Goal: Transaction & Acquisition: Purchase product/service

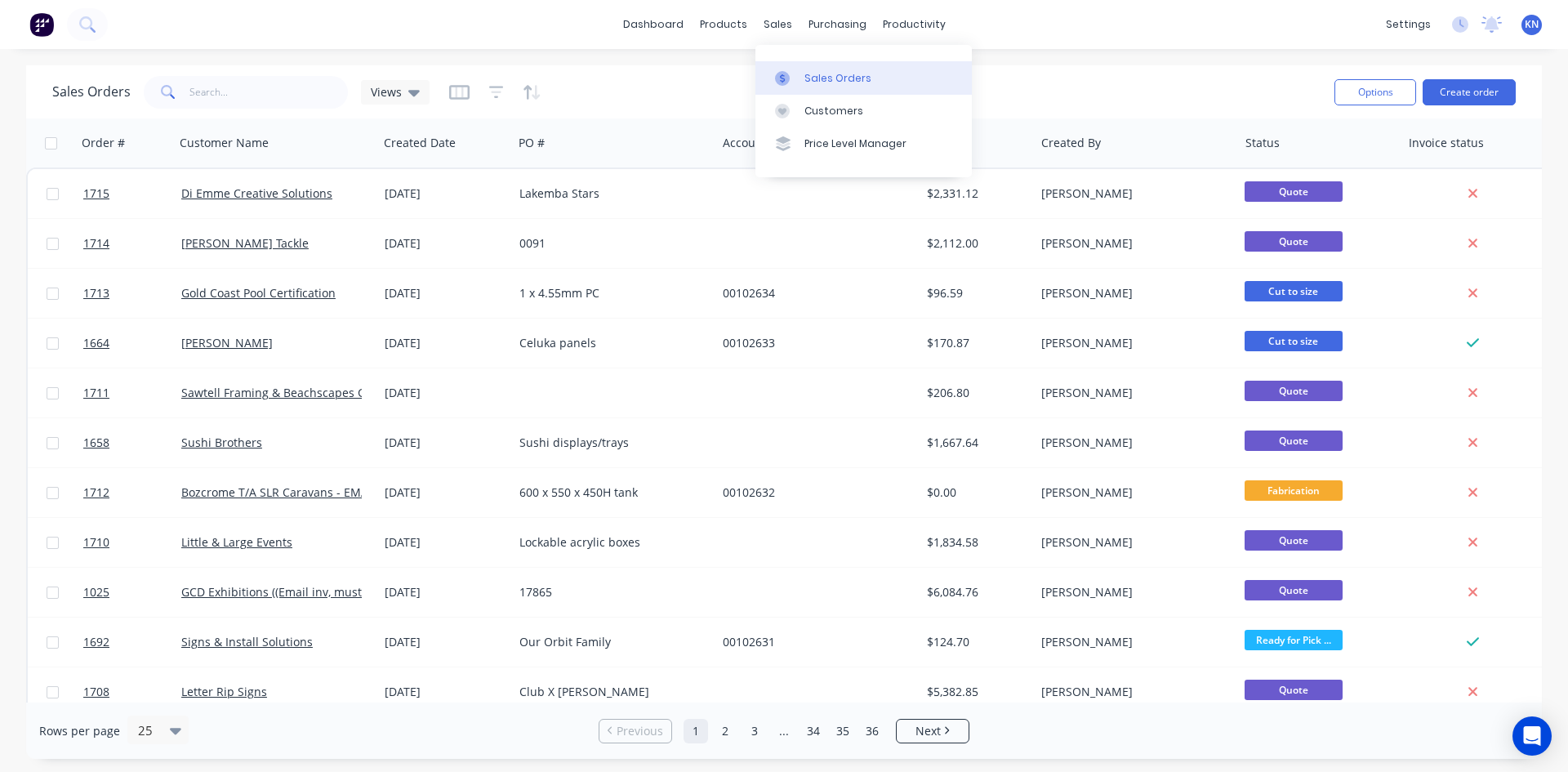
click at [844, 75] on div "Sales Orders" at bounding box center [838, 79] width 67 height 15
click at [770, 17] on div "sales" at bounding box center [777, 25] width 45 height 25
click at [821, 113] on div "Customers" at bounding box center [834, 111] width 59 height 15
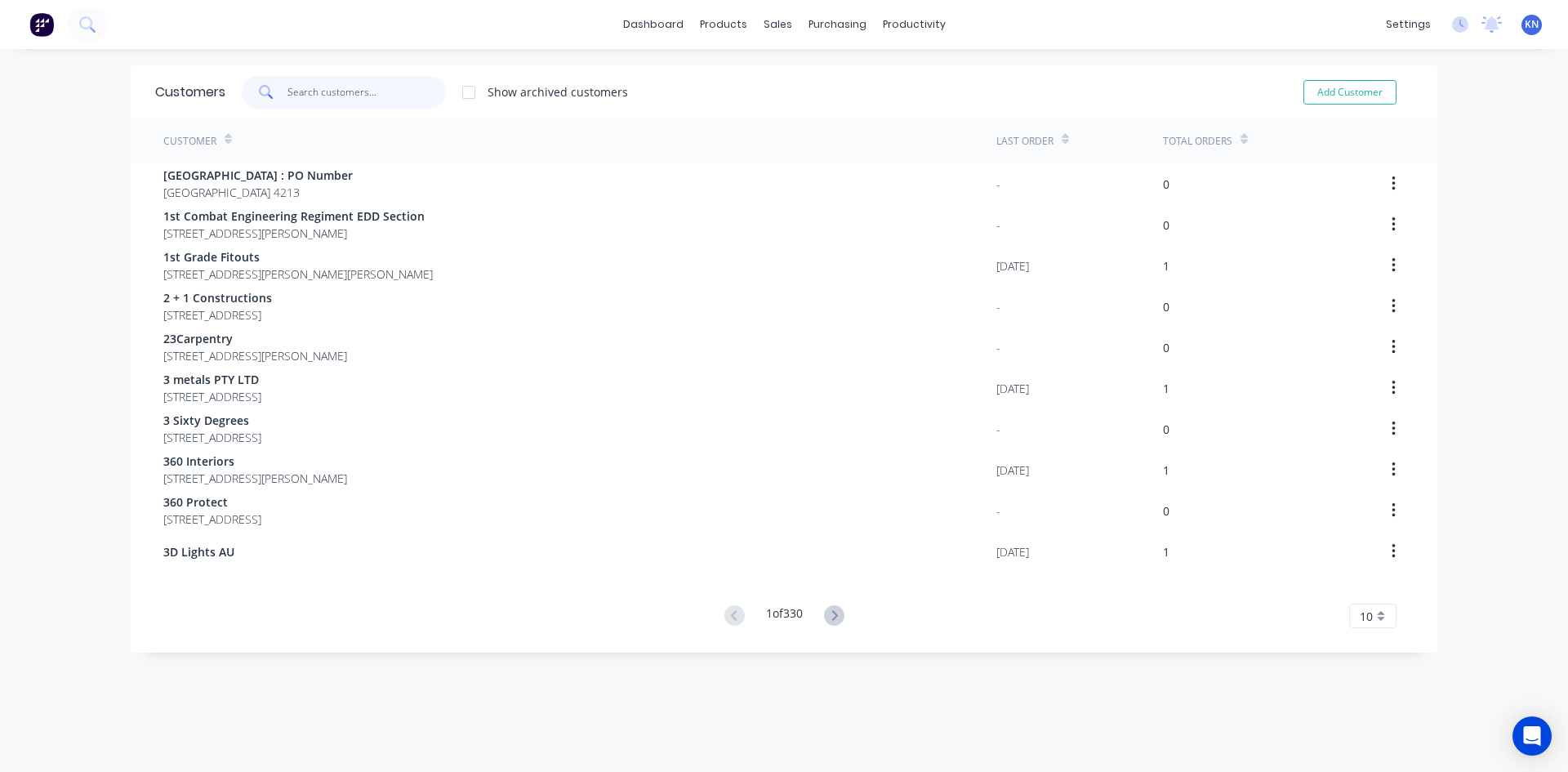
click at [341, 83] on input "text" at bounding box center [367, 92] width 160 height 32
click at [829, 107] on div "Customers" at bounding box center [828, 111] width 59 height 15
click at [827, 75] on div "Sales Orders" at bounding box center [832, 79] width 67 height 15
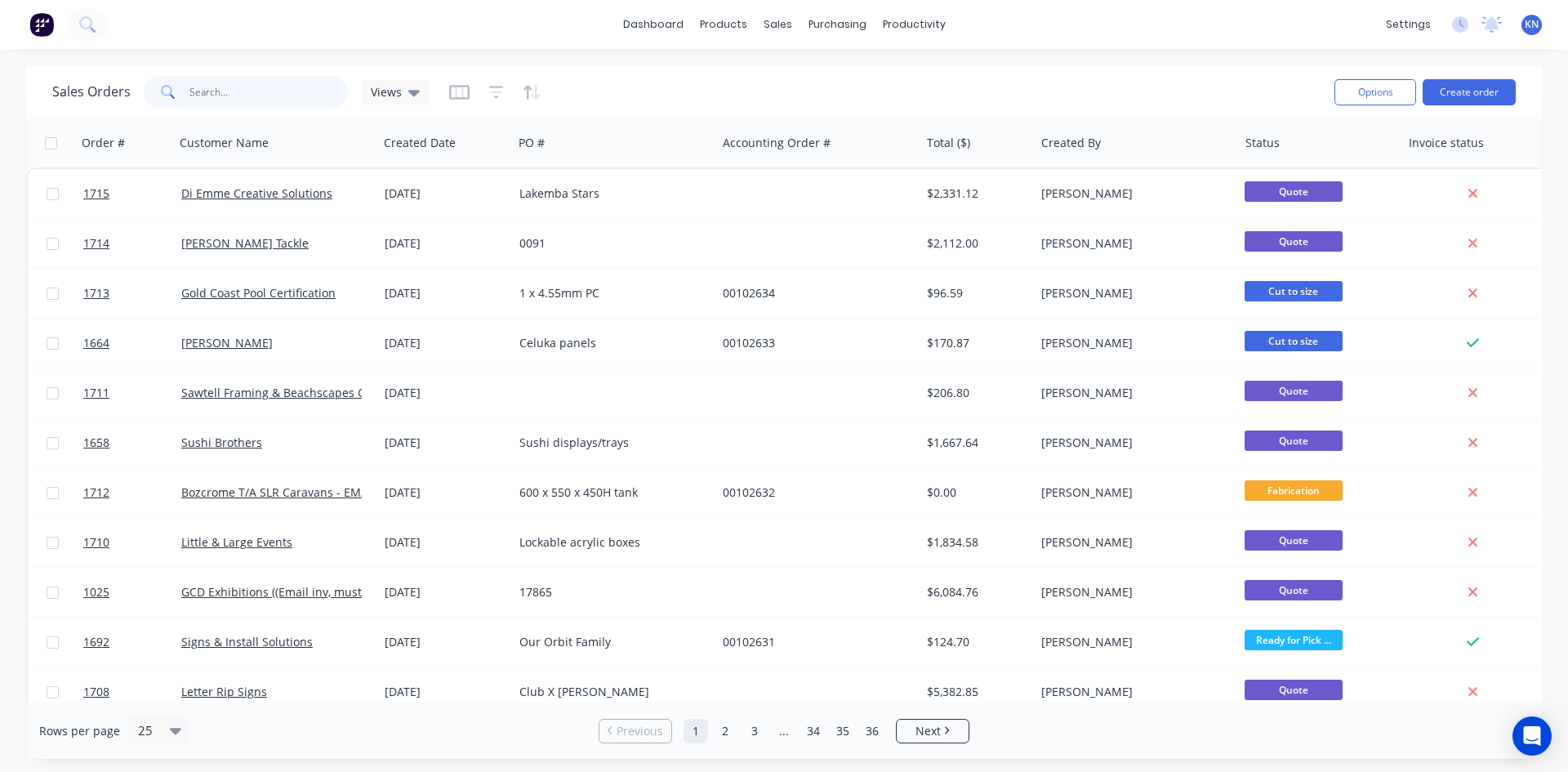
click at [269, 90] on input "text" at bounding box center [269, 92] width 160 height 32
click at [275, 92] on input "text" at bounding box center [269, 92] width 160 height 32
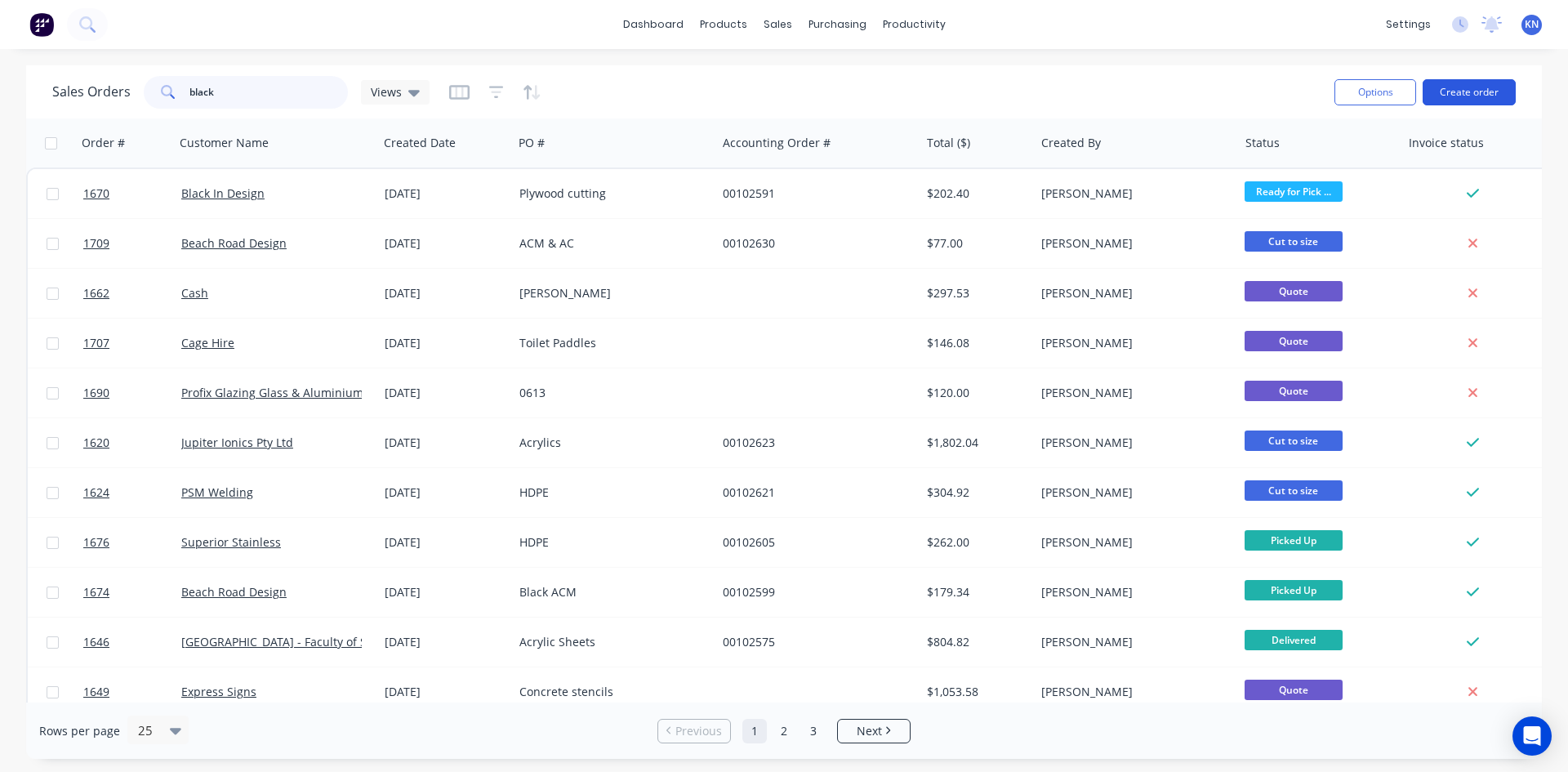
type input "black"
click at [1494, 93] on button "Create order" at bounding box center [1469, 93] width 93 height 26
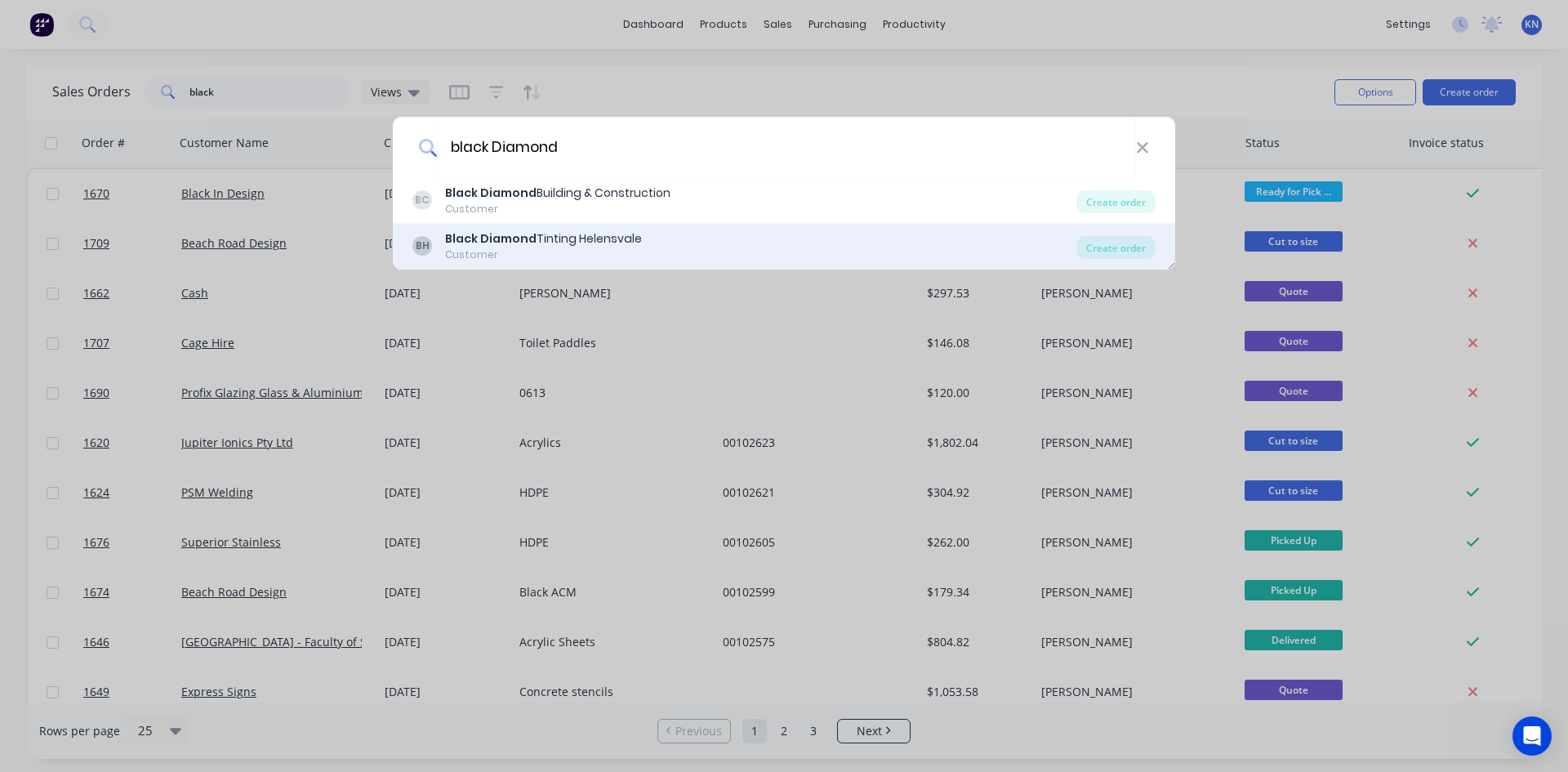
type input "black Diamond"
click at [487, 239] on b "Black Diamond" at bounding box center [490, 238] width 92 height 17
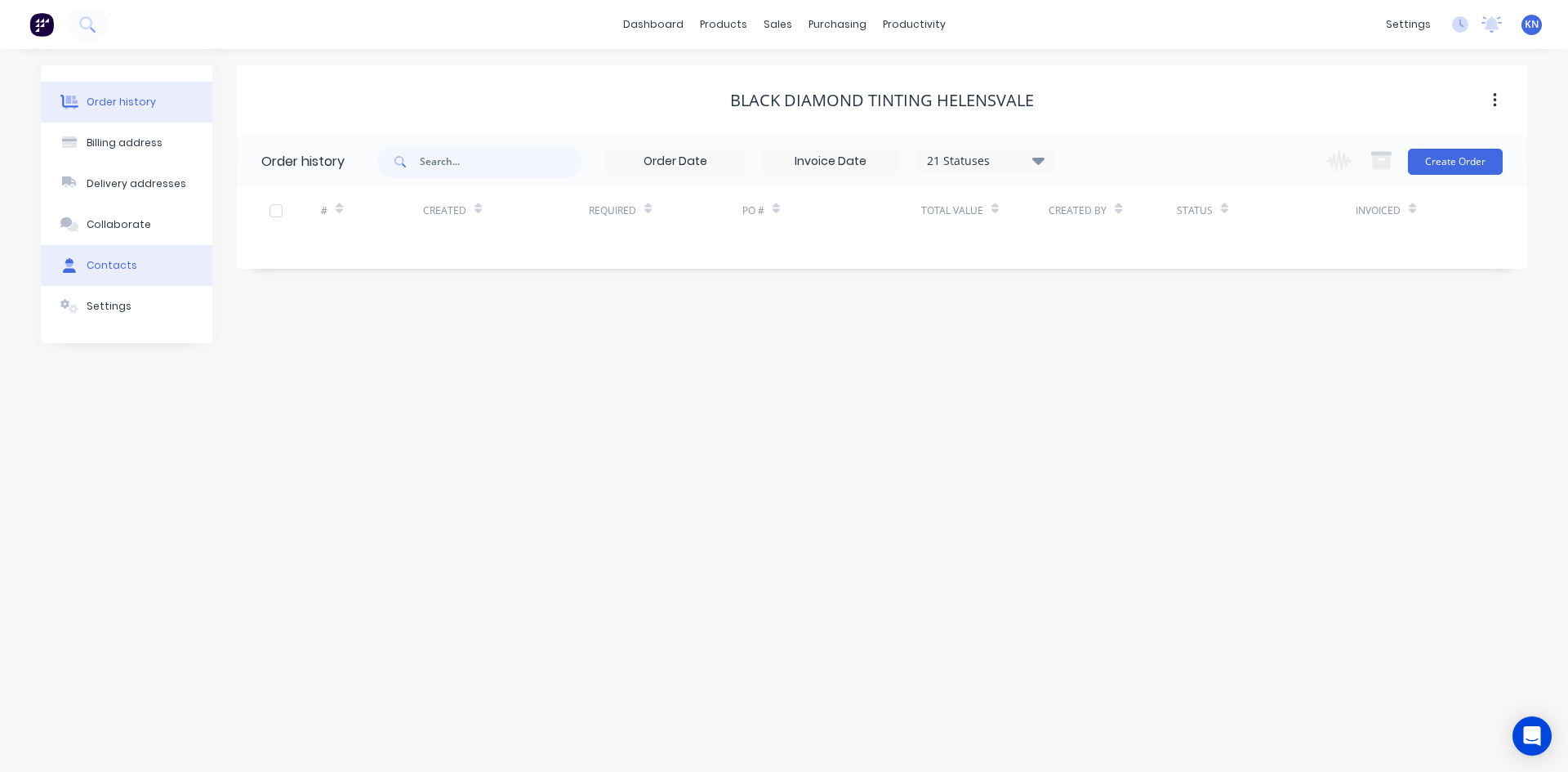
click at [98, 264] on div "Contacts" at bounding box center [112, 266] width 50 height 15
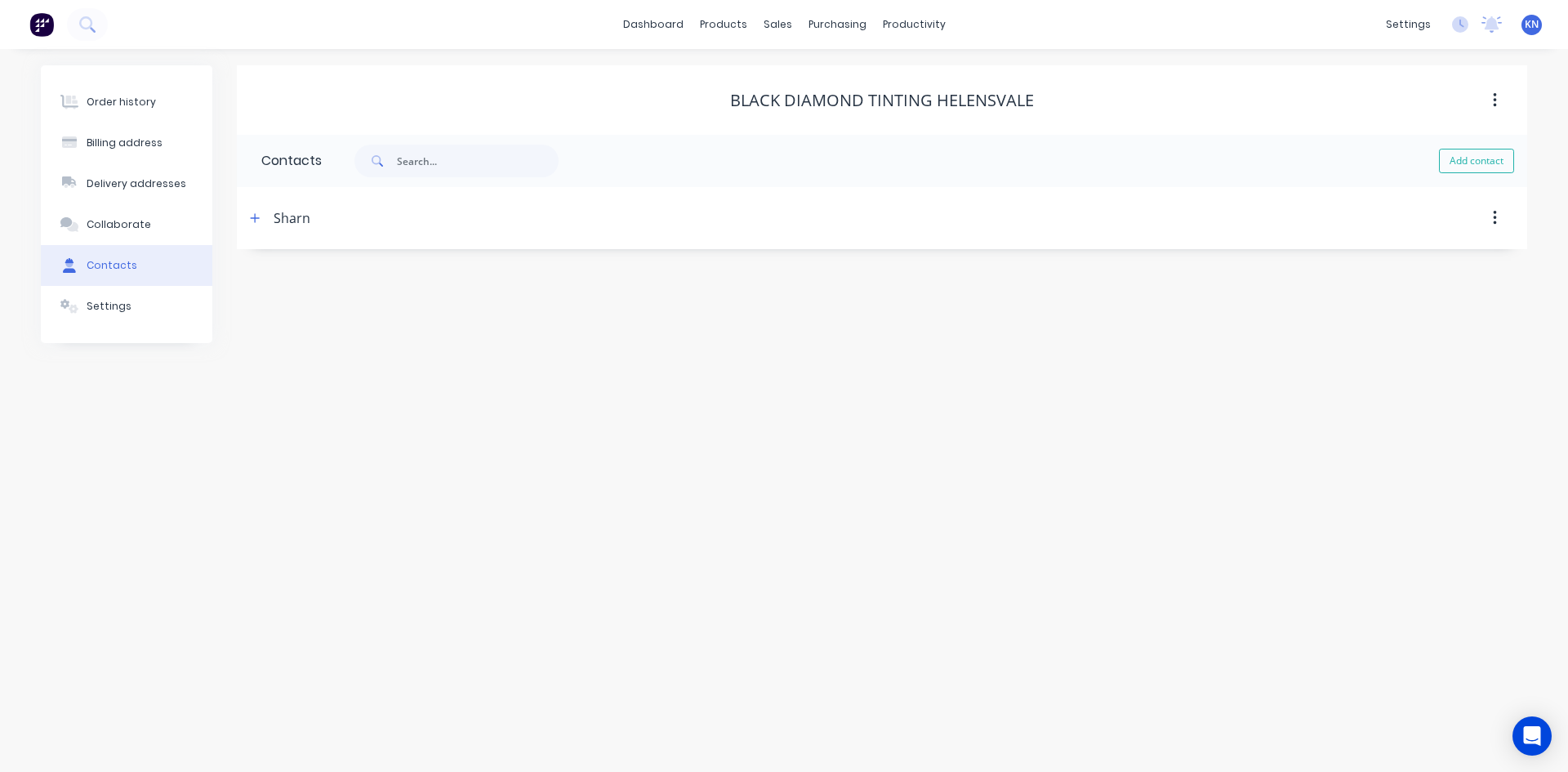
click at [1497, 219] on button "button" at bounding box center [1494, 218] width 38 height 30
click at [667, 393] on div "Order history Billing address Delivery addresses Collaborate Contacts Settings …" at bounding box center [784, 410] width 1568 height 723
click at [257, 215] on icon "button" at bounding box center [255, 218] width 10 height 12
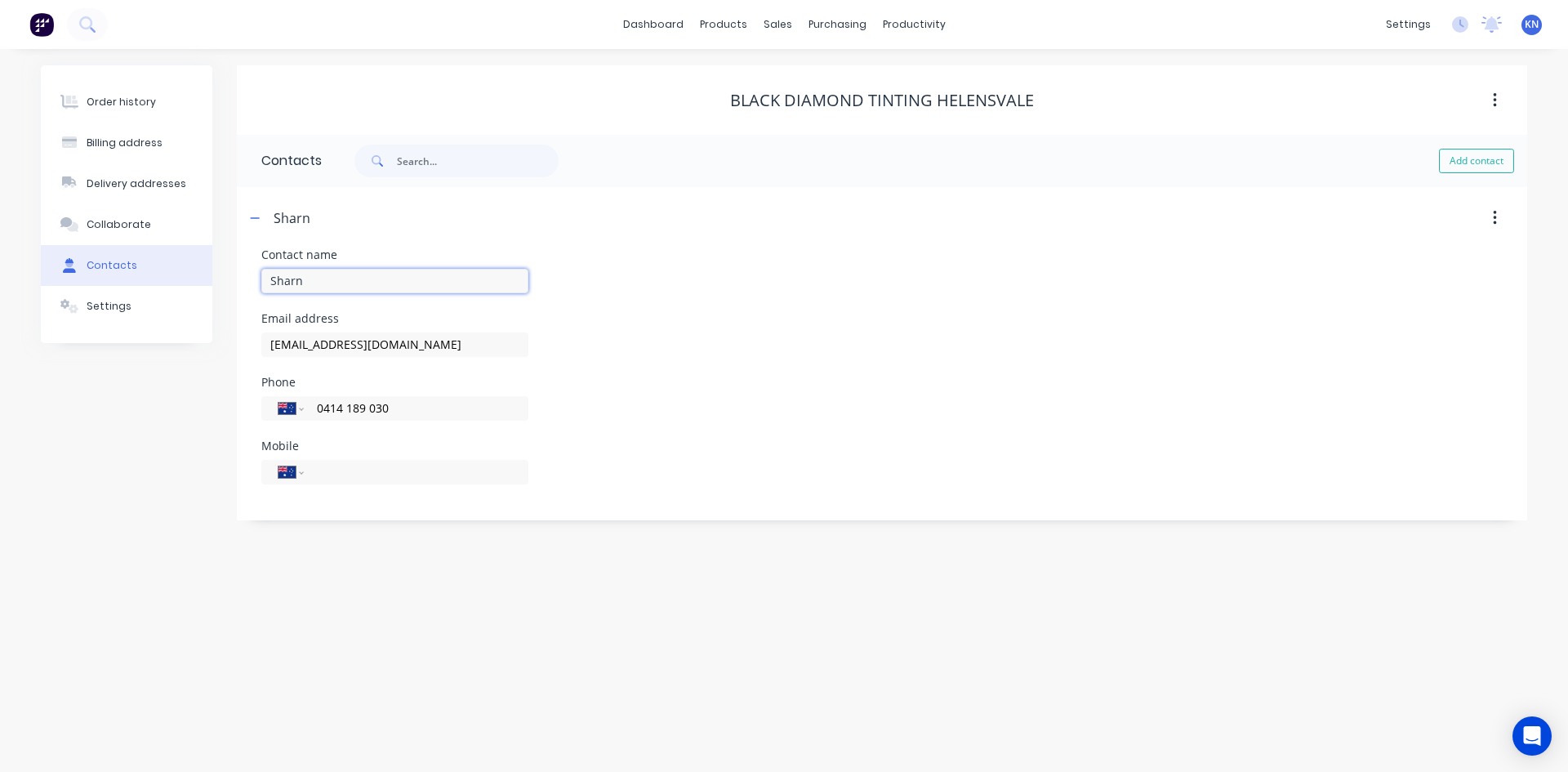
click at [347, 277] on input "Sharn" at bounding box center [394, 281] width 267 height 25
type input "Sharne"
drag, startPoint x: 418, startPoint y: 408, endPoint x: 230, endPoint y: 396, distance: 188.4
click at [230, 396] on div "Order history Billing address Delivery addresses Collaborate Contacts Settings …" at bounding box center [783, 293] width 1486 height 455
click at [354, 466] on input "tel" at bounding box center [413, 472] width 196 height 19
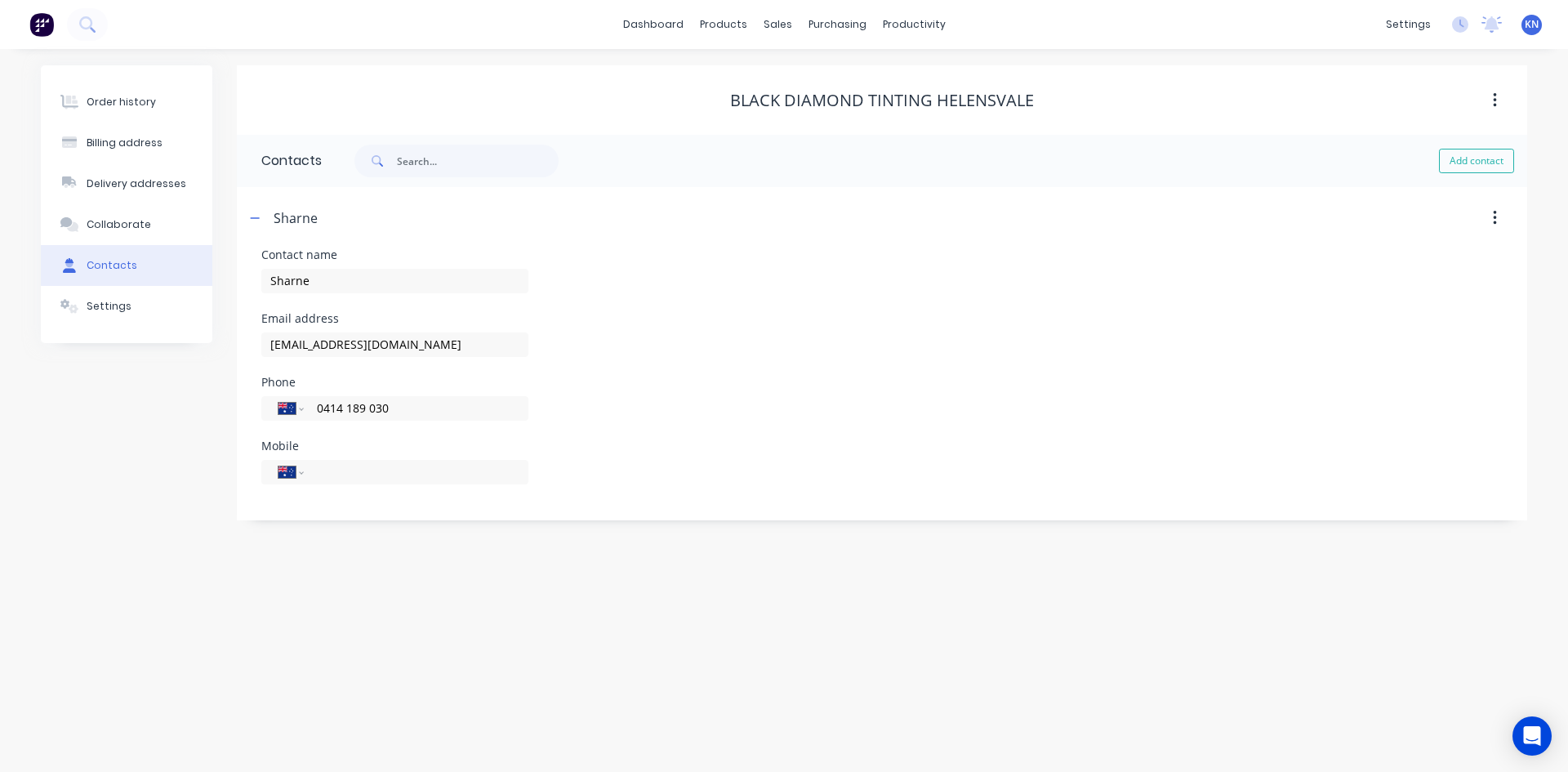
paste input "0414 189 030"
type input "0414 189 030"
drag, startPoint x: 450, startPoint y: 408, endPoint x: 215, endPoint y: 408, distance: 235.0
click at [215, 408] on div "Order history Billing address Delivery addresses Collaborate Contacts Settings …" at bounding box center [783, 293] width 1486 height 455
drag, startPoint x: 990, startPoint y: 388, endPoint x: 948, endPoint y: 532, distance: 150.0
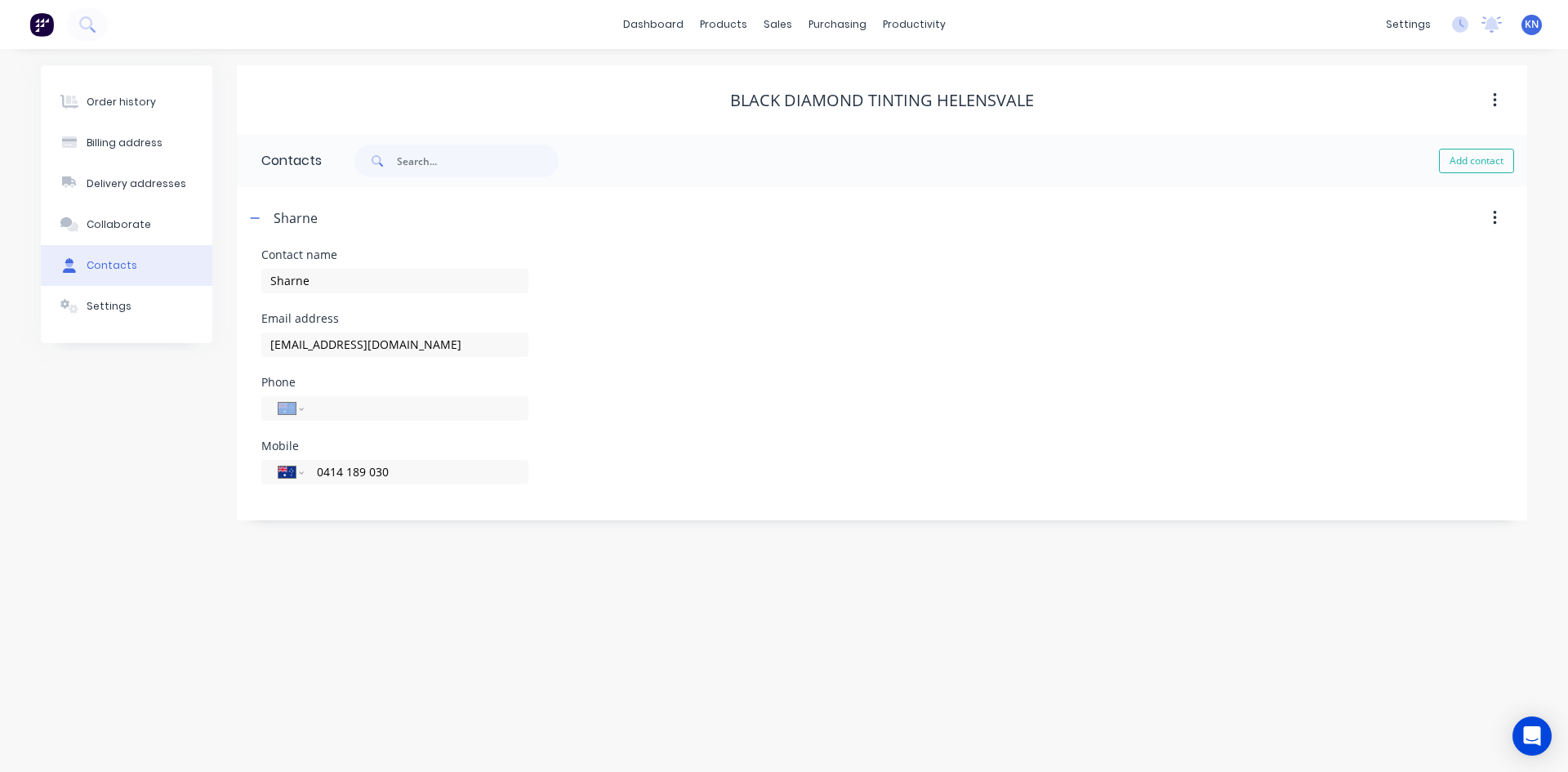
click at [990, 389] on div "Phone International Afghanistan Åland Islands Albania Algeria American Samoa An…" at bounding box center [882, 408] width 1241 height 64
click at [256, 218] on icon "button" at bounding box center [255, 218] width 9 height 1
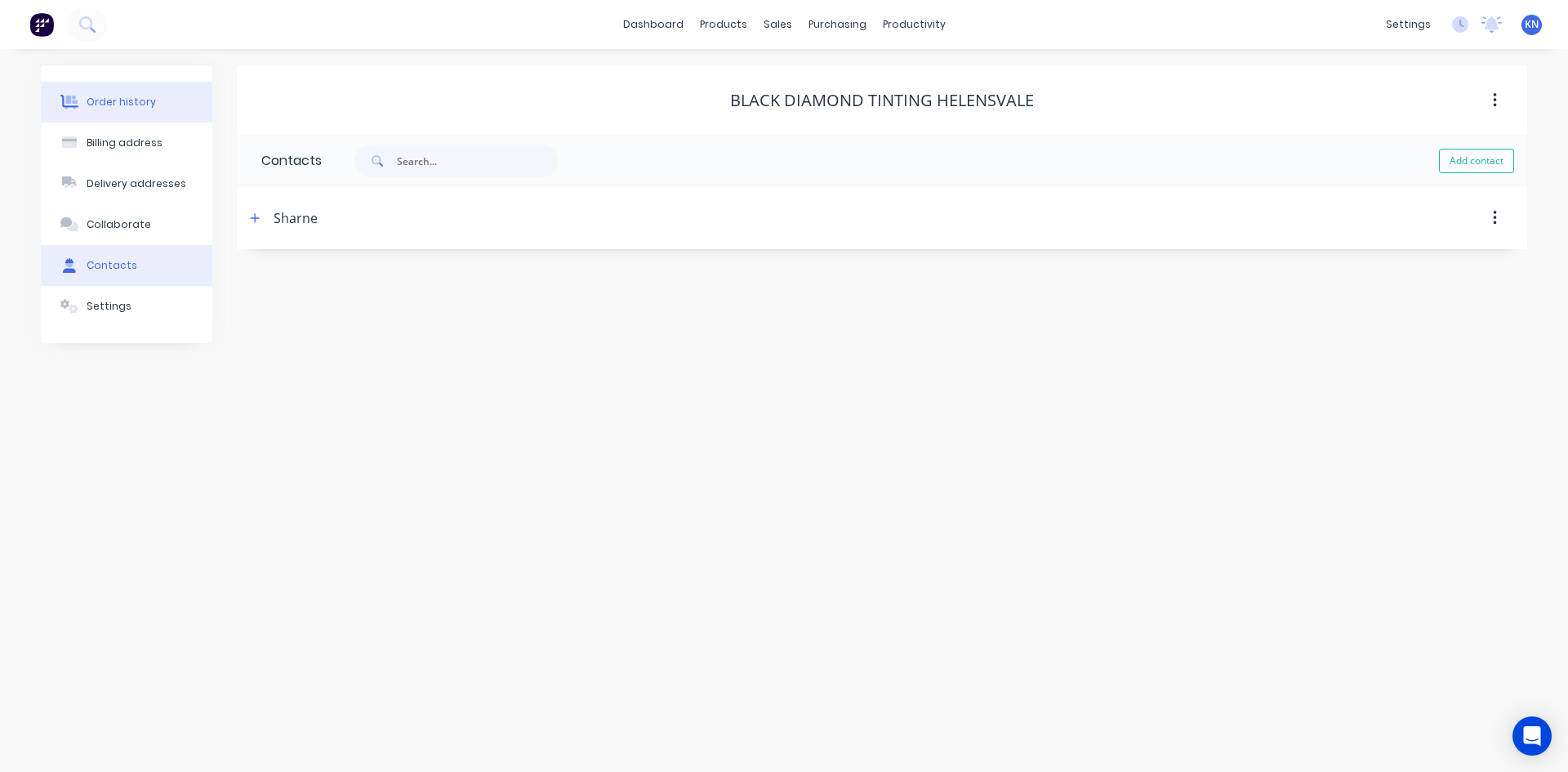
click at [170, 98] on button "Order history" at bounding box center [126, 102] width 171 height 41
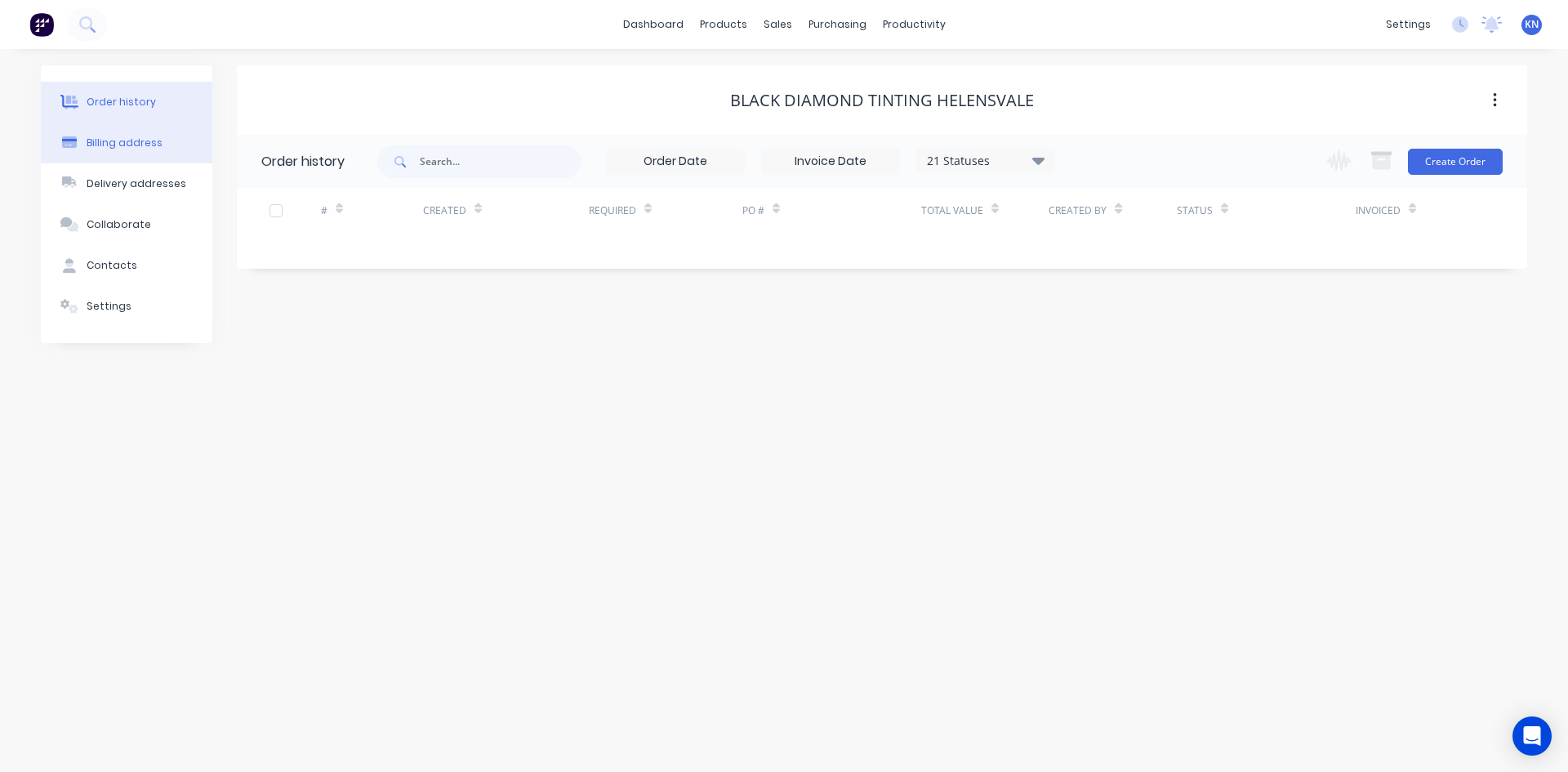
click at [126, 144] on div "Billing address" at bounding box center [125, 143] width 76 height 15
select select "AU"
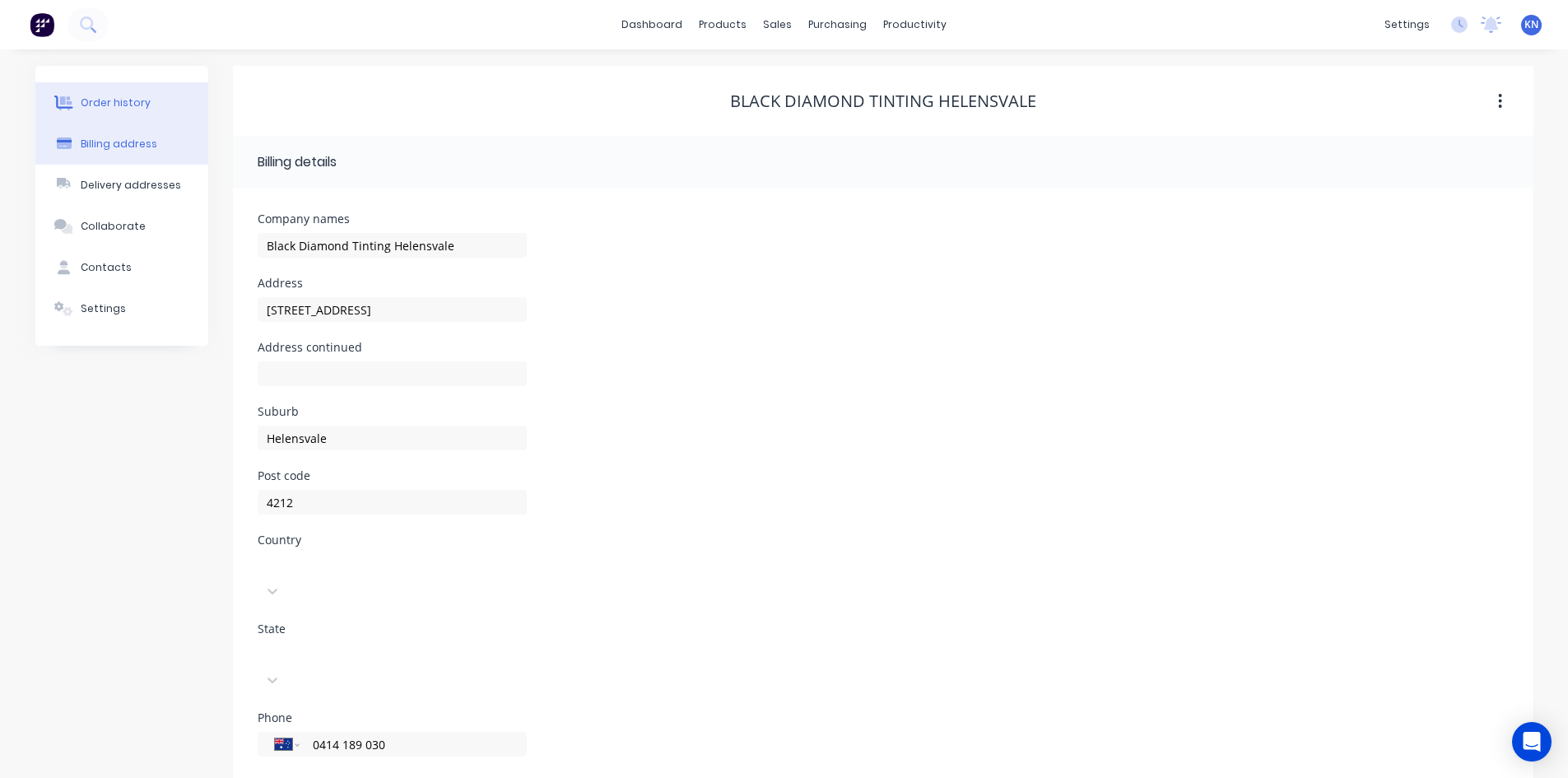
click at [107, 97] on div "Order history" at bounding box center [116, 103] width 70 height 15
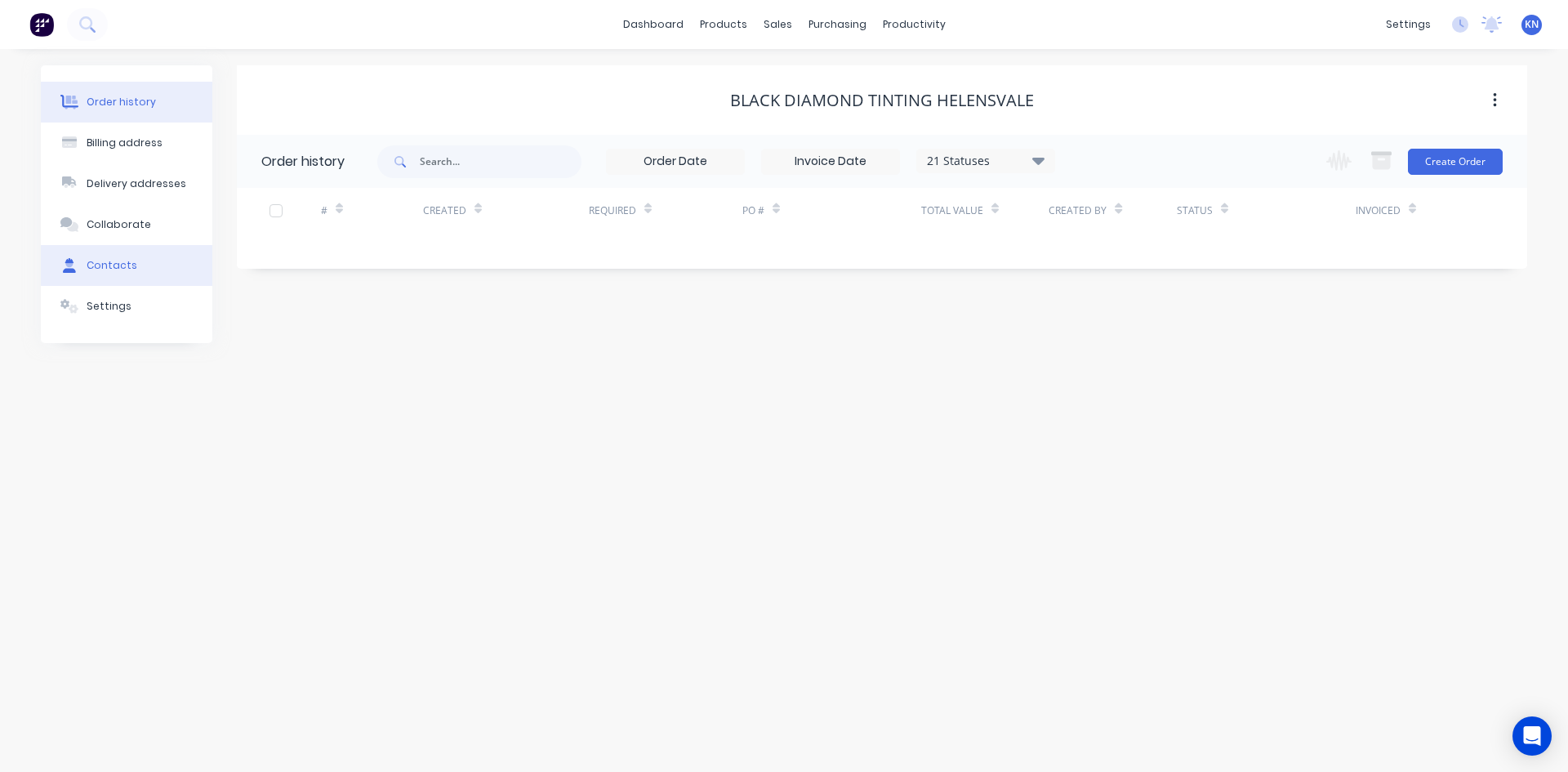
click at [110, 263] on div "Contacts" at bounding box center [112, 266] width 50 height 15
click at [109, 102] on div "Order history" at bounding box center [122, 103] width 69 height 15
click at [961, 155] on div "21 Statuses" at bounding box center [986, 161] width 137 height 18
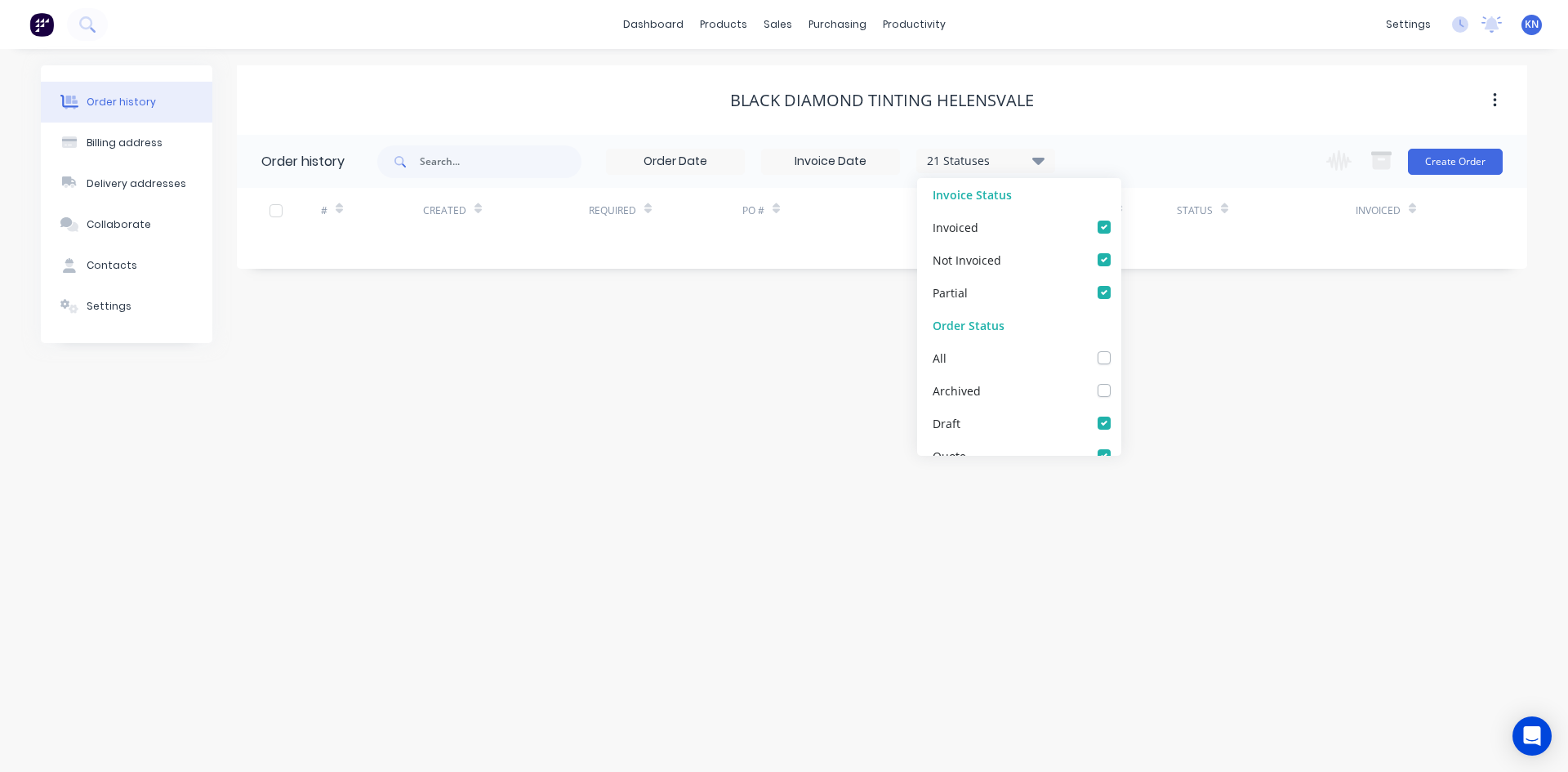
click at [724, 512] on div "Order history Billing address Delivery addresses Collaborate Contacts Settings …" at bounding box center [784, 410] width 1568 height 723
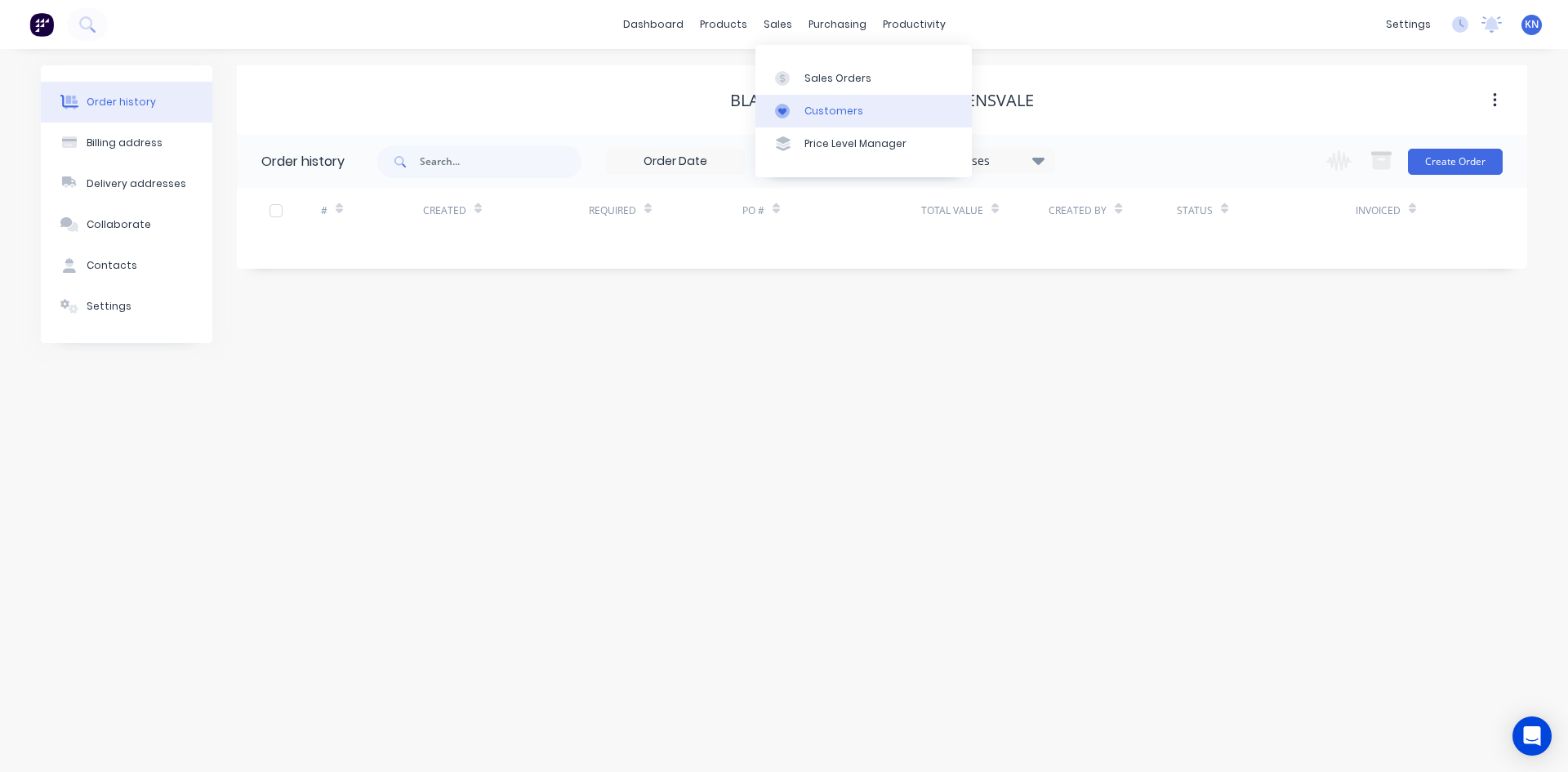
click at [837, 102] on link "Customers" at bounding box center [863, 111] width 217 height 32
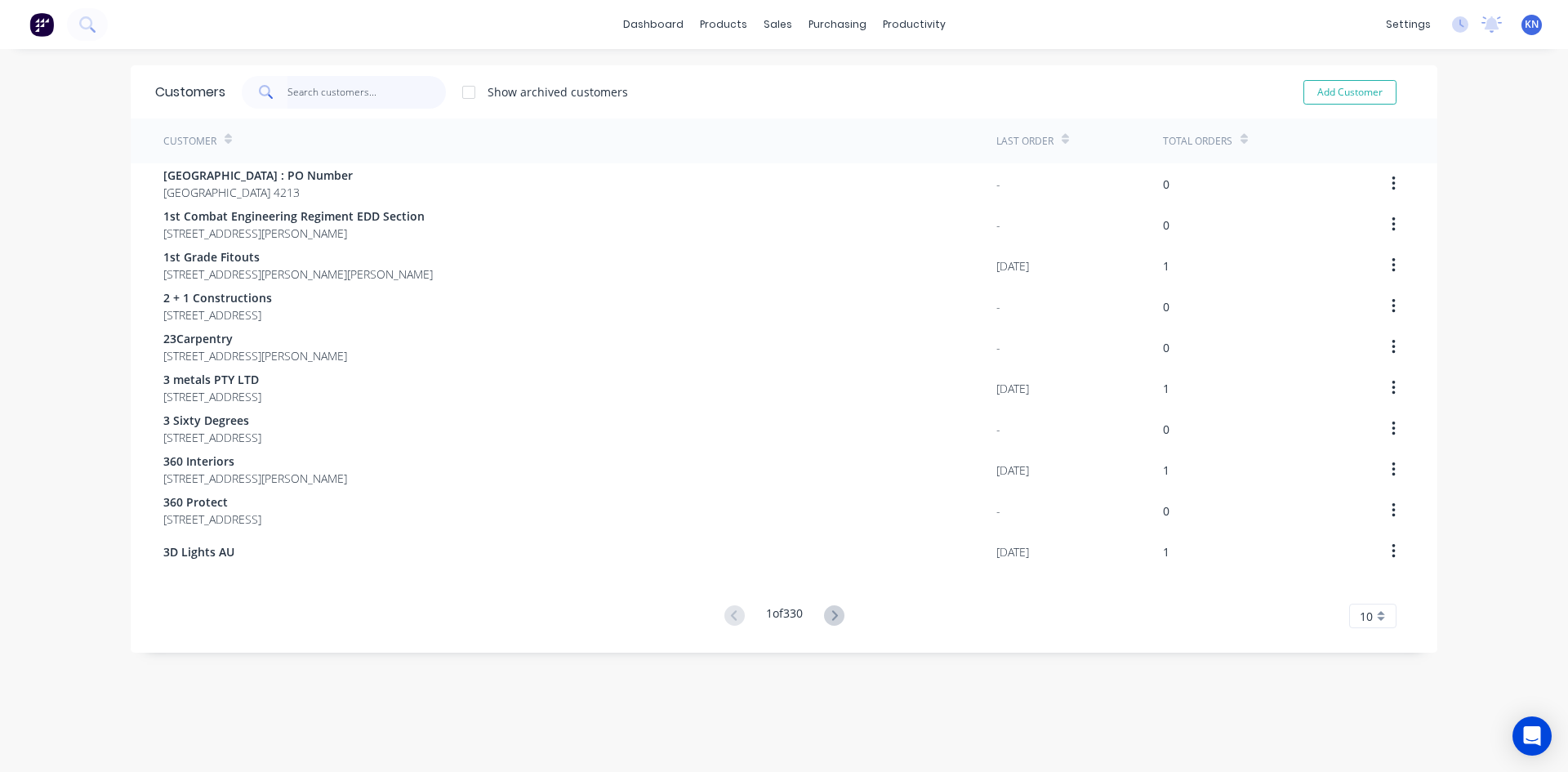
click at [313, 97] on input "text" at bounding box center [367, 92] width 160 height 32
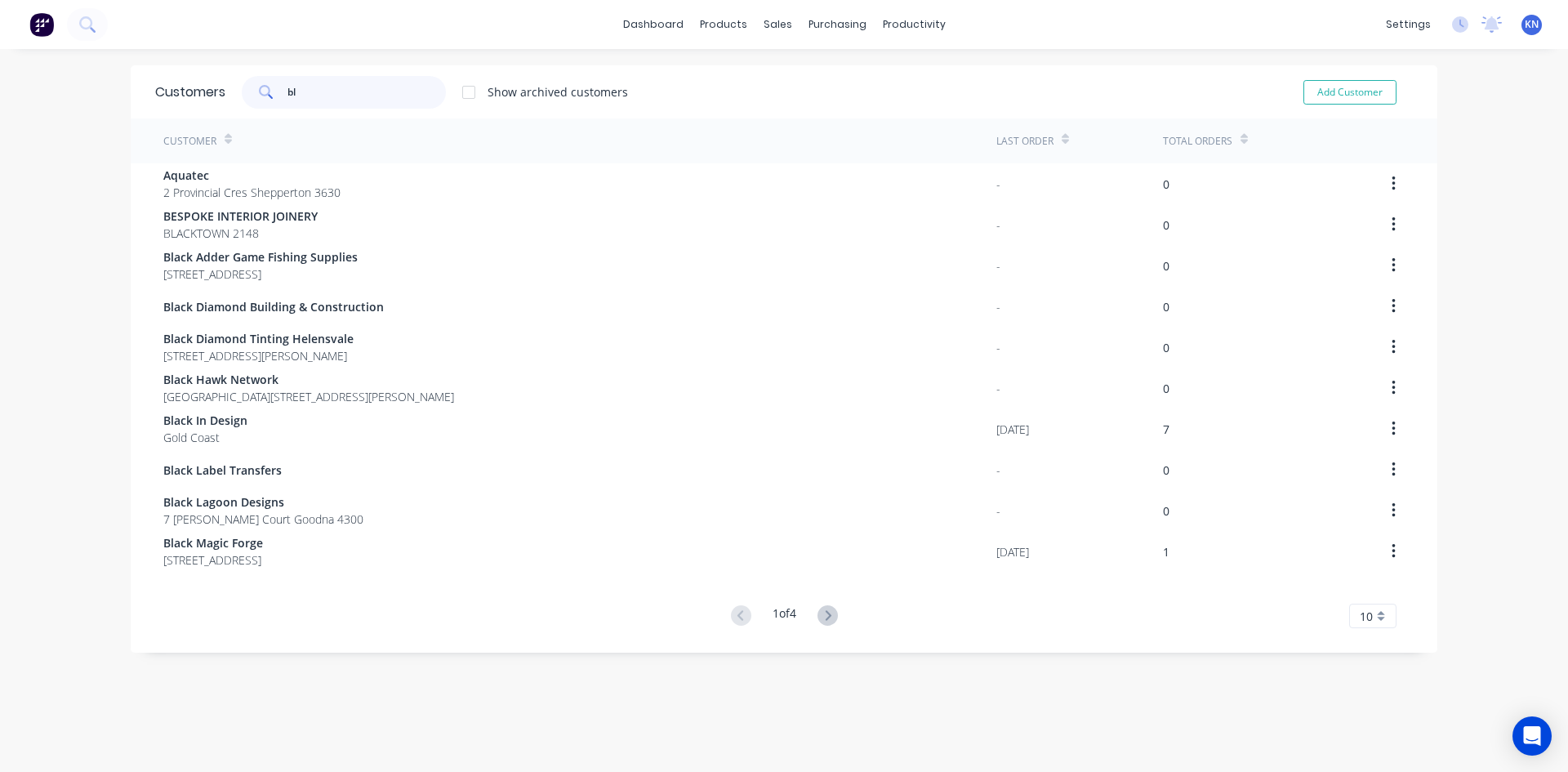
type input "b"
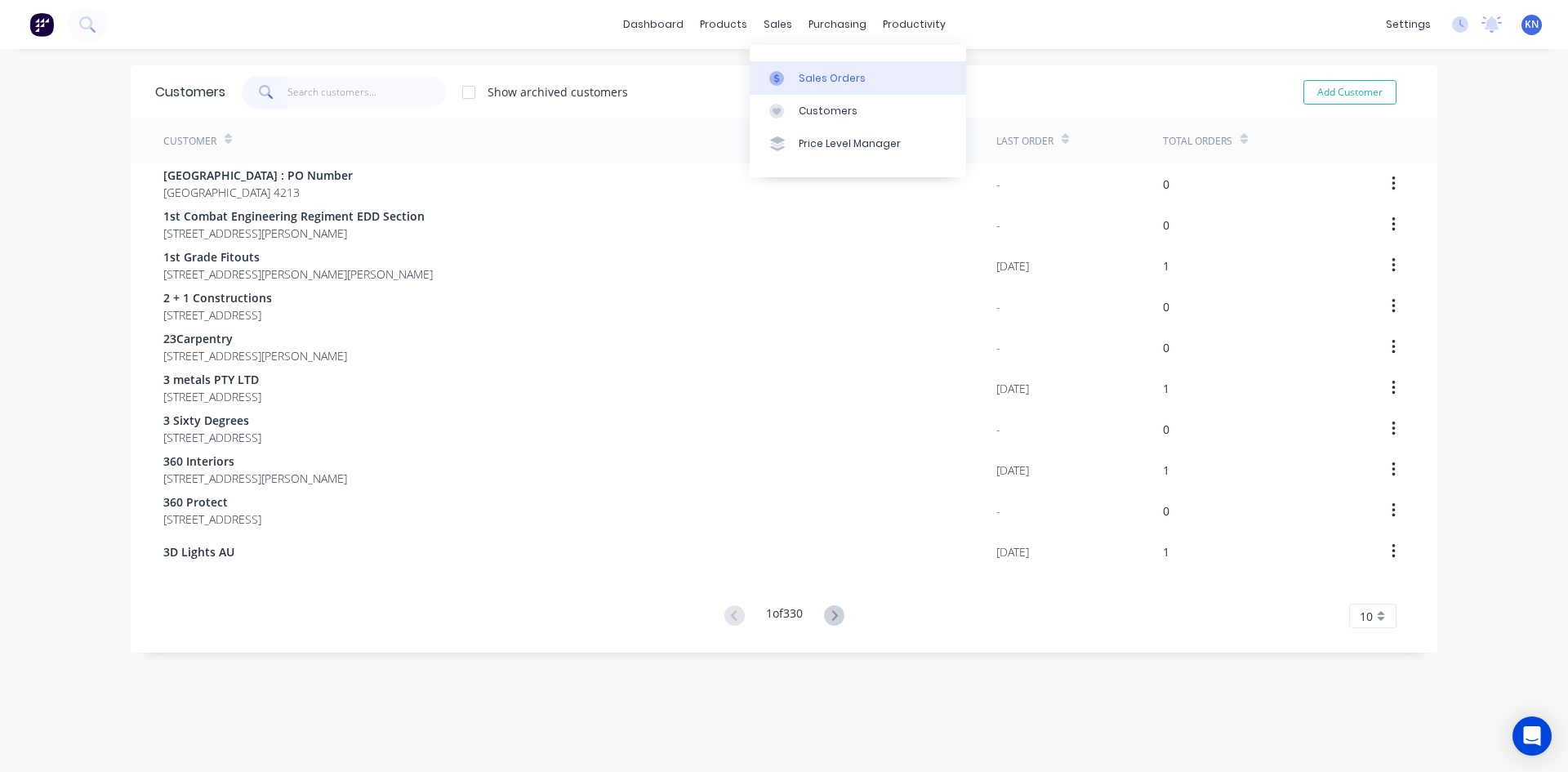
click at [829, 79] on div "Sales Orders" at bounding box center [832, 79] width 67 height 15
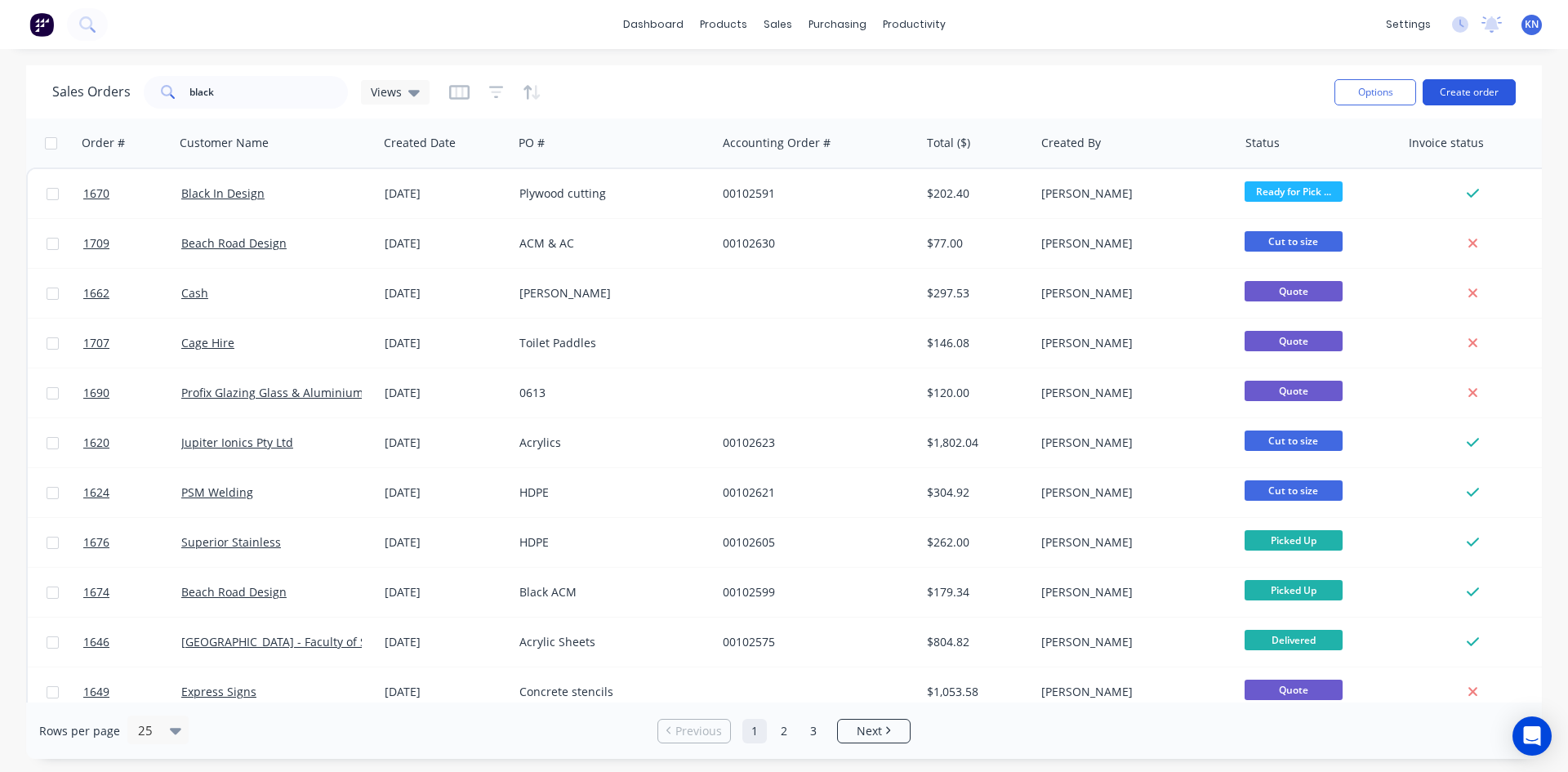
click at [1498, 86] on button "Create order" at bounding box center [1469, 93] width 93 height 26
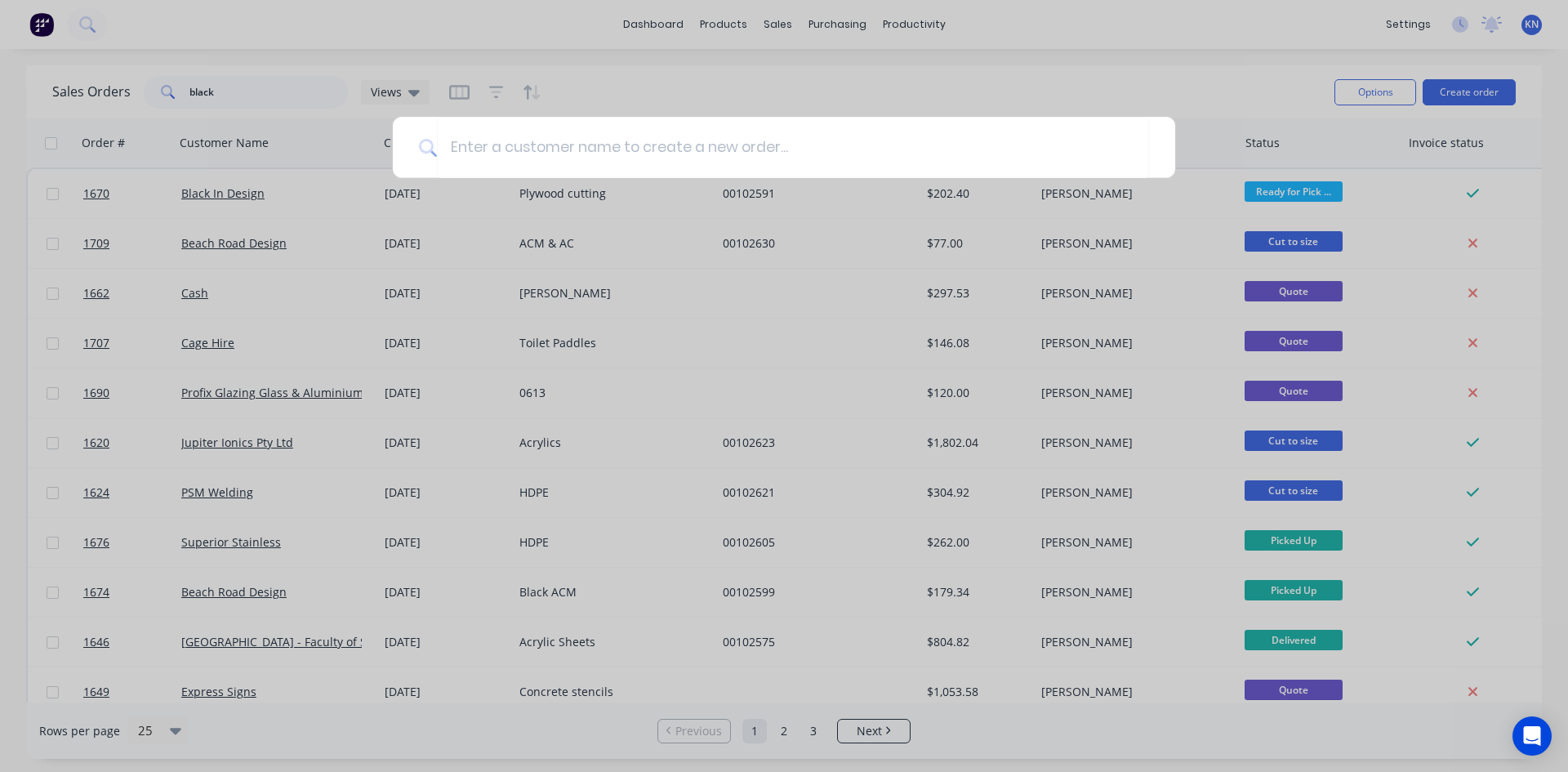
click at [269, 88] on div at bounding box center [784, 386] width 1568 height 772
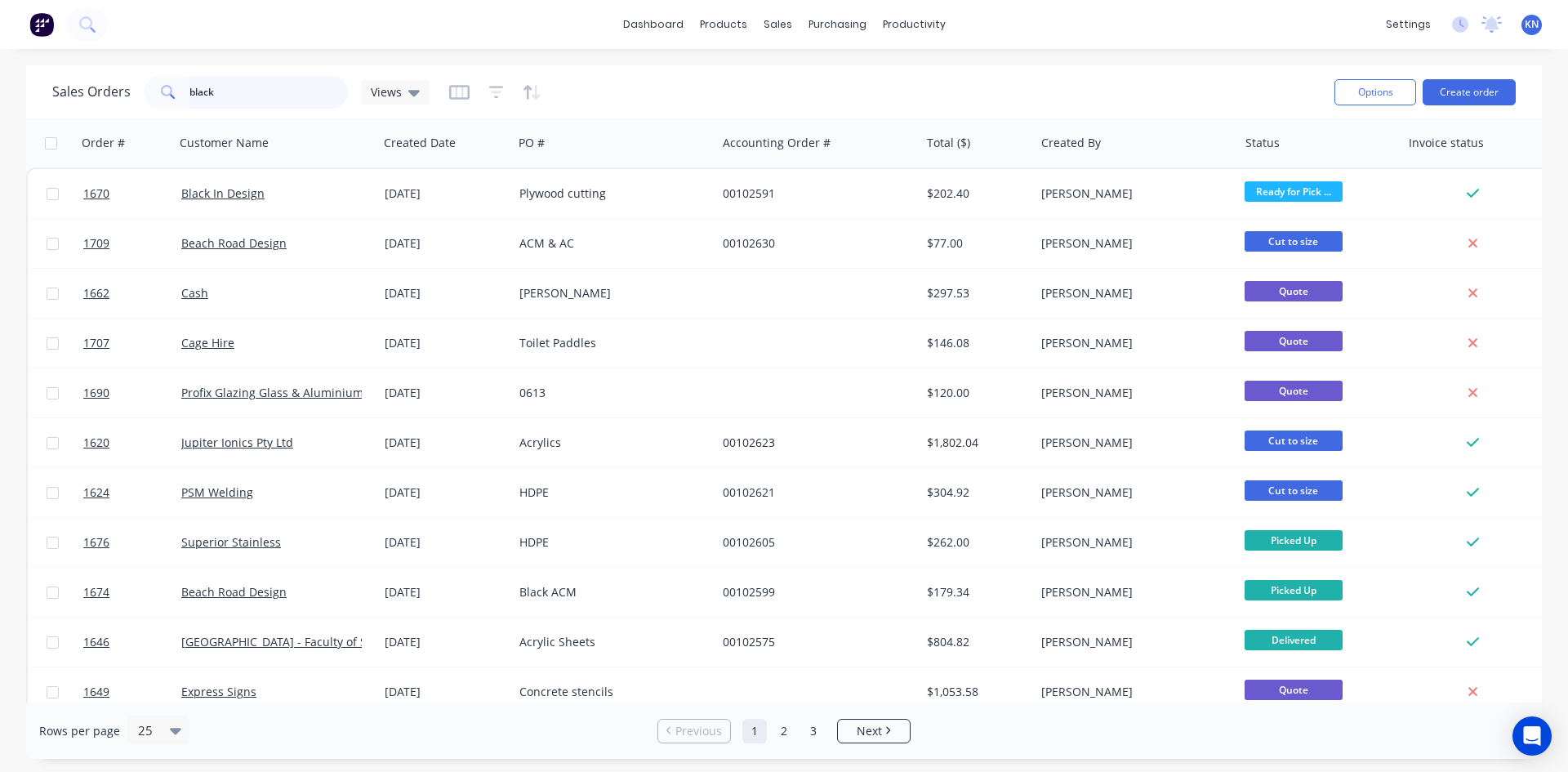
click at [241, 97] on input "black" at bounding box center [269, 92] width 160 height 32
type input "b"
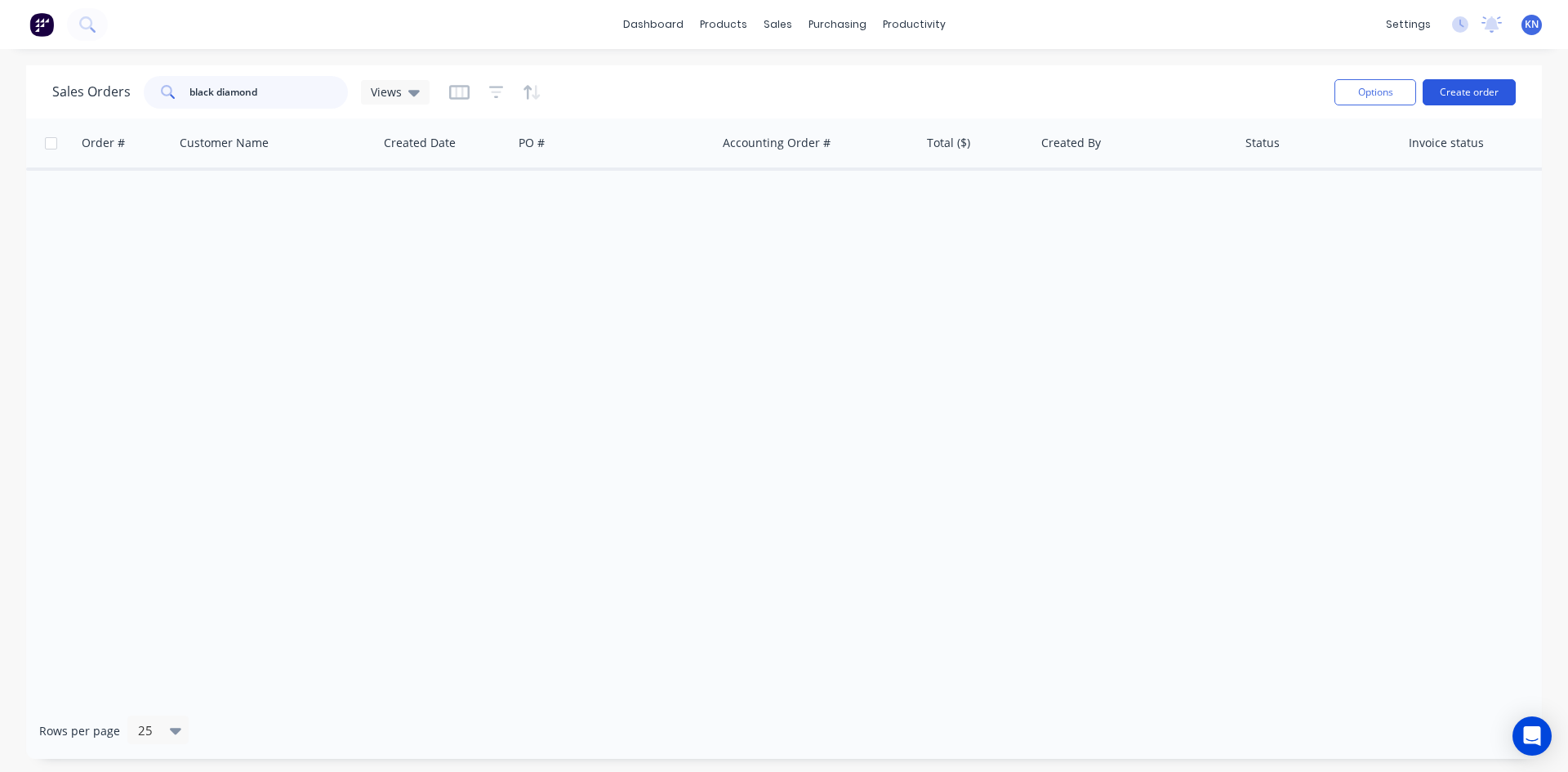
type input "black diamond"
click at [1451, 84] on button "Create order" at bounding box center [1469, 93] width 93 height 26
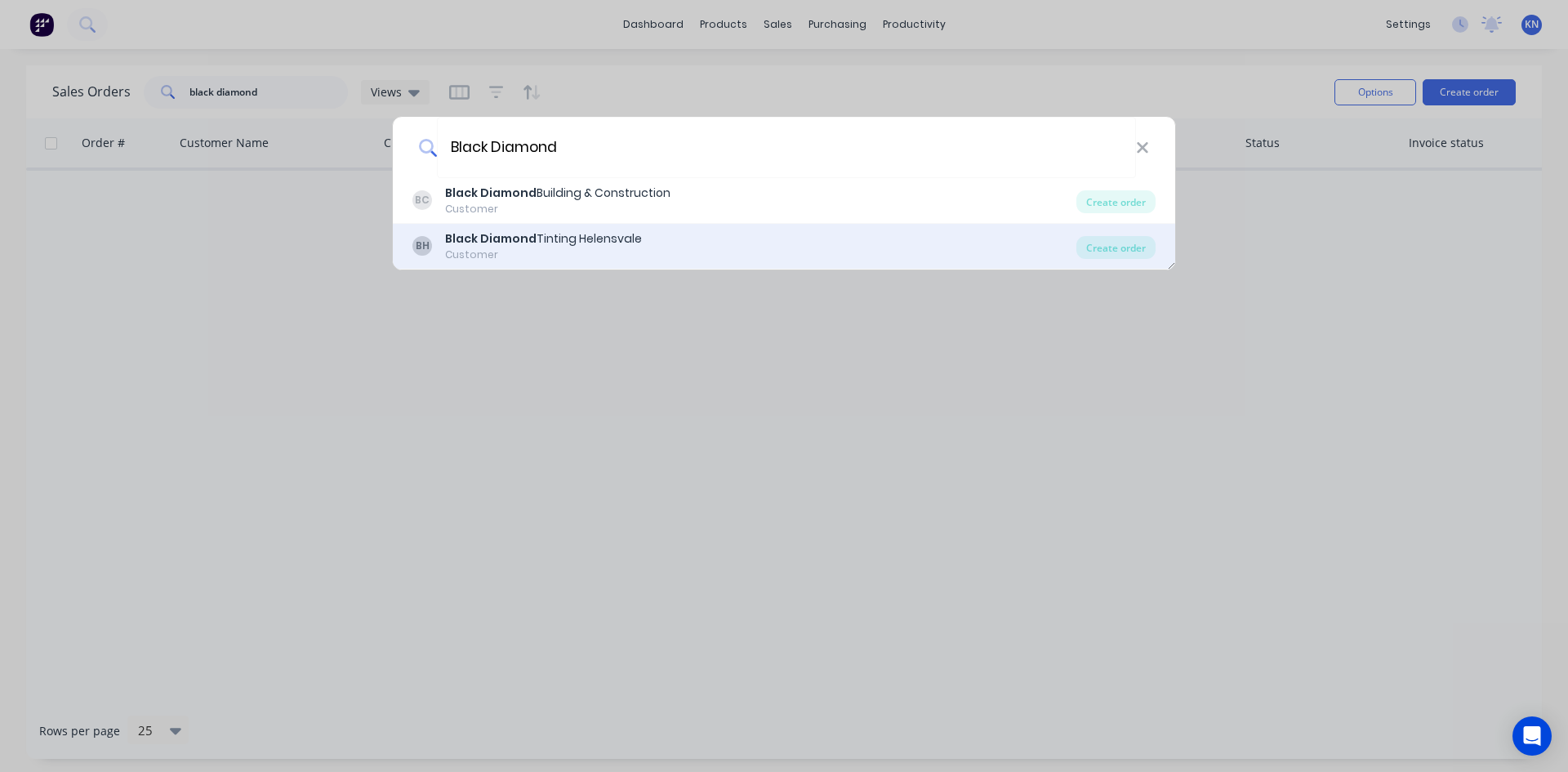
type input "Black Diamond"
click at [566, 239] on div "Black Diamond Tinting Helensvale" at bounding box center [543, 238] width 197 height 17
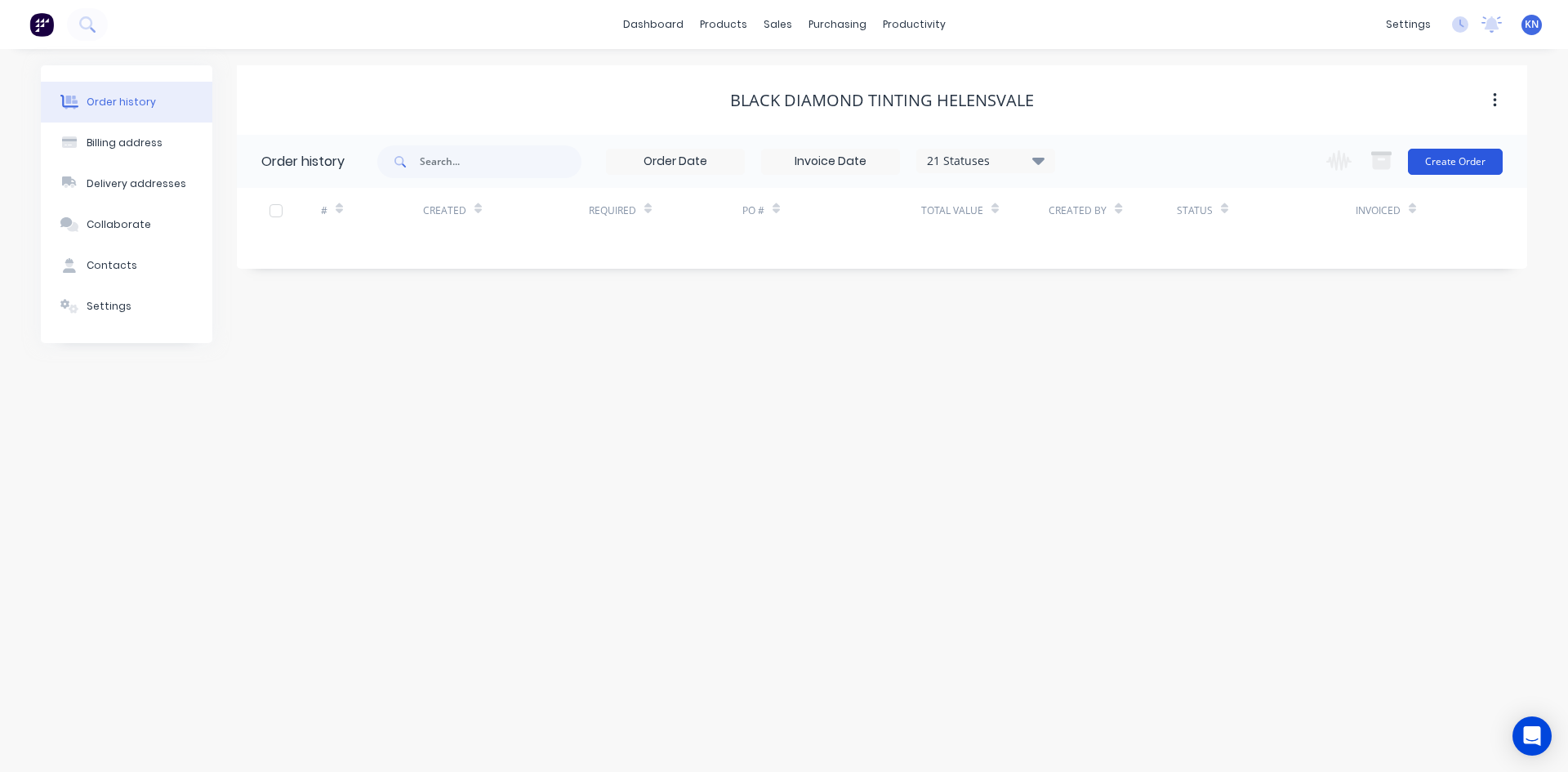
click at [1466, 159] on button "Create Order" at bounding box center [1455, 162] width 95 height 26
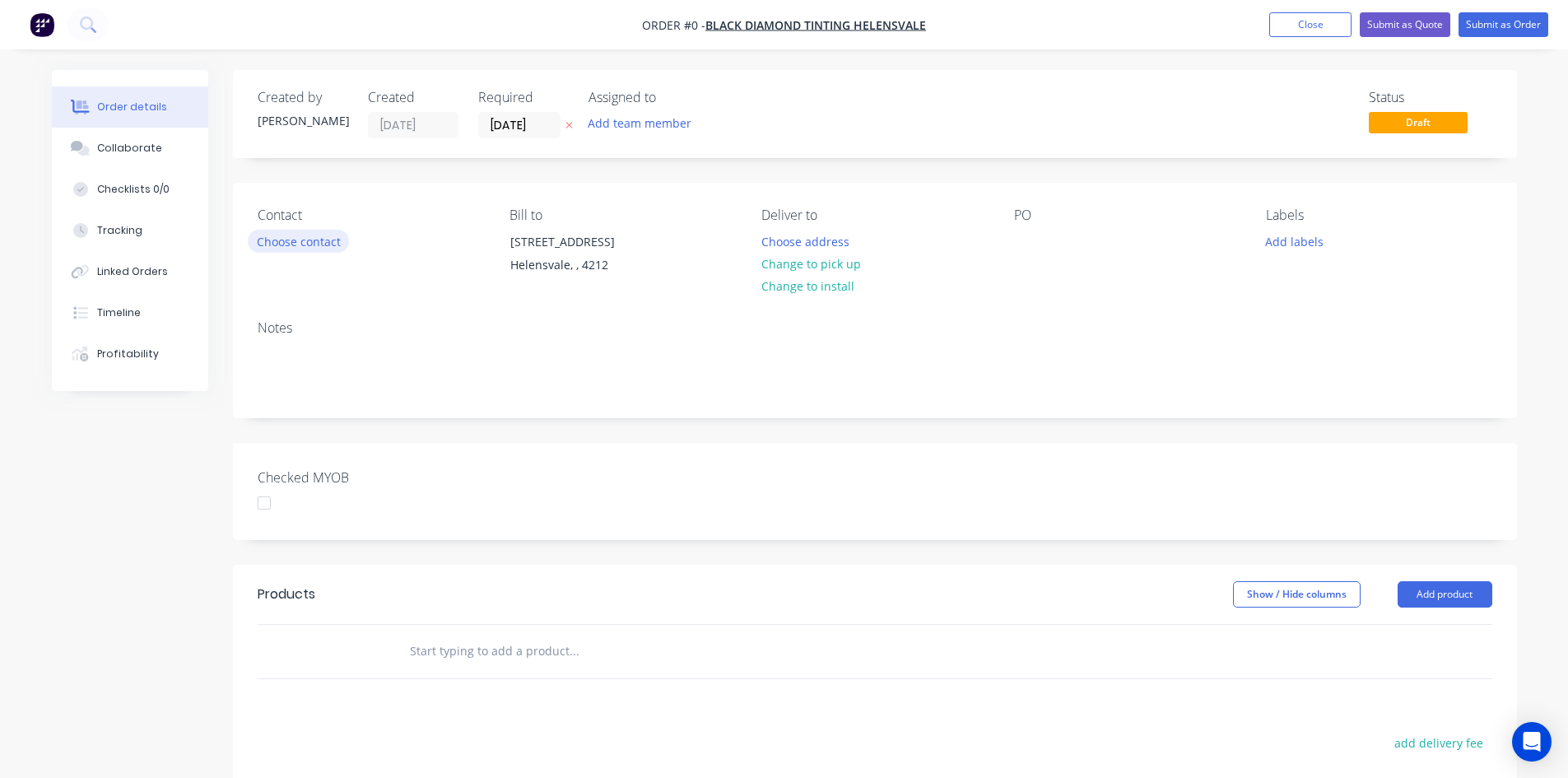
click at [289, 238] on button "Choose contact" at bounding box center [298, 240] width 101 height 23
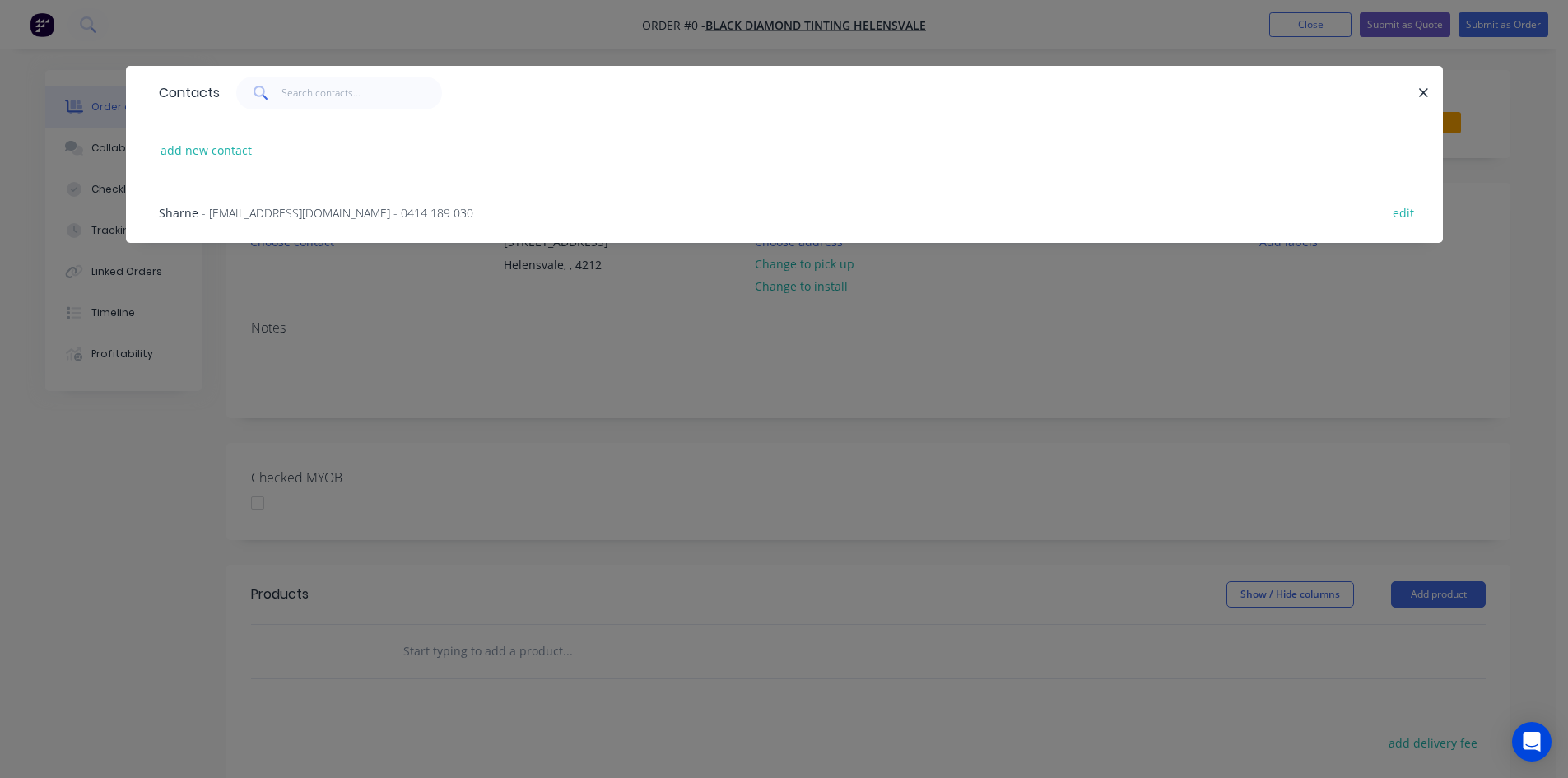
click at [283, 208] on span "- helensvale@blackdiamondtinting.com.au - 0414 189 030" at bounding box center [338, 213] width 272 height 16
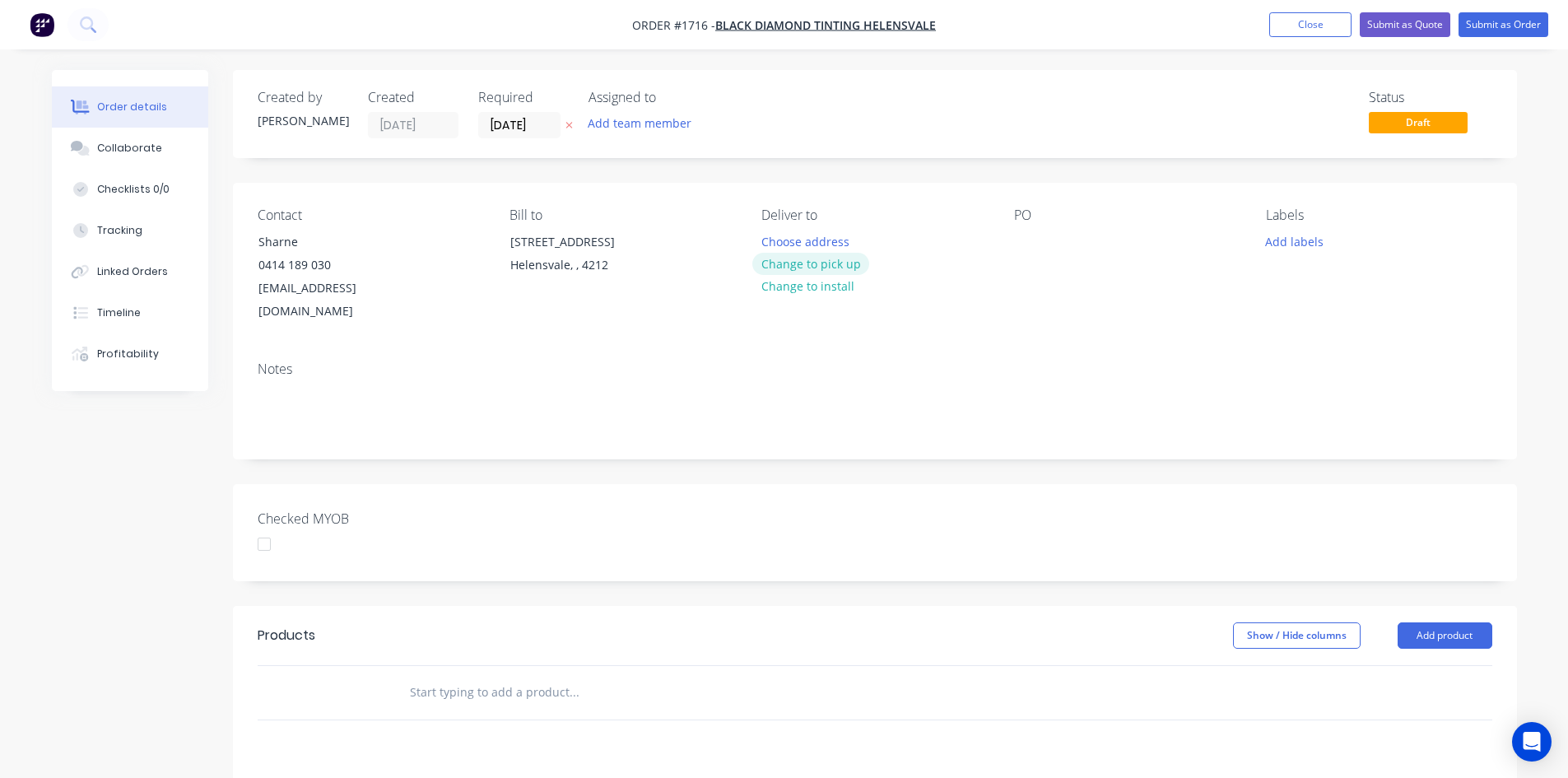
click at [823, 264] on button "Change to pick up" at bounding box center [810, 264] width 117 height 23
click at [1022, 241] on div at bounding box center [1027, 241] width 27 height 24
click at [1287, 246] on button "Add labels" at bounding box center [1295, 240] width 76 height 23
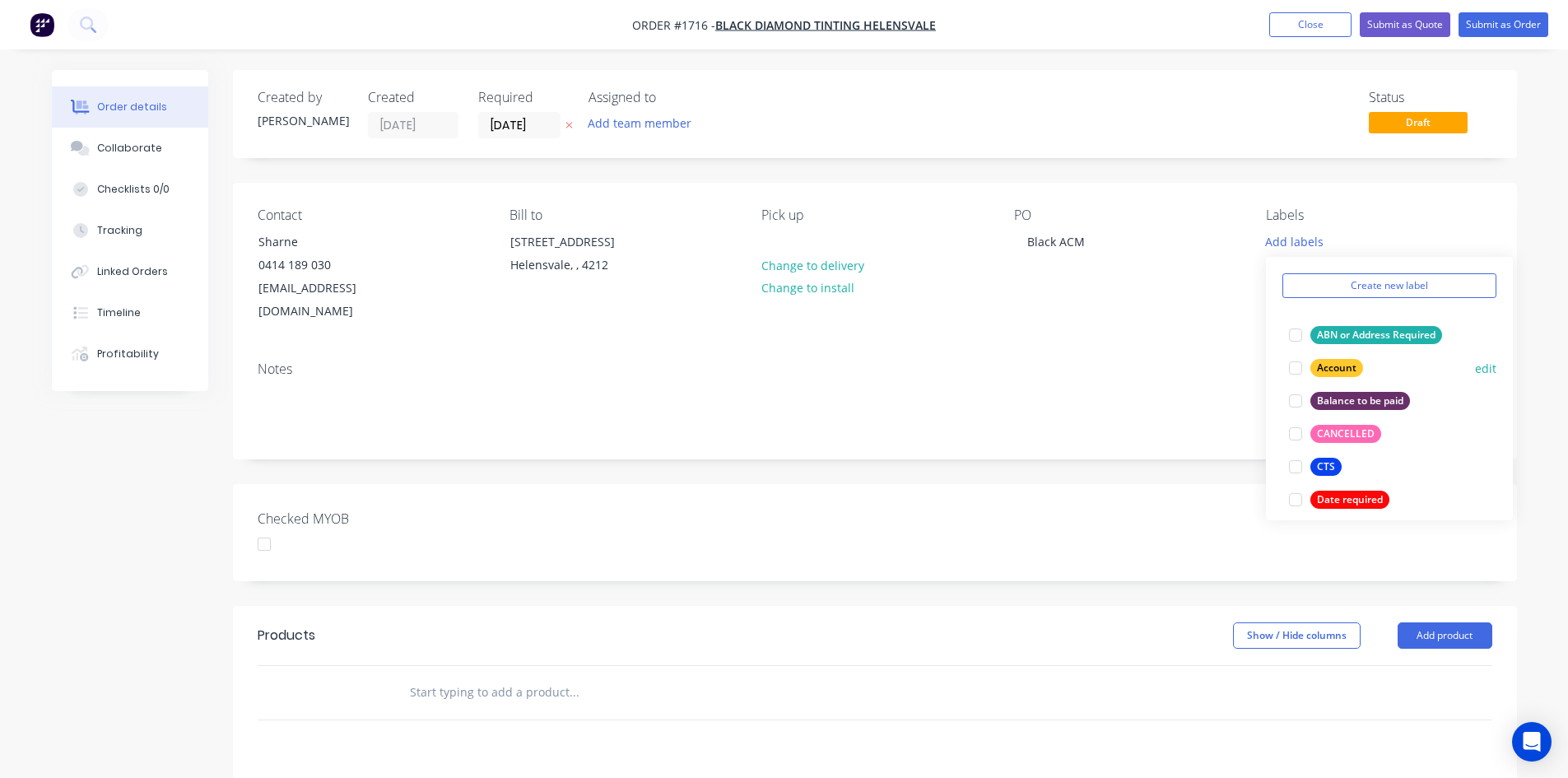
scroll to position [83, 0]
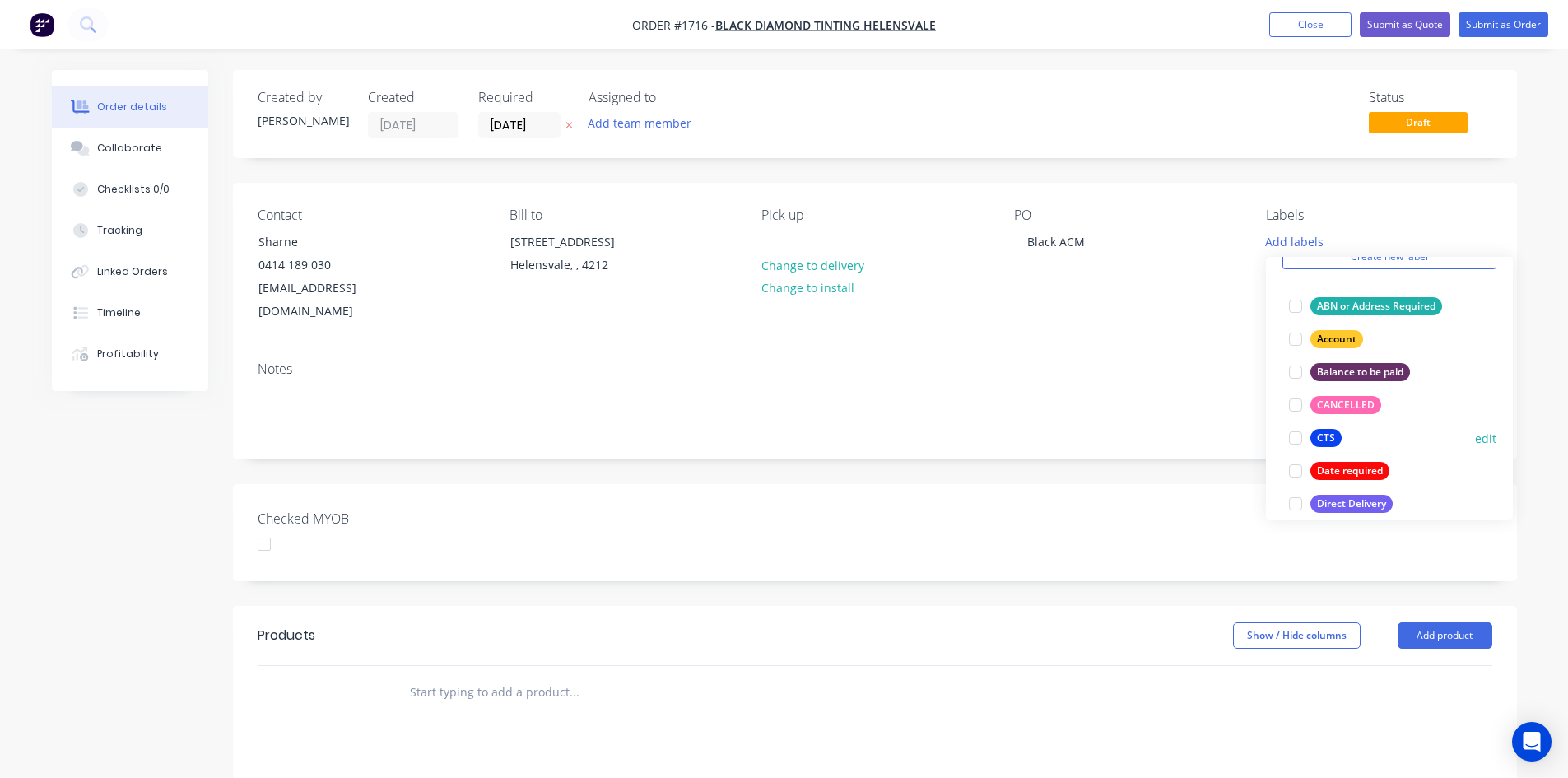
click at [1295, 440] on div at bounding box center [1295, 438] width 33 height 33
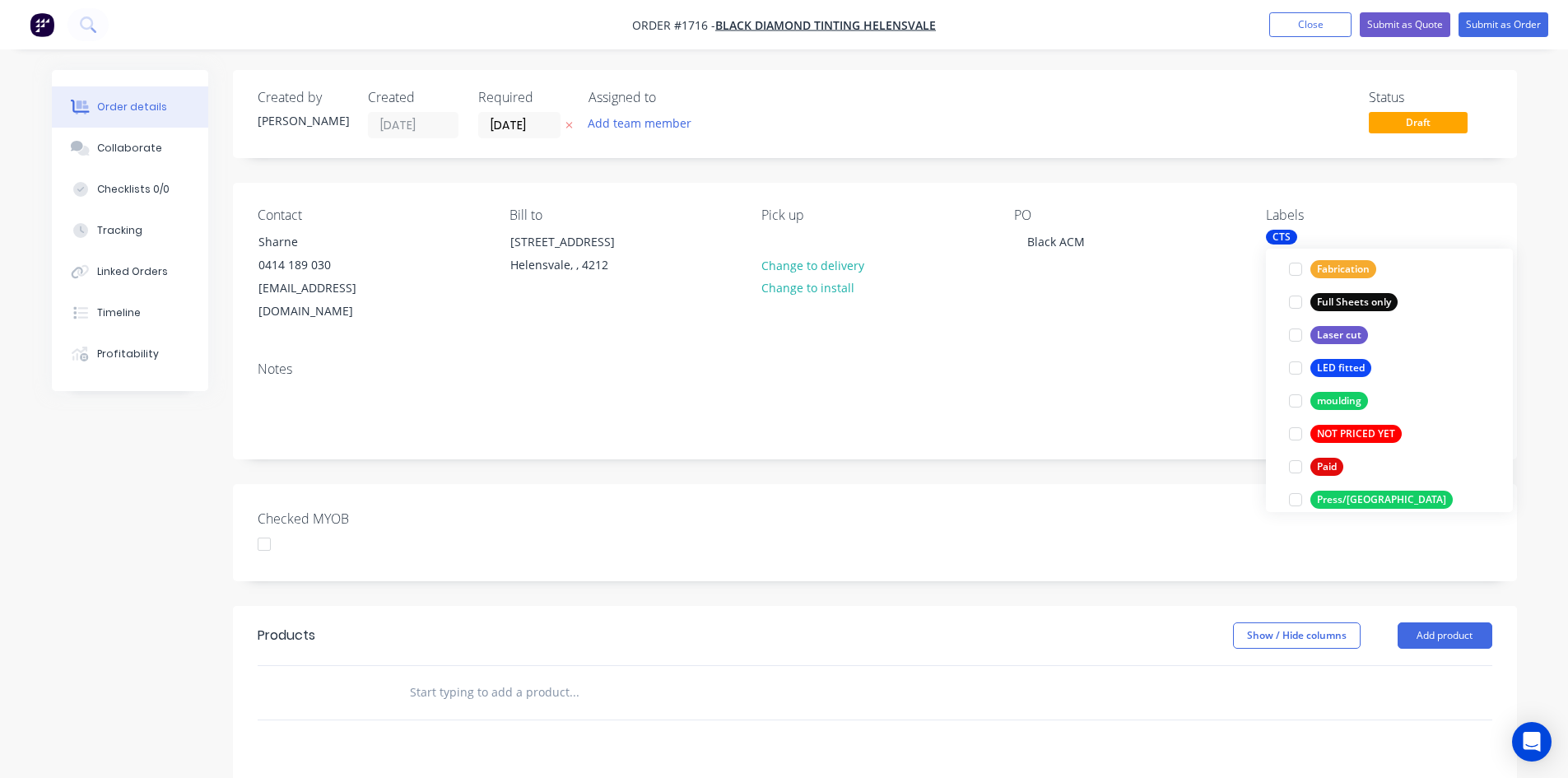
scroll to position [412, 0]
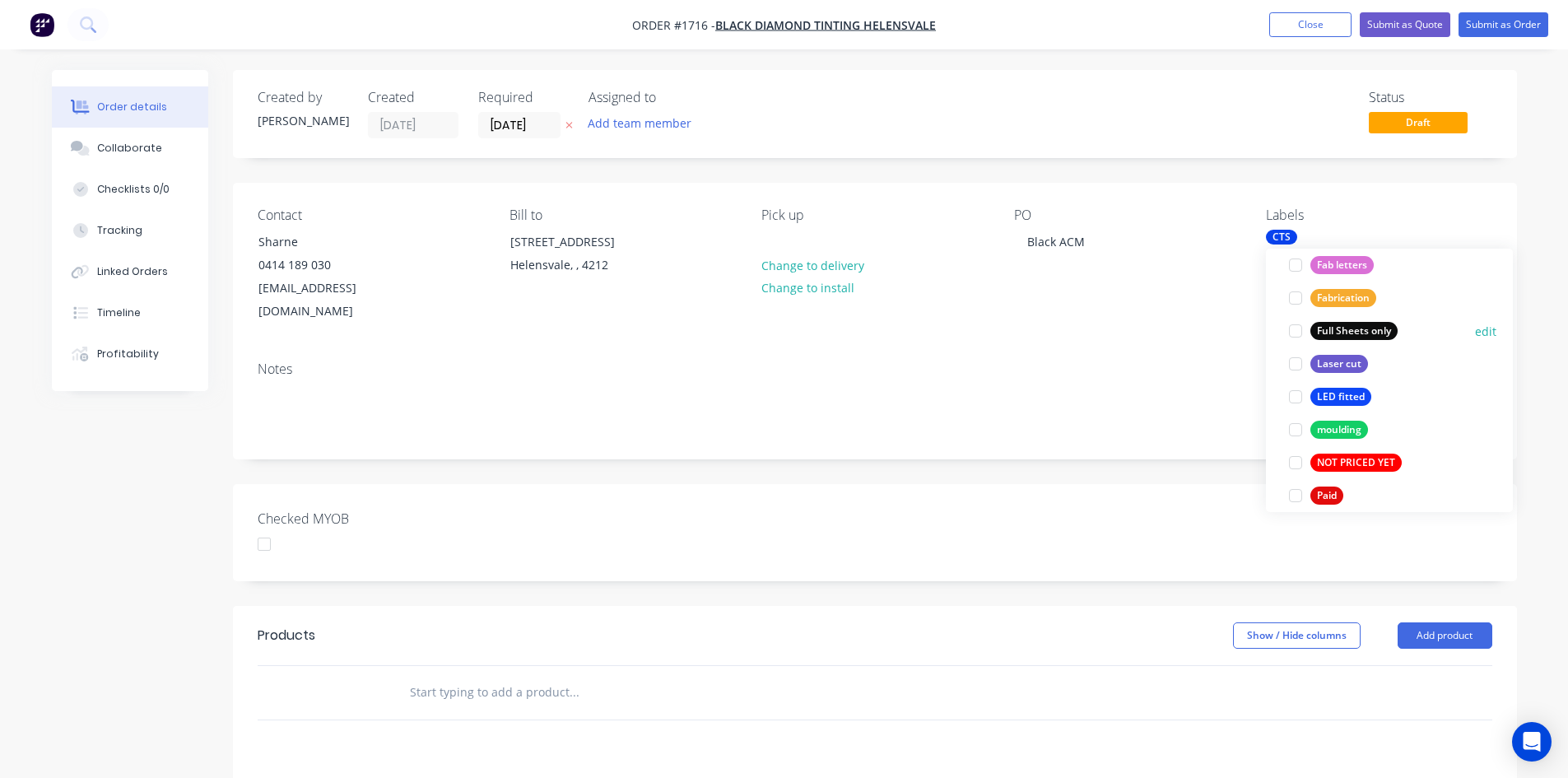
click at [1296, 331] on div at bounding box center [1295, 330] width 33 height 33
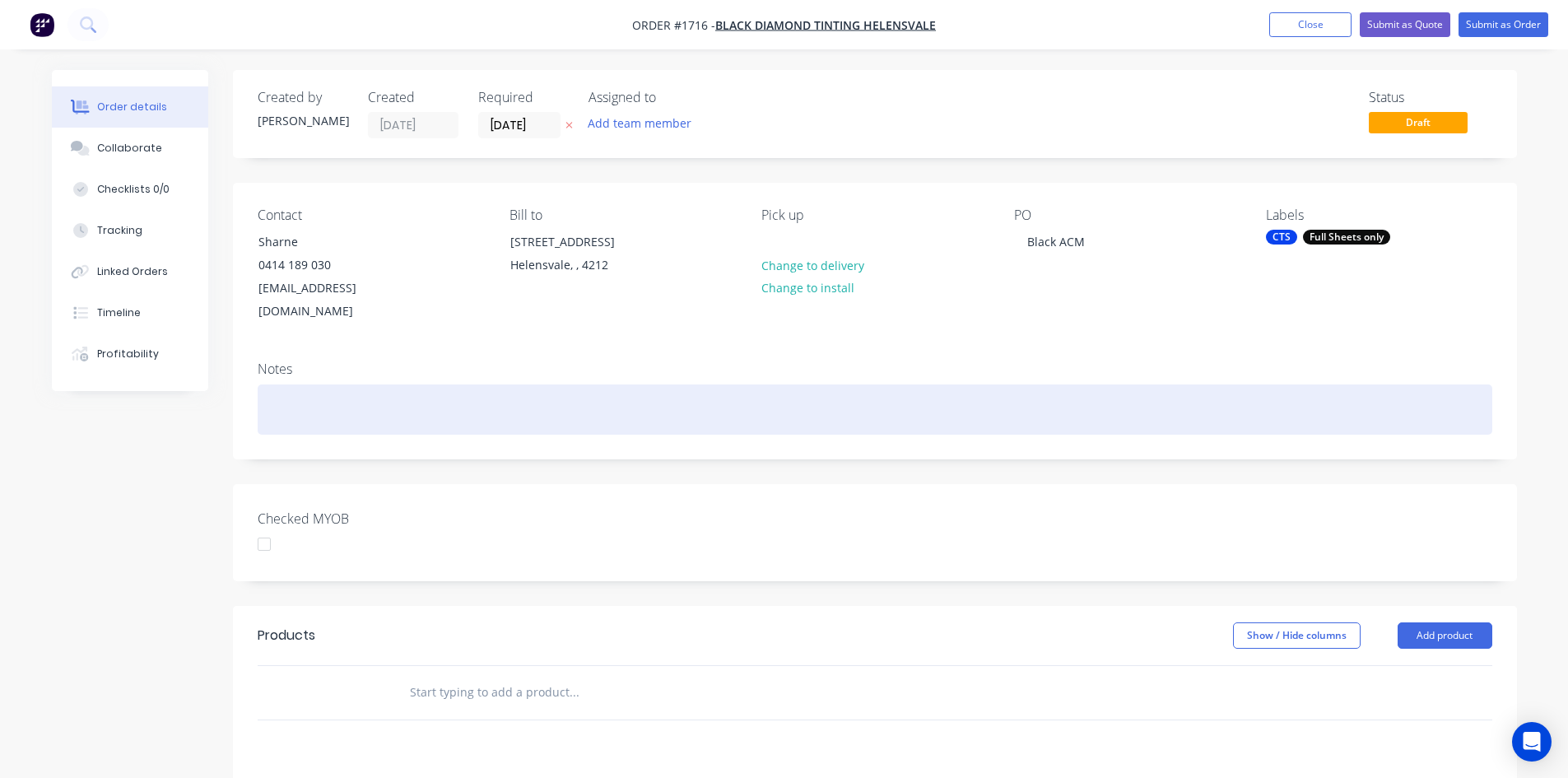
click at [1203, 408] on div at bounding box center [874, 409] width 1235 height 50
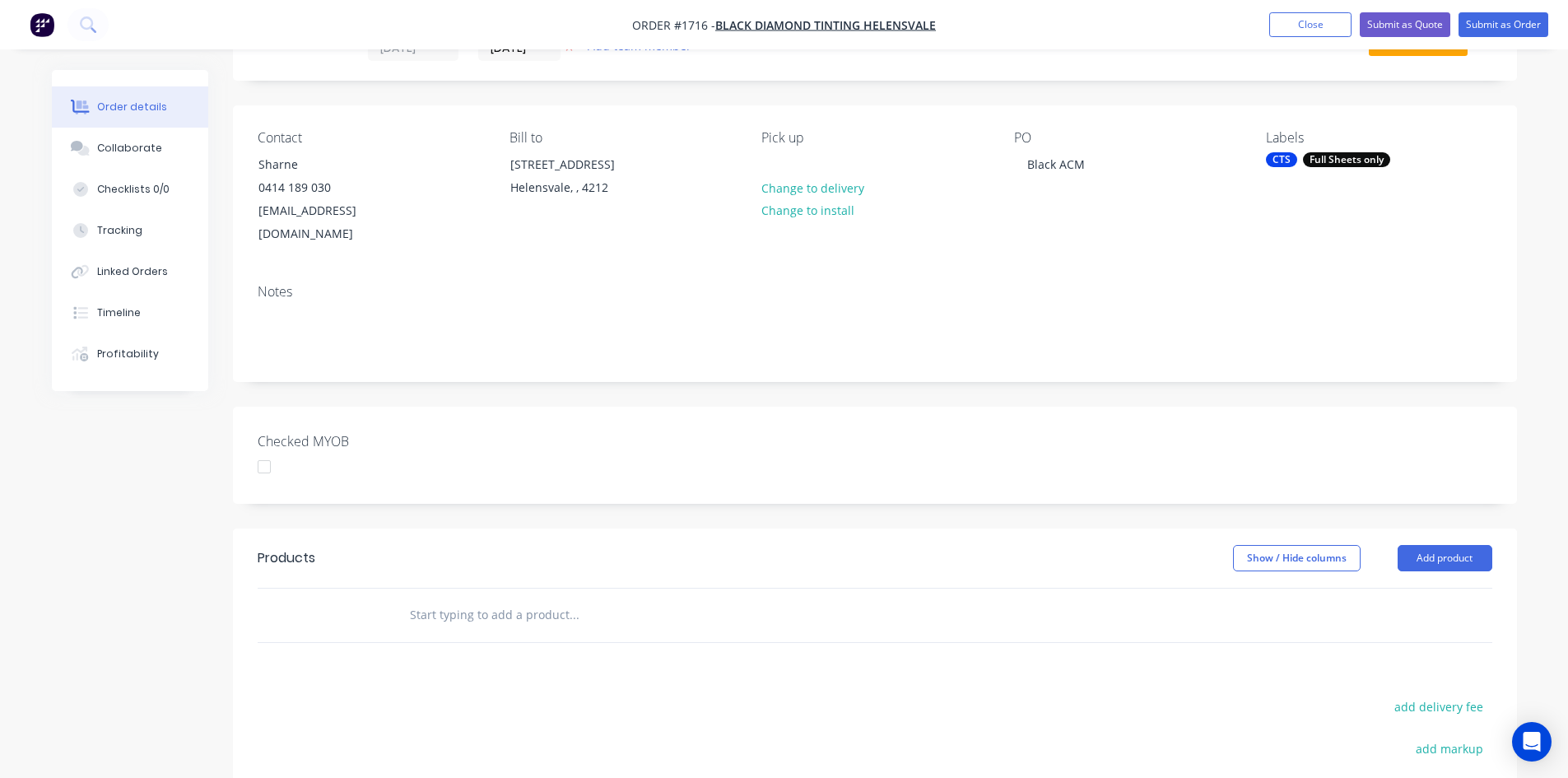
scroll to position [0, 0]
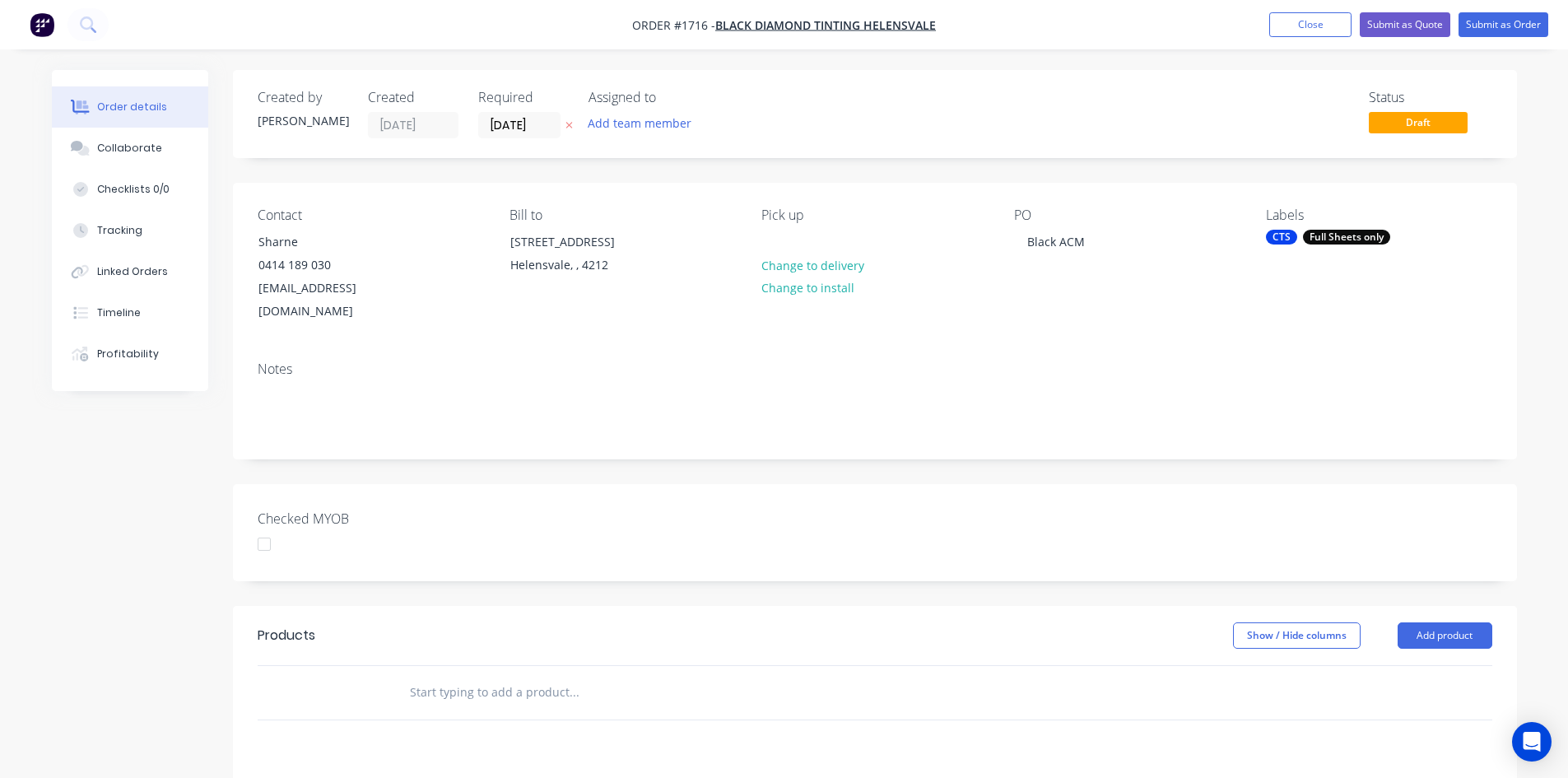
click at [498, 676] on input "text" at bounding box center [574, 692] width 329 height 33
click at [1461, 622] on button "Add product" at bounding box center [1445, 635] width 95 height 27
click at [1439, 665] on div "Product catalogue" at bounding box center [1414, 677] width 127 height 24
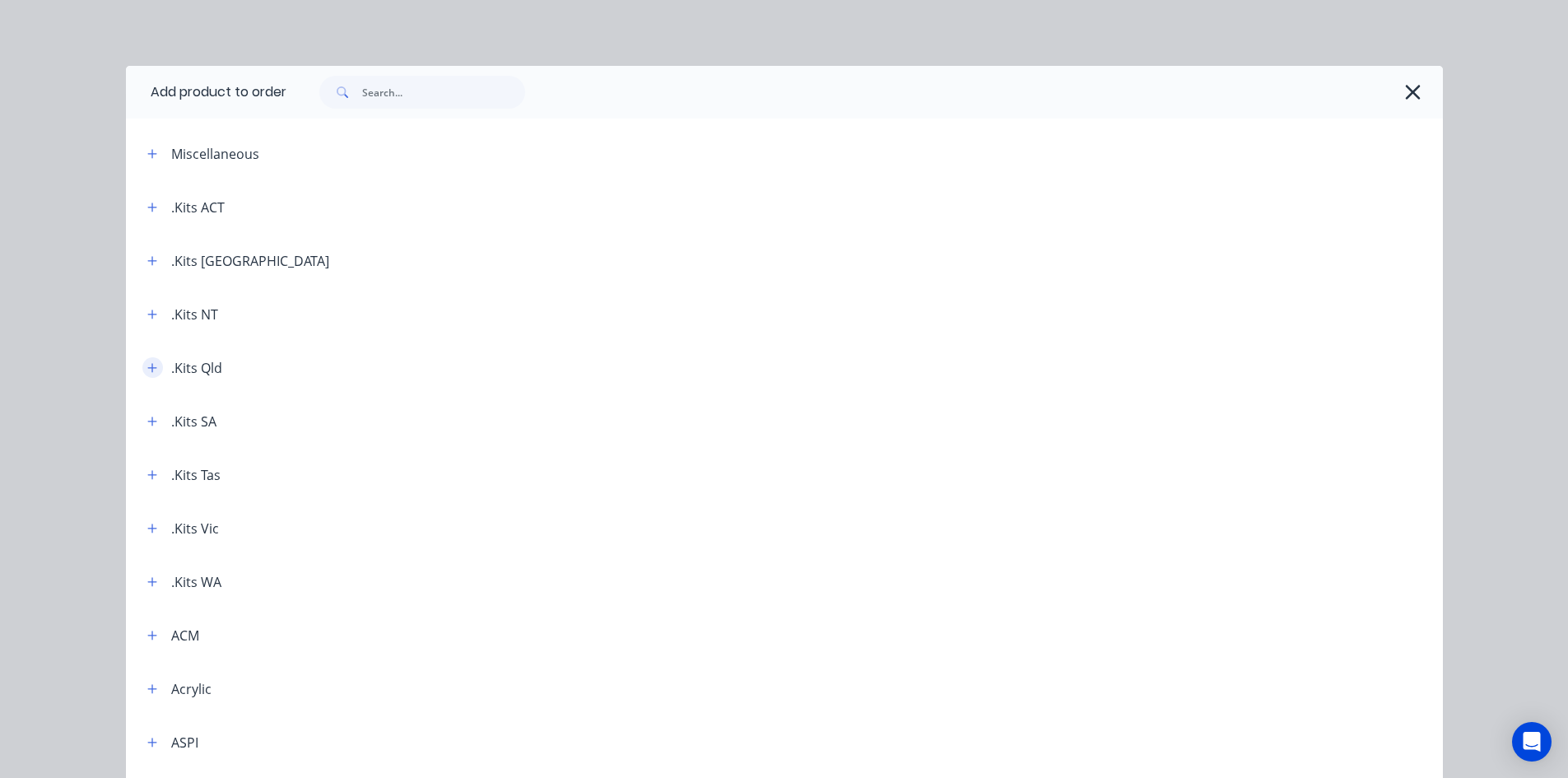
click at [148, 366] on icon "button" at bounding box center [153, 368] width 10 height 12
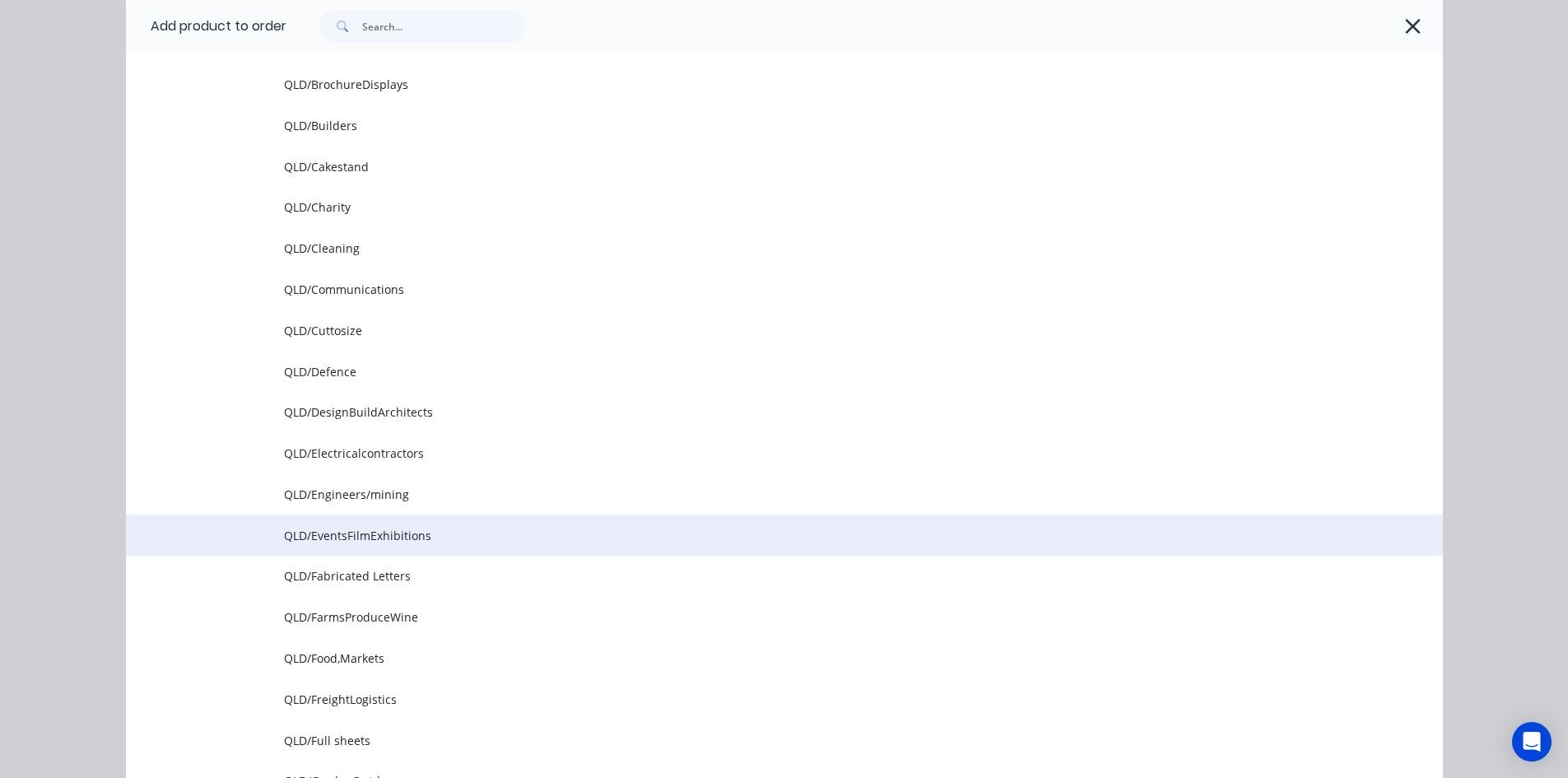
scroll to position [659, 0]
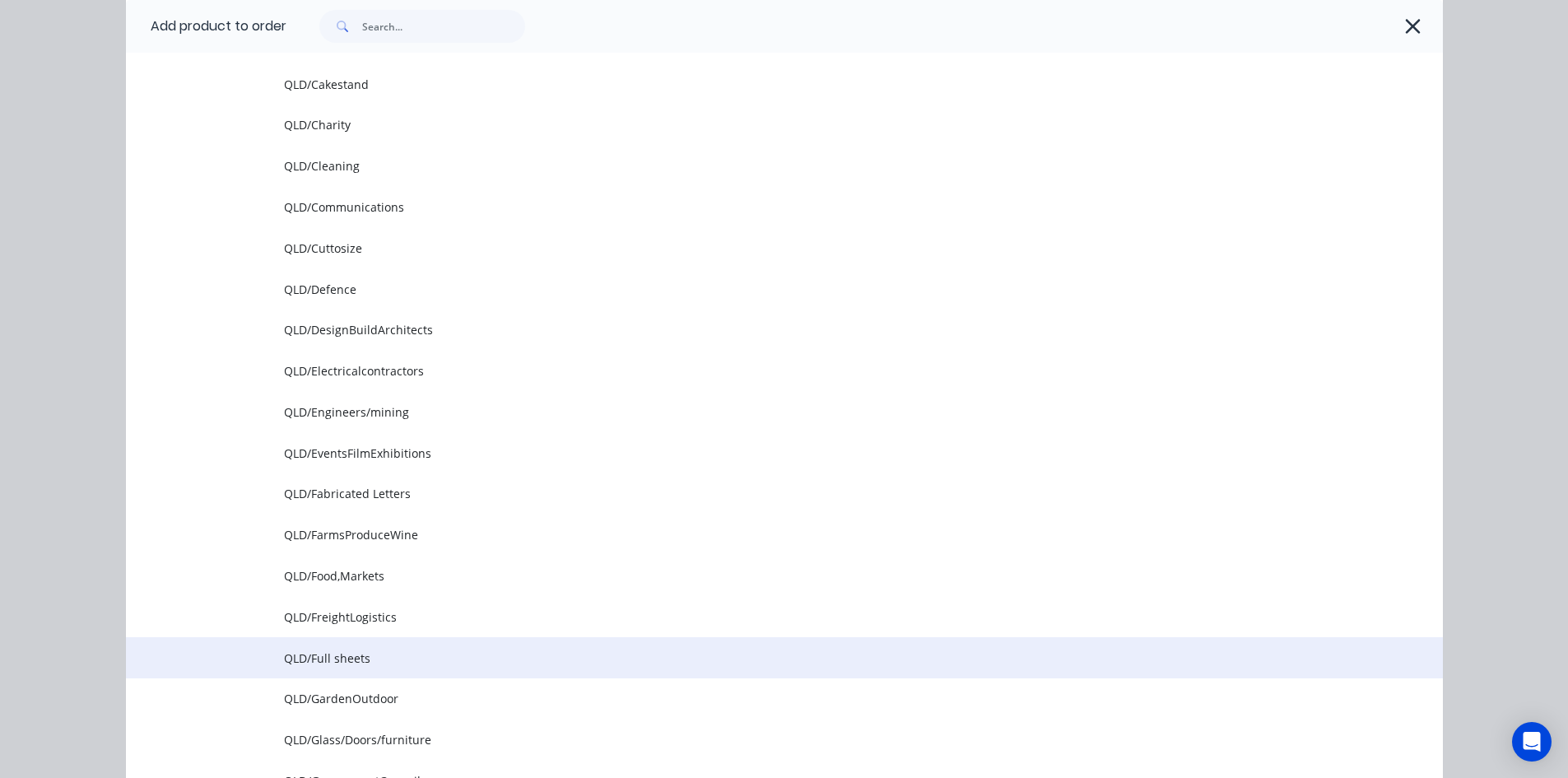
click at [333, 655] on span "QLD/Full sheets" at bounding box center [748, 658] width 927 height 18
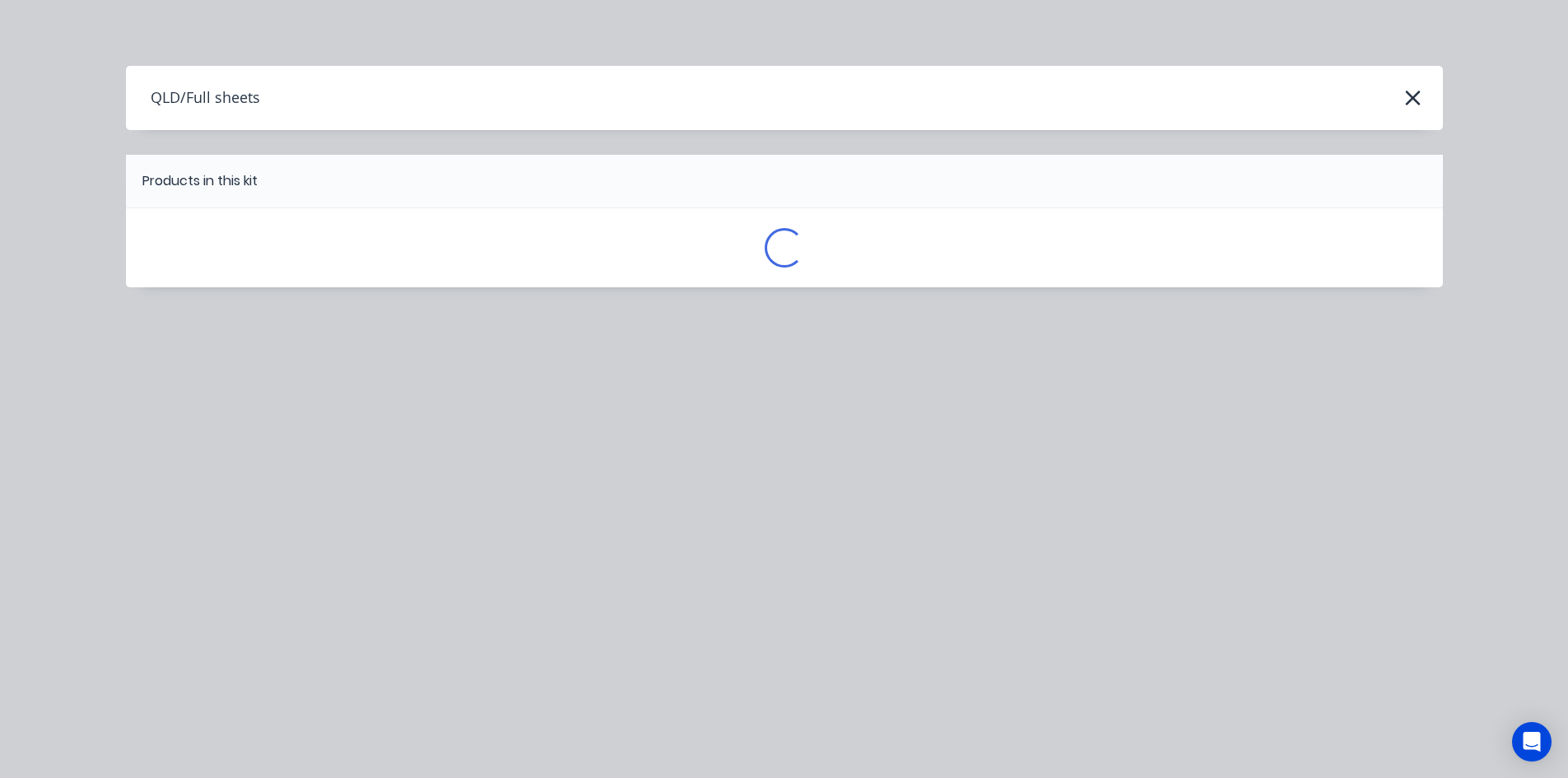
scroll to position [0, 0]
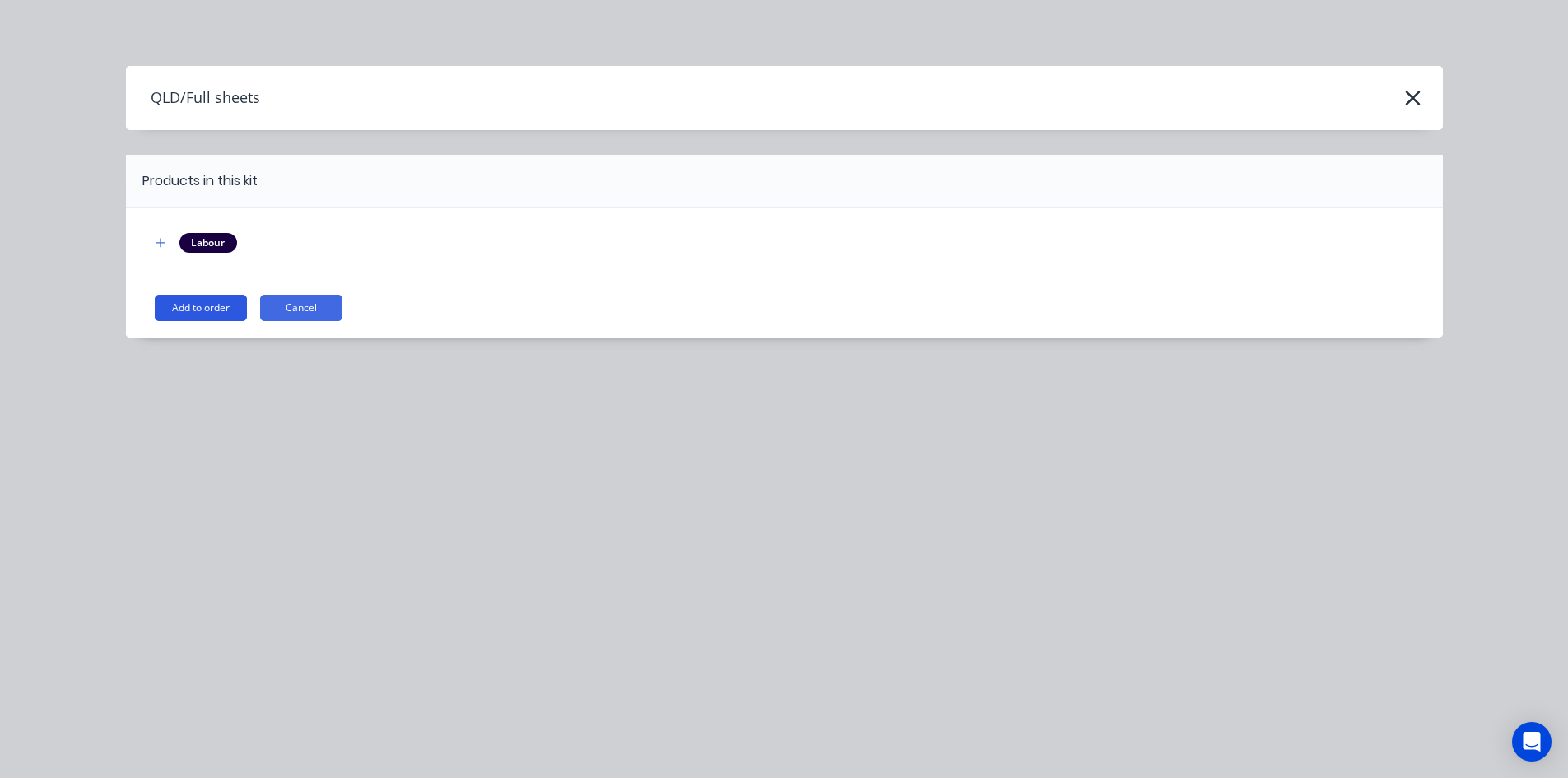
click at [188, 303] on button "Add to order" at bounding box center [201, 308] width 93 height 27
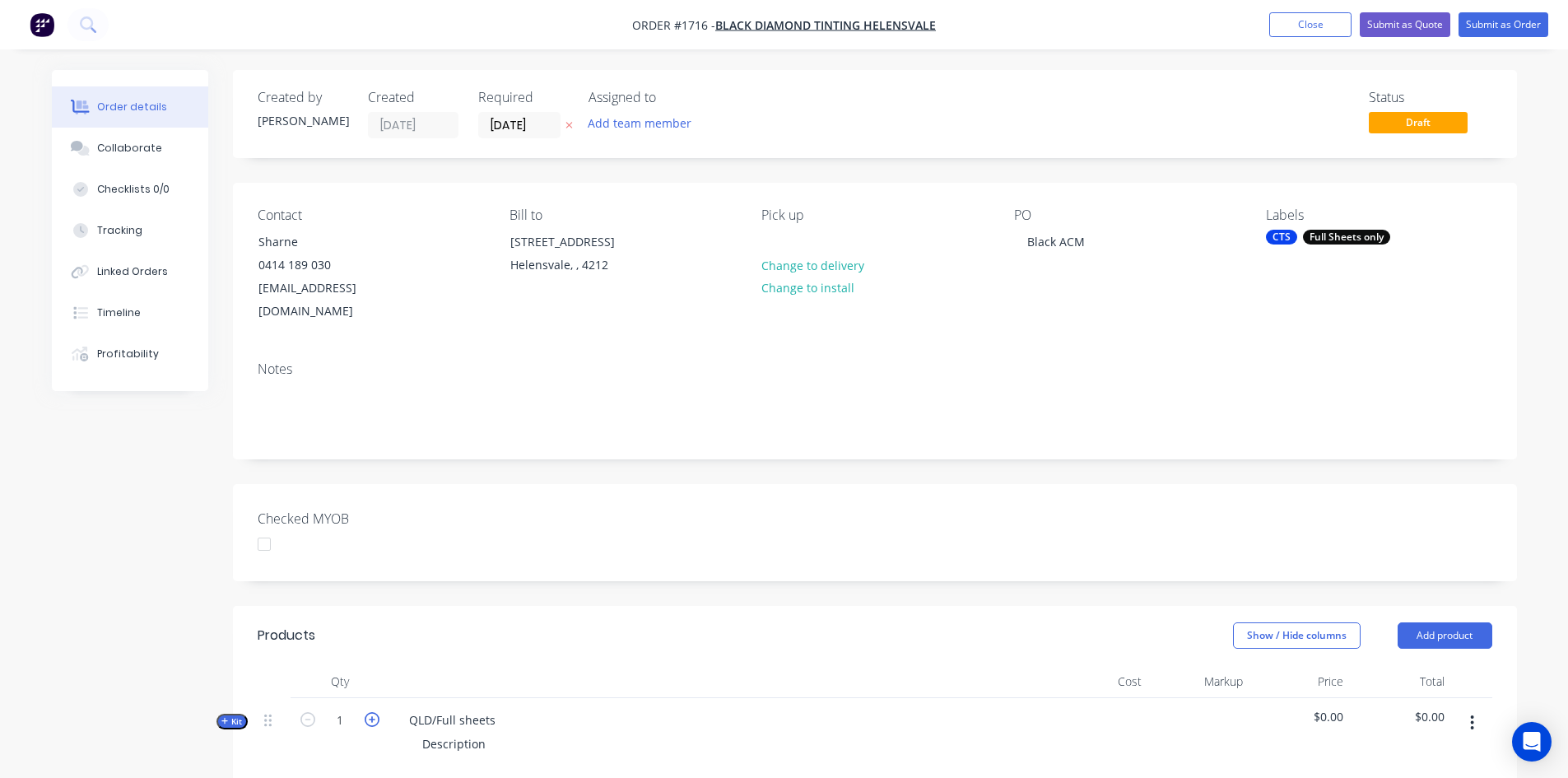
click at [371, 712] on icon "button" at bounding box center [372, 720] width 15 height 15
click at [373, 712] on icon "button" at bounding box center [372, 720] width 15 height 15
type input "4"
drag, startPoint x: 408, startPoint y: 697, endPoint x: 562, endPoint y: 683, distance: 154.6
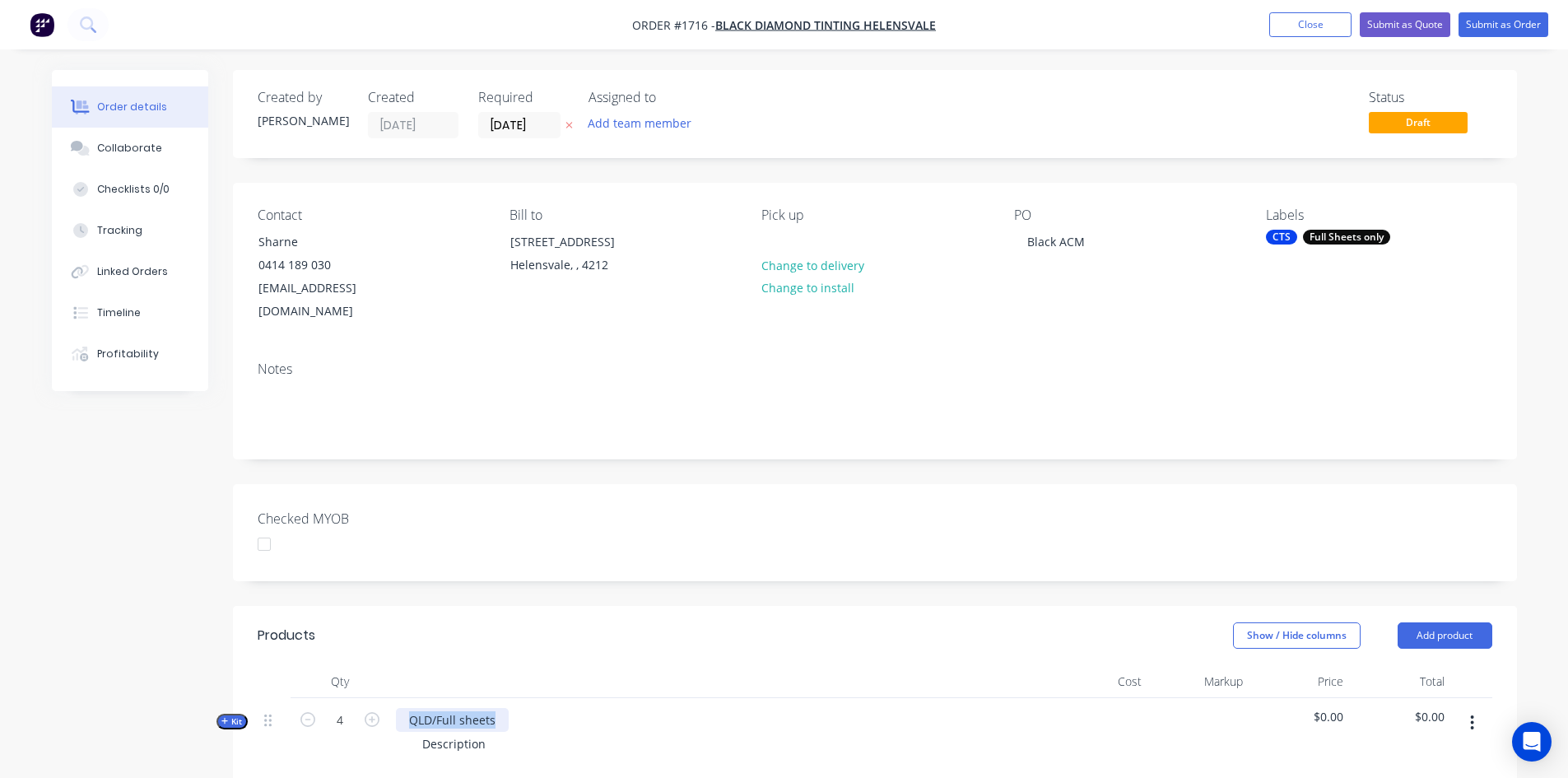
click at [562, 698] on div "QLD/Full sheets Description" at bounding box center [719, 734] width 659 height 72
click at [1455, 622] on button "Add product" at bounding box center [1445, 635] width 95 height 27
click at [1422, 665] on div "Product catalogue" at bounding box center [1414, 677] width 127 height 24
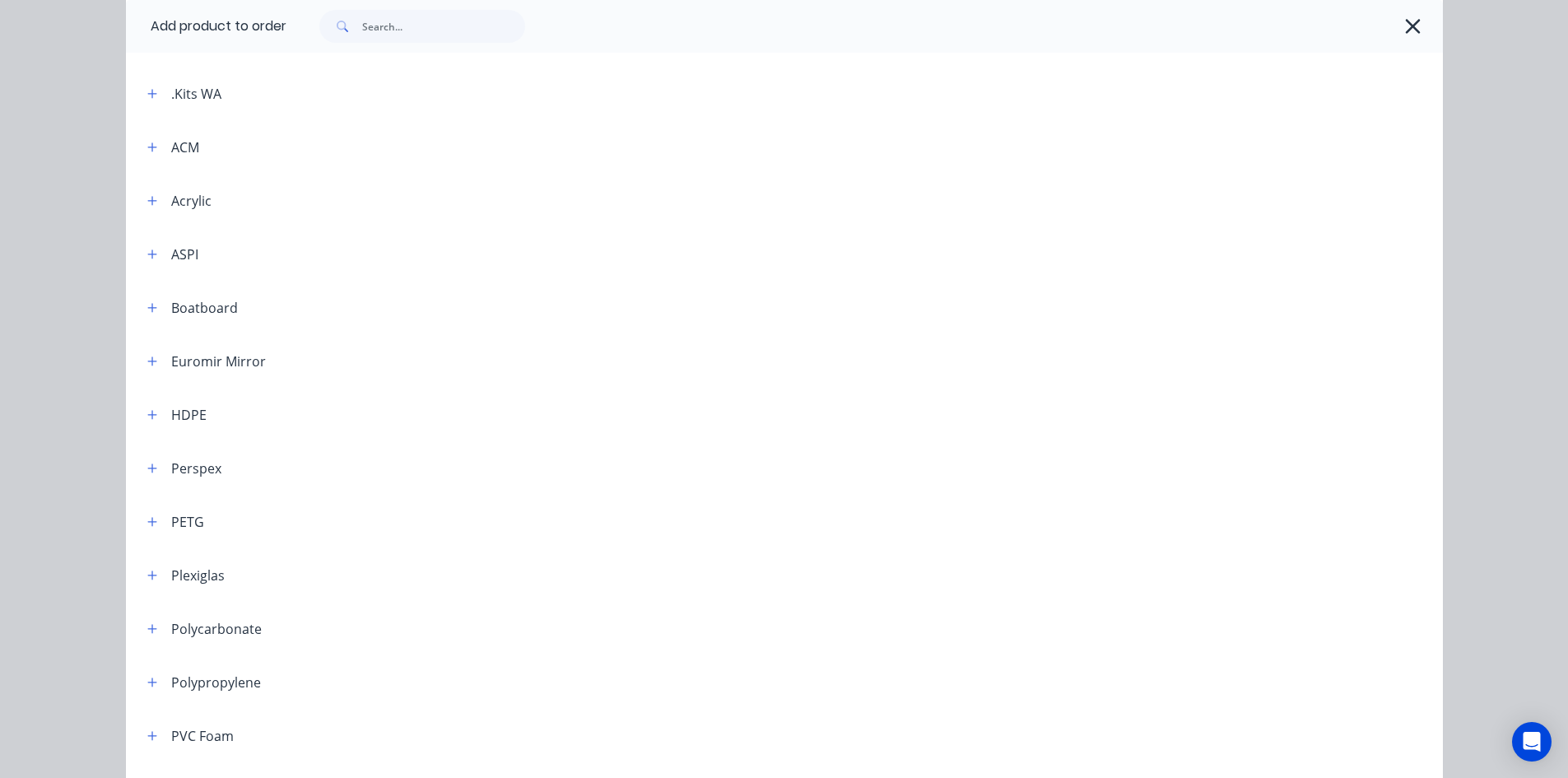
scroll to position [494, 0]
click at [148, 137] on icon "button" at bounding box center [153, 142] width 10 height 12
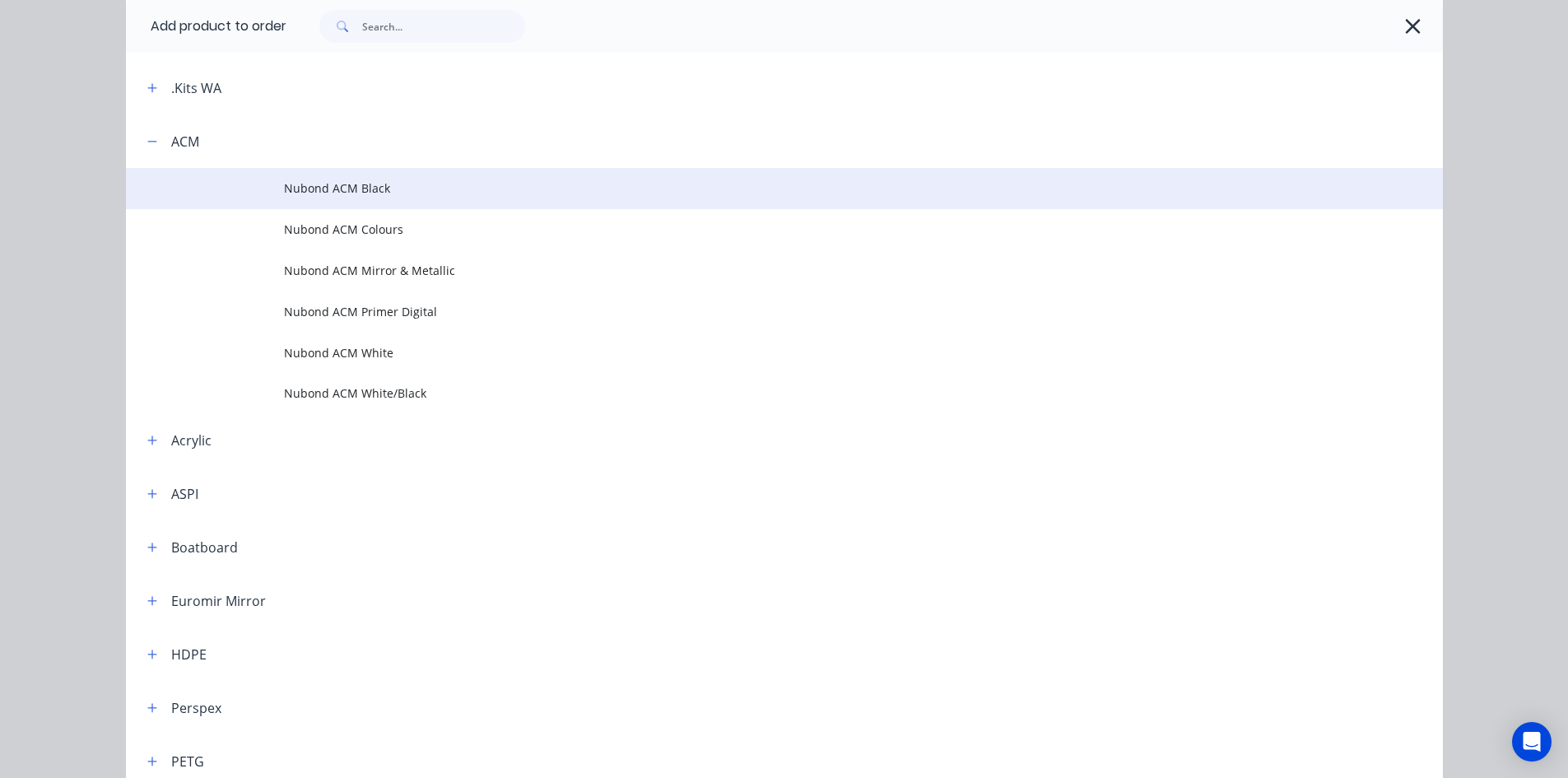
click at [373, 183] on span "Nubond ACM Black" at bounding box center [748, 188] width 927 height 18
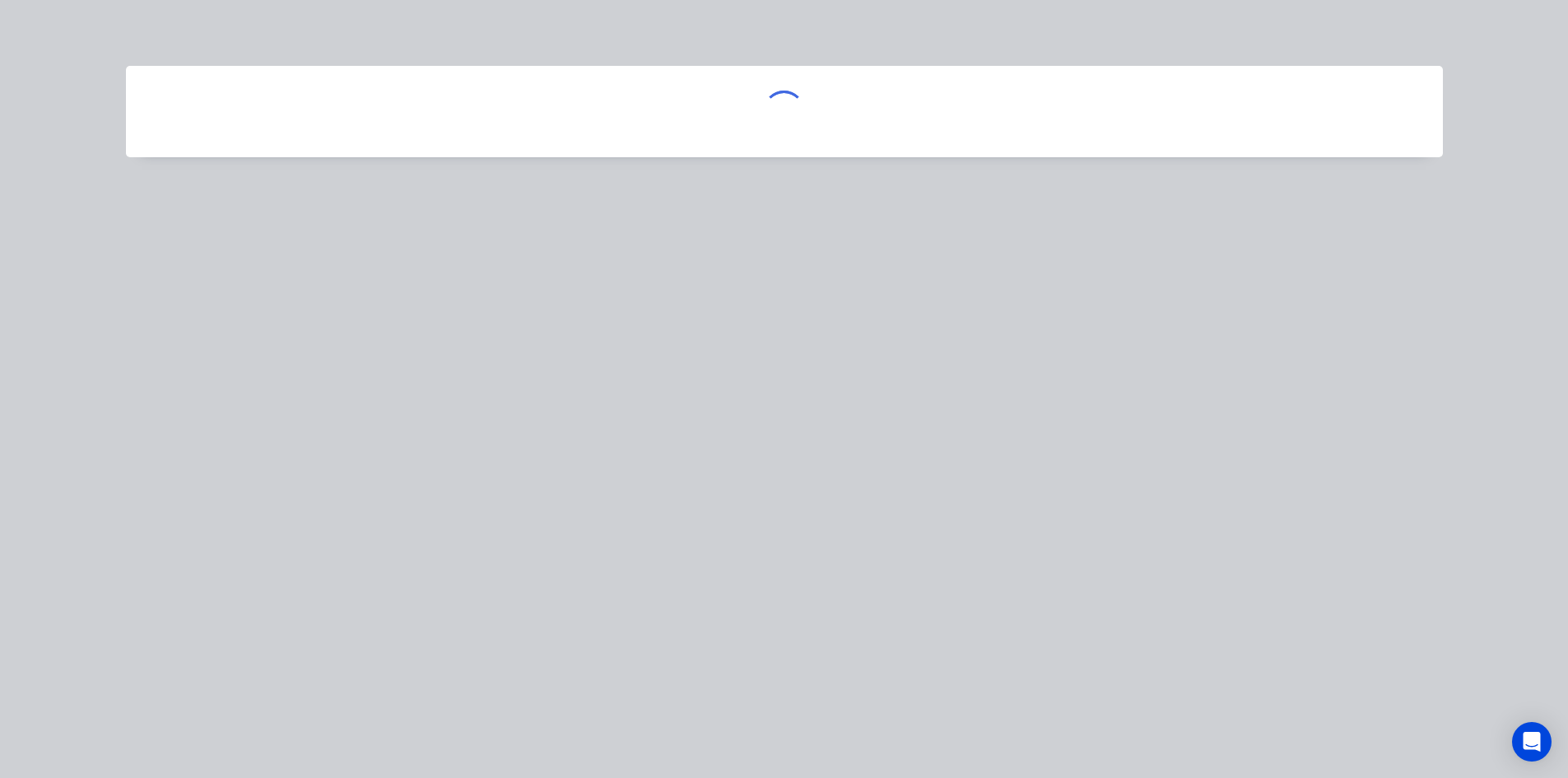
scroll to position [0, 0]
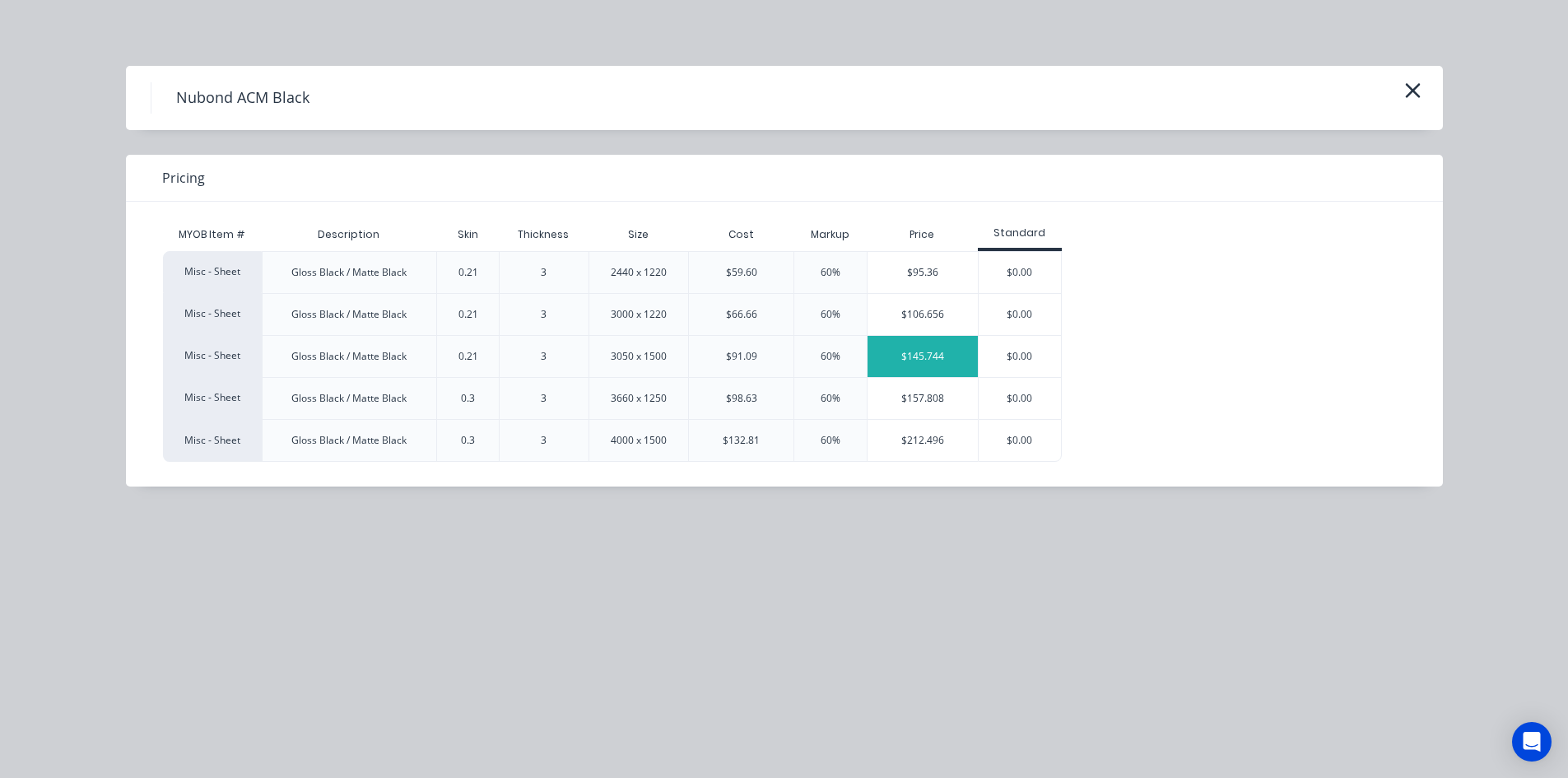
click at [921, 351] on div "$145.744" at bounding box center [923, 356] width 110 height 41
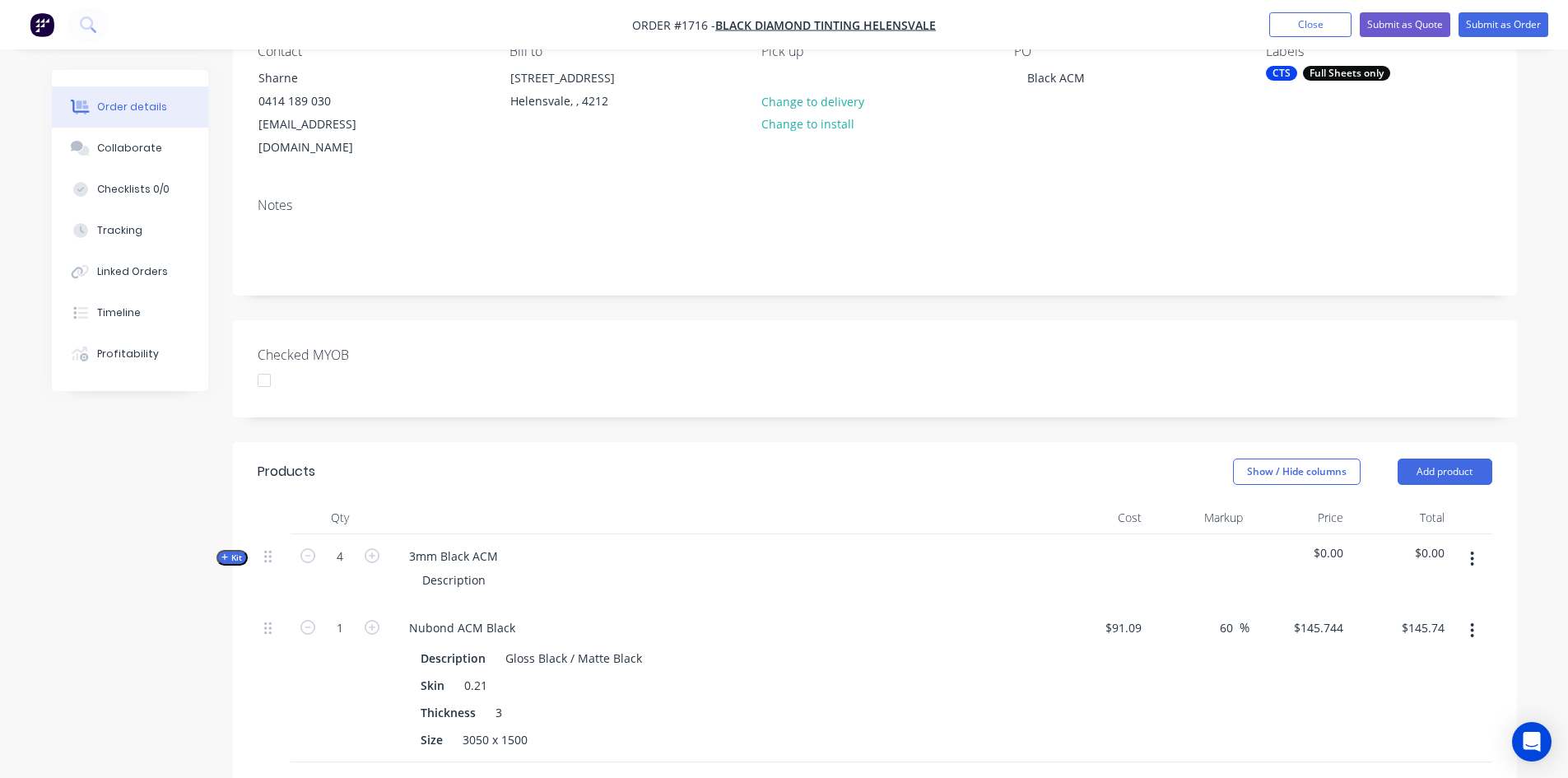
scroll to position [164, 0]
click at [342, 615] on input "1" at bounding box center [339, 628] width 43 height 25
type input "4"
type input "$582.98"
click at [306, 548] on icon "button" at bounding box center [308, 555] width 15 height 15
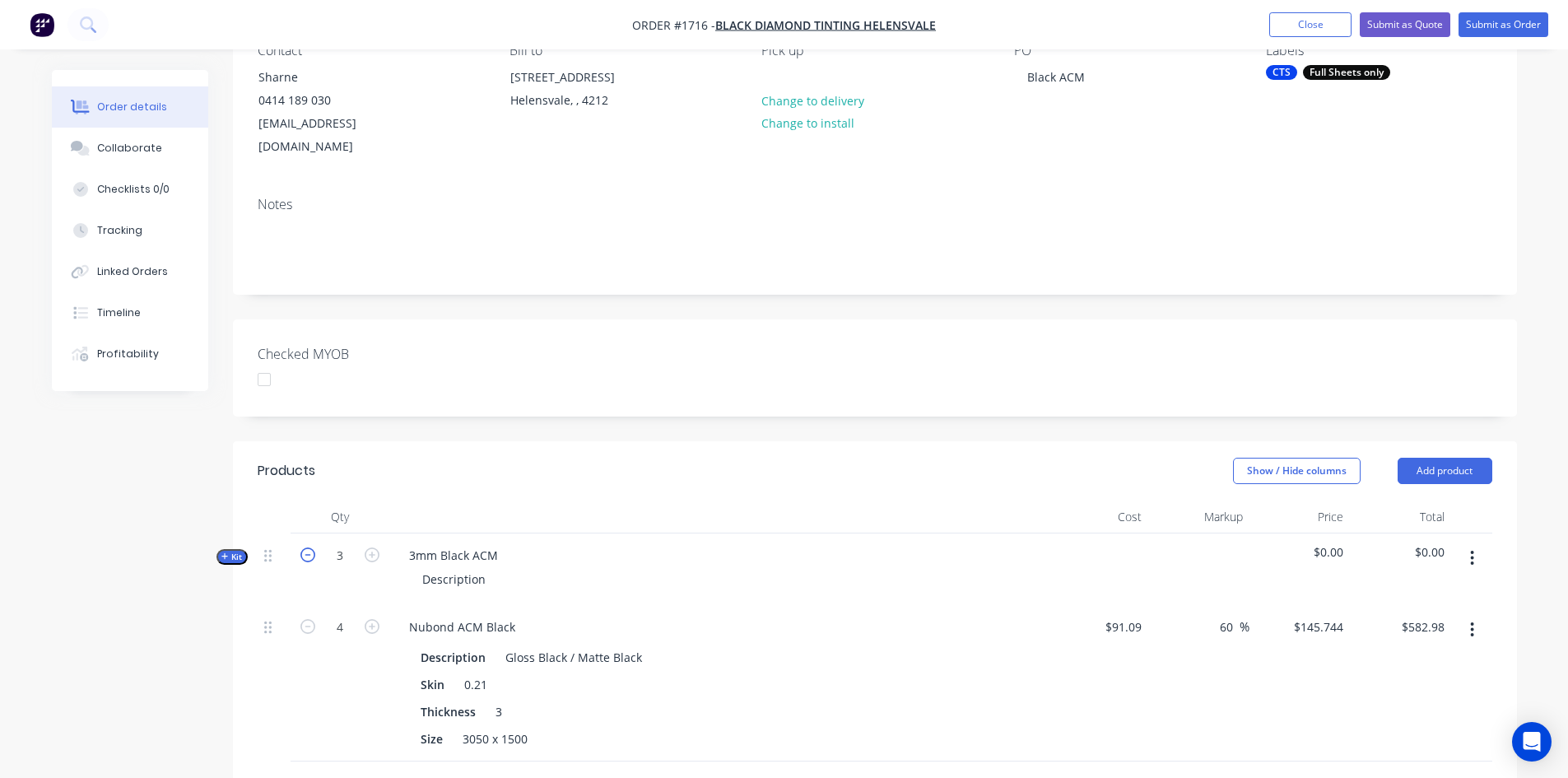
click at [306, 548] on icon "button" at bounding box center [308, 555] width 15 height 15
type input "1"
click at [375, 619] on icon "button" at bounding box center [372, 626] width 15 height 15
type input "5"
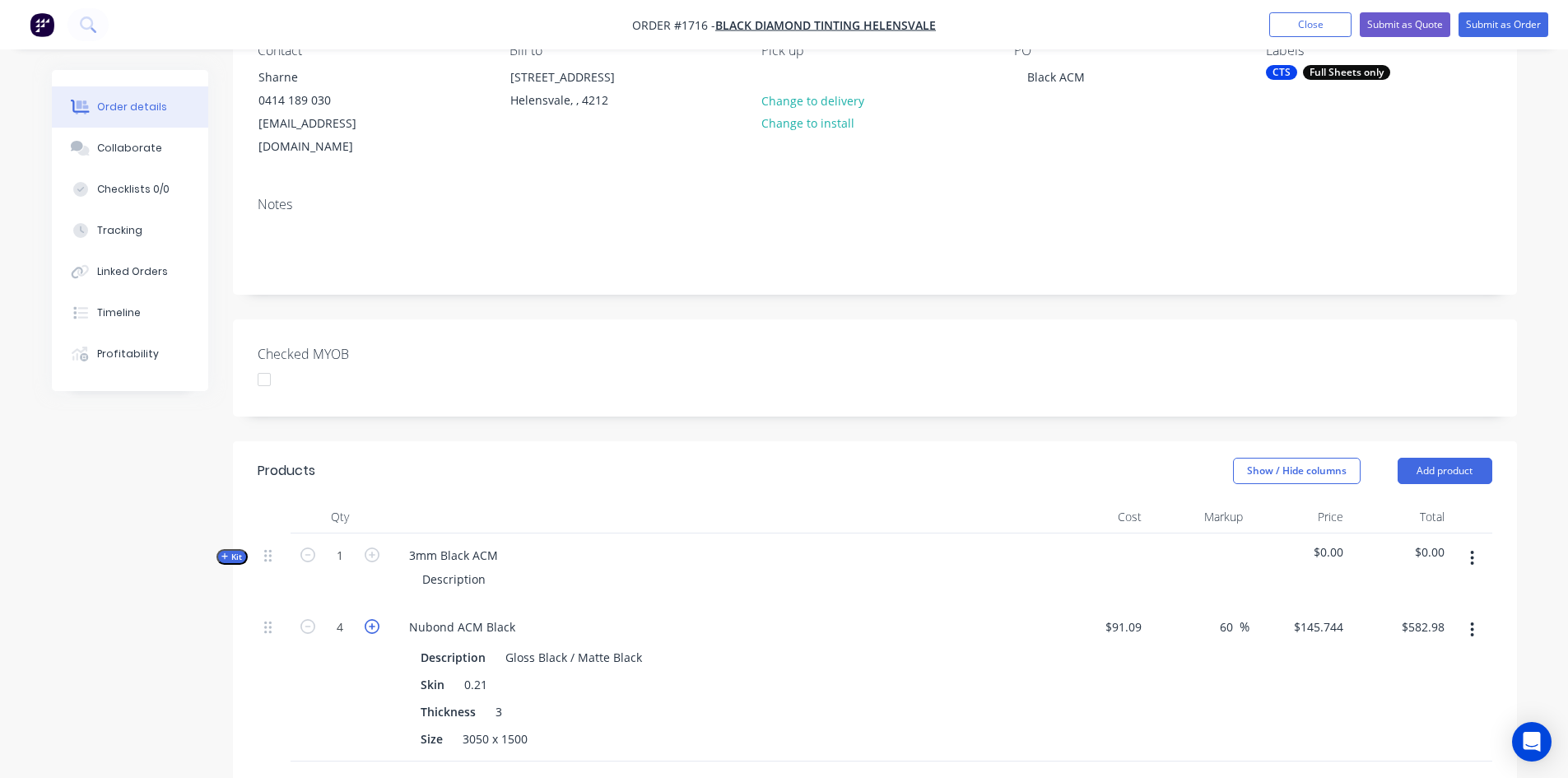
type input "$728.72"
drag, startPoint x: 1470, startPoint y: 536, endPoint x: 958, endPoint y: 520, distance: 512.2
click at [958, 534] on div "3mm Black ACM Description" at bounding box center [719, 570] width 659 height 72
click at [1469, 544] on button "button" at bounding box center [1472, 559] width 38 height 30
click at [1390, 688] on div "Delete" at bounding box center [1414, 700] width 127 height 24
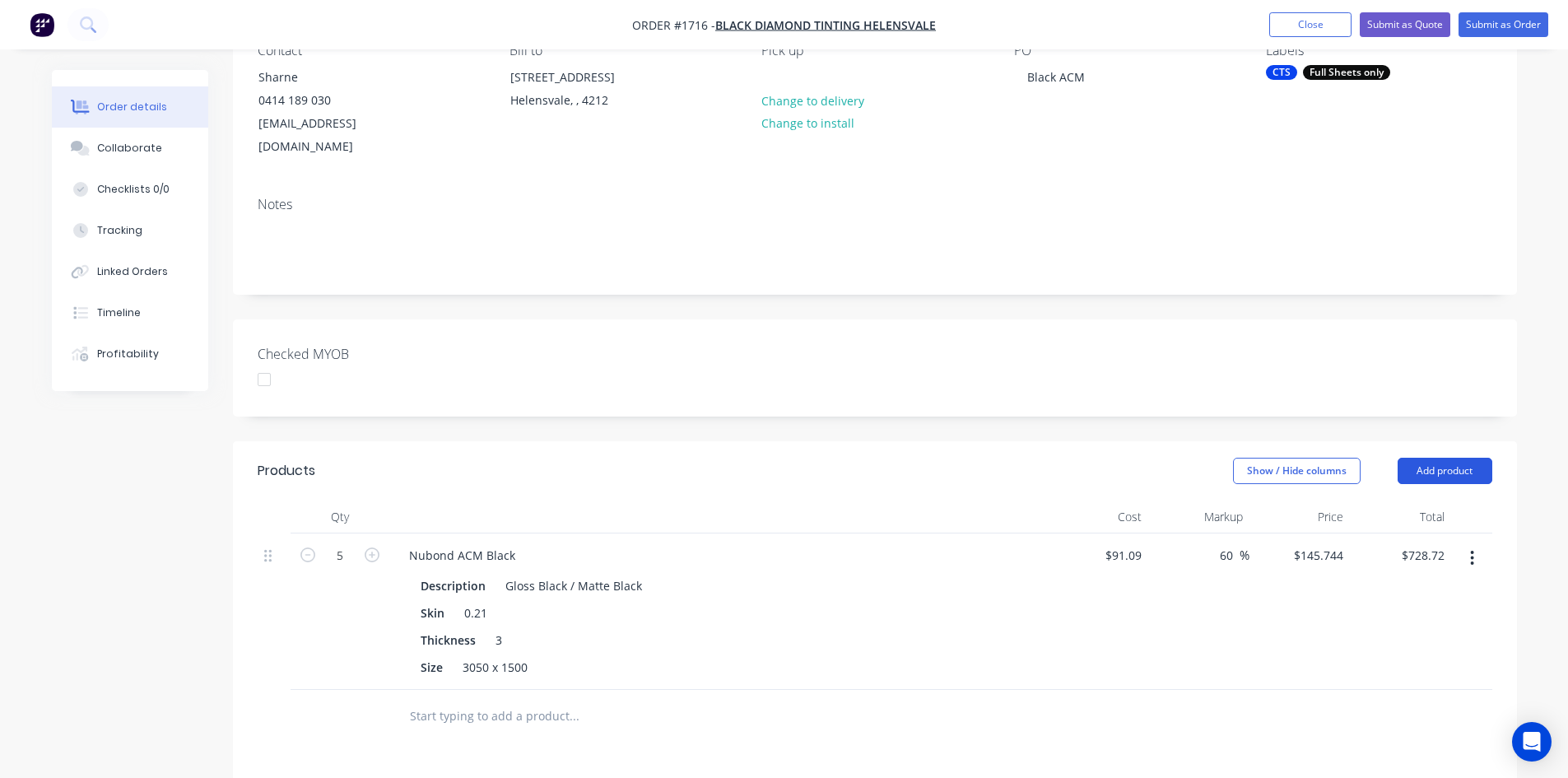
click at [1448, 458] on button "Add product" at bounding box center [1445, 471] width 95 height 27
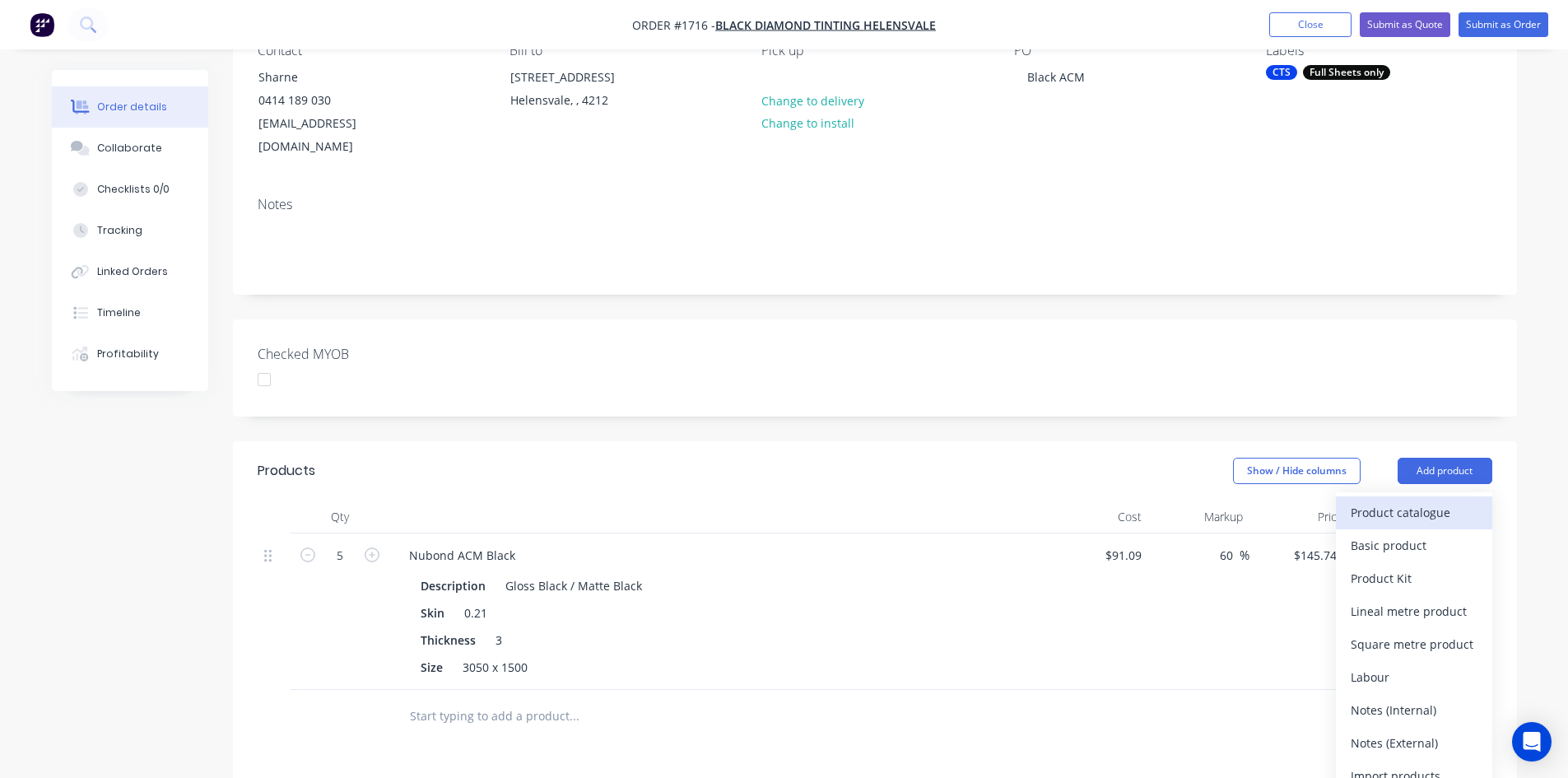
click at [1402, 500] on div "Product catalogue" at bounding box center [1414, 512] width 127 height 24
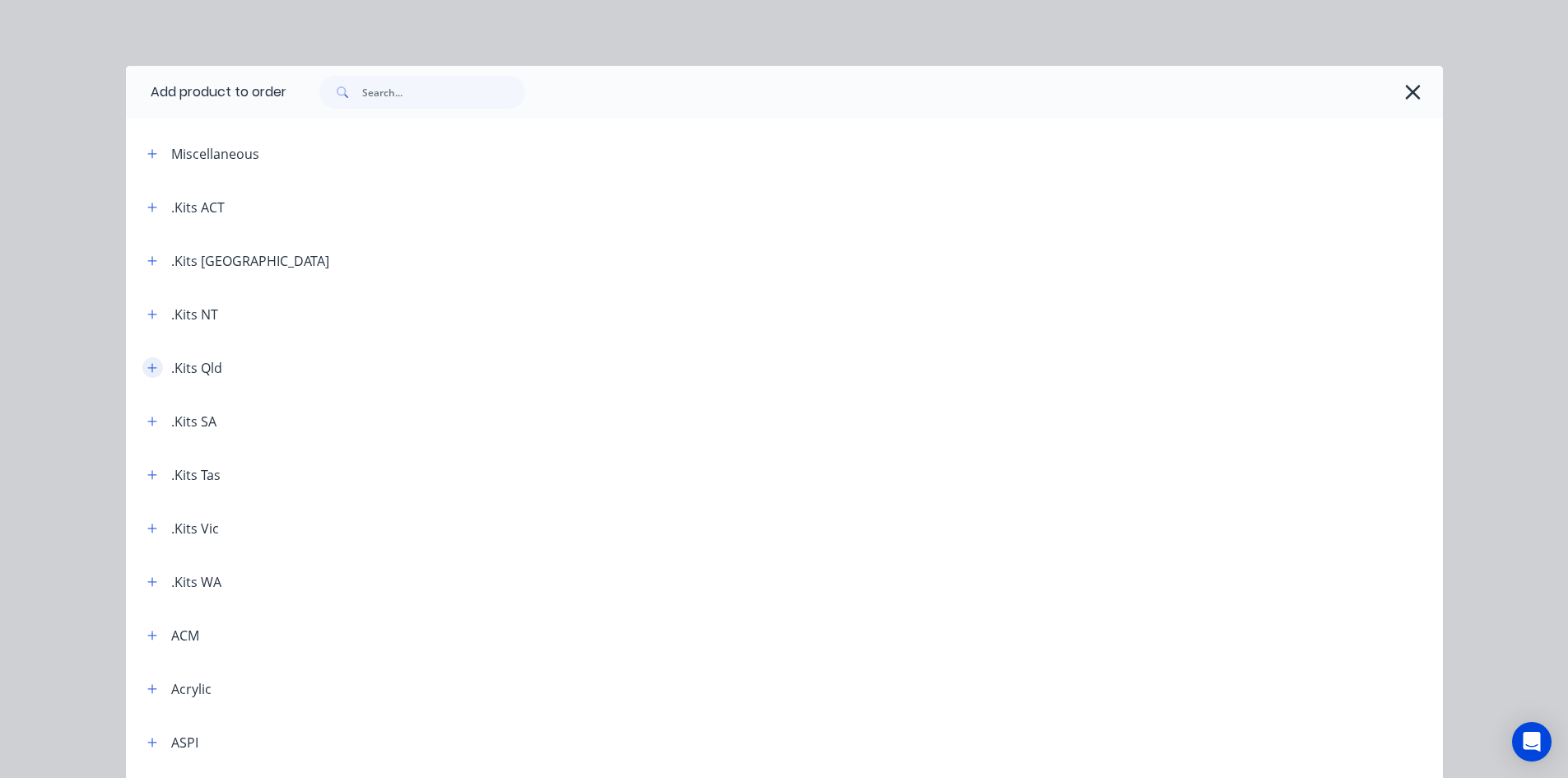
click at [148, 362] on icon "button" at bounding box center [153, 368] width 10 height 12
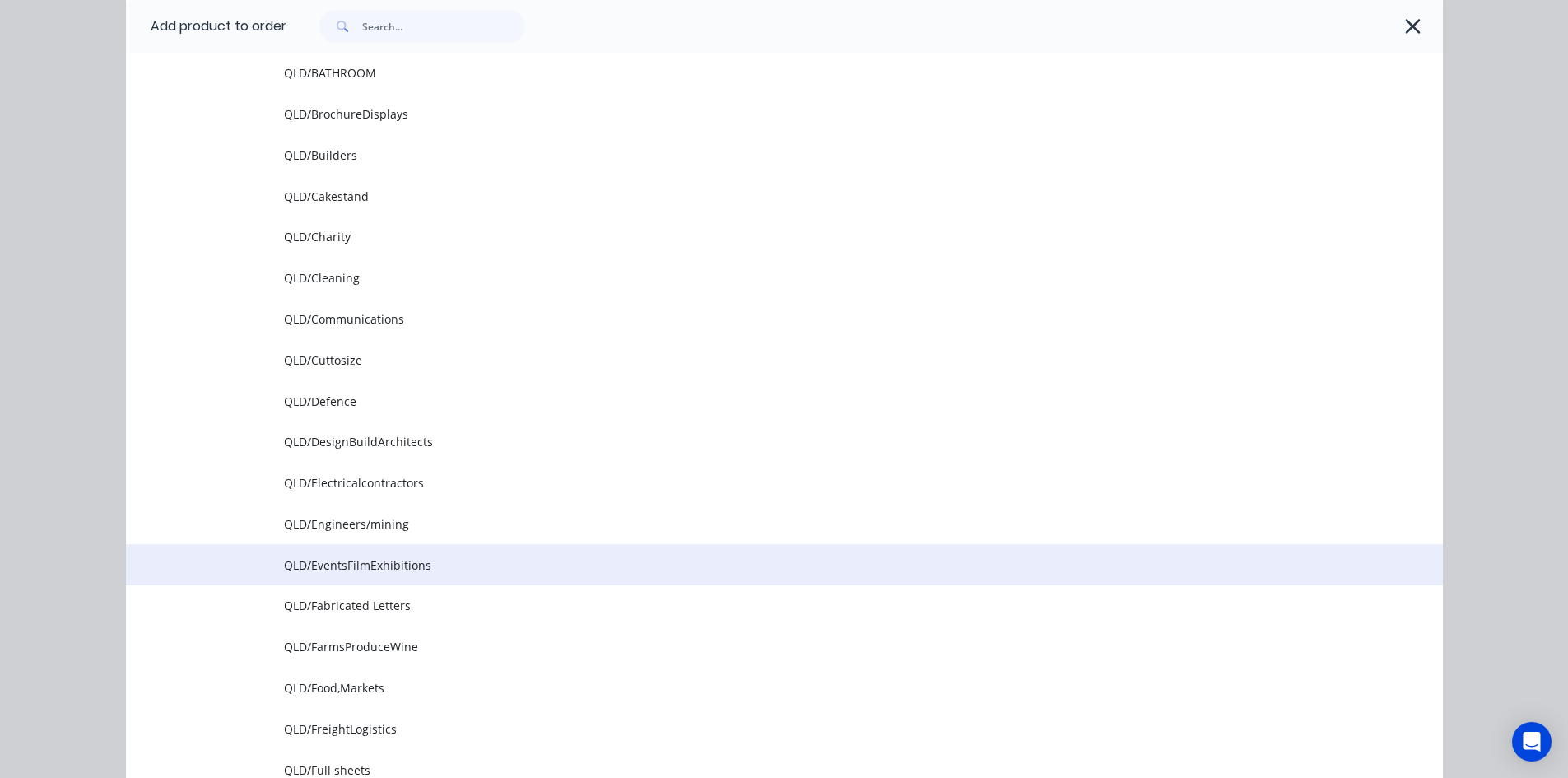
scroll to position [576, 0]
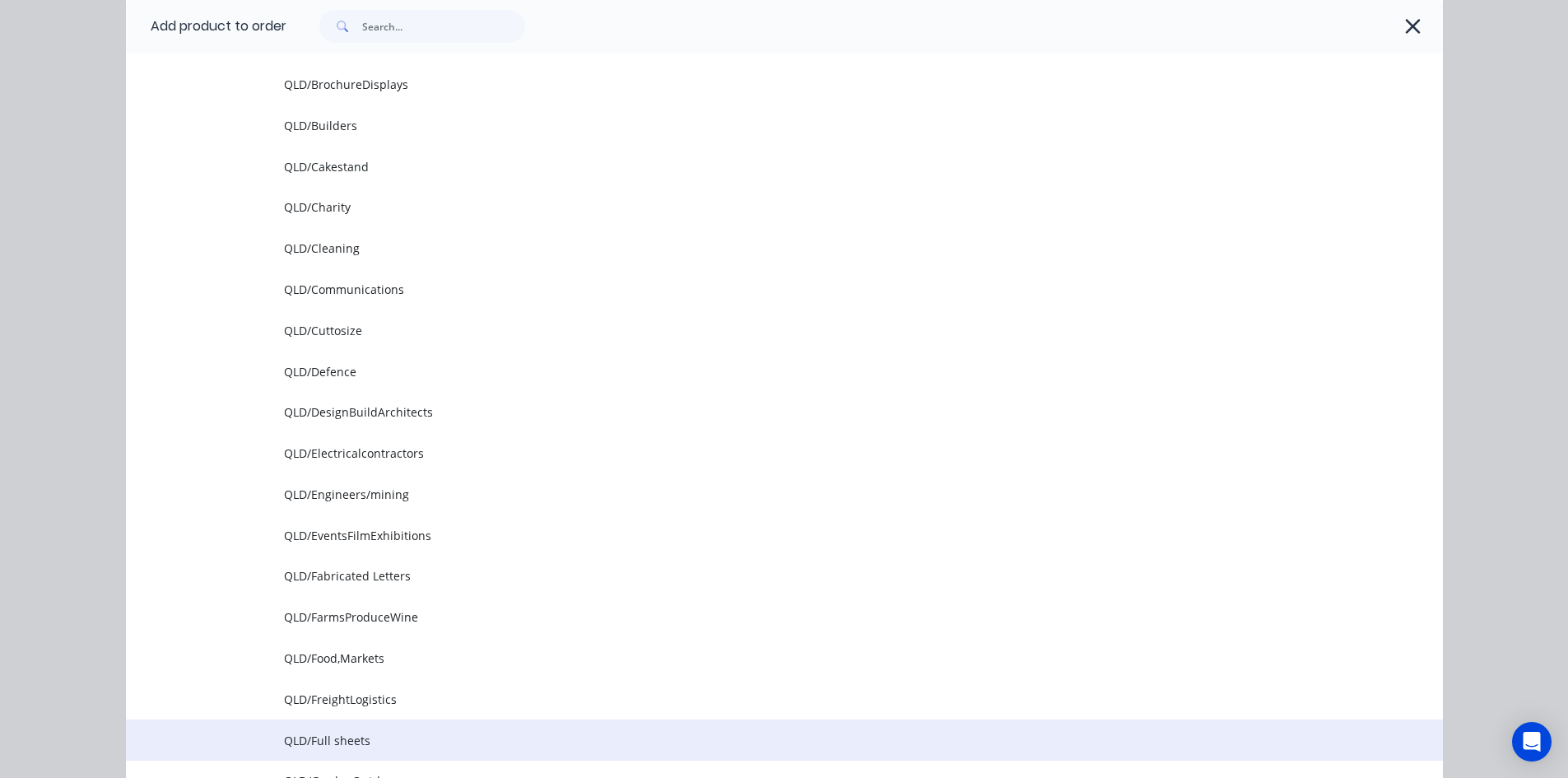
click at [326, 739] on span "QLD/Full sheets" at bounding box center [748, 740] width 927 height 18
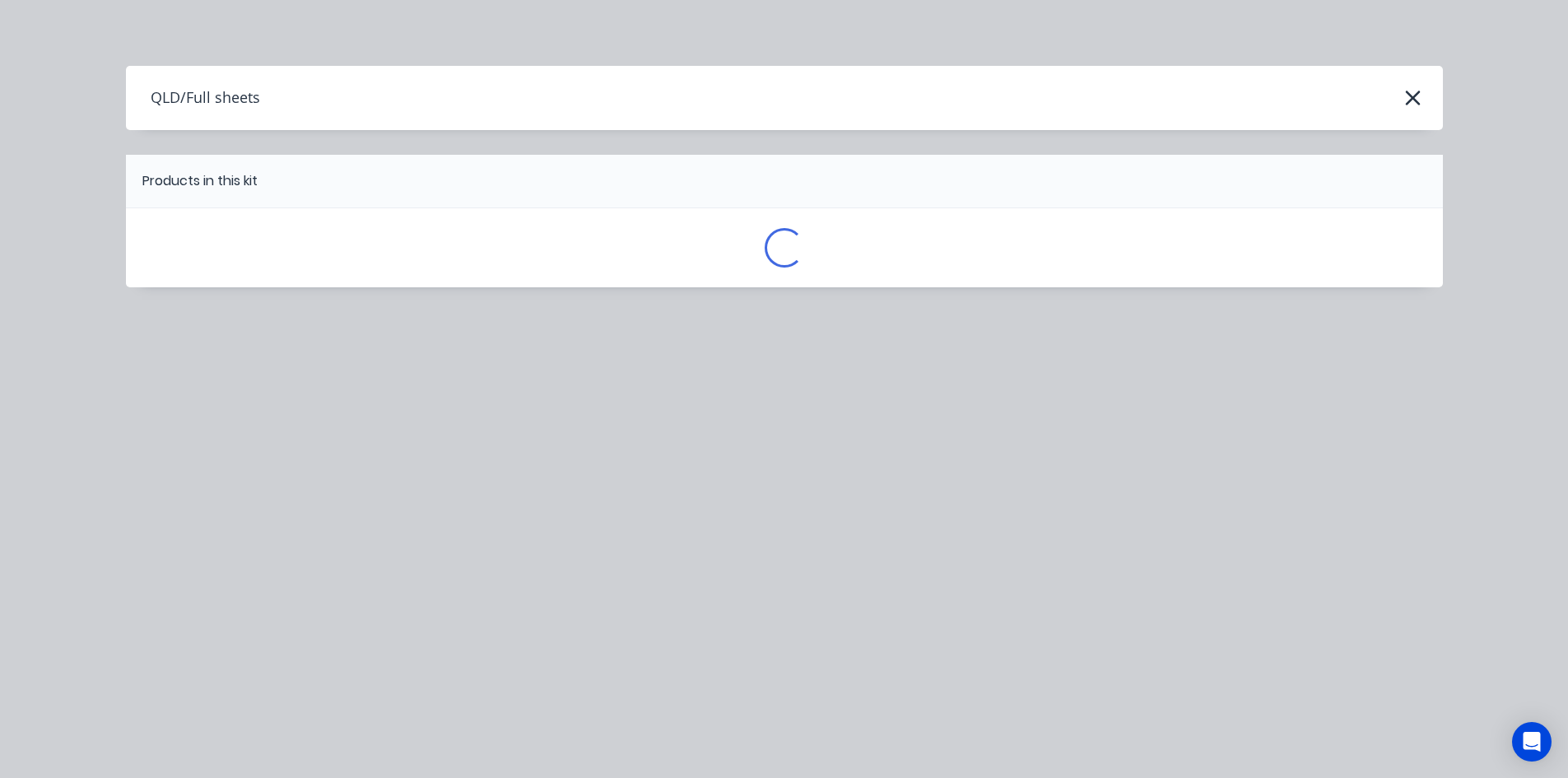
scroll to position [0, 0]
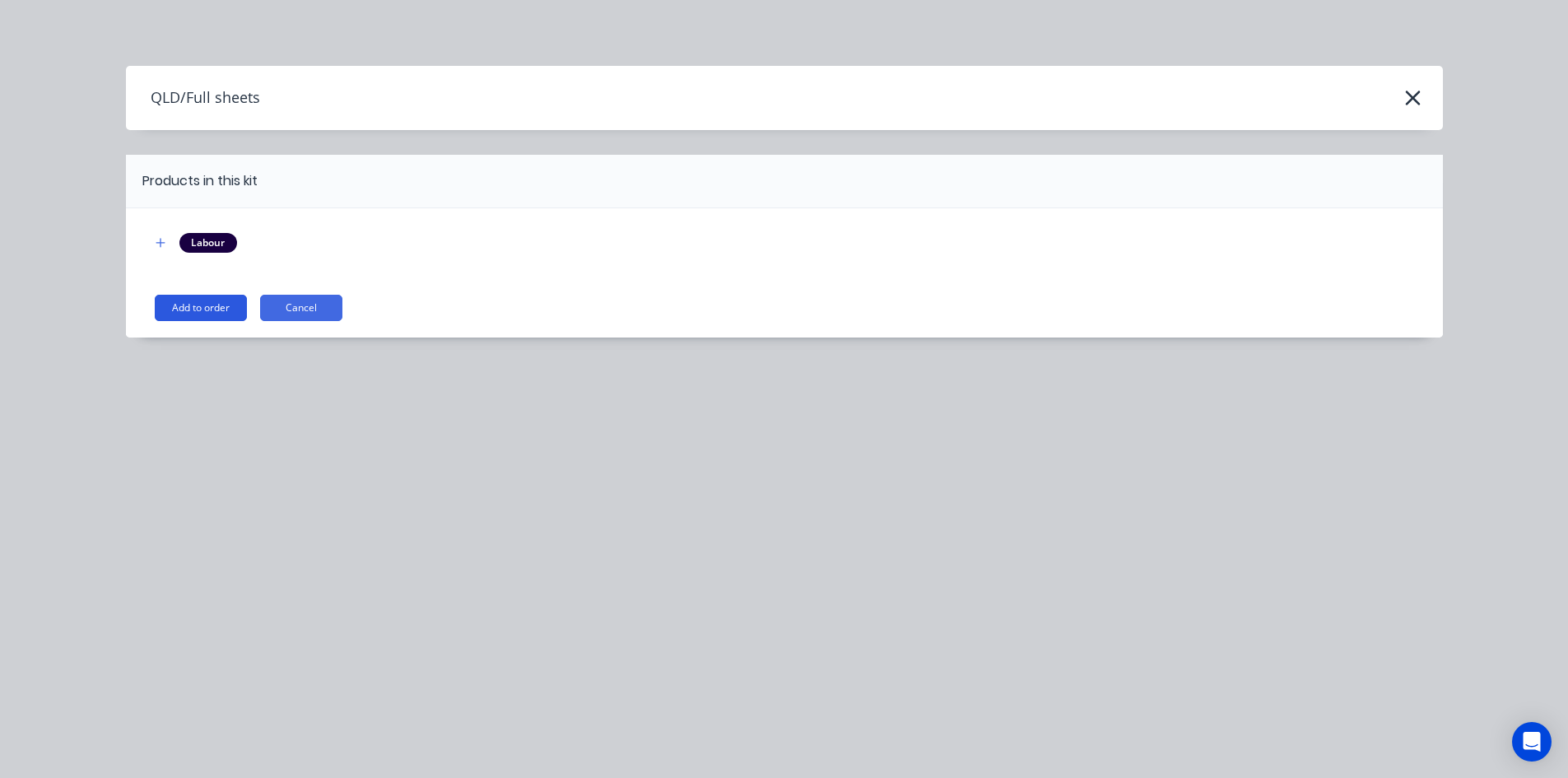
click at [182, 315] on button "Add to order" at bounding box center [201, 308] width 93 height 27
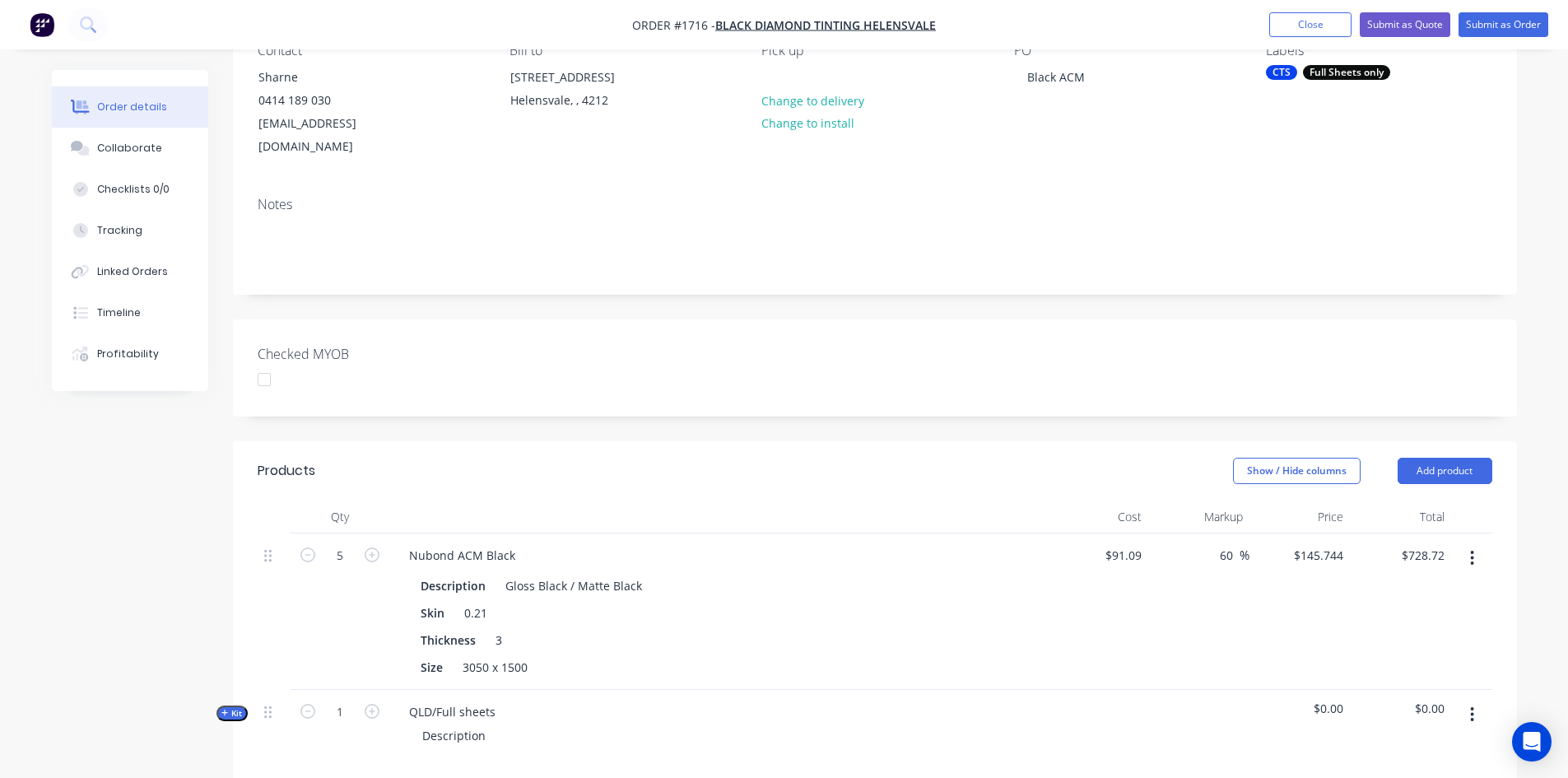
click at [1470, 550] on icon "button" at bounding box center [1471, 559] width 4 height 18
click at [1393, 688] on div "Delete" at bounding box center [1414, 700] width 127 height 24
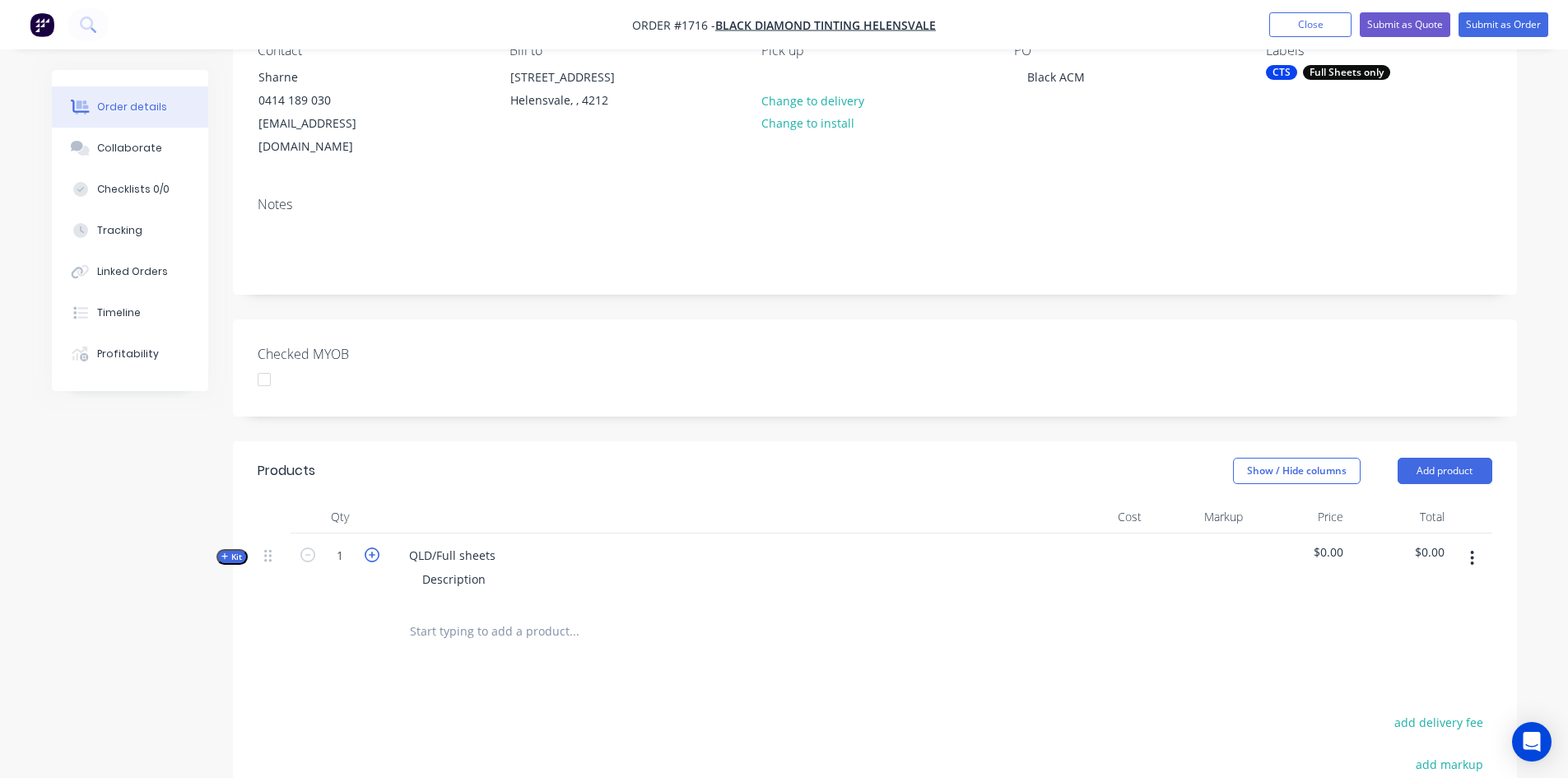
click at [374, 548] on icon "button" at bounding box center [372, 555] width 15 height 15
type input "5"
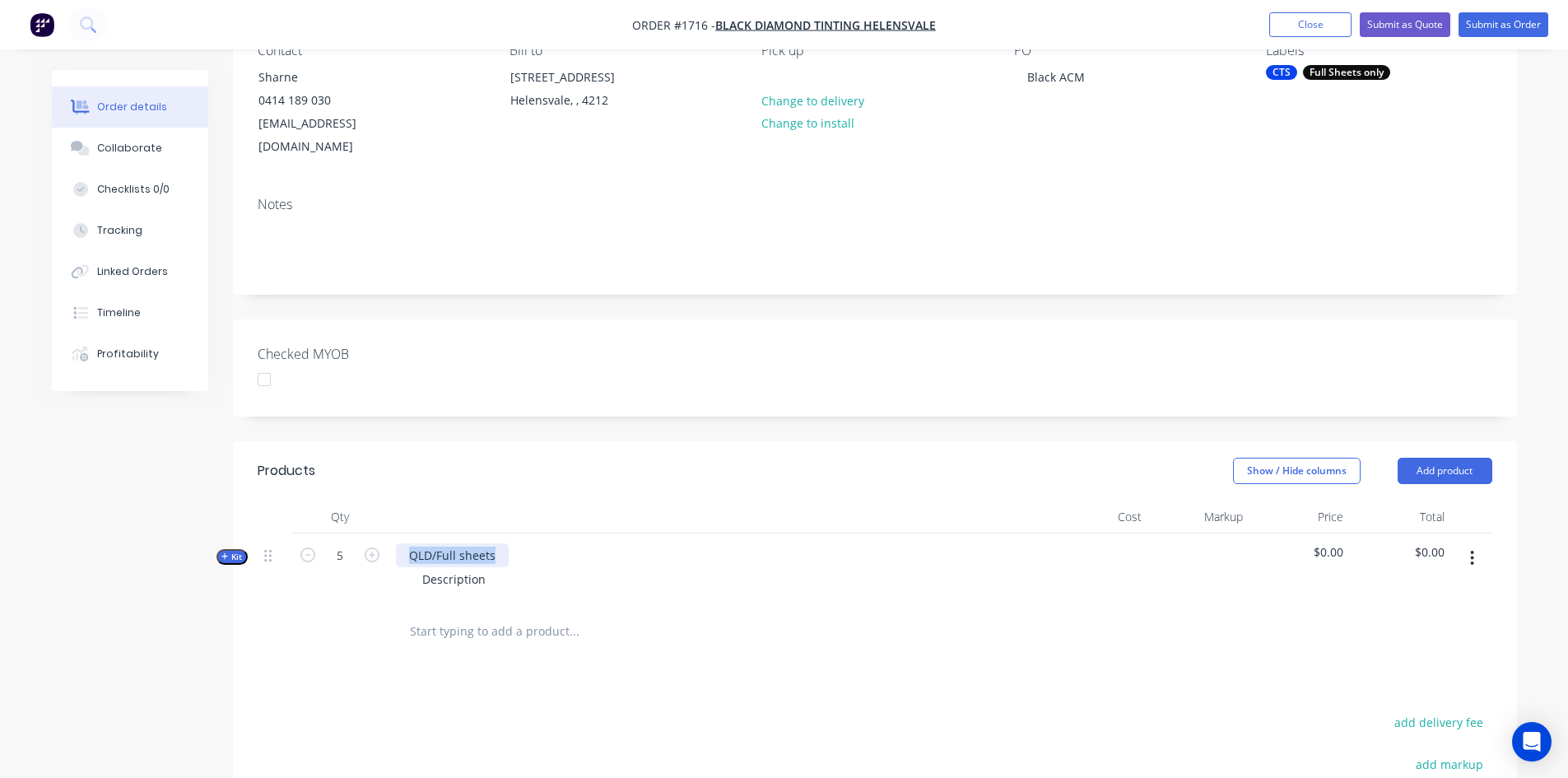
drag, startPoint x: 408, startPoint y: 530, endPoint x: 524, endPoint y: 526, distance: 116.1
click at [524, 534] on div "QLD/Full sheets Description" at bounding box center [719, 570] width 659 height 72
drag, startPoint x: 422, startPoint y: 554, endPoint x: 503, endPoint y: 560, distance: 81.2
click at [503, 567] on div "Description" at bounding box center [719, 579] width 645 height 24
click at [344, 544] on input "5" at bounding box center [339, 556] width 43 height 25
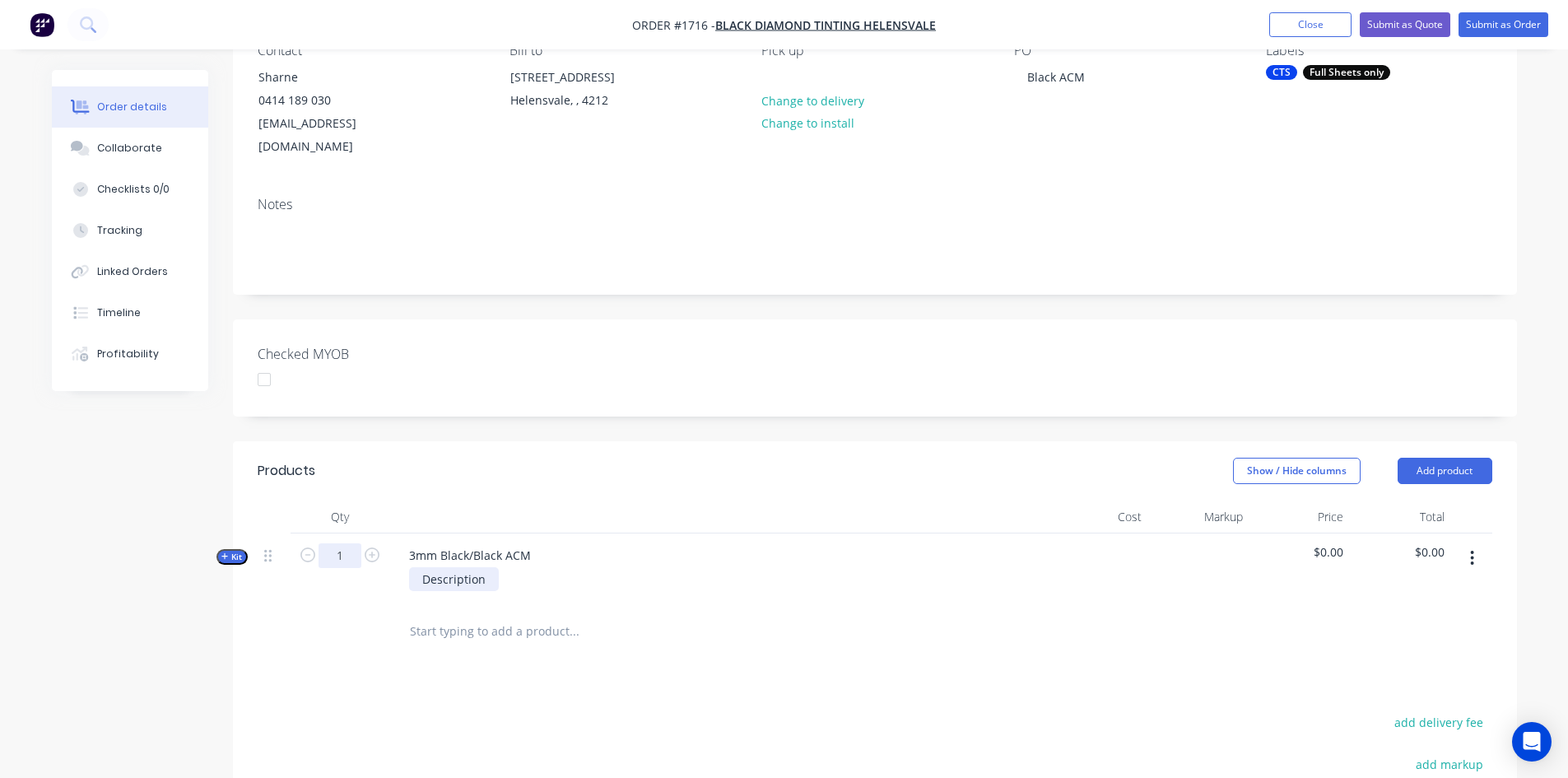
type input "1"
drag, startPoint x: 419, startPoint y: 556, endPoint x: 554, endPoint y: 570, distance: 135.7
click at [554, 570] on div "3mm Black/Black ACM Description" at bounding box center [719, 570] width 659 height 72
click at [227, 553] on icon "button" at bounding box center [225, 556] width 7 height 7
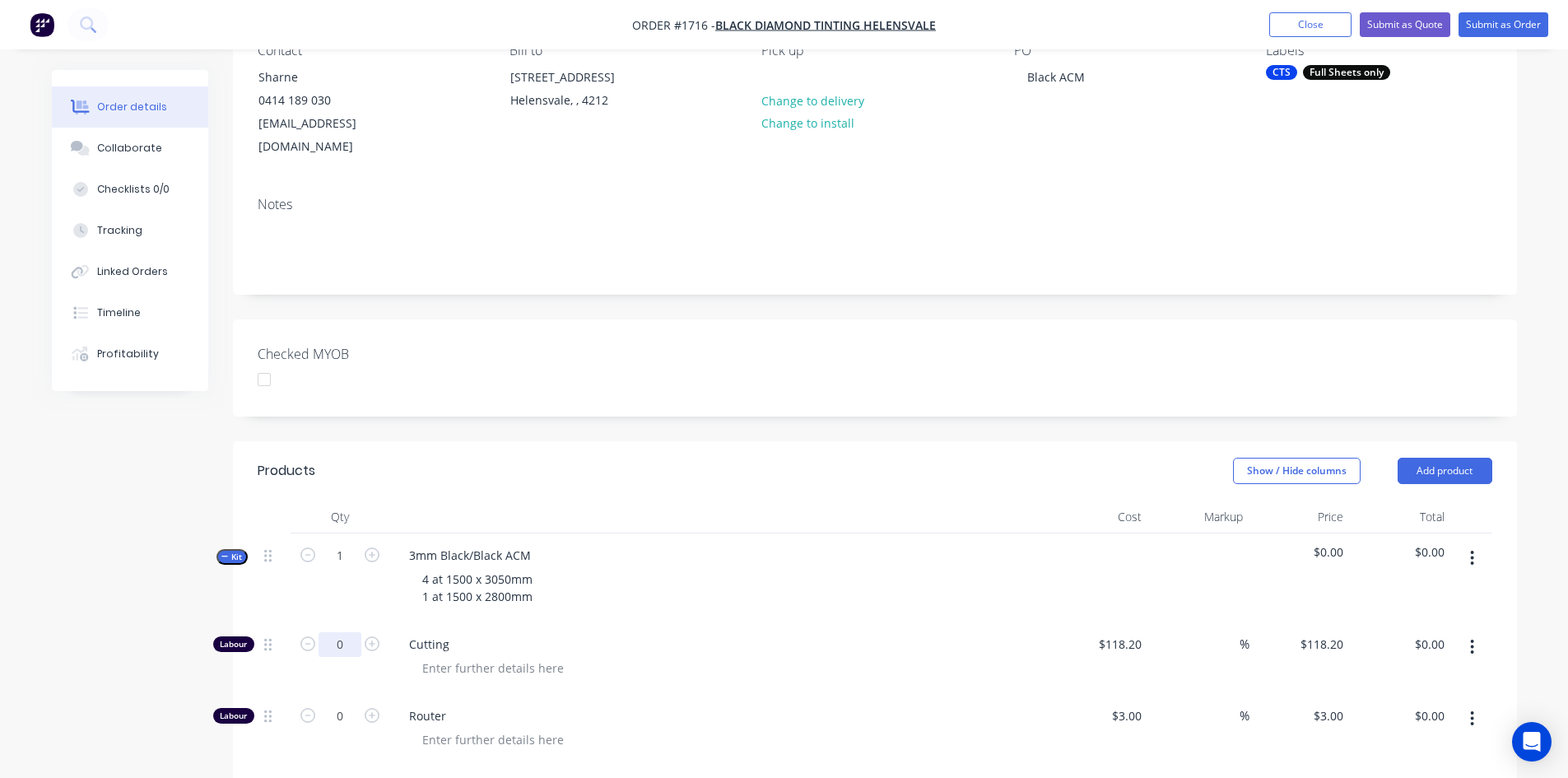
click at [343, 632] on input "0" at bounding box center [339, 645] width 43 height 25
type input "1"
type input "118.2"
type input "$118.20"
click at [1115, 632] on input "118.2" at bounding box center [1122, 644] width 51 height 24
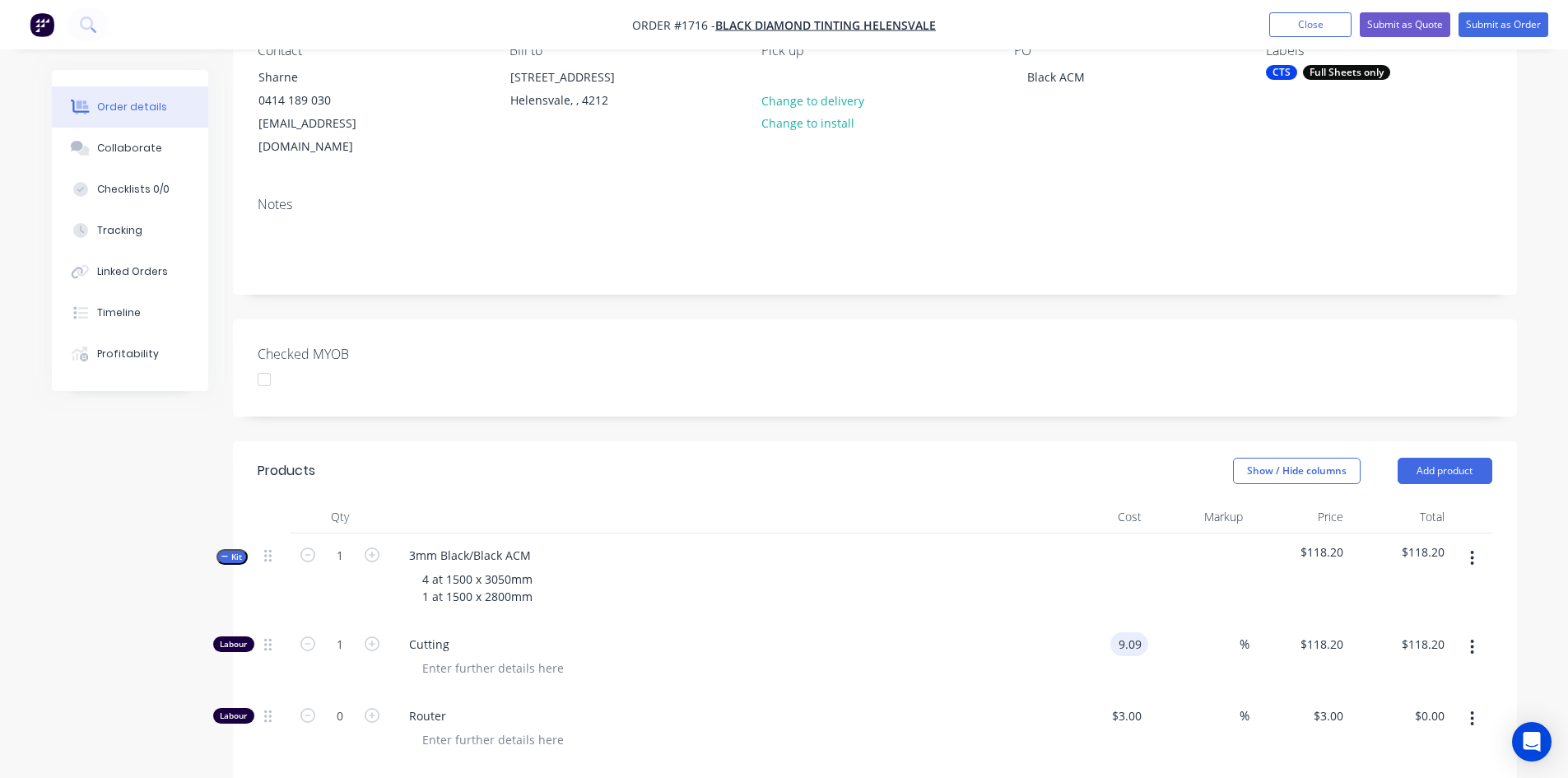
type input "$9.09"
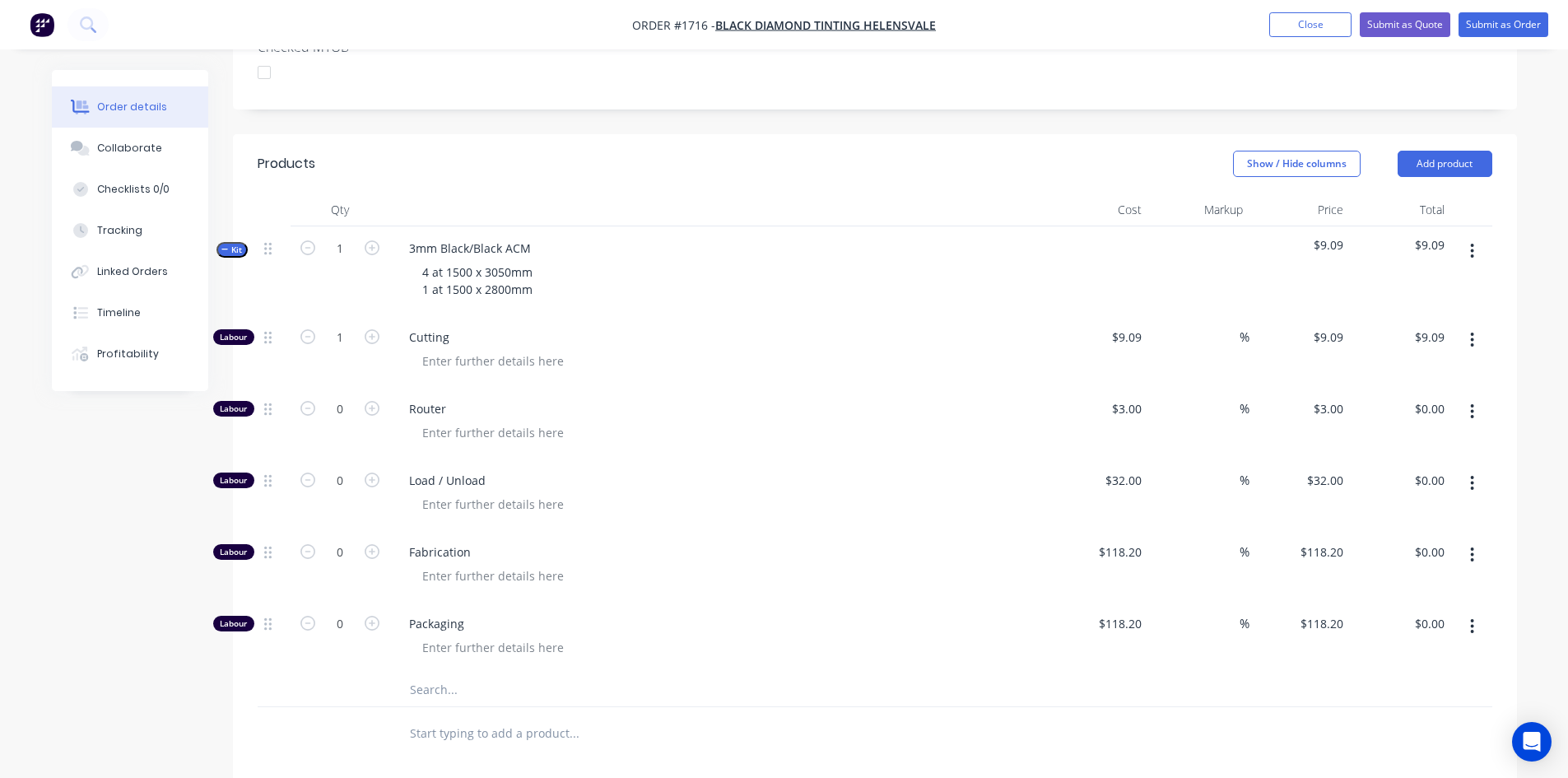
scroll to position [494, 0]
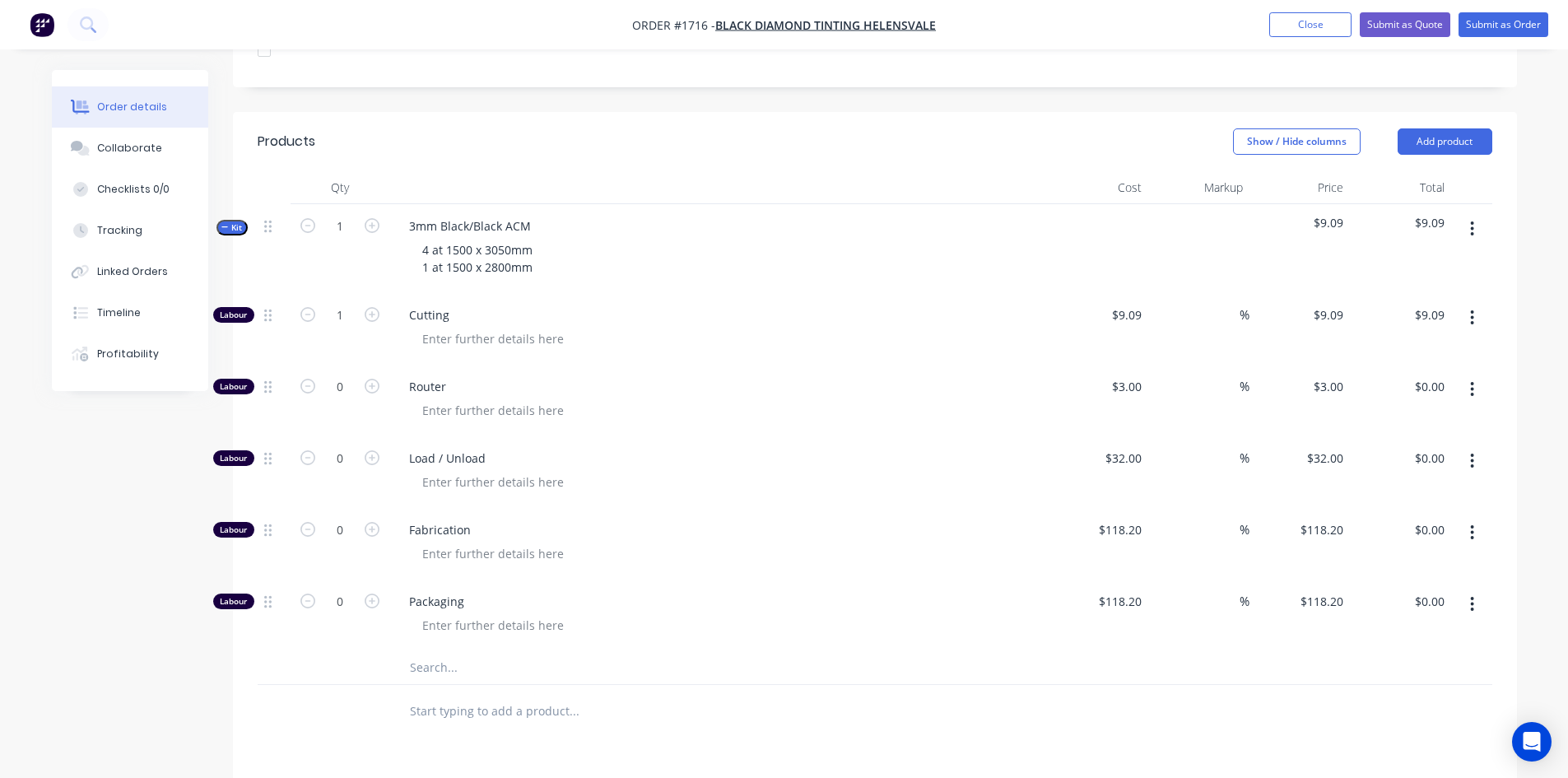
click at [483, 652] on input "text" at bounding box center [574, 667] width 329 height 33
click at [428, 293] on div "Cutting" at bounding box center [719, 329] width 659 height 72
drag, startPoint x: 567, startPoint y: 242, endPoint x: 556, endPoint y: 245, distance: 11.4
click at [566, 242] on div "4 at 1500 x 3050mm 1 at 1500 x 2800mm" at bounding box center [719, 258] width 645 height 41
click at [544, 245] on div "4 at 1500 x 3050mm 1 at 1500 x 2800mm" at bounding box center [478, 258] width 137 height 41
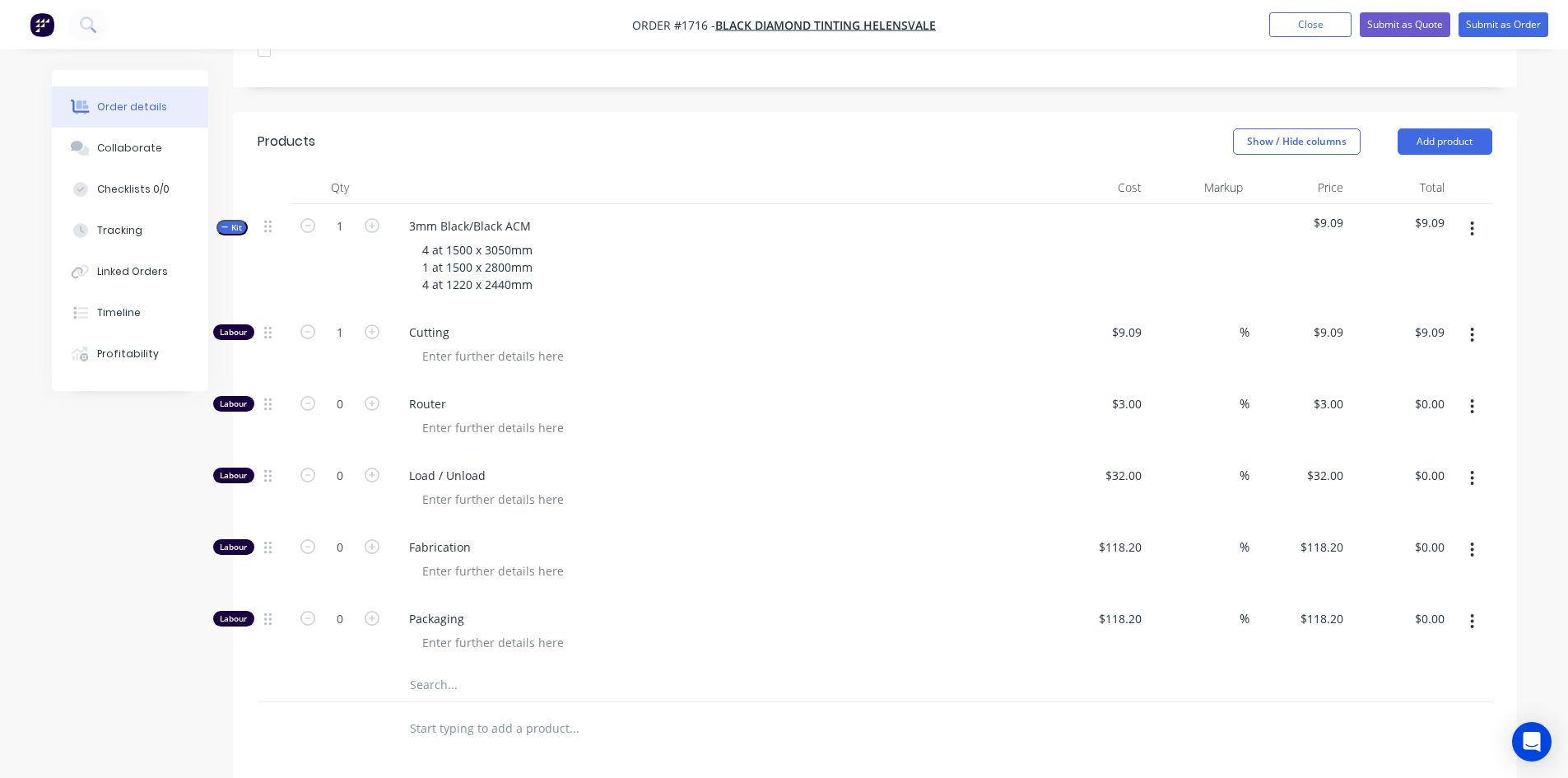
click at [502, 669] on input "text" at bounding box center [574, 685] width 329 height 33
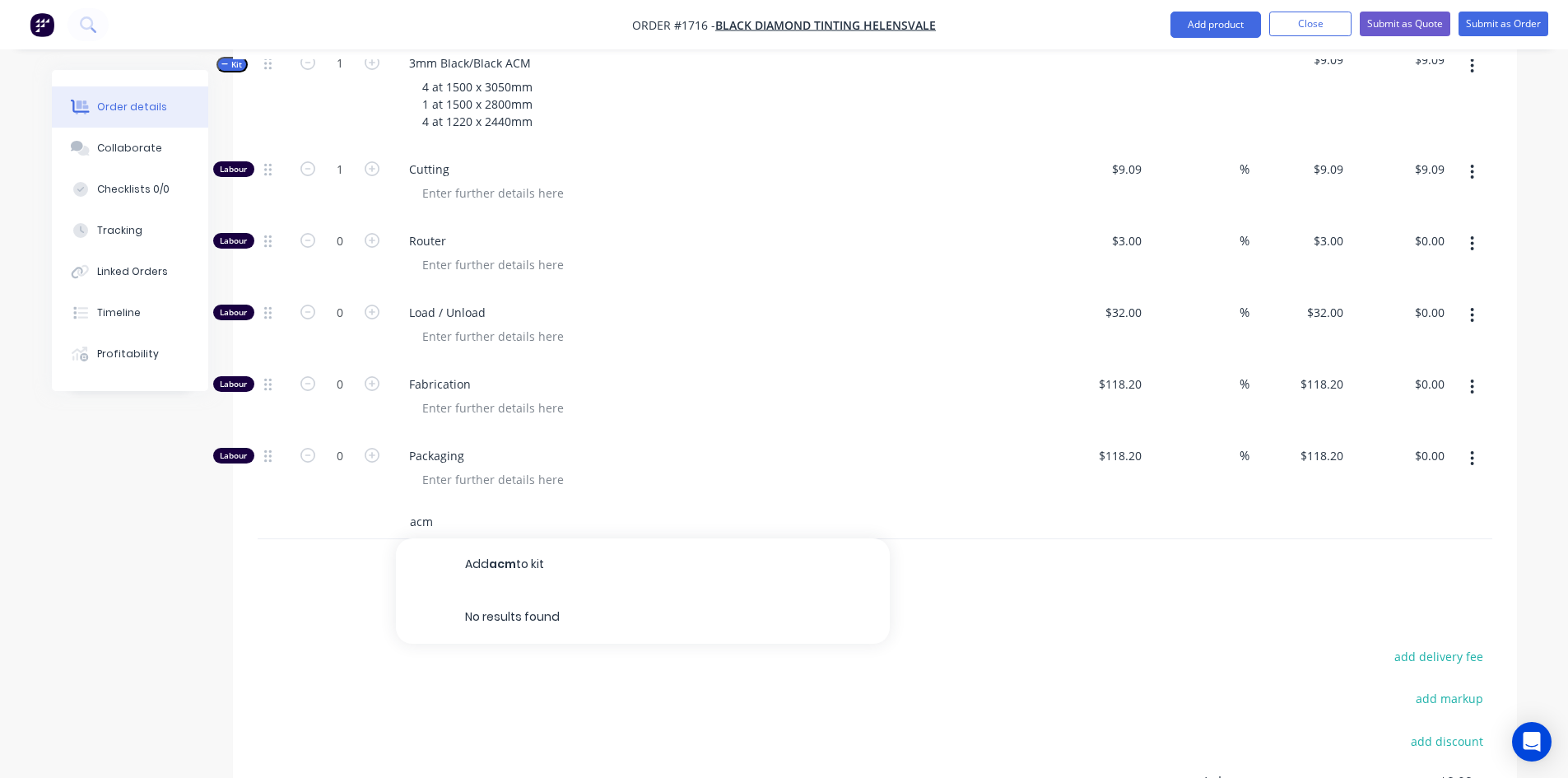
scroll to position [659, 0]
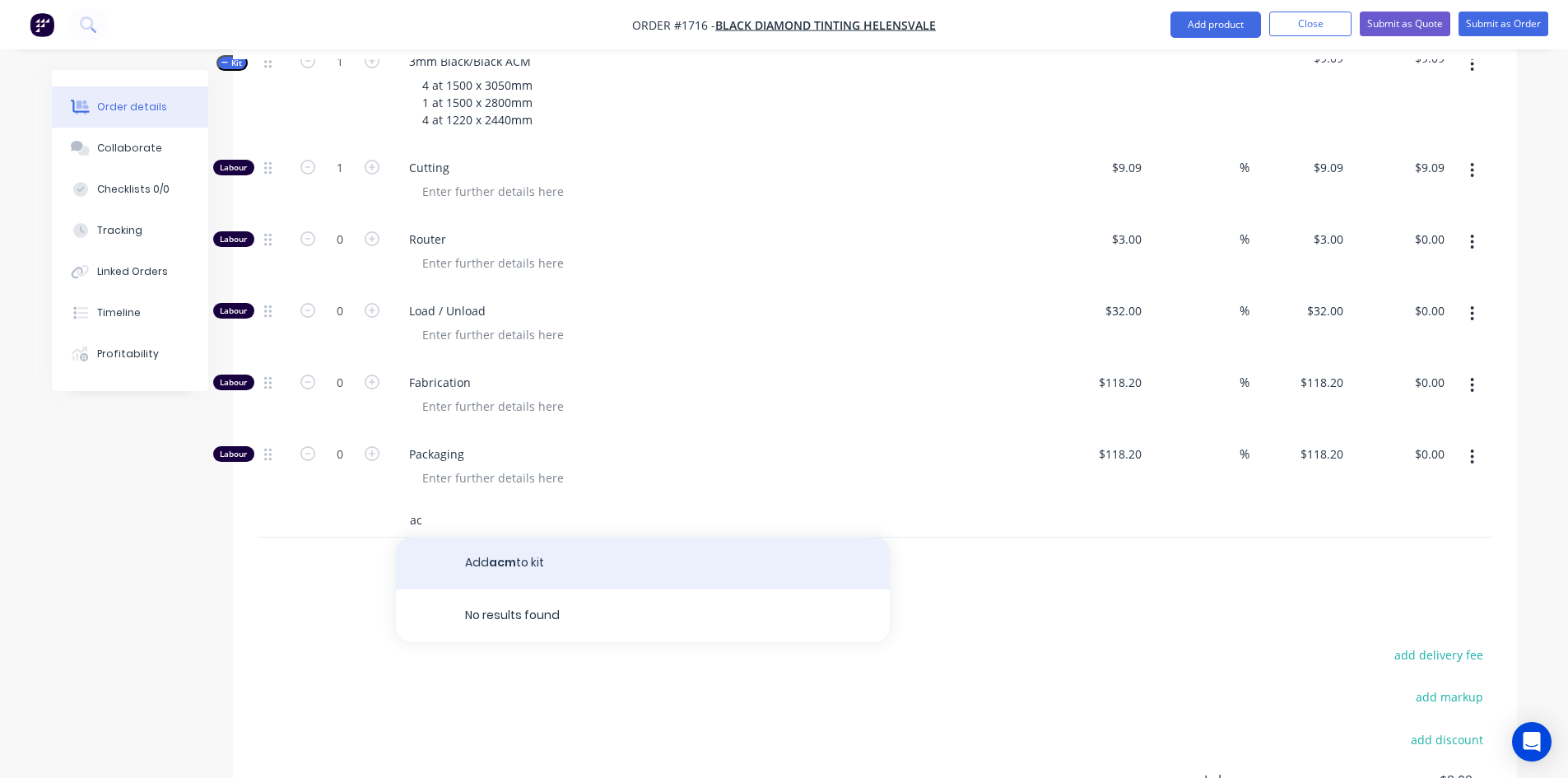
type input "a"
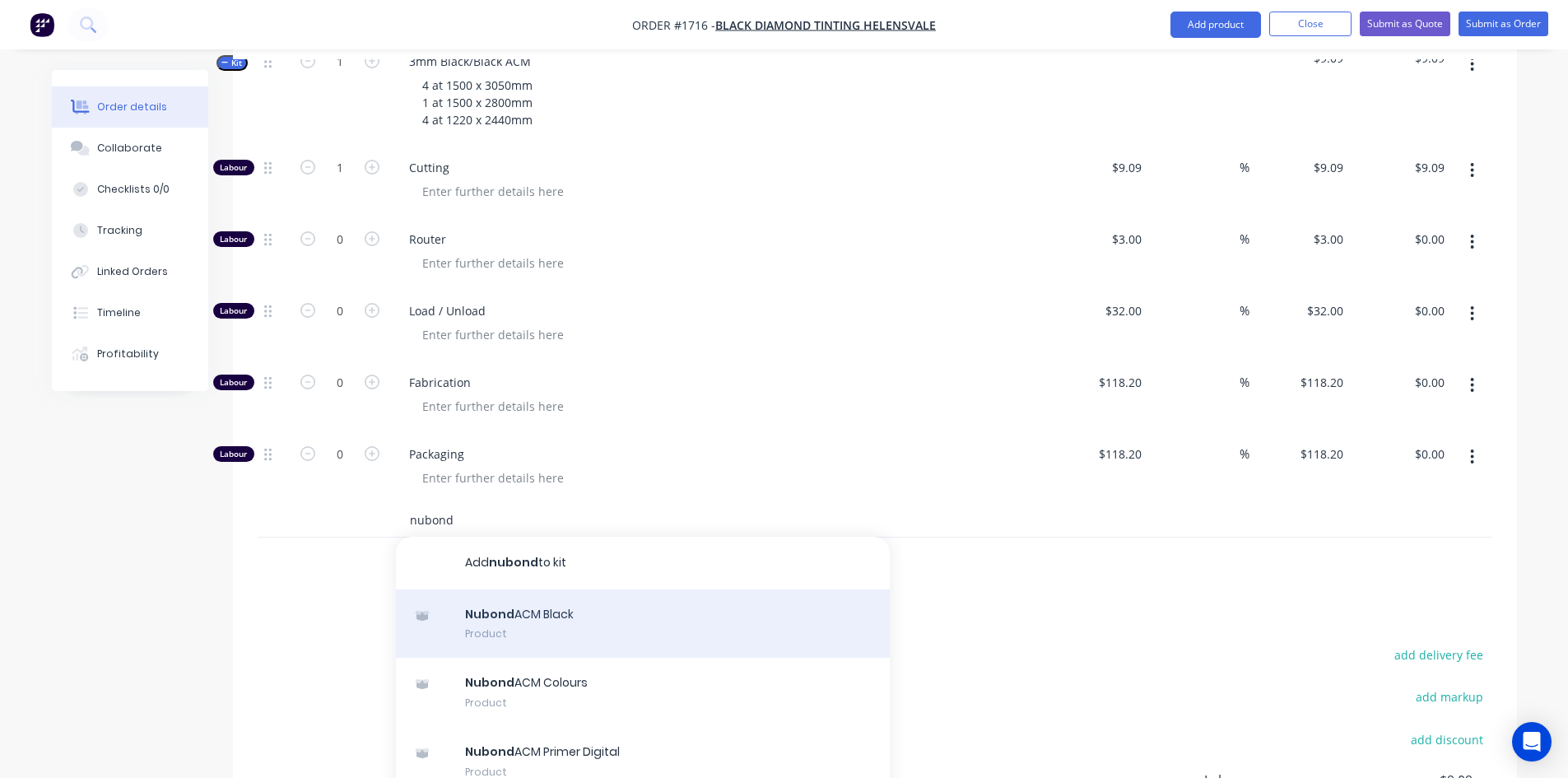
type input "nubond"
click at [538, 599] on div "Nubond ACM Black Product" at bounding box center [643, 624] width 493 height 69
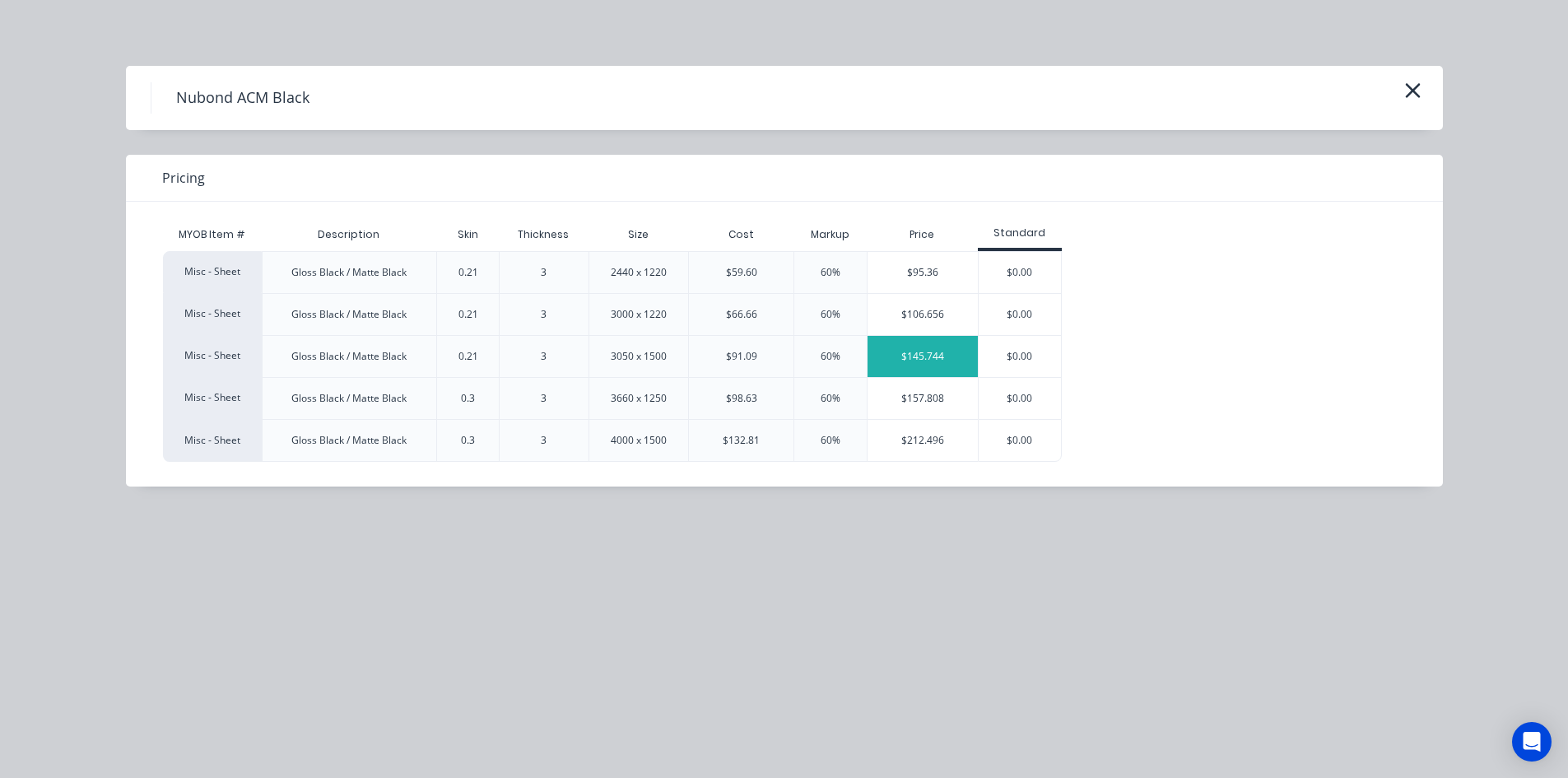
click at [927, 356] on div "$145.744" at bounding box center [923, 356] width 110 height 41
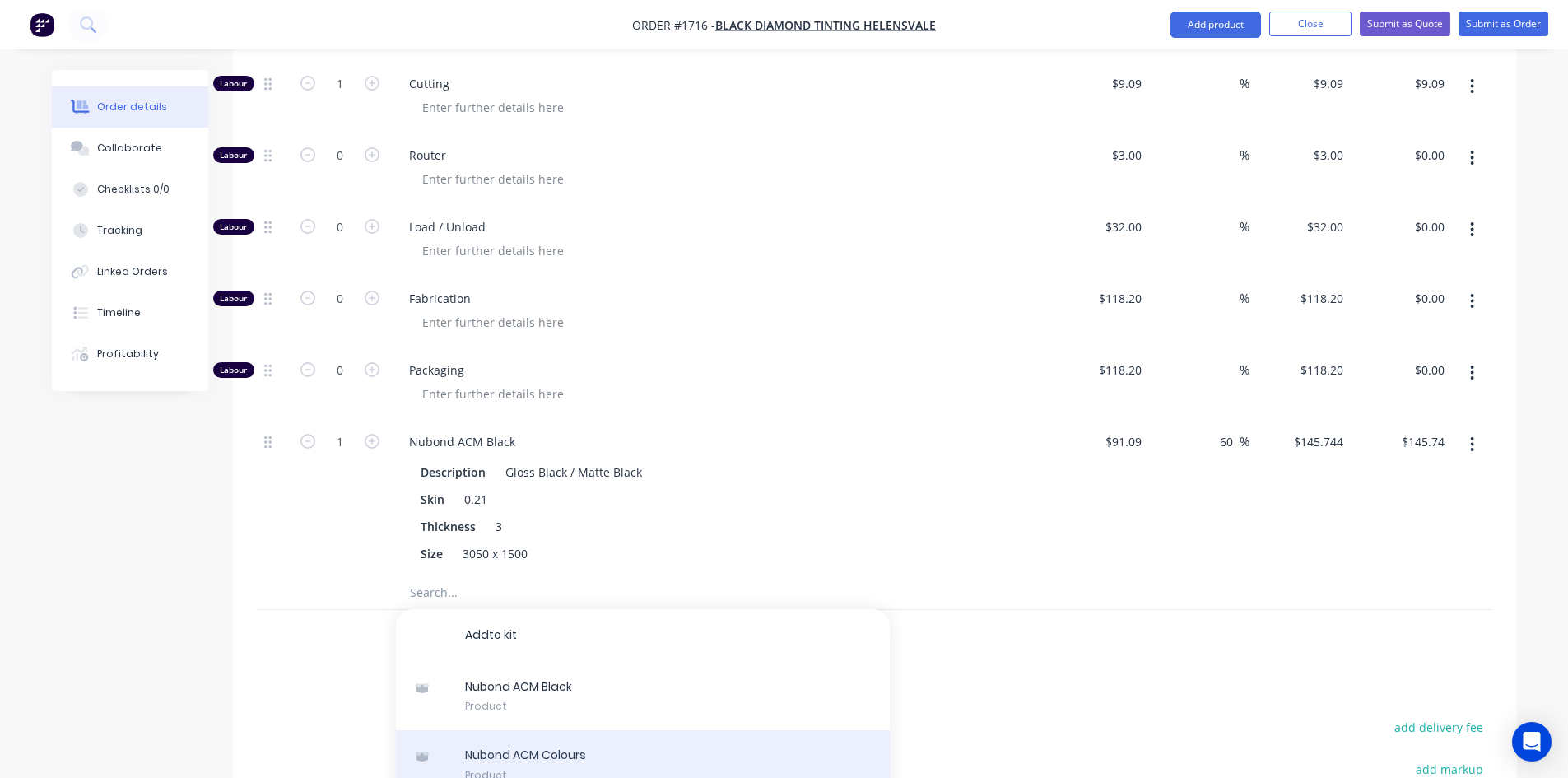
scroll to position [823, 0]
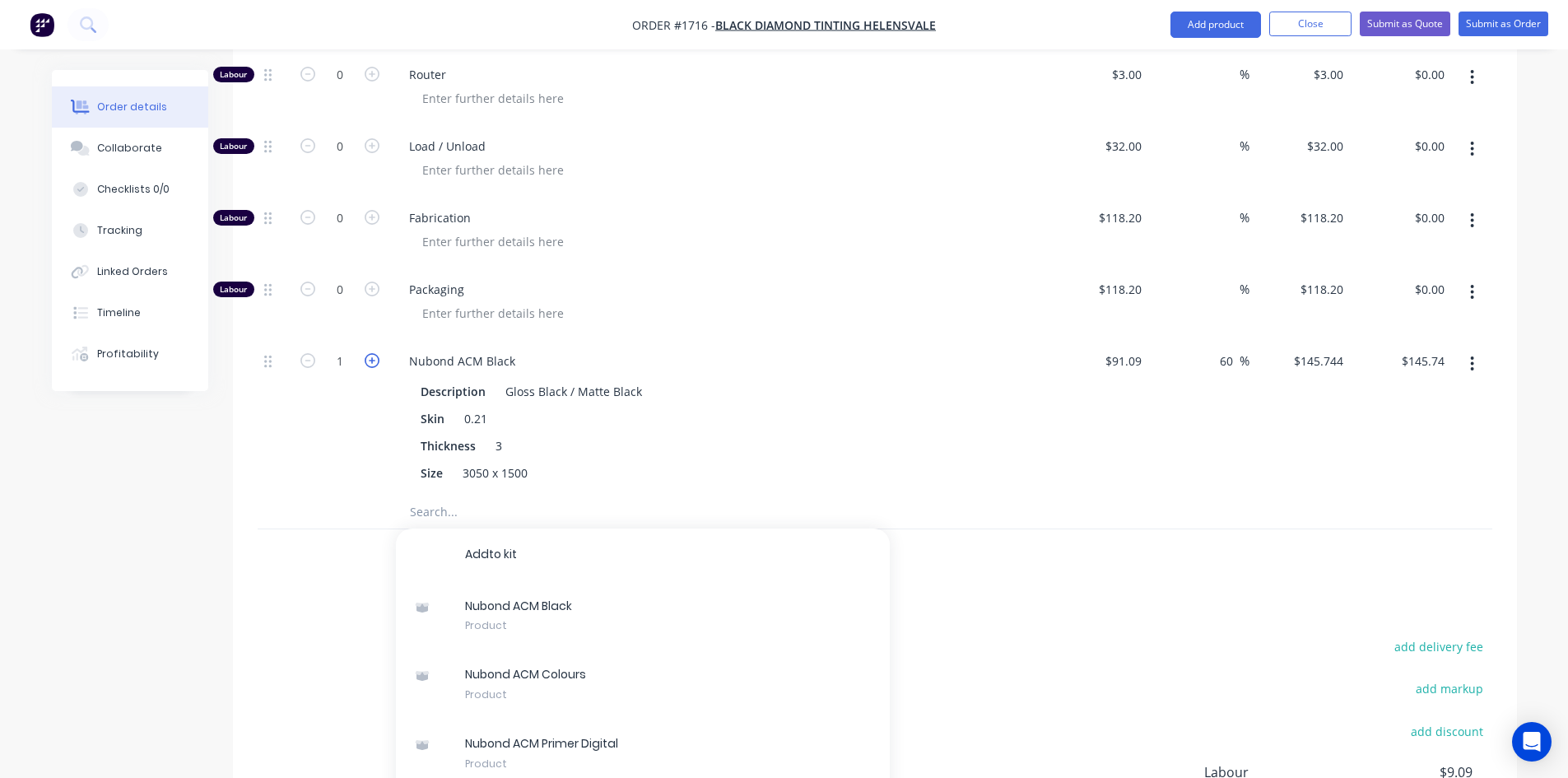
click at [371, 354] on icon "button" at bounding box center [372, 361] width 15 height 15
type input "2"
type input "$291.49"
click at [371, 354] on icon "button" at bounding box center [372, 361] width 15 height 15
type input "3"
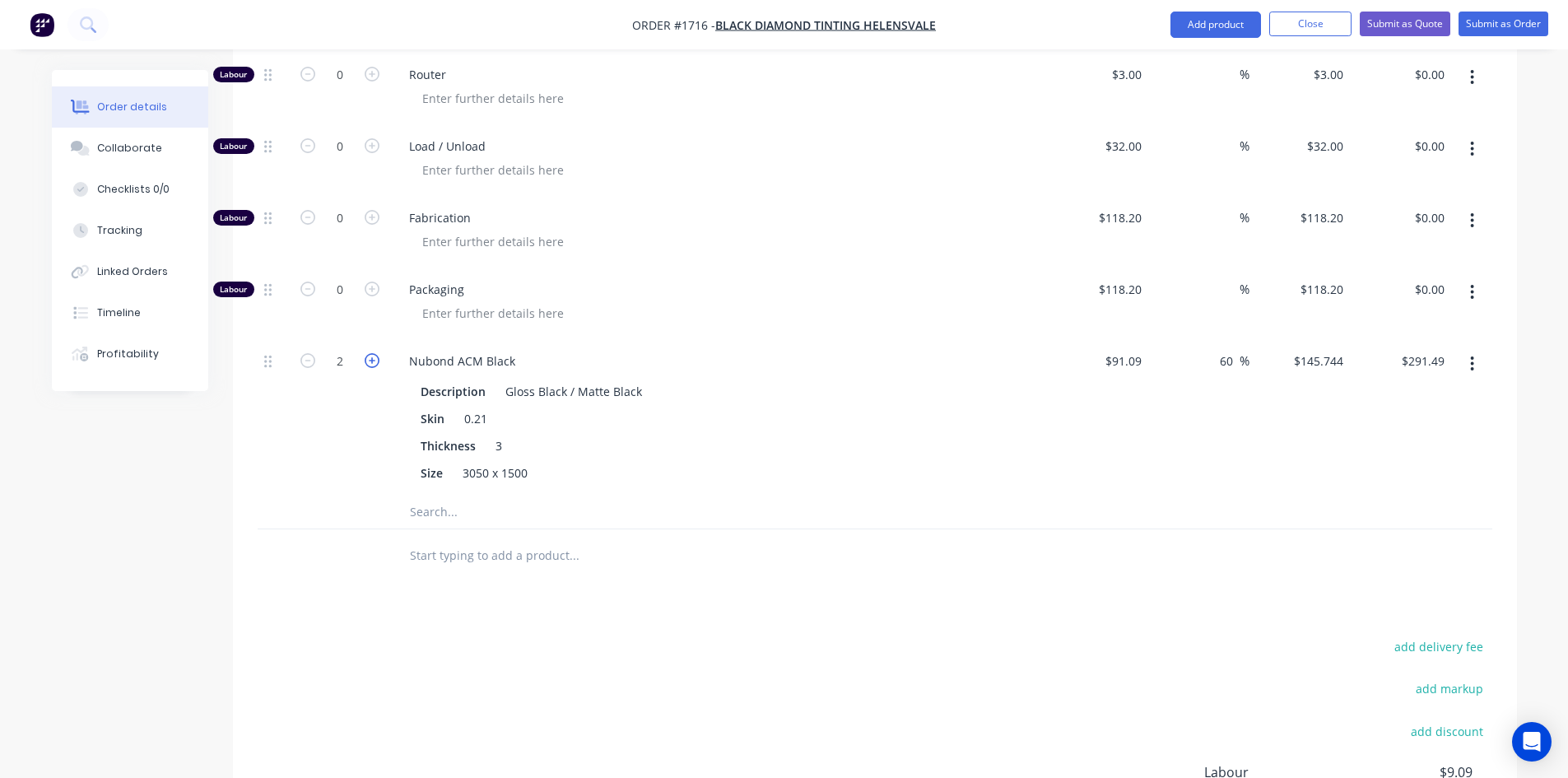
type input "$437.23"
click at [371, 354] on icon "button" at bounding box center [372, 361] width 15 height 15
type input "4"
type input "$582.98"
click at [371, 354] on icon "button" at bounding box center [372, 361] width 15 height 15
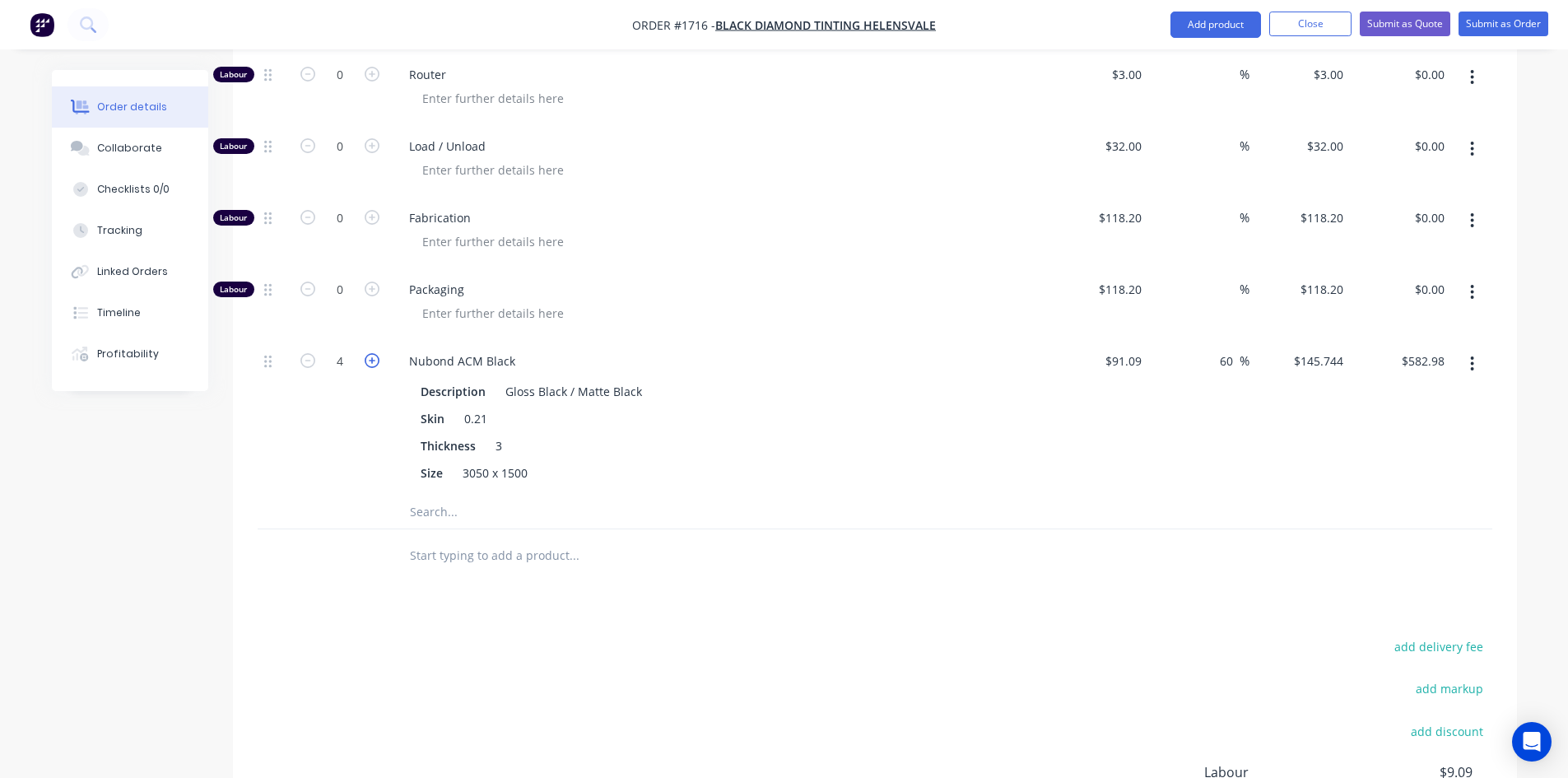
type input "5"
type input "$728.72"
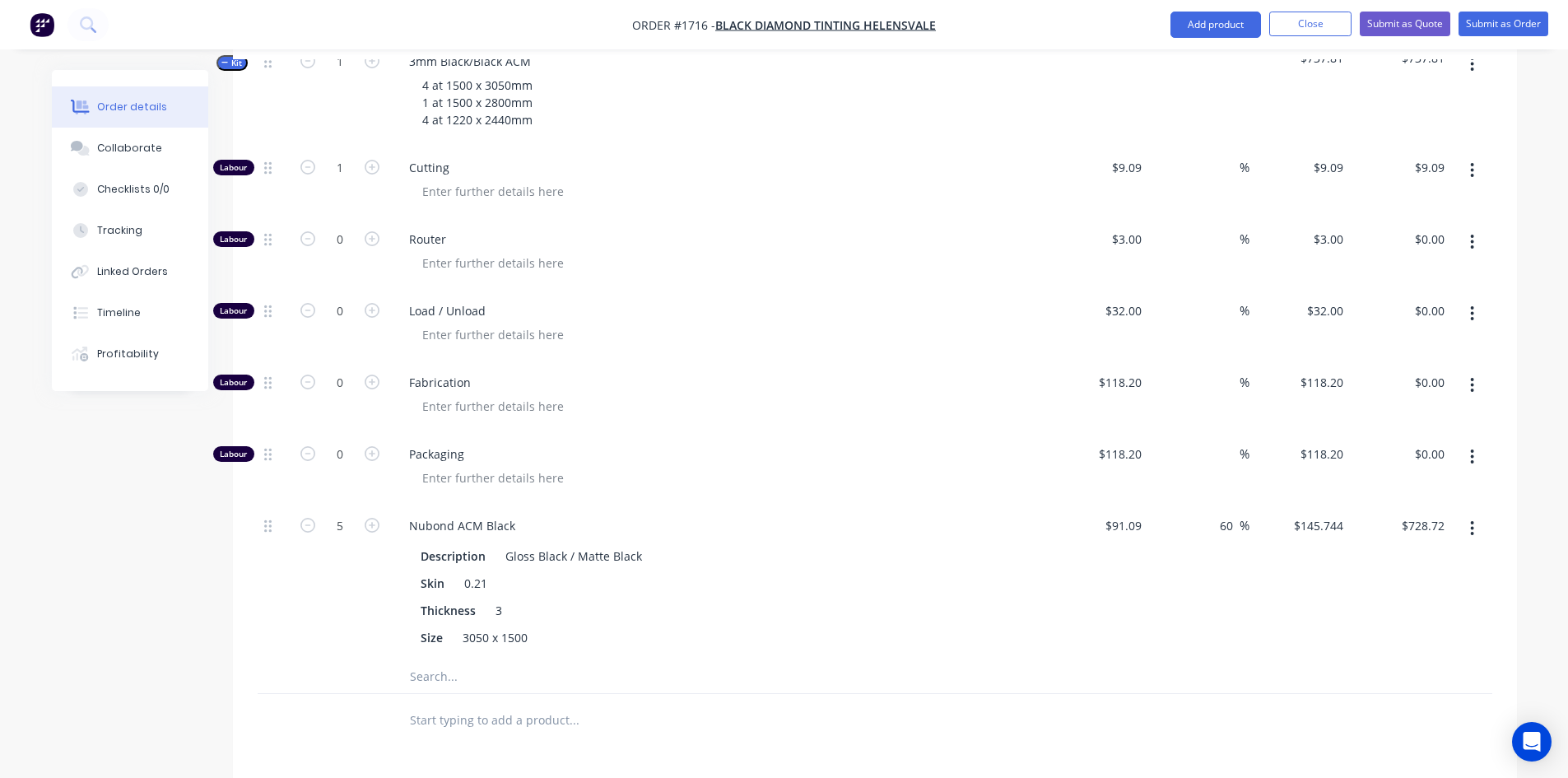
scroll to position [576, 0]
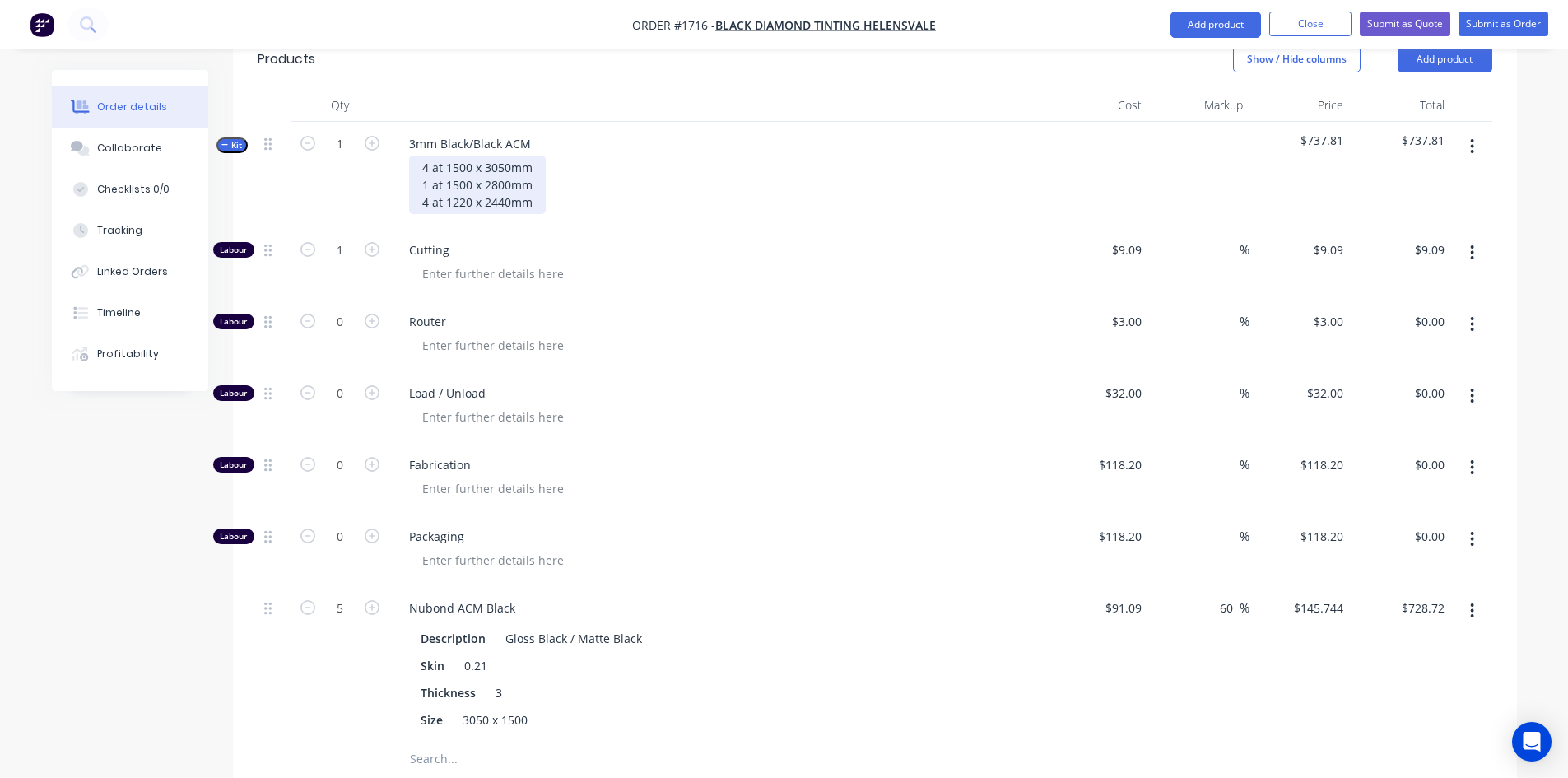
click at [540, 163] on div "4 at 1500 x 3050mm 1 at 1500 x 2800mm 4 at 1220 x 2440mm" at bounding box center [478, 185] width 137 height 58
click at [537, 178] on div "4 at 1500 x 3050mm 1 at 1500 x 2800mm 4 at 1220 x 2440mm" at bounding box center [478, 185] width 137 height 58
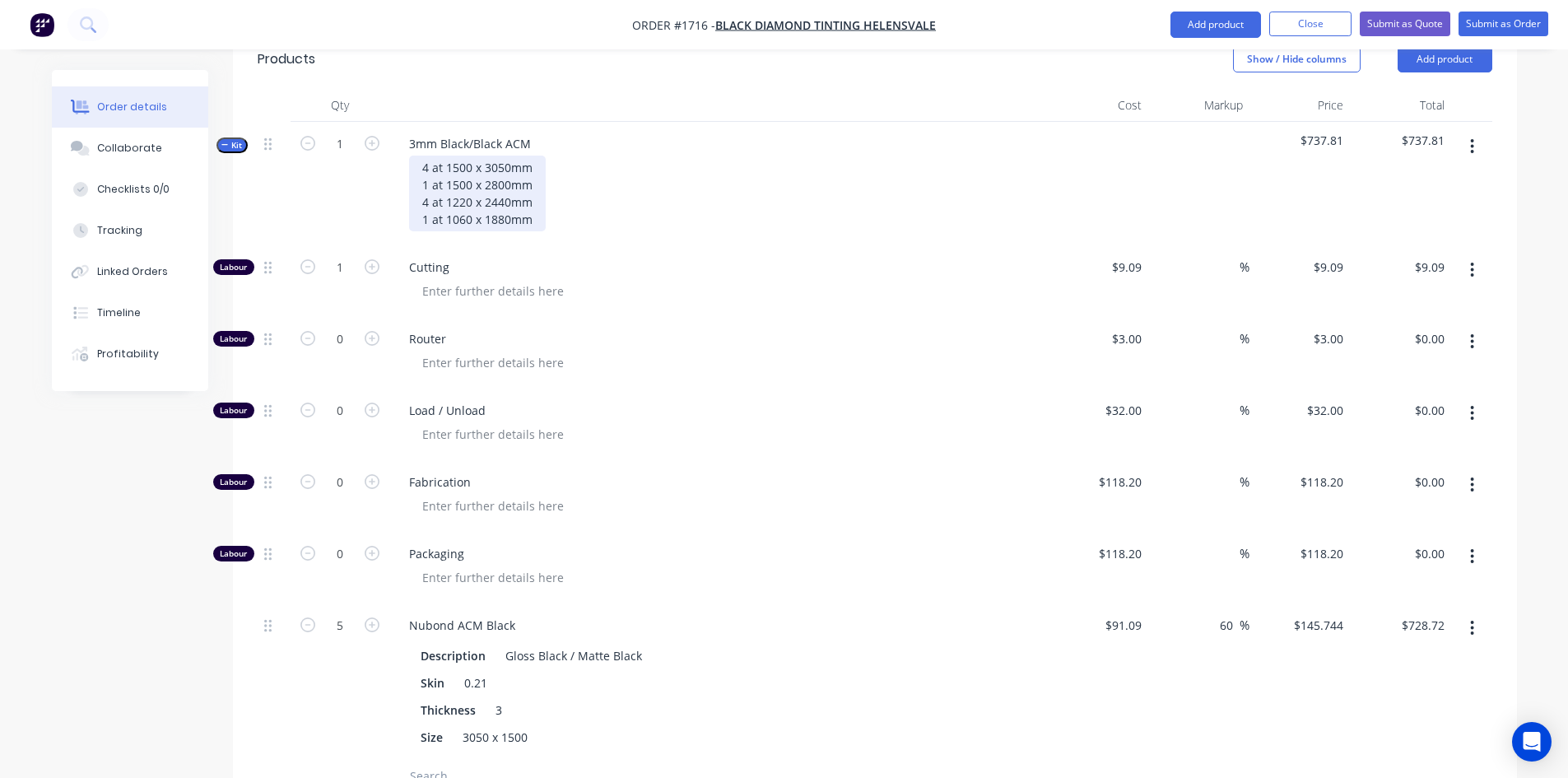
click at [471, 182] on div "4 at 1500 x 3050mm 1 at 1500 x 2800mm 4 at 1220 x 2440mm 1 at 1060 x 1880mm" at bounding box center [478, 193] width 137 height 76
click at [427, 184] on div "4 at 1500 x 3050mm 1 at 1500 x 2800mm 4 at 1220 x 2440mm 1 at 1060 x 1880mm" at bounding box center [478, 193] width 137 height 76
click at [421, 178] on div "4 at 1500 x 3050mm 1 at 1500 x 2800mm 3 at 1220 x 2440mm 1 at 1060 x 1880mm" at bounding box center [478, 193] width 137 height 76
click at [423, 156] on div "4 at 1500 x 3050mm 1 at 1500 x 2800mm 3 at 1220 x 2440mm 1 at 1060 x 1880mm" at bounding box center [478, 193] width 137 height 76
click at [536, 163] on div "4 at 1500 x 3050mm 1 at 1500 x 2800mm 3 at 1220 x 2440mm 1 at 1060 x 1880mm" at bounding box center [478, 193] width 137 height 76
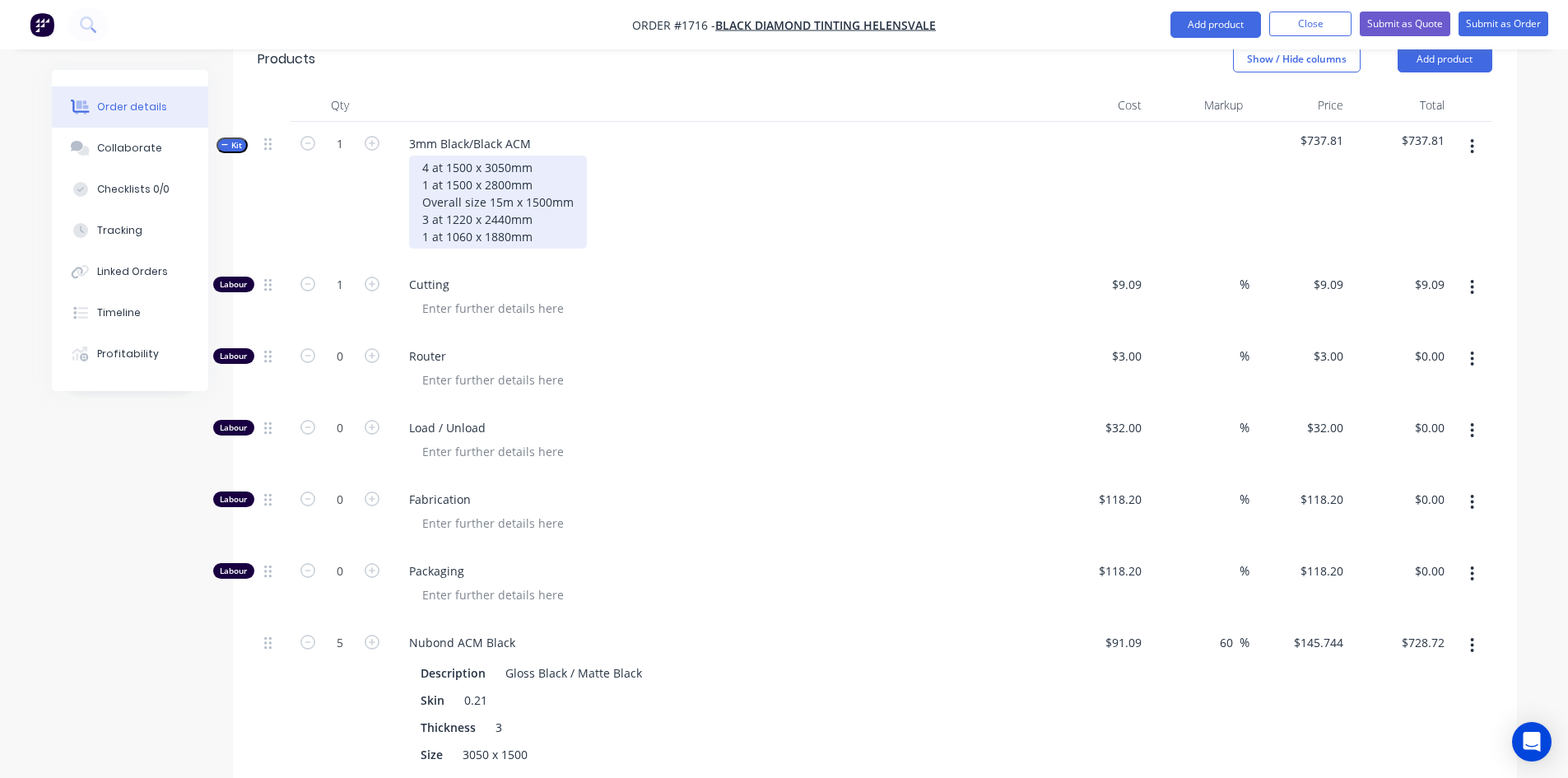
click at [542, 228] on div "4 at 1500 x 3050mm 1 at 1500 x 2800mm Overall size 15m x 1500mm 3 at 1220 x 244…" at bounding box center [498, 203] width 178 height 93
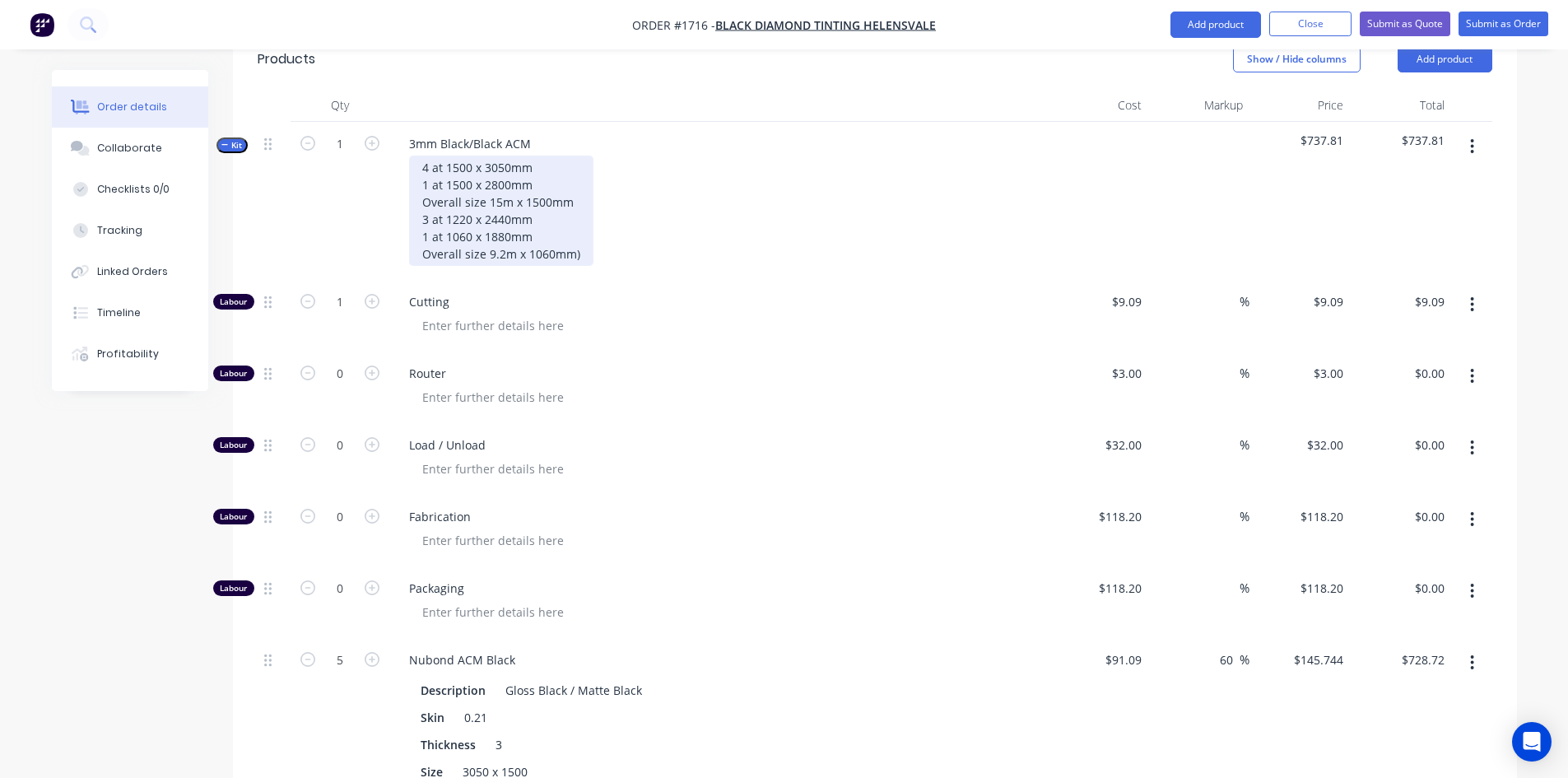
click at [424, 248] on div "4 at 1500 x 3050mm 1 at 1500 x 2800mm Overall size 15m x 1500mm 3 at 1220 x 244…" at bounding box center [501, 211] width 184 height 110
click at [471, 213] on div "4 at 1500 x 3050mm 1 at 1500 x 2800mm Overall size 15m x 1500mm 3 at 1220 x 244…" at bounding box center [503, 211] width 188 height 110
click at [423, 180] on div "4 at 1500 x 3050mm 1 at 1500 x 2800mm Overall size 15m x 1500mm 3 at 1060 x 244…" at bounding box center [503, 211] width 188 height 110
drag, startPoint x: 573, startPoint y: 176, endPoint x: 593, endPoint y: 184, distance: 21.5
click at [574, 176] on div "4 at 1500 x 3050mm 1 at 1500 x 2800mm (Overall size 15m x 1500mm 3 at 1060 x 24…" at bounding box center [503, 211] width 188 height 110
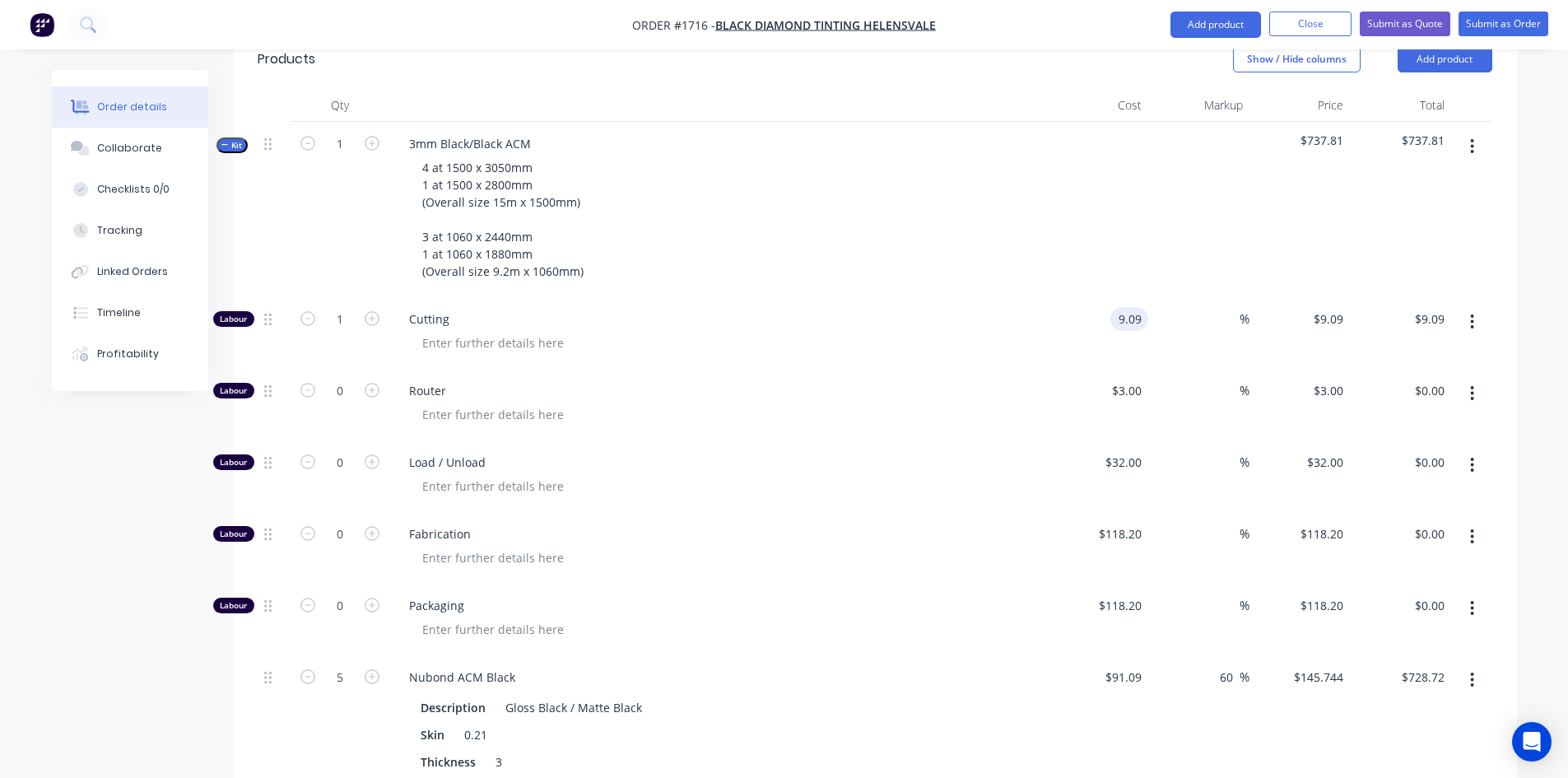
click at [1122, 307] on input "9.09" at bounding box center [1133, 319] width 32 height 24
type input "$45.45"
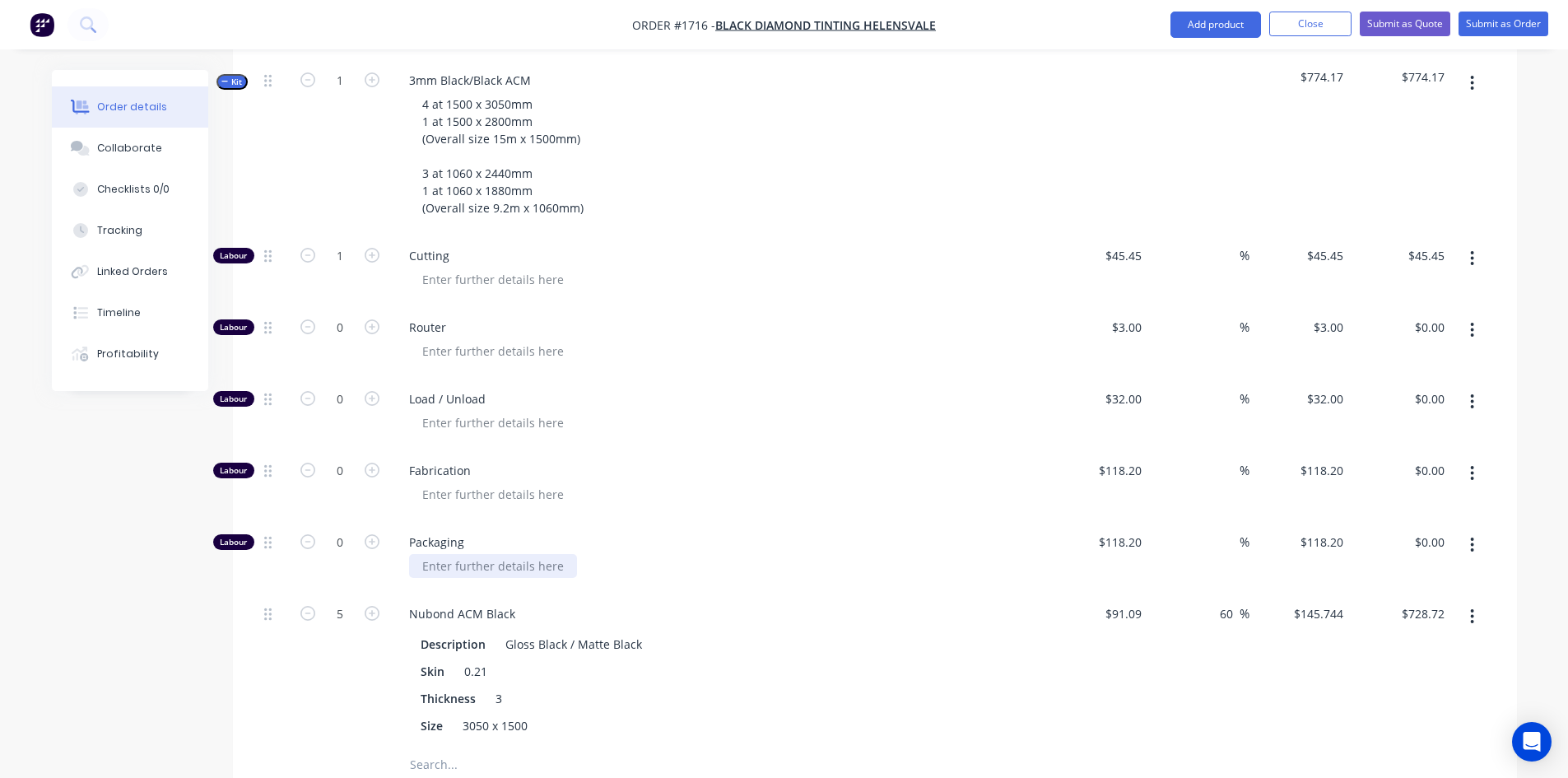
scroll to position [930, 0]
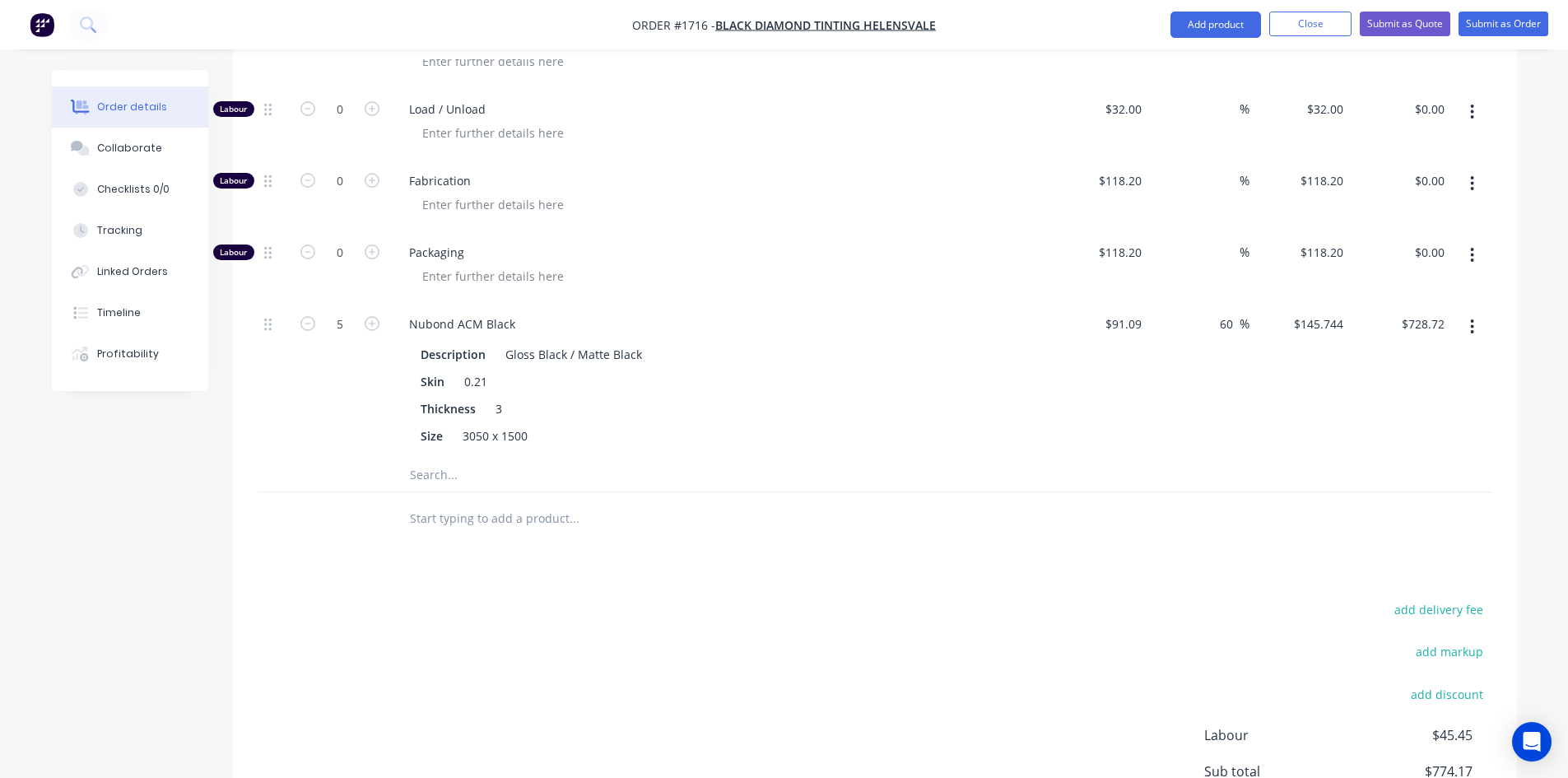
click at [450, 459] on input "text" at bounding box center [574, 474] width 329 height 33
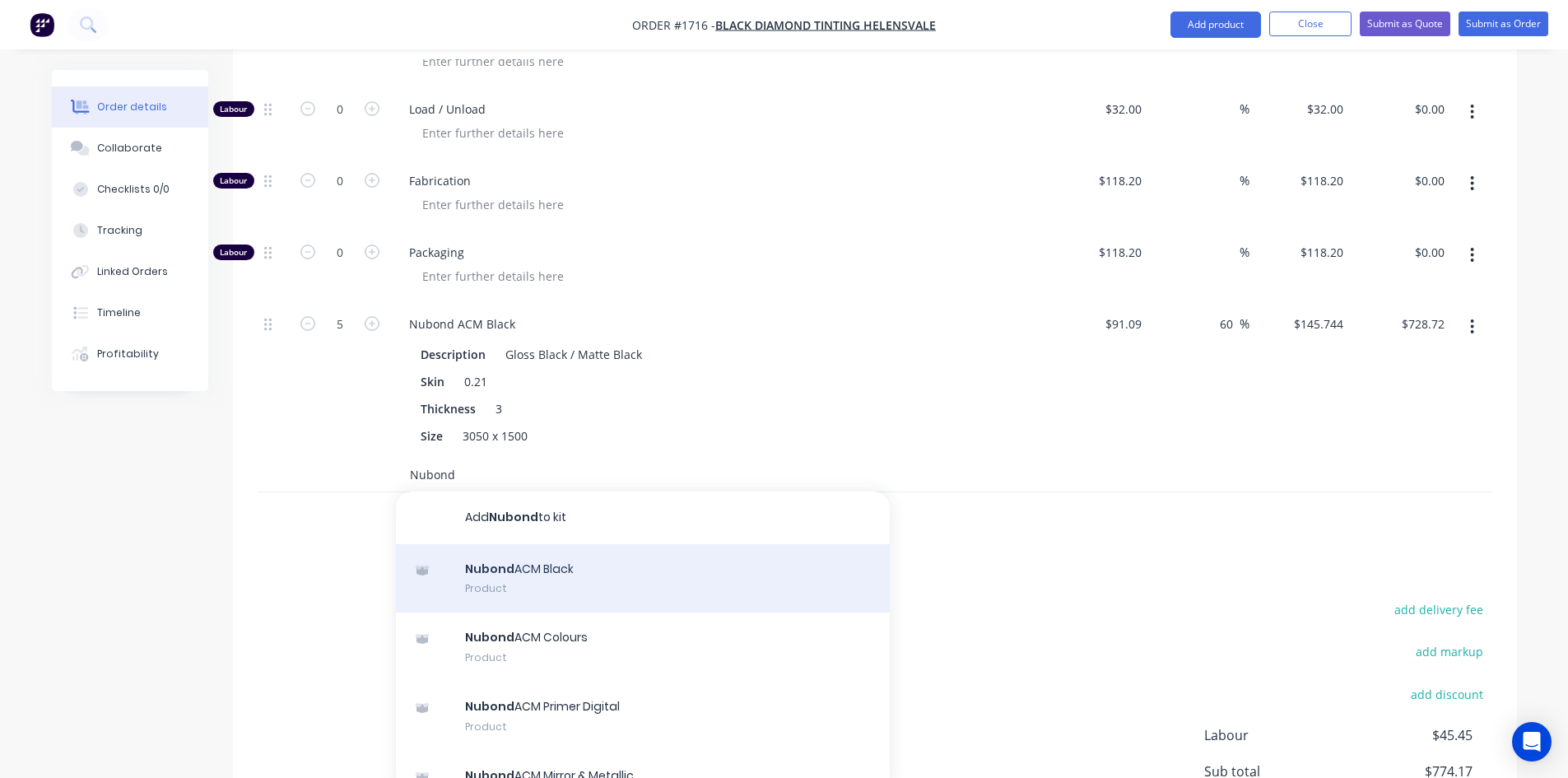
type input "Nubond"
click at [543, 549] on div "Nubond ACM Black Product" at bounding box center [643, 579] width 493 height 69
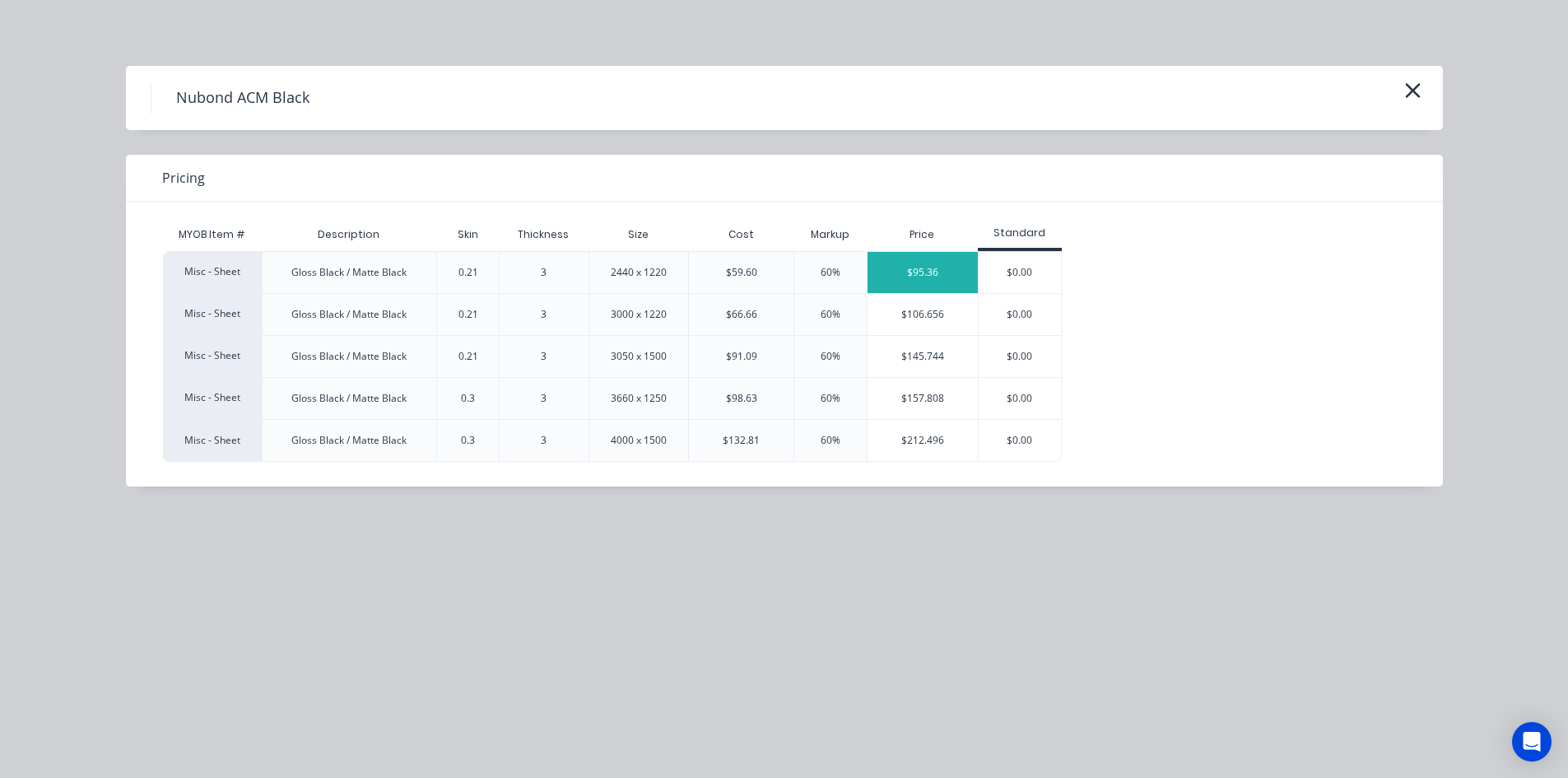
click at [915, 265] on div "$95.36" at bounding box center [923, 272] width 110 height 41
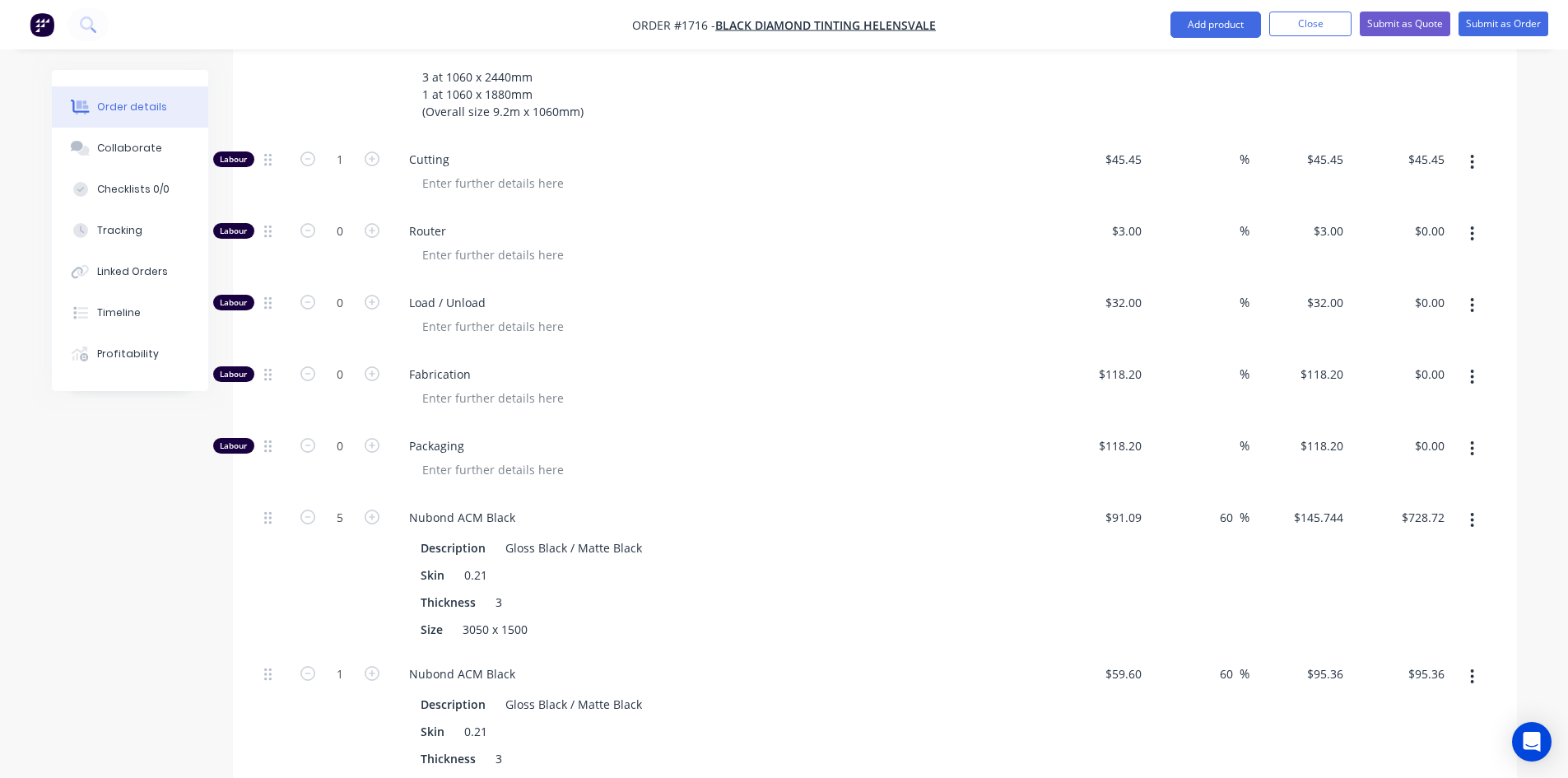
scroll to position [765, 0]
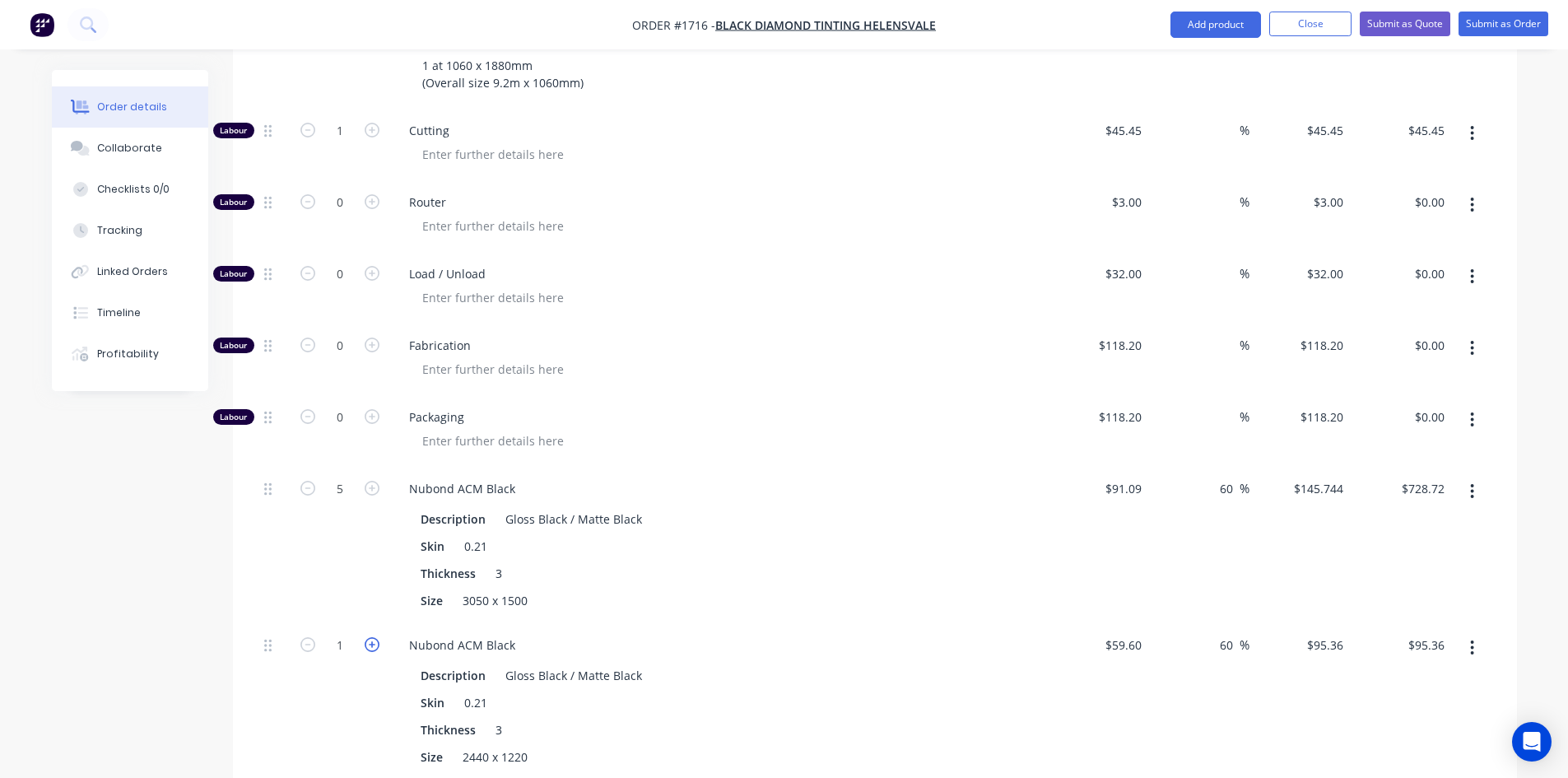
click at [373, 637] on icon "button" at bounding box center [372, 645] width 15 height 15
type input "2"
type input "$190.72"
click at [373, 637] on icon "button" at bounding box center [372, 645] width 15 height 15
type input "3"
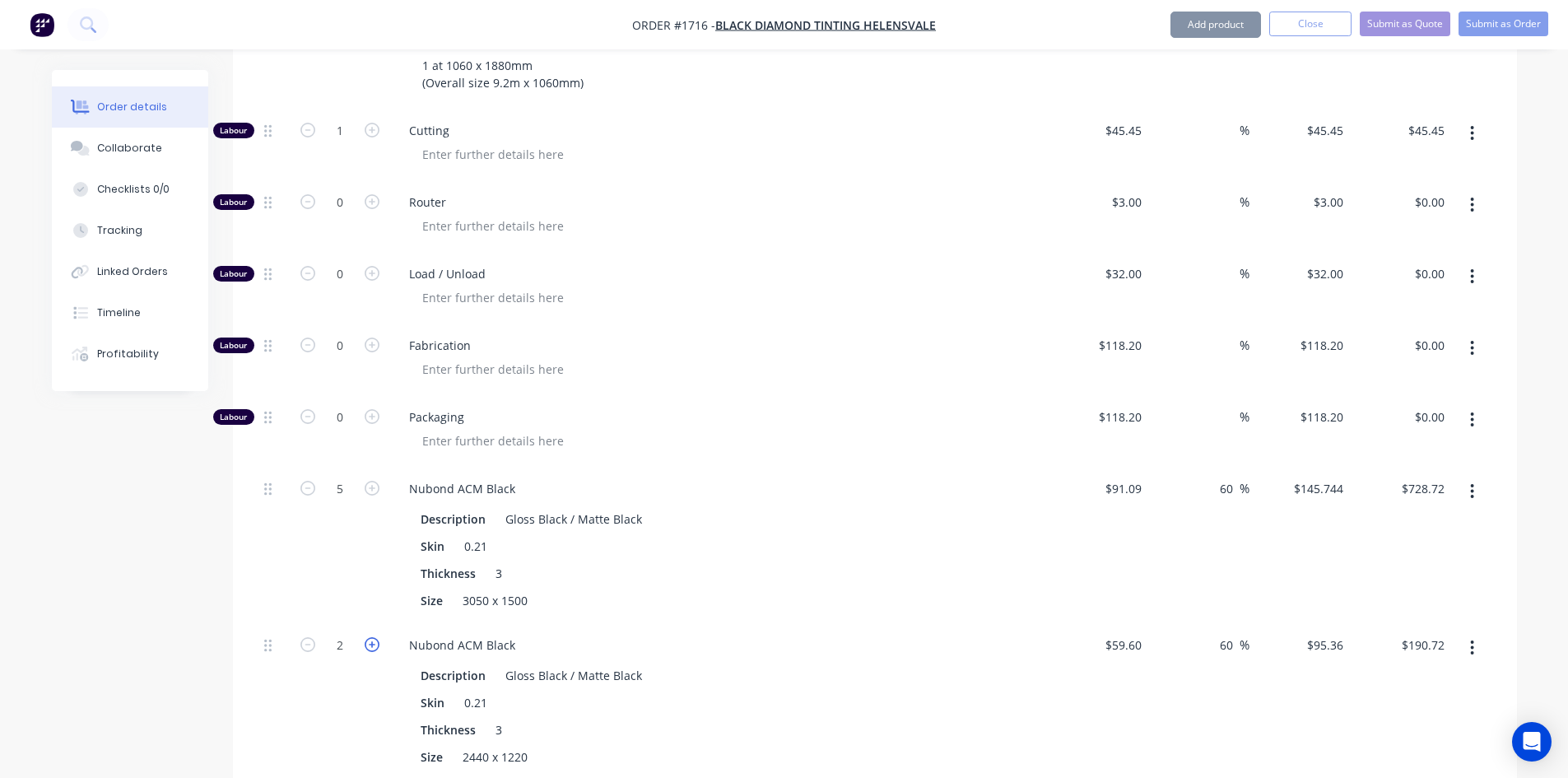
type input "$286.08"
click at [373, 637] on icon "button" at bounding box center [372, 645] width 15 height 15
type input "4"
type input "$381.44"
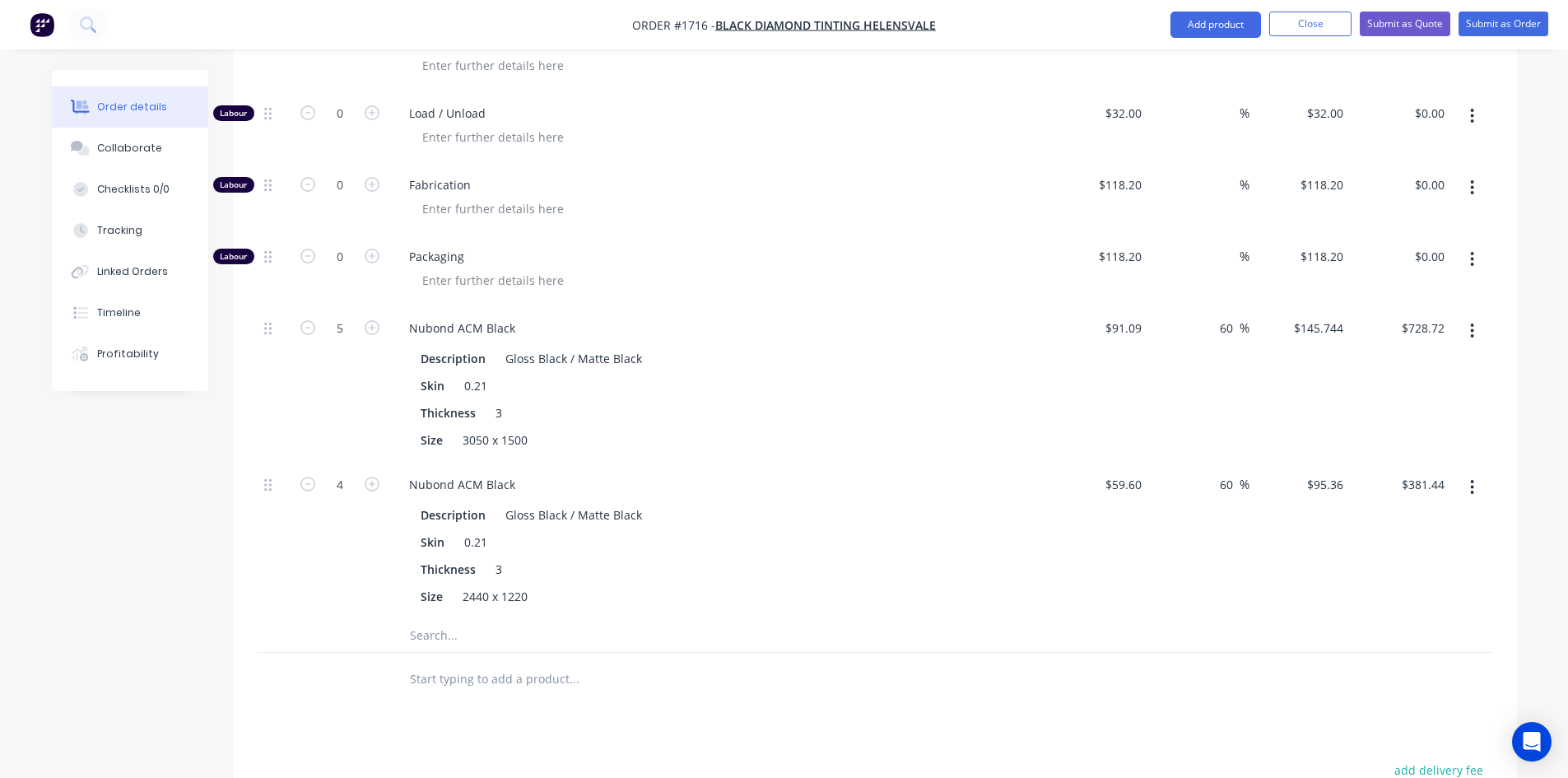
scroll to position [930, 0]
click at [449, 615] on input "text" at bounding box center [574, 631] width 329 height 33
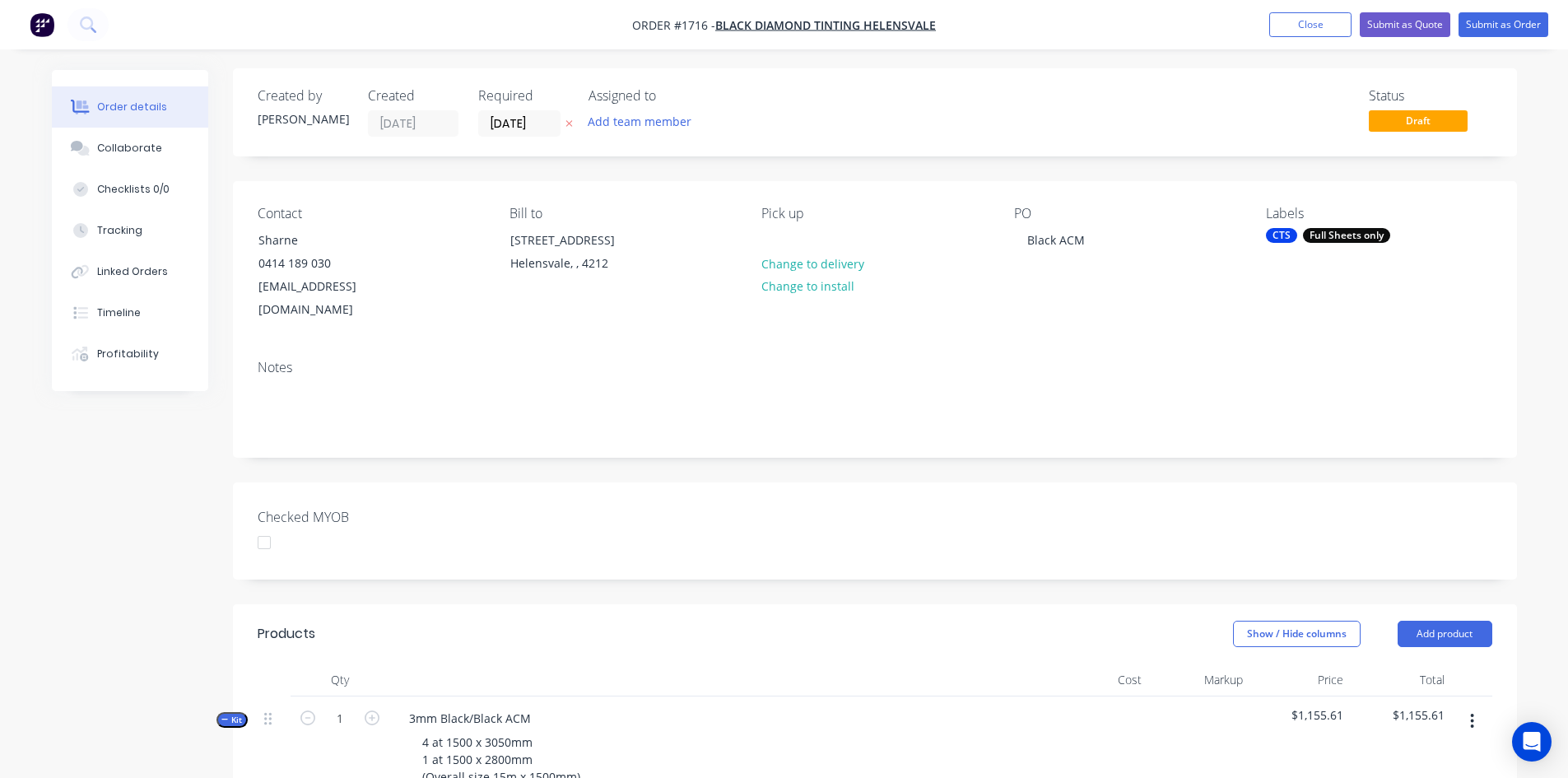
scroll to position [0, 0]
click at [1403, 20] on button "Submit as Quote" at bounding box center [1405, 25] width 91 height 25
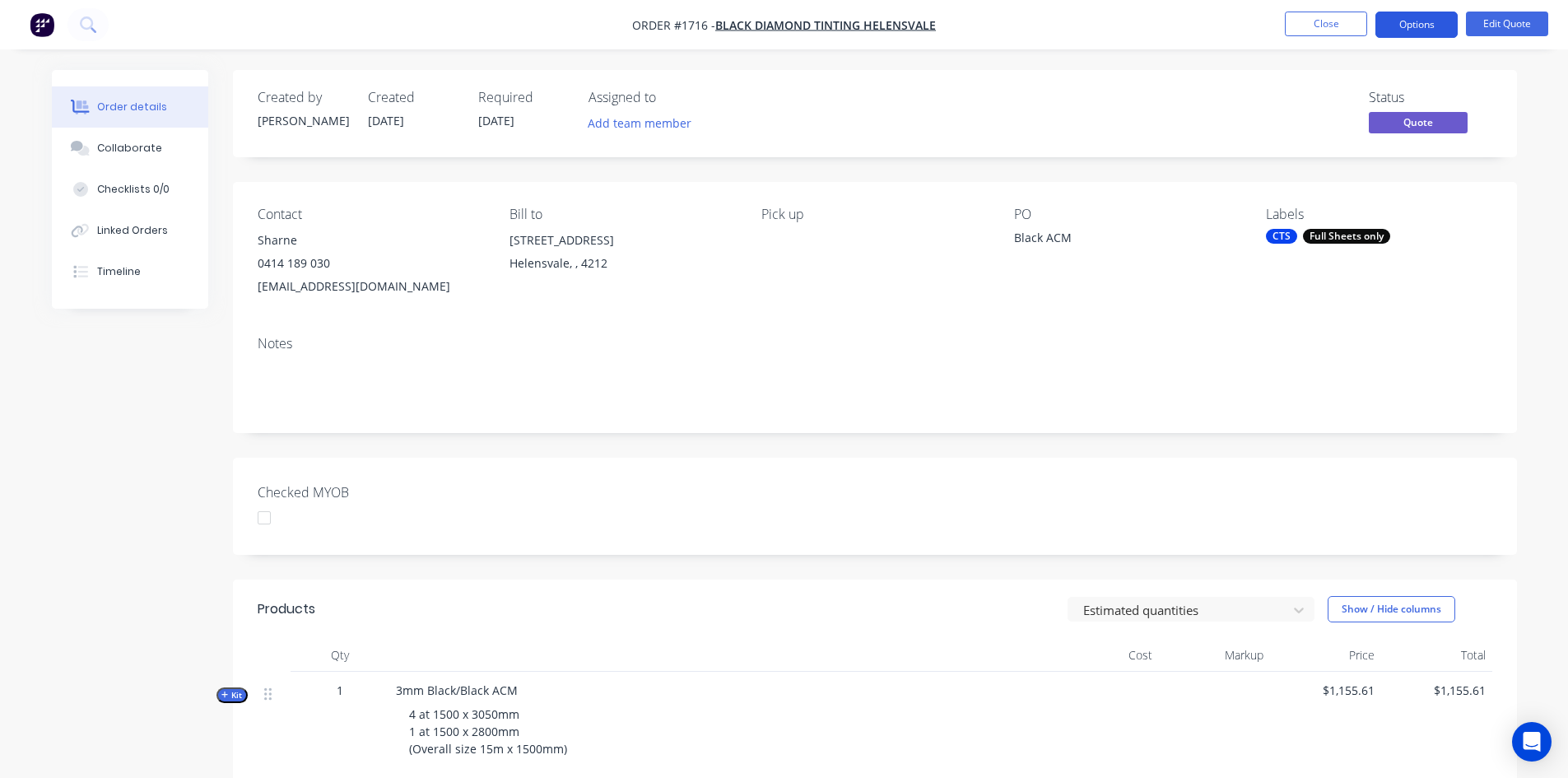
click at [1417, 26] on button "Options" at bounding box center [1416, 25] width 83 height 27
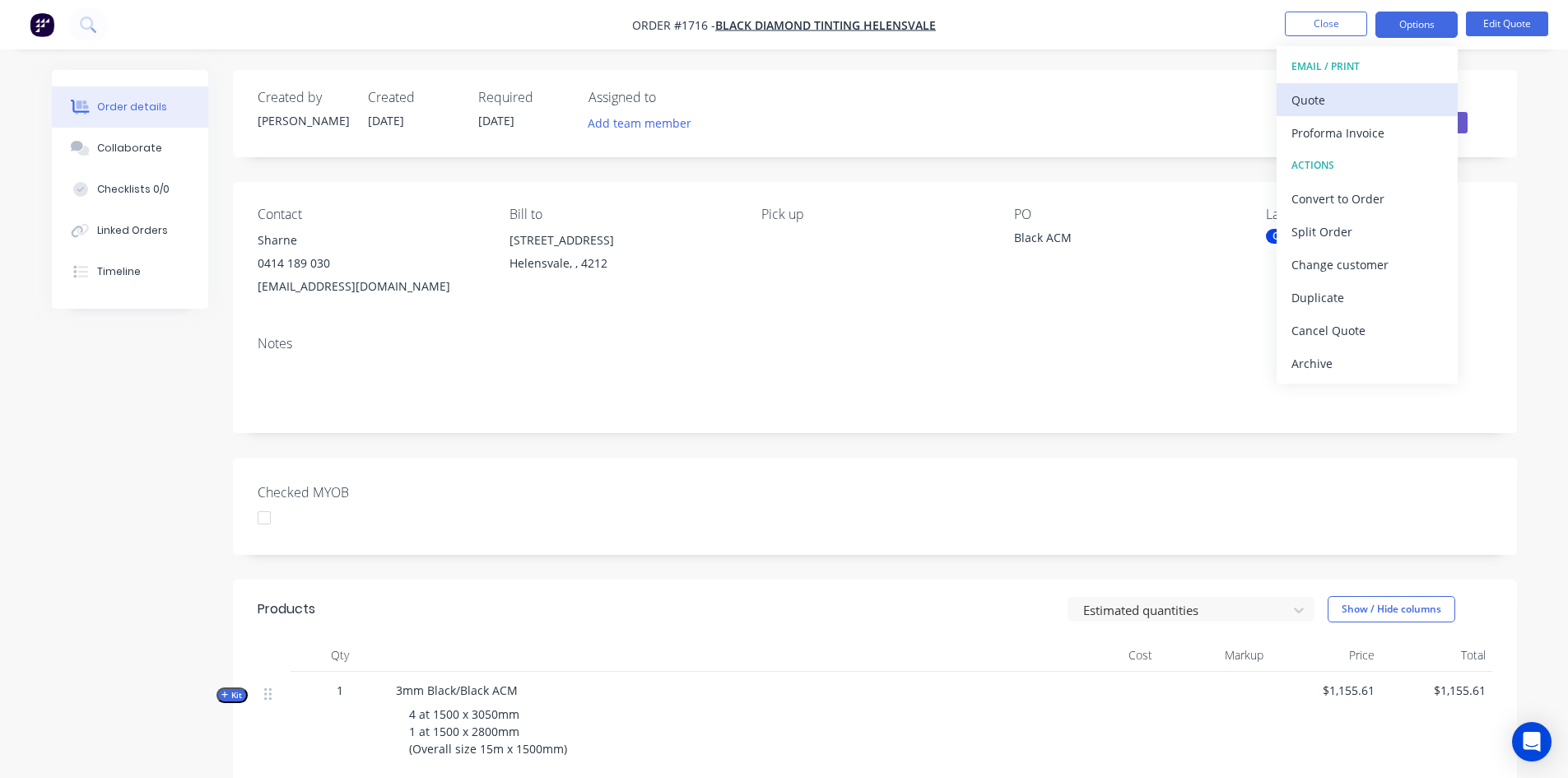
click at [1359, 93] on div "Quote" at bounding box center [1367, 100] width 152 height 24
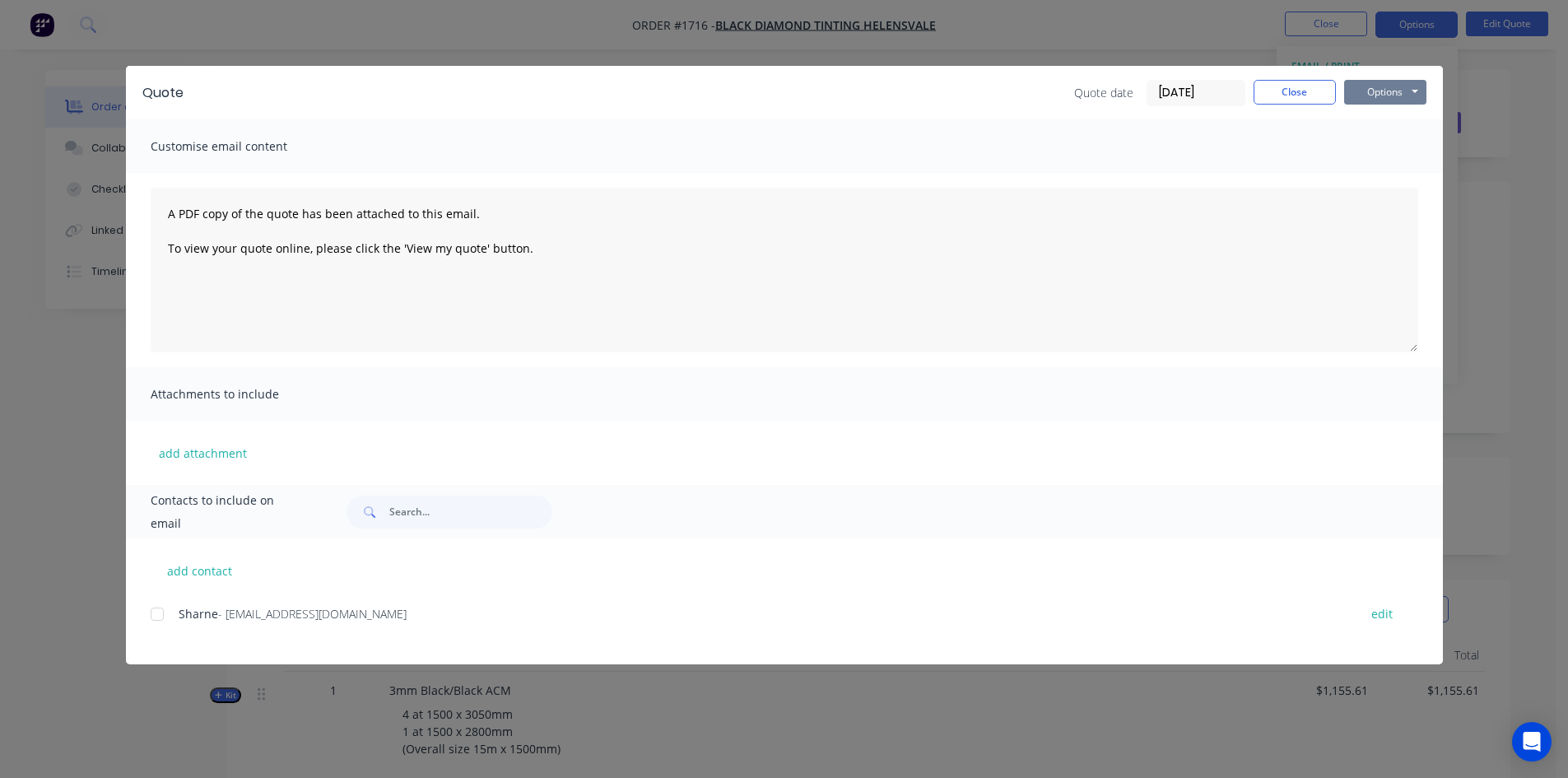
click at [1377, 87] on button "Options" at bounding box center [1385, 93] width 83 height 25
click at [1398, 117] on button "Preview" at bounding box center [1396, 121] width 105 height 28
click at [1293, 83] on button "Close" at bounding box center [1295, 93] width 83 height 25
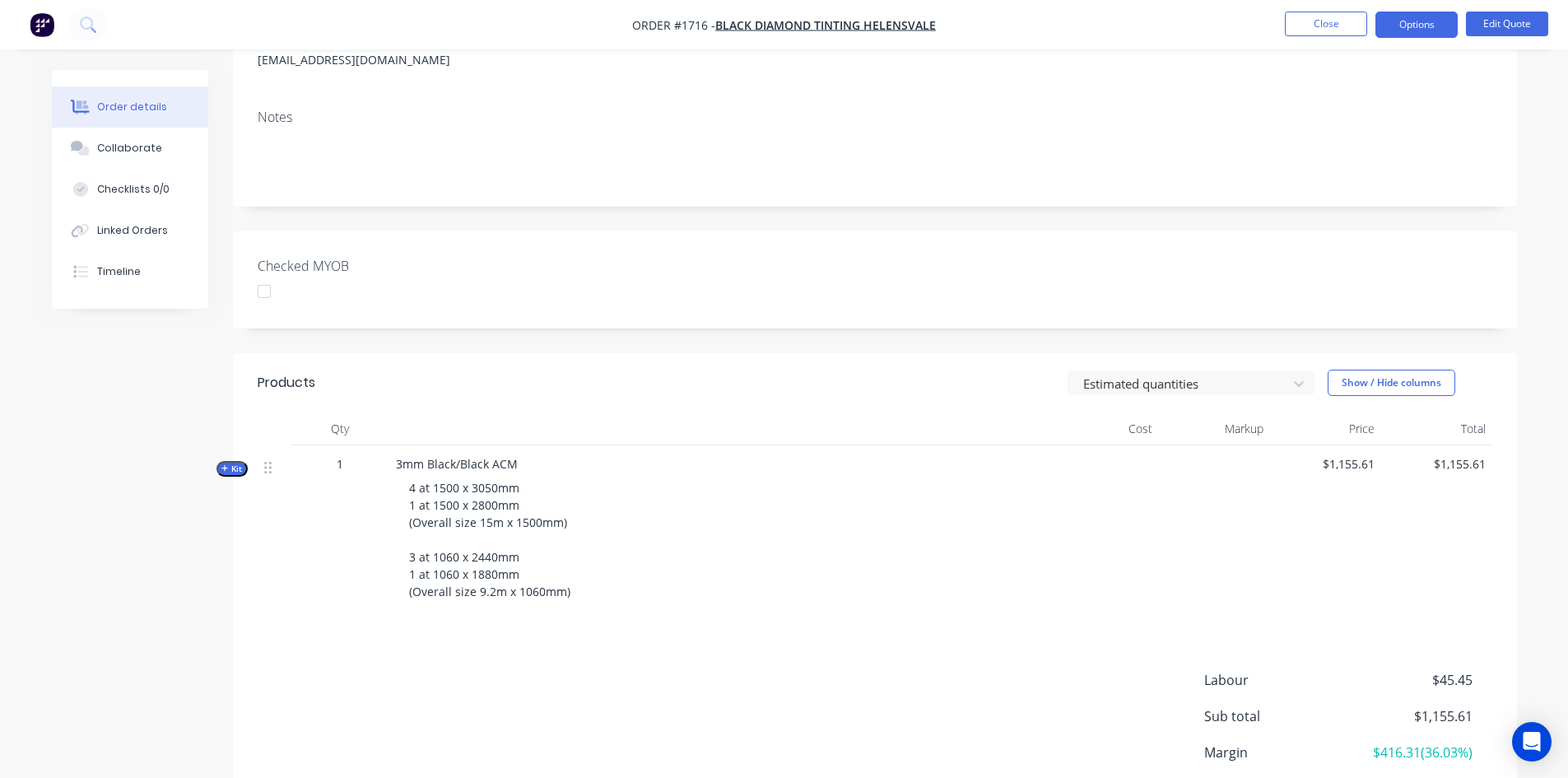
scroll to position [359, 0]
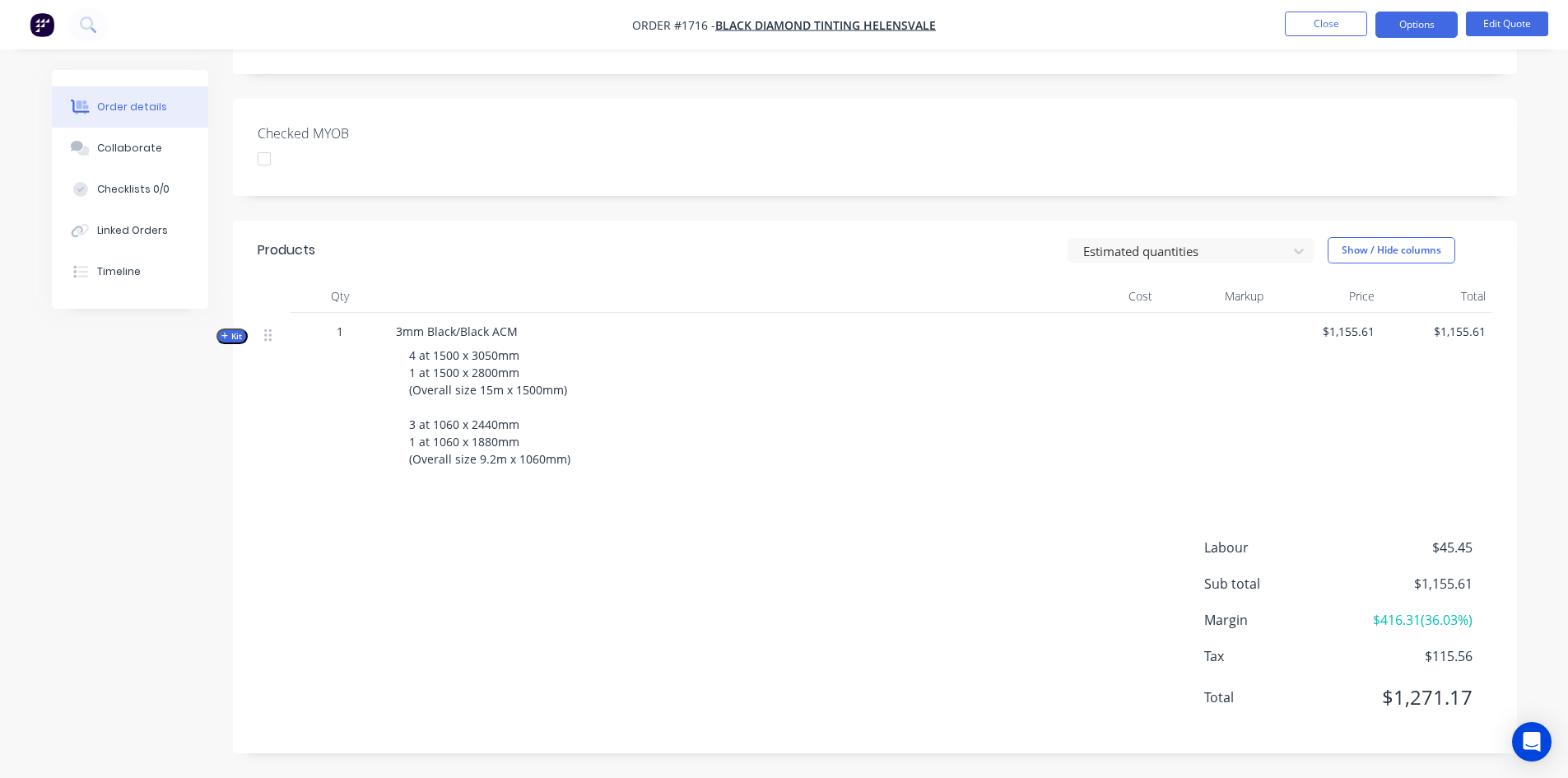
click at [228, 334] on span "Kit" at bounding box center [233, 336] width 22 height 13
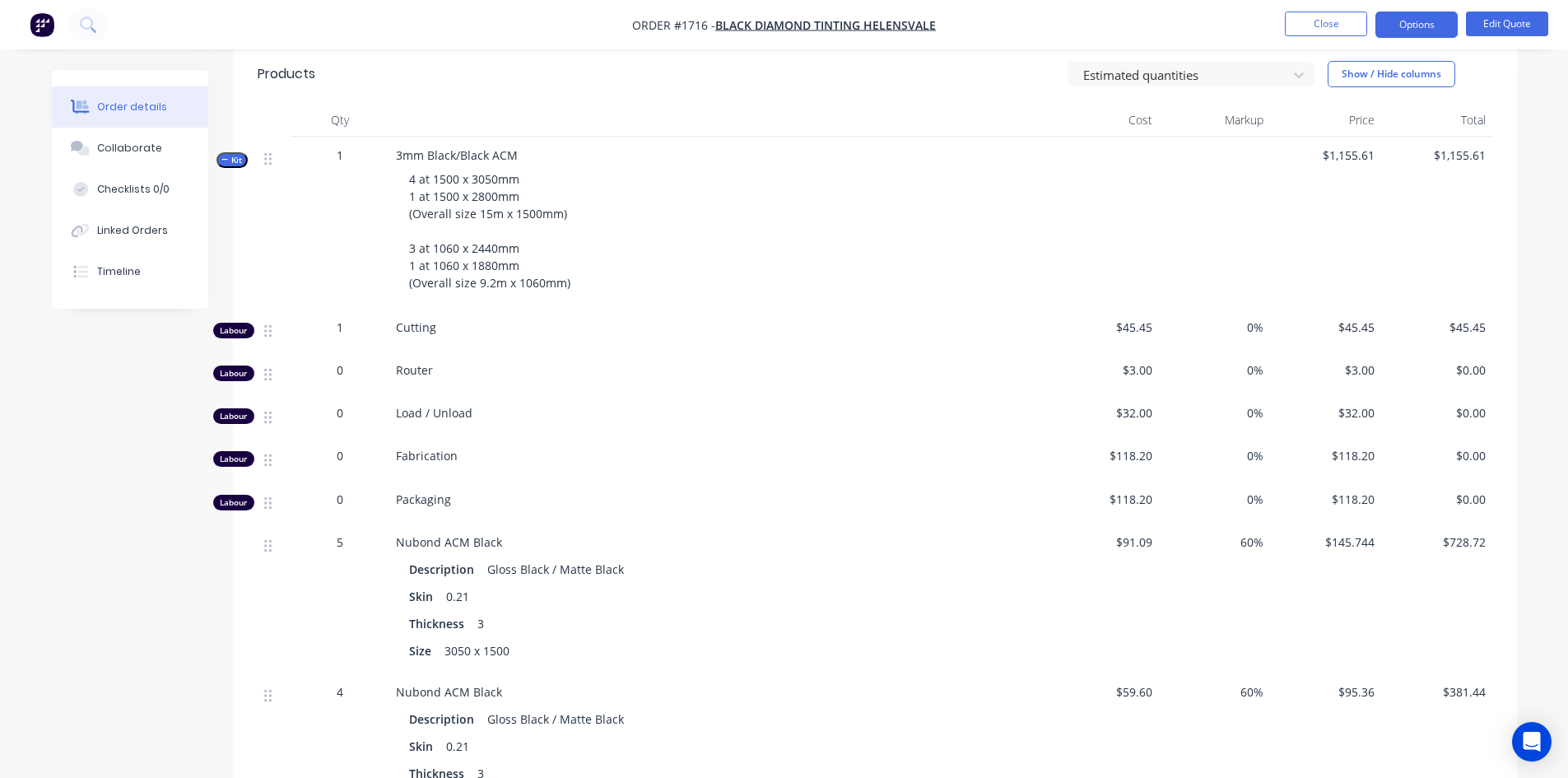
scroll to position [770, 0]
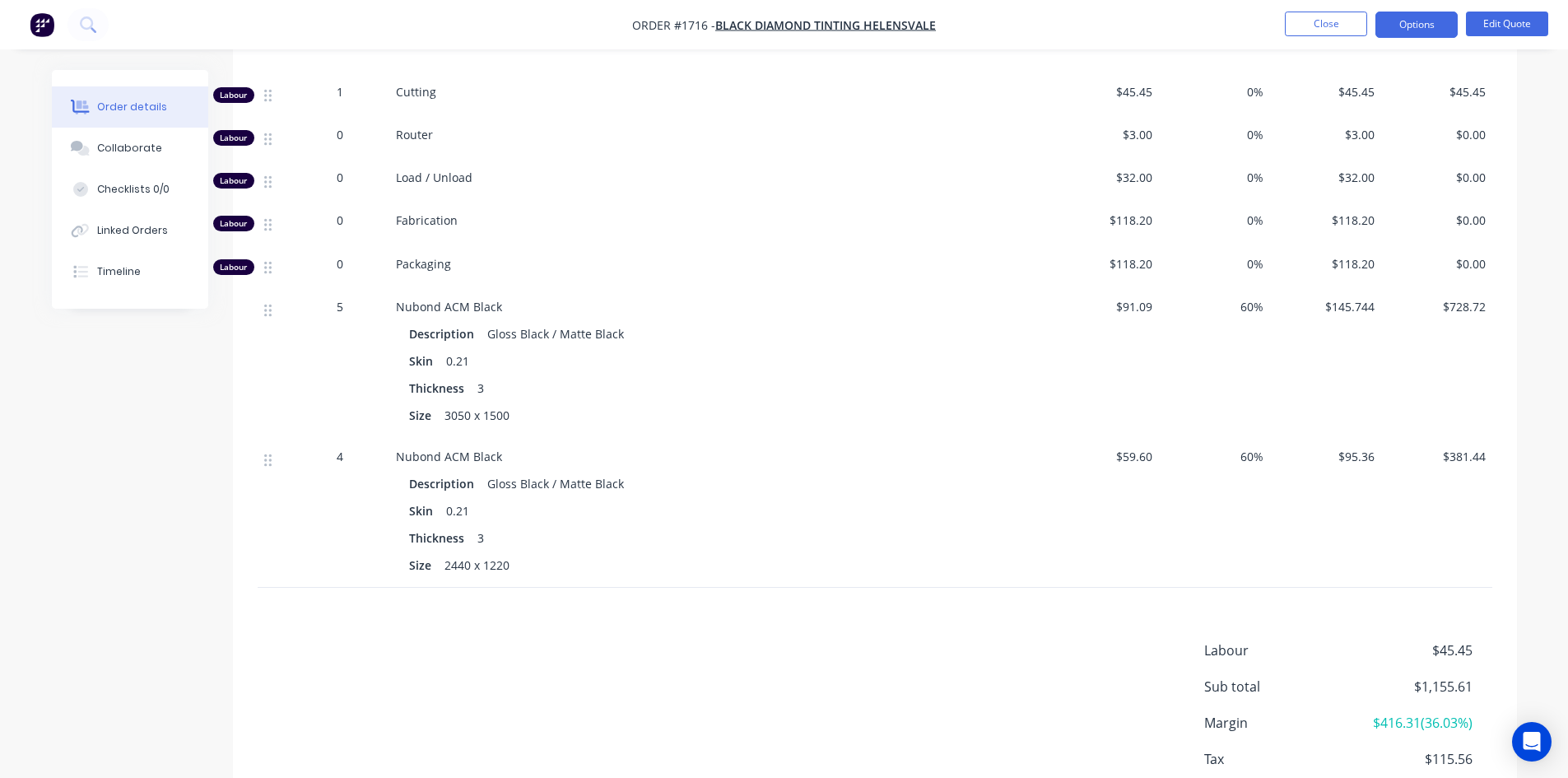
click at [1138, 93] on span "$45.45" at bounding box center [1103, 92] width 98 height 18
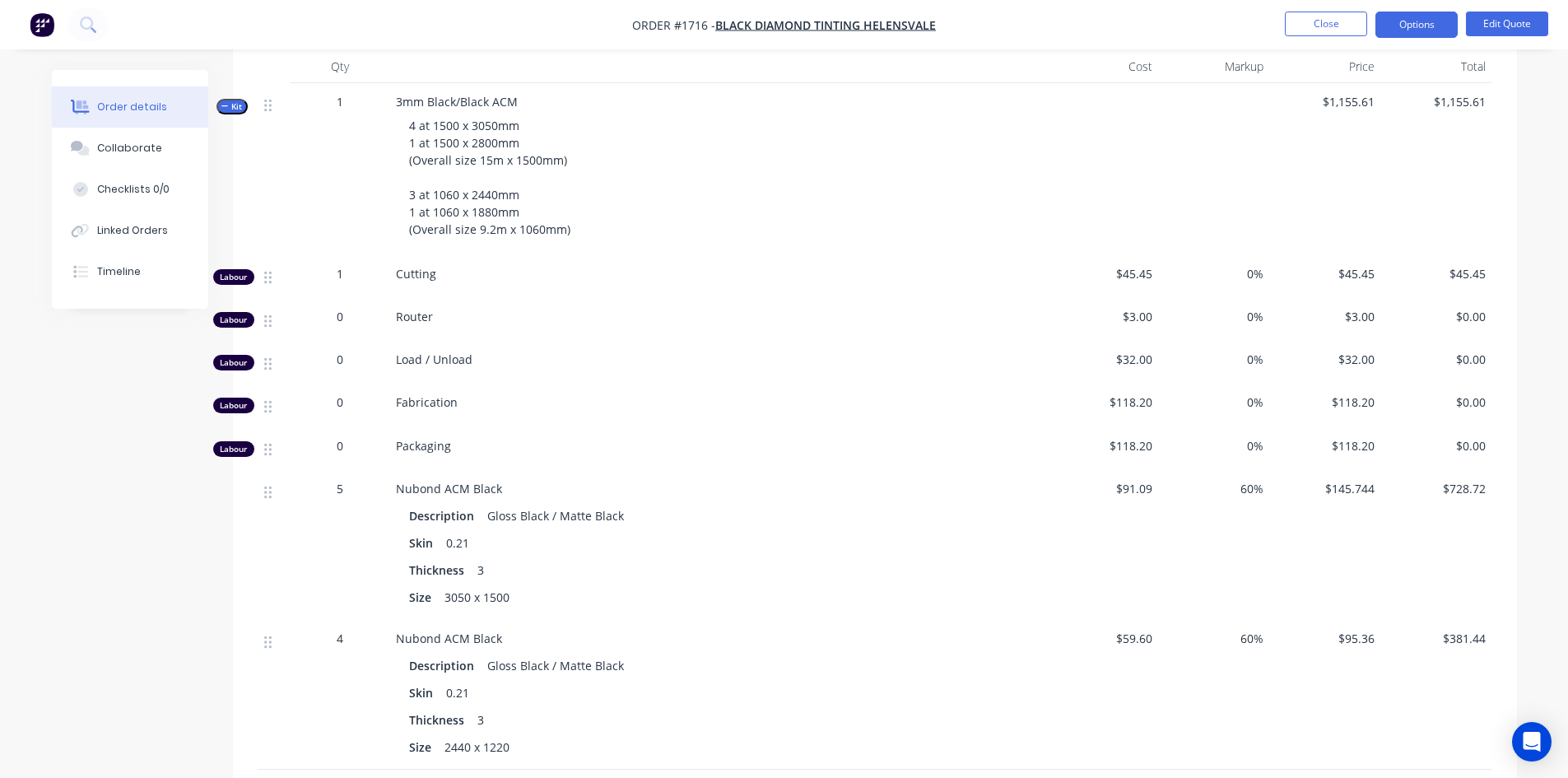
scroll to position [524, 0]
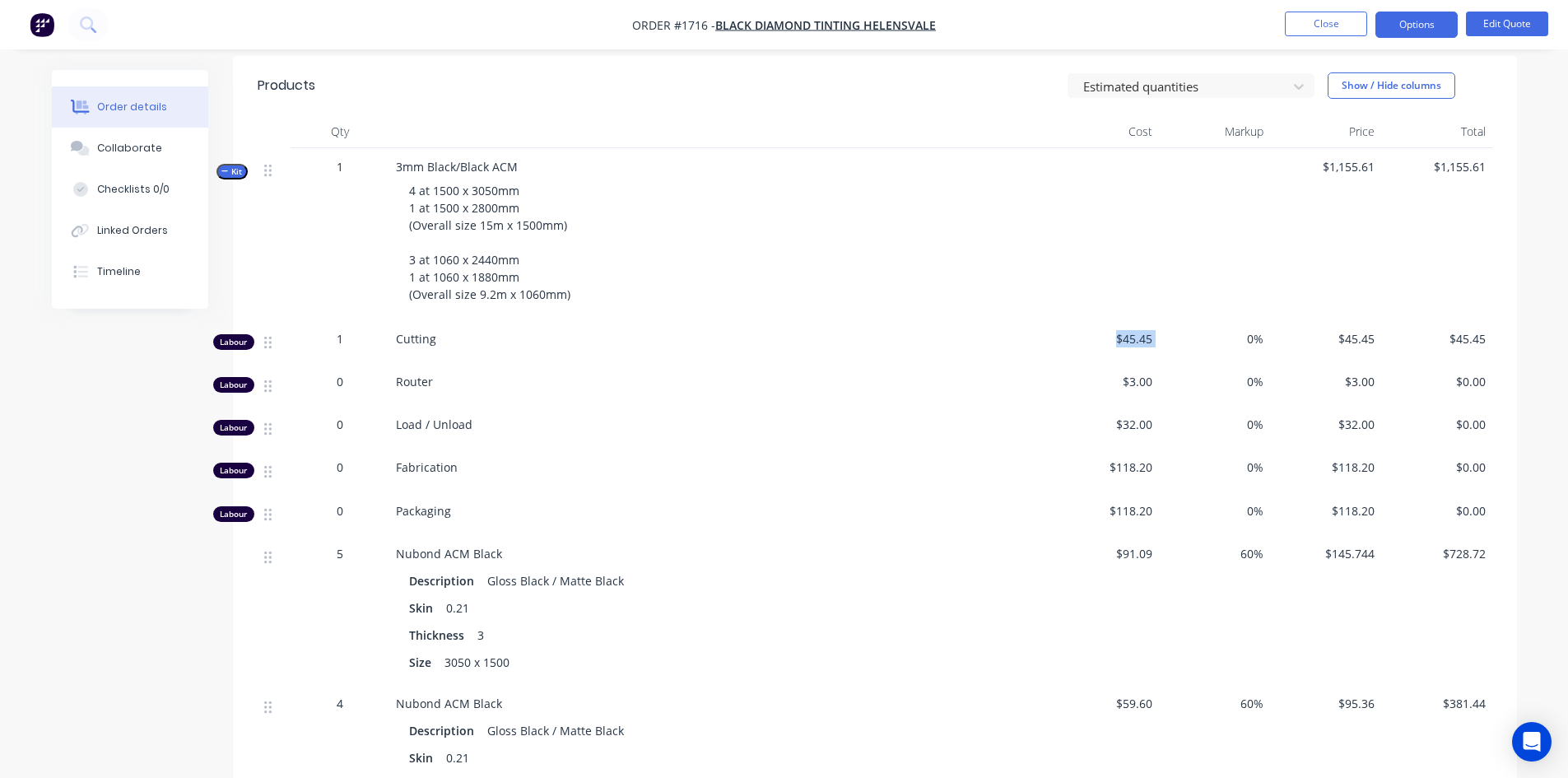
drag, startPoint x: 1116, startPoint y: 337, endPoint x: 1162, endPoint y: 336, distance: 46.0
click at [1162, 336] on div "Labour 1 Cutting $45.45 0% $45.45 $45.45" at bounding box center [874, 341] width 1235 height 43
click at [1139, 340] on span "$45.45" at bounding box center [1103, 339] width 98 height 18
click at [1523, 25] on button "Edit Quote" at bounding box center [1506, 24] width 83 height 25
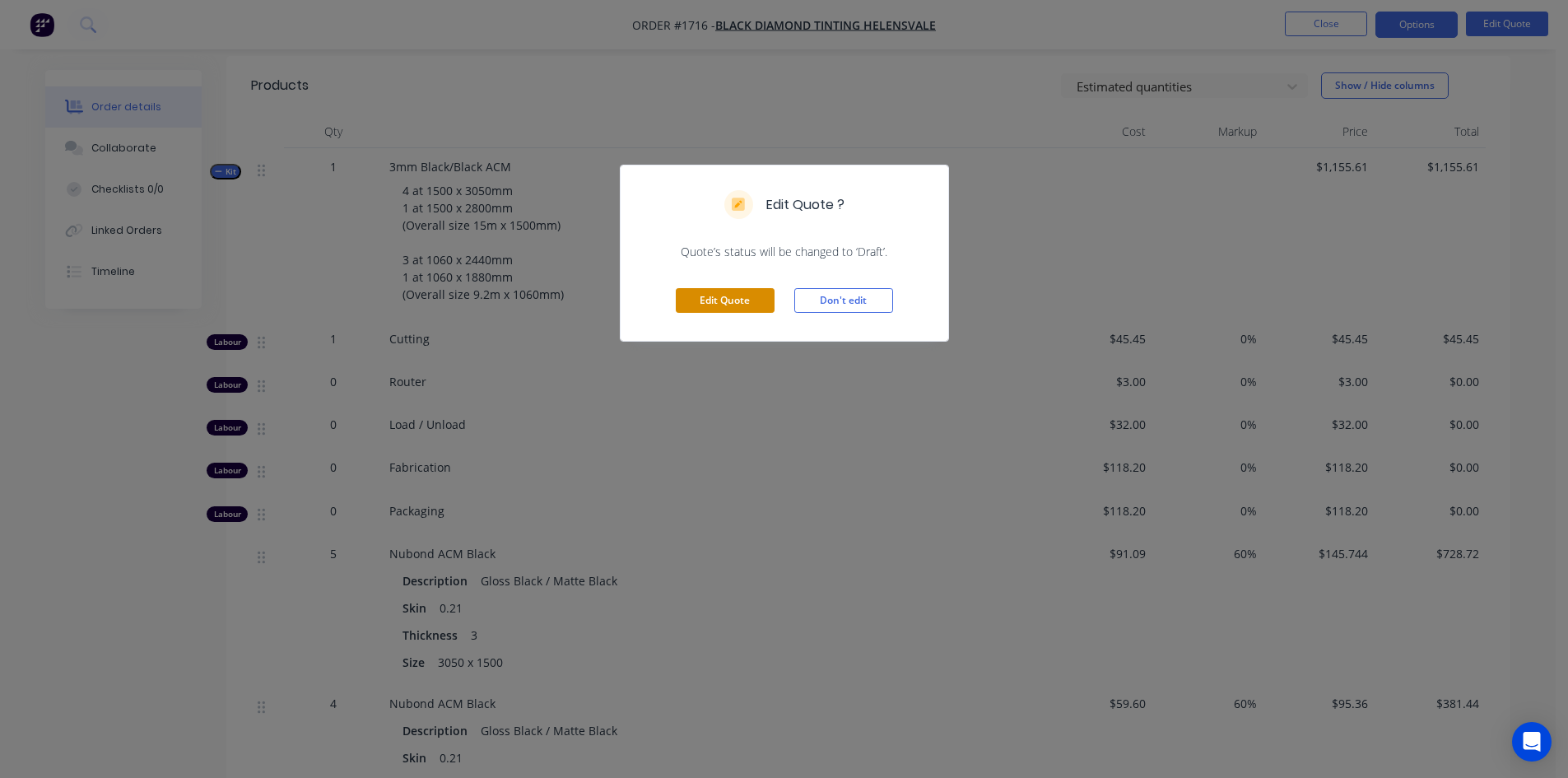
click at [716, 302] on button "Edit Quote" at bounding box center [725, 301] width 98 height 25
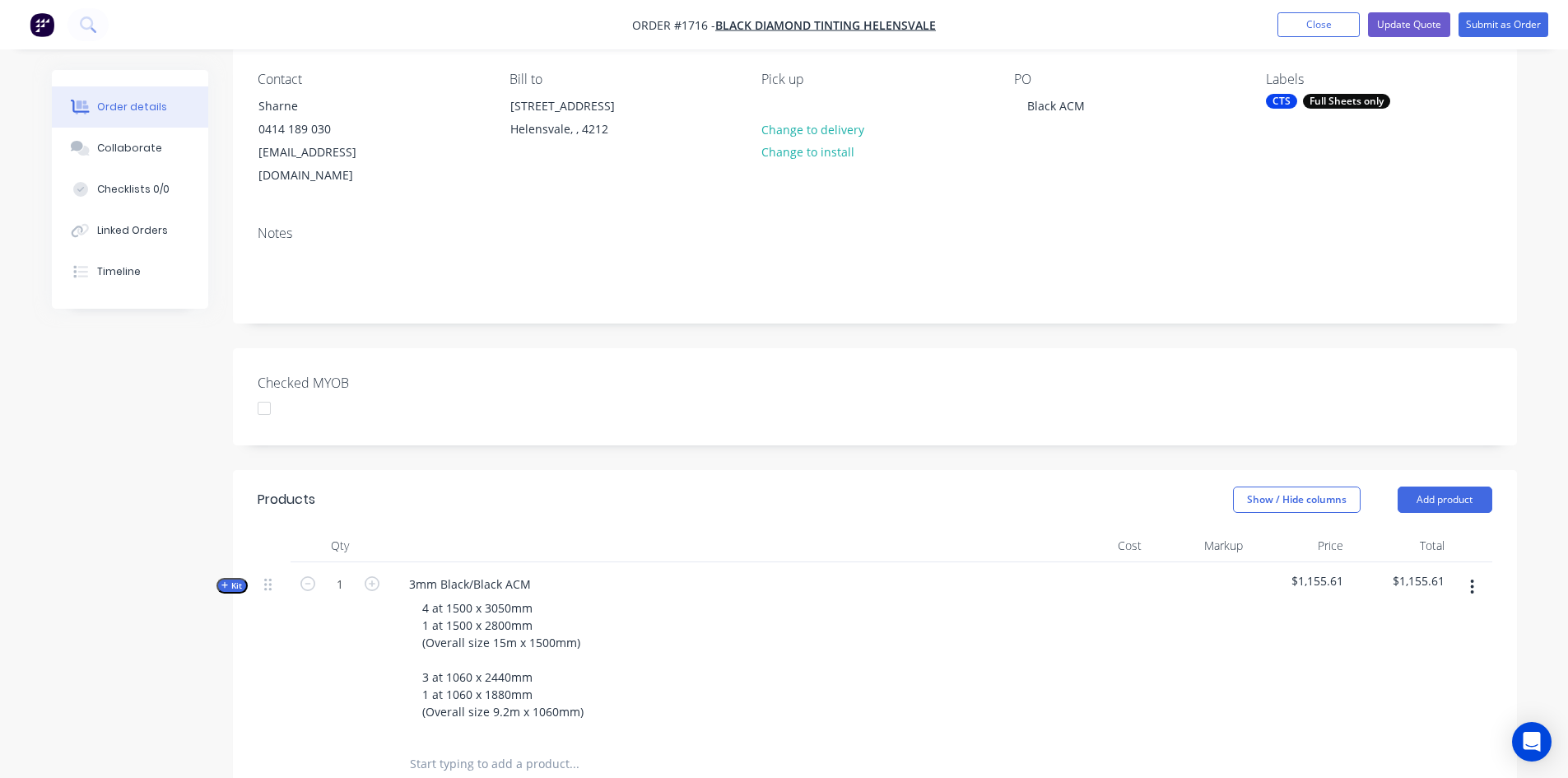
scroll to position [164, 0]
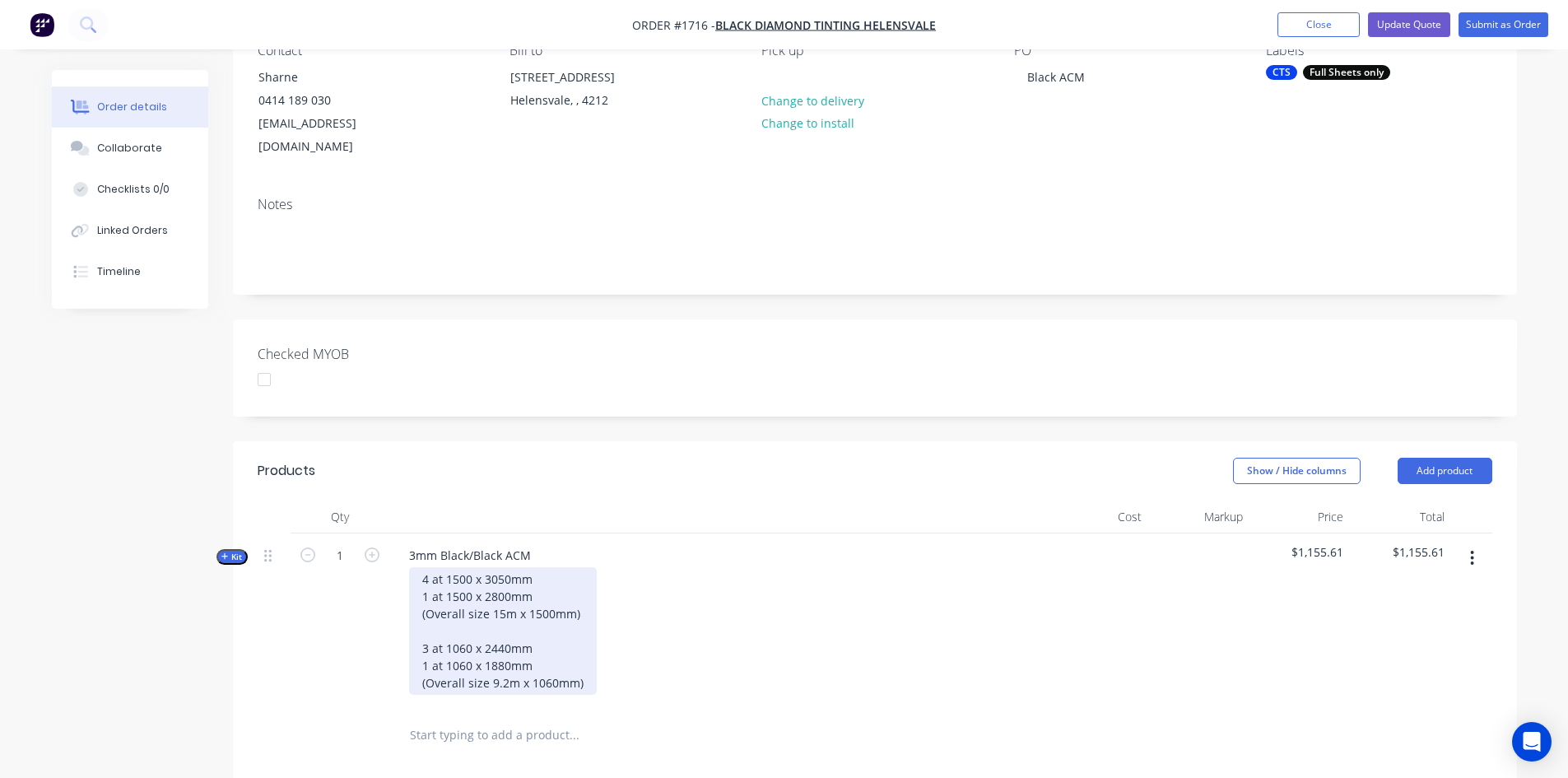
click at [500, 567] on div "4 at 1500 x 3050mm 1 at 1500 x 2800mm (Overall size 15m x 1500mm) 3 at 1060 x 2…" at bounding box center [503, 630] width 188 height 128
click at [425, 567] on div "4 at 1500 x 3000mm 1 at 1500 x 2800mm (Overall size 15m x 1500mm) 3 at 1060 x 2…" at bounding box center [503, 630] width 188 height 128
drag, startPoint x: 529, startPoint y: 572, endPoint x: 422, endPoint y: 575, distance: 107.0
click at [422, 575] on div "5 at 1500 x 3000mm 1 at 1500 x 2800mm (Overall size 15m x 1500mm) 3 at 1060 x 2…" at bounding box center [503, 630] width 188 height 128
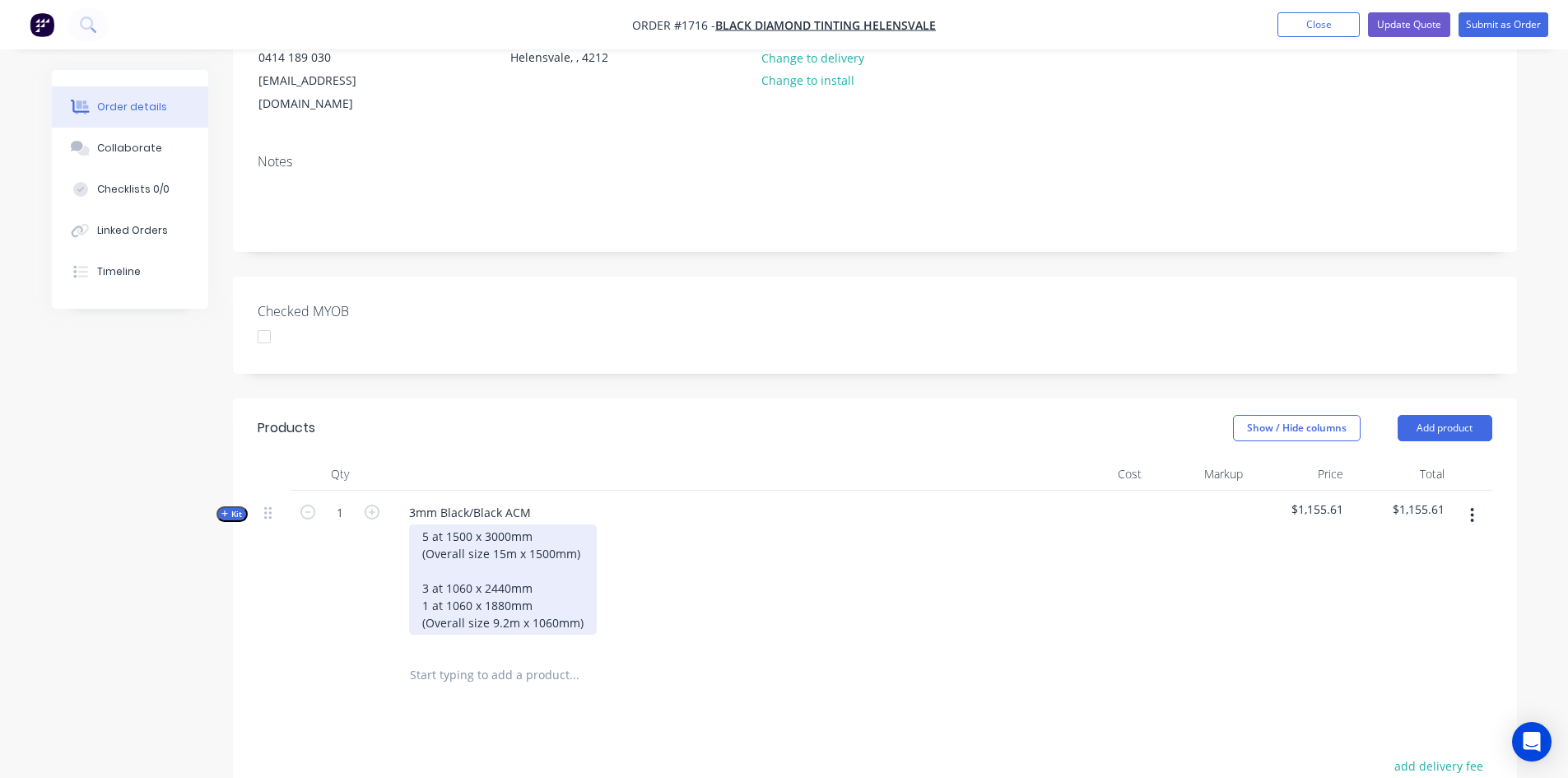
scroll to position [494, 0]
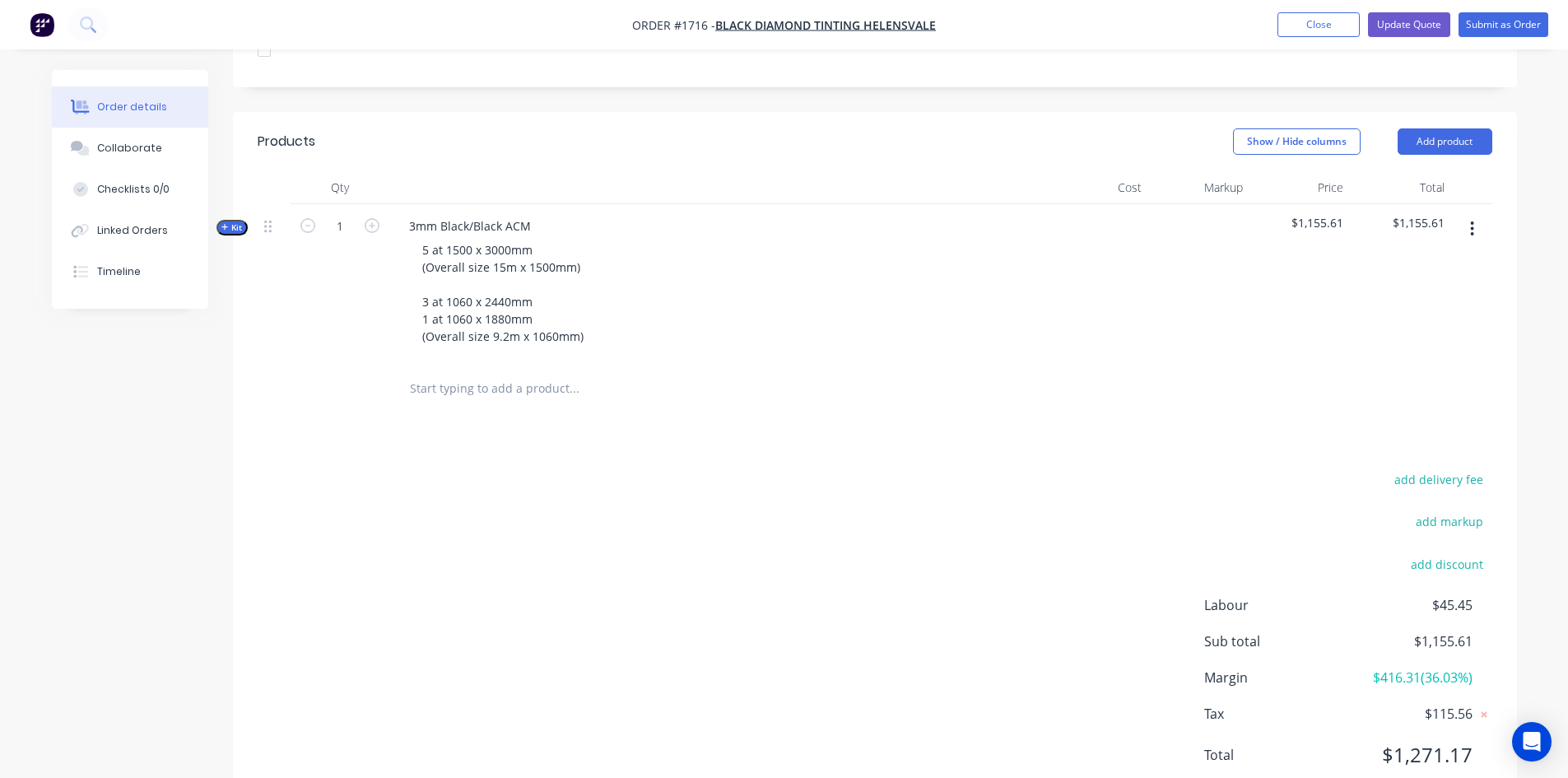
click at [233, 222] on span "Kit" at bounding box center [233, 228] width 22 height 13
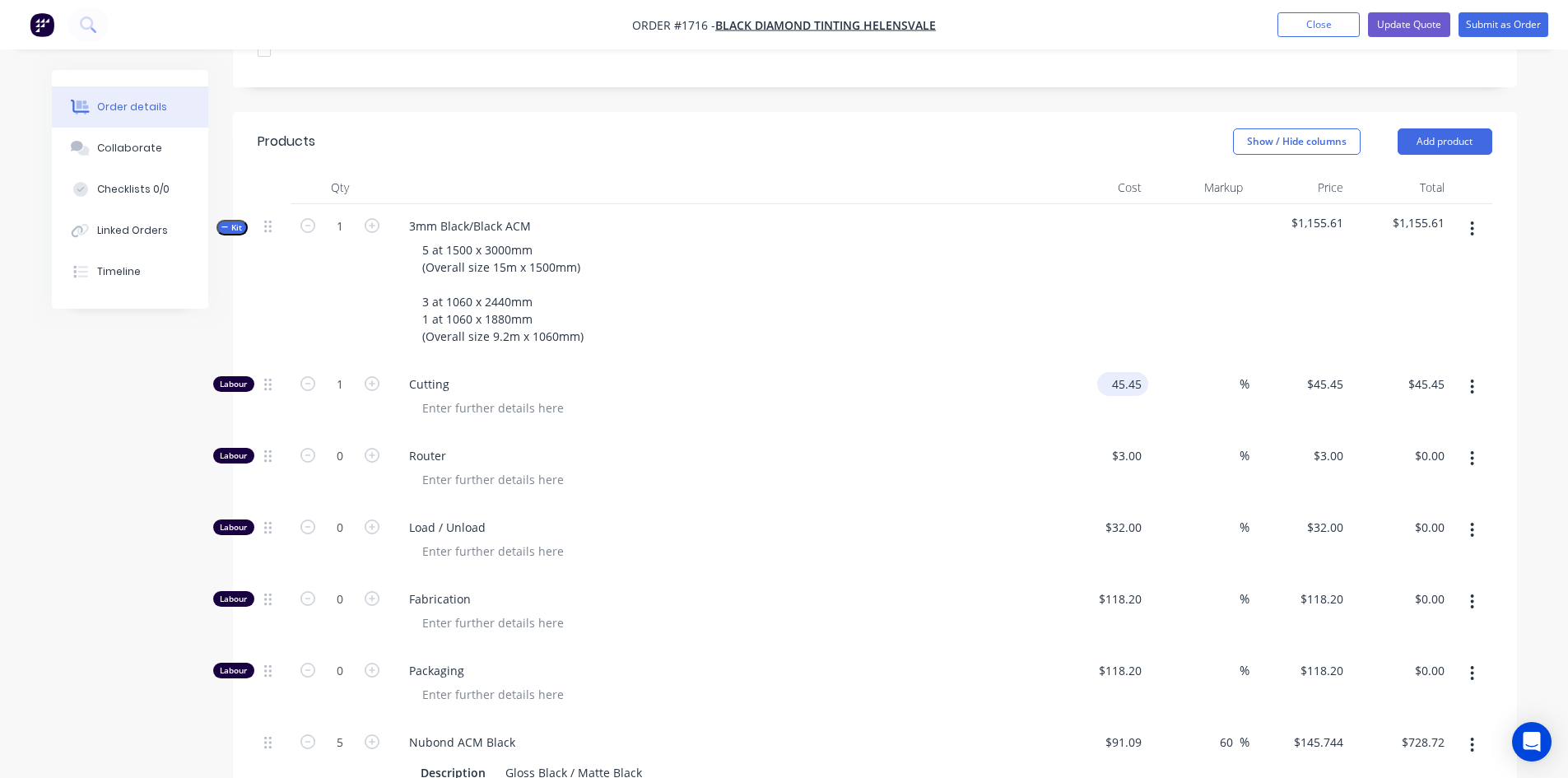
click at [1120, 372] on input "45.45" at bounding box center [1125, 384] width 44 height 24
type input "$115.00"
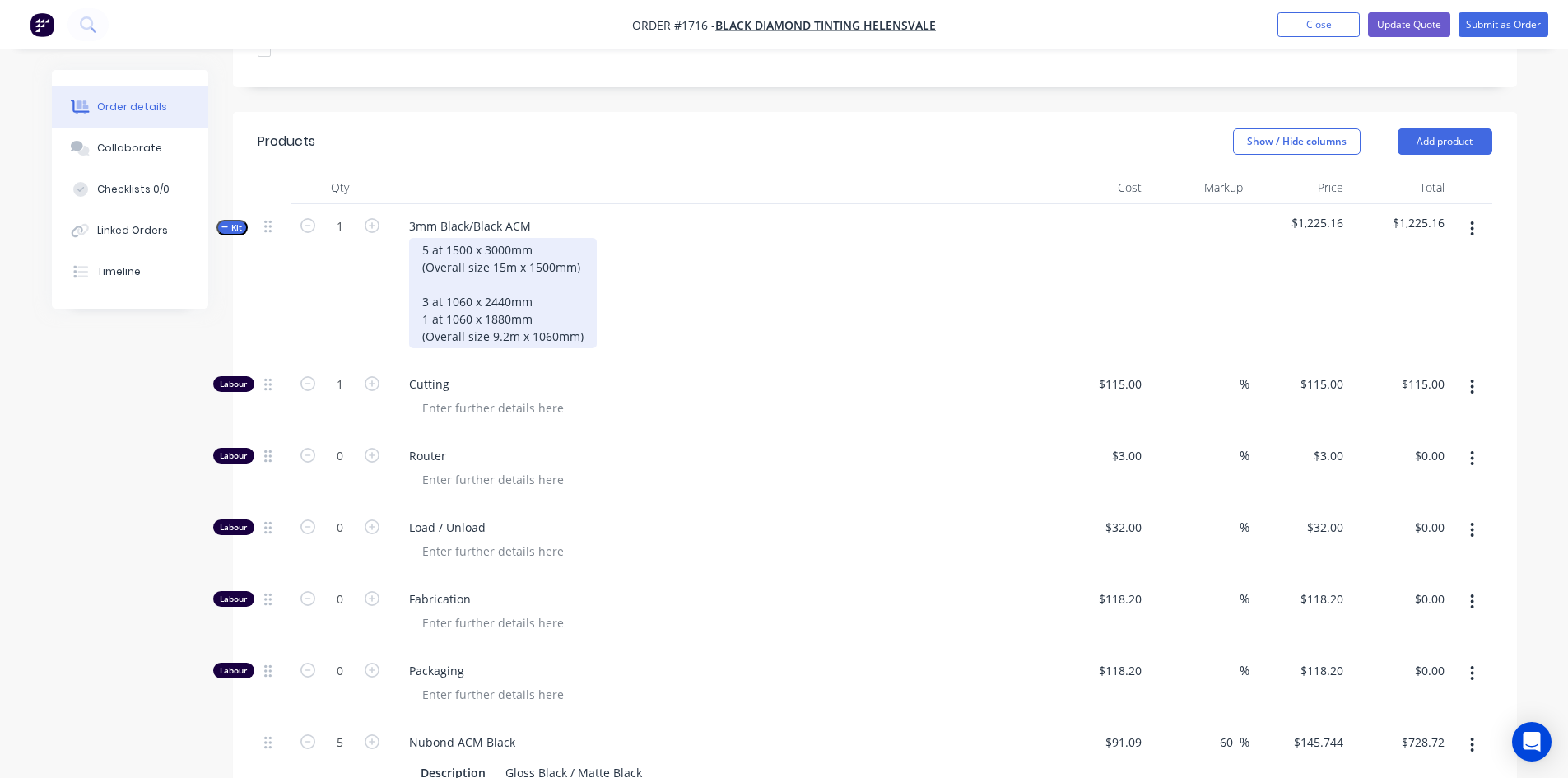
drag, startPoint x: 491, startPoint y: 280, endPoint x: 507, endPoint y: 280, distance: 16.0
click at [490, 280] on div "5 at 1500 x 3000mm (Overall size 15m x 1500mm) 3 at 1060 x 2440mm 1 at 1060 x 1…" at bounding box center [503, 293] width 188 height 110
drag, startPoint x: 531, startPoint y: 295, endPoint x: 423, endPoint y: 289, distance: 108.2
click at [423, 289] on div "5 at 1500 x 3000mm (Overall size 15m x 1500mm) 3 at 1060 x 2300mm 1 at 1060 x 1…" at bounding box center [503, 293] width 188 height 110
click at [423, 279] on div "5 at 1500 x 3000mm (Overall size 15m x 1500mm) 3 at 1060 x 2300mm (Overall size…" at bounding box center [503, 293] width 188 height 110
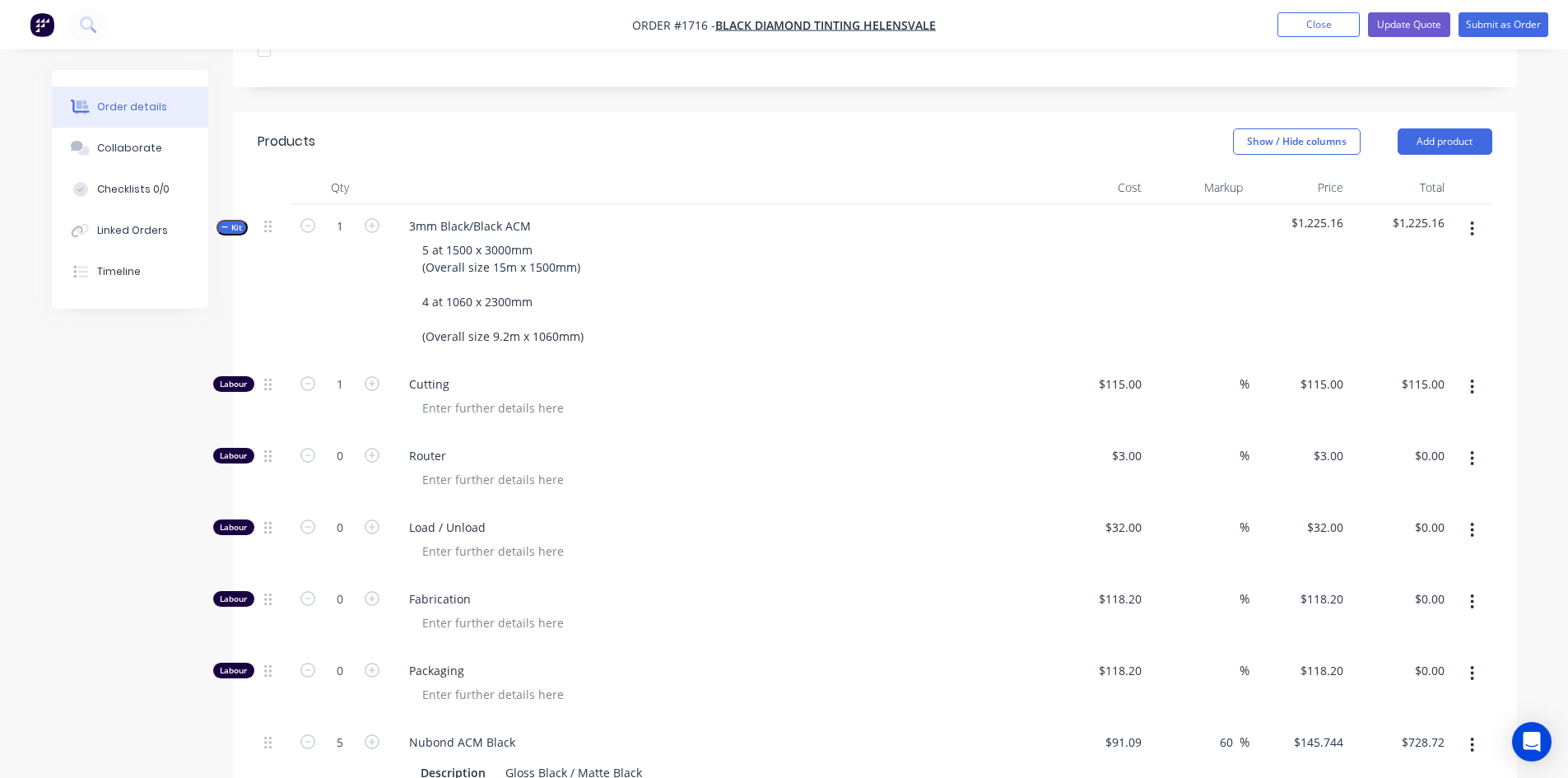
drag, startPoint x: 695, startPoint y: 290, endPoint x: 707, endPoint y: 277, distance: 17.7
click at [695, 289] on div "5 at 1500 x 3000mm (Overall size 15m x 1500mm) 4 at 1060 x 2300mm (Overall size…" at bounding box center [719, 293] width 645 height 110
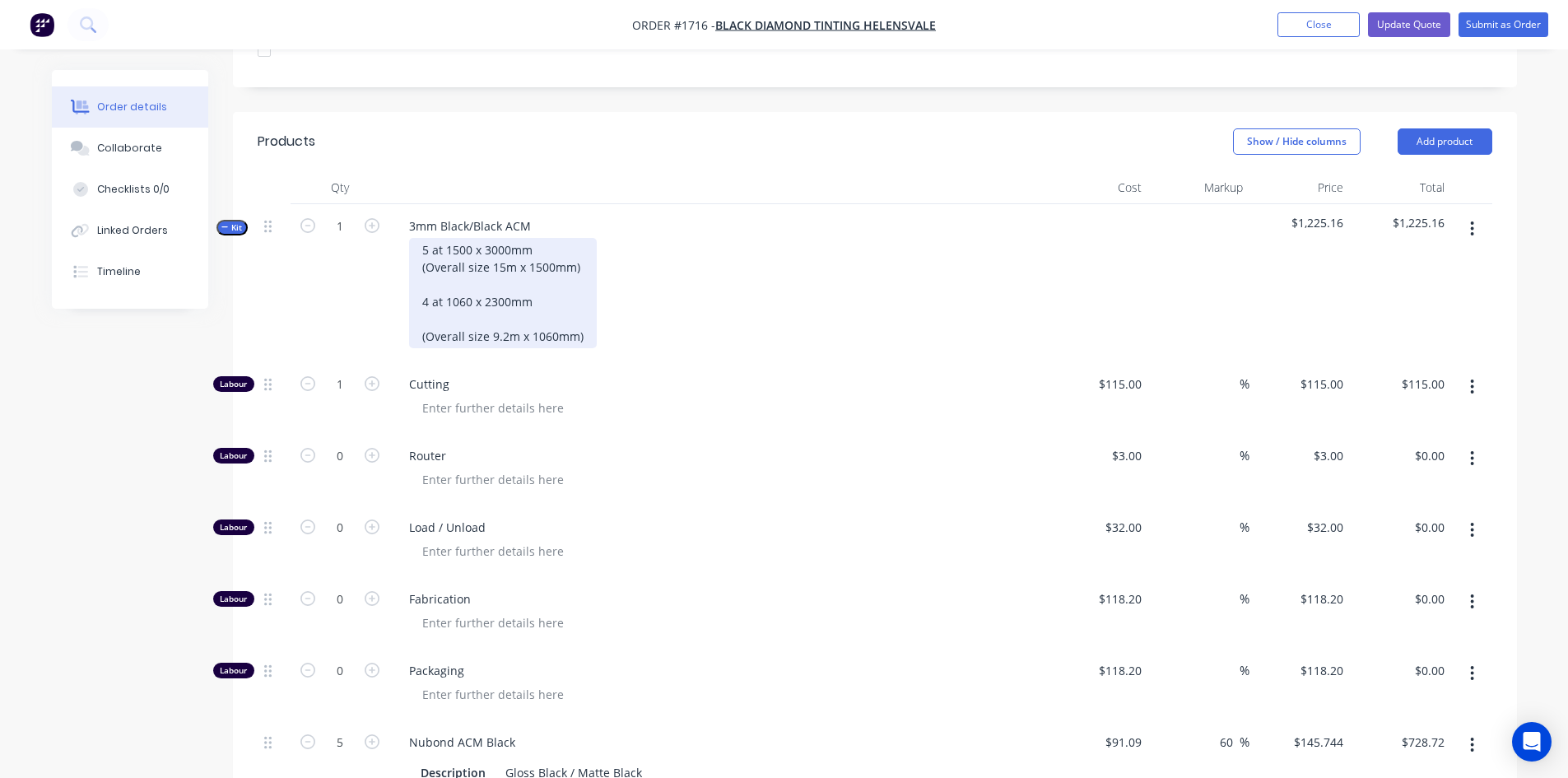
click at [495, 295] on div "5 at 1500 x 3000mm (Overall size 15m x 1500mm) 4 at 1060 x 2300mm (Overall size…" at bounding box center [503, 293] width 188 height 110
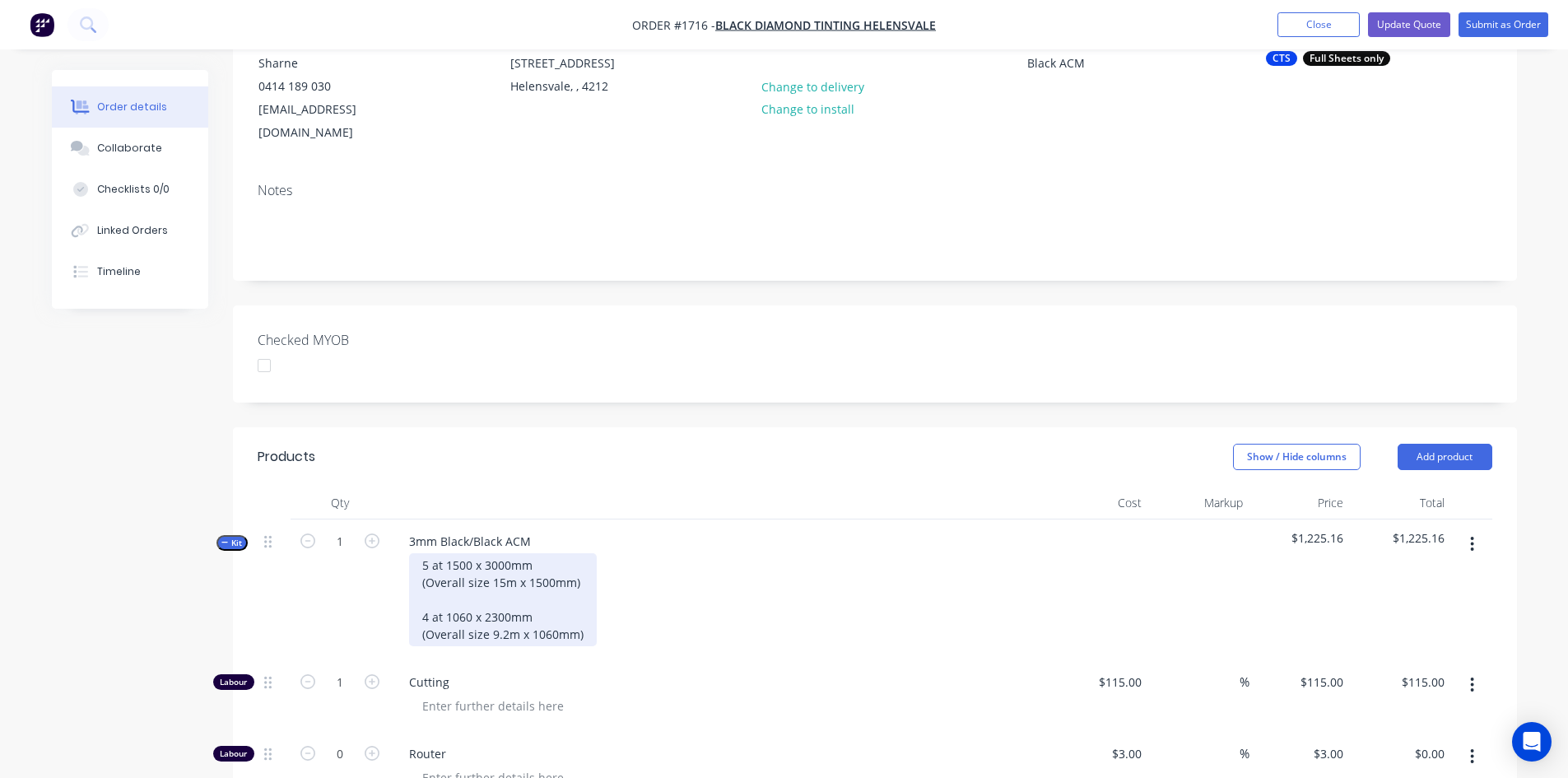
scroll to position [0, 0]
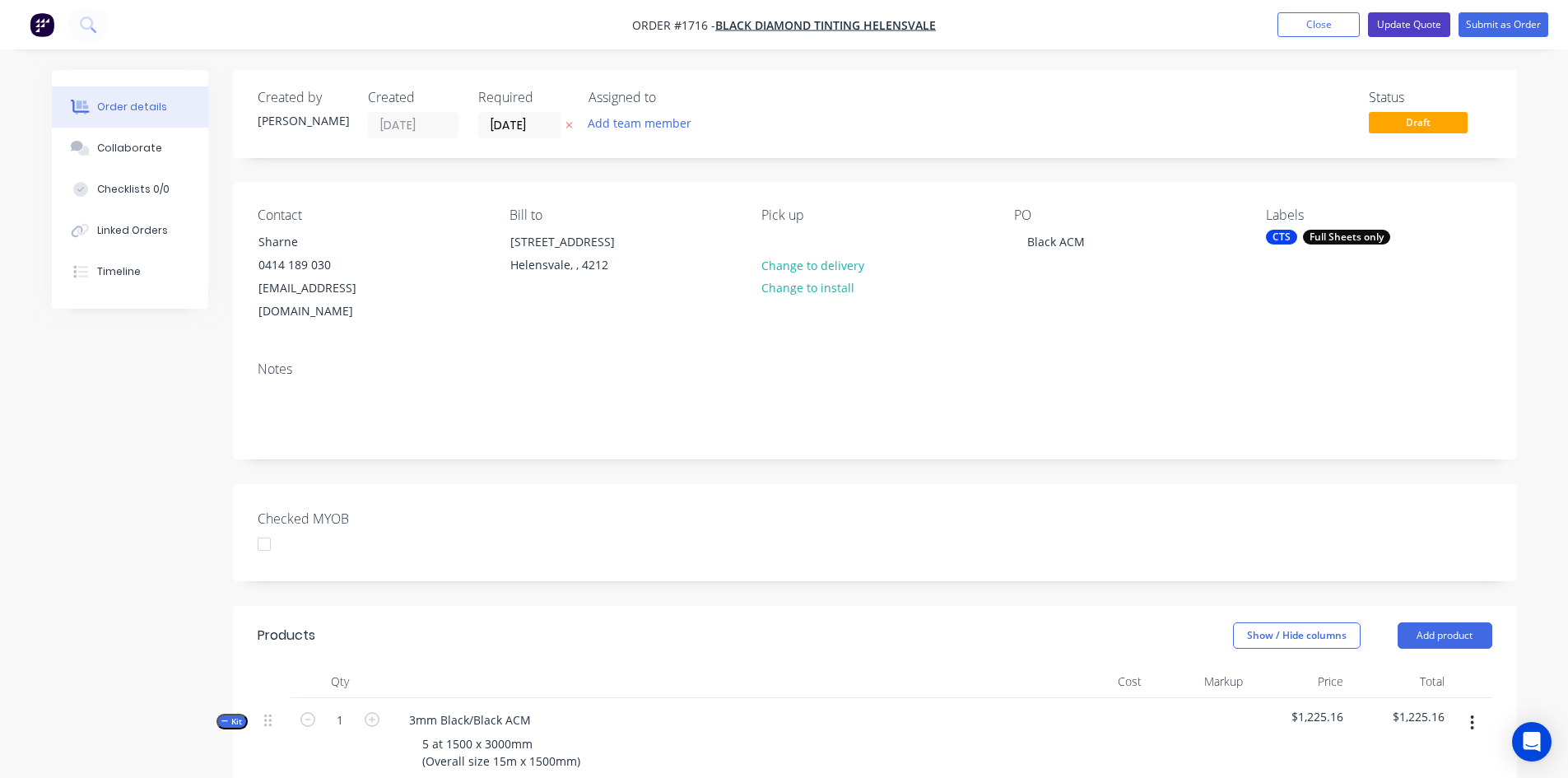
click at [1400, 24] on button "Update Quote" at bounding box center [1409, 25] width 83 height 25
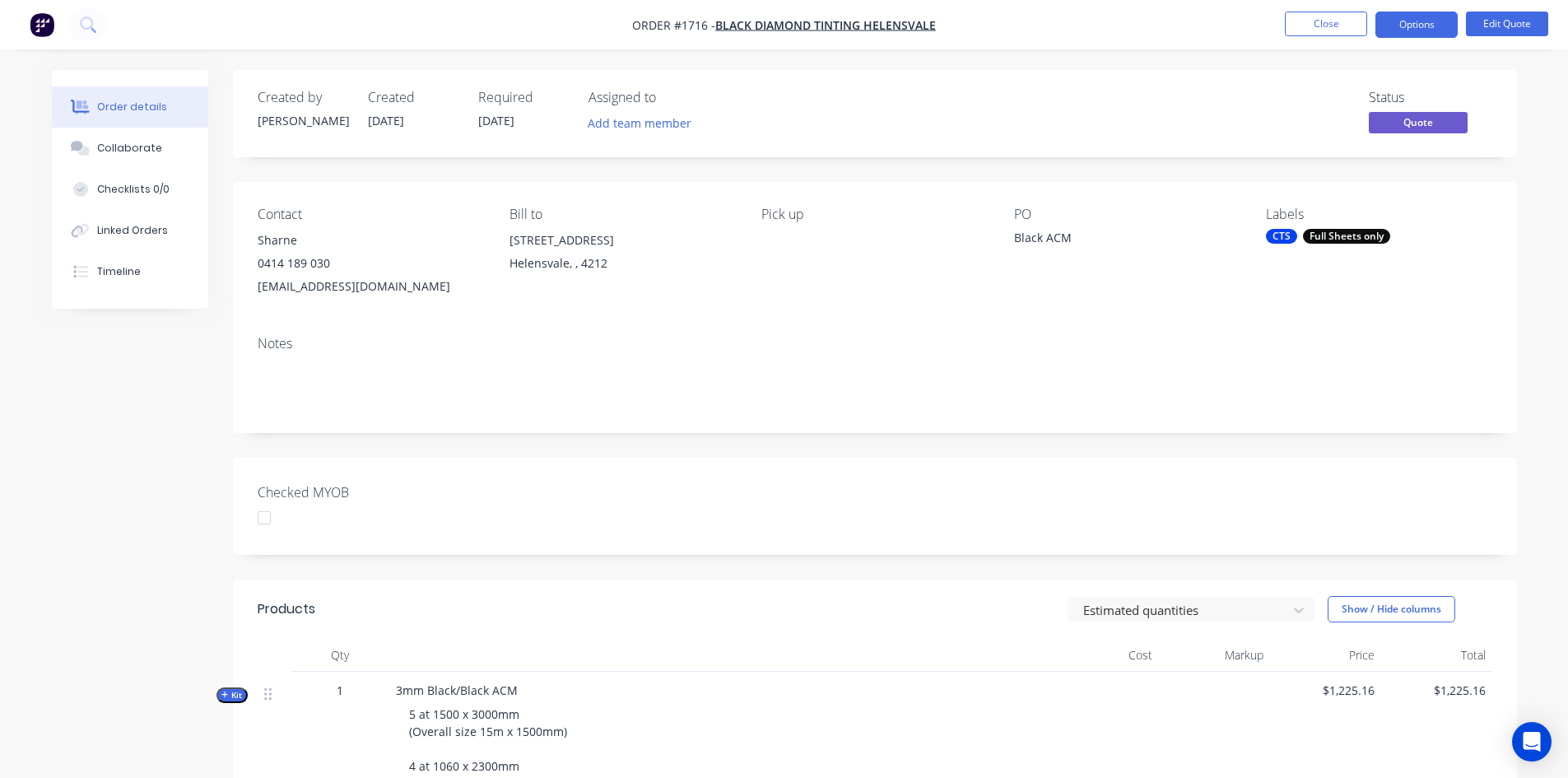
click at [1365, 234] on div "Full Sheets only" at bounding box center [1346, 236] width 88 height 15
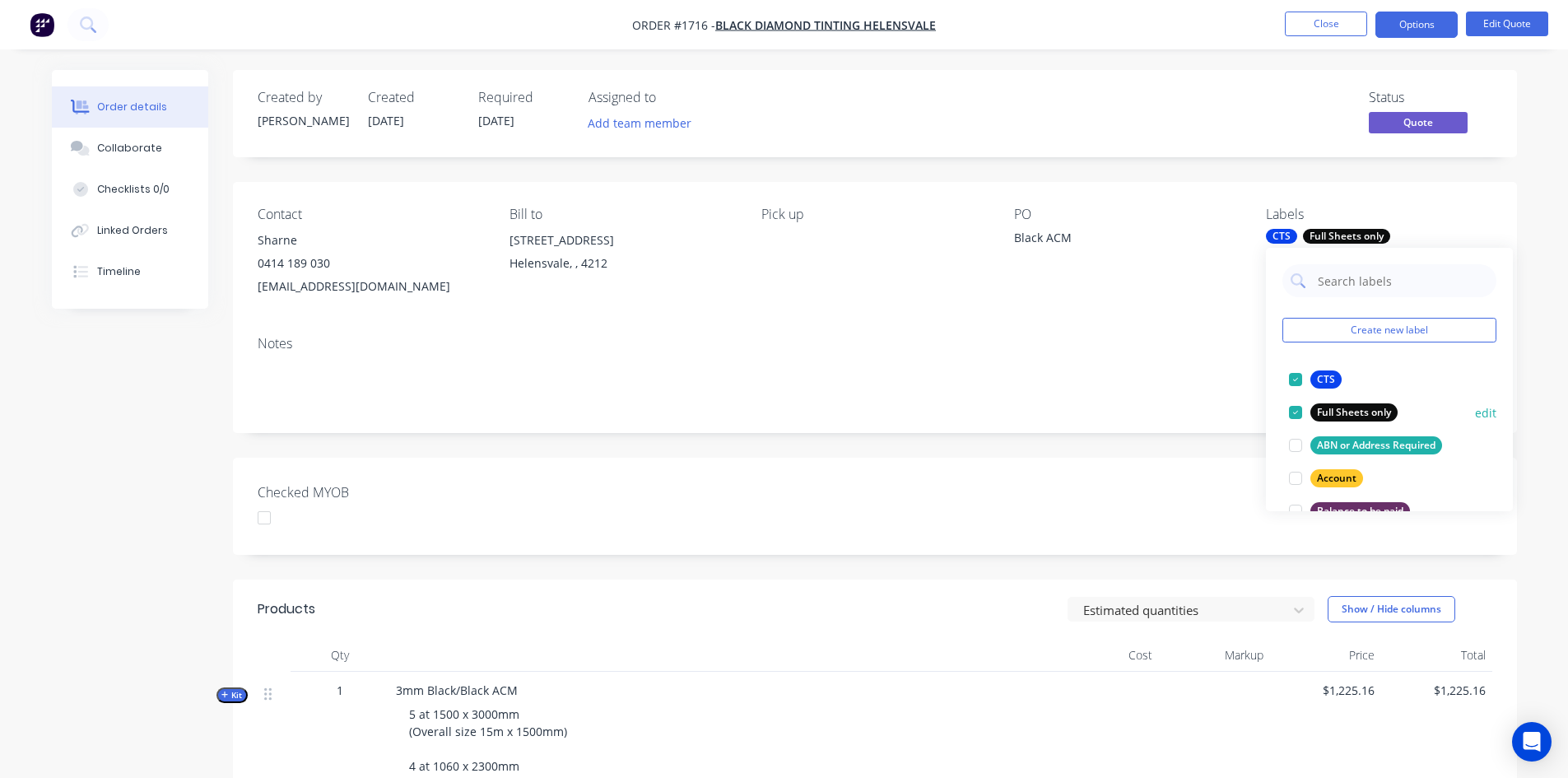
click at [1298, 411] on div at bounding box center [1295, 412] width 33 height 33
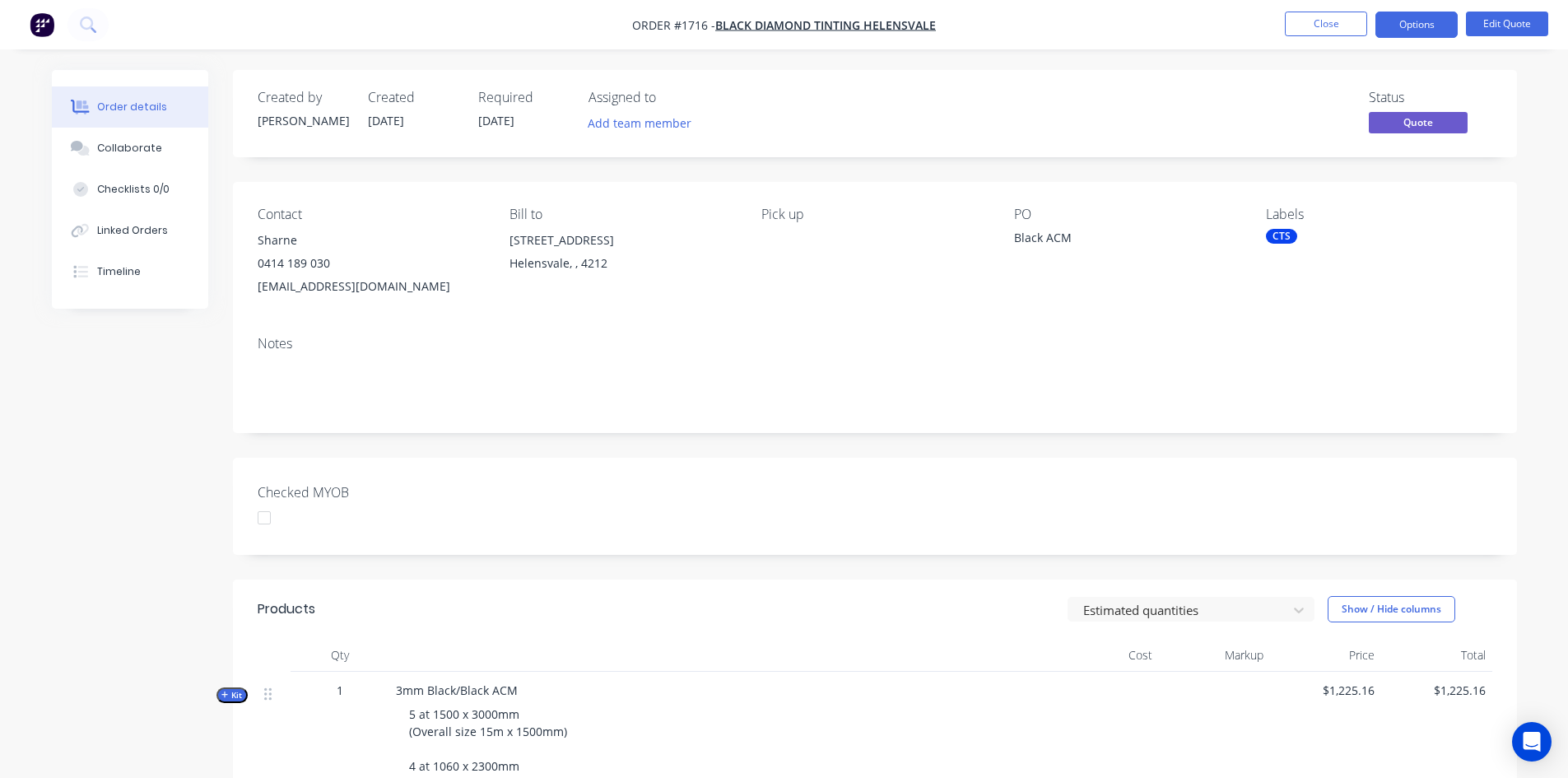
click at [1029, 449] on div "Created by Kimberley Created 29/09/25 Required 29/09/25 Assigned to Add team me…" at bounding box center [874, 574] width 1284 height 1008
click at [1420, 22] on button "Options" at bounding box center [1416, 25] width 83 height 27
click at [813, 606] on div "Estimated quantities Show / Hide columns" at bounding box center [1005, 610] width 972 height 27
click at [1419, 20] on button "Options" at bounding box center [1416, 25] width 83 height 27
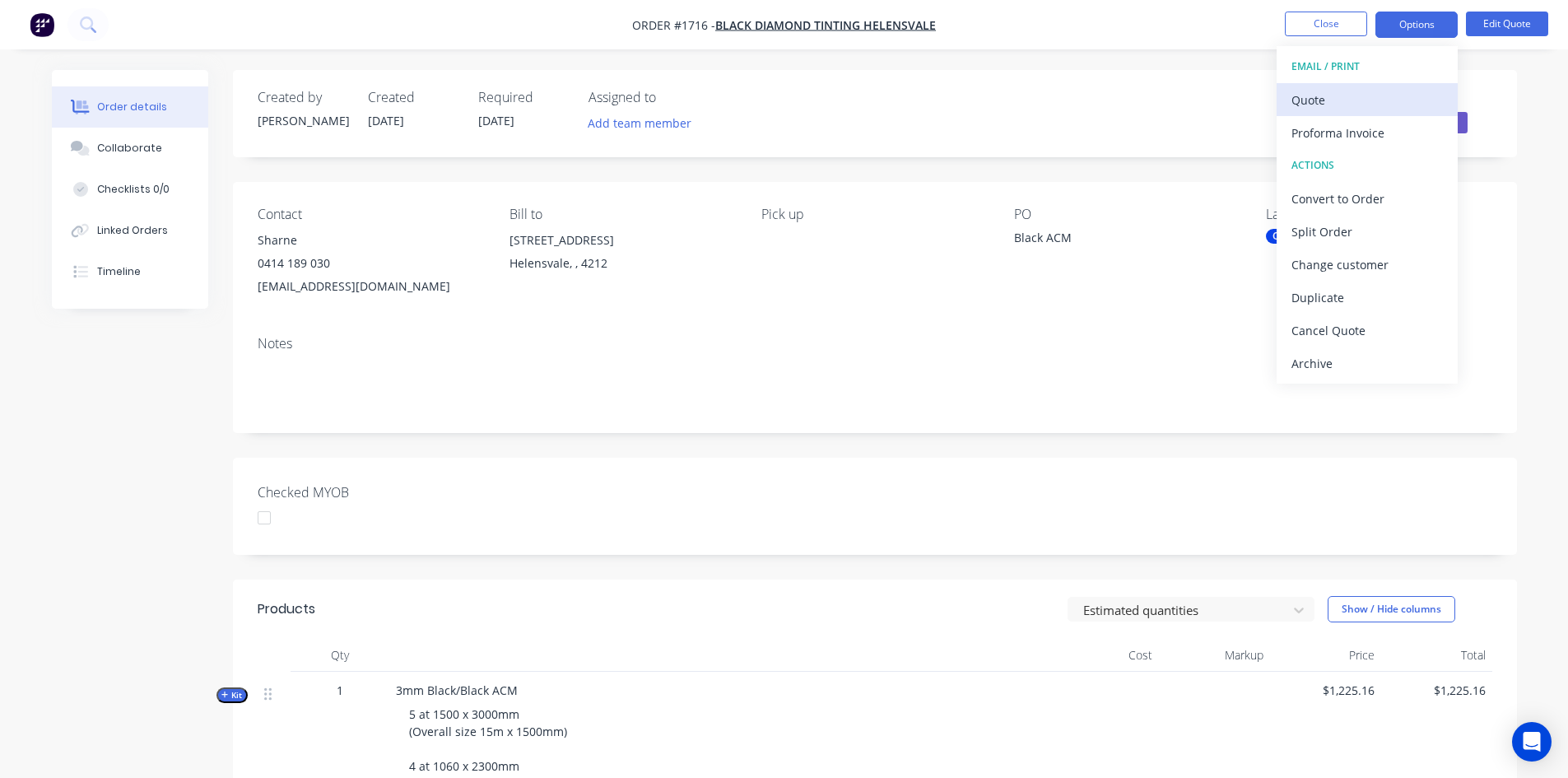
click at [1329, 98] on div "Quote" at bounding box center [1367, 100] width 152 height 24
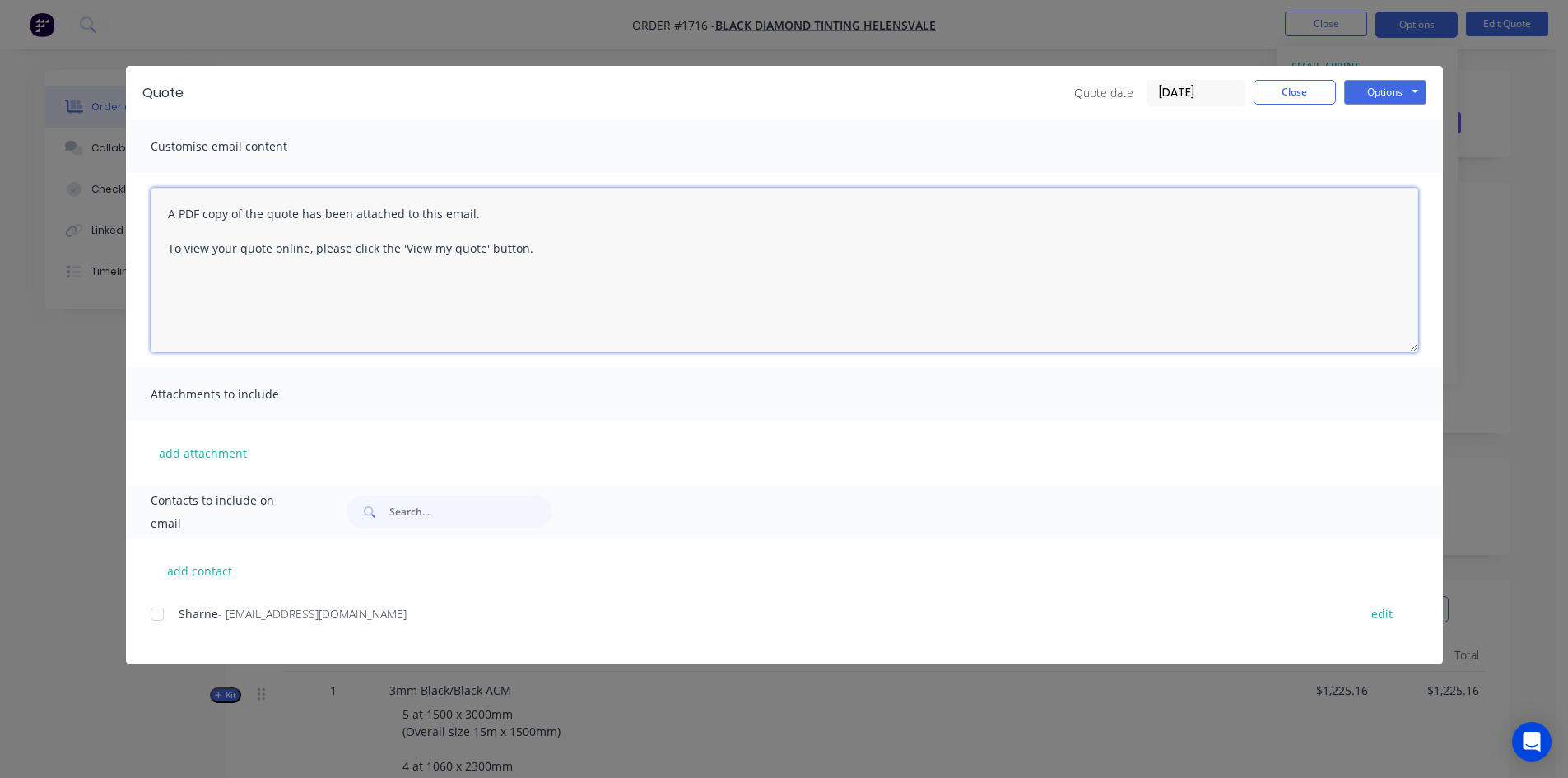
click at [165, 214] on textarea "A PDF copy of the quote has been attached to this email. To view your quote onl…" at bounding box center [784, 269] width 1268 height 164
drag, startPoint x: 376, startPoint y: 284, endPoint x: 441, endPoint y: 277, distance: 65.4
click at [378, 284] on textarea "Hi Sharne, Please check the dimensions, wasn't sure of 1060mm or 1080mm. Also I…" at bounding box center [784, 269] width 1268 height 164
click at [448, 279] on textarea "Hi Sharne, Please check the dimensions, wasn't sure of 1060mm or 1080mm. Also I…" at bounding box center [784, 269] width 1268 height 164
click at [188, 307] on textarea "Hi Sharne, Please check the dimensions, wasn't sure of 1060mm or 1080mm. Also I…" at bounding box center [784, 269] width 1268 height 164
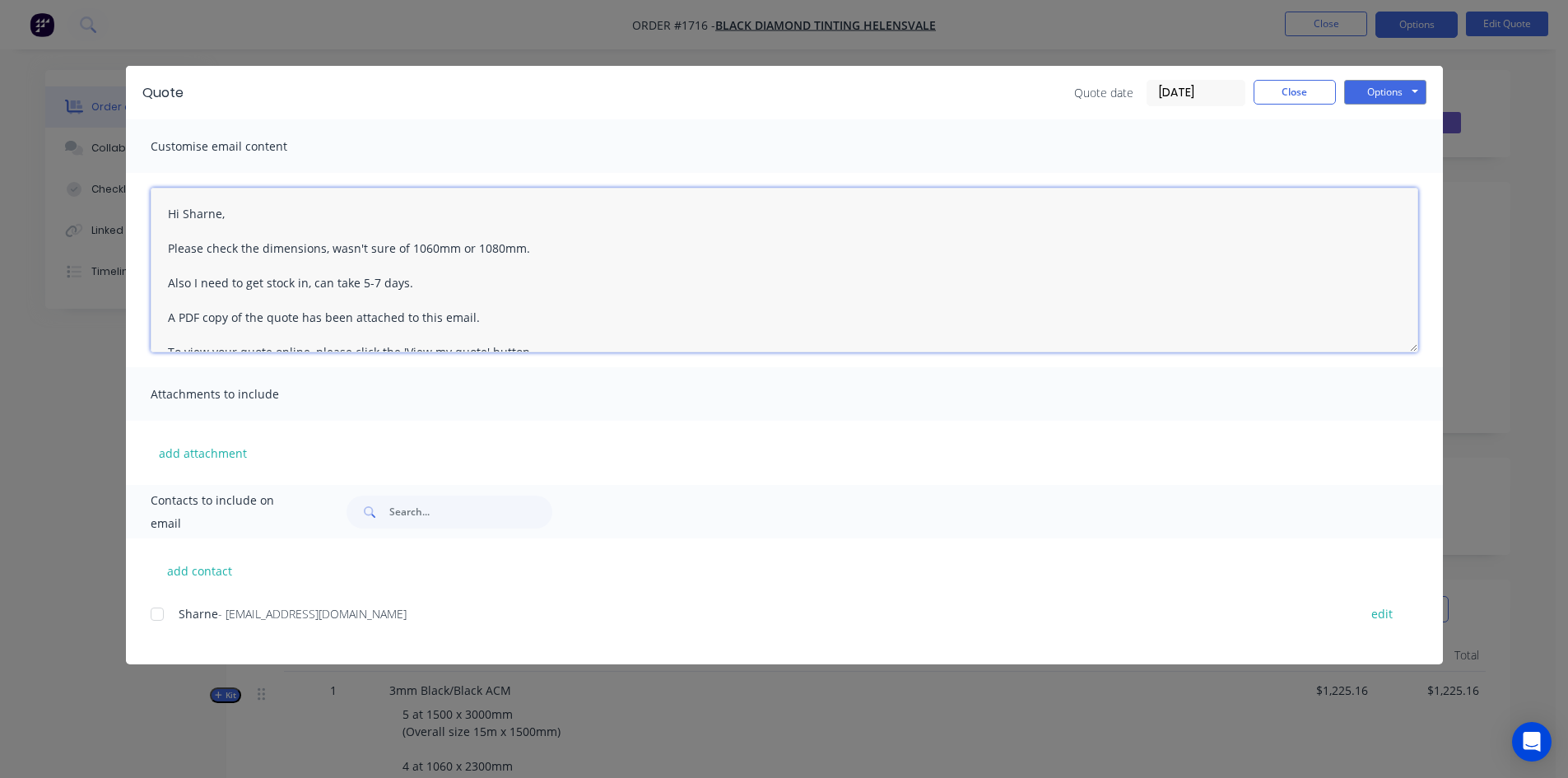
click at [534, 253] on textarea "Hi Sharne, Please check the dimensions, wasn't sure of 1060mm or 1080mm. Also I…" at bounding box center [784, 269] width 1268 height 164
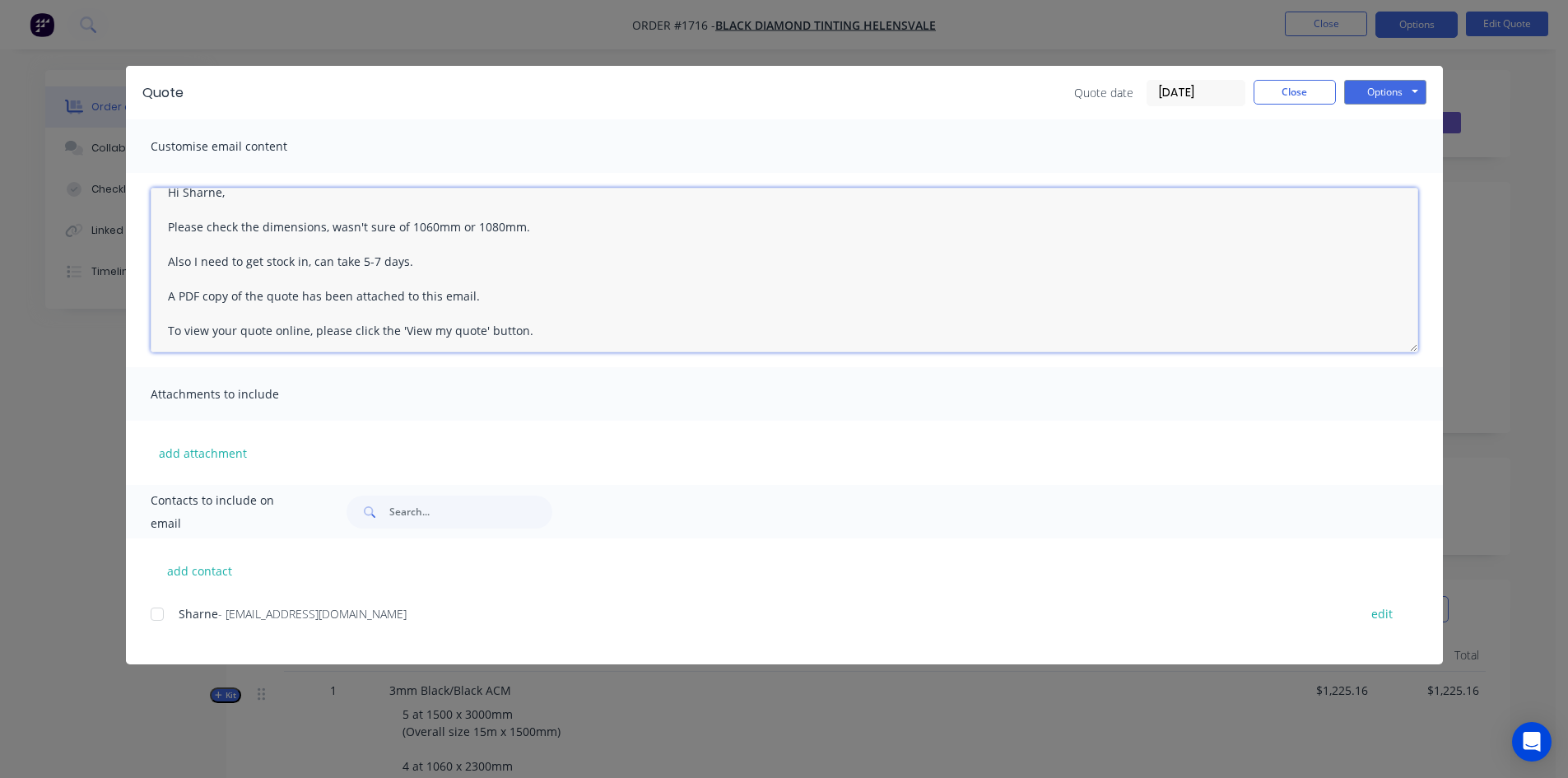
scroll to position [26, 0]
click at [423, 261] on textarea "Hi Sharne, Please check the dimensions, wasn't sure of 1060mm or 1080mm. Also I…" at bounding box center [784, 269] width 1268 height 164
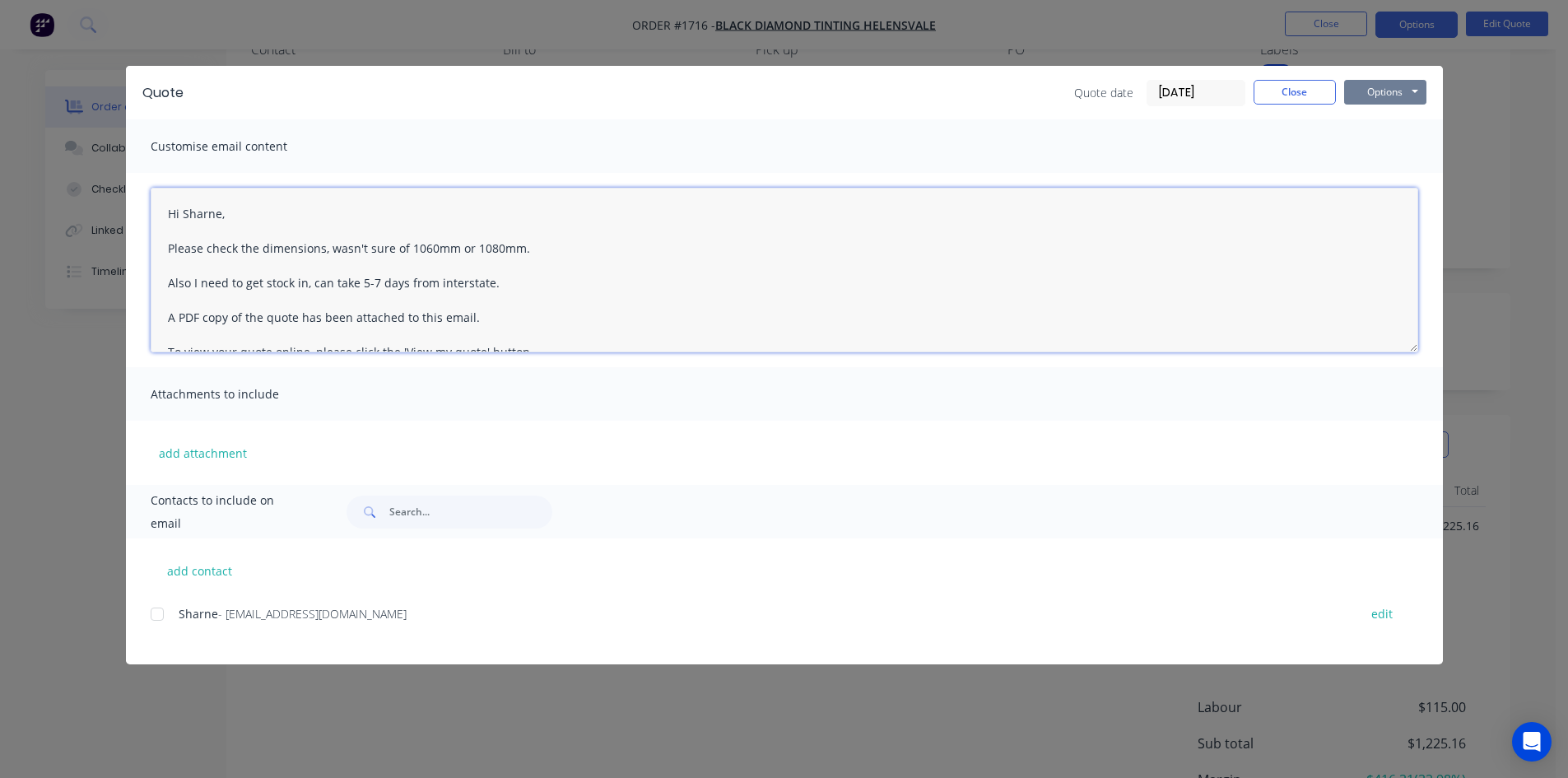
type textarea "Hi Sharne, Please check the dimensions, wasn't sure of 1060mm or 1080mm. Also I…"
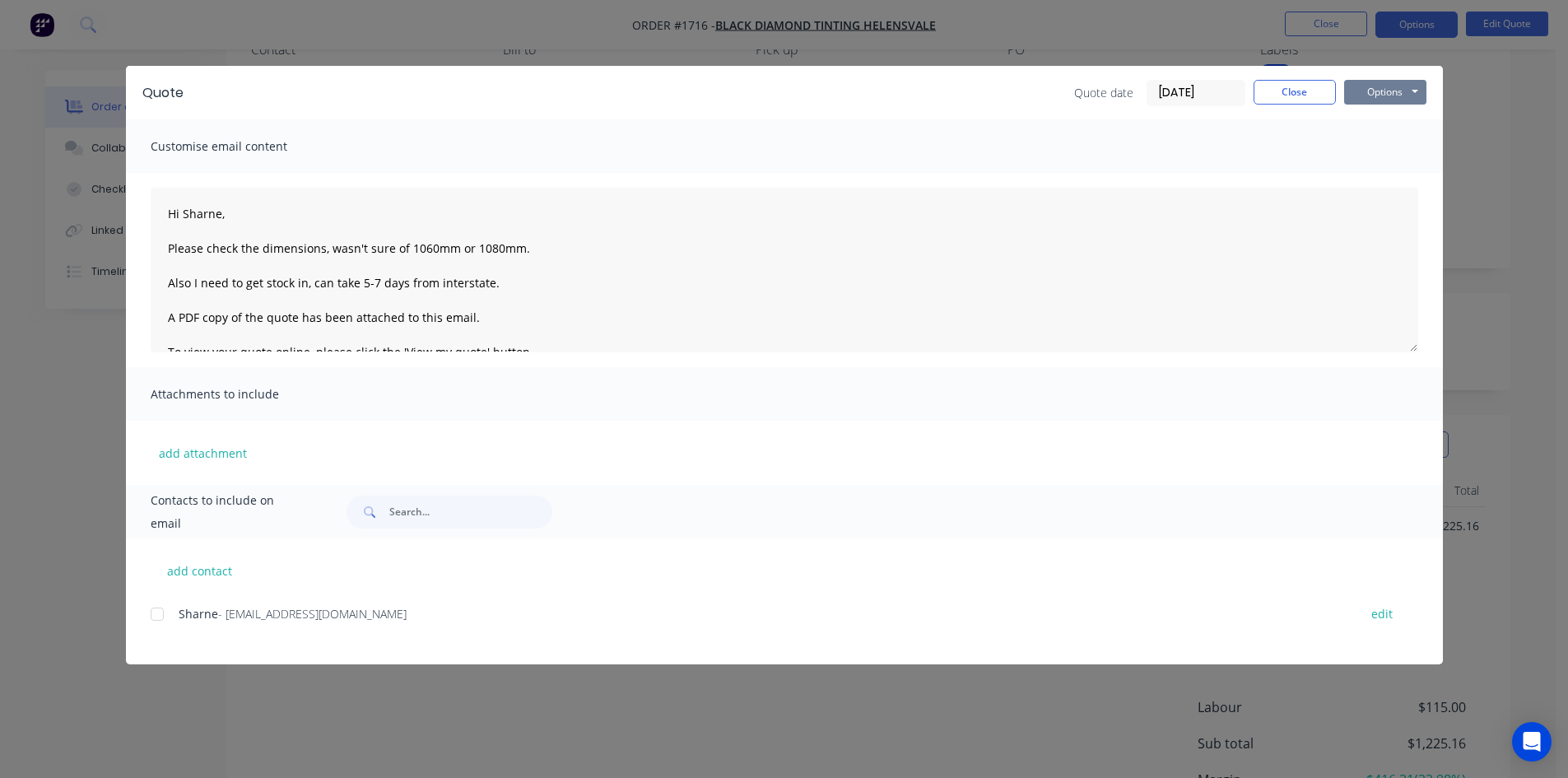
click at [1390, 91] on button "Options" at bounding box center [1385, 93] width 83 height 25
click at [154, 617] on div at bounding box center [157, 614] width 33 height 33
click at [1385, 88] on button "Options" at bounding box center [1385, 93] width 83 height 25
click at [1395, 174] on button "Email" at bounding box center [1396, 176] width 105 height 28
click at [1308, 89] on button "Close" at bounding box center [1295, 93] width 83 height 25
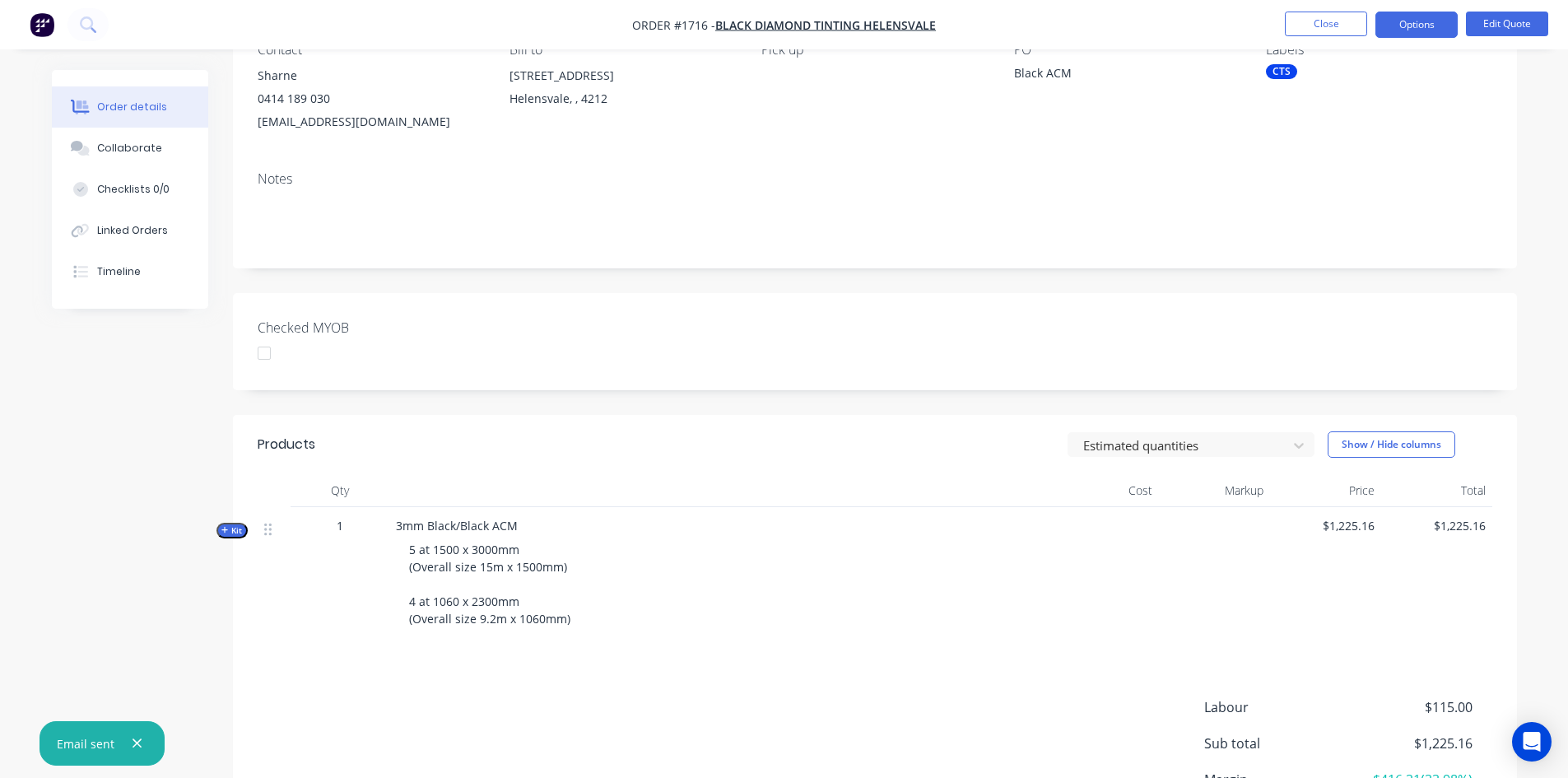
click at [498, 719] on div "Labour $115.00 Sub total $1,225.16 Margin $416.31 ( 33.98 %) Tax $122.51 Total …" at bounding box center [874, 792] width 1235 height 191
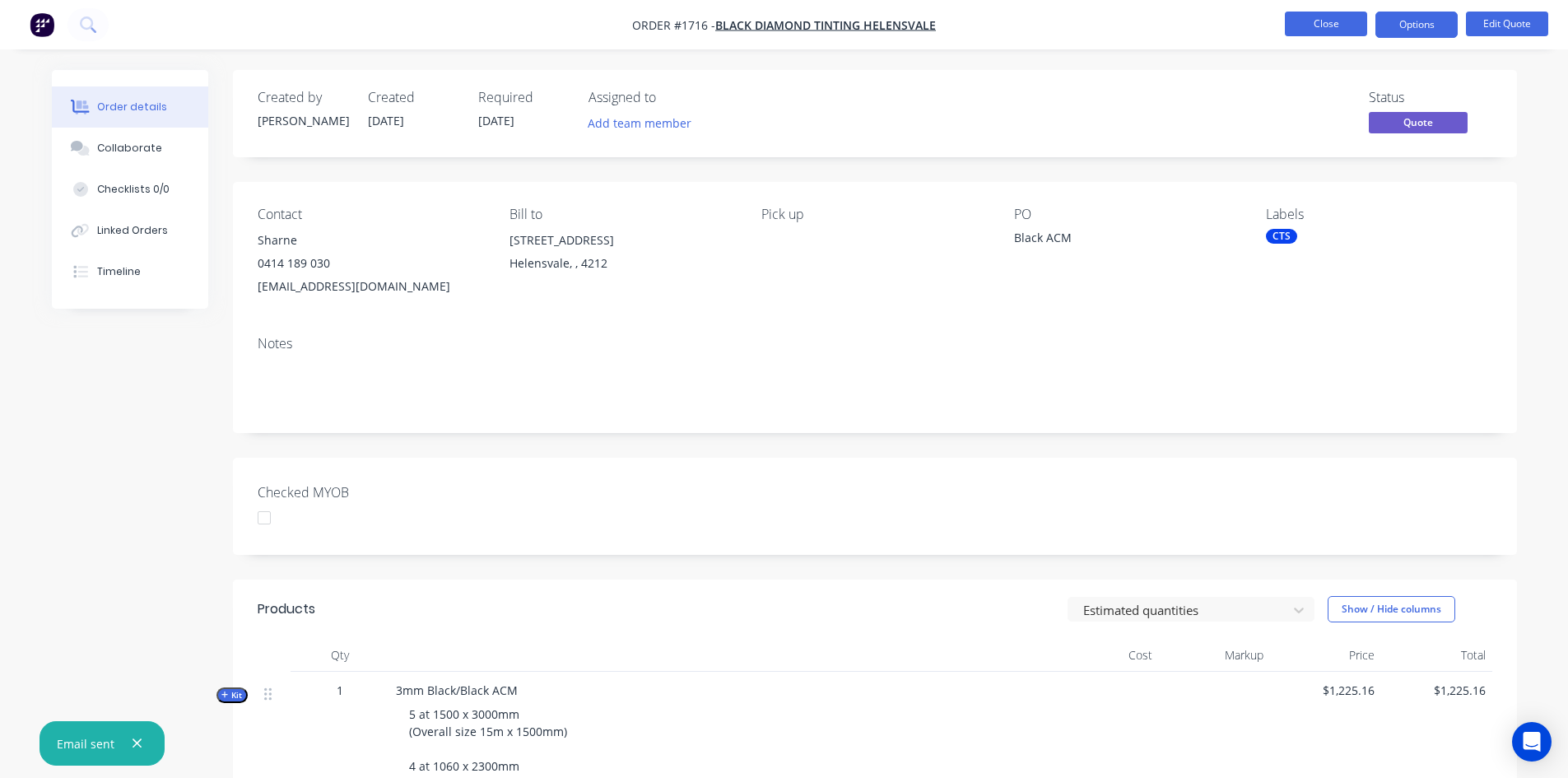
click at [1344, 19] on button "Close" at bounding box center [1325, 24] width 83 height 25
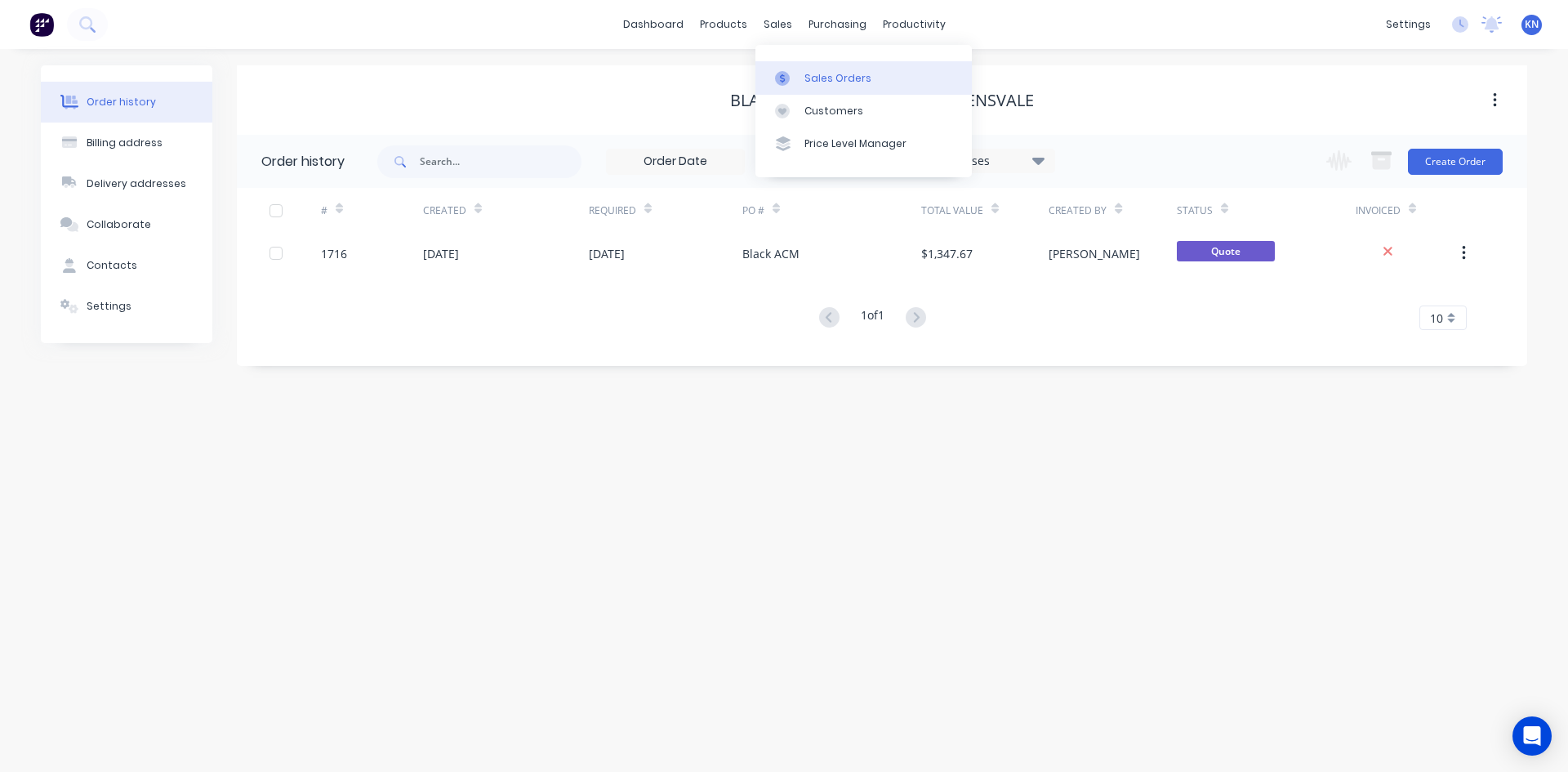
click at [833, 79] on div "Sales Orders" at bounding box center [838, 79] width 67 height 15
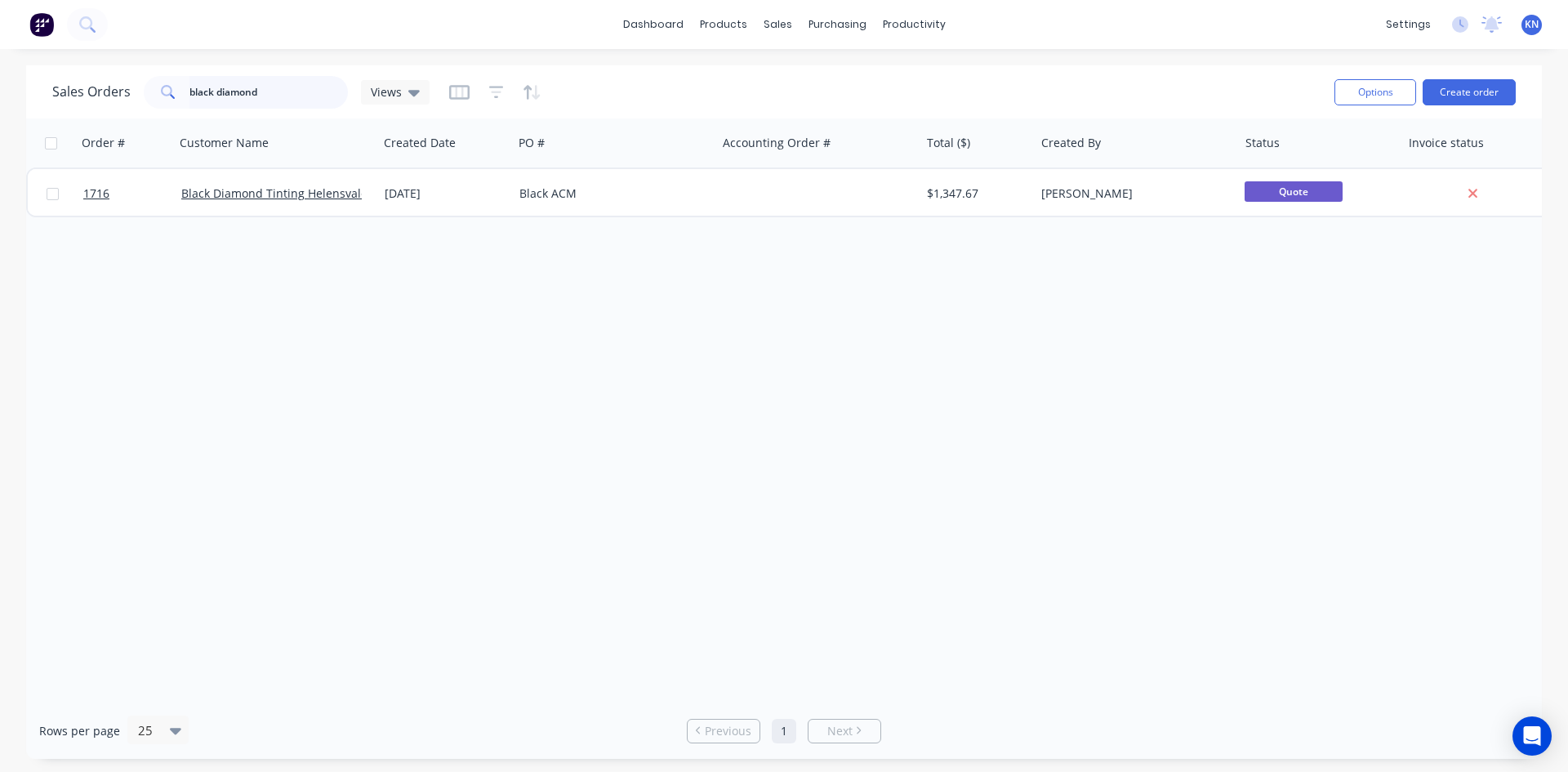
click at [286, 84] on input "black diamond" at bounding box center [269, 92] width 160 height 32
type input "b"
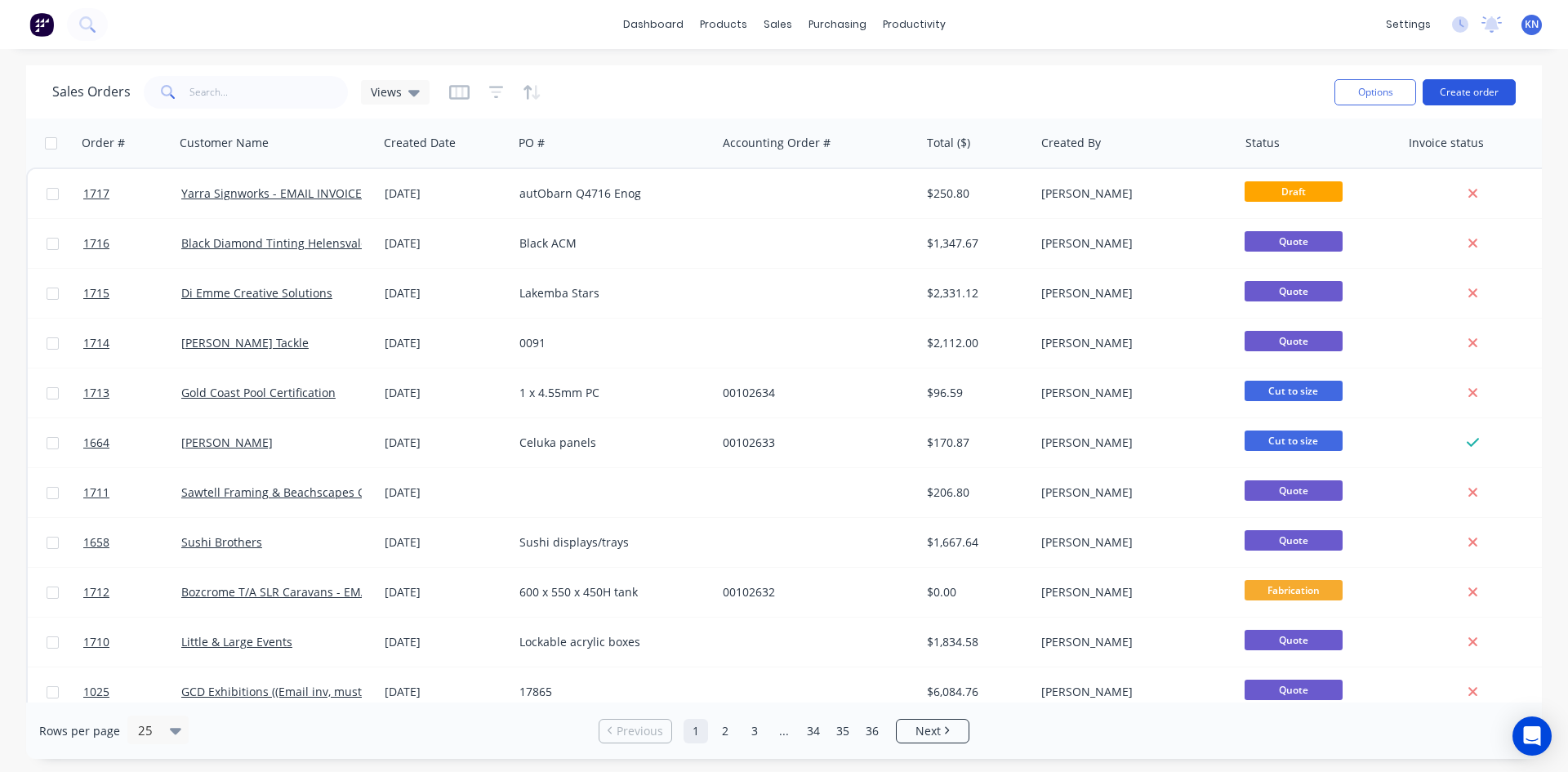
click at [1479, 87] on button "Create order" at bounding box center [1469, 93] width 93 height 26
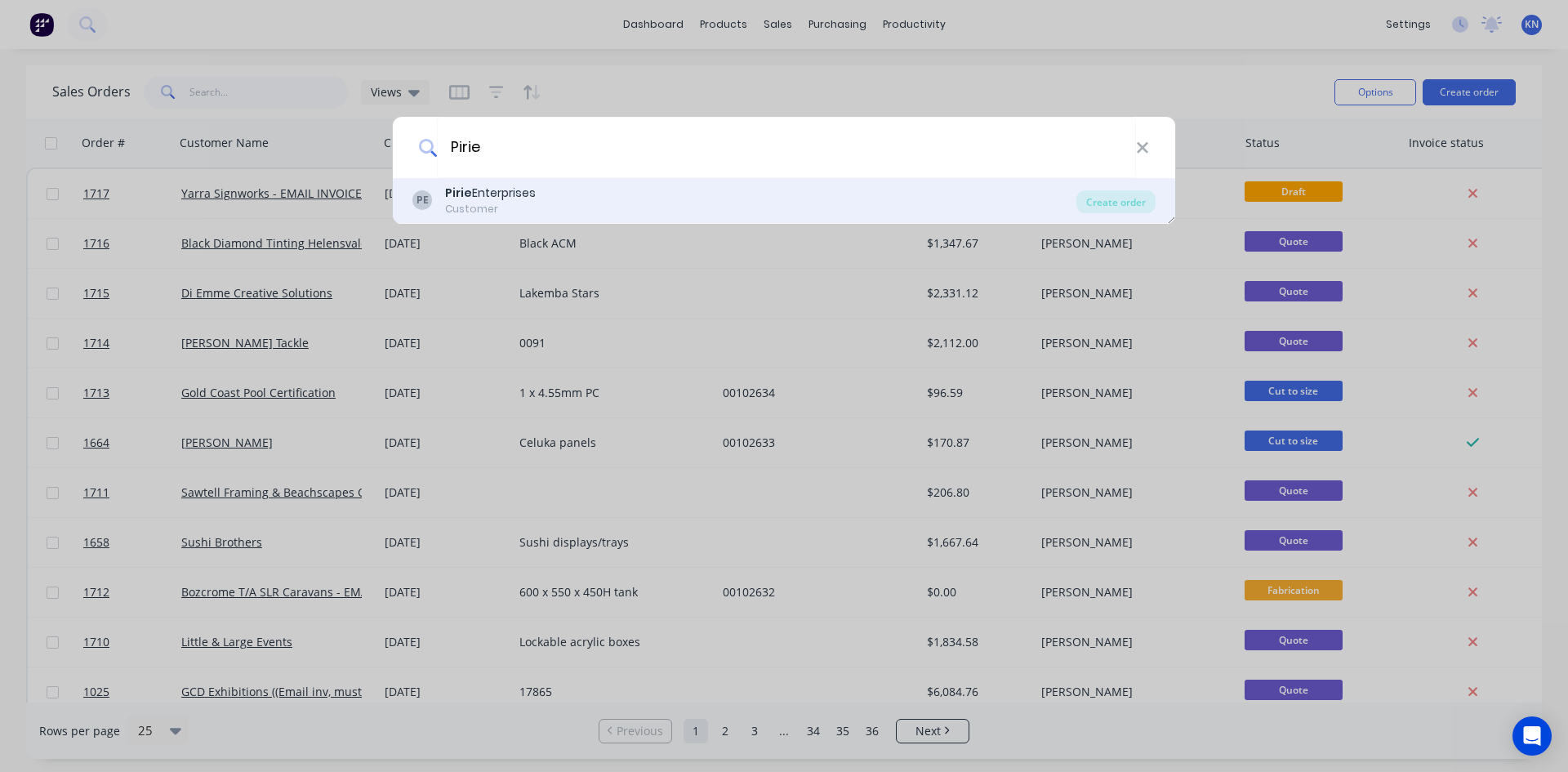
type input "Pirie"
click at [477, 199] on div "Pirie Enterprises" at bounding box center [490, 193] width 91 height 17
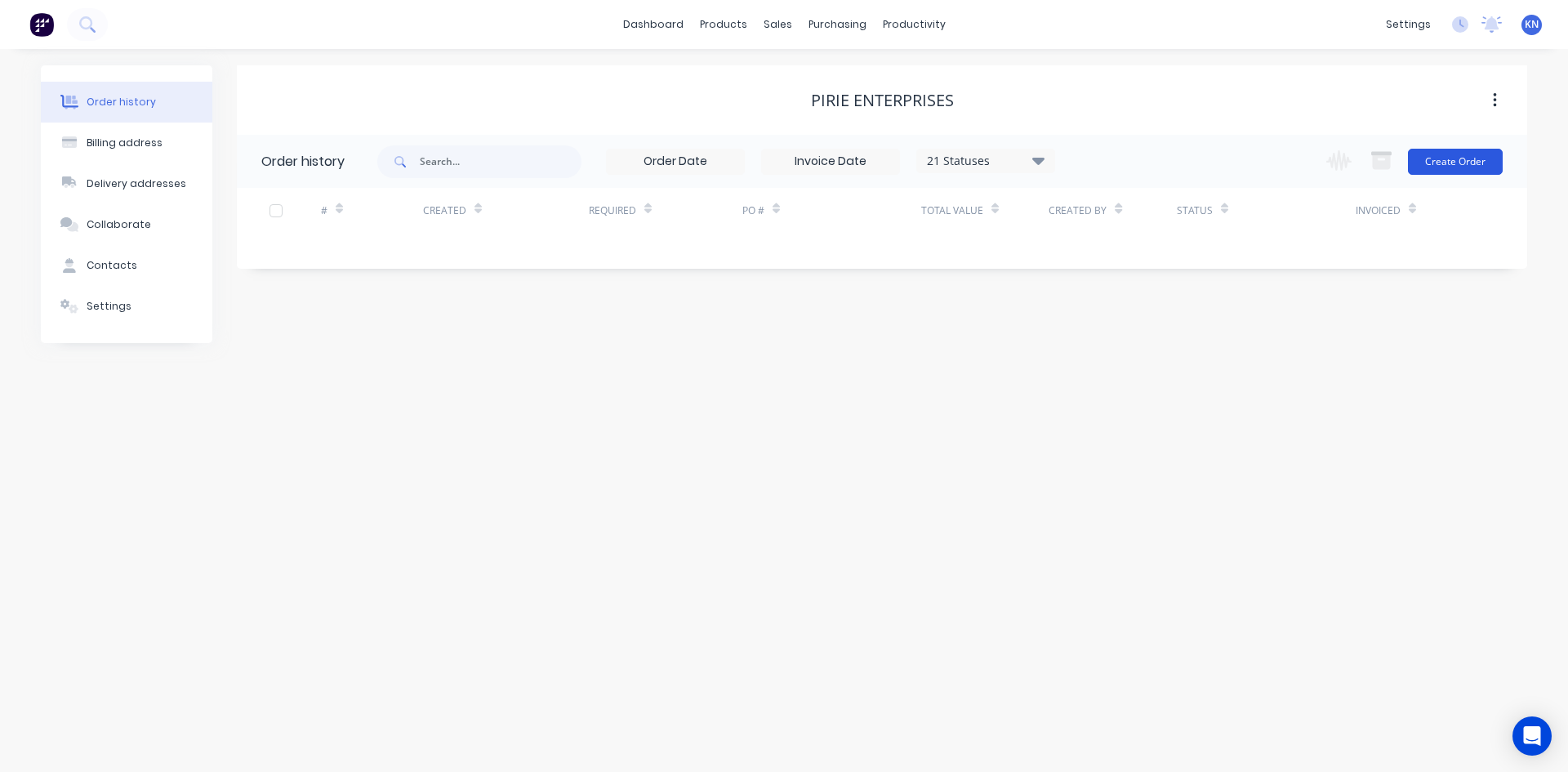
click at [1460, 161] on button "Create Order" at bounding box center [1455, 162] width 95 height 26
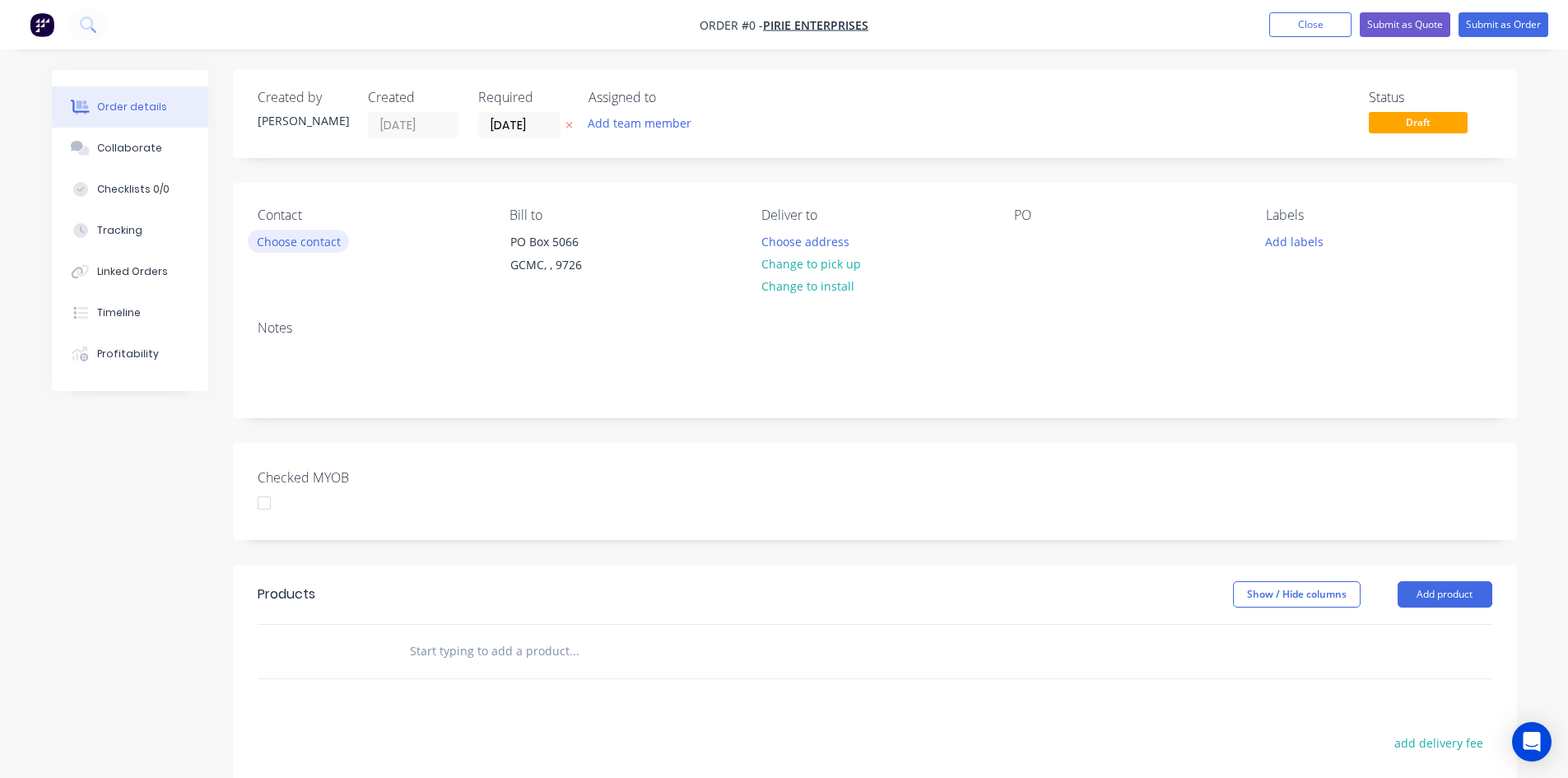
click at [283, 234] on button "Choose contact" at bounding box center [298, 240] width 101 height 23
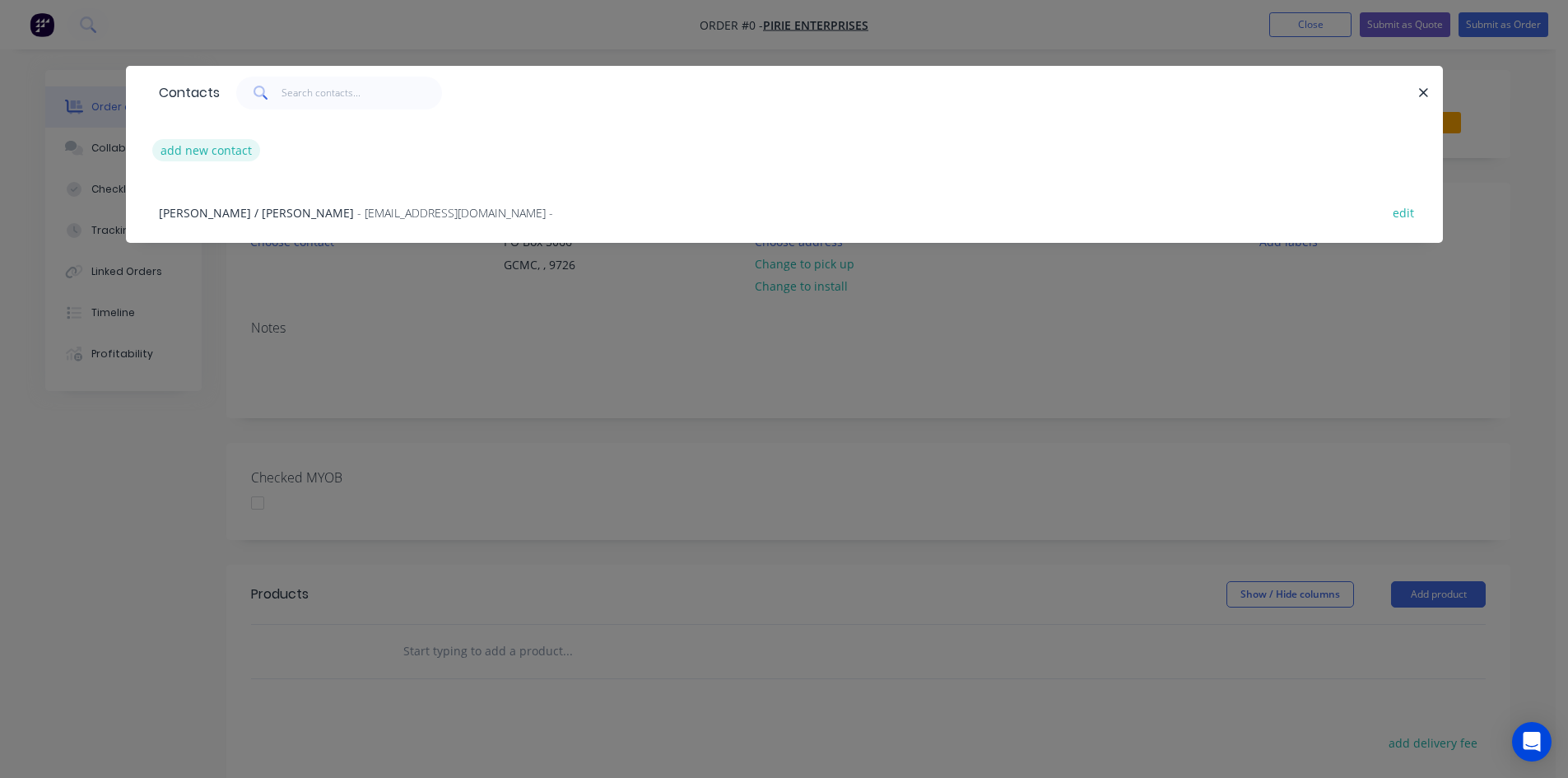
click at [201, 147] on button "add new contact" at bounding box center [207, 150] width 108 height 23
select select "AU"
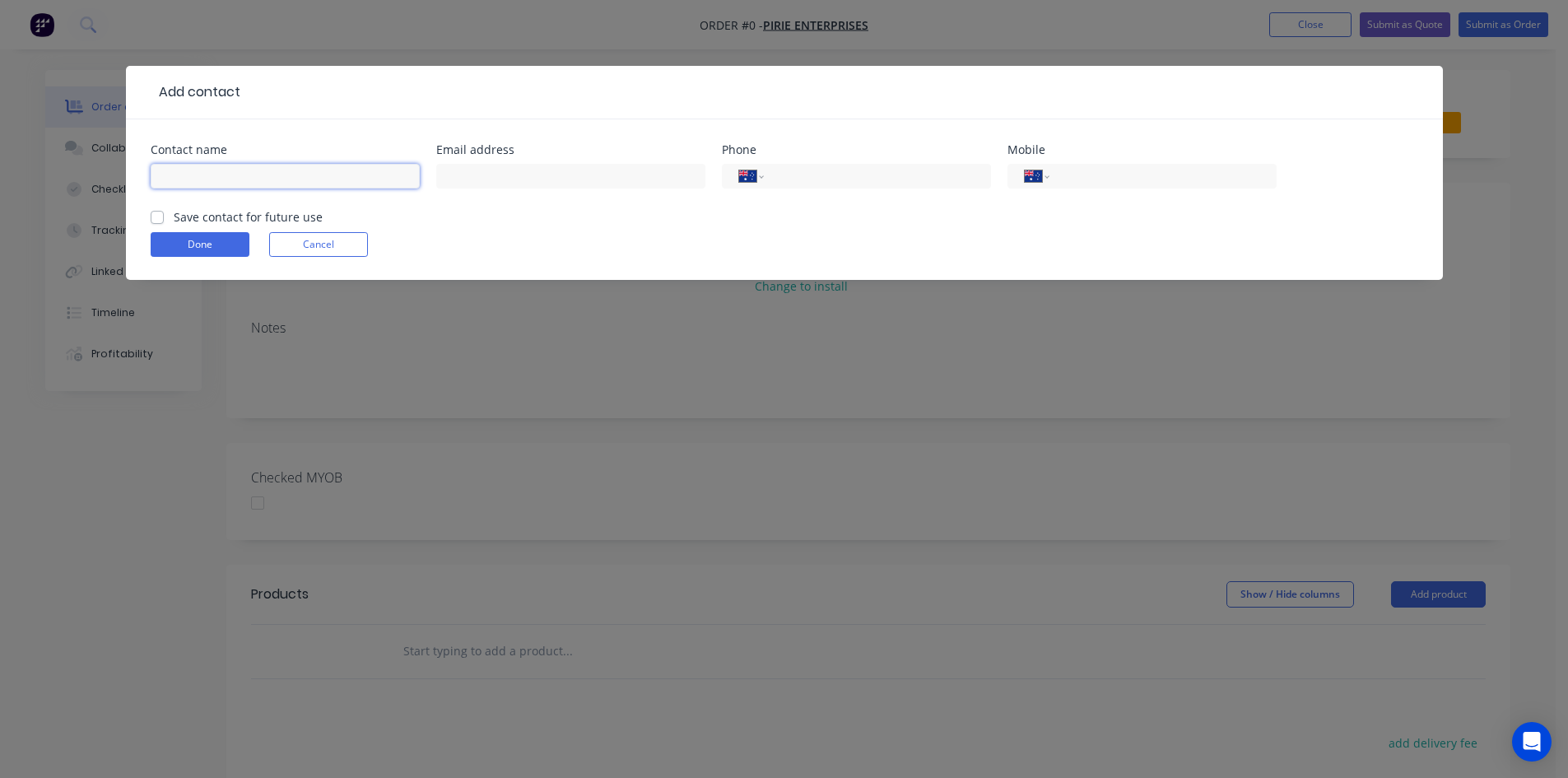
click at [216, 168] on input "text" at bounding box center [285, 176] width 269 height 25
type input "Lance"
type input "admin@pirie.net.au"
click at [173, 219] on label "Save contact for future use" at bounding box center [248, 217] width 149 height 18
click at [153, 219] on input "Save contact for future use" at bounding box center [158, 216] width 13 height 16
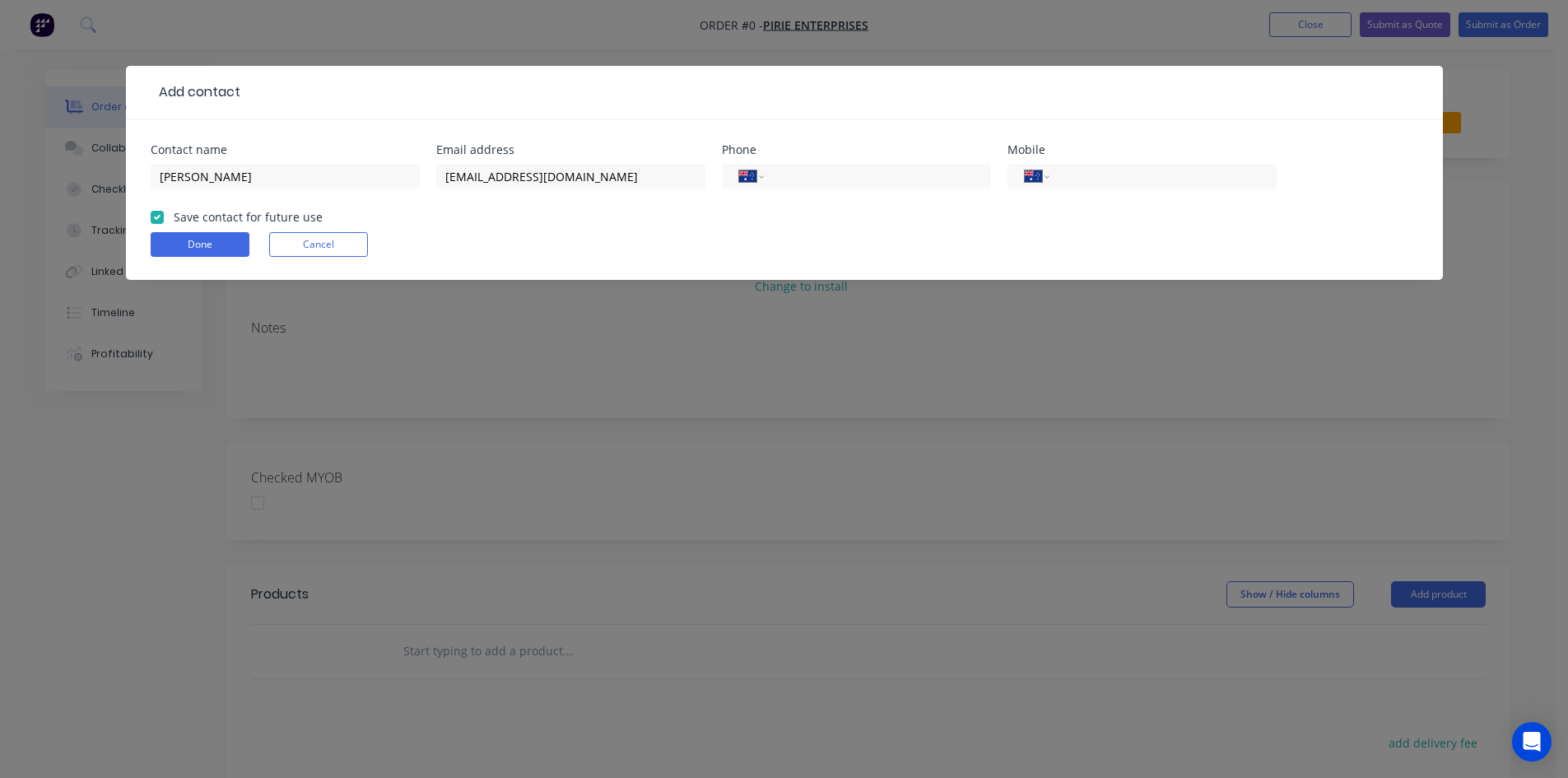
checkbox input "true"
click at [1074, 173] on input "tel" at bounding box center [1160, 176] width 198 height 19
type input "0403 551 979"
click at [210, 240] on button "Done" at bounding box center [200, 244] width 98 height 25
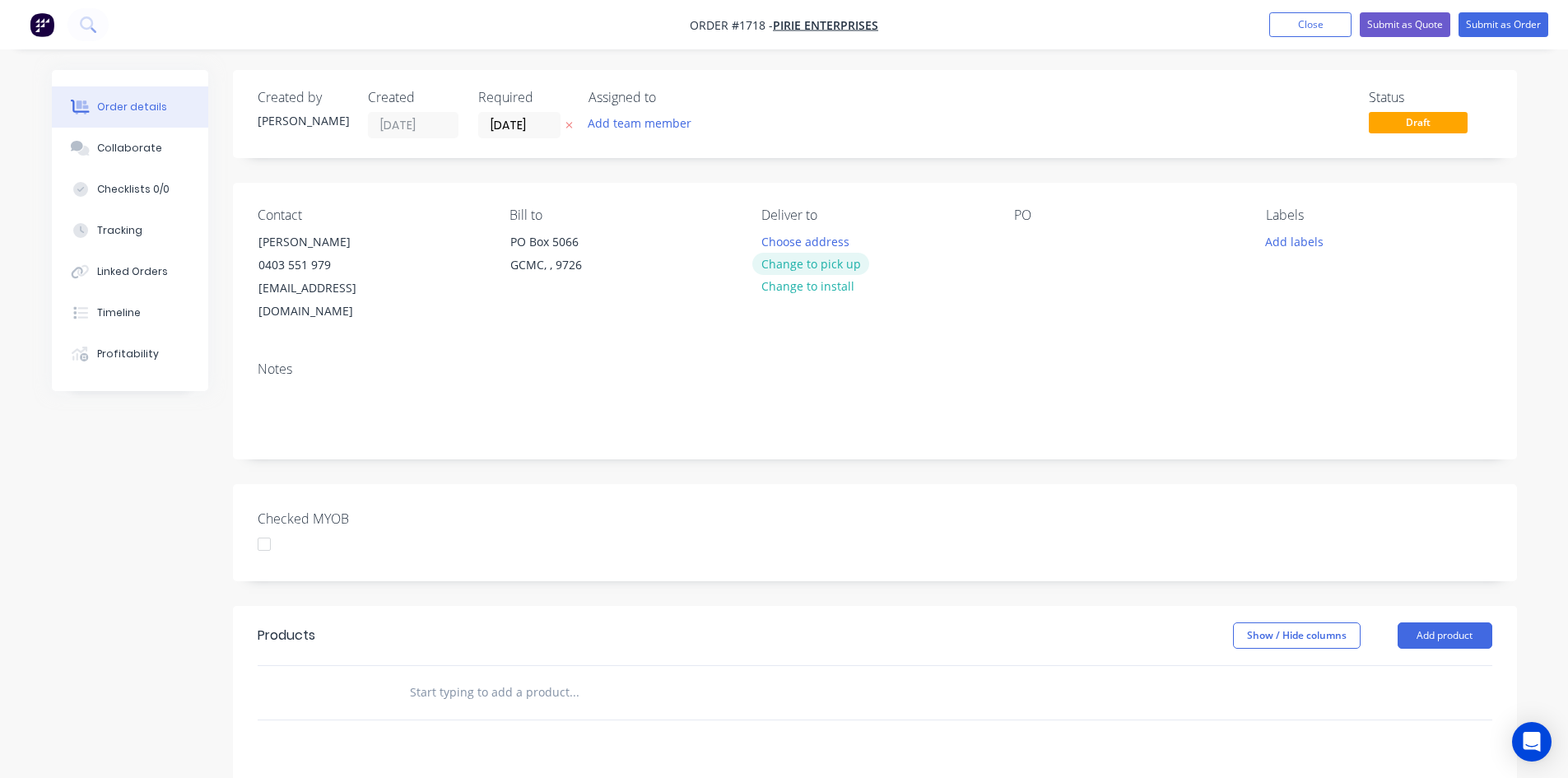
click at [827, 262] on button "Change to pick up" at bounding box center [810, 264] width 117 height 23
click at [1024, 239] on div at bounding box center [1027, 241] width 27 height 24
click at [1317, 245] on button "Add labels" at bounding box center [1295, 240] width 76 height 23
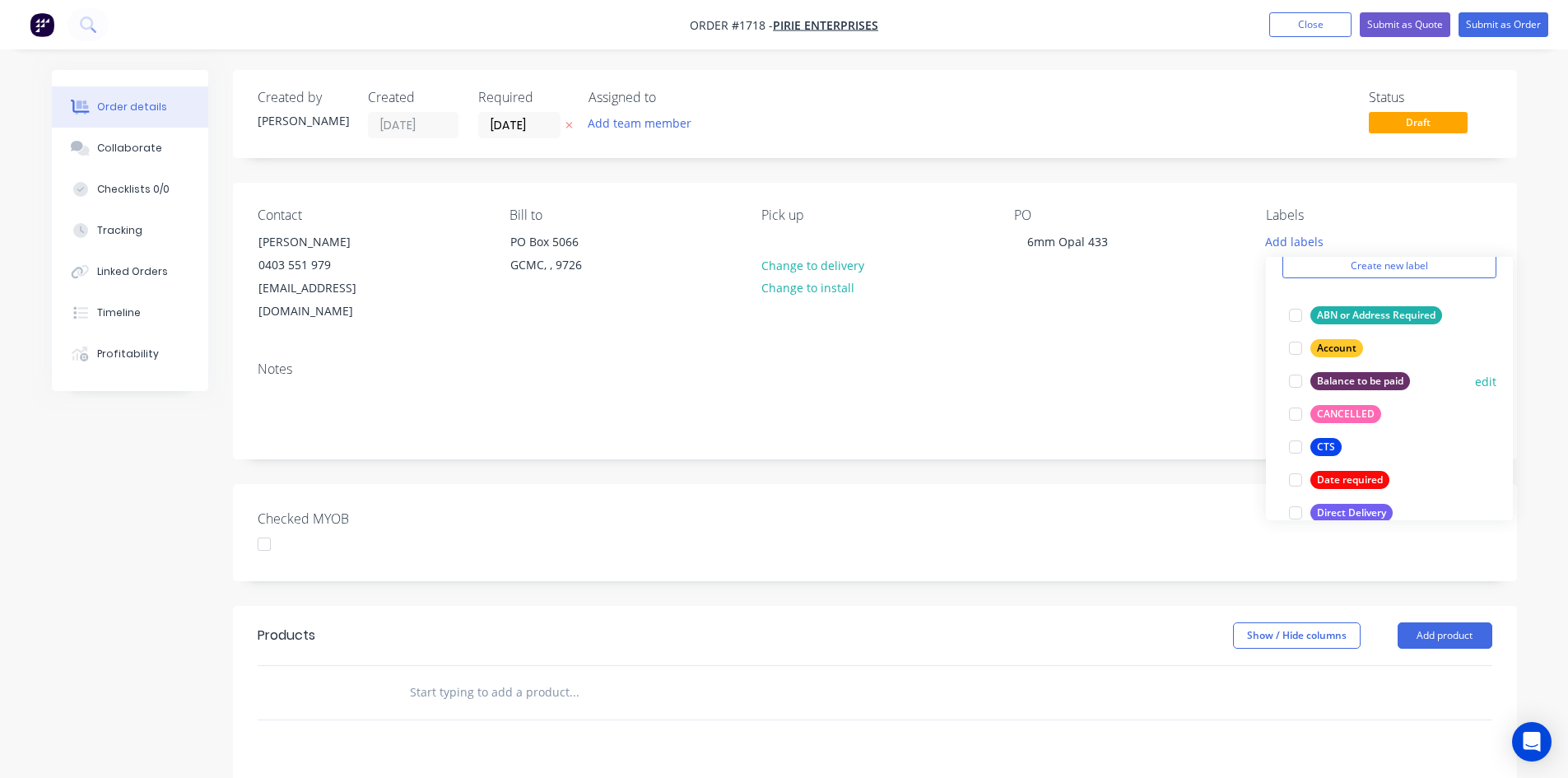
scroll to position [164, 0]
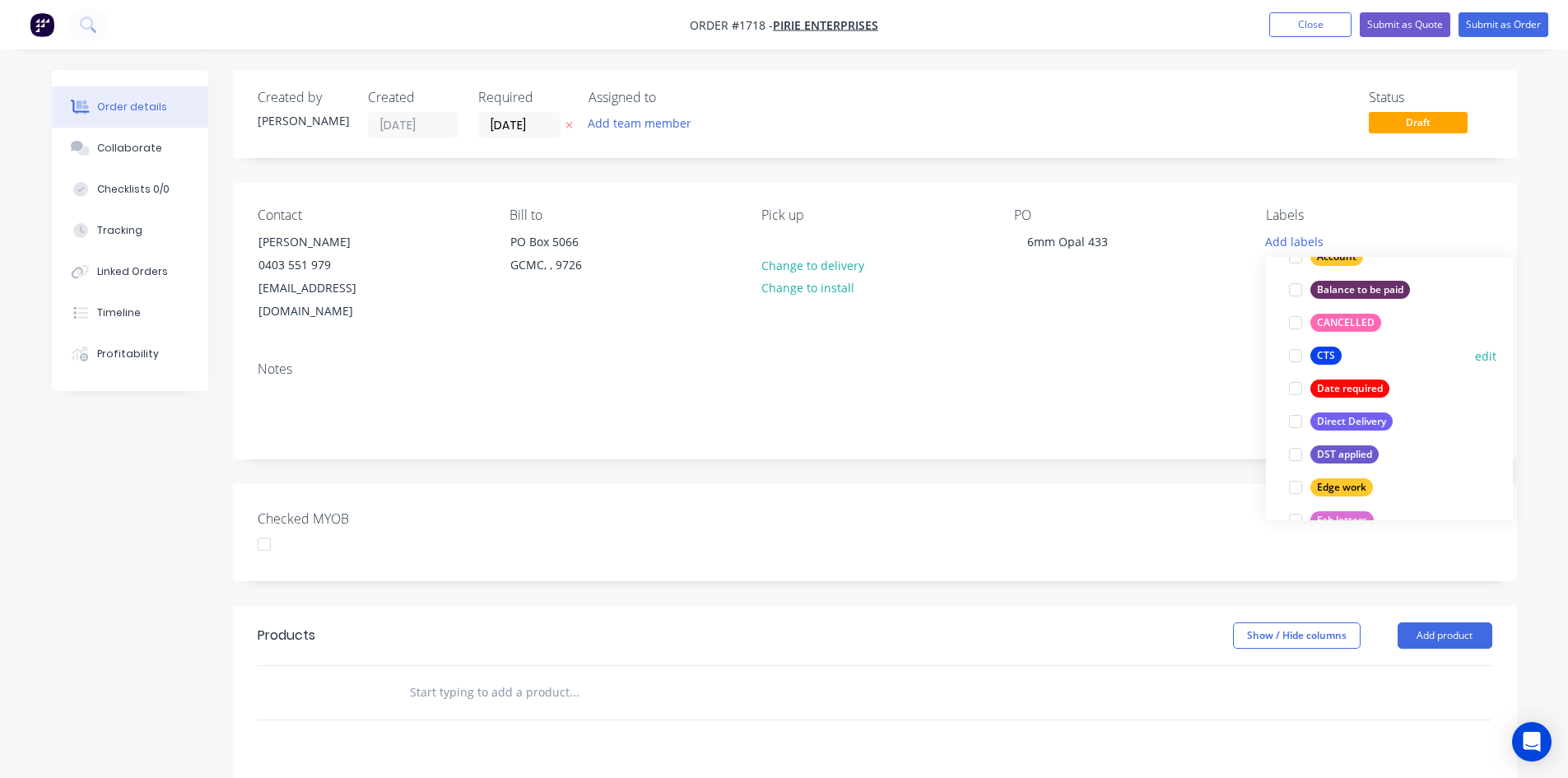
click at [1299, 354] on div at bounding box center [1295, 355] width 33 height 33
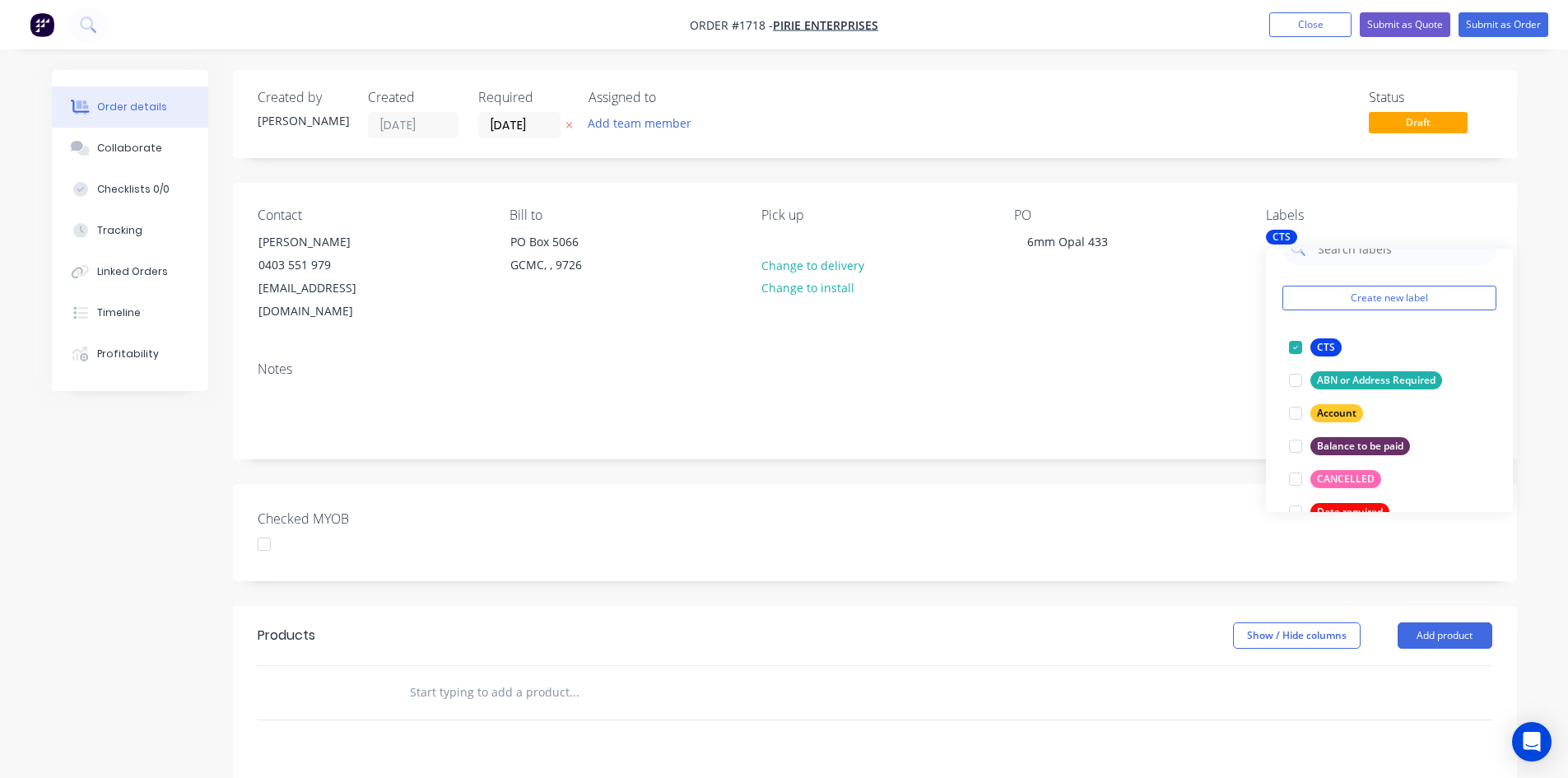
click at [534, 676] on input "text" at bounding box center [574, 692] width 329 height 33
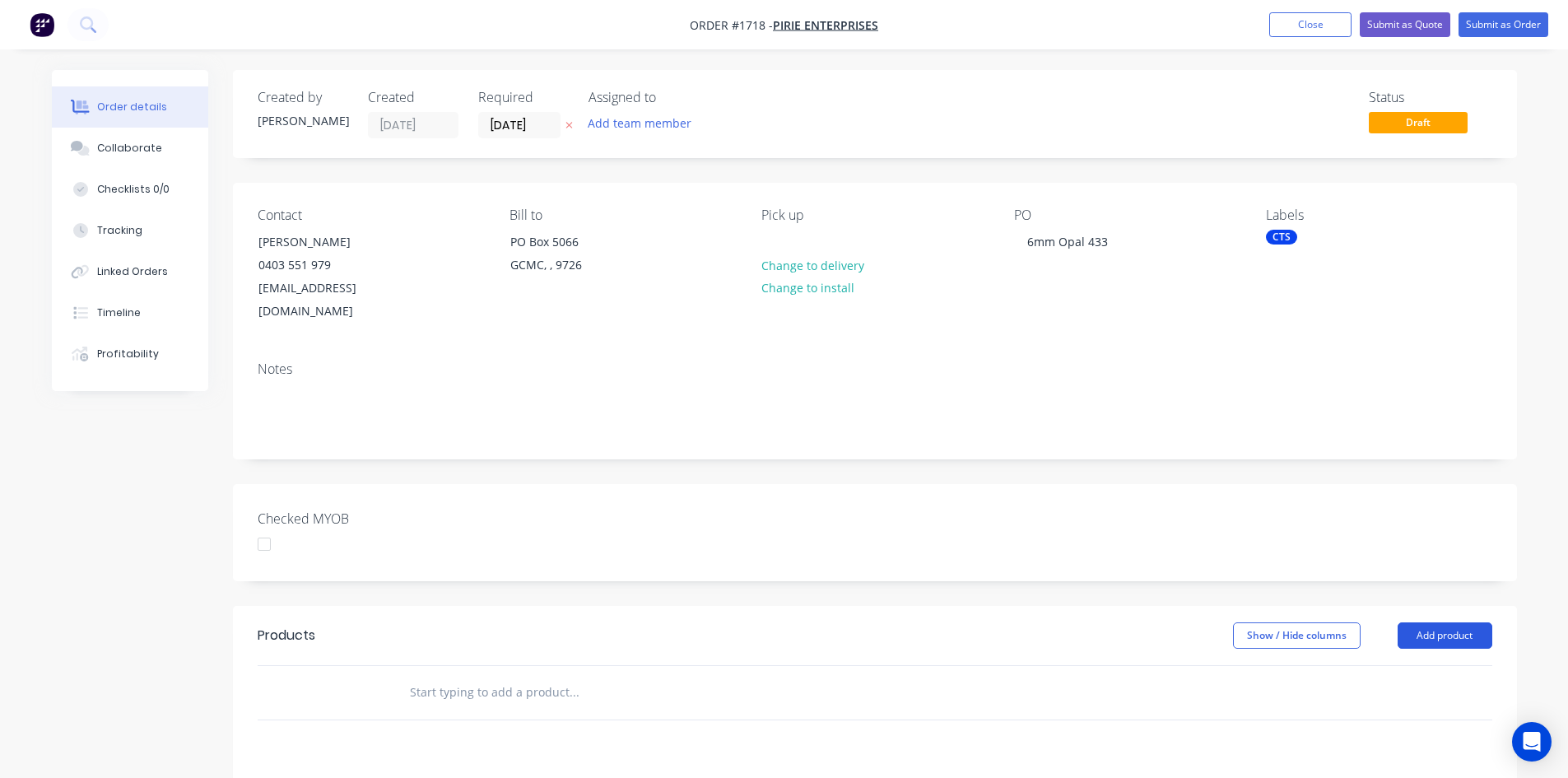
click at [1473, 622] on button "Add product" at bounding box center [1445, 635] width 95 height 27
click at [1400, 665] on div "Product catalogue" at bounding box center [1414, 677] width 127 height 24
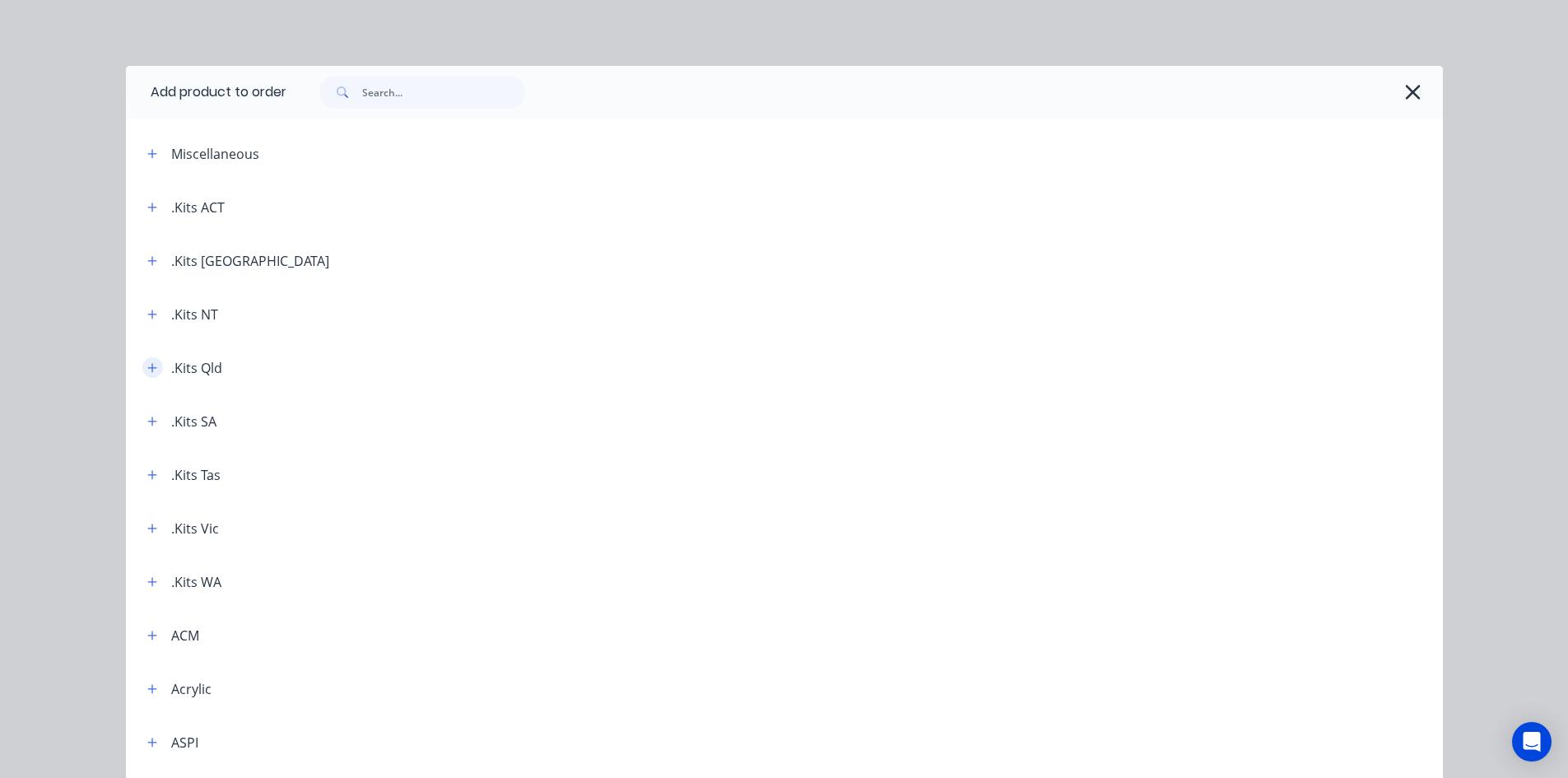
click at [148, 366] on icon "button" at bounding box center [153, 368] width 10 height 12
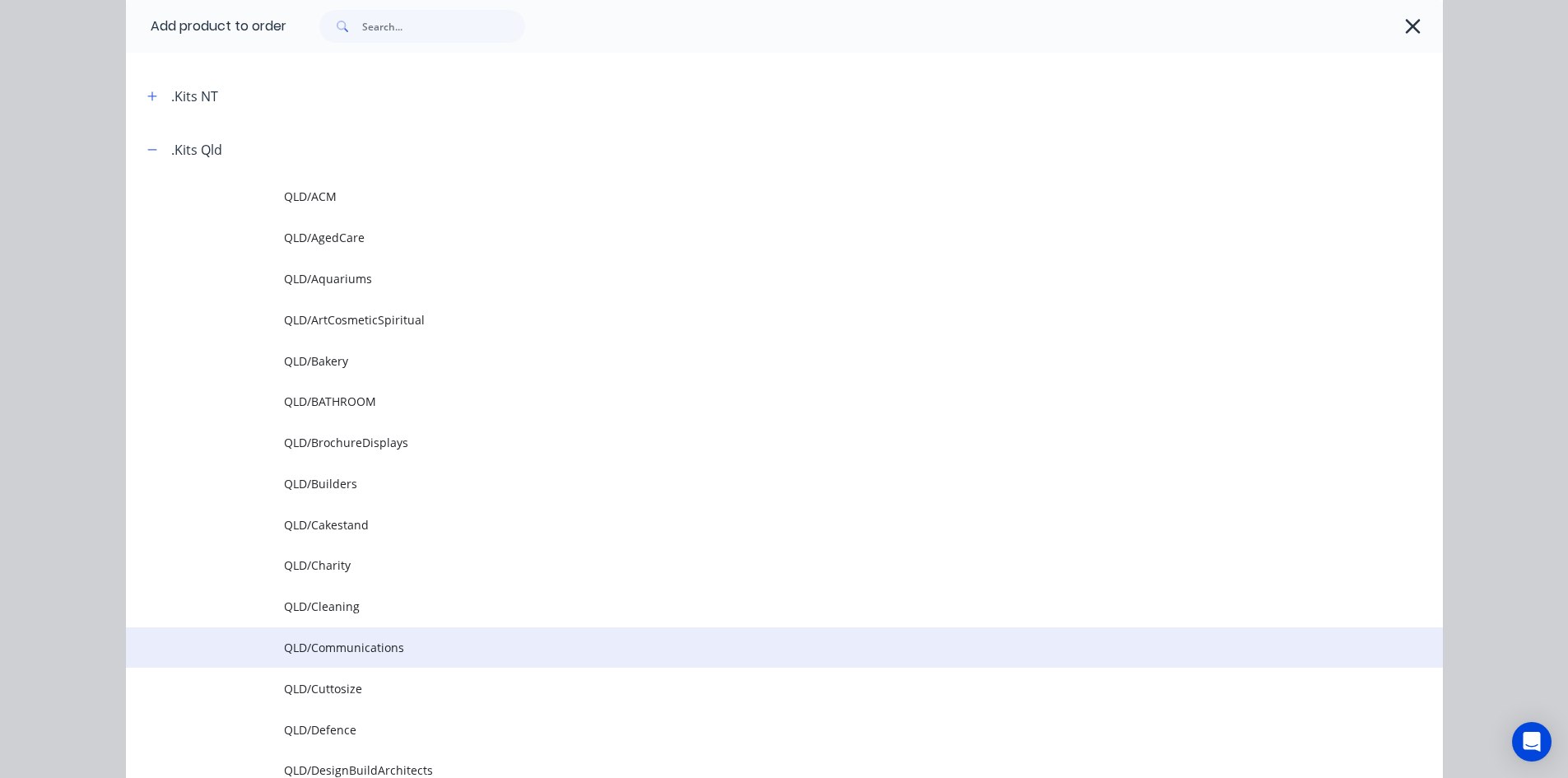
scroll to position [247, 0]
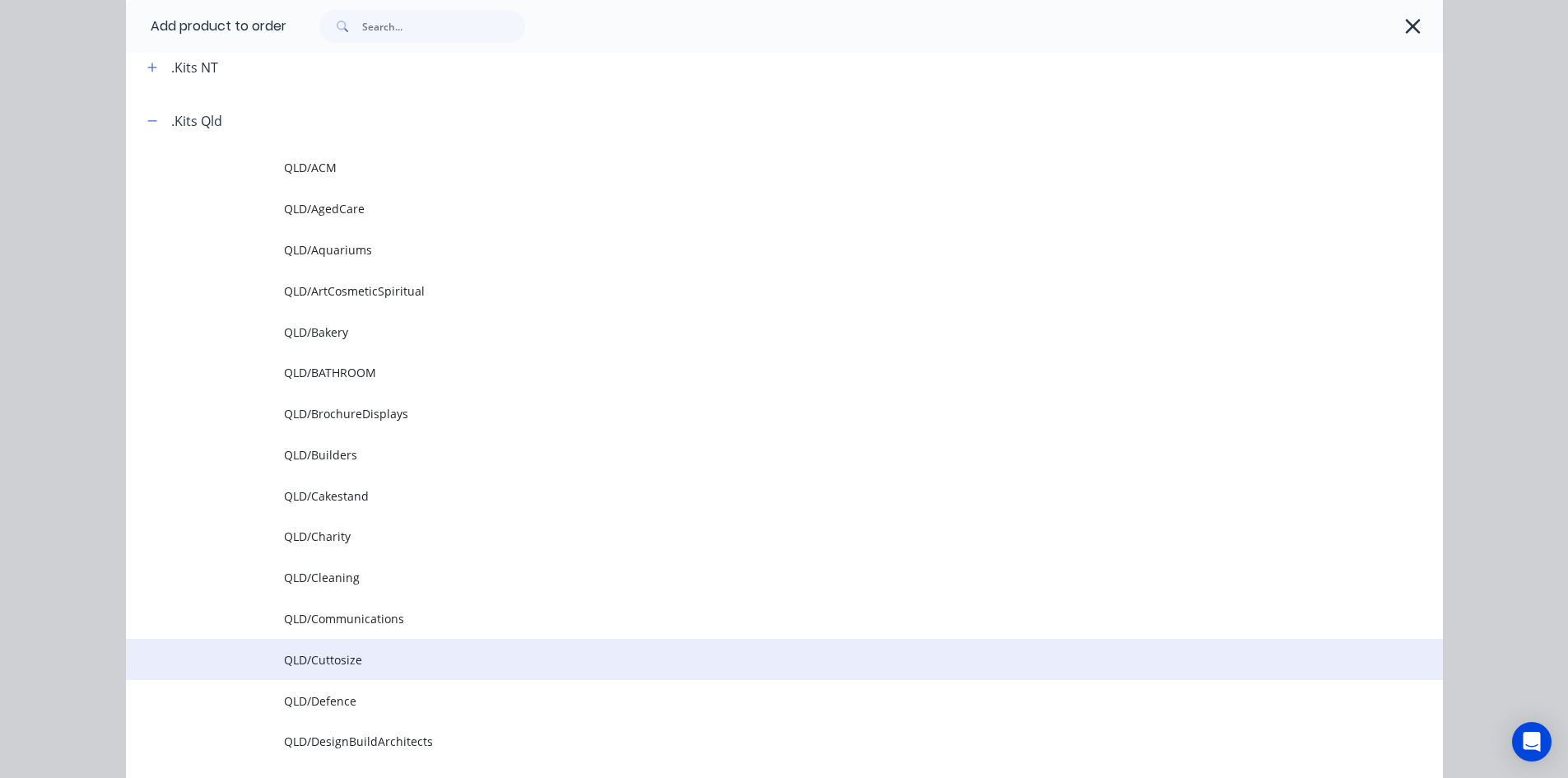
click at [332, 665] on span "QLD/Cuttosize" at bounding box center [748, 660] width 927 height 18
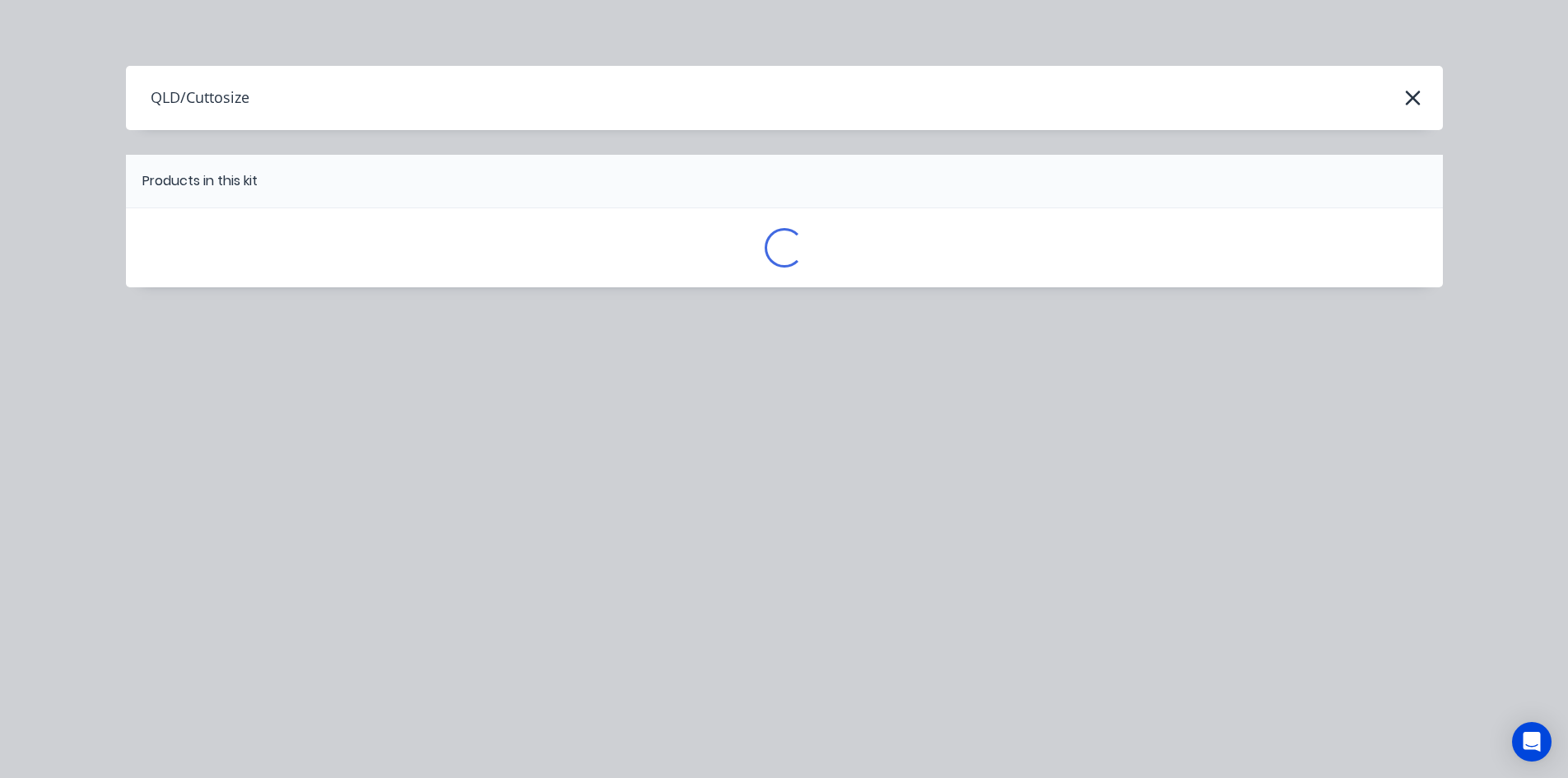
scroll to position [0, 0]
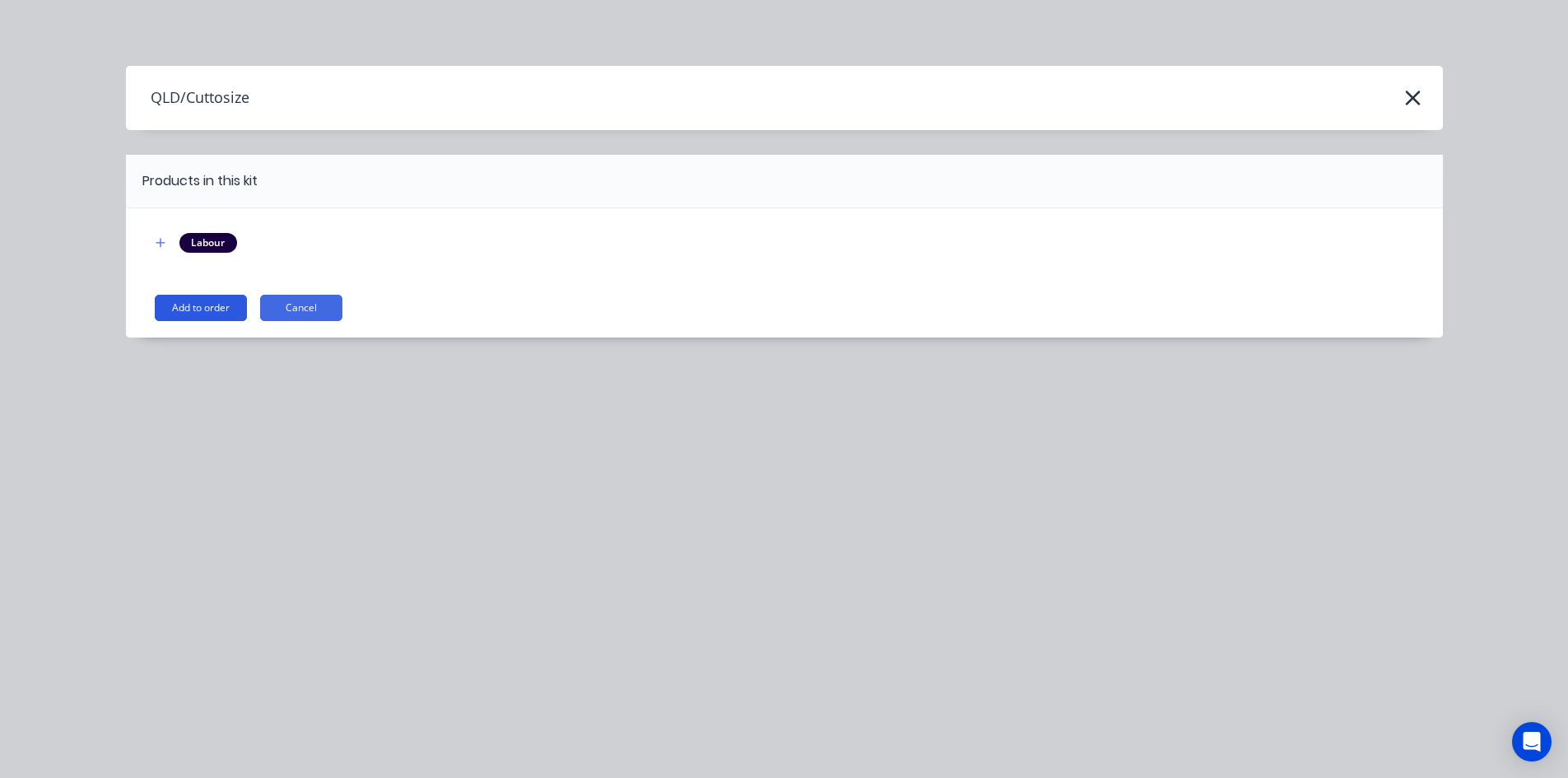
click at [207, 309] on button "Add to order" at bounding box center [201, 308] width 93 height 27
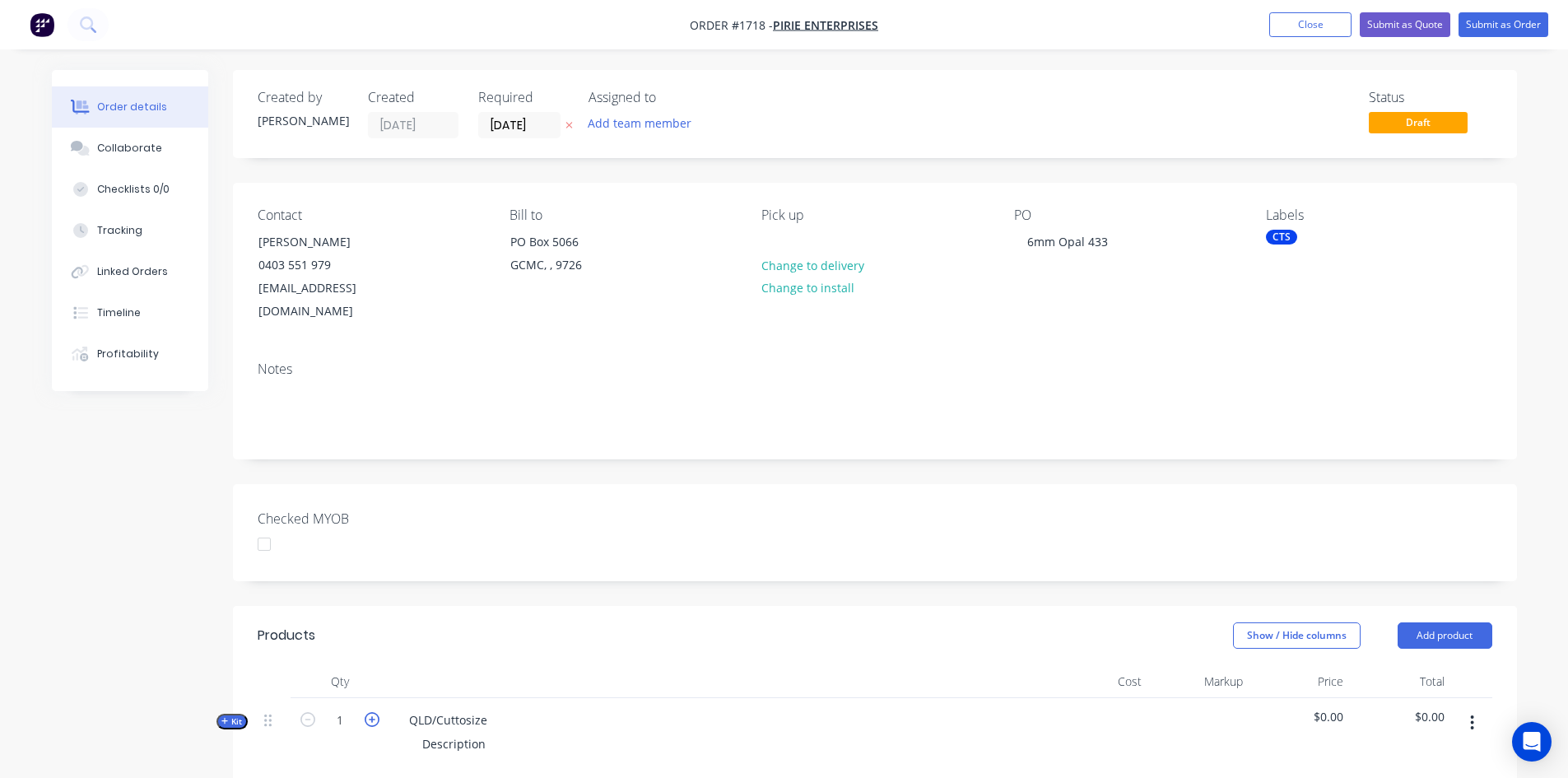
click at [369, 712] on icon "button" at bounding box center [372, 720] width 15 height 15
type input "2"
drag, startPoint x: 409, startPoint y: 694, endPoint x: 602, endPoint y: 688, distance: 193.1
click at [602, 698] on div "QLD/Cuttosize Description" at bounding box center [719, 734] width 659 height 72
drag, startPoint x: 423, startPoint y: 723, endPoint x: 511, endPoint y: 725, distance: 88.0
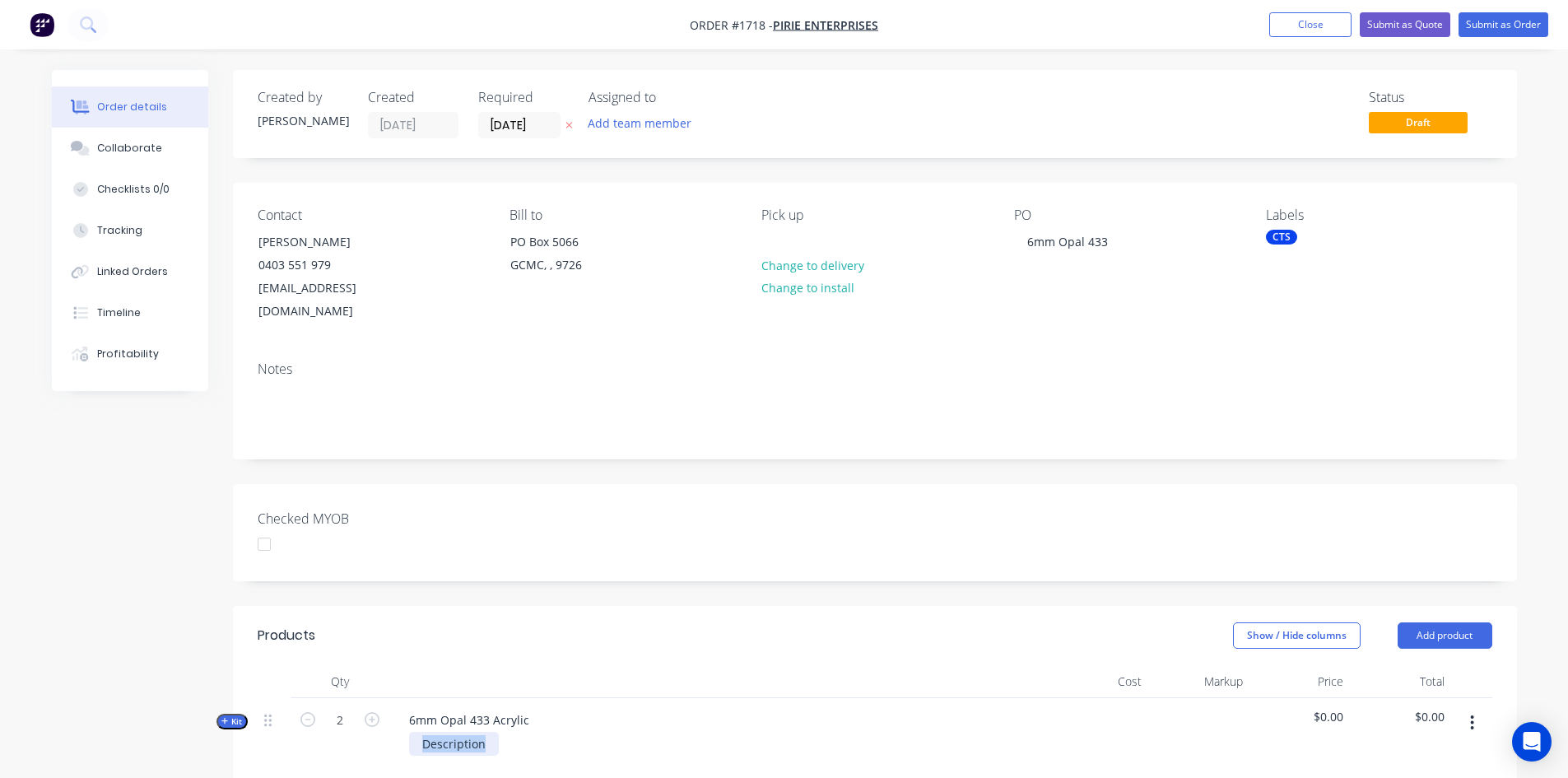
click at [511, 732] on div "Description" at bounding box center [719, 744] width 645 height 24
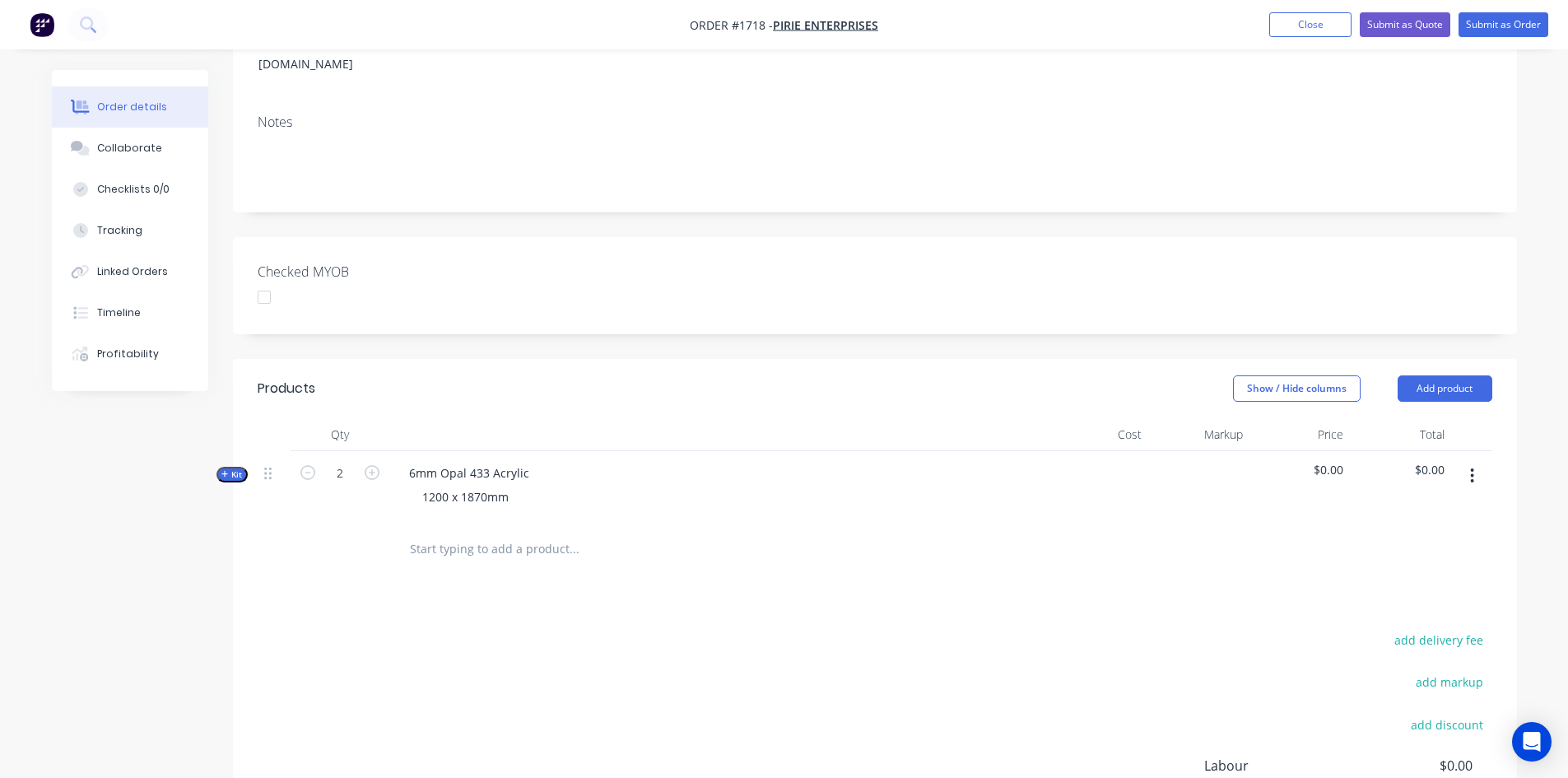
click at [230, 469] on span "Kit" at bounding box center [233, 474] width 22 height 13
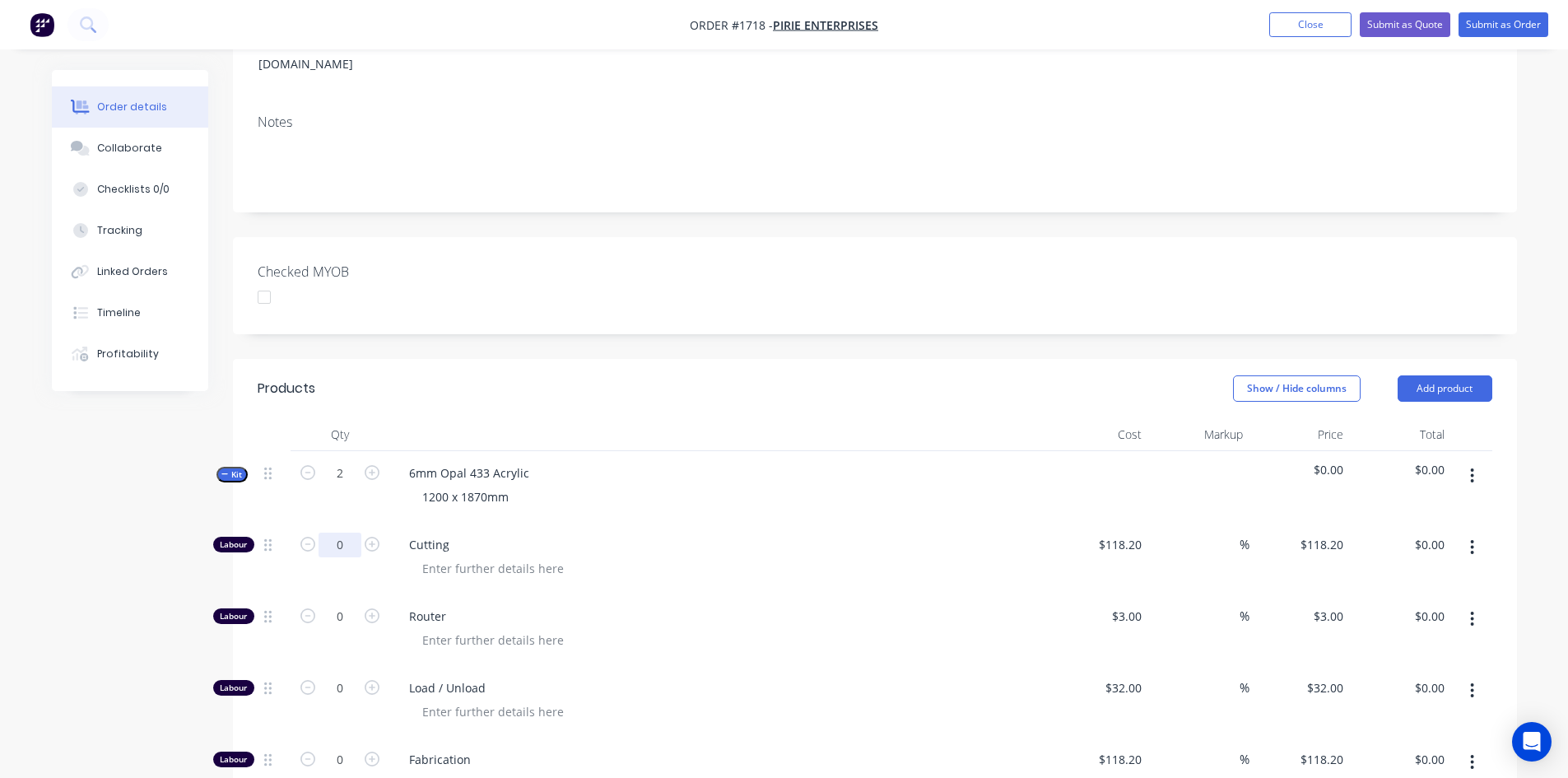
click at [348, 533] on input "0" at bounding box center [339, 545] width 43 height 25
type input "2"
type input "118.2"
type input "$236.40"
click at [1128, 533] on input "118.2" at bounding box center [1122, 545] width 51 height 24
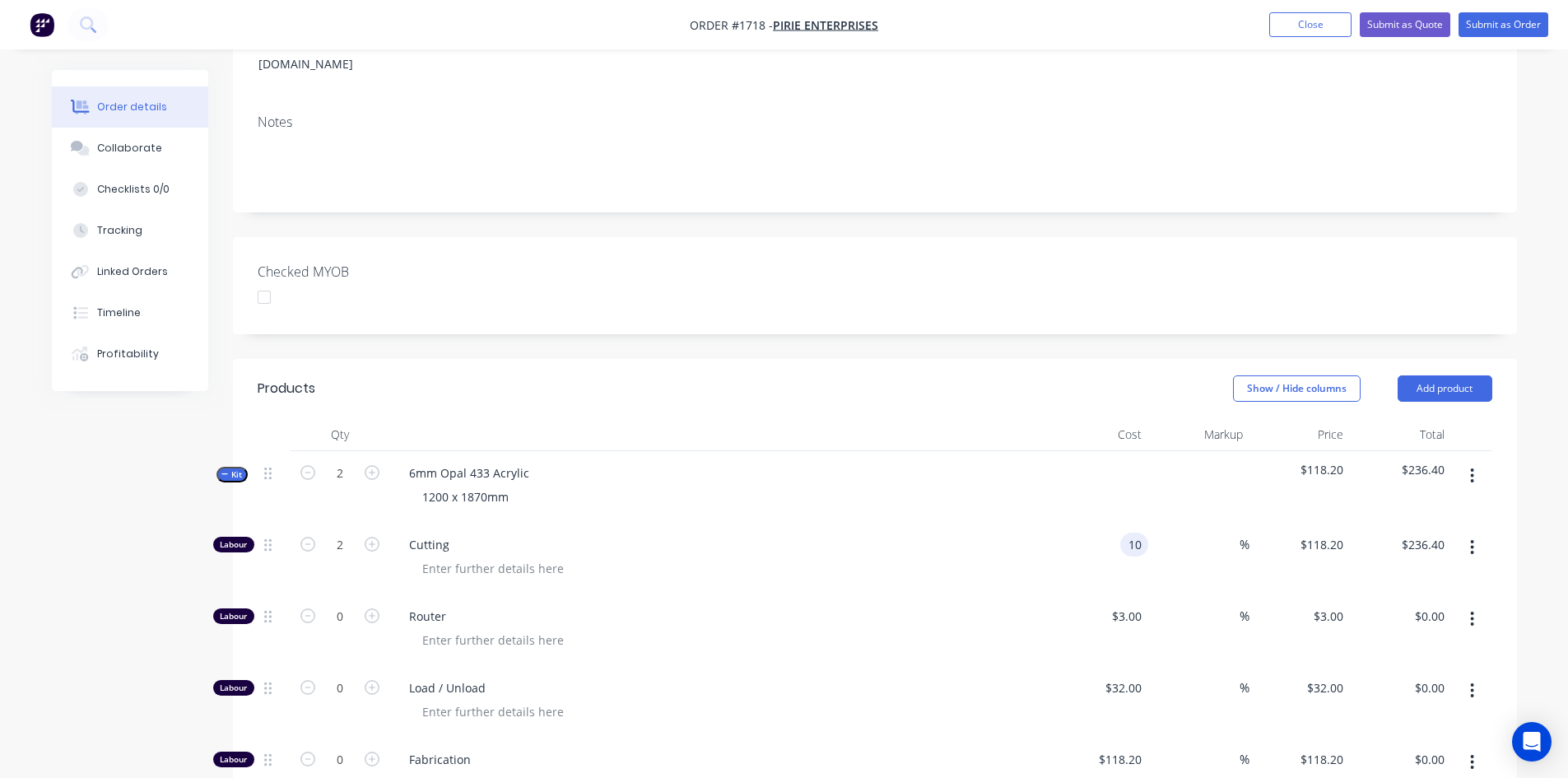
type input "$10.00"
type input "$20.00"
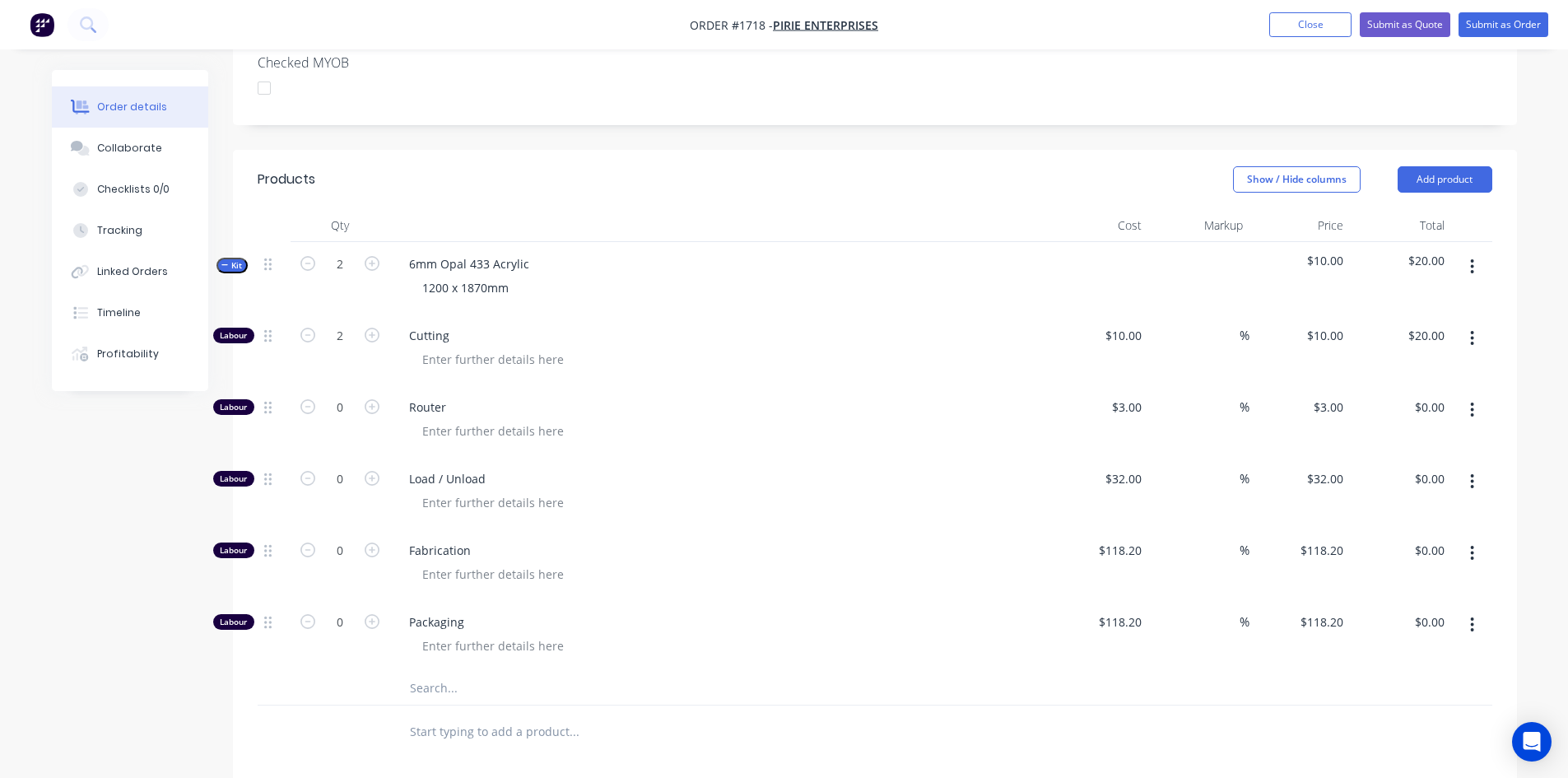
scroll to position [494, 0]
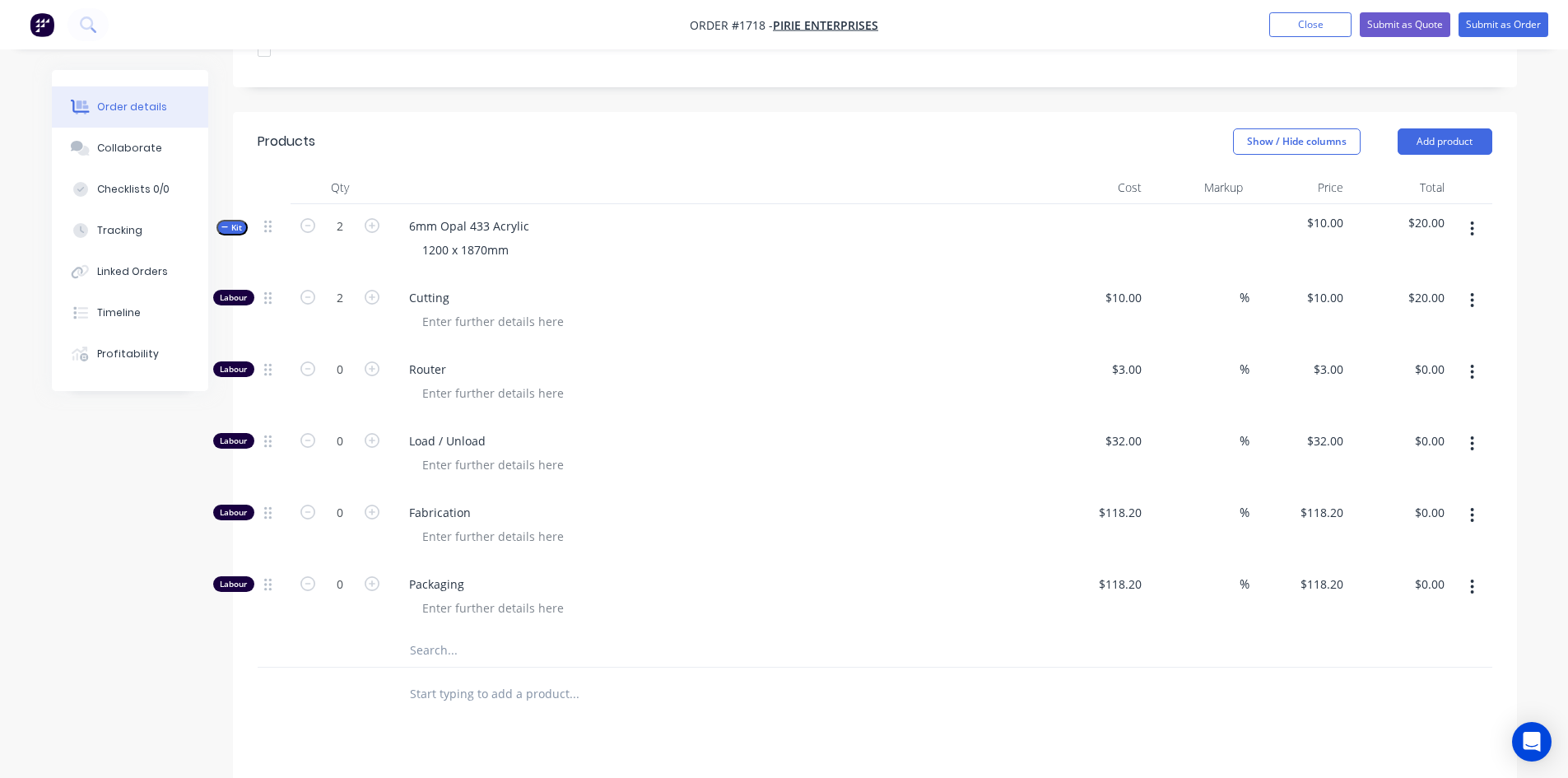
click at [483, 634] on input "text" at bounding box center [574, 650] width 329 height 33
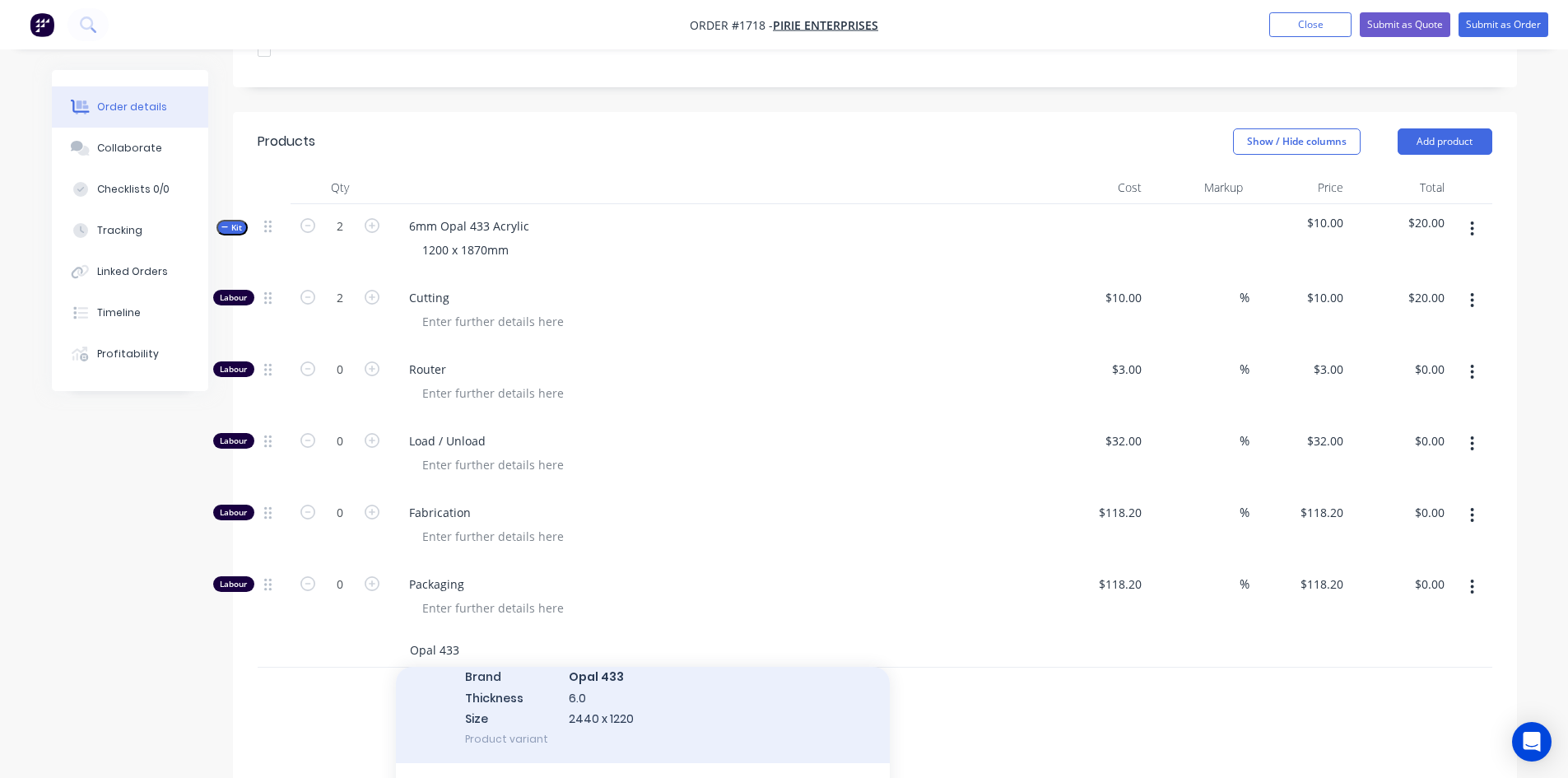
scroll to position [1647, 0]
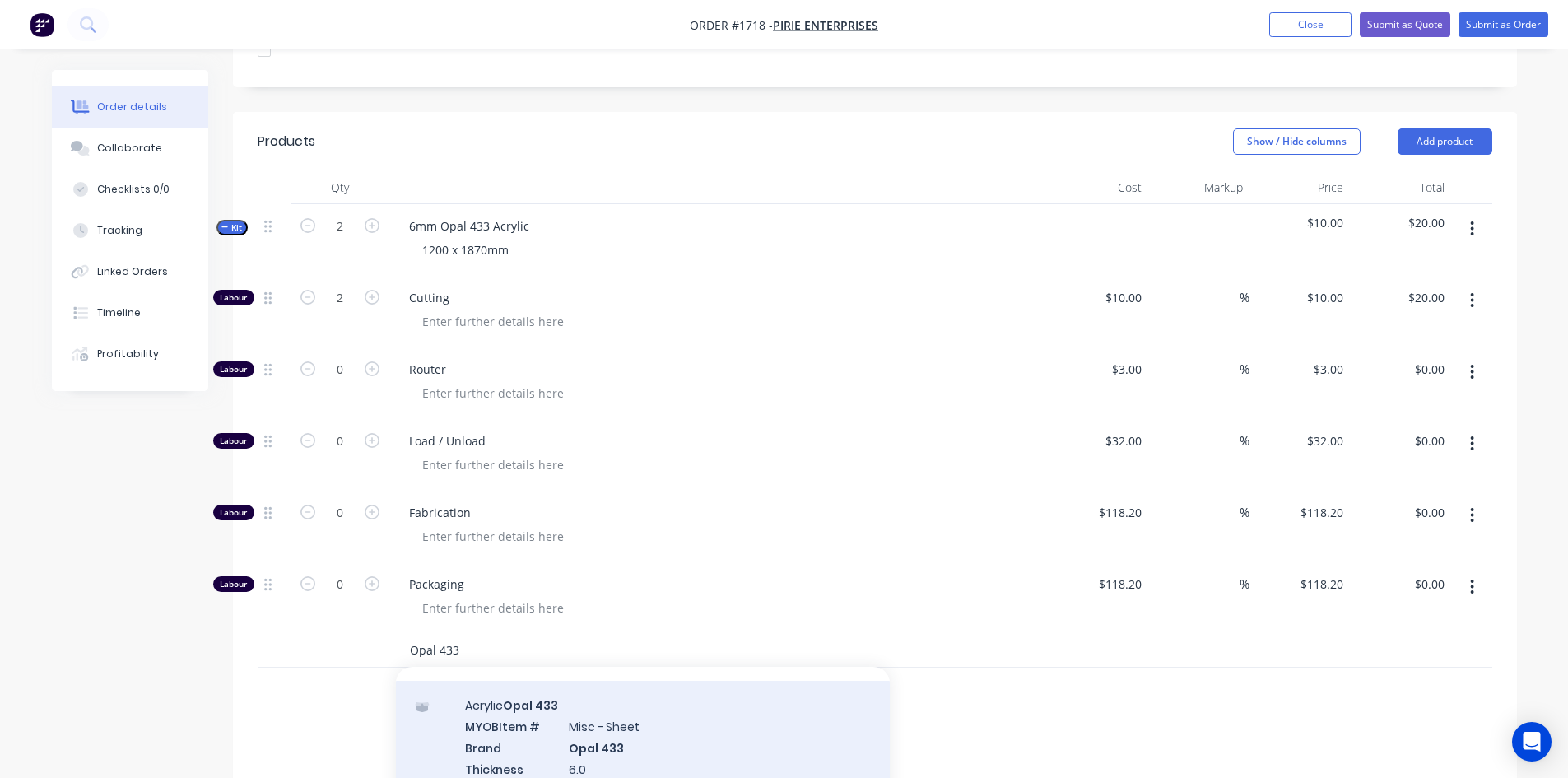
type input "Opal 433"
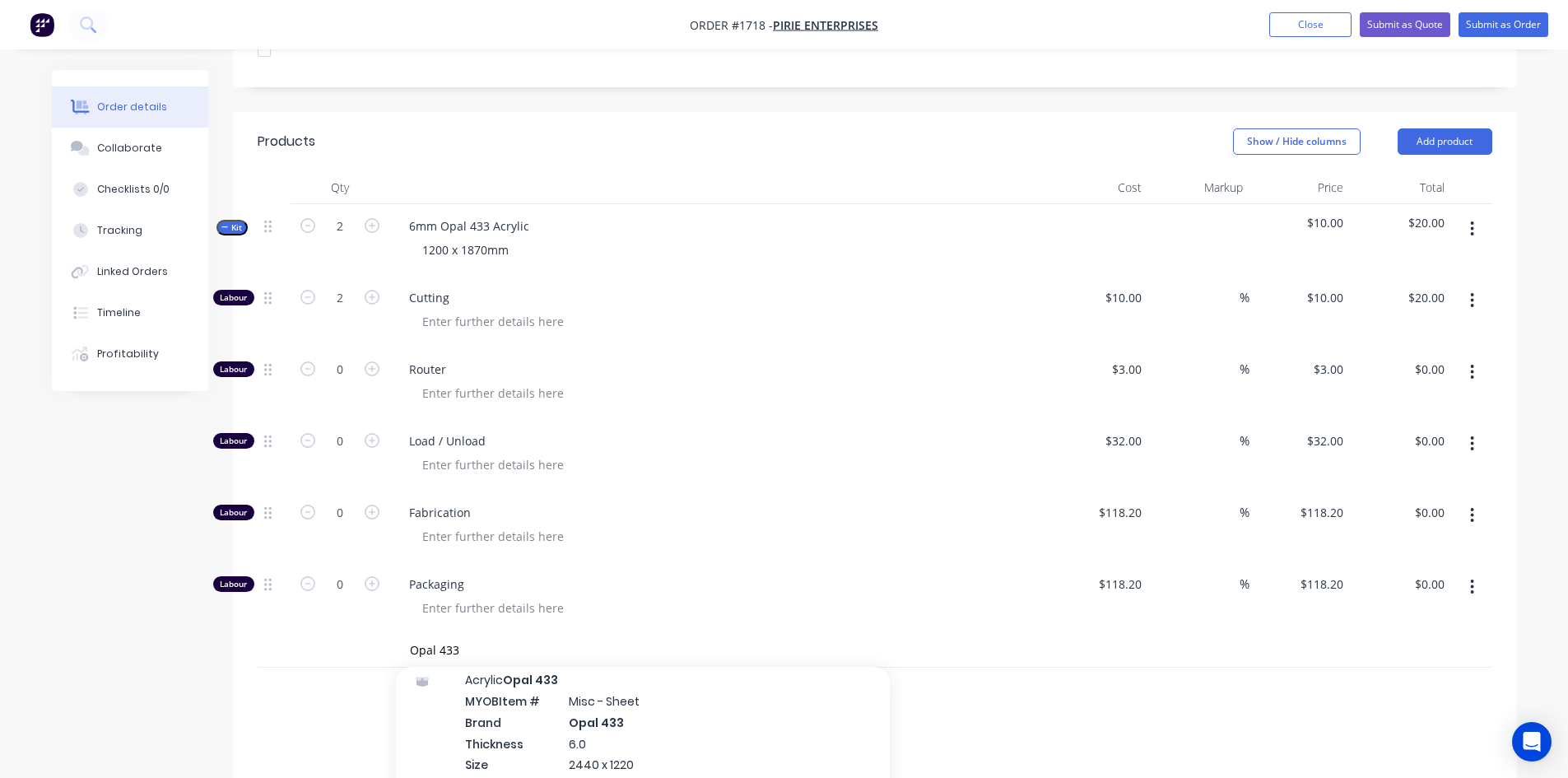
scroll to position [1482, 0]
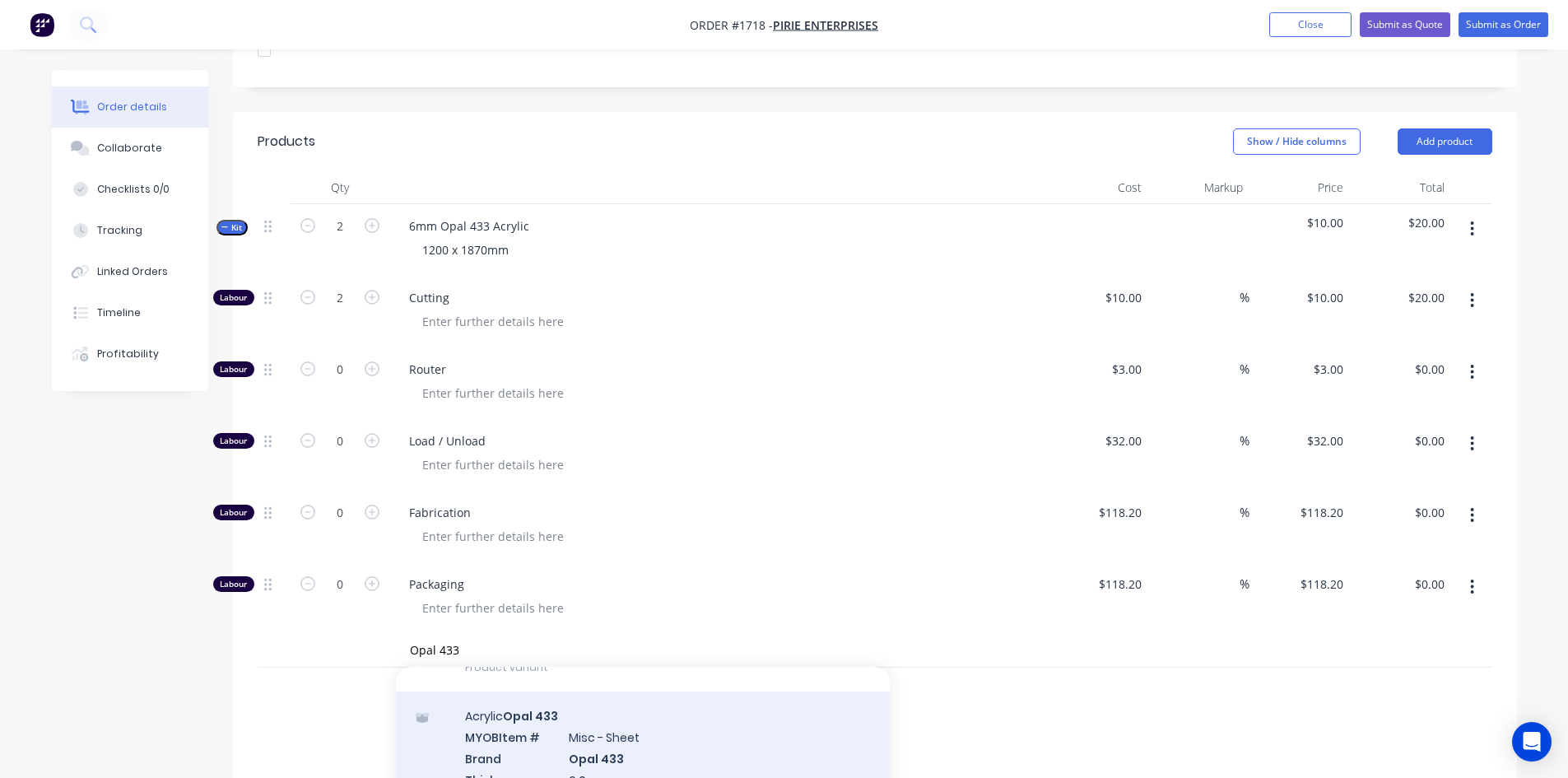
click at [598, 741] on div "Acrylic Opal 433 MYOB Item # Misc - Sheet Brand Opal 433 Thickness 6.0 Size 244…" at bounding box center [643, 768] width 493 height 154
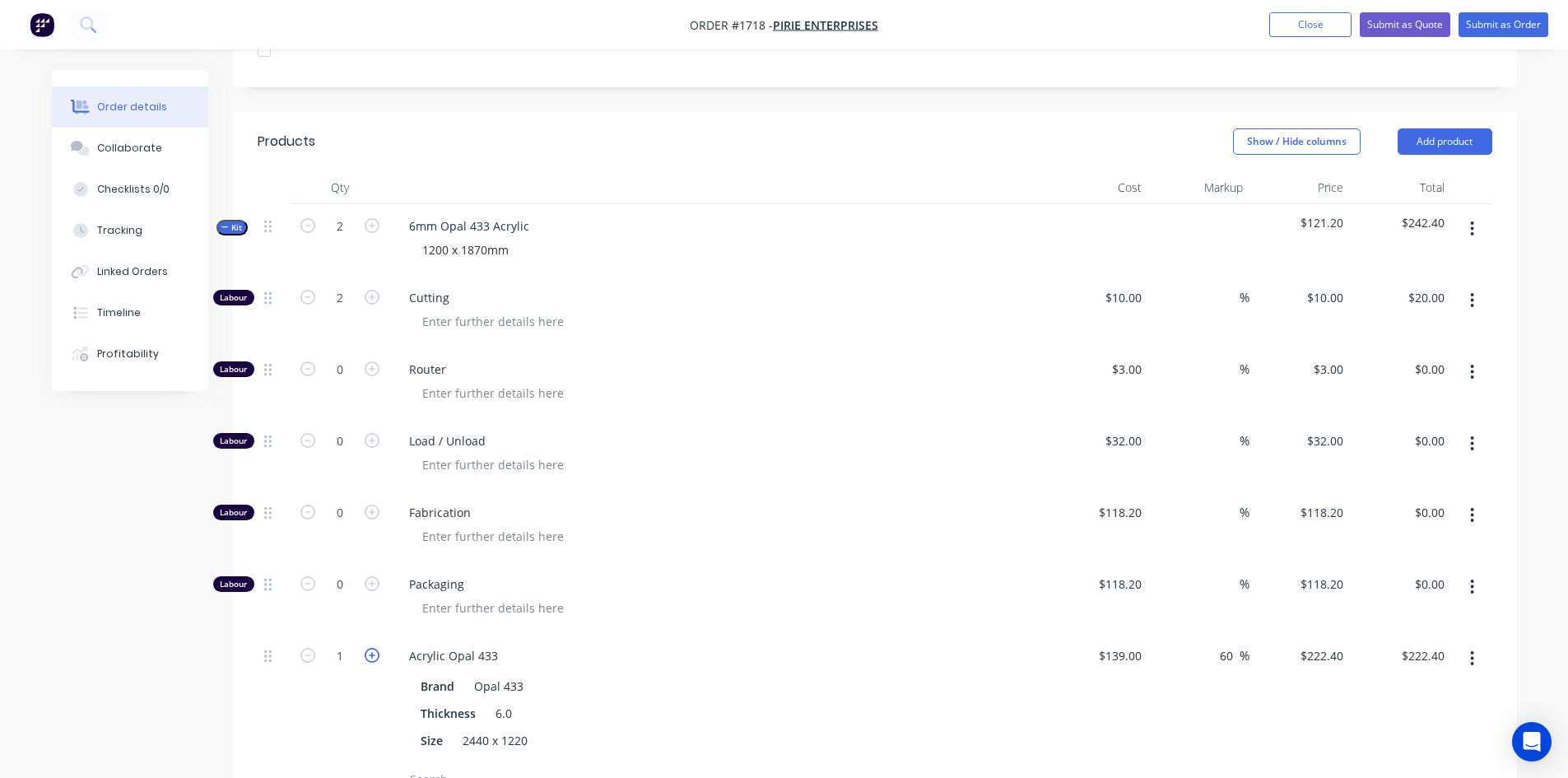
click at [368, 648] on icon "button" at bounding box center [372, 655] width 15 height 15
type input "2"
type input "$444.80"
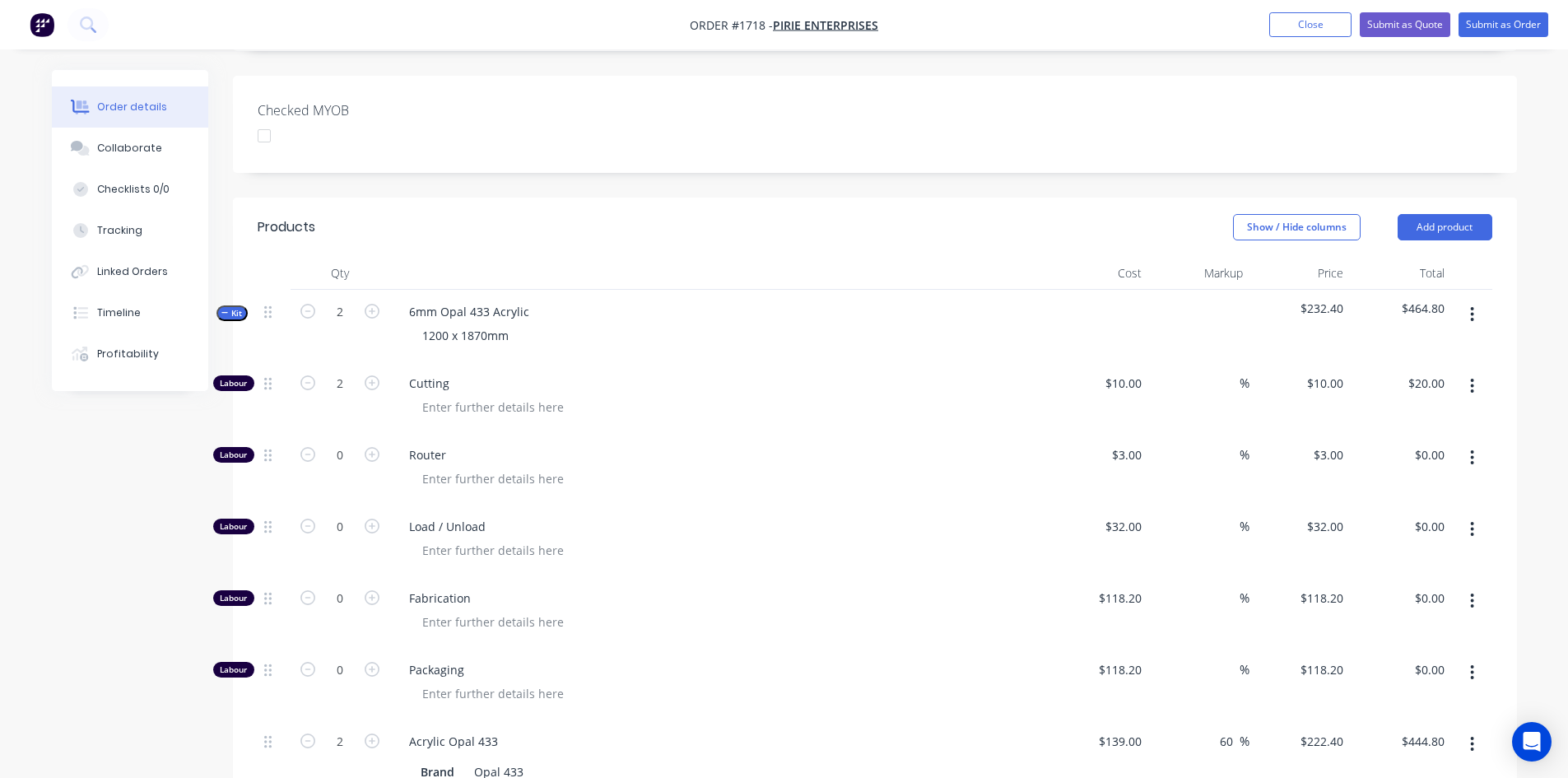
scroll to position [387, 0]
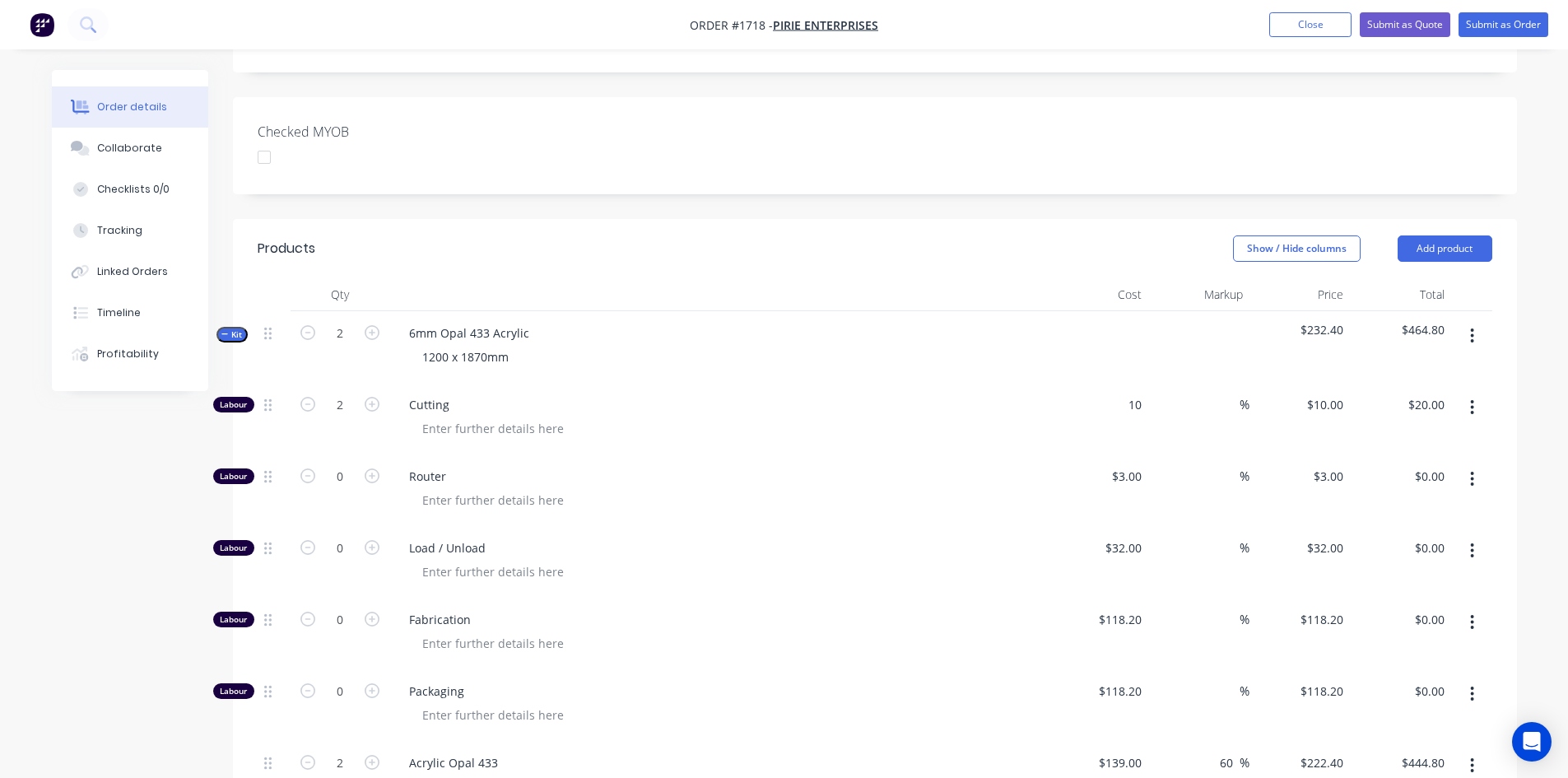
click at [1119, 383] on div "10 $10.00" at bounding box center [1098, 419] width 101 height 72
type input "$9.09"
type input "$18.18"
click at [1135, 393] on input "9.09" at bounding box center [1133, 404] width 32 height 24
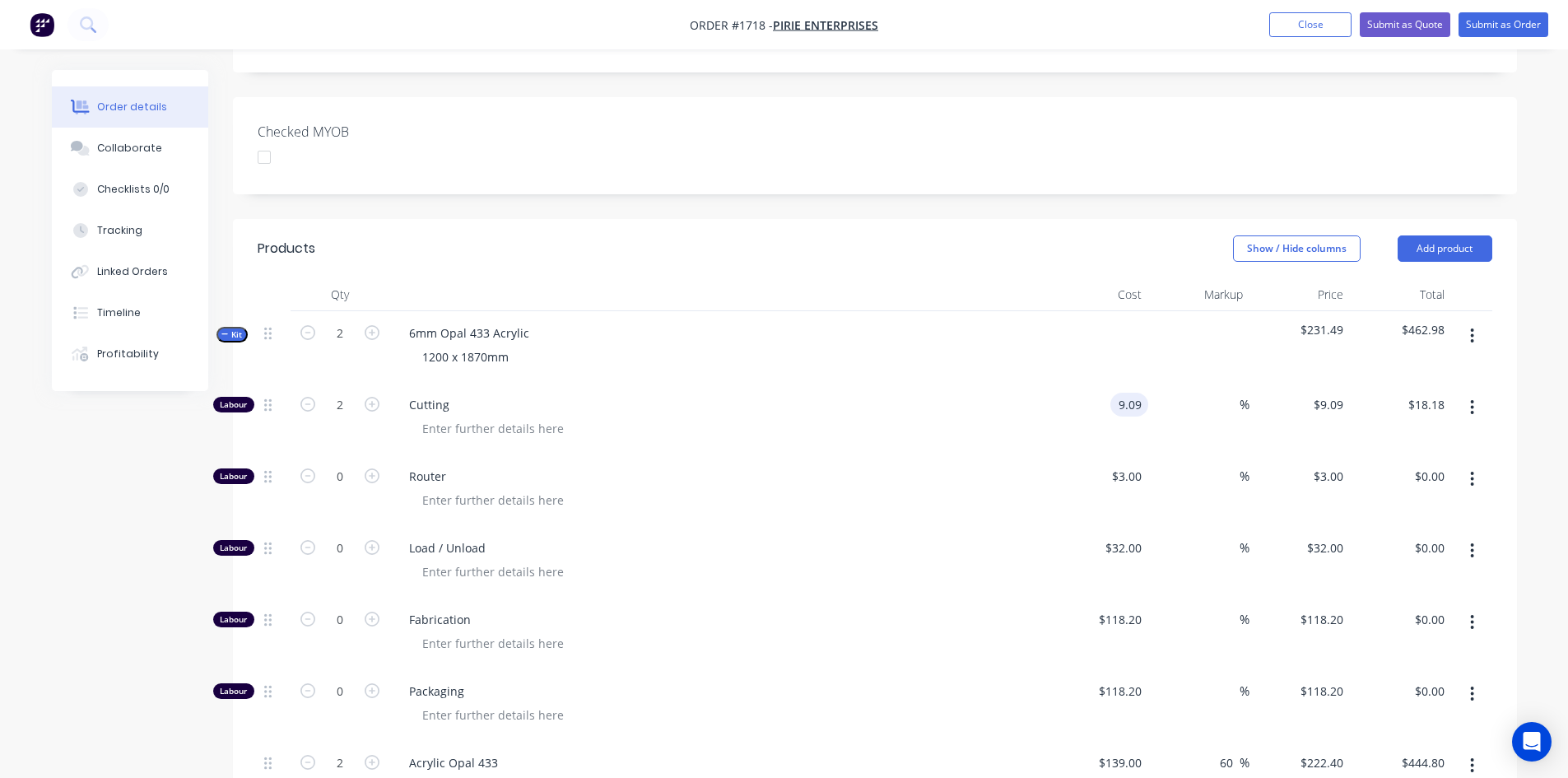
click at [1144, 393] on input "9.09" at bounding box center [1133, 404] width 32 height 24
click at [1138, 393] on input "9.09" at bounding box center [1133, 404] width 32 height 24
type input "$9.50"
type input "$19.00"
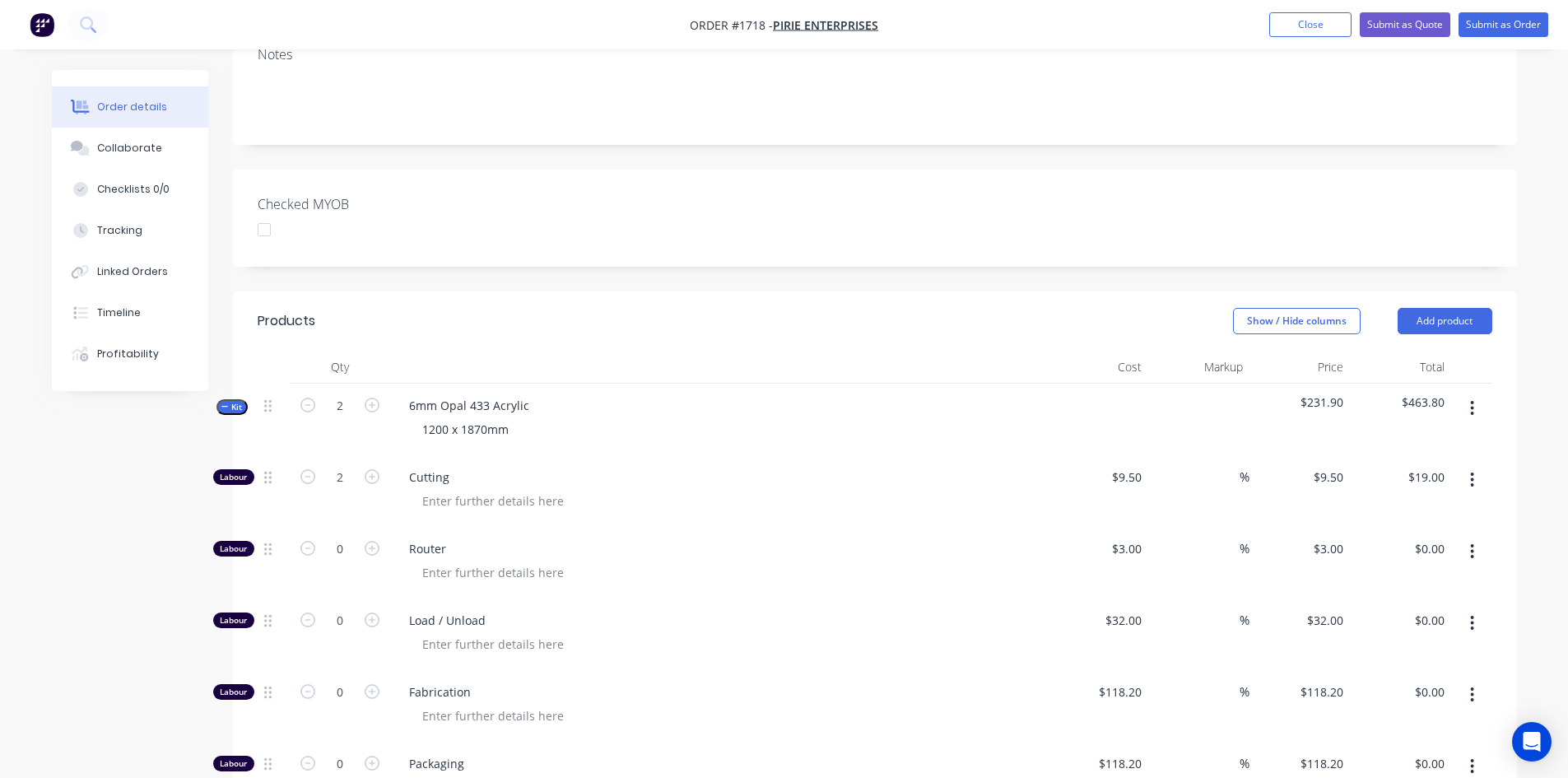
scroll to position [304, 0]
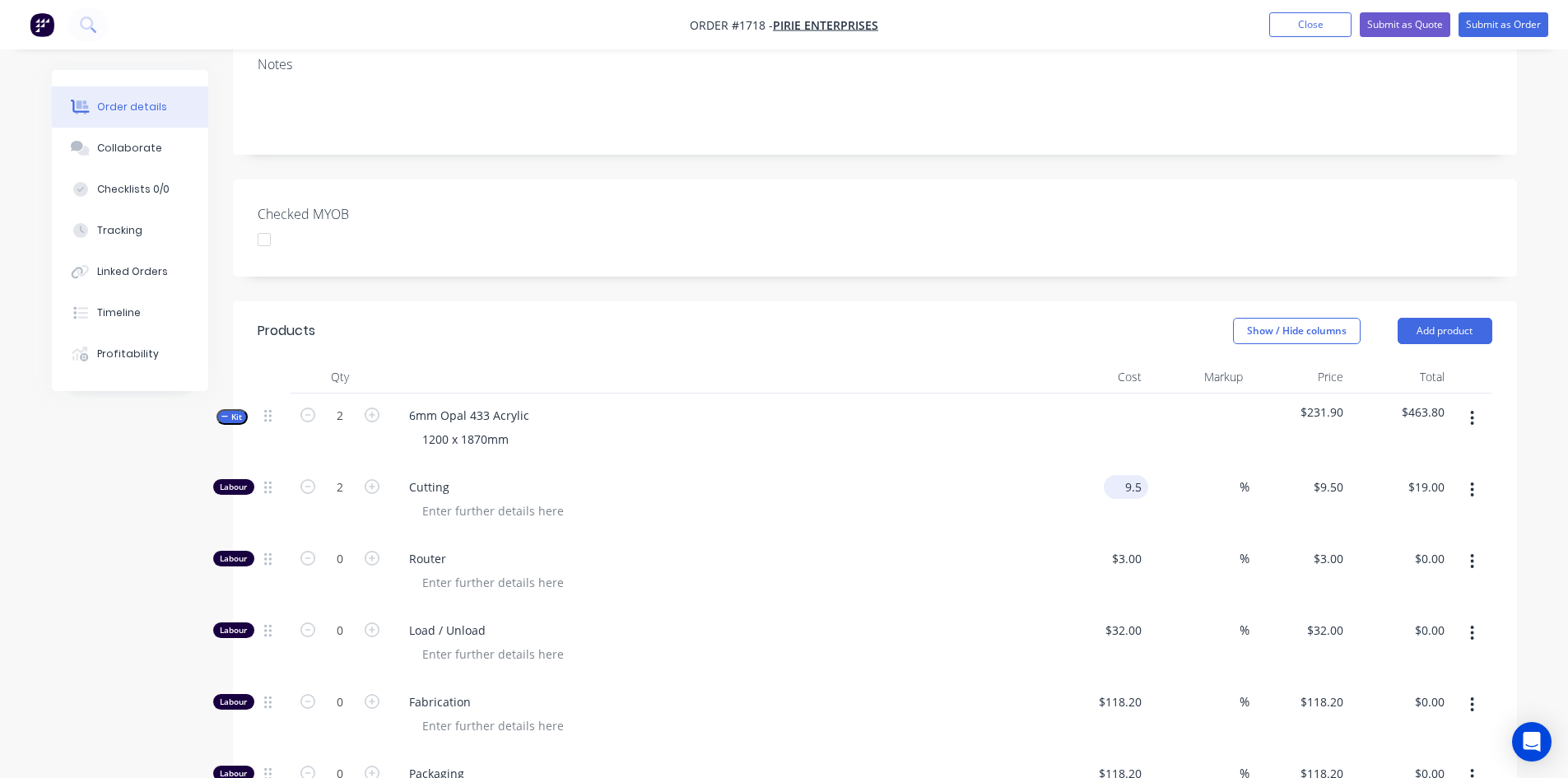
click at [1130, 475] on input "9.5" at bounding box center [1129, 487] width 38 height 24
type input "$9.09"
type input "$18.18"
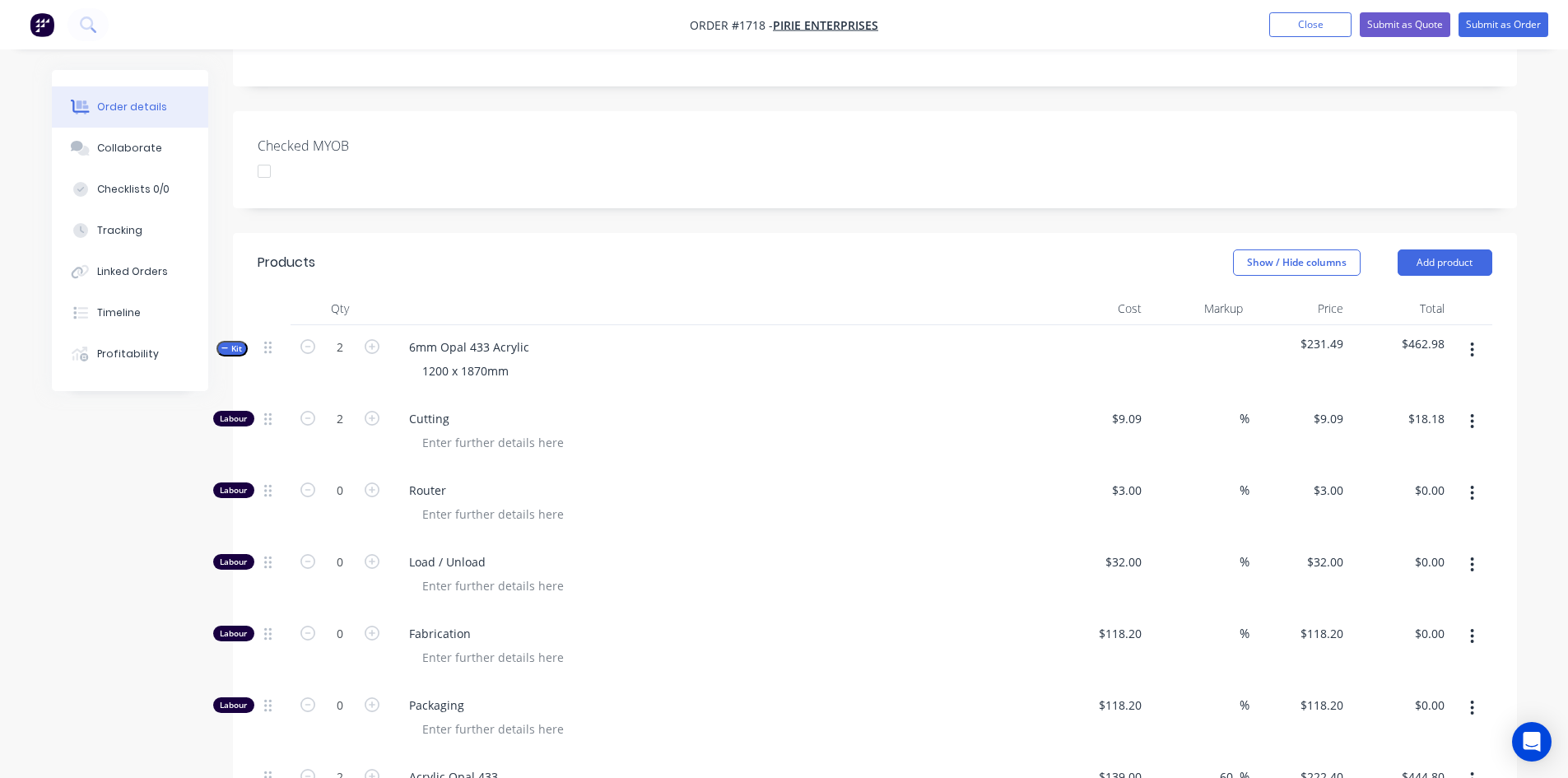
scroll to position [329, 0]
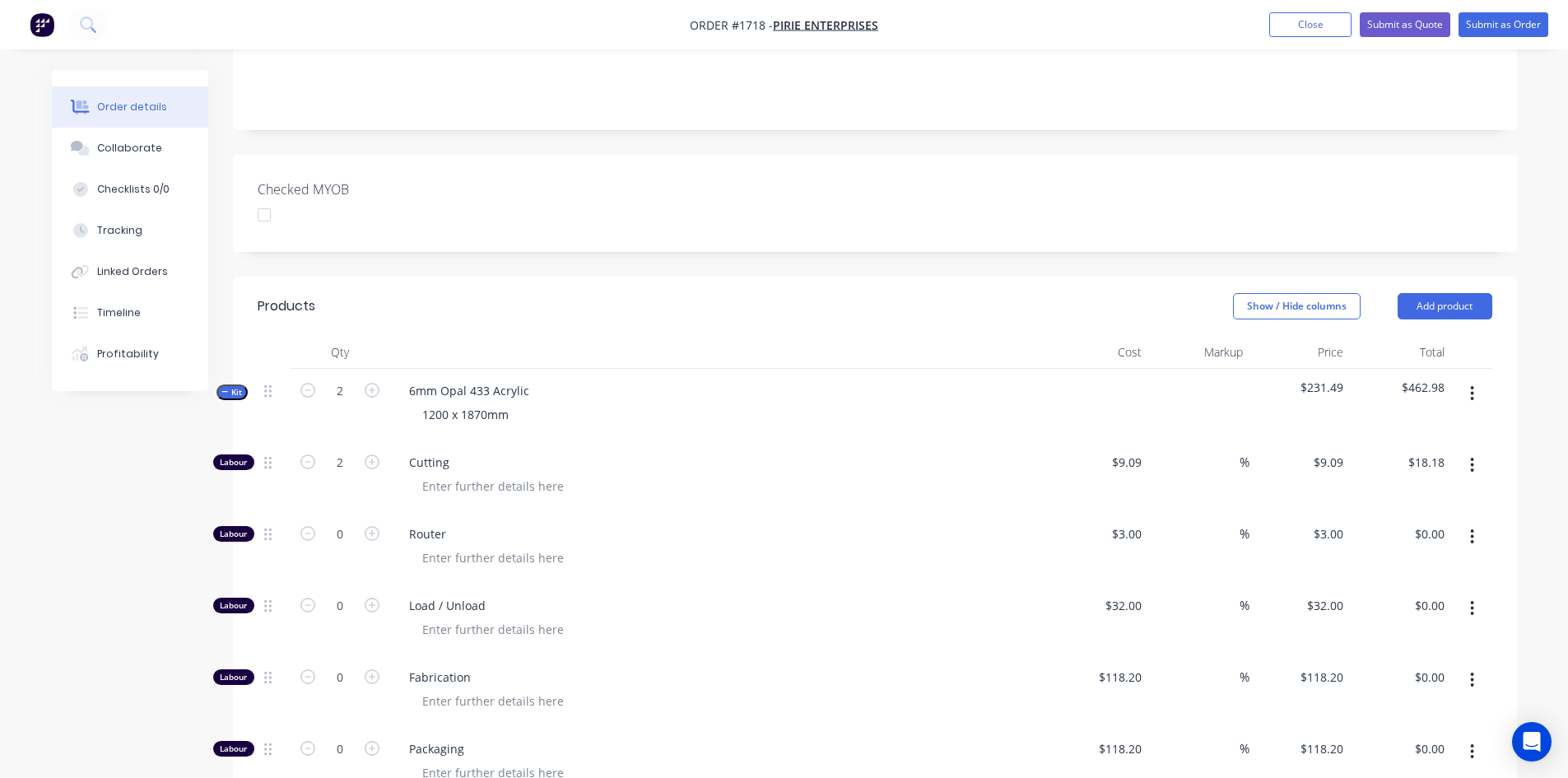
click at [230, 386] on span "Kit" at bounding box center [233, 392] width 22 height 13
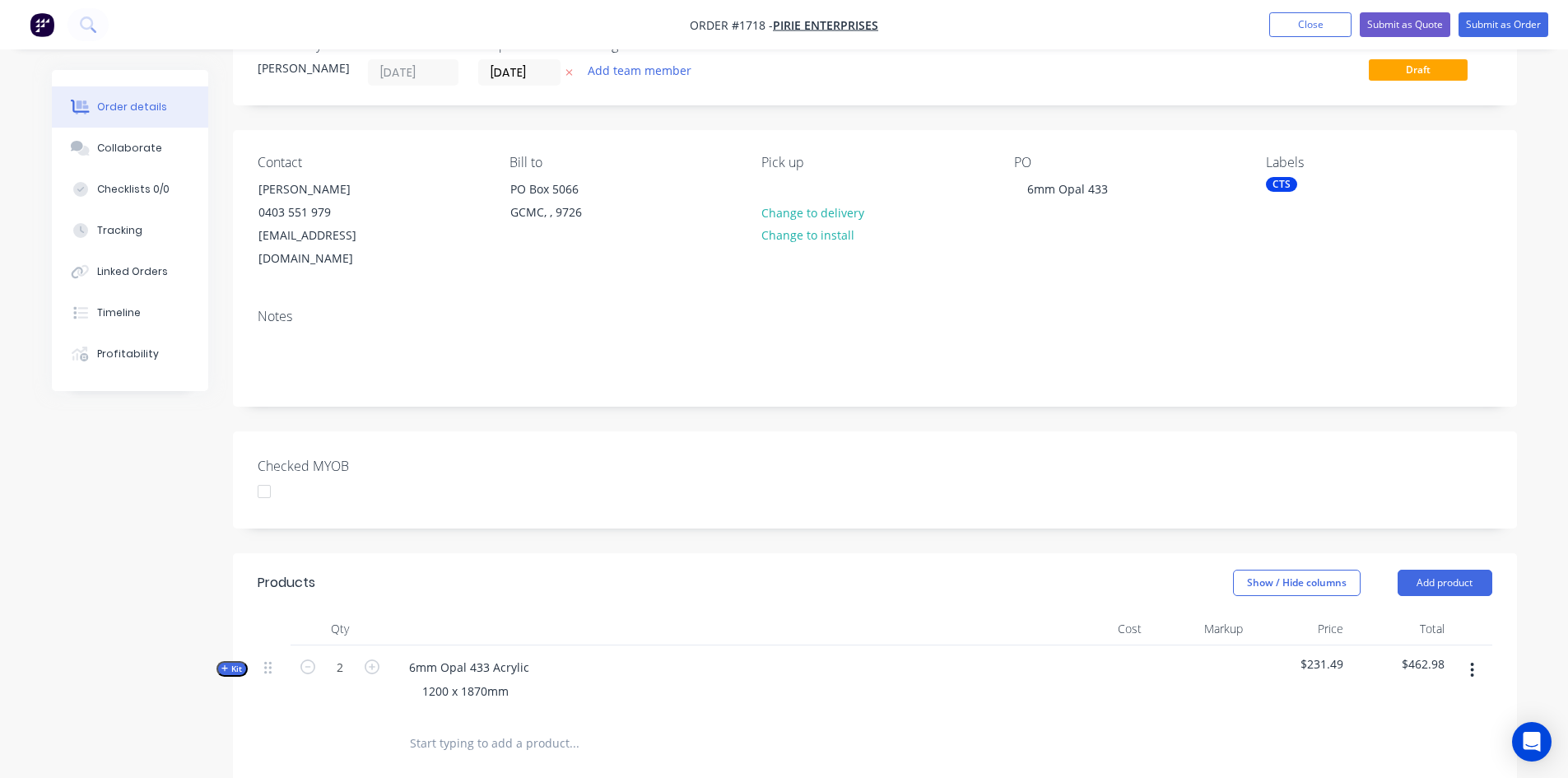
scroll to position [0, 0]
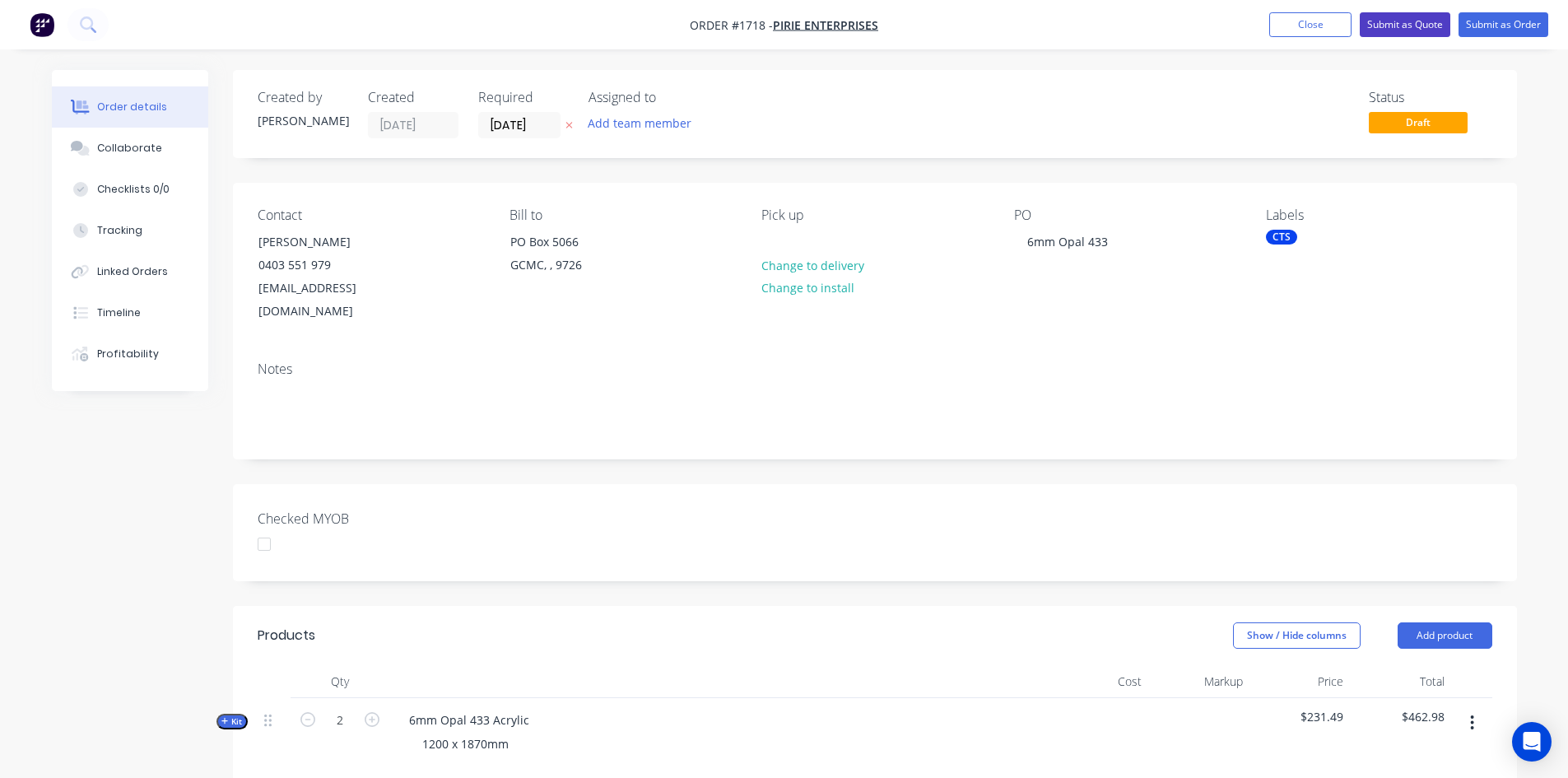
click at [1412, 21] on button "Submit as Quote" at bounding box center [1405, 25] width 91 height 25
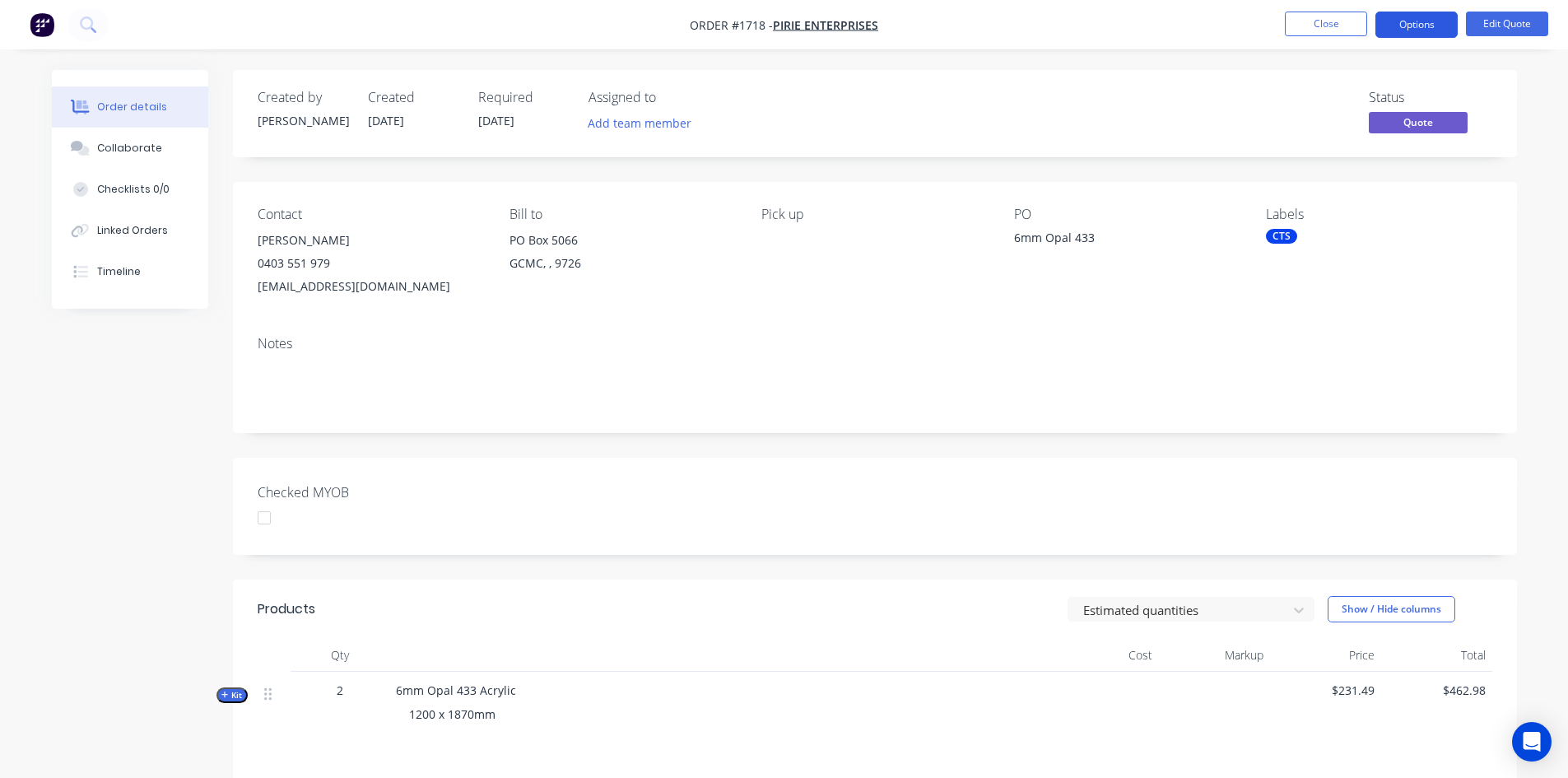
click at [1429, 23] on button "Options" at bounding box center [1416, 25] width 83 height 27
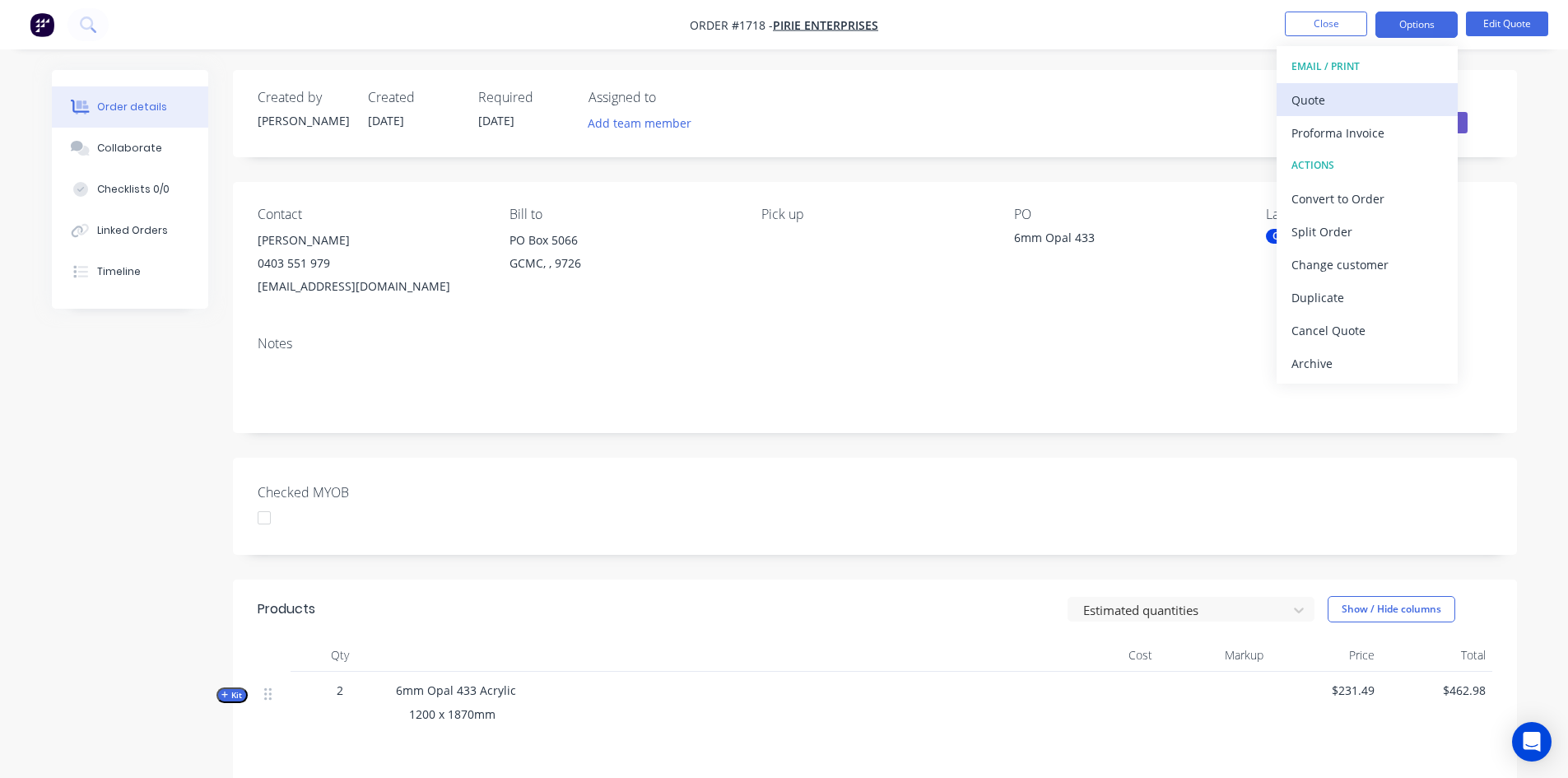
click at [1340, 97] on div "Quote" at bounding box center [1367, 100] width 152 height 24
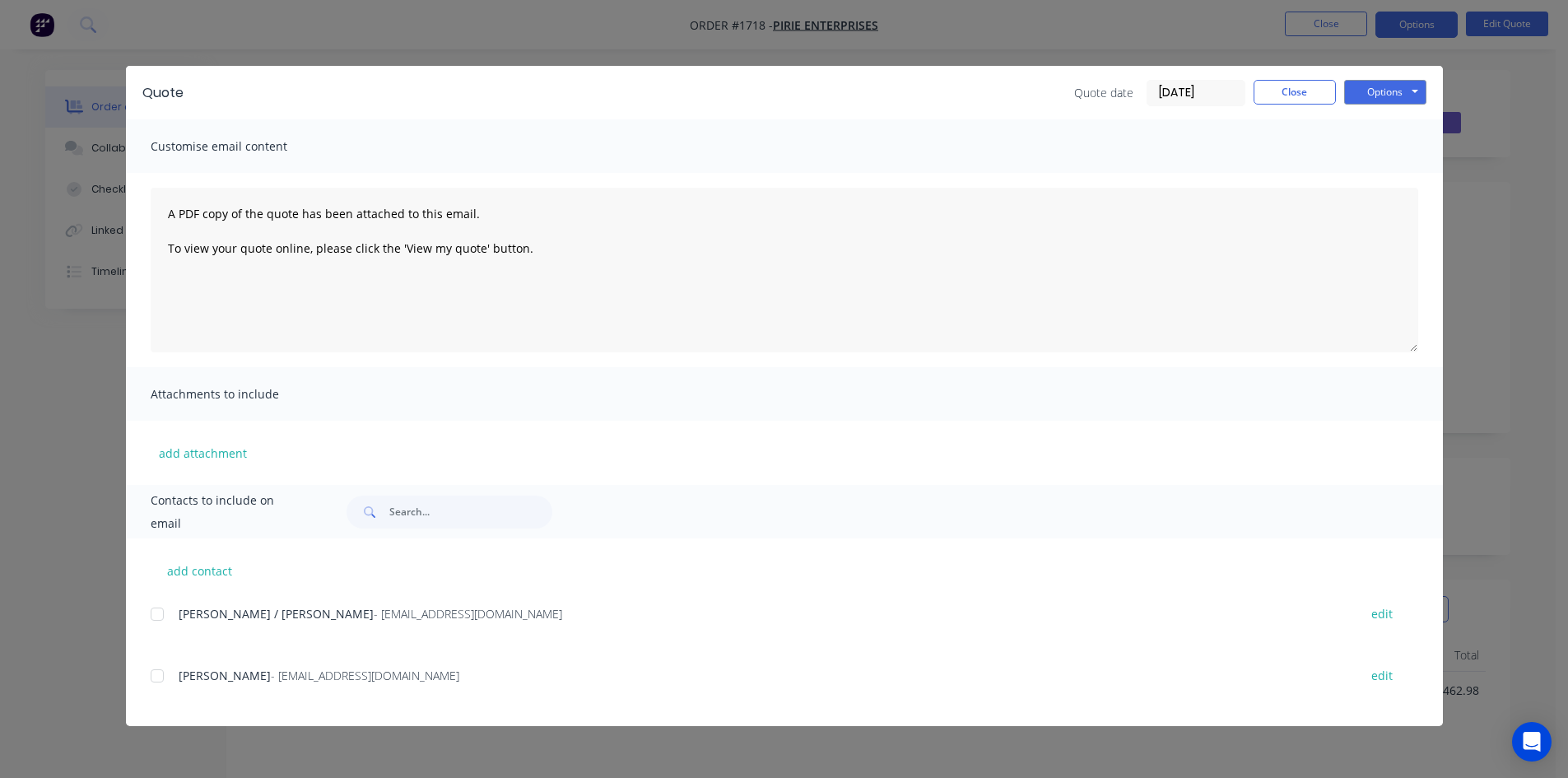
click at [158, 680] on div at bounding box center [157, 675] width 33 height 33
click at [1371, 88] on button "Options" at bounding box center [1385, 93] width 83 height 25
click at [1429, 118] on button "Preview" at bounding box center [1396, 121] width 105 height 28
click at [1384, 87] on button "Options" at bounding box center [1385, 93] width 83 height 25
click at [1395, 177] on button "Email" at bounding box center [1396, 176] width 105 height 28
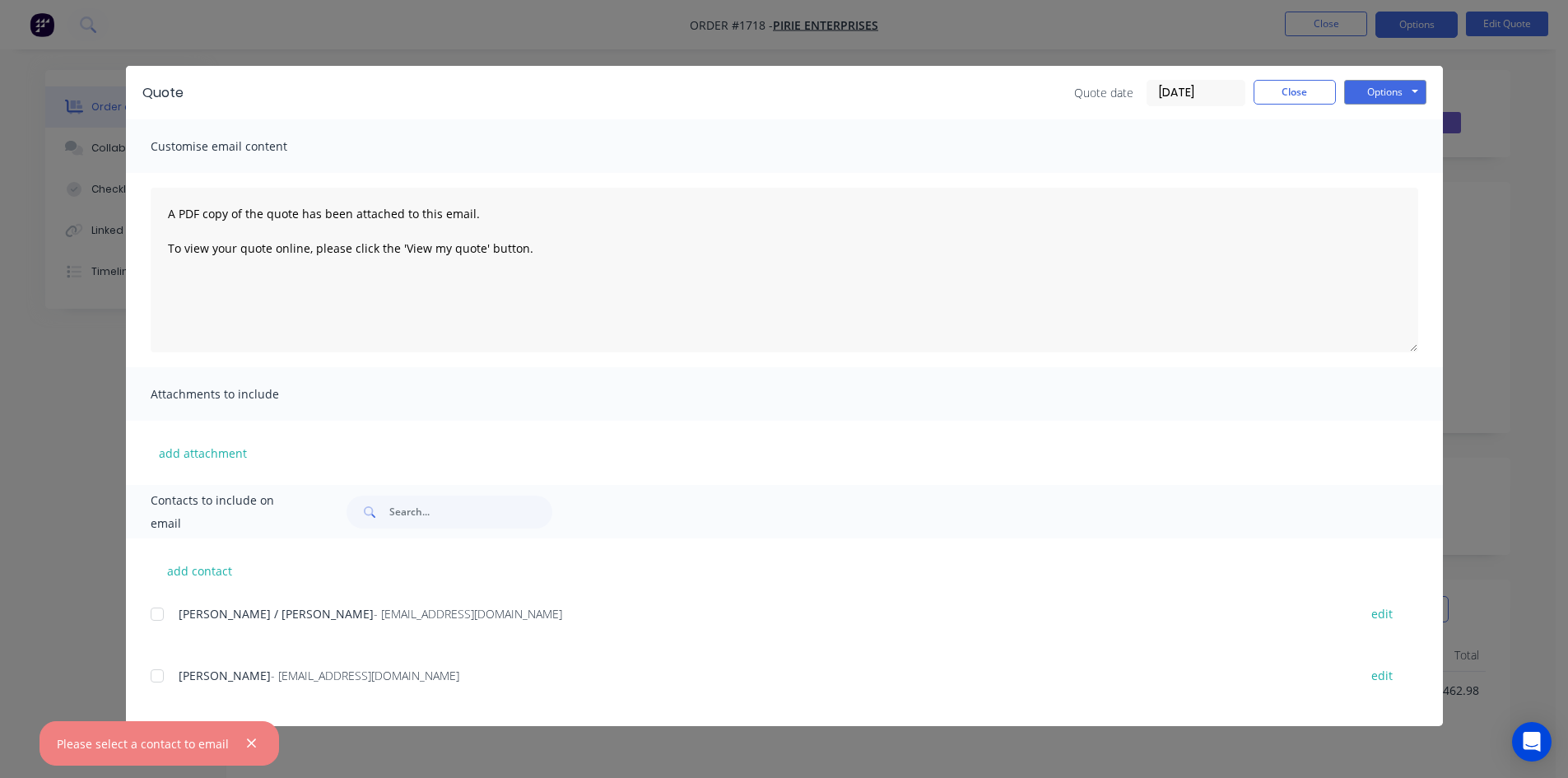
click at [164, 675] on div at bounding box center [157, 675] width 33 height 33
click at [1401, 85] on button "Options" at bounding box center [1385, 93] width 83 height 25
click at [1401, 177] on button "Email" at bounding box center [1396, 176] width 105 height 28
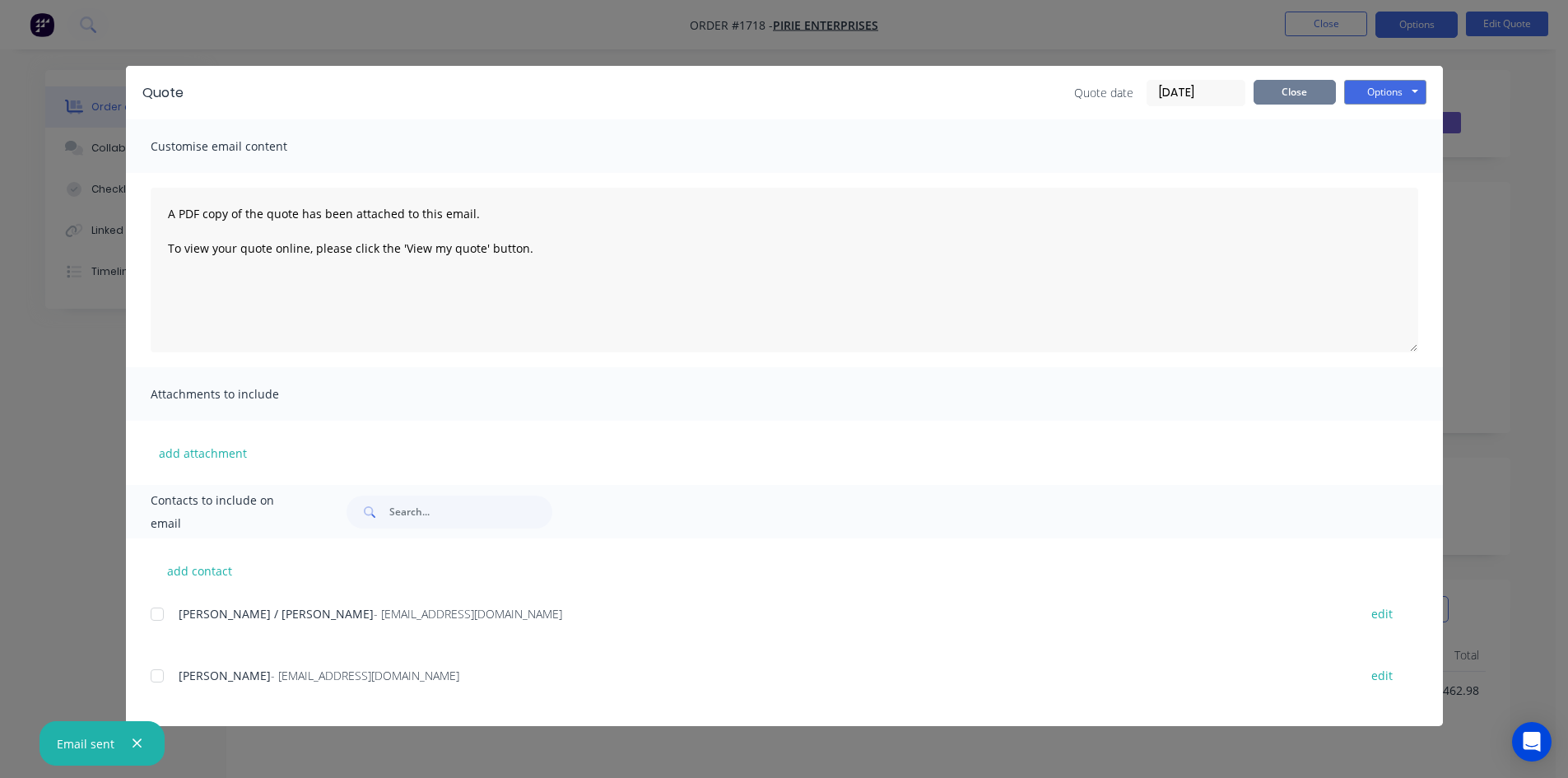
click at [1298, 94] on button "Close" at bounding box center [1295, 93] width 83 height 25
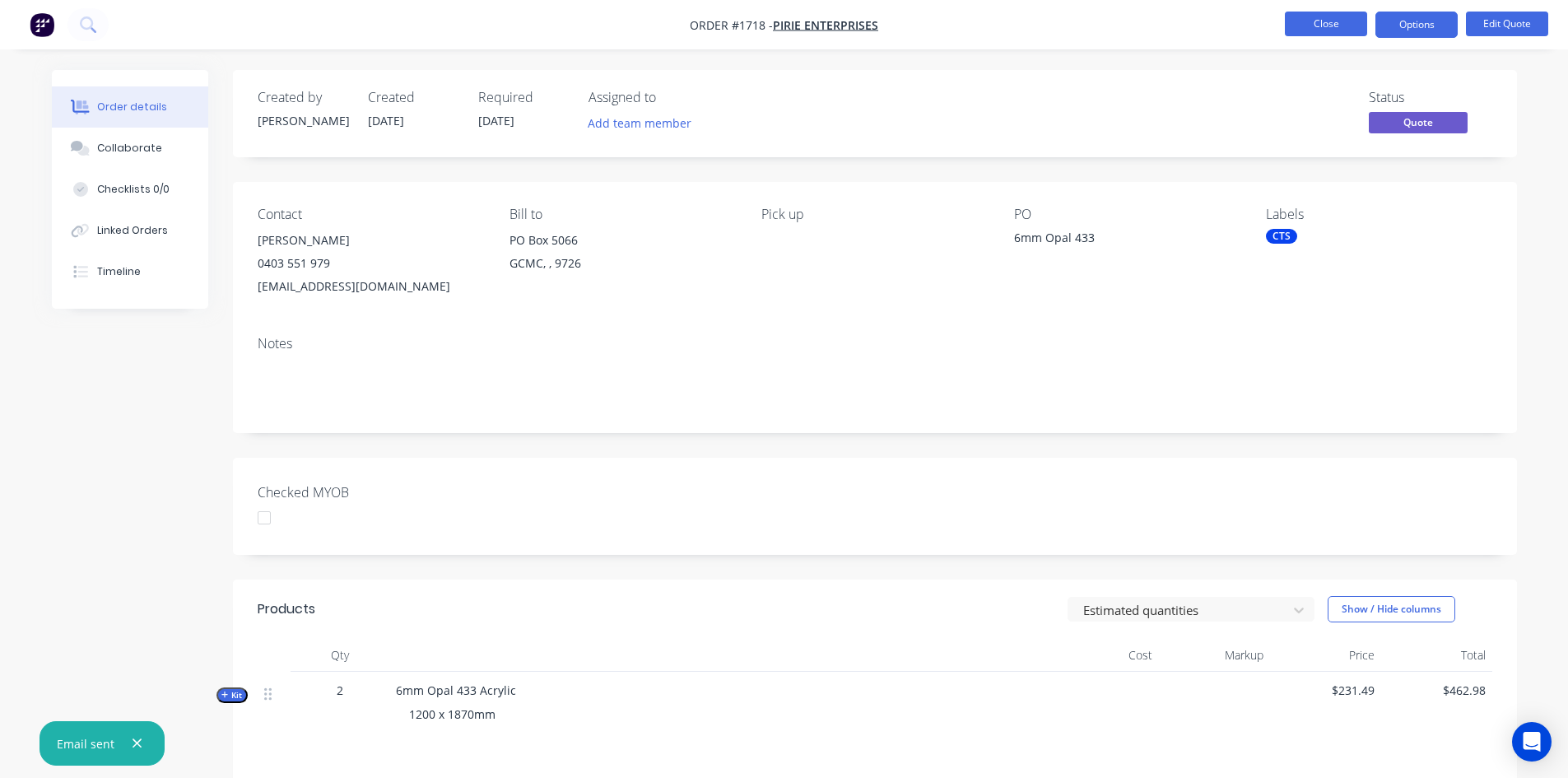
click at [1324, 23] on button "Close" at bounding box center [1325, 24] width 83 height 25
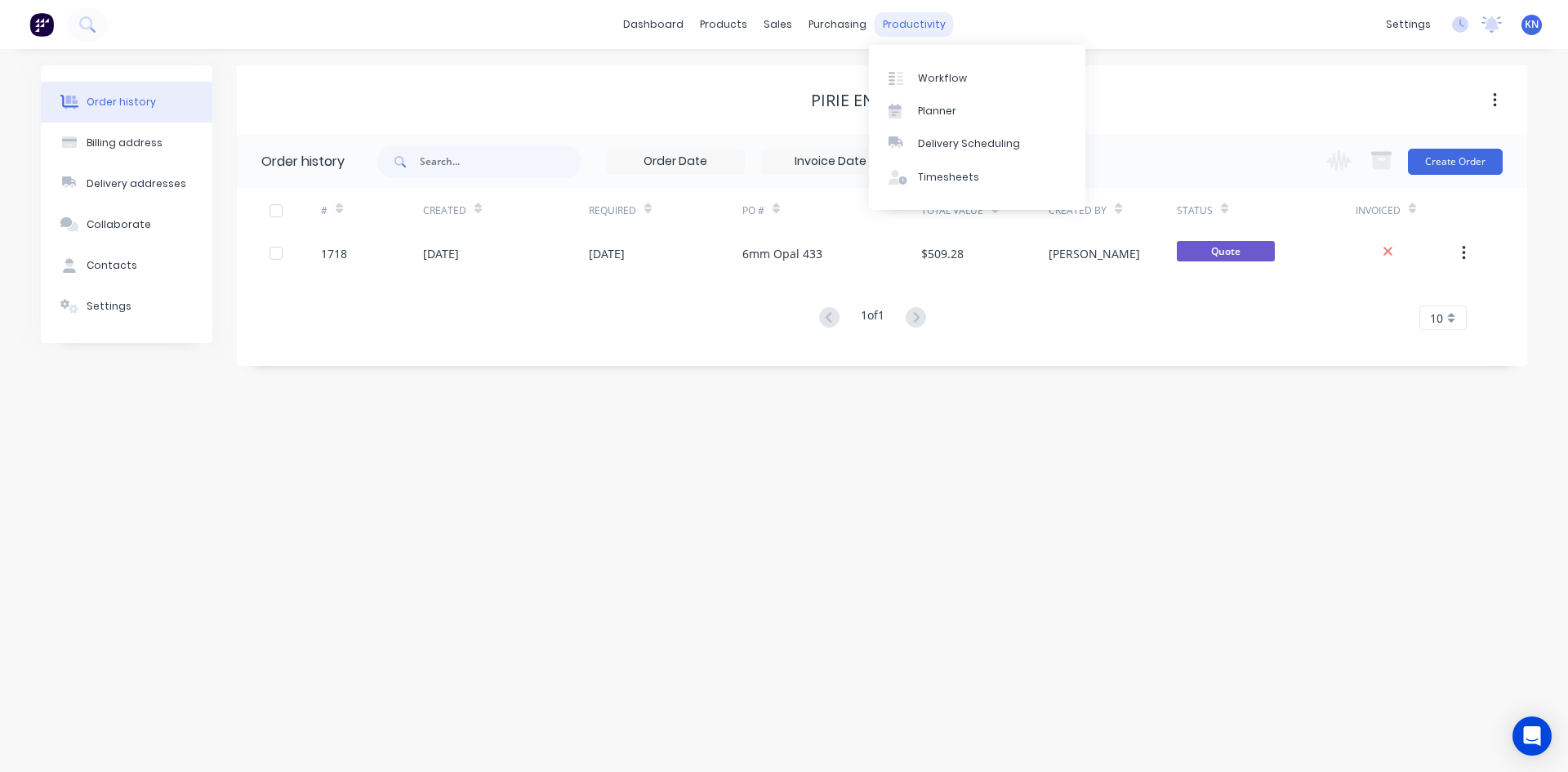
drag, startPoint x: 908, startPoint y: 25, endPoint x: 915, endPoint y: 33, distance: 10.6
click at [908, 25] on div "productivity" at bounding box center [914, 25] width 79 height 25
click at [938, 79] on div "Workflow" at bounding box center [942, 79] width 49 height 15
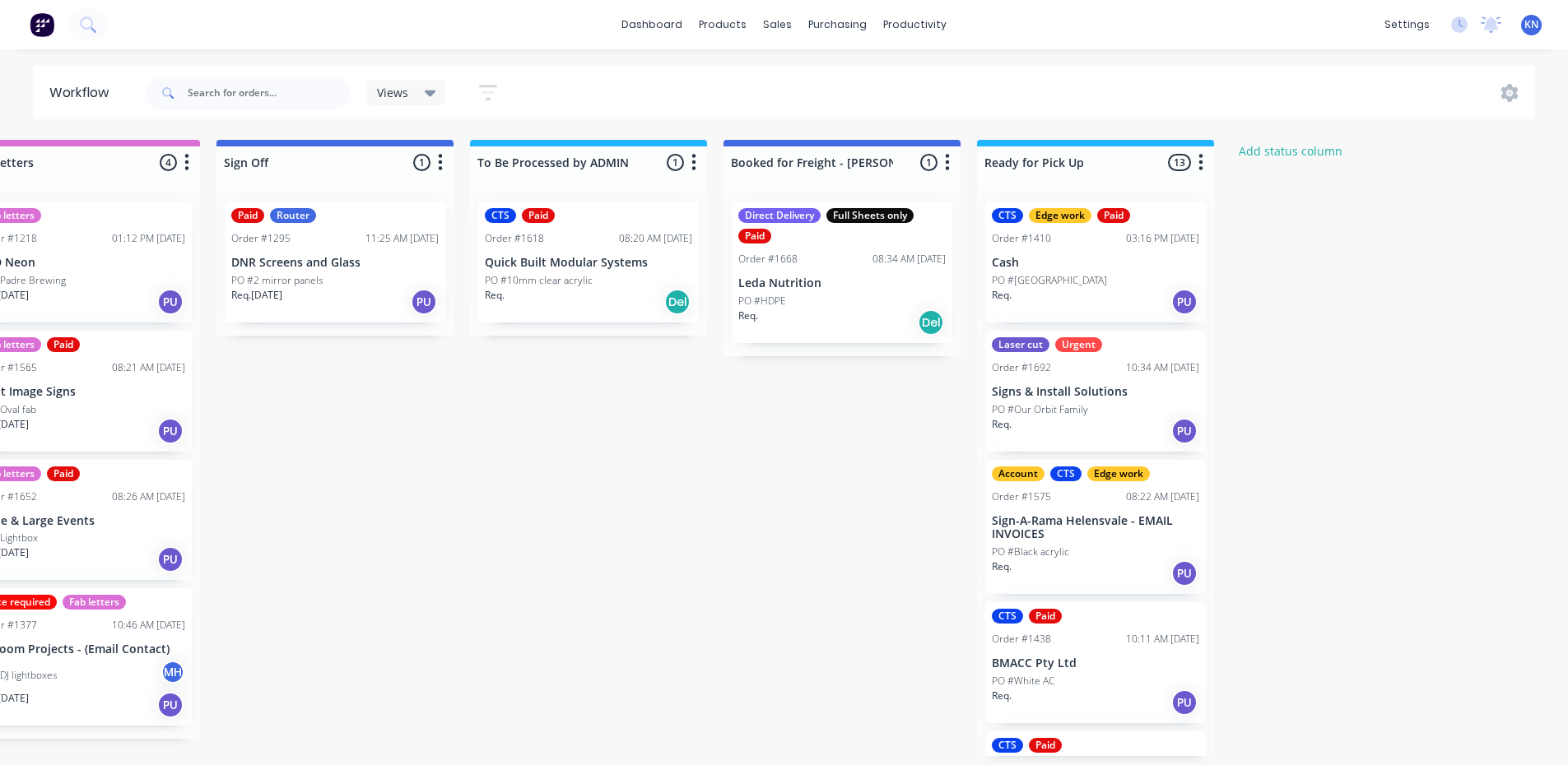
scroll to position [0, 2371]
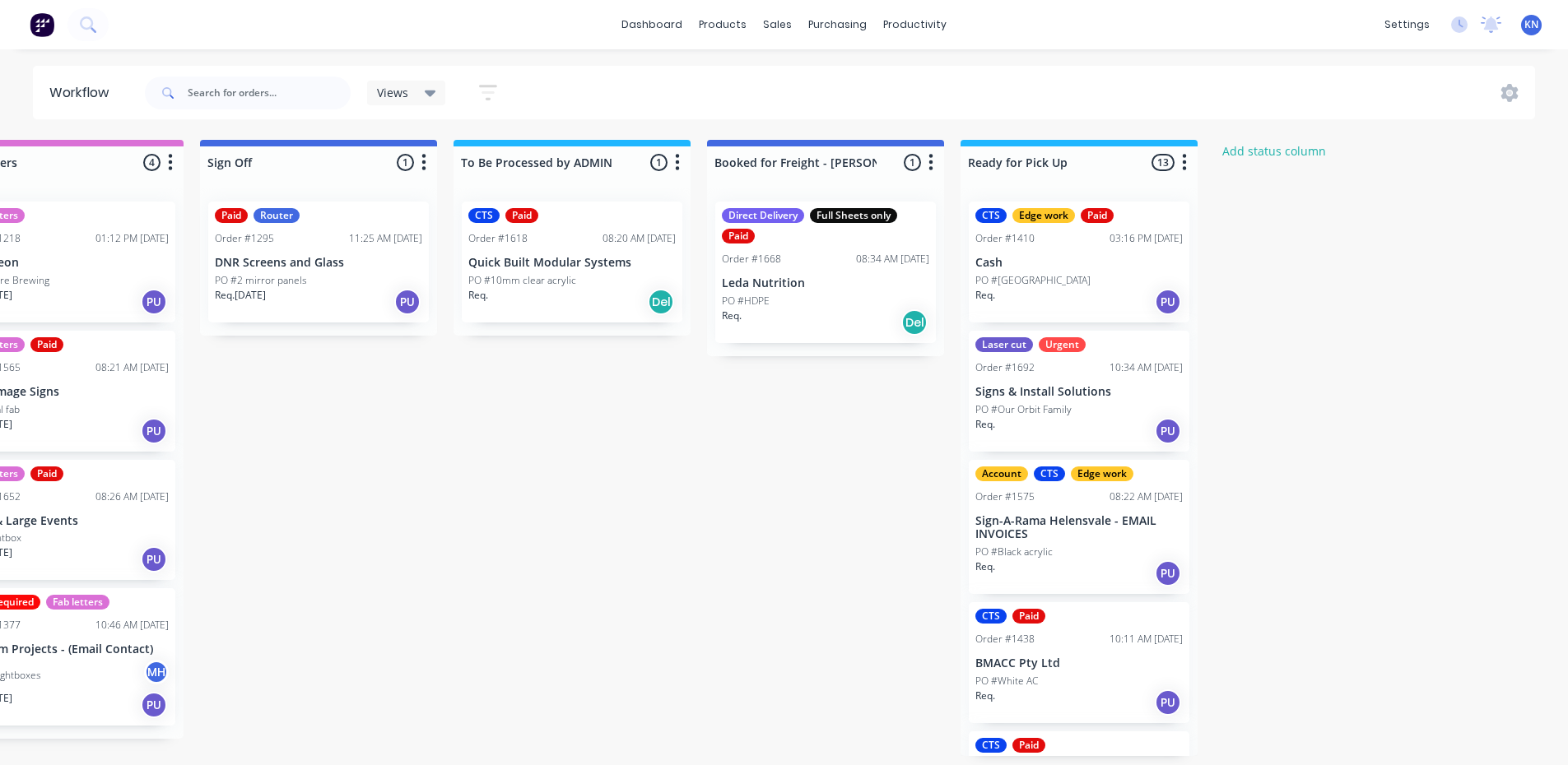
click at [281, 271] on div "Paid Router Order #1295 11:25 AM [DATE] DNR Screens and Glass PO #2 mirror pane…" at bounding box center [318, 262] width 221 height 121
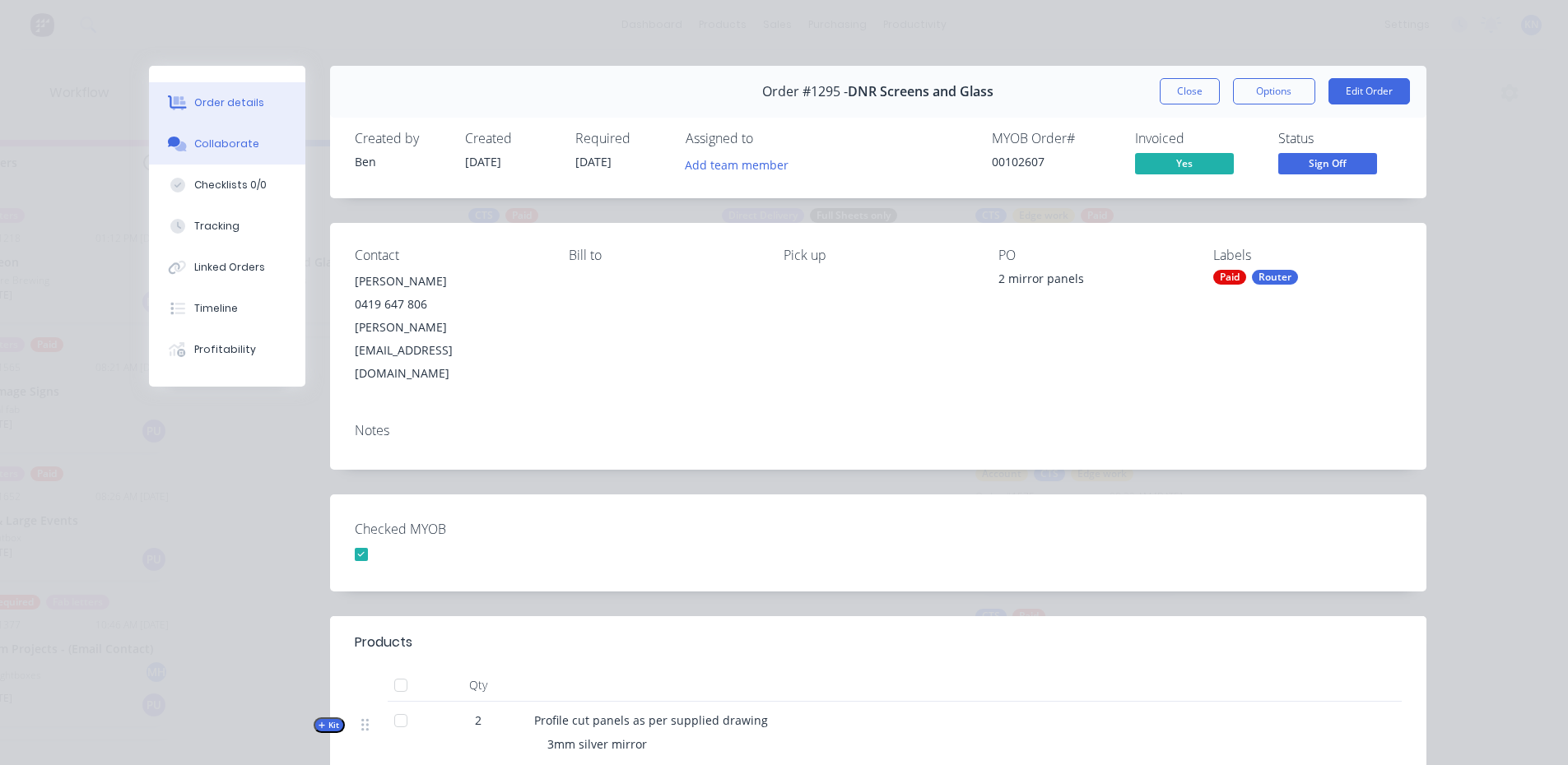
click at [213, 136] on button "Collaborate" at bounding box center [228, 143] width 157 height 41
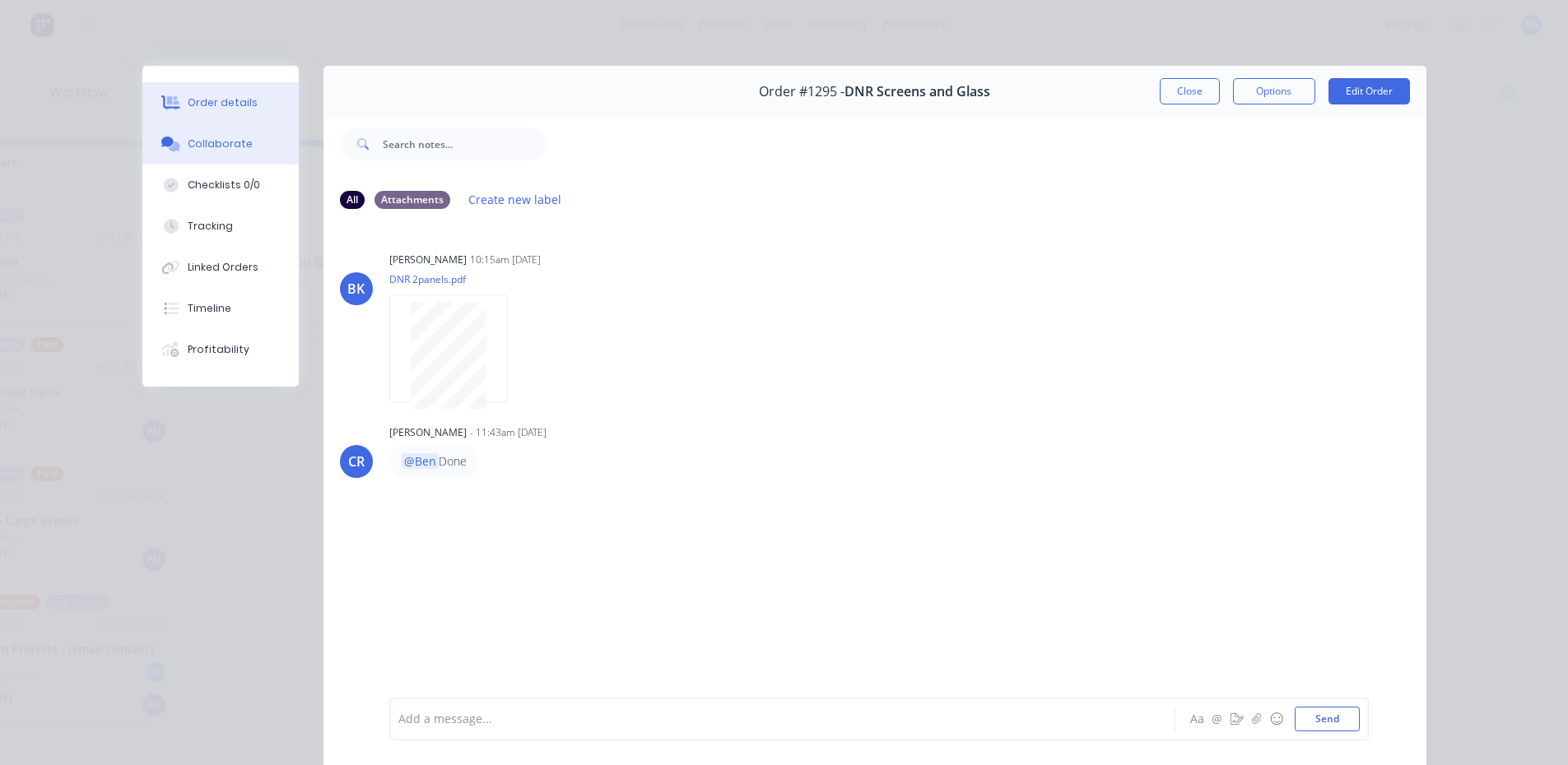
click at [235, 101] on div "Order details" at bounding box center [223, 103] width 70 height 15
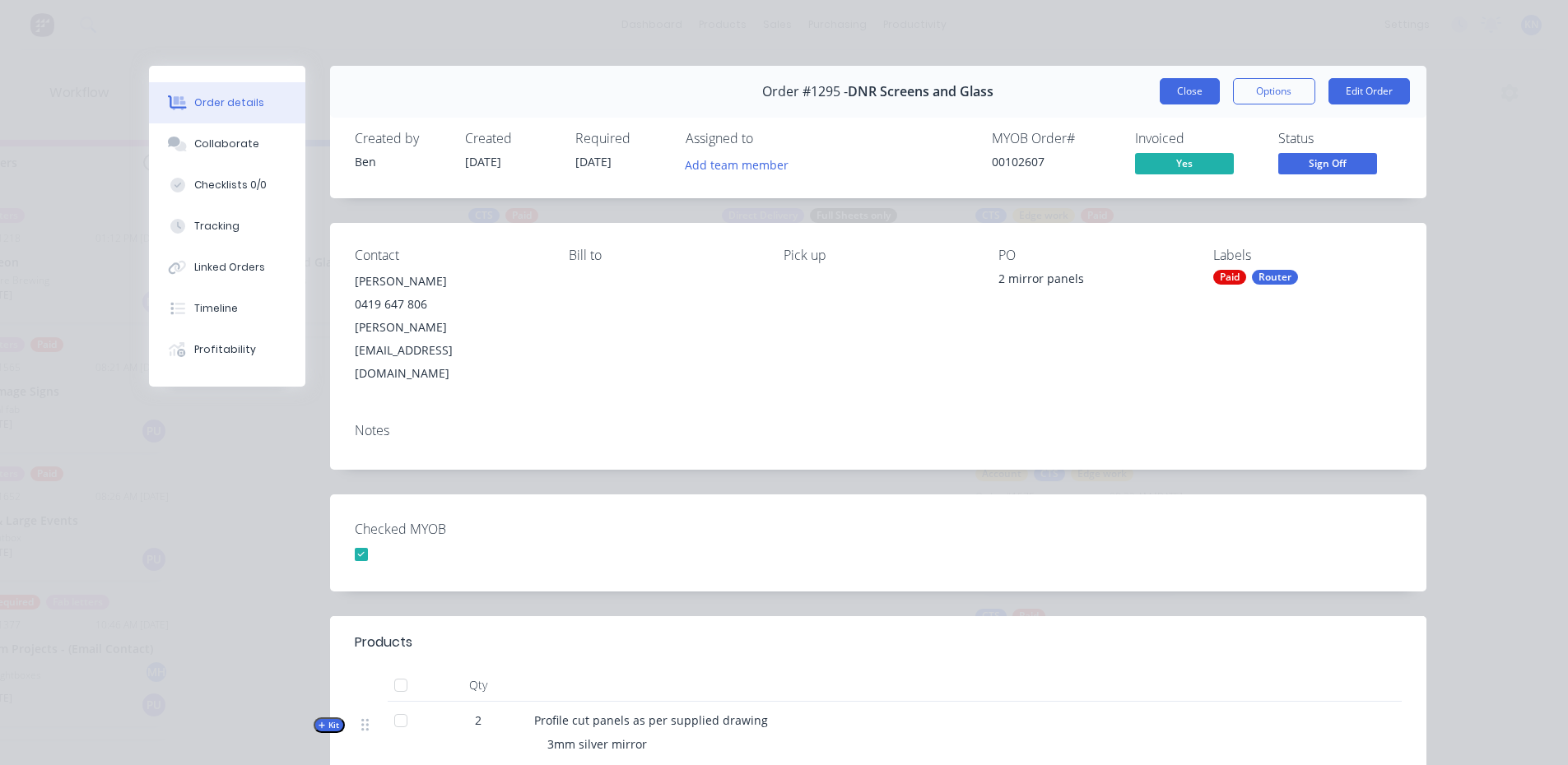
click at [1175, 85] on button "Close" at bounding box center [1190, 92] width 60 height 27
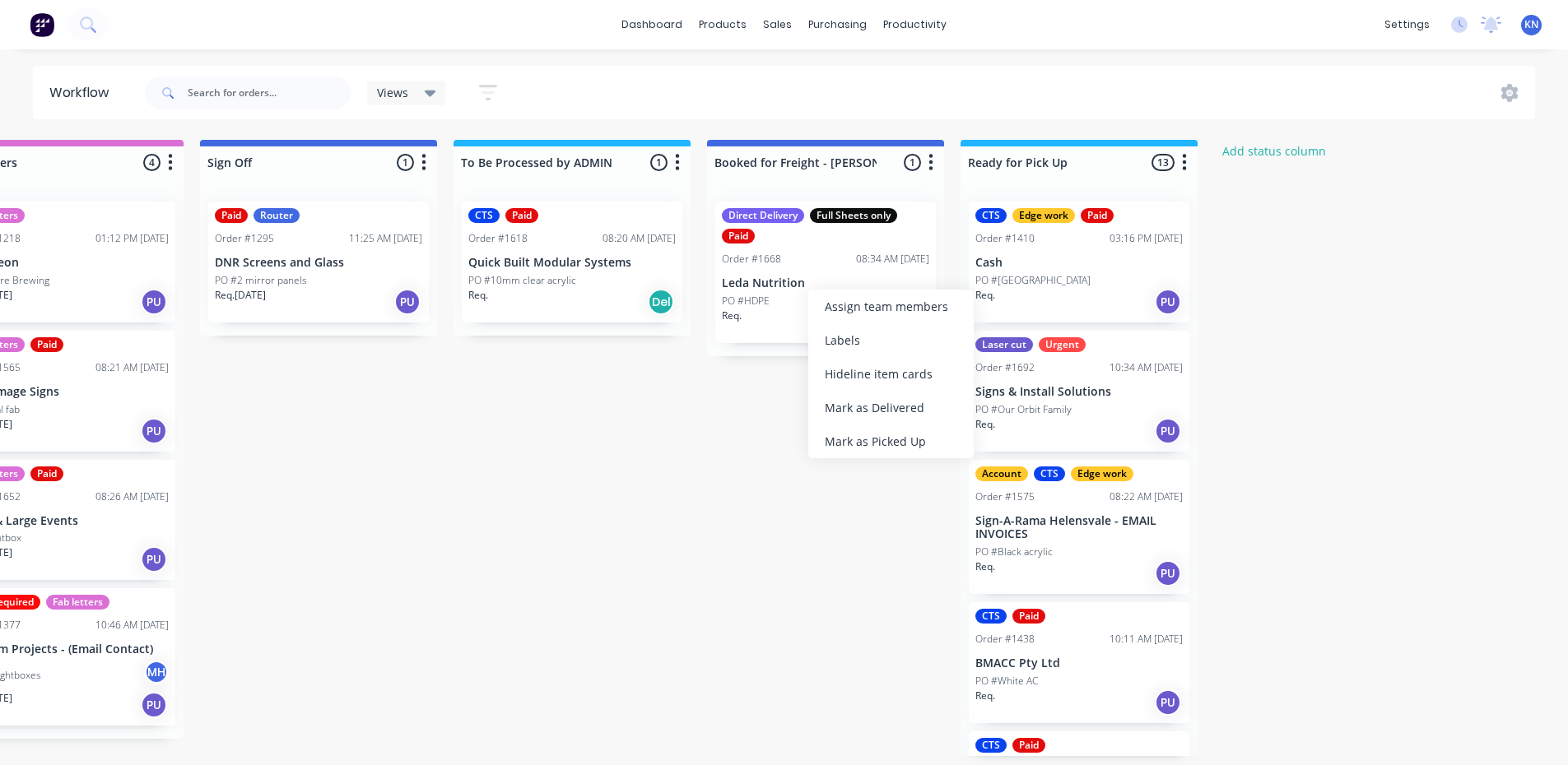
click at [879, 412] on div "Mark as Delivered" at bounding box center [891, 408] width 165 height 33
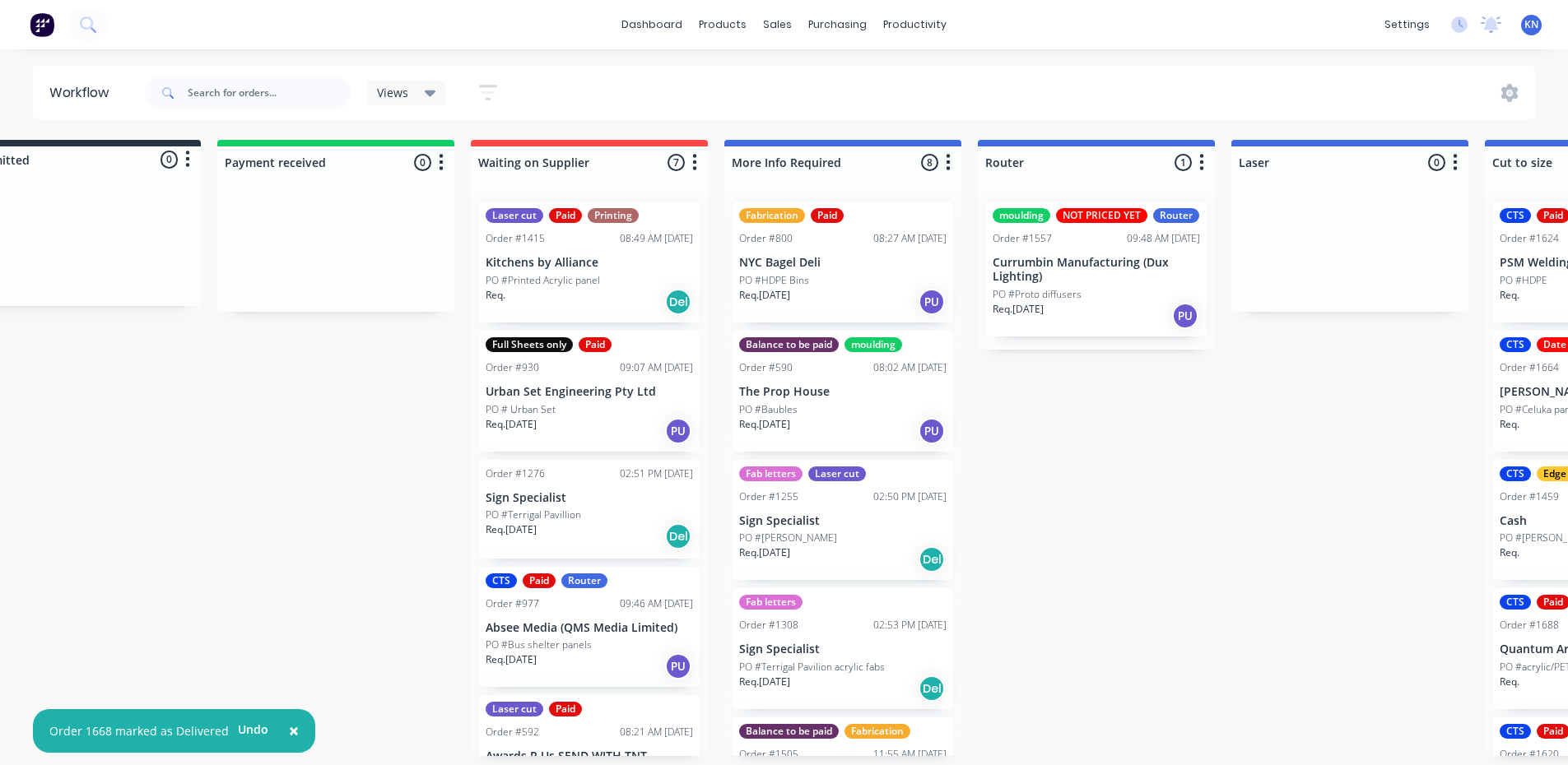
scroll to position [3, 0]
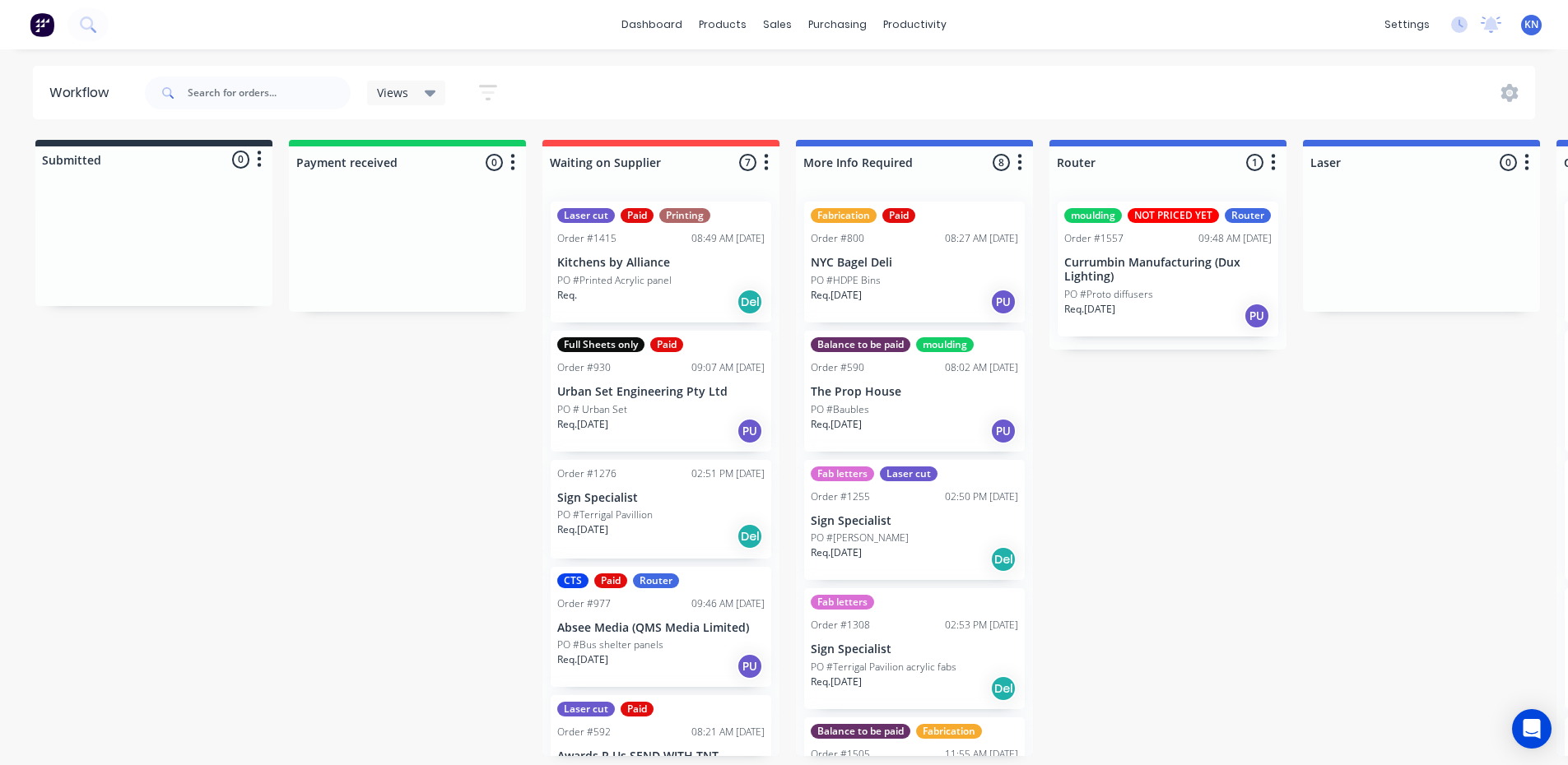
click at [633, 516] on p "PO #Terrigal Pavillion" at bounding box center [604, 515] width 96 height 15
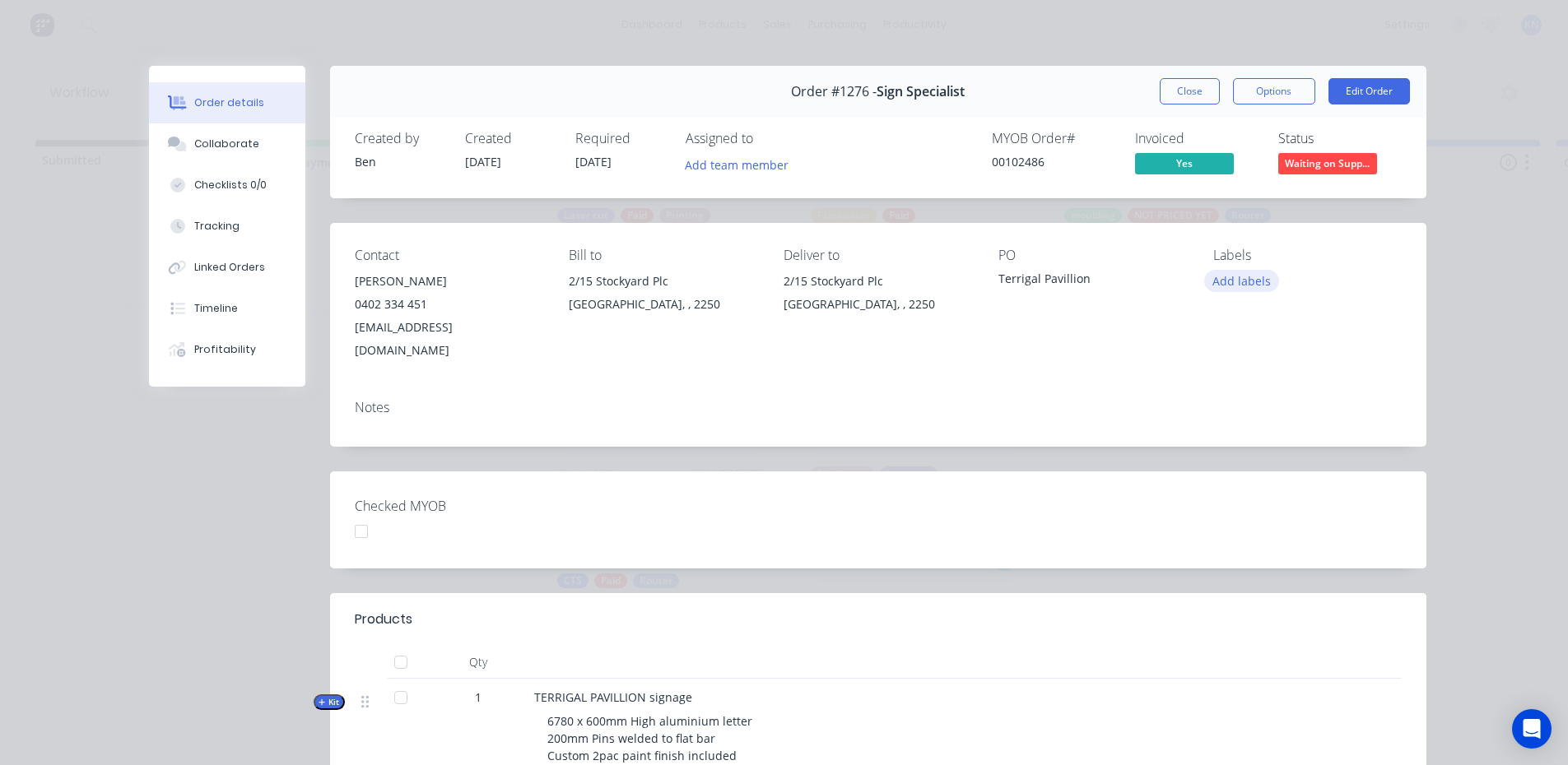
click at [1242, 285] on button "Add labels" at bounding box center [1241, 281] width 76 height 22
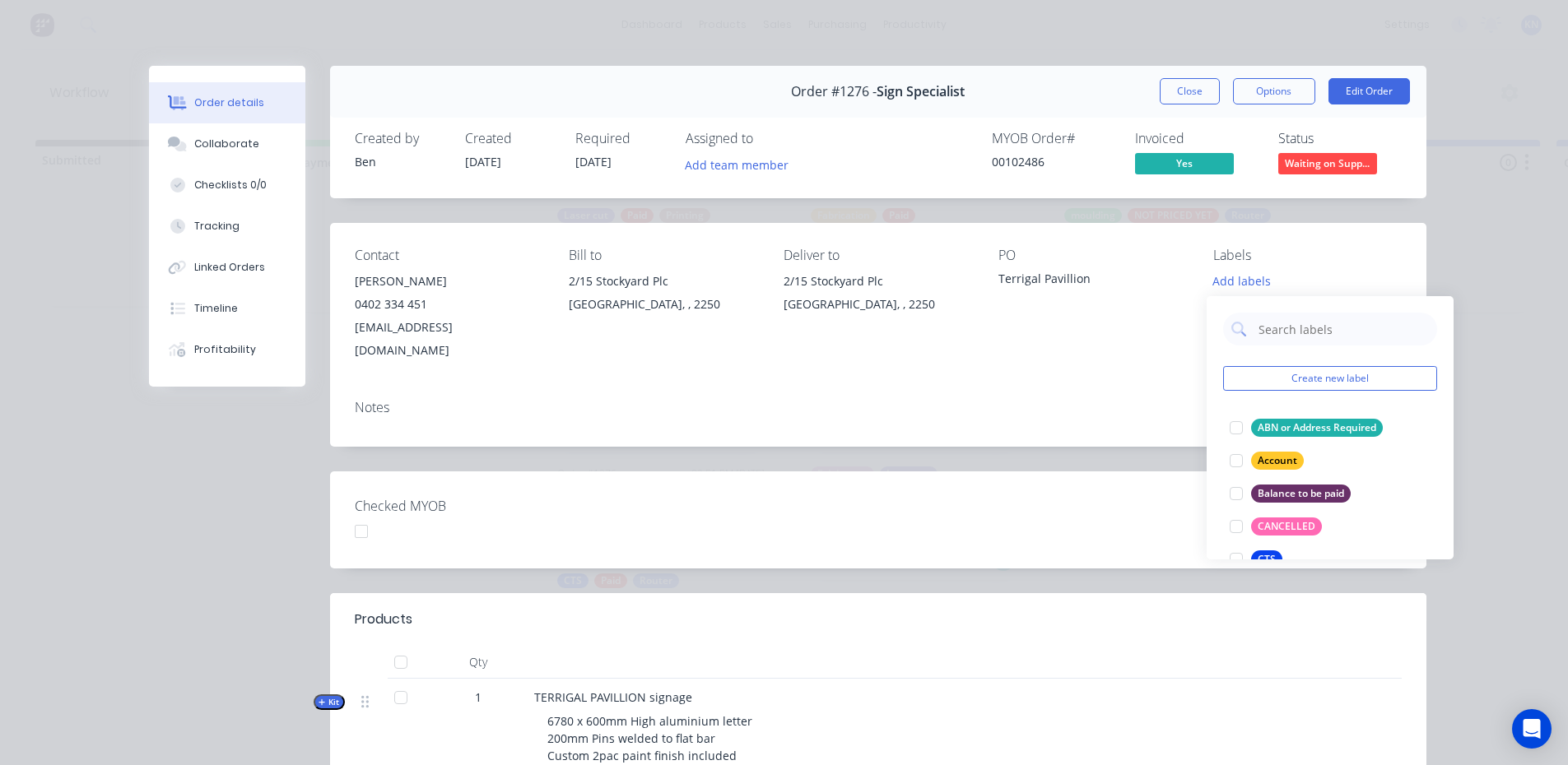
click at [1125, 402] on div "Notes" at bounding box center [878, 417] width 1096 height 60
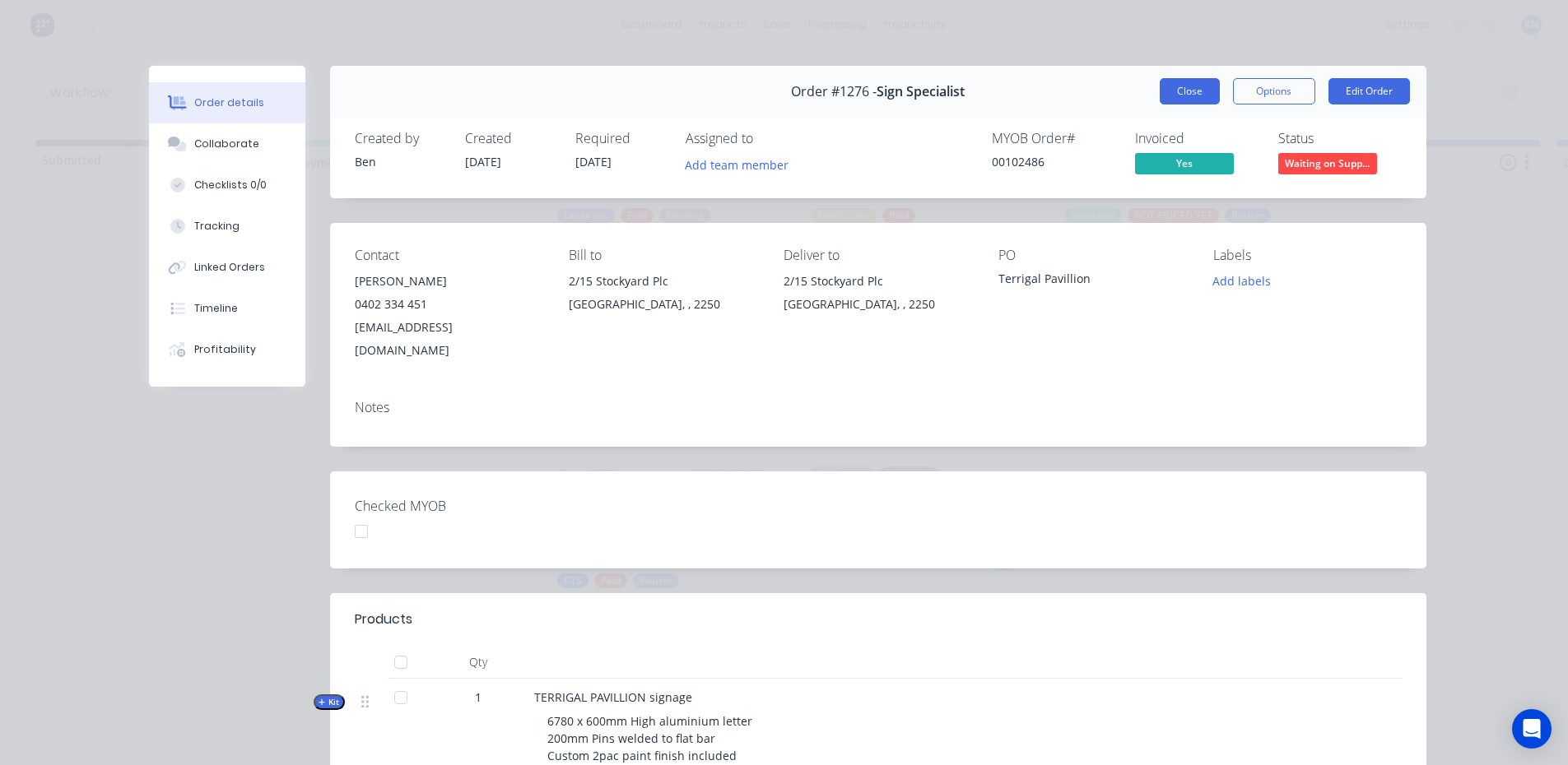
click at [1187, 89] on button "Close" at bounding box center [1190, 92] width 60 height 27
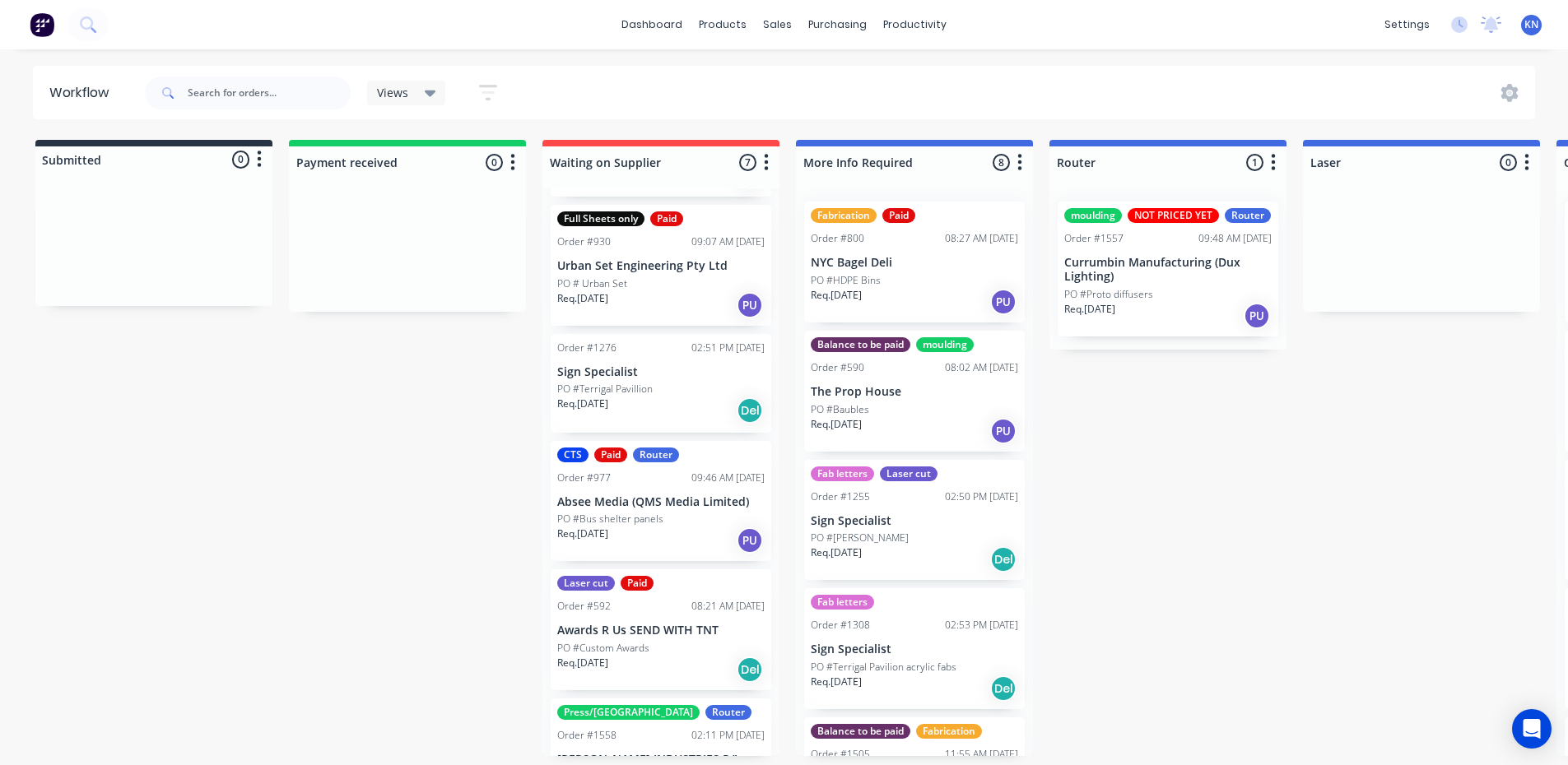
scroll to position [164, 0]
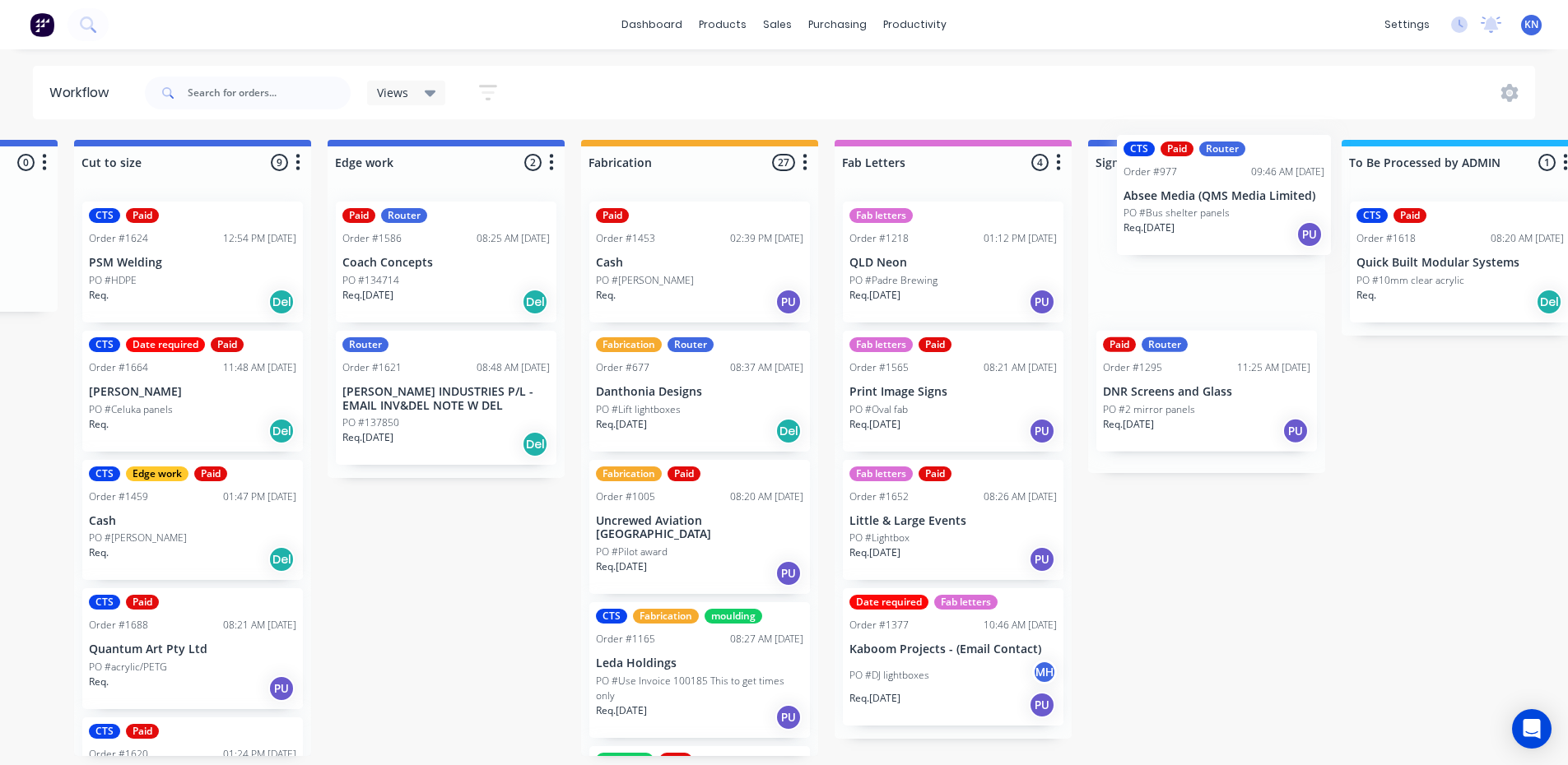
drag, startPoint x: 599, startPoint y: 477, endPoint x: 1170, endPoint y: 209, distance: 630.8
click at [1170, 209] on div "Submitted 0 Status colour #273444 hex #273444 Save Cancel Summaries Total order…" at bounding box center [474, 448] width 3938 height 617
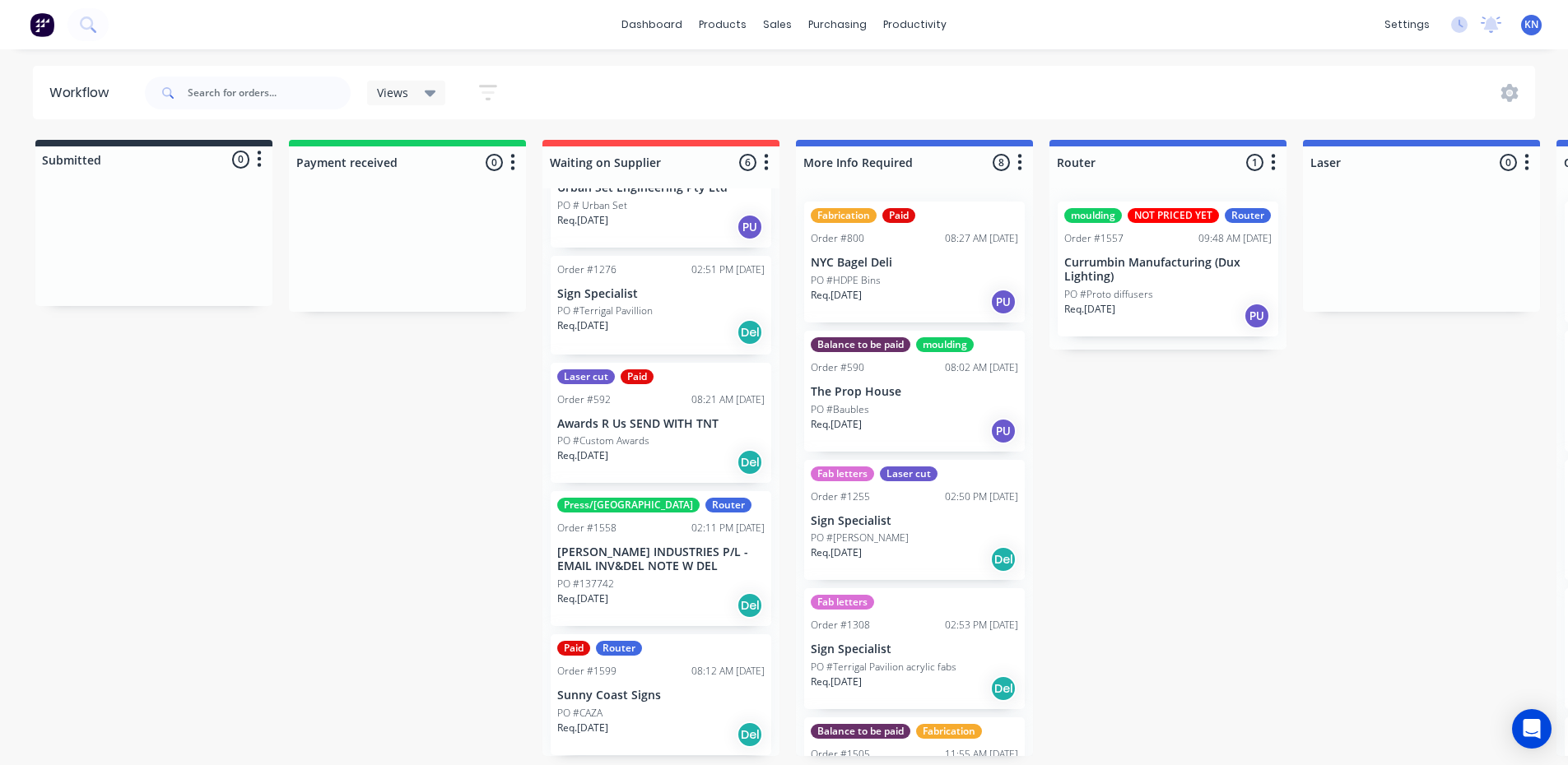
scroll to position [3, 0]
click at [633, 698] on p "Sunny Coast Signs" at bounding box center [660, 695] width 208 height 14
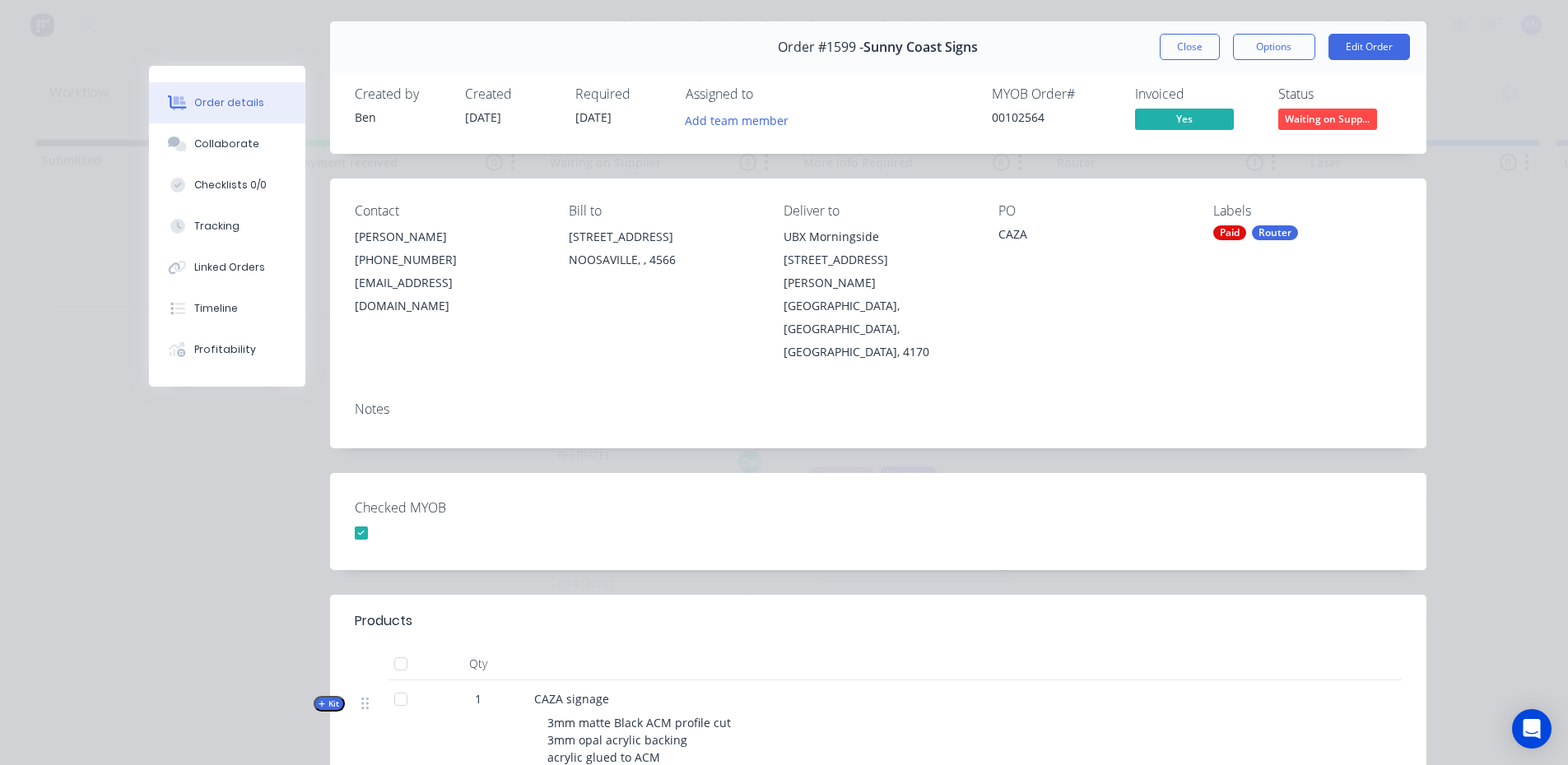
scroll to position [82, 0]
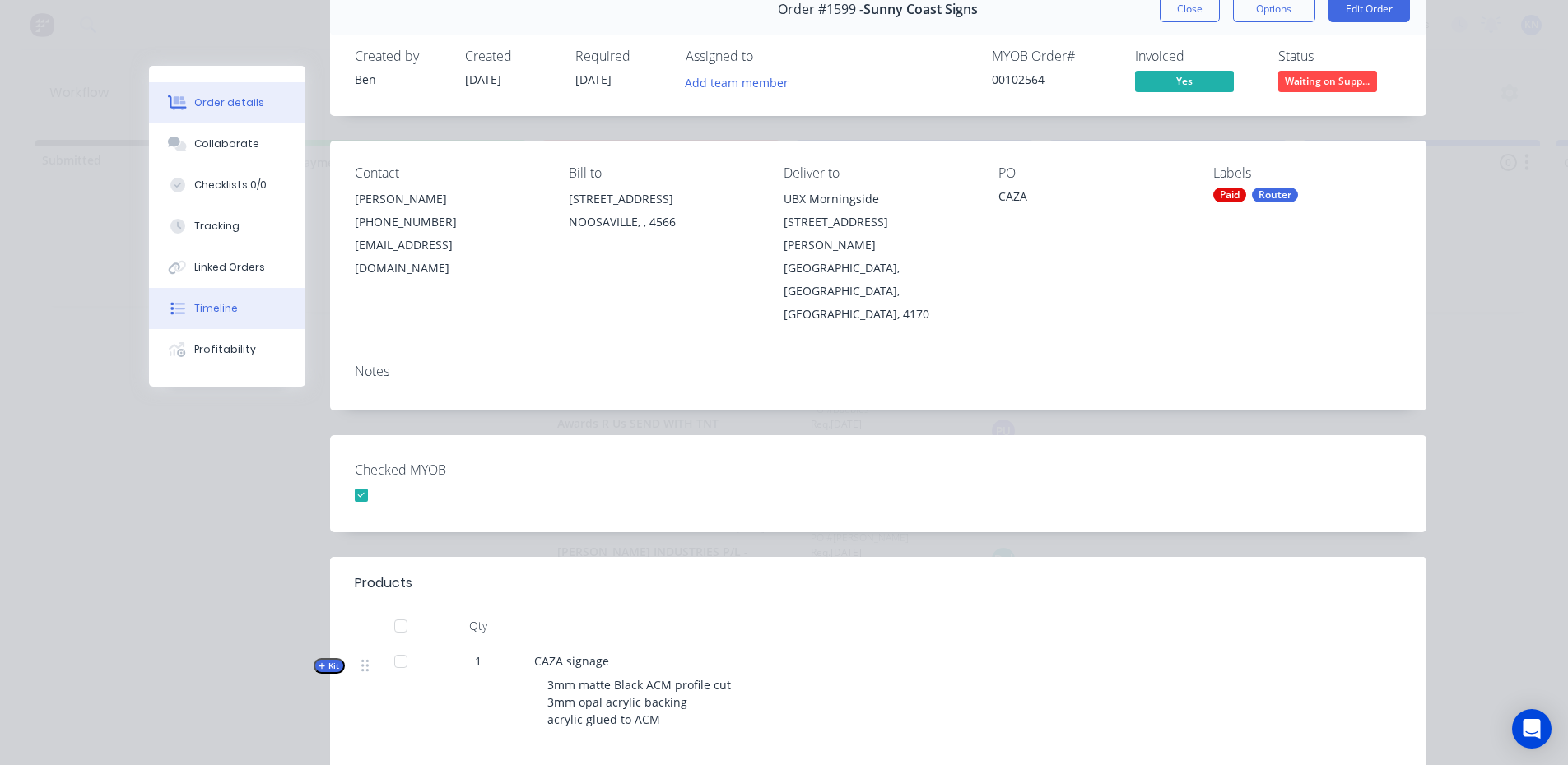
click at [215, 311] on div "Timeline" at bounding box center [216, 308] width 43 height 15
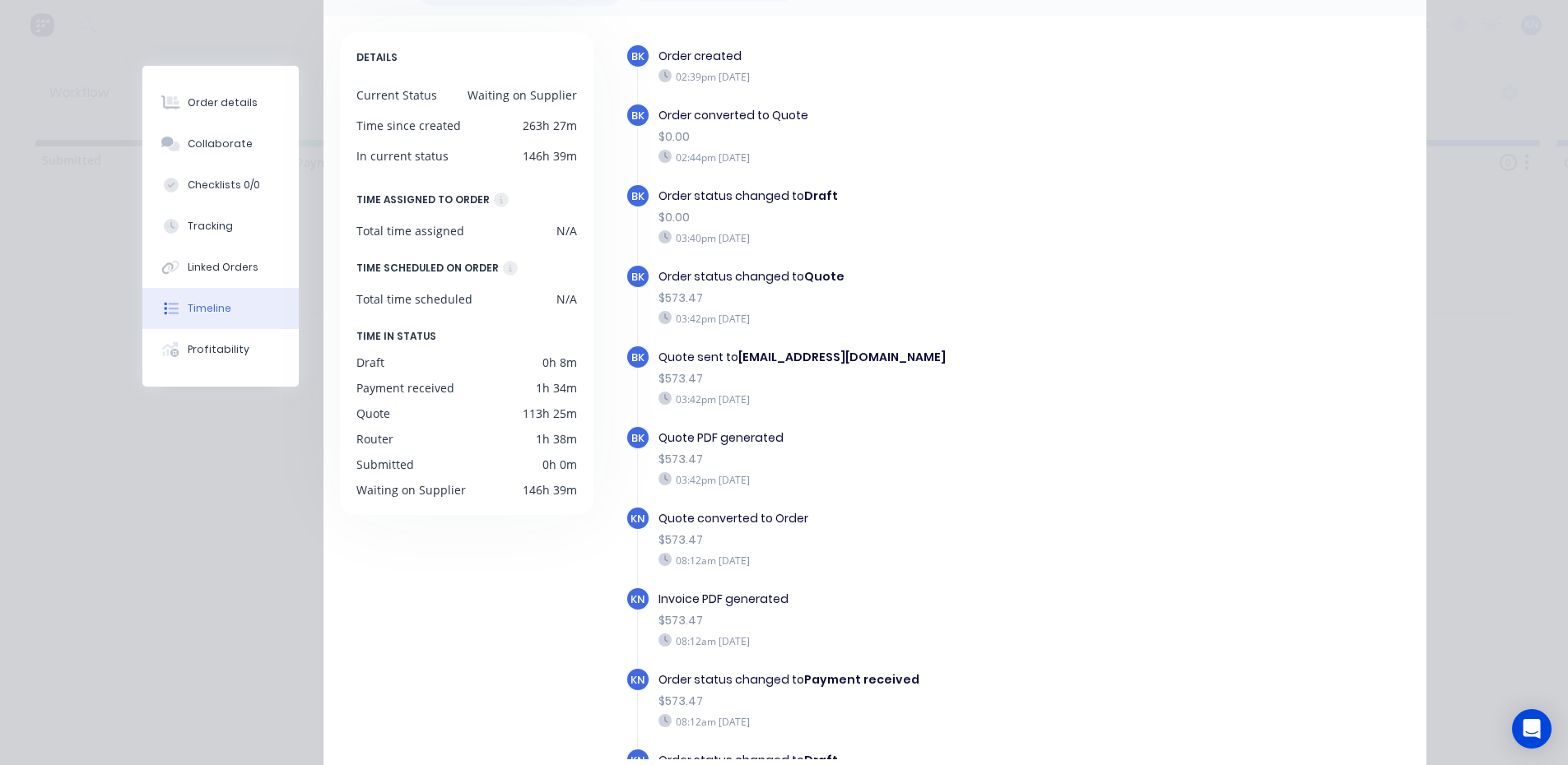
scroll to position [0, 0]
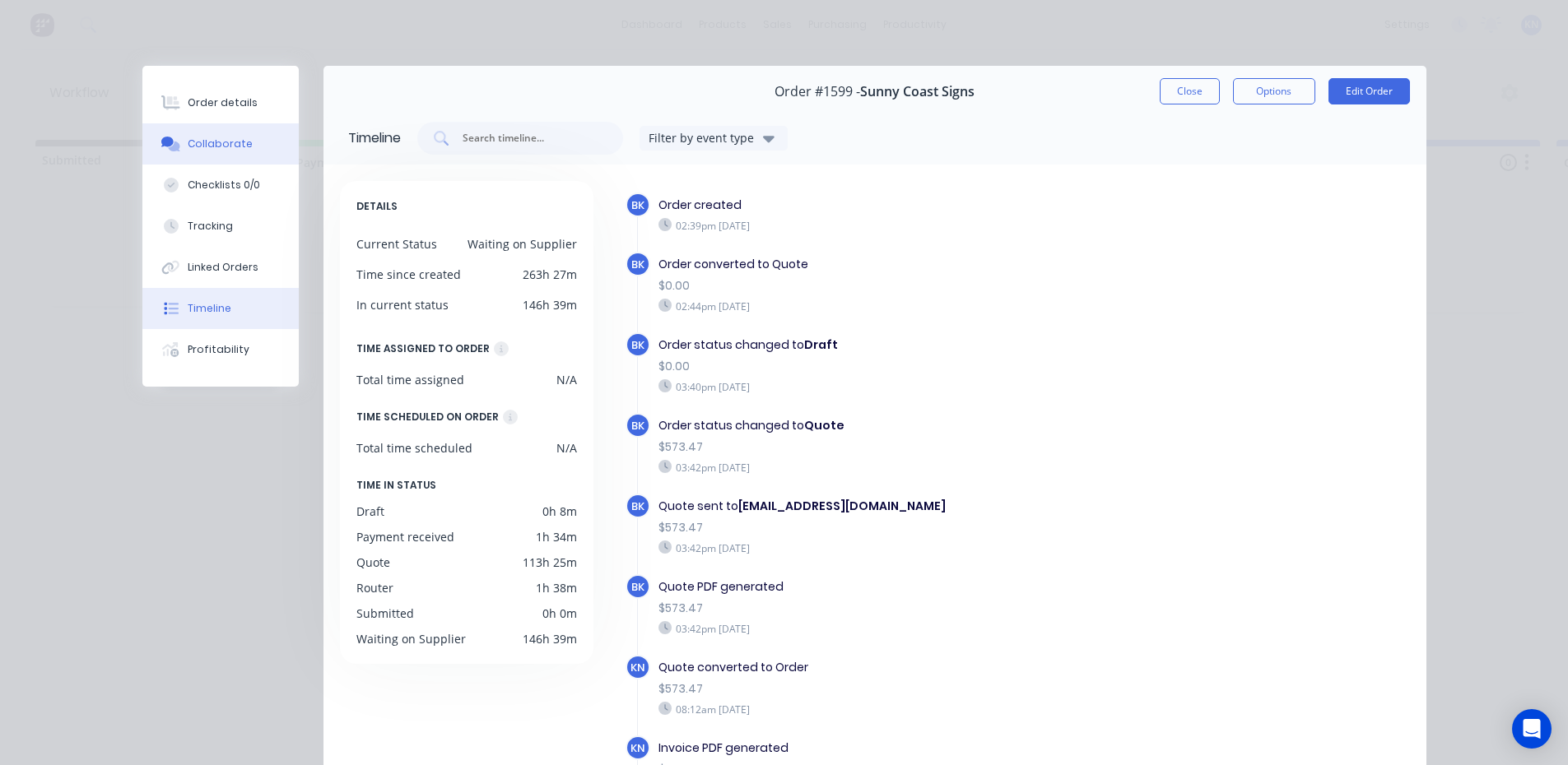
click at [214, 147] on div "Collaborate" at bounding box center [220, 144] width 65 height 15
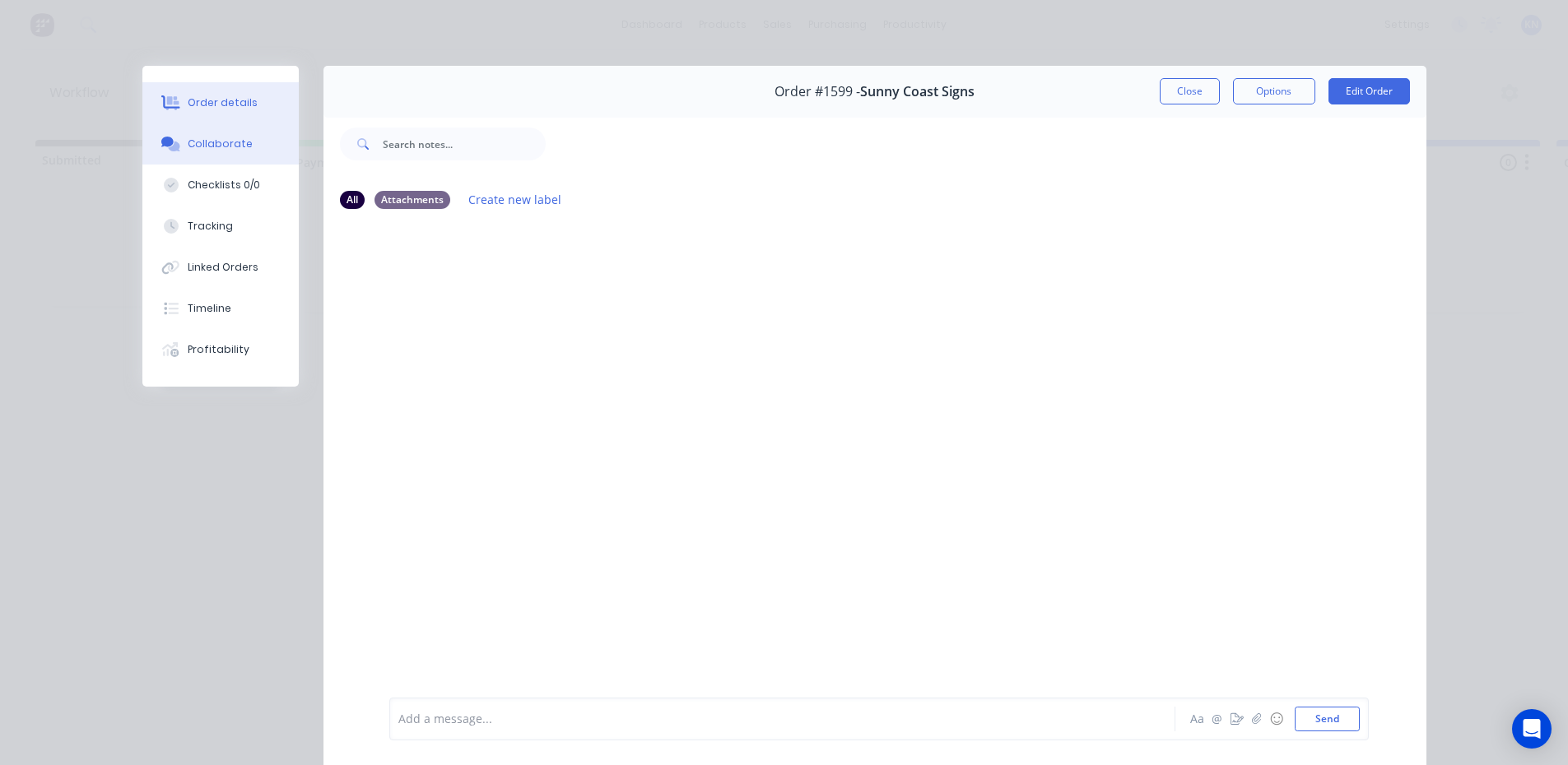
click at [226, 105] on div "Order details" at bounding box center [223, 103] width 70 height 15
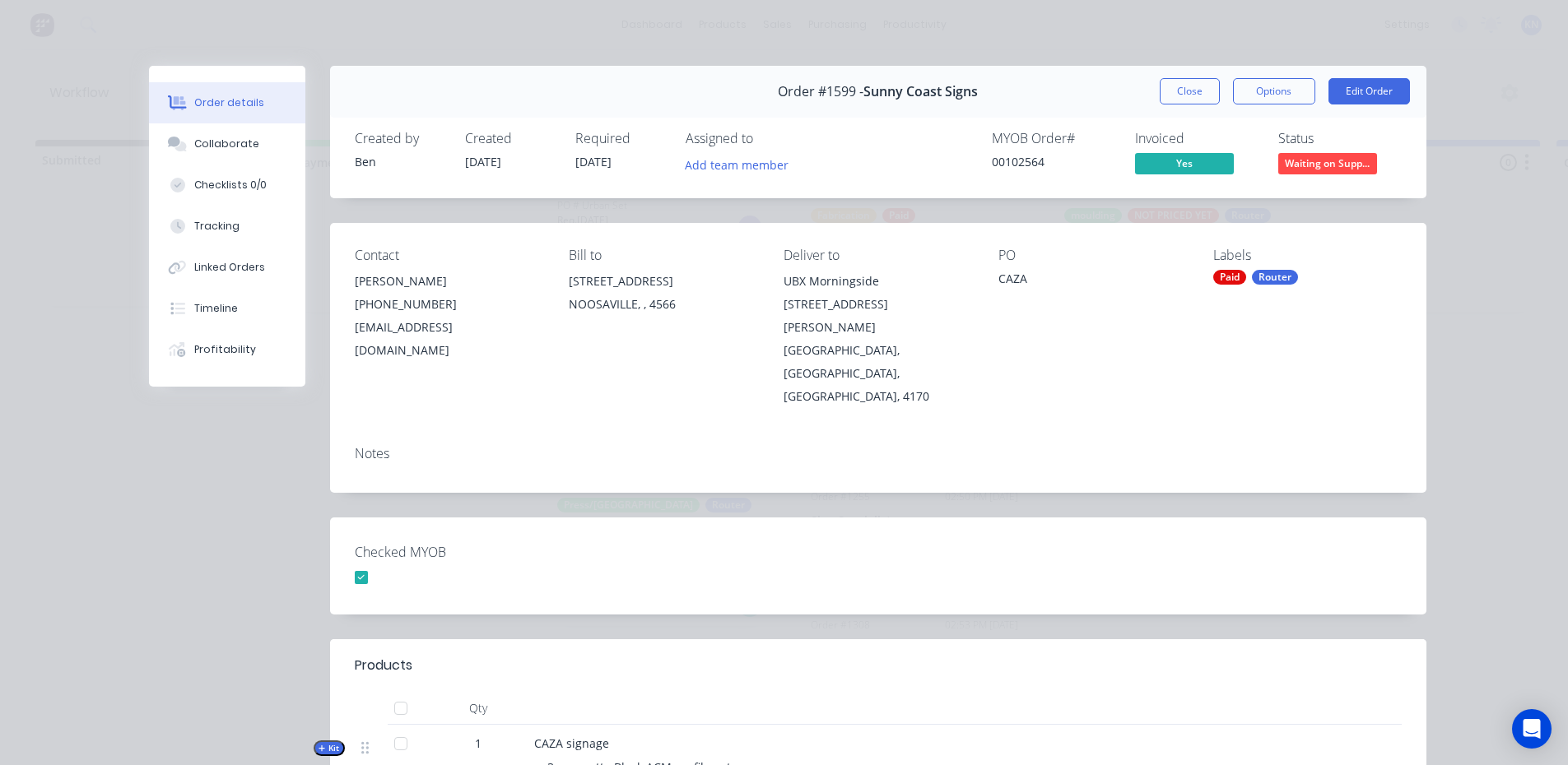
click at [1127, 442] on div "Order #1599 - Sunny Coast Signs Close Options Edit Order Created by Ben Created…" at bounding box center [788, 593] width 1277 height 1055
click at [1327, 164] on span "Waiting on Supp..." at bounding box center [1327, 163] width 98 height 21
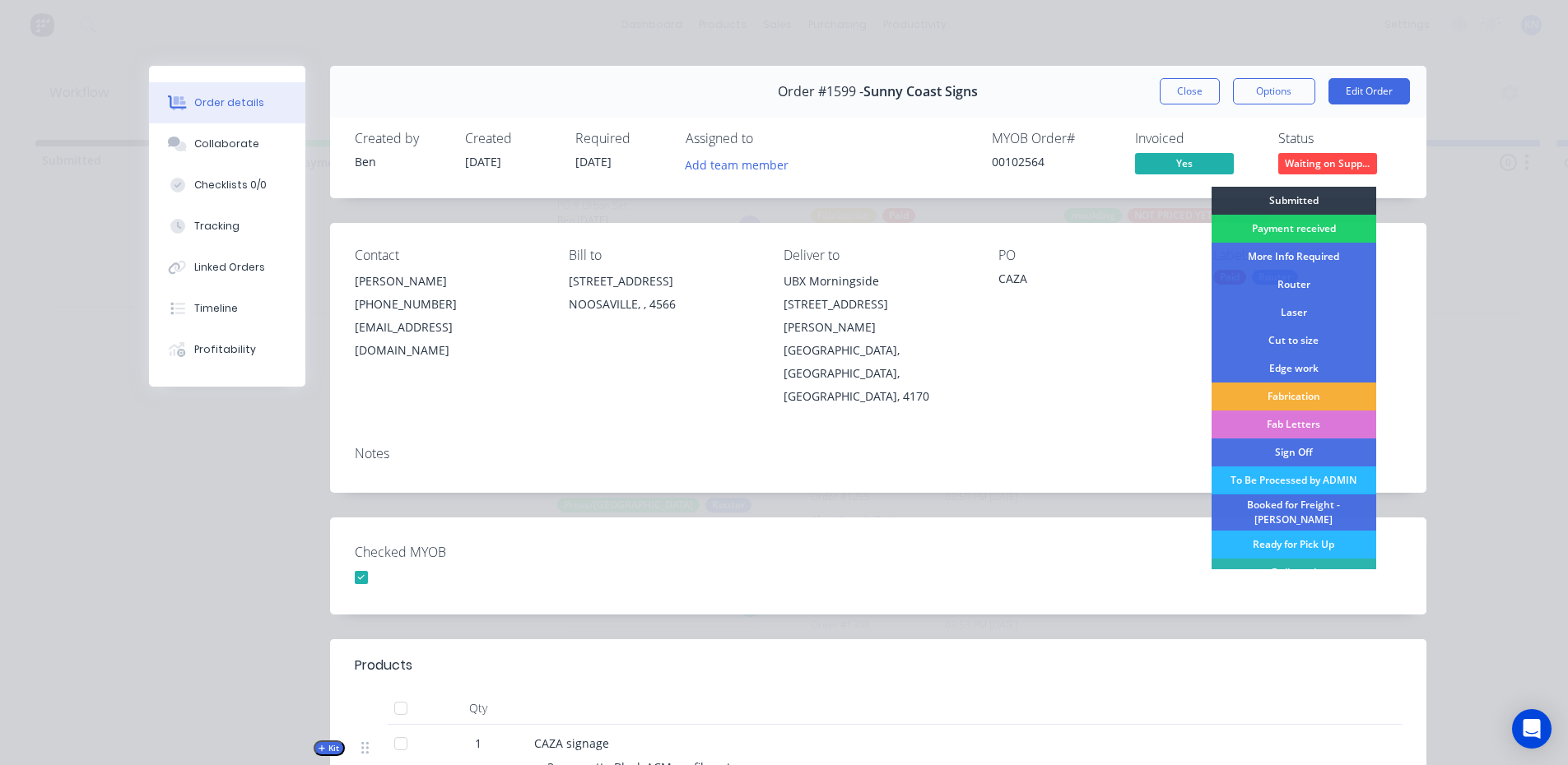
click at [1136, 446] on div "Notes" at bounding box center [879, 453] width 1047 height 16
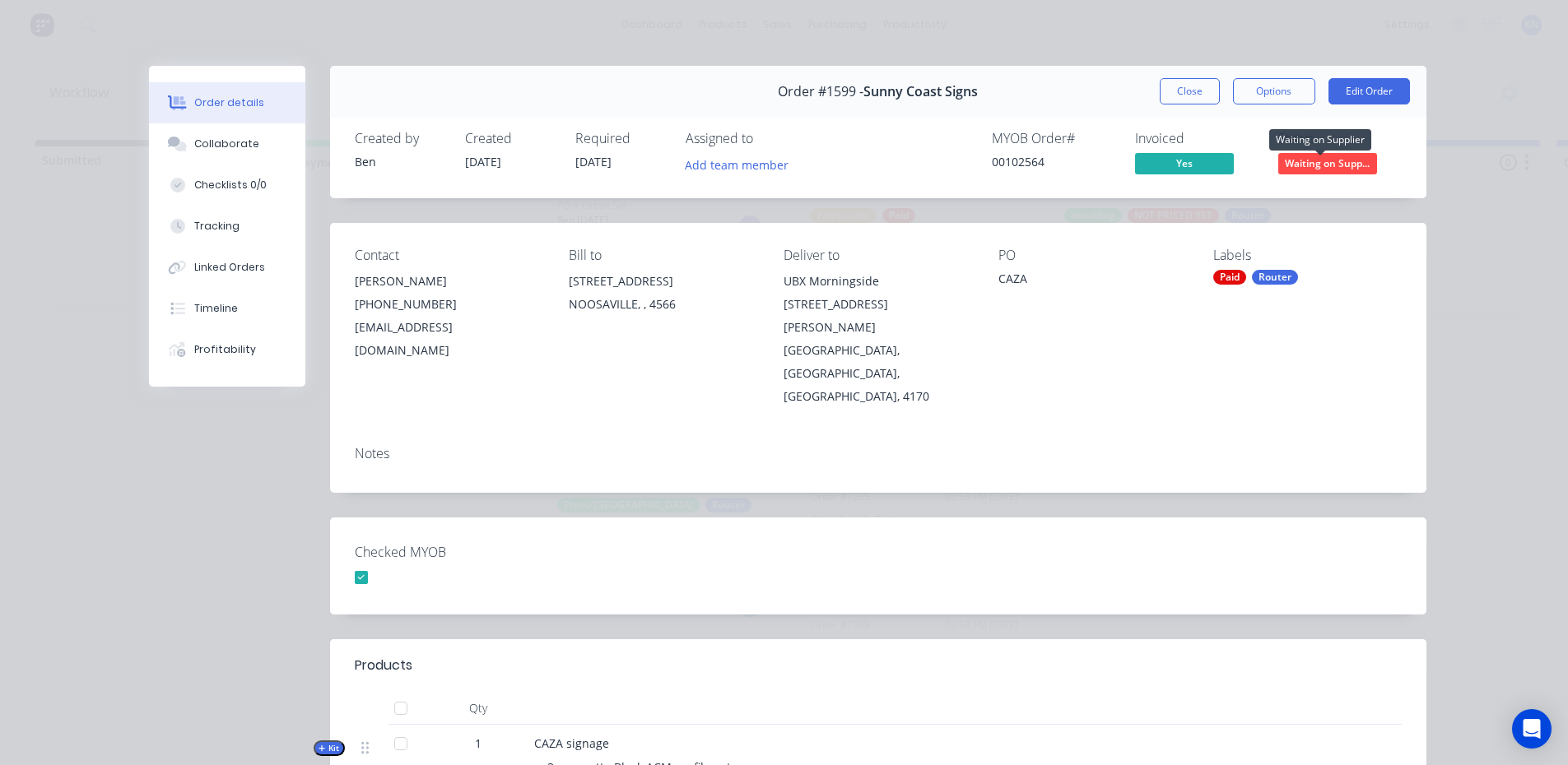
click at [1329, 167] on span "Waiting on Supp..." at bounding box center [1327, 163] width 98 height 21
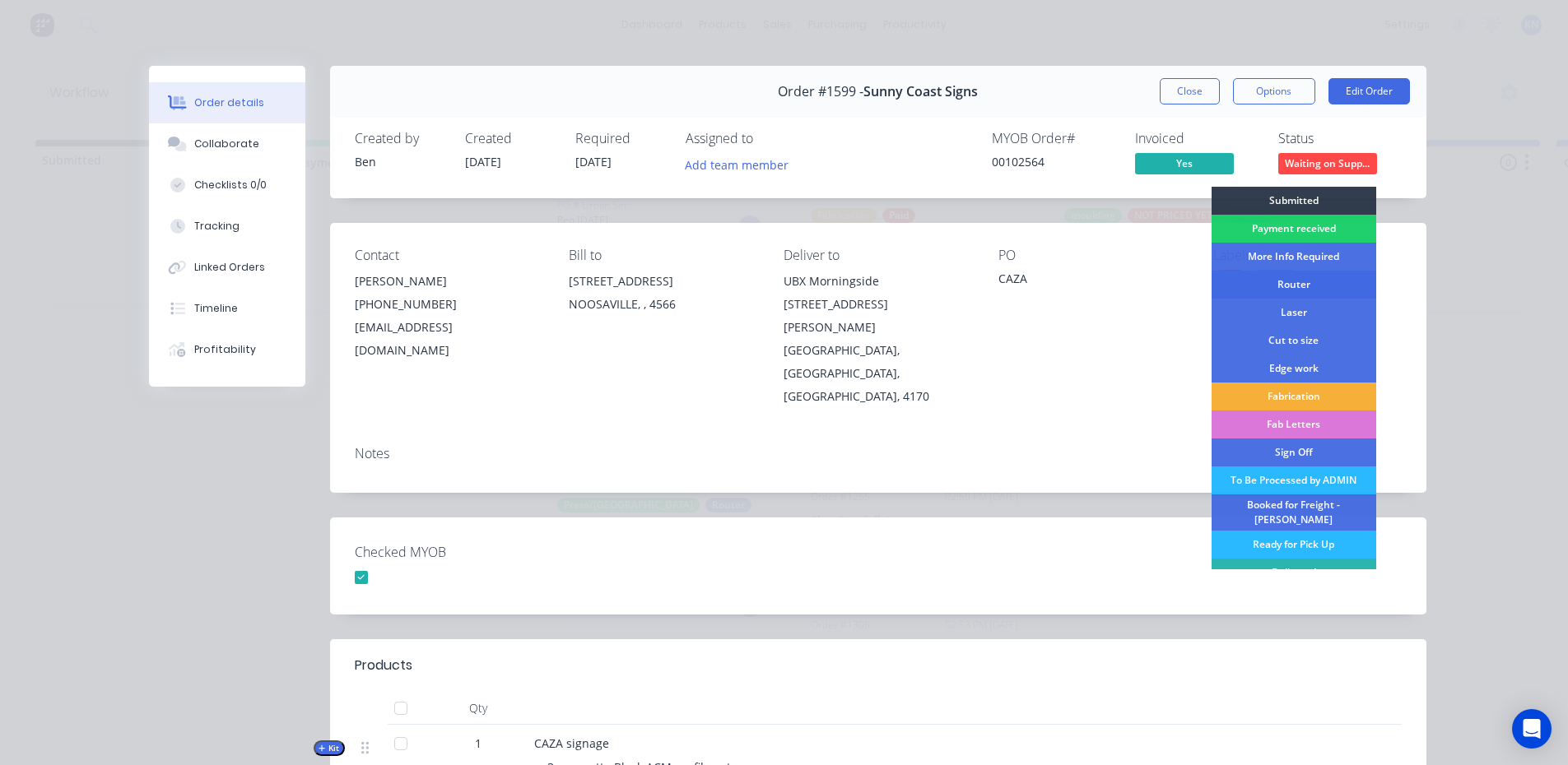
click at [1286, 281] on div "Router" at bounding box center [1293, 285] width 164 height 28
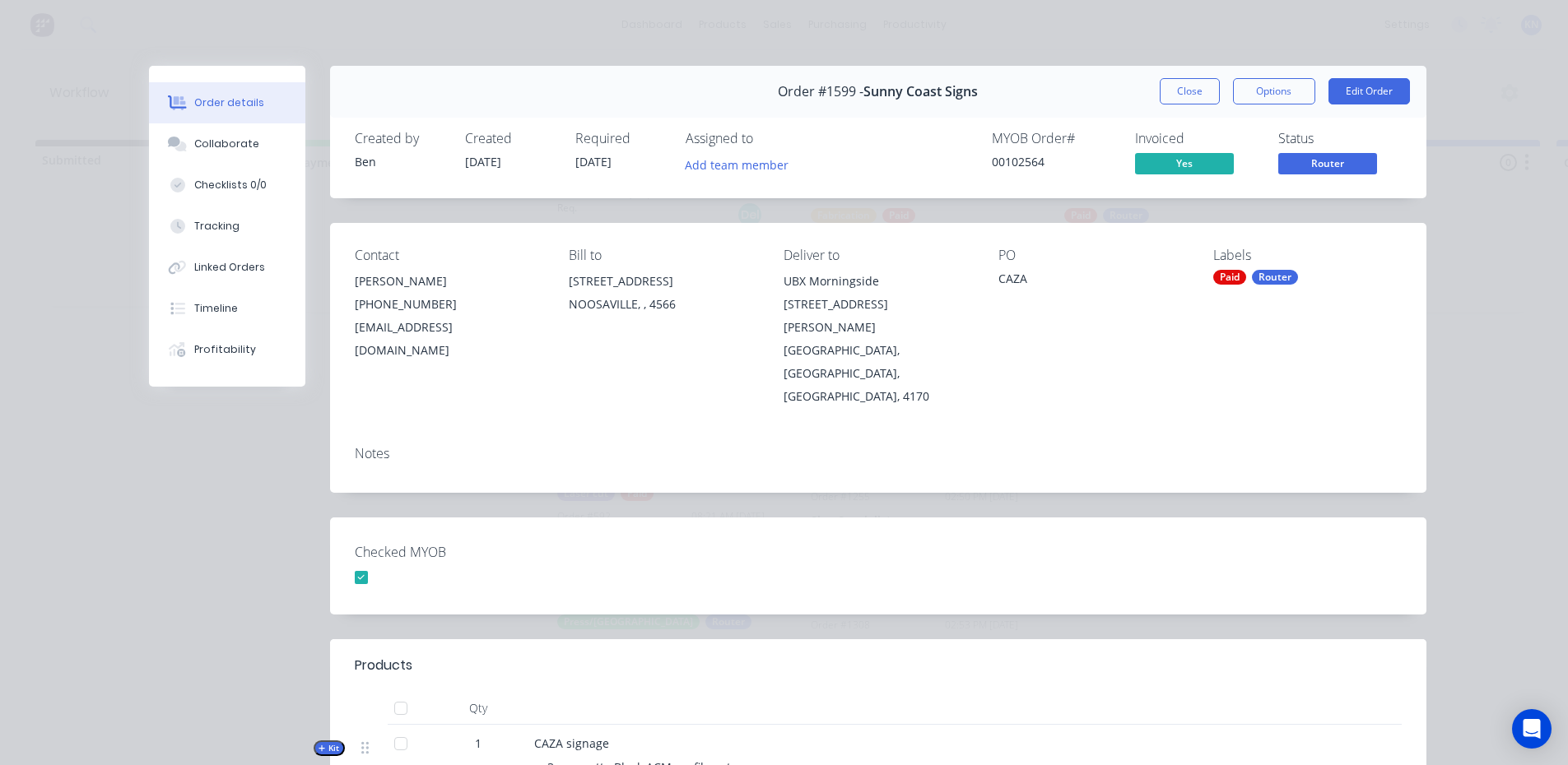
scroll to position [75, 0]
click at [1185, 97] on button "Close" at bounding box center [1190, 92] width 60 height 27
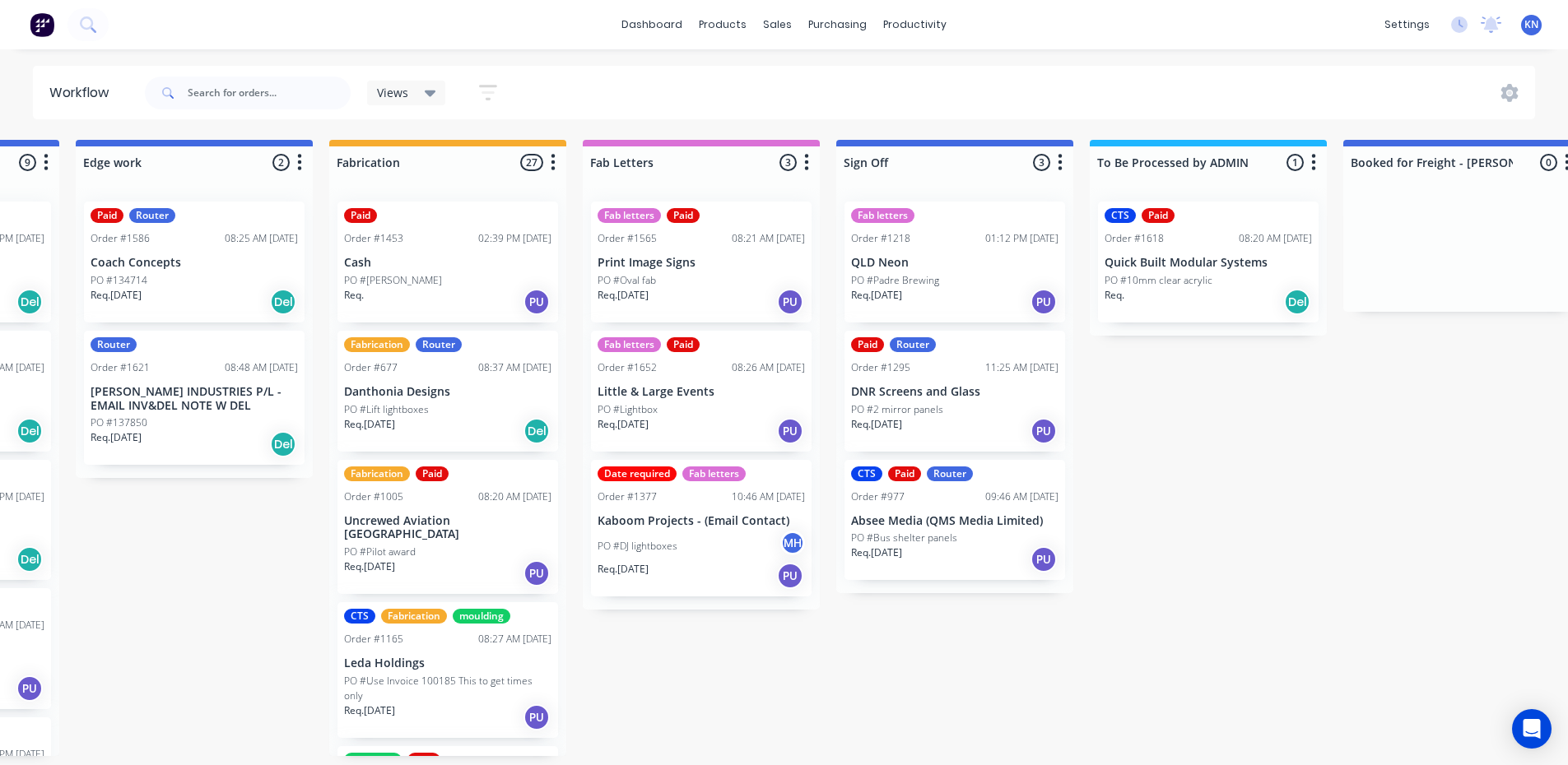
scroll to position [0, 1851]
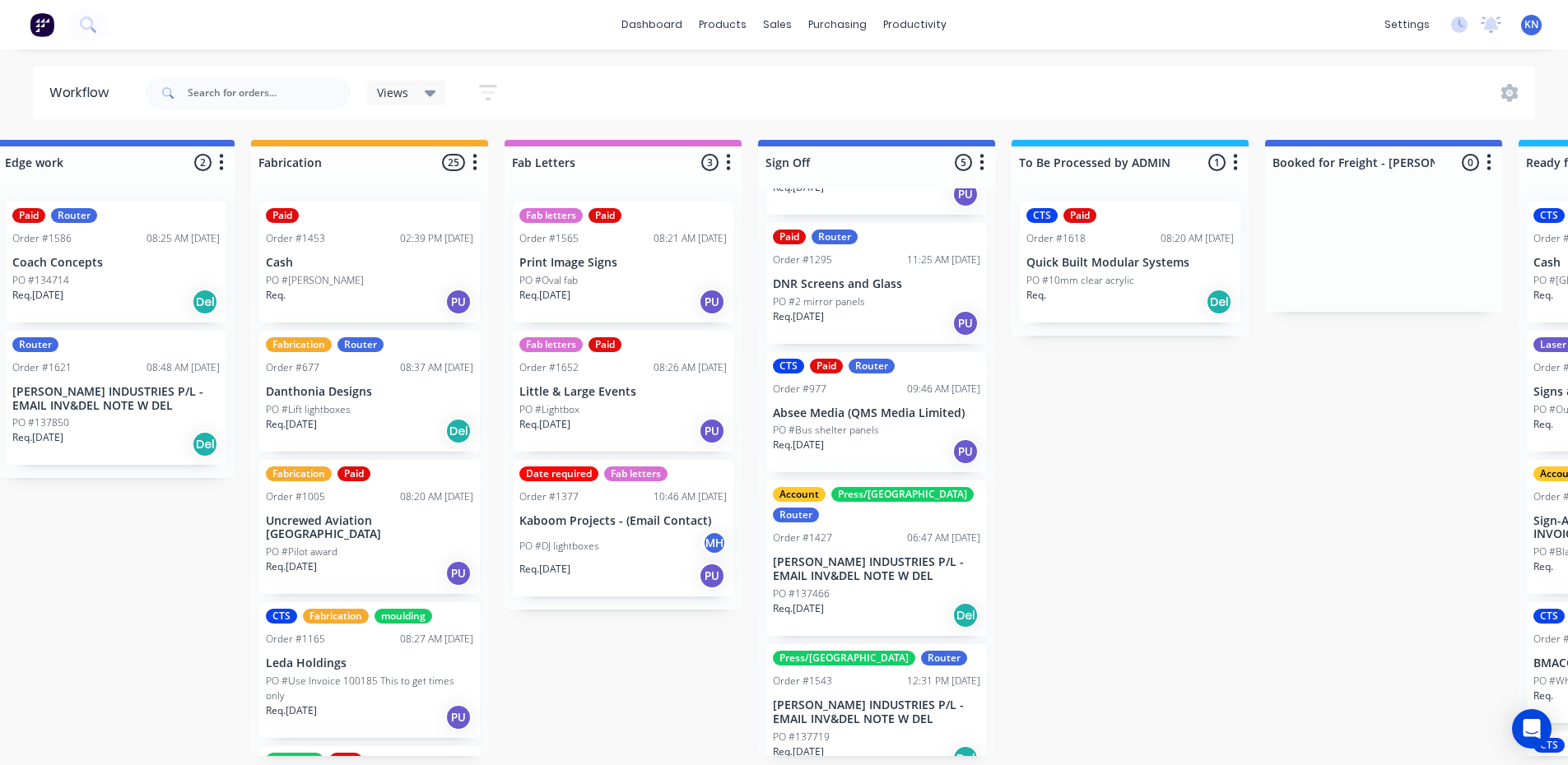
scroll to position [111, 0]
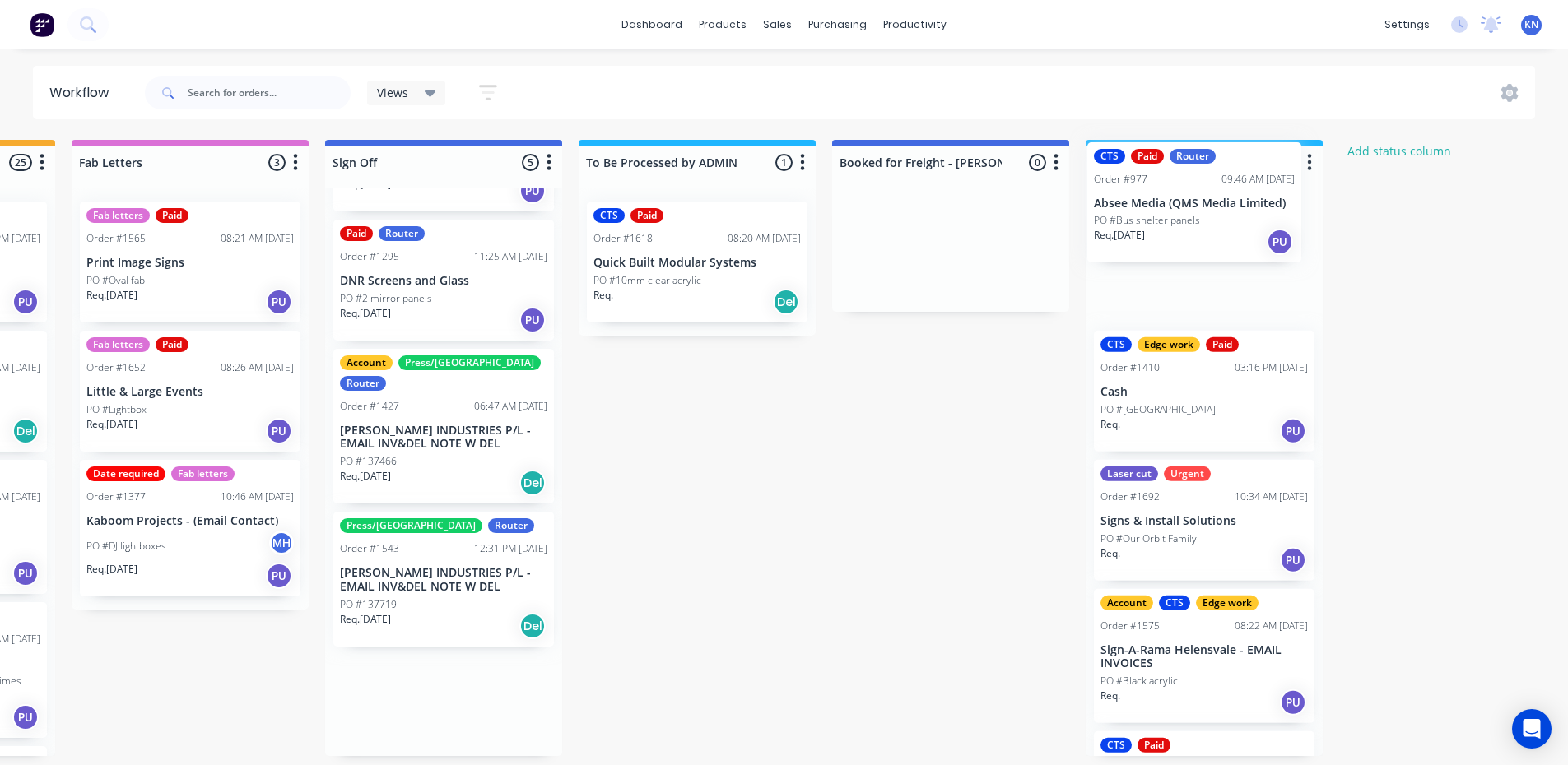
drag, startPoint x: 837, startPoint y: 400, endPoint x: 1168, endPoint y: 192, distance: 390.9
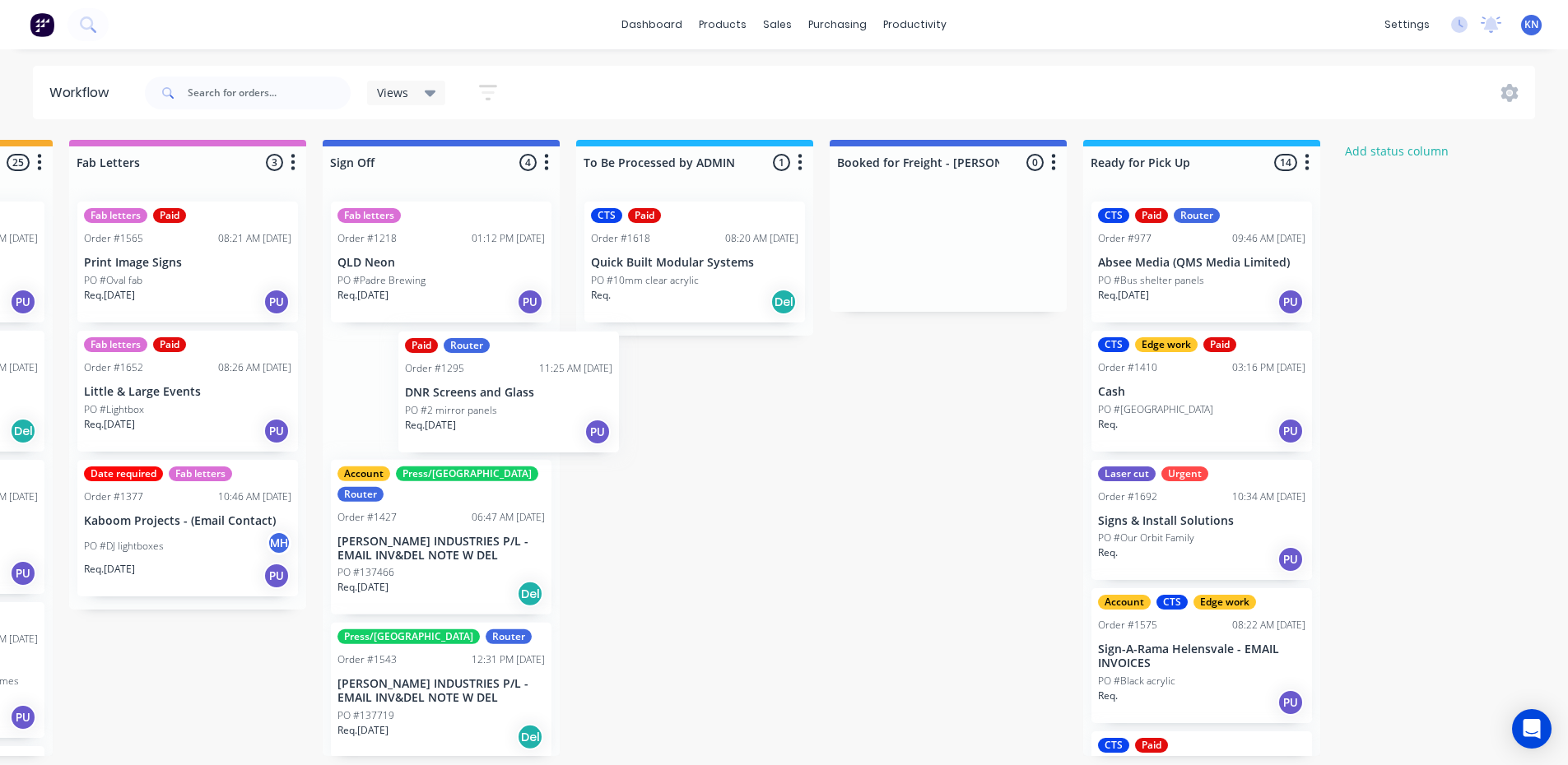
scroll to position [0, 2247]
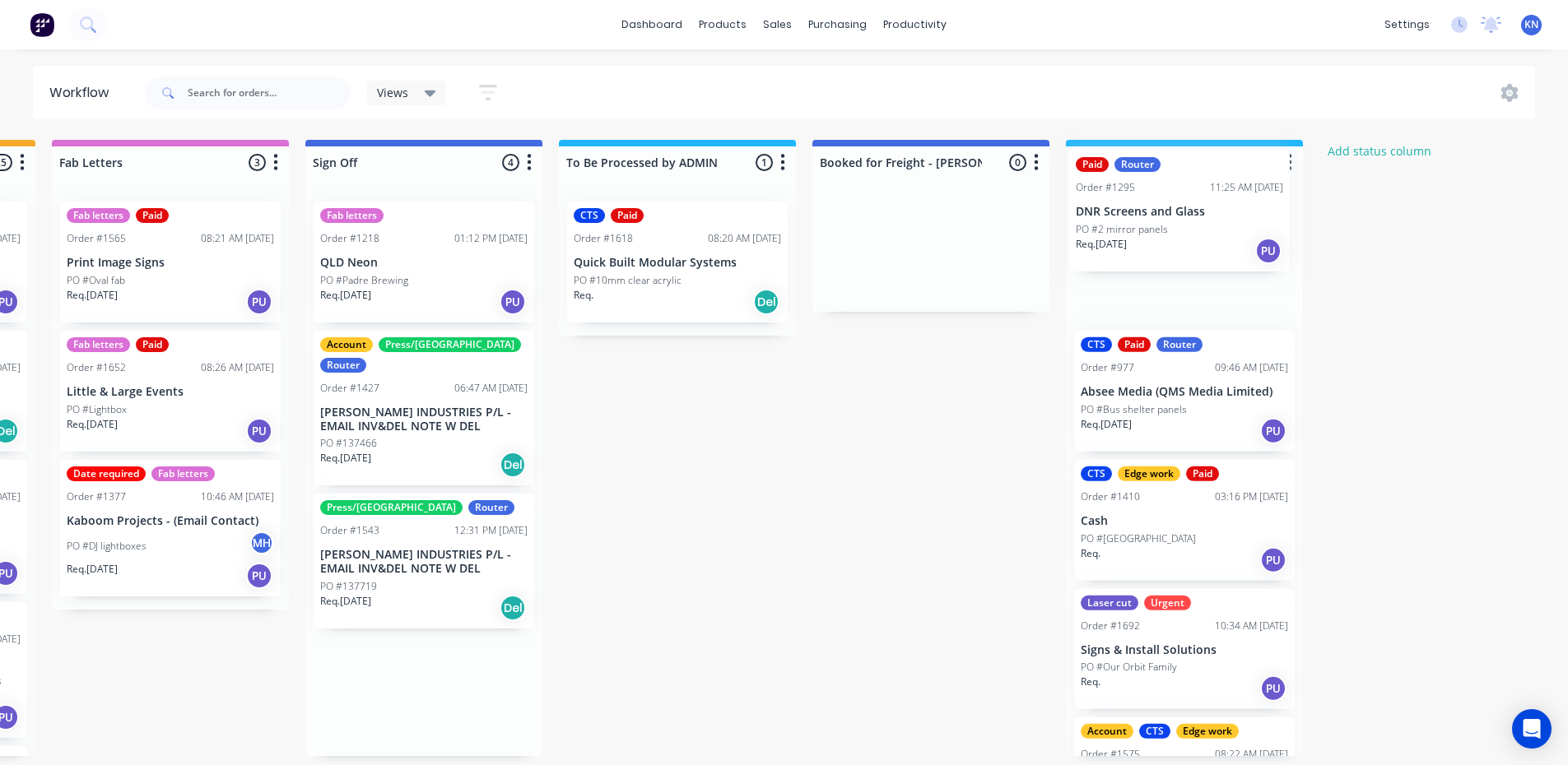
drag, startPoint x: 374, startPoint y: 399, endPoint x: 1119, endPoint y: 219, distance: 766.4
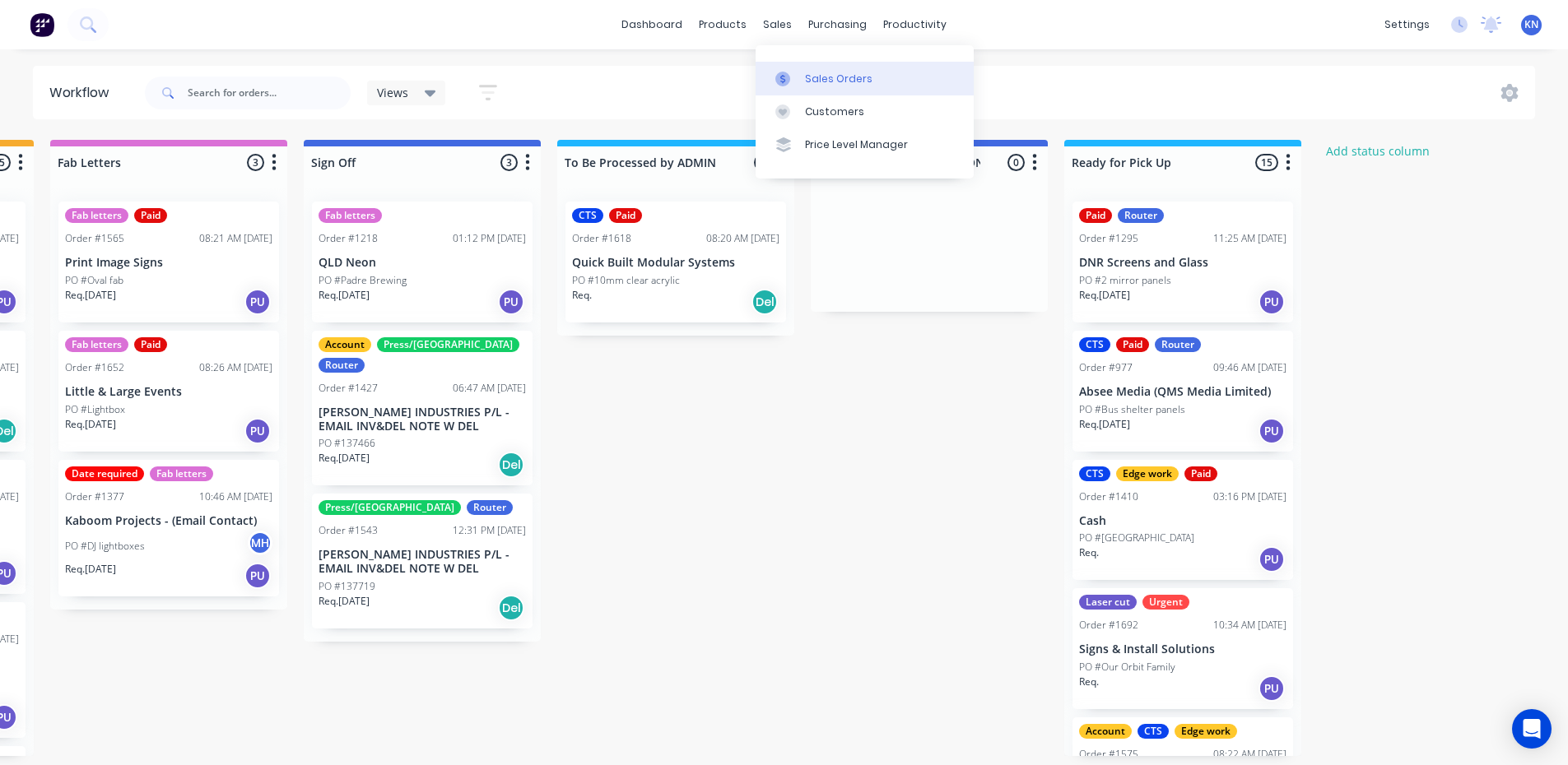
click at [810, 76] on div "Sales Orders" at bounding box center [839, 79] width 68 height 15
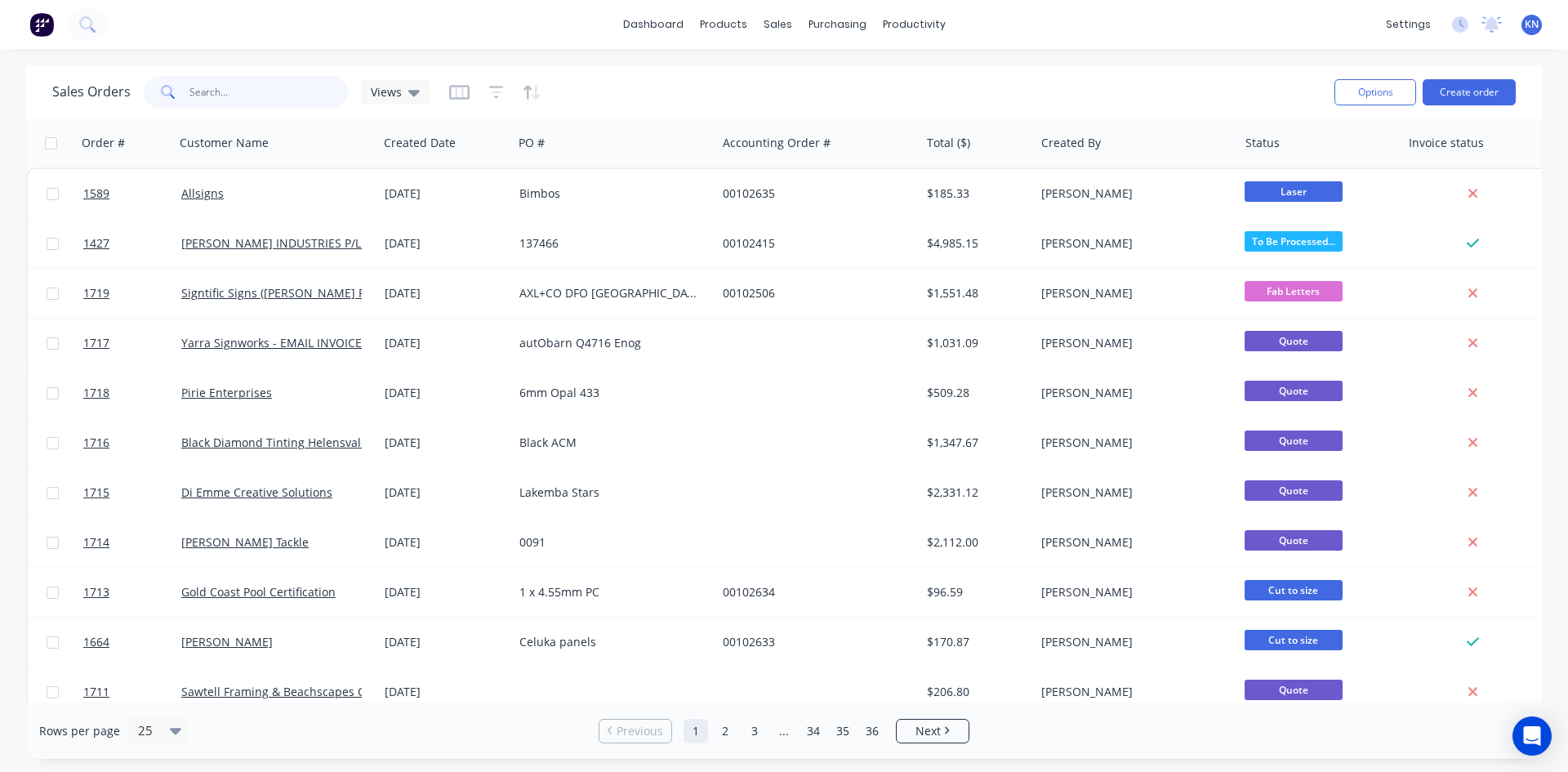
click at [252, 88] on input "text" at bounding box center [269, 92] width 160 height 32
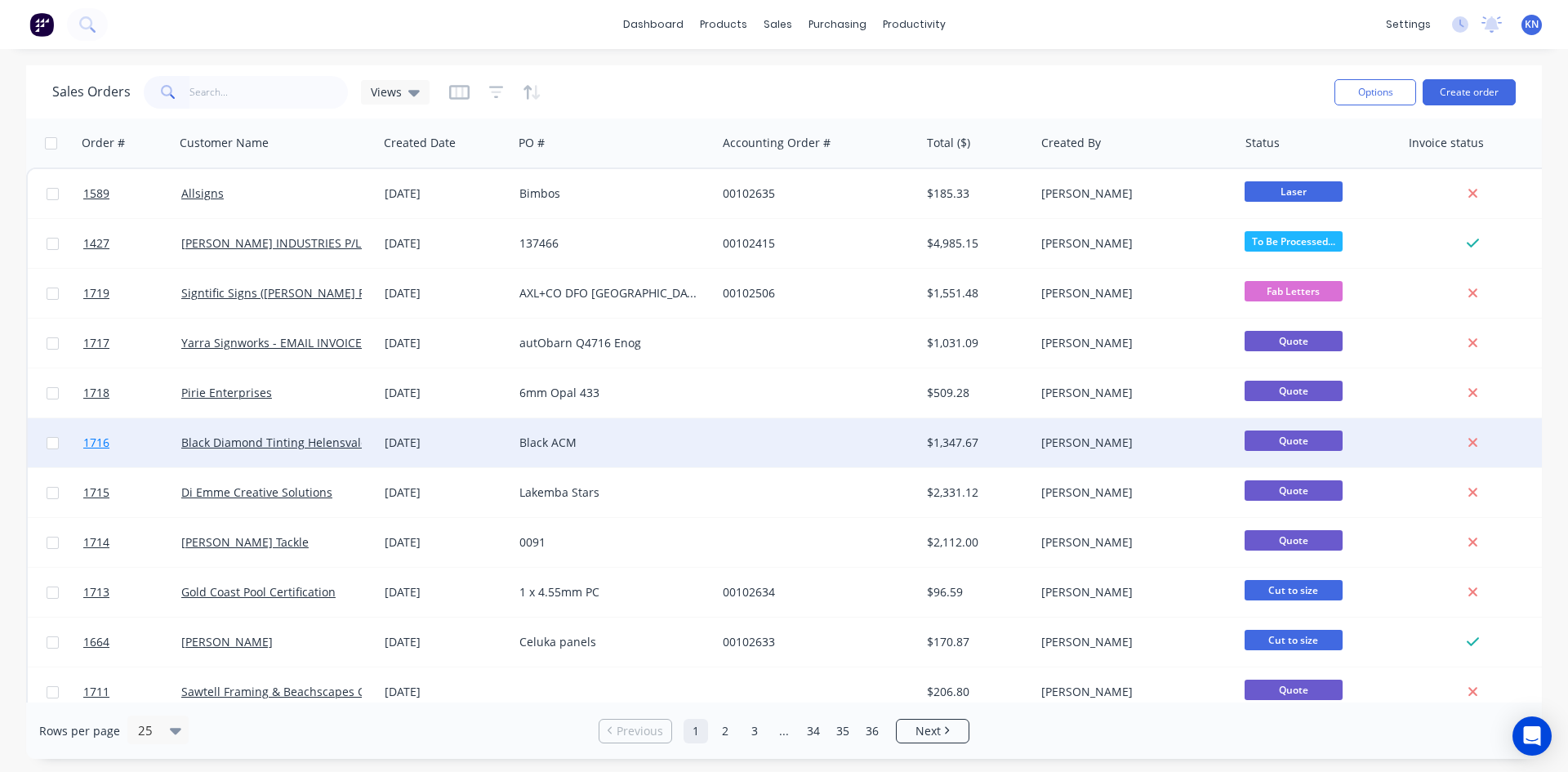
click at [131, 438] on link "1716" at bounding box center [132, 443] width 98 height 49
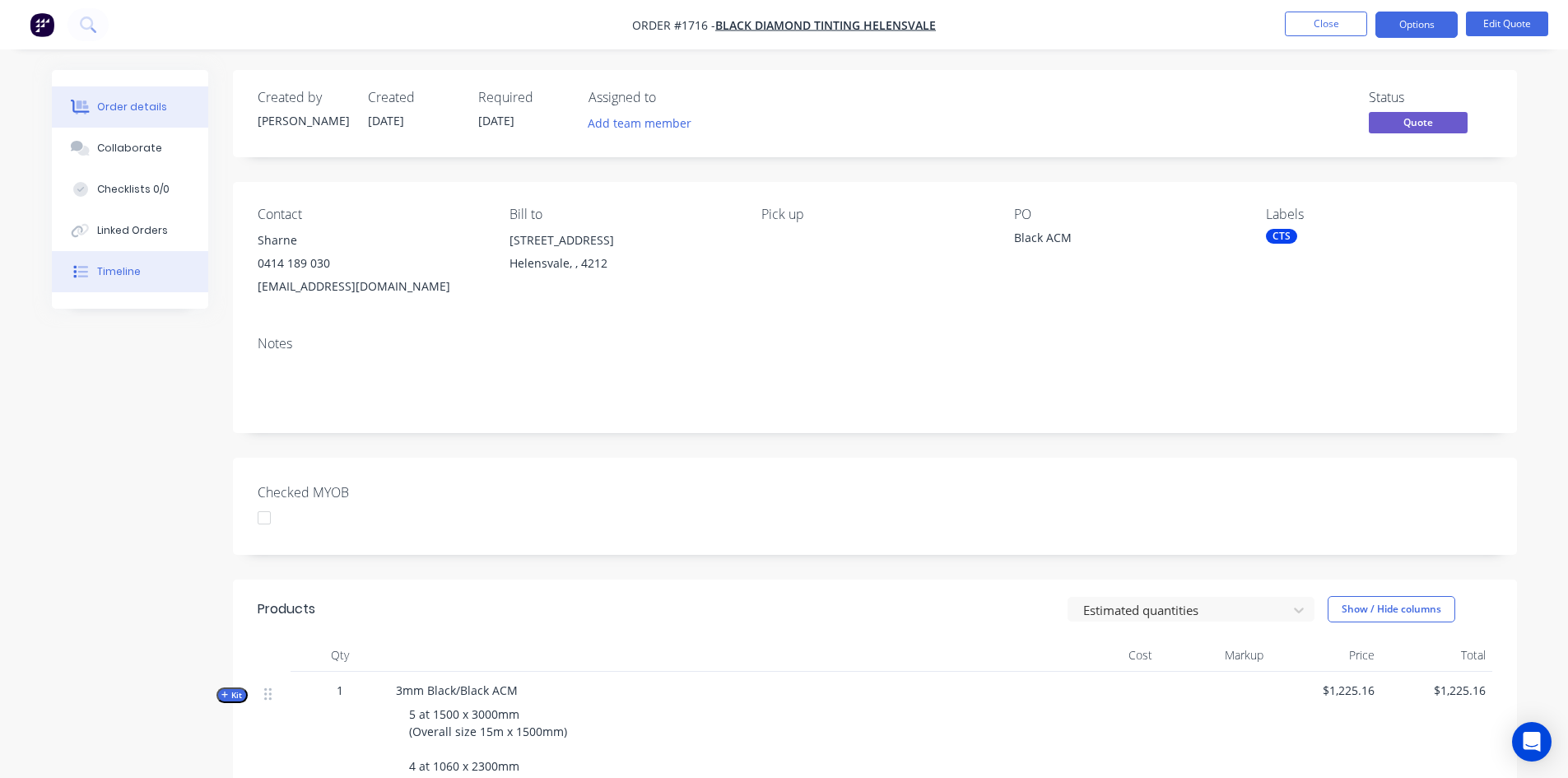
click at [108, 274] on div "Timeline" at bounding box center [119, 272] width 43 height 15
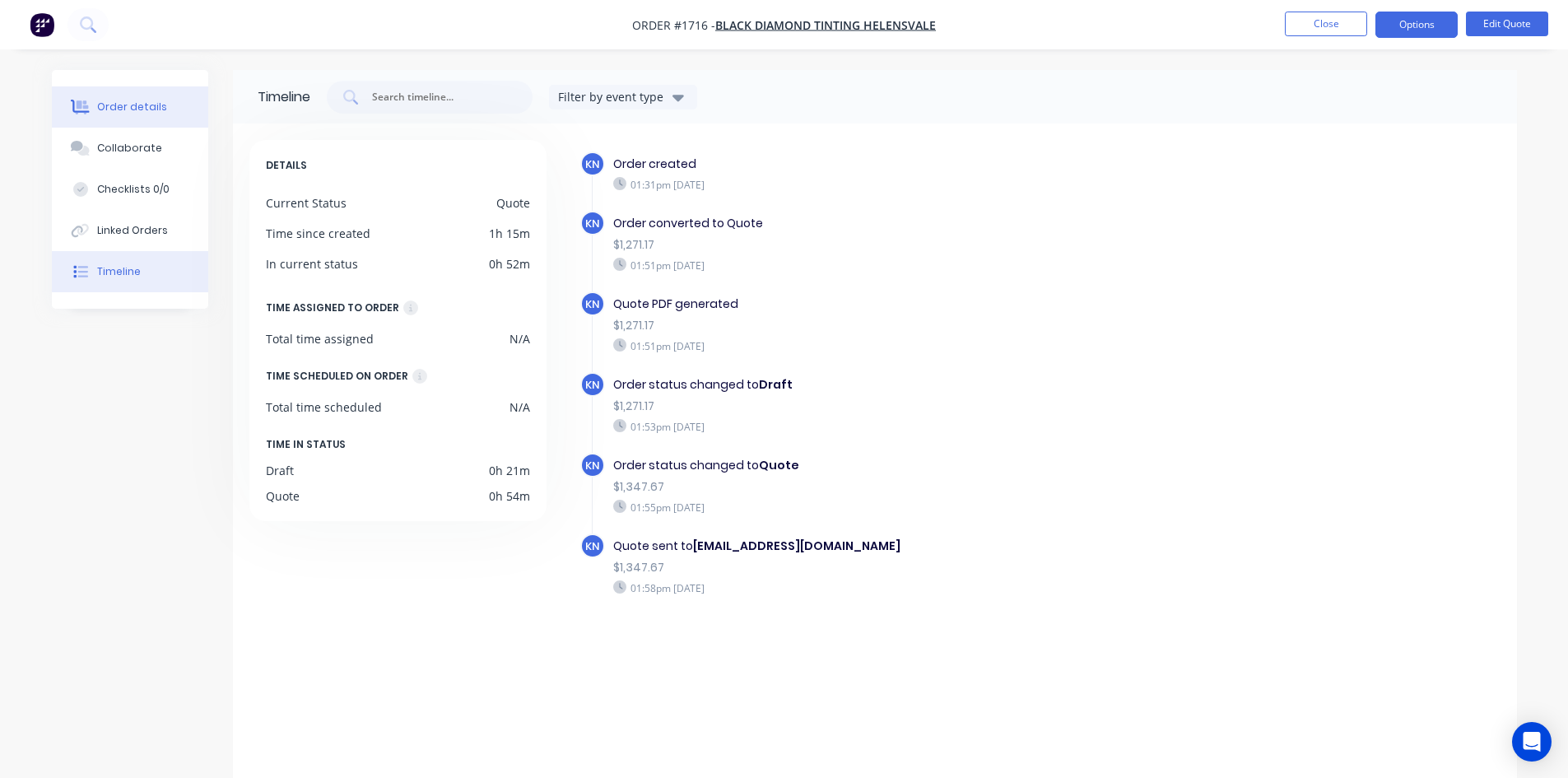
click at [138, 105] on div "Order details" at bounding box center [133, 107] width 70 height 15
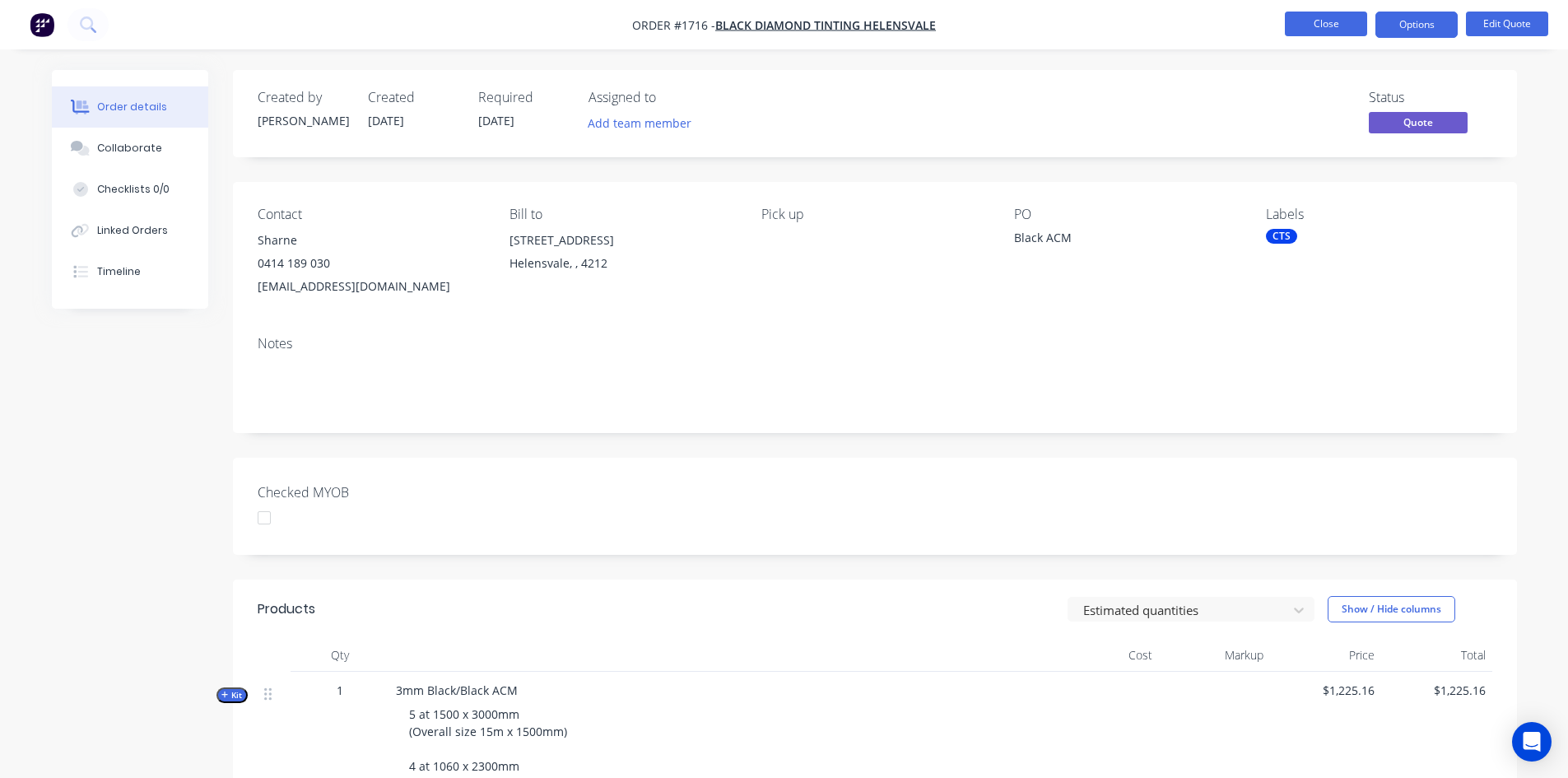
click at [1330, 23] on button "Close" at bounding box center [1325, 24] width 83 height 25
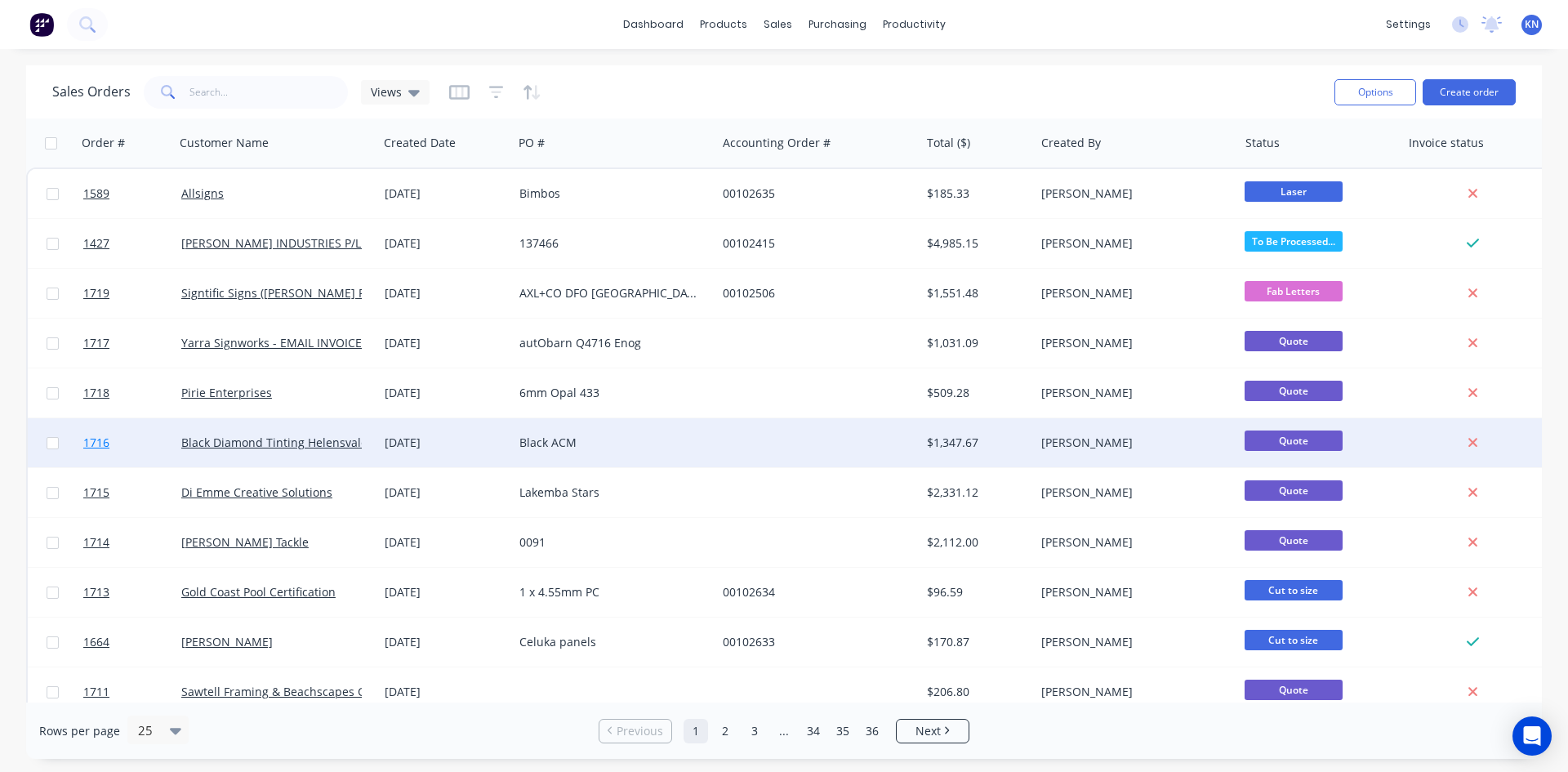
click at [103, 443] on span "1716" at bounding box center [97, 443] width 26 height 17
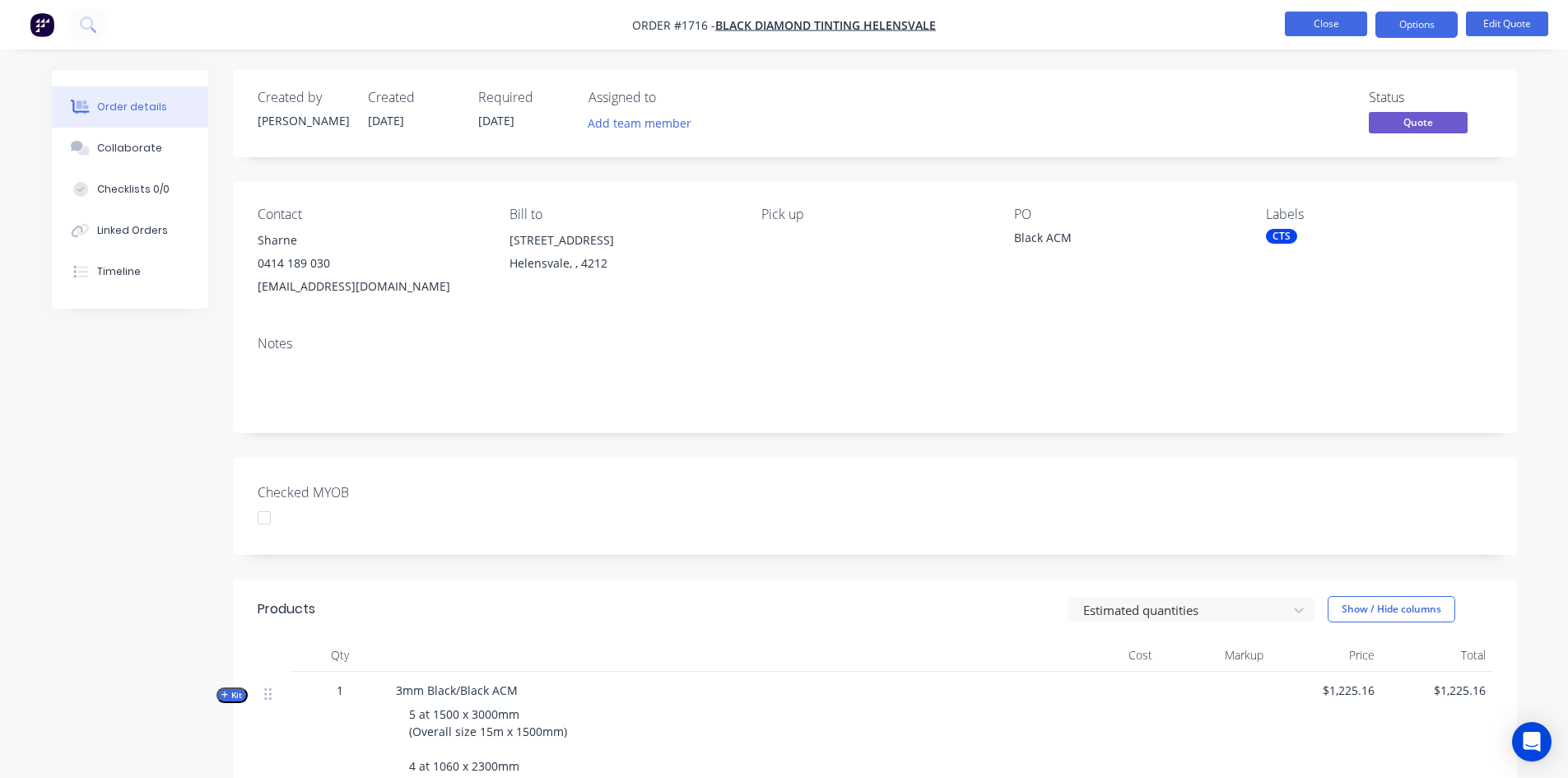
click at [1339, 25] on button "Close" at bounding box center [1325, 24] width 83 height 25
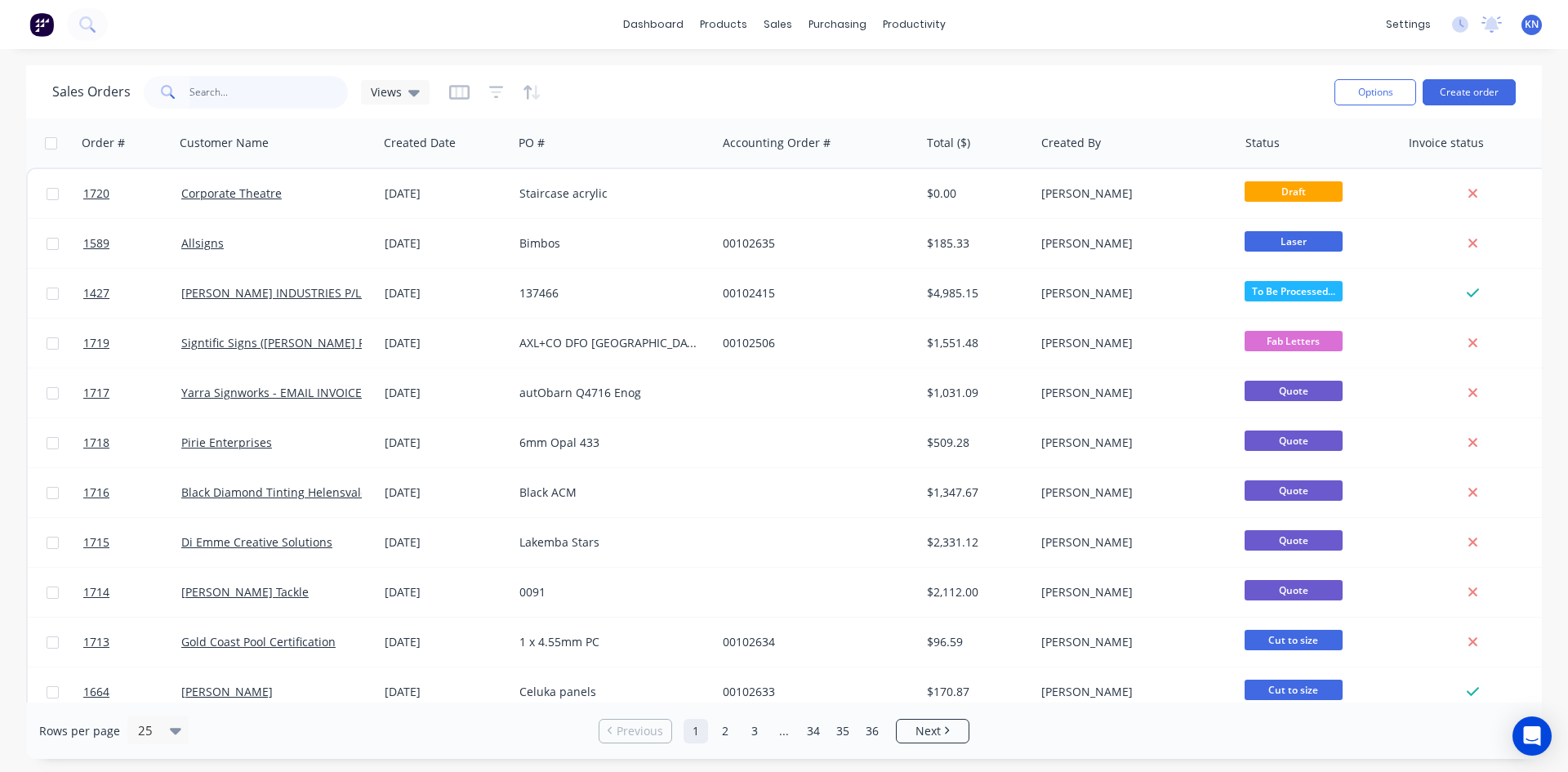
click at [217, 89] on input "text" at bounding box center [269, 92] width 160 height 32
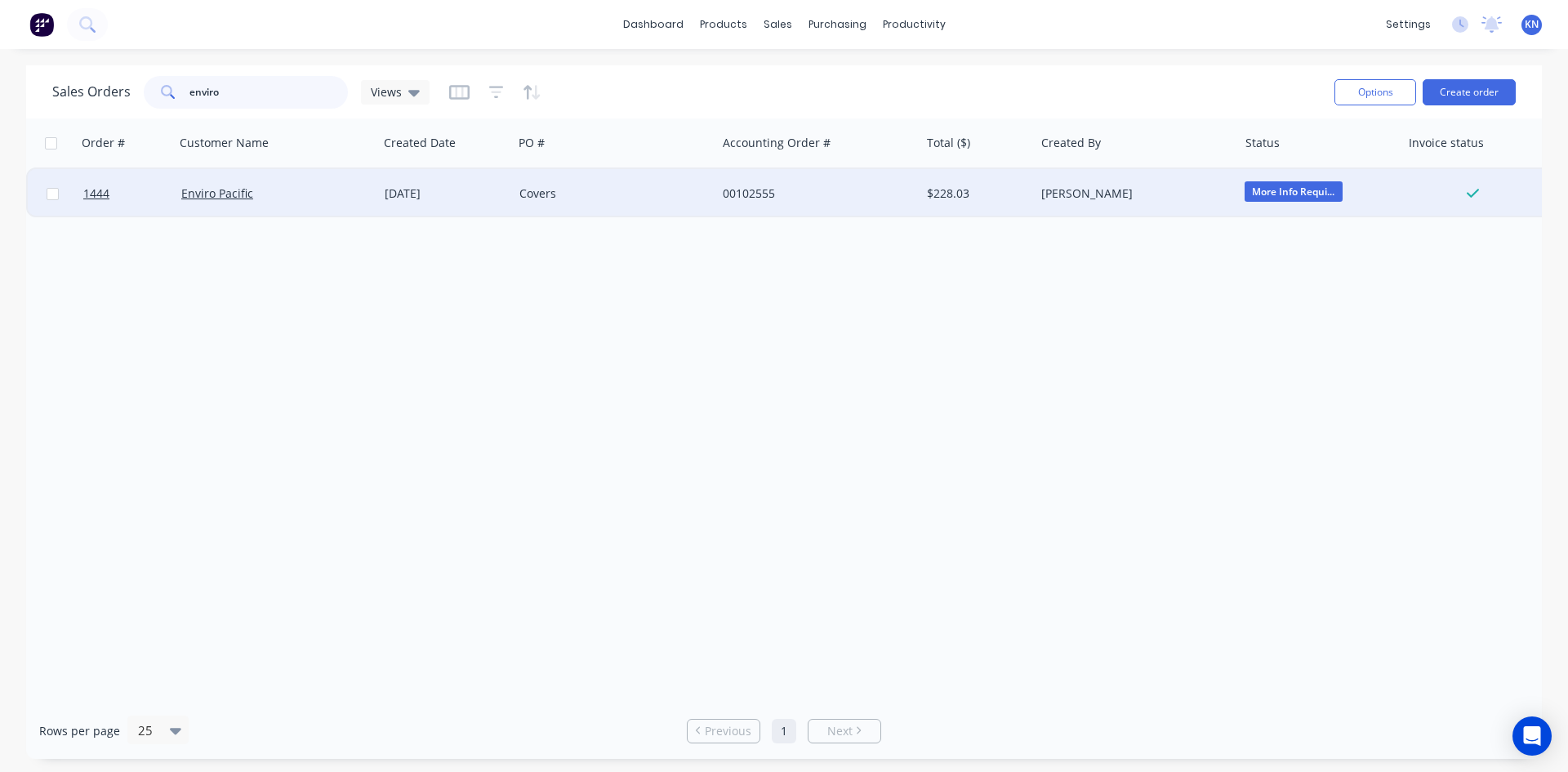
type input "enviro"
click at [297, 188] on div "Enviro Pacific" at bounding box center [271, 194] width 181 height 17
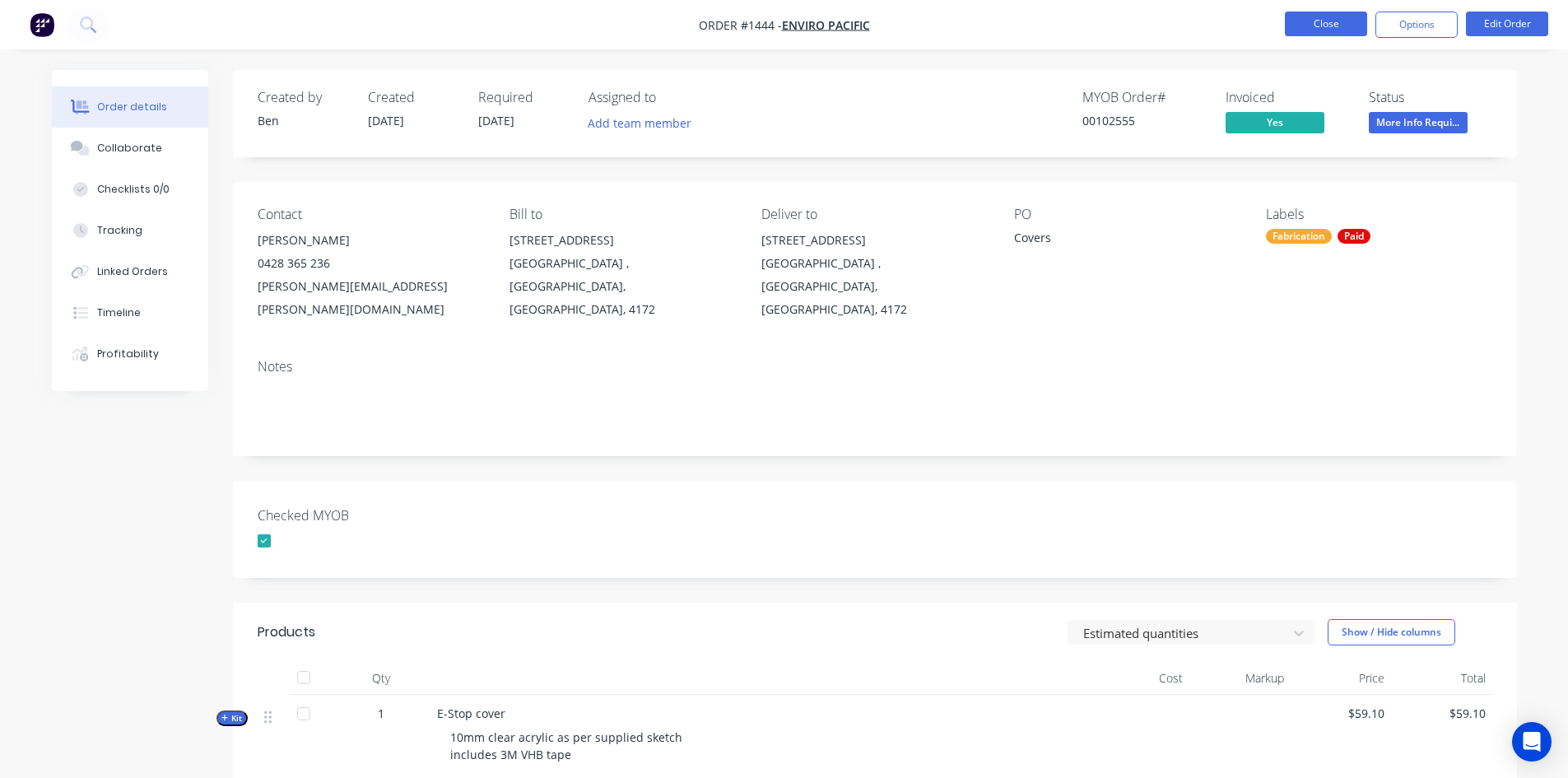
click at [1319, 14] on button "Close" at bounding box center [1325, 24] width 83 height 25
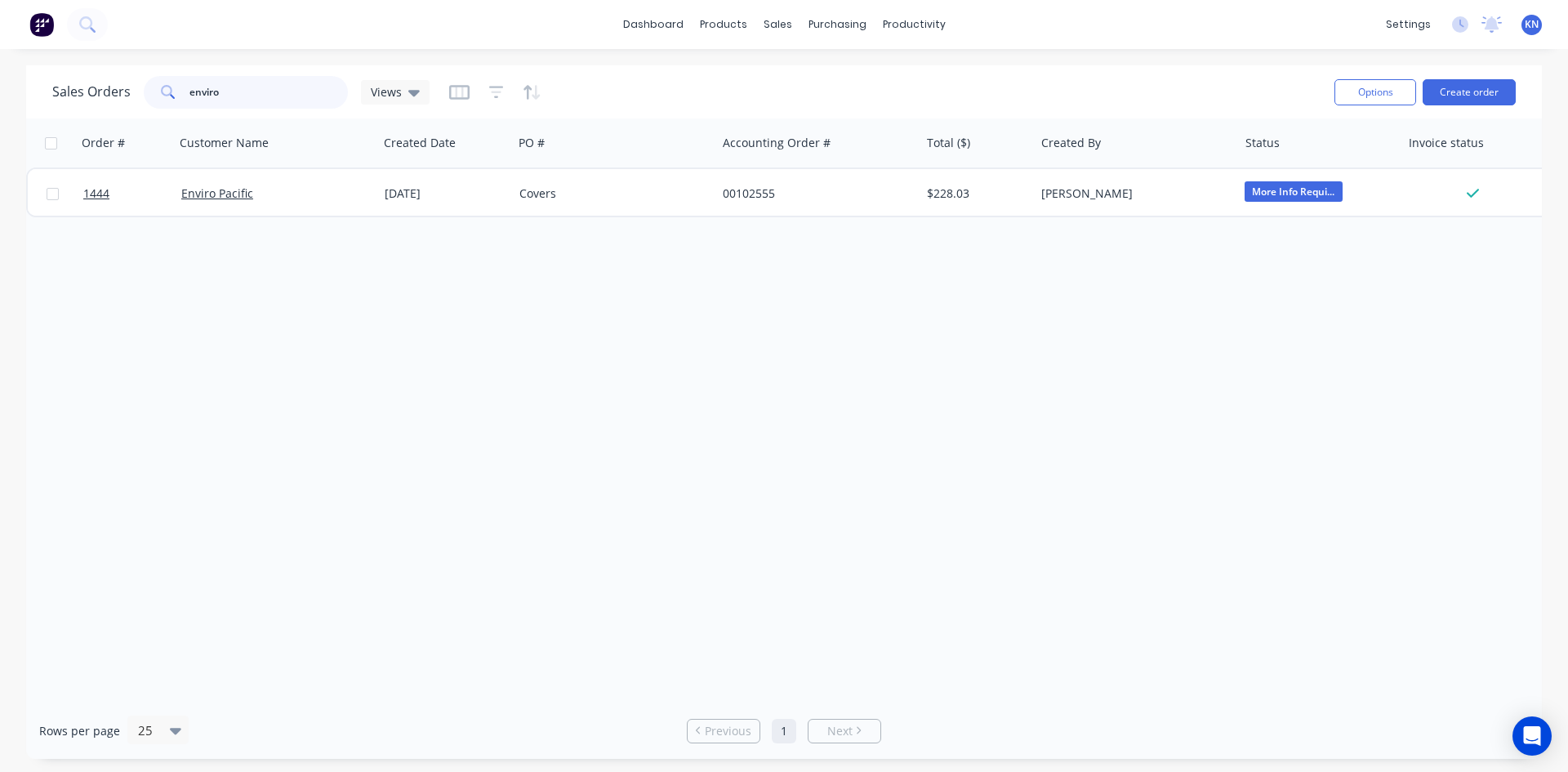
click at [246, 96] on input "enviro" at bounding box center [269, 92] width 160 height 32
type input "e"
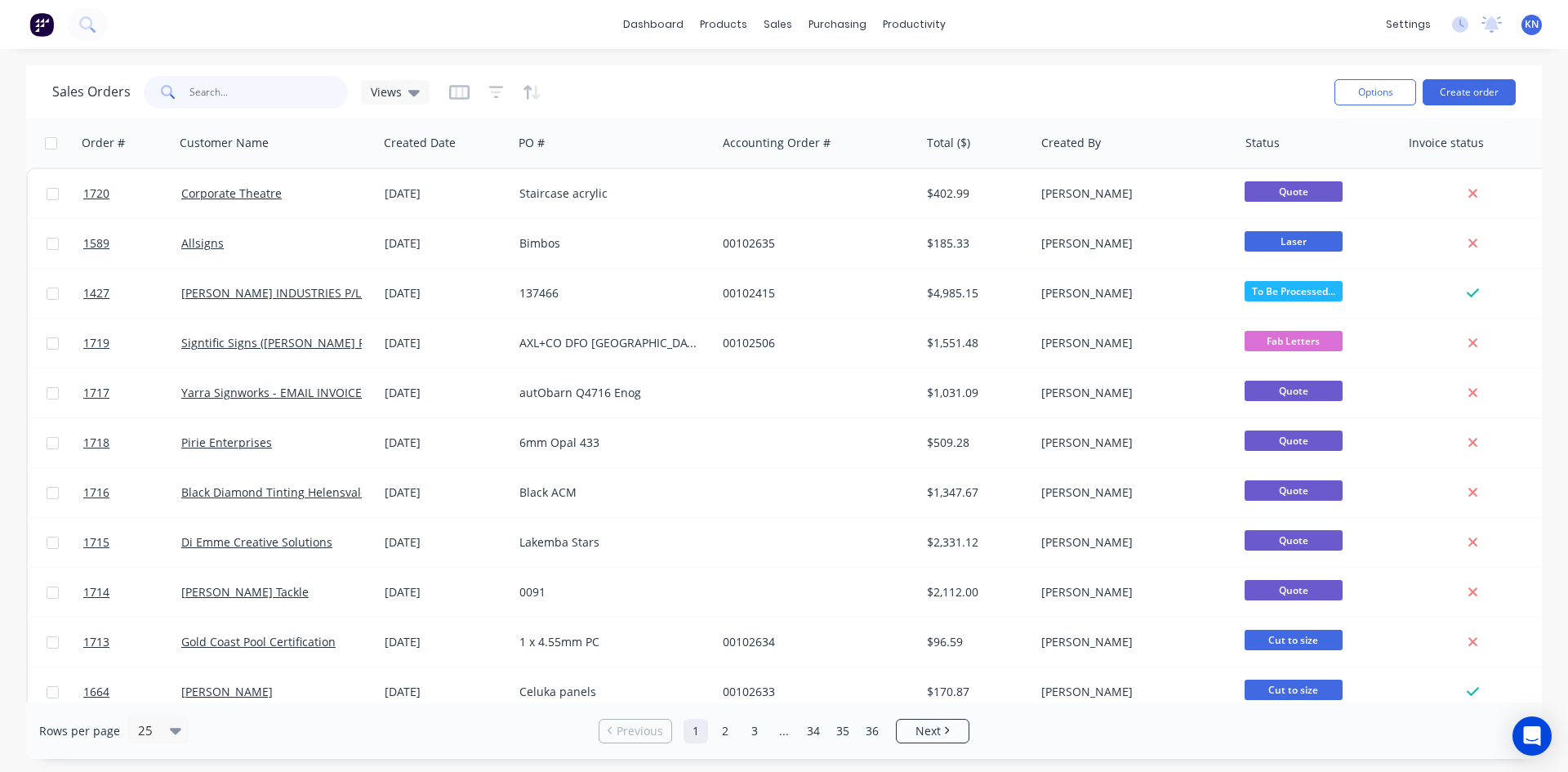
click at [237, 88] on input "text" at bounding box center [269, 92] width 160 height 32
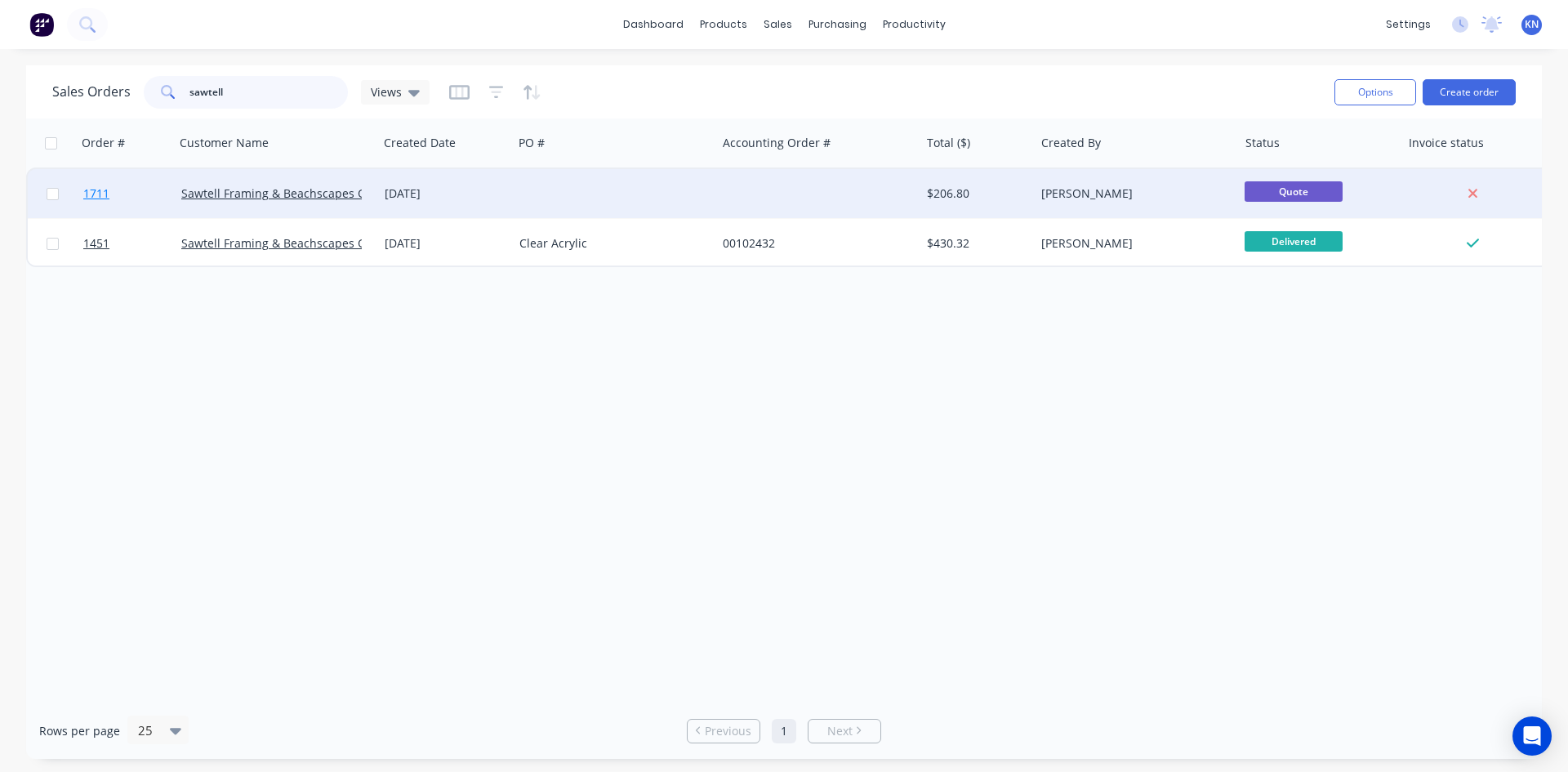
type input "sawtell"
click at [98, 199] on span "1711" at bounding box center [97, 194] width 26 height 17
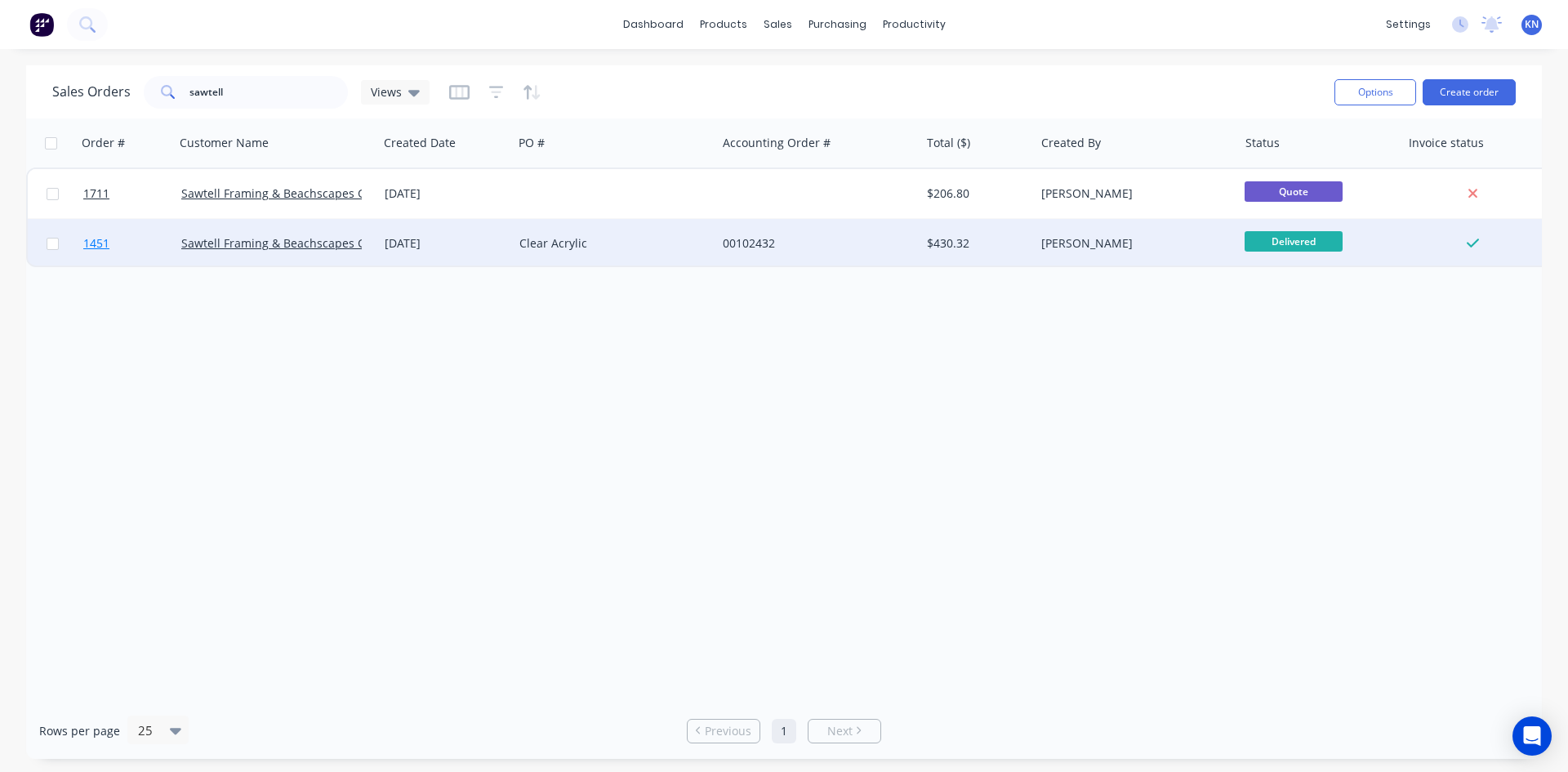
click at [97, 244] on span "1451" at bounding box center [97, 243] width 26 height 17
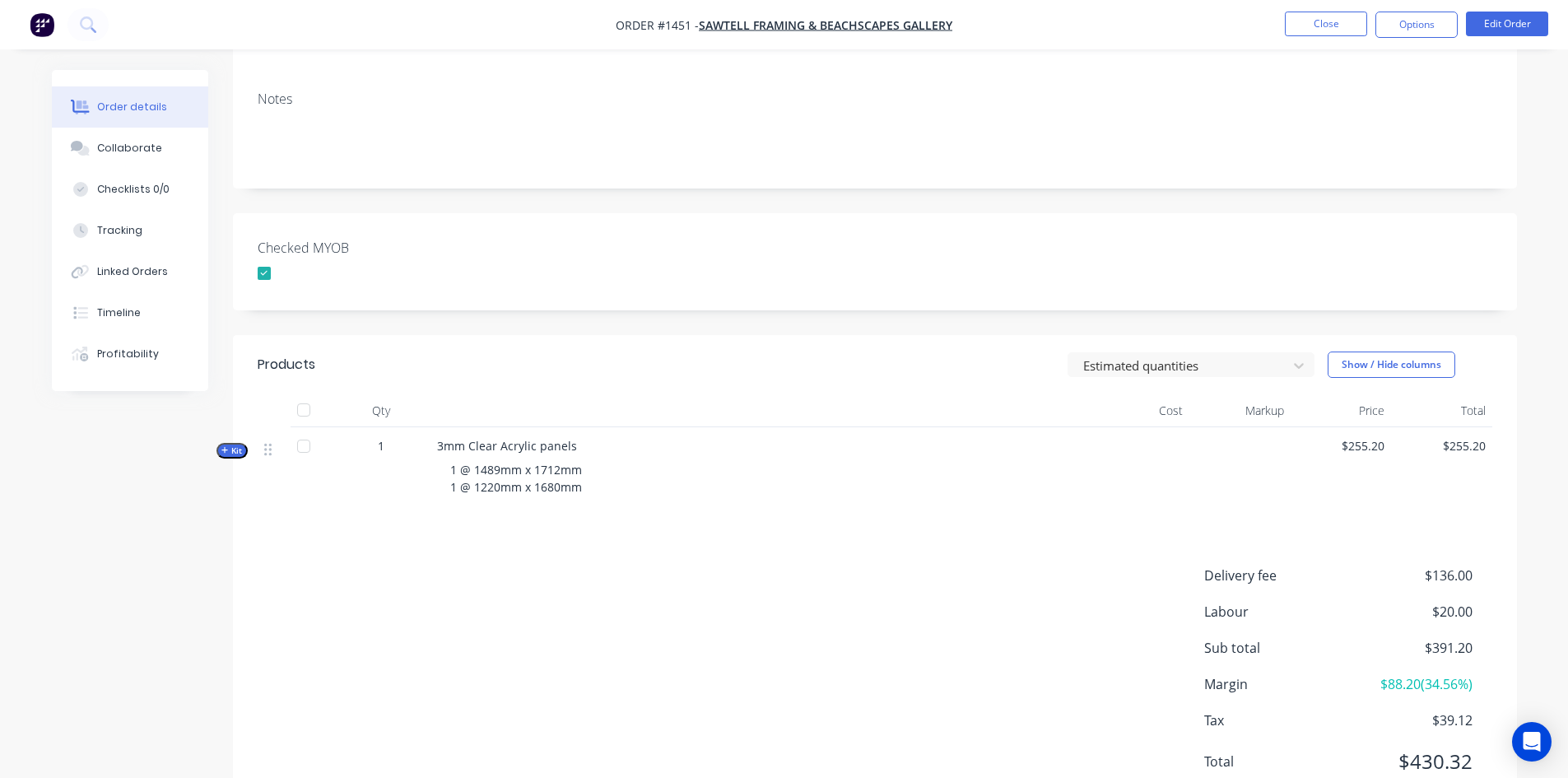
scroll to position [247, 0]
click at [229, 447] on span "Kit" at bounding box center [233, 448] width 22 height 13
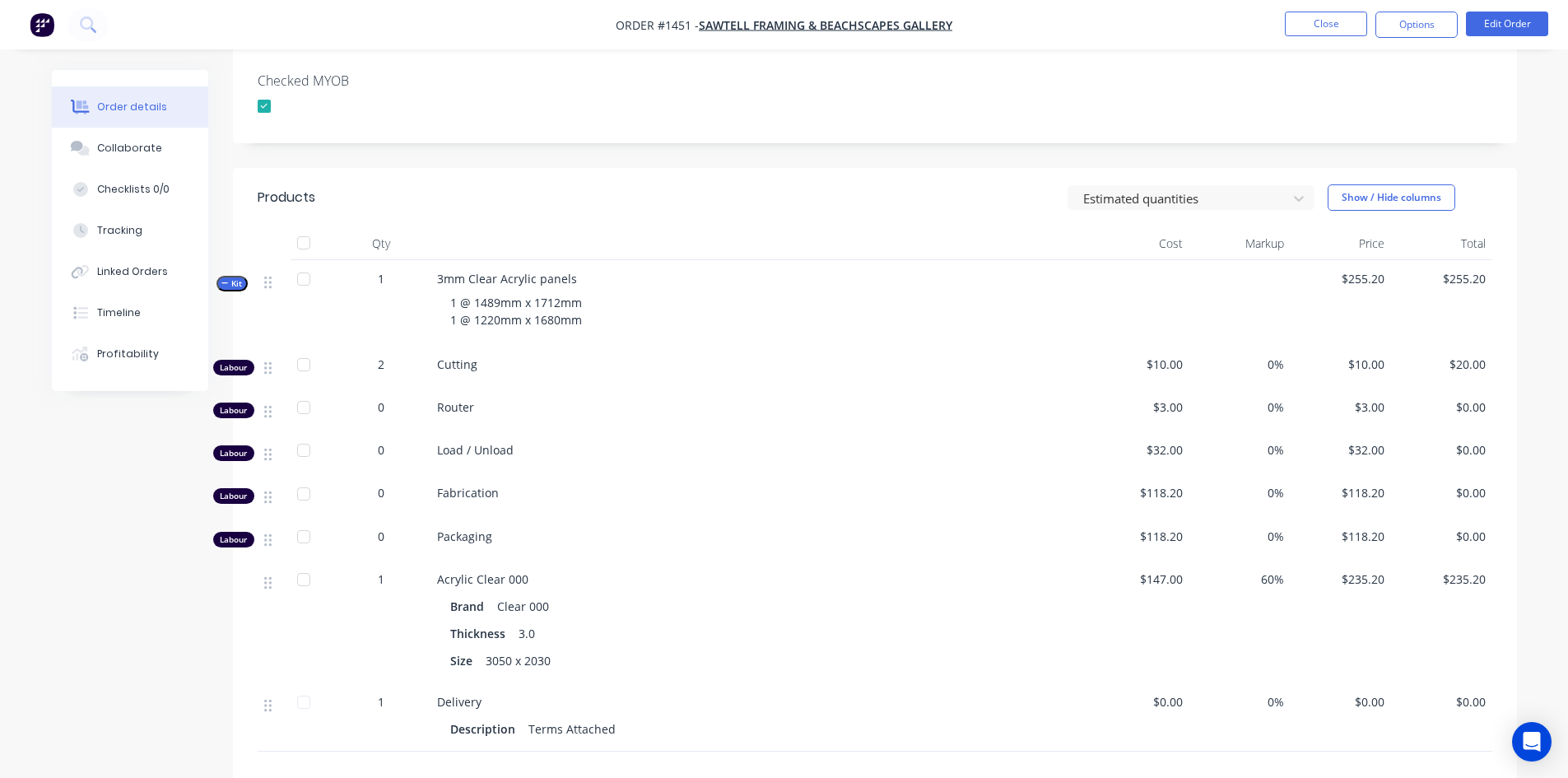
scroll to position [0, 0]
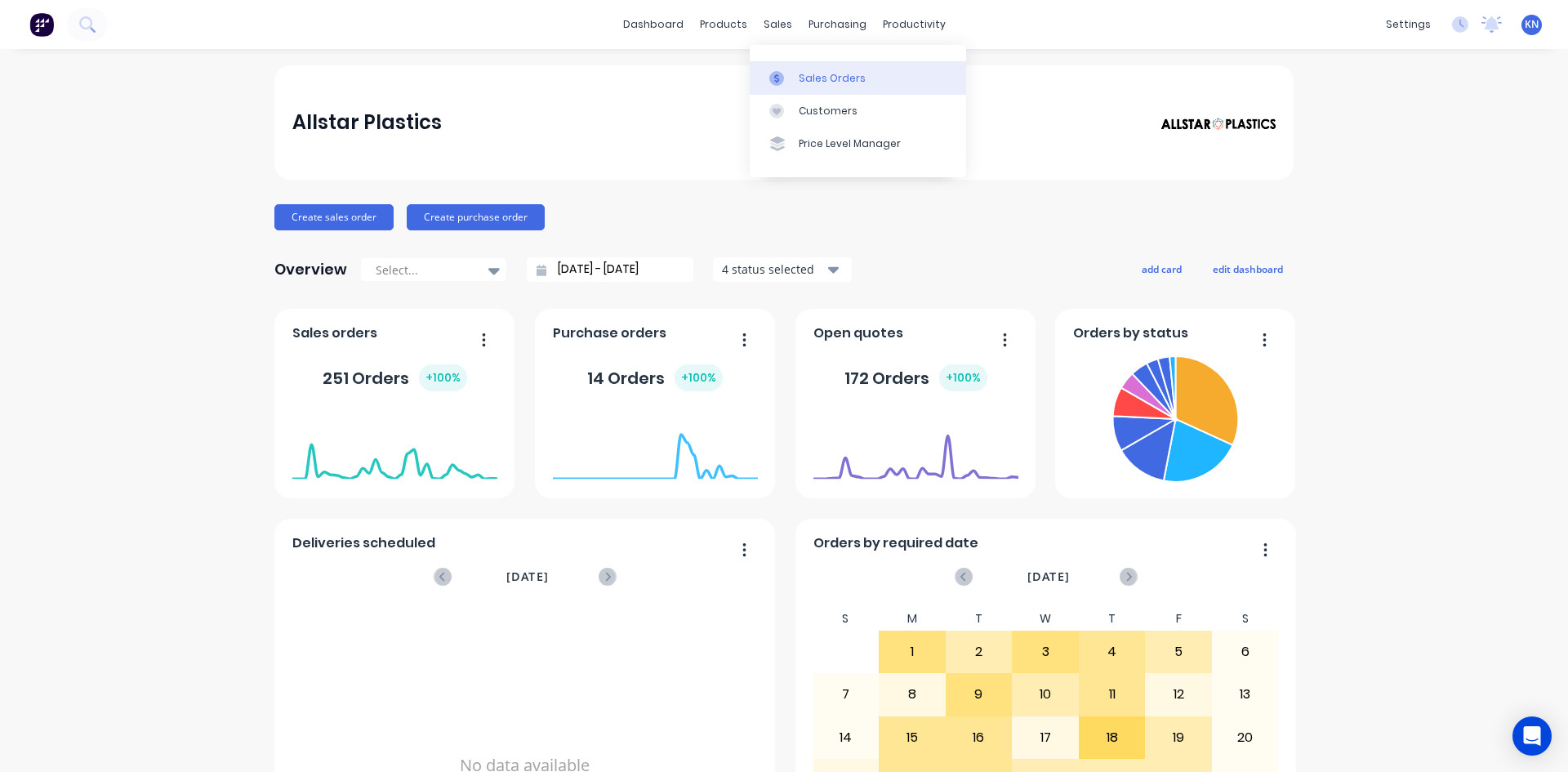
click at [826, 80] on div "Sales Orders" at bounding box center [832, 79] width 67 height 15
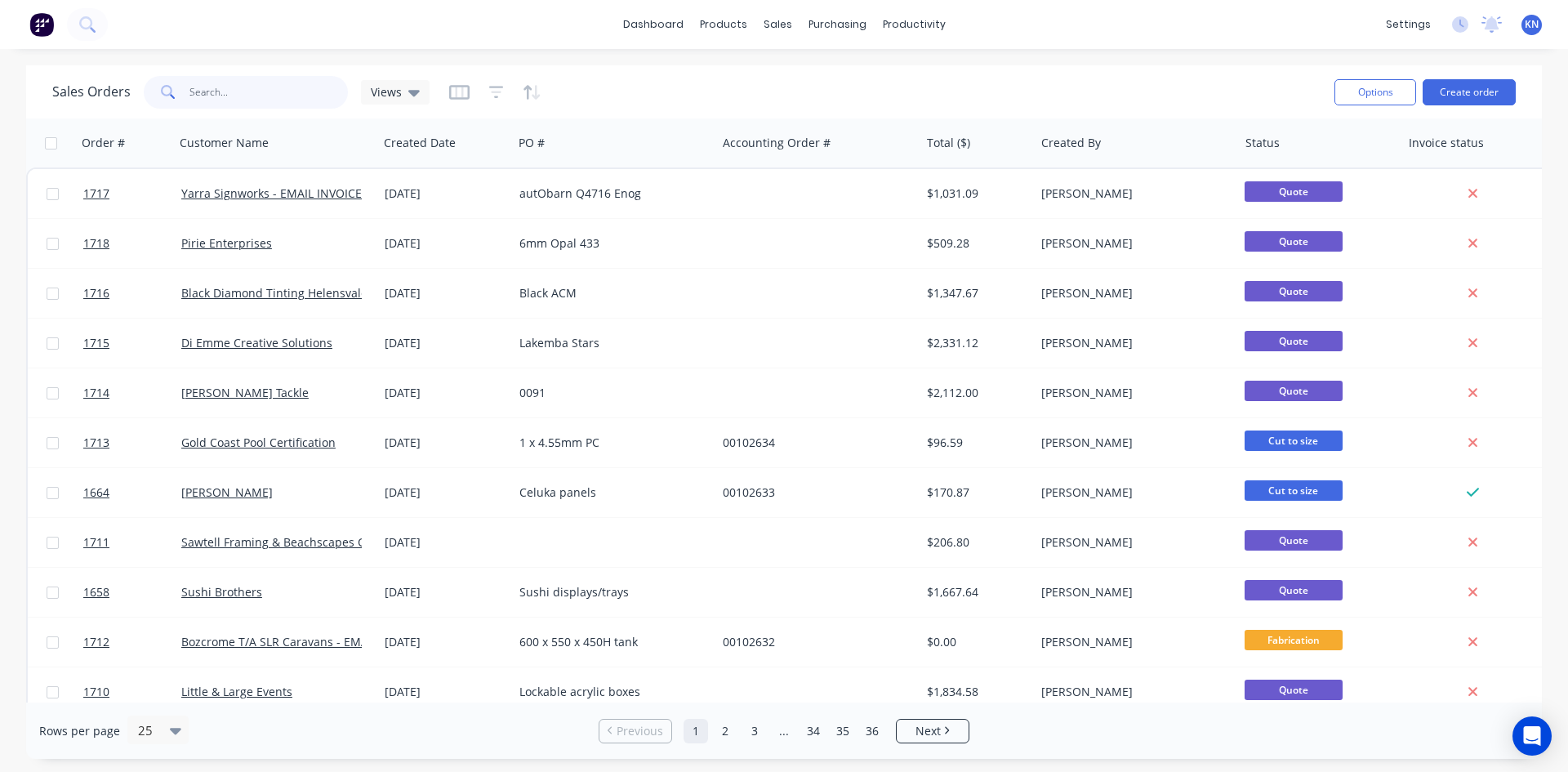
click at [226, 86] on input "text" at bounding box center [269, 92] width 160 height 32
type input "1427"
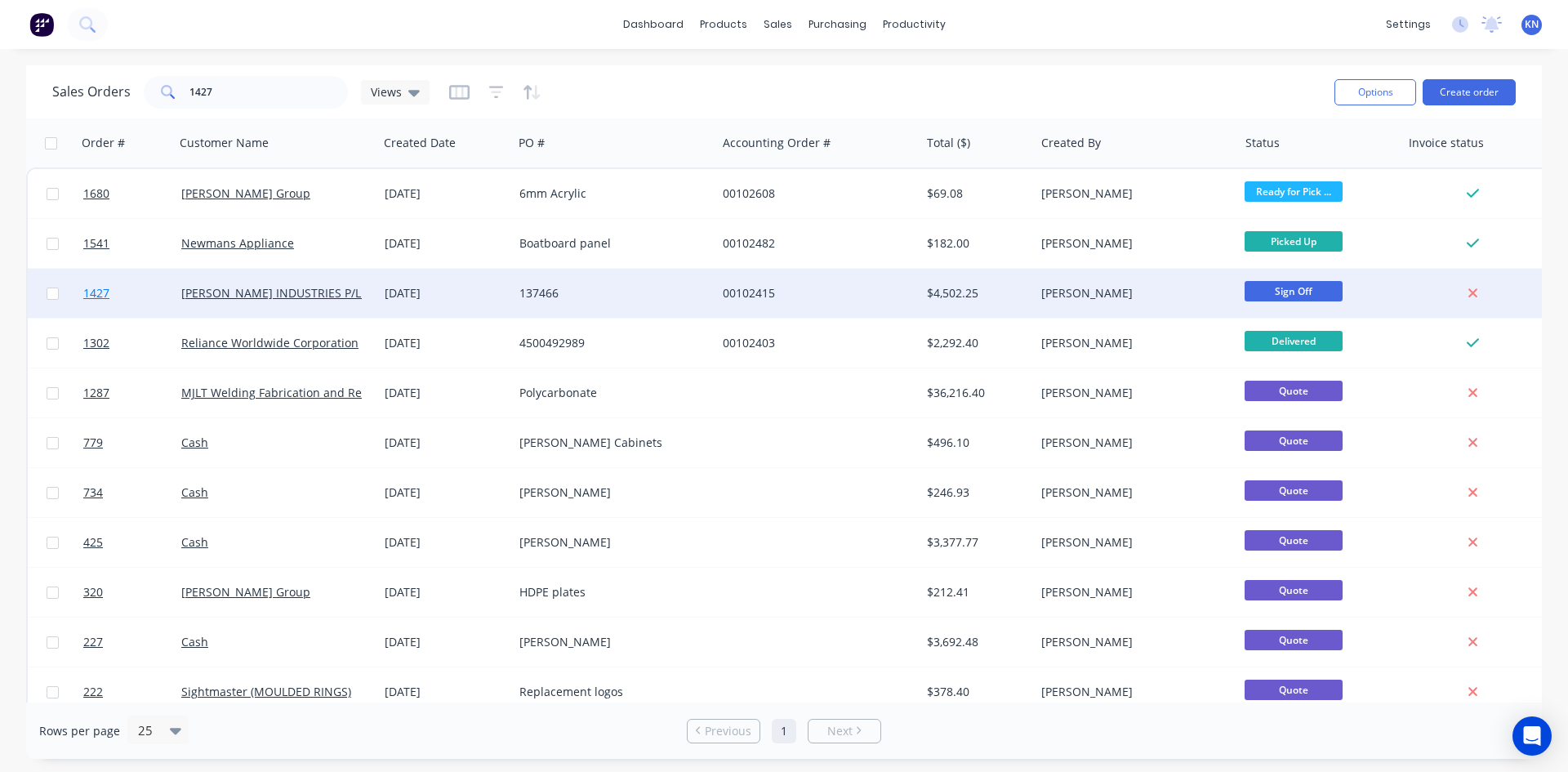
click at [97, 290] on span "1427" at bounding box center [97, 294] width 26 height 17
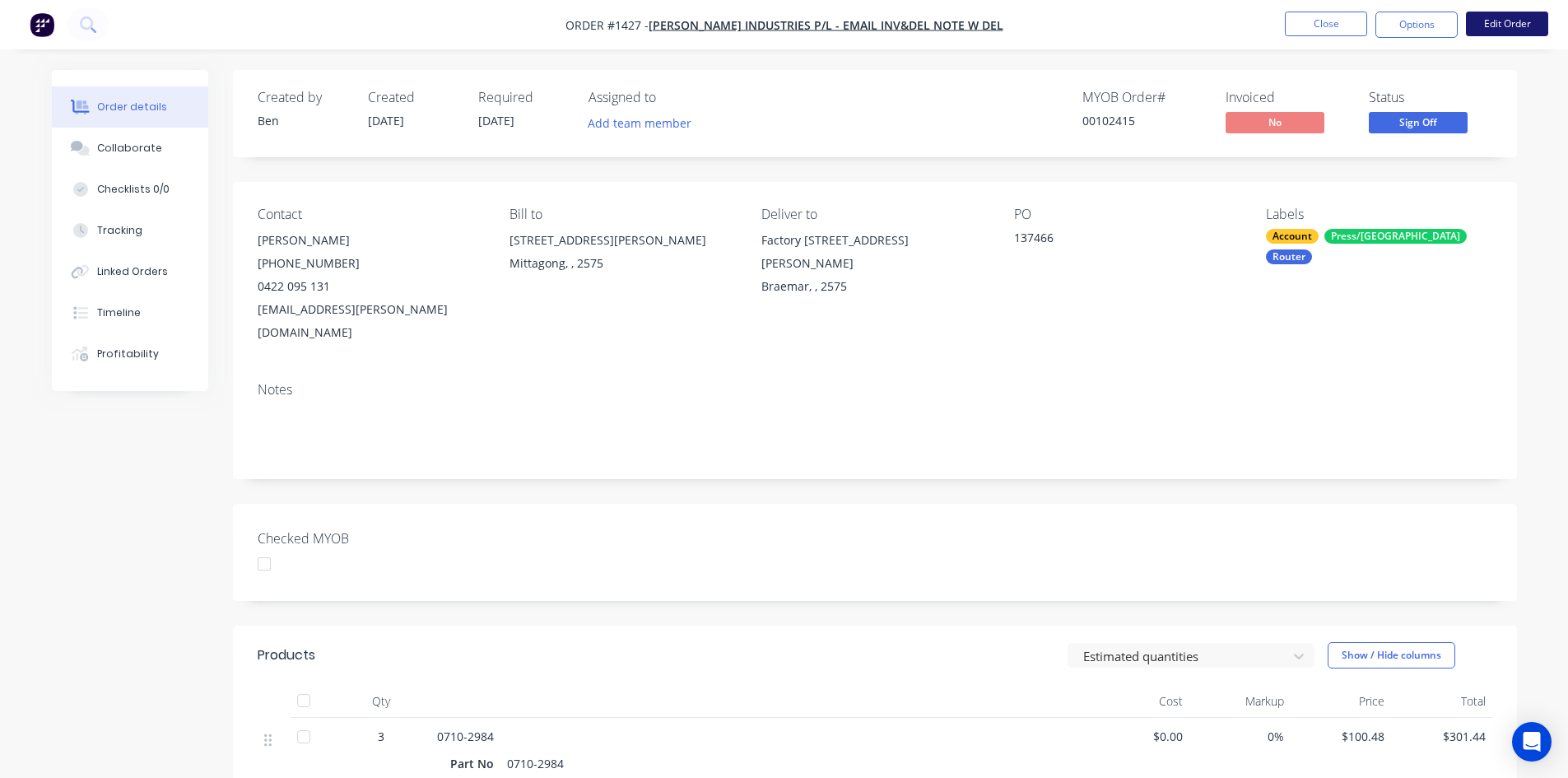
click at [1528, 23] on button "Edit Order" at bounding box center [1506, 24] width 83 height 25
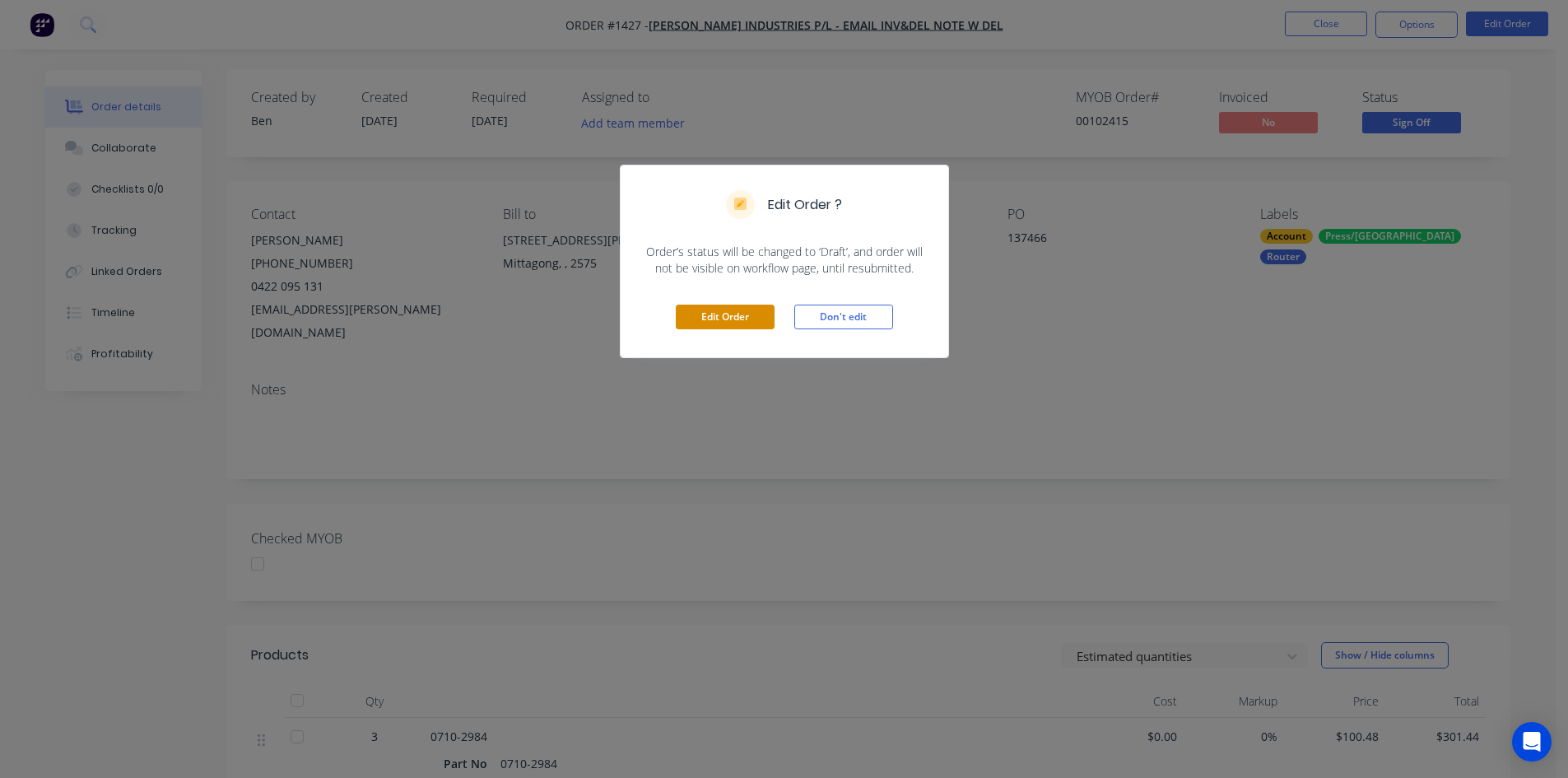
click at [732, 315] on button "Edit Order" at bounding box center [725, 317] width 98 height 25
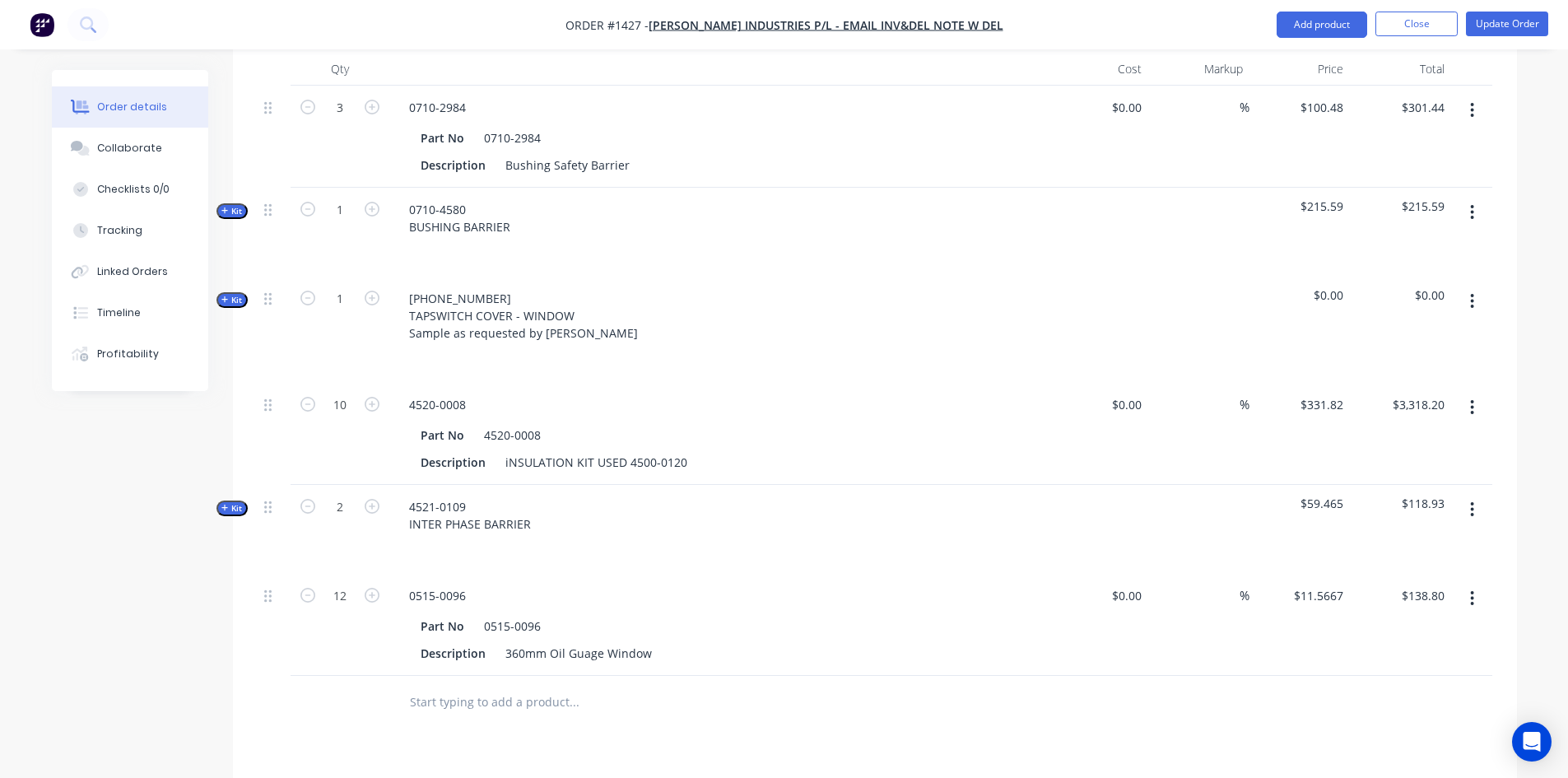
scroll to position [984, 0]
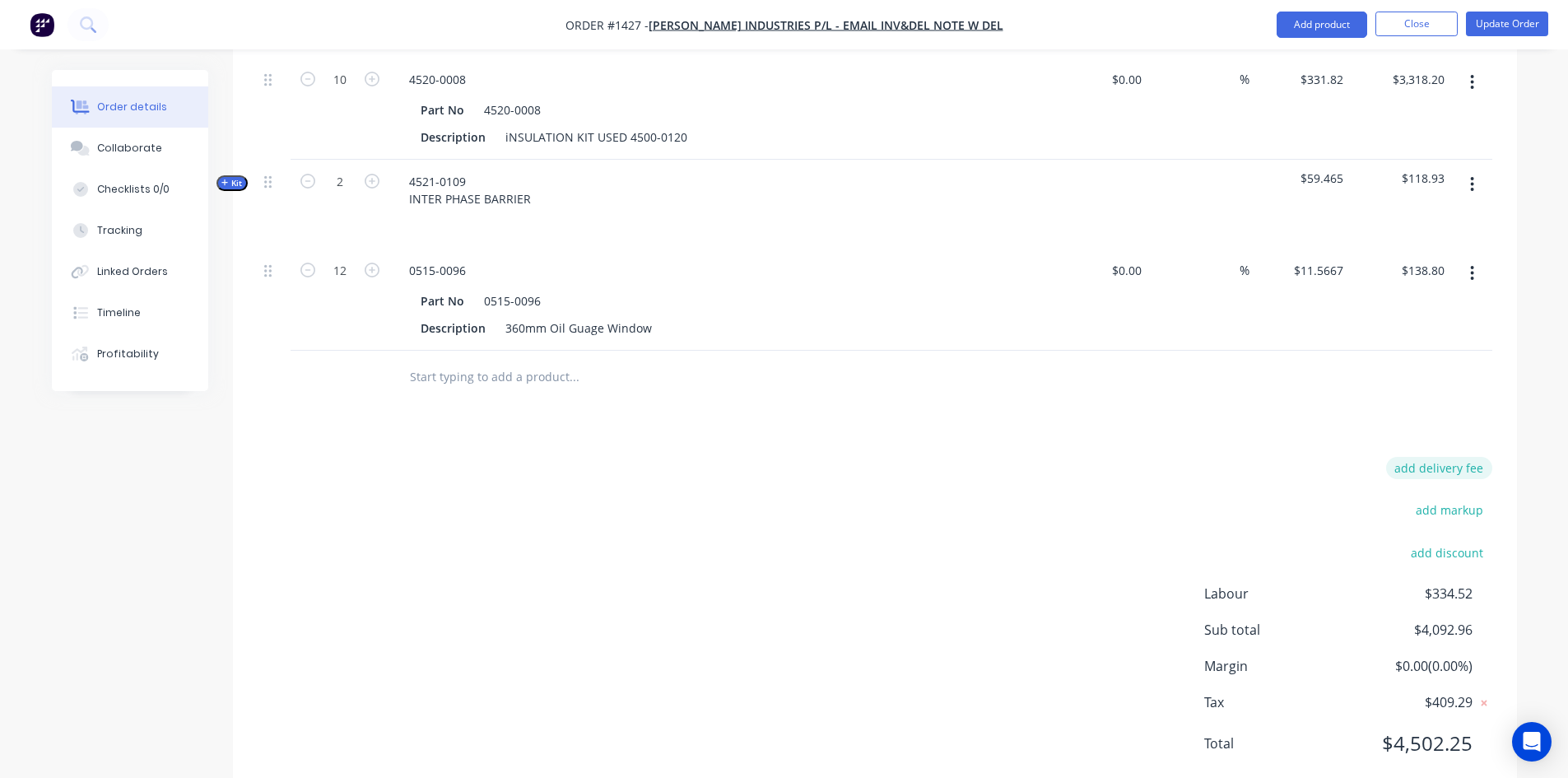
click at [1457, 457] on button "add delivery fee" at bounding box center [1439, 468] width 106 height 23
type input "439"
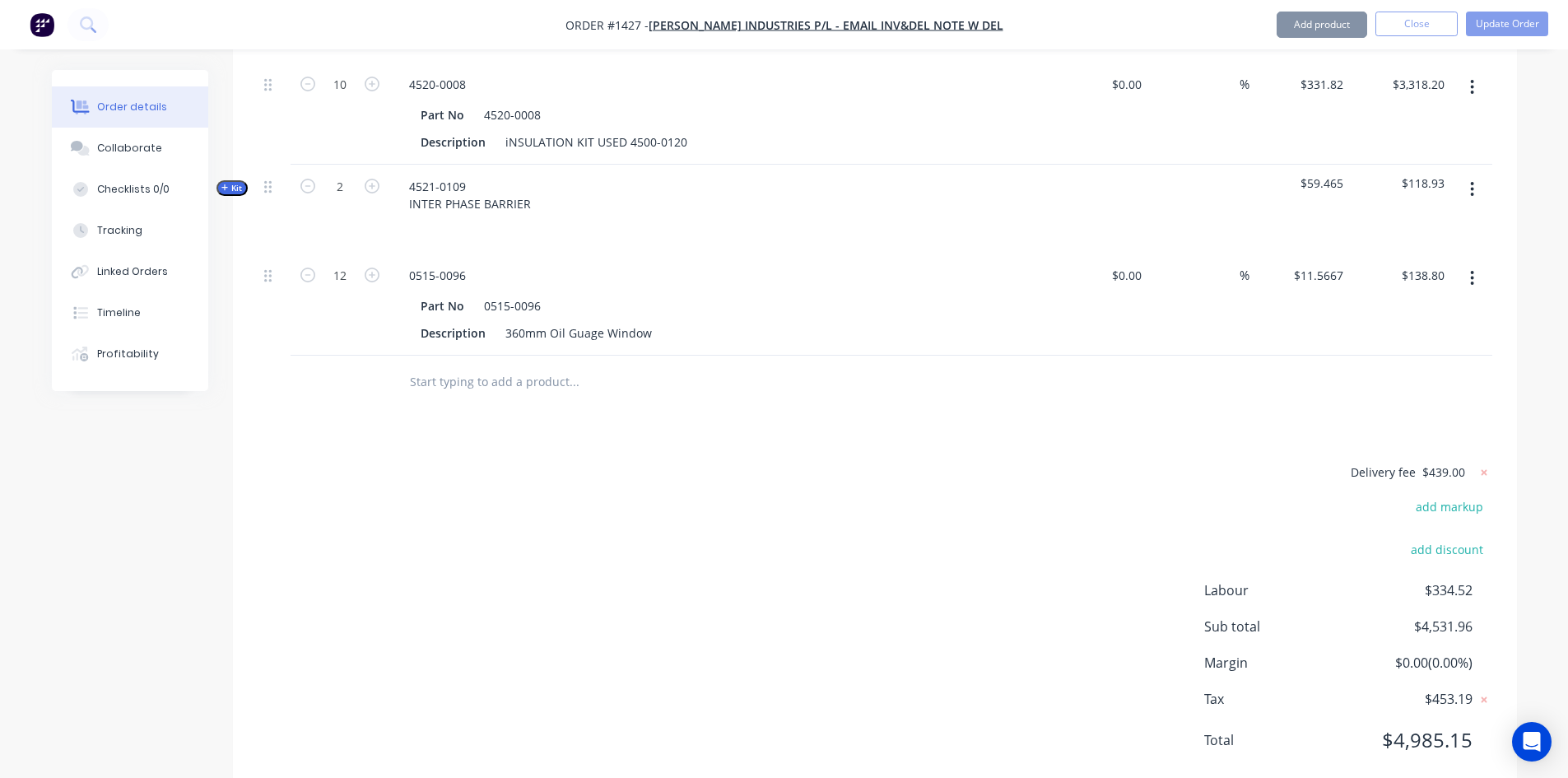
click at [1240, 399] on div "Products Show / Hide columns Add product Qty Cost Markup Price Total [PHONE_NUM…" at bounding box center [874, 234] width 1284 height 1123
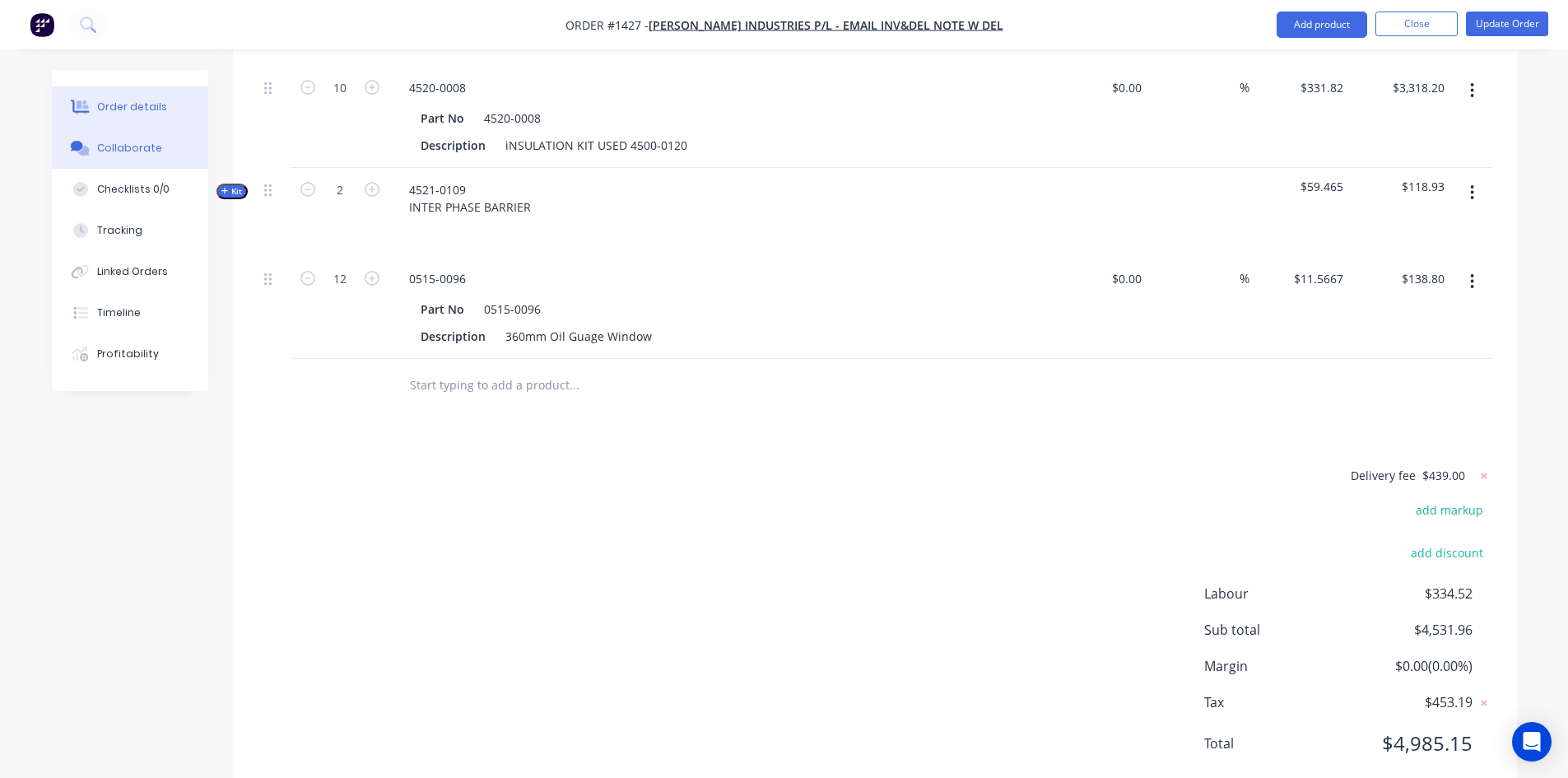
click at [122, 149] on div "Collaborate" at bounding box center [130, 148] width 65 height 15
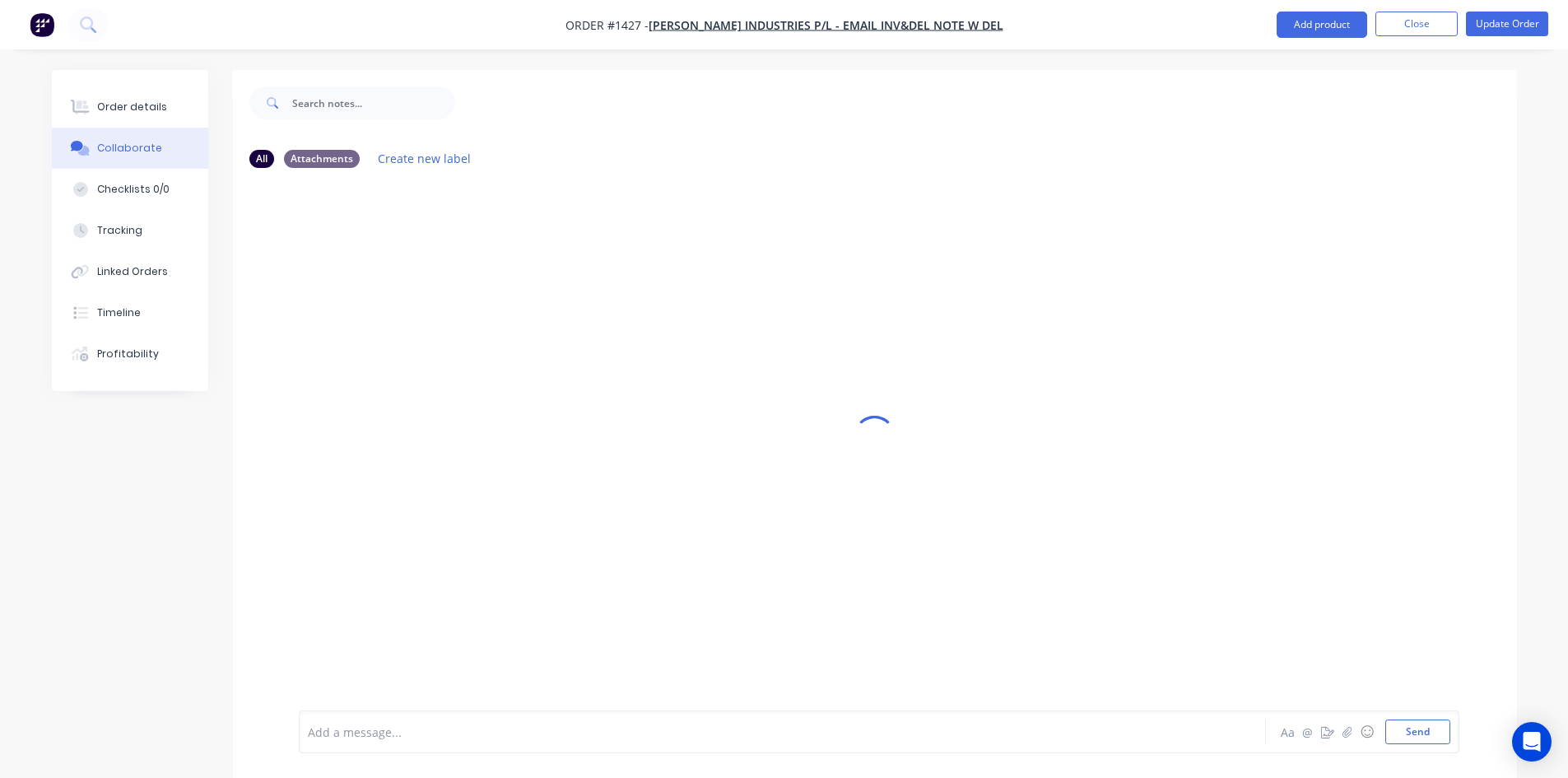
click at [490, 724] on div at bounding box center [736, 732] width 856 height 18
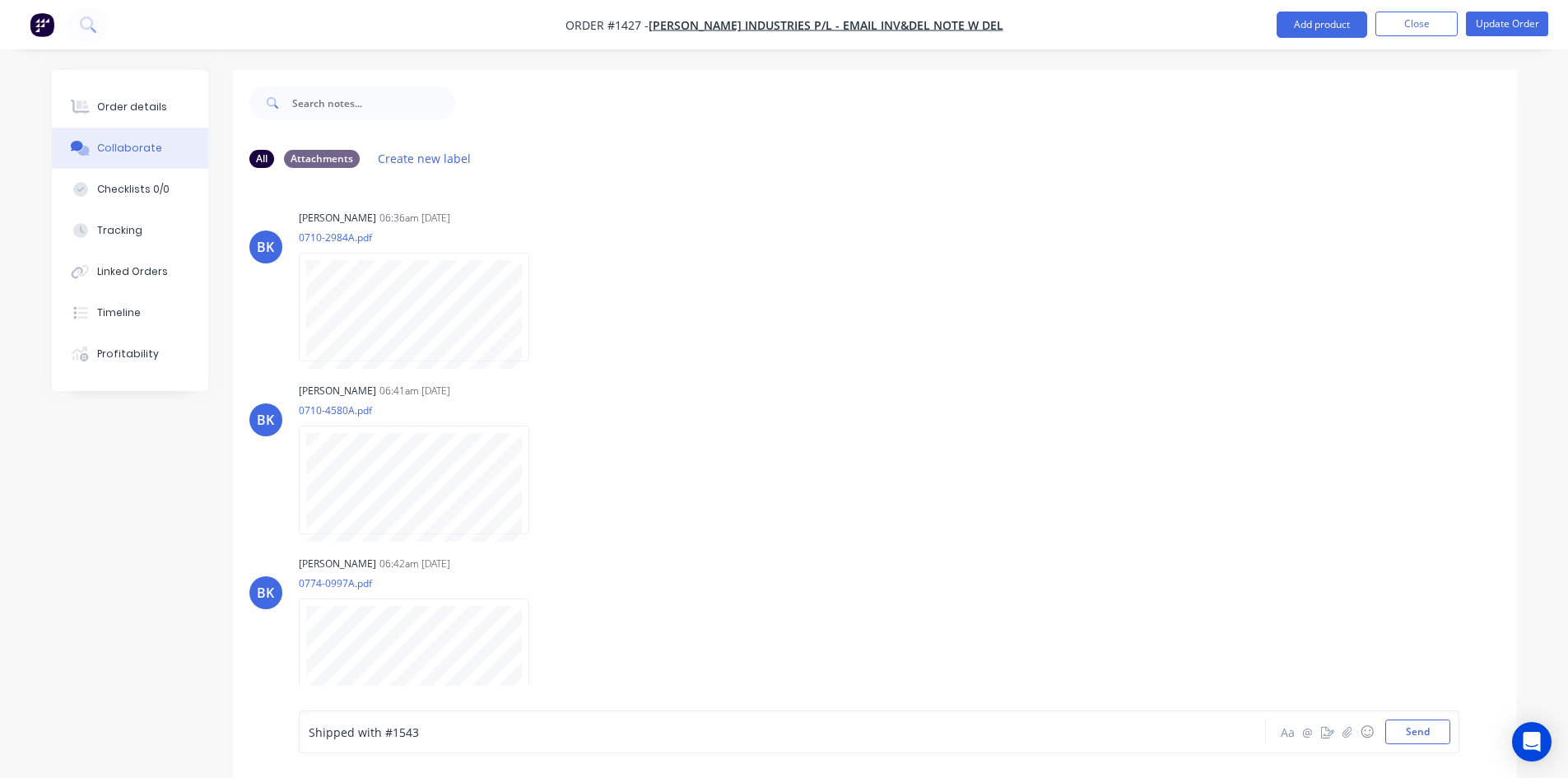
click at [378, 730] on span "Shipped with #1543" at bounding box center [363, 732] width 110 height 16
click at [123, 108] on div "Order details" at bounding box center [133, 107] width 70 height 15
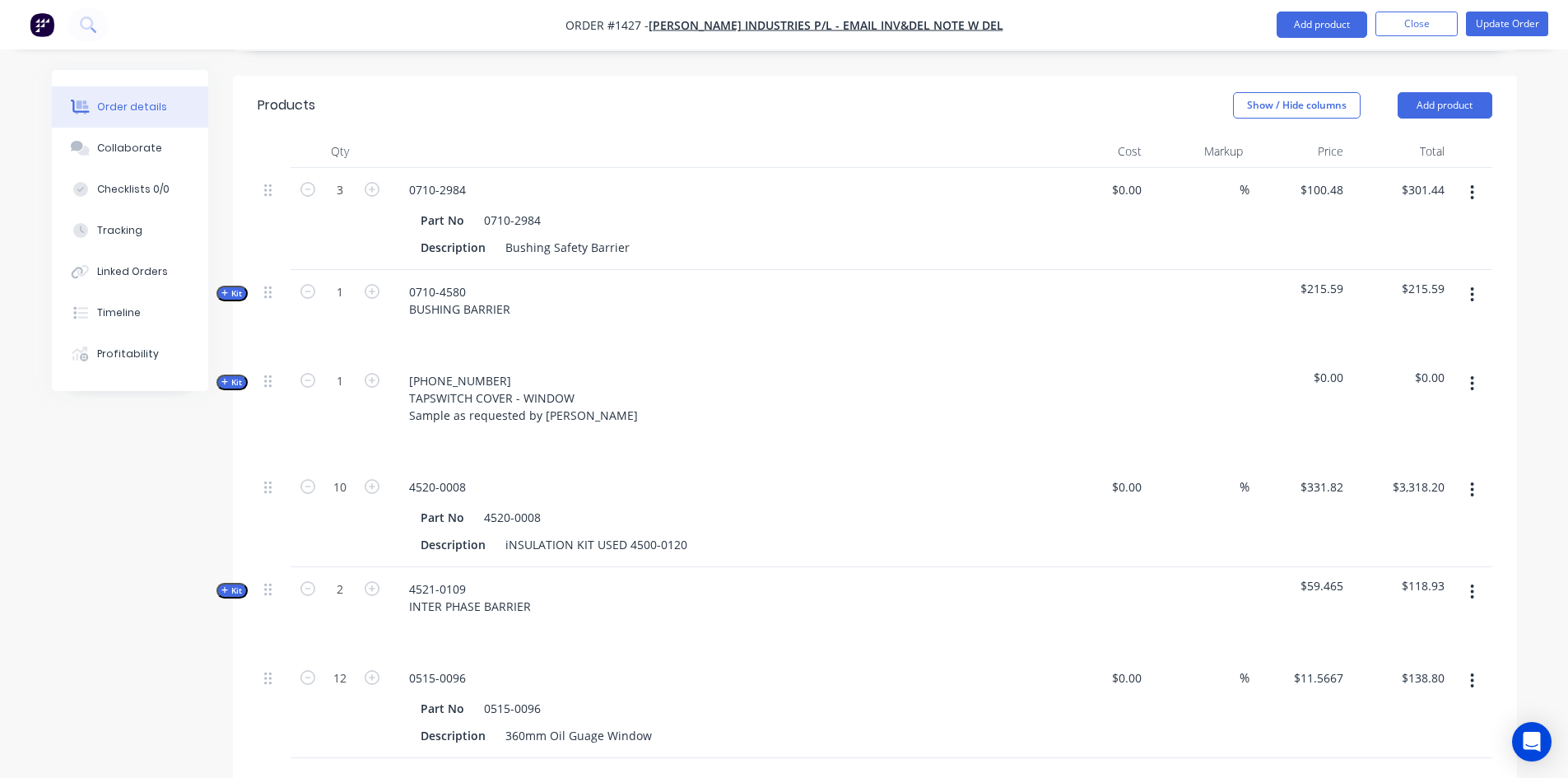
scroll to position [976, 0]
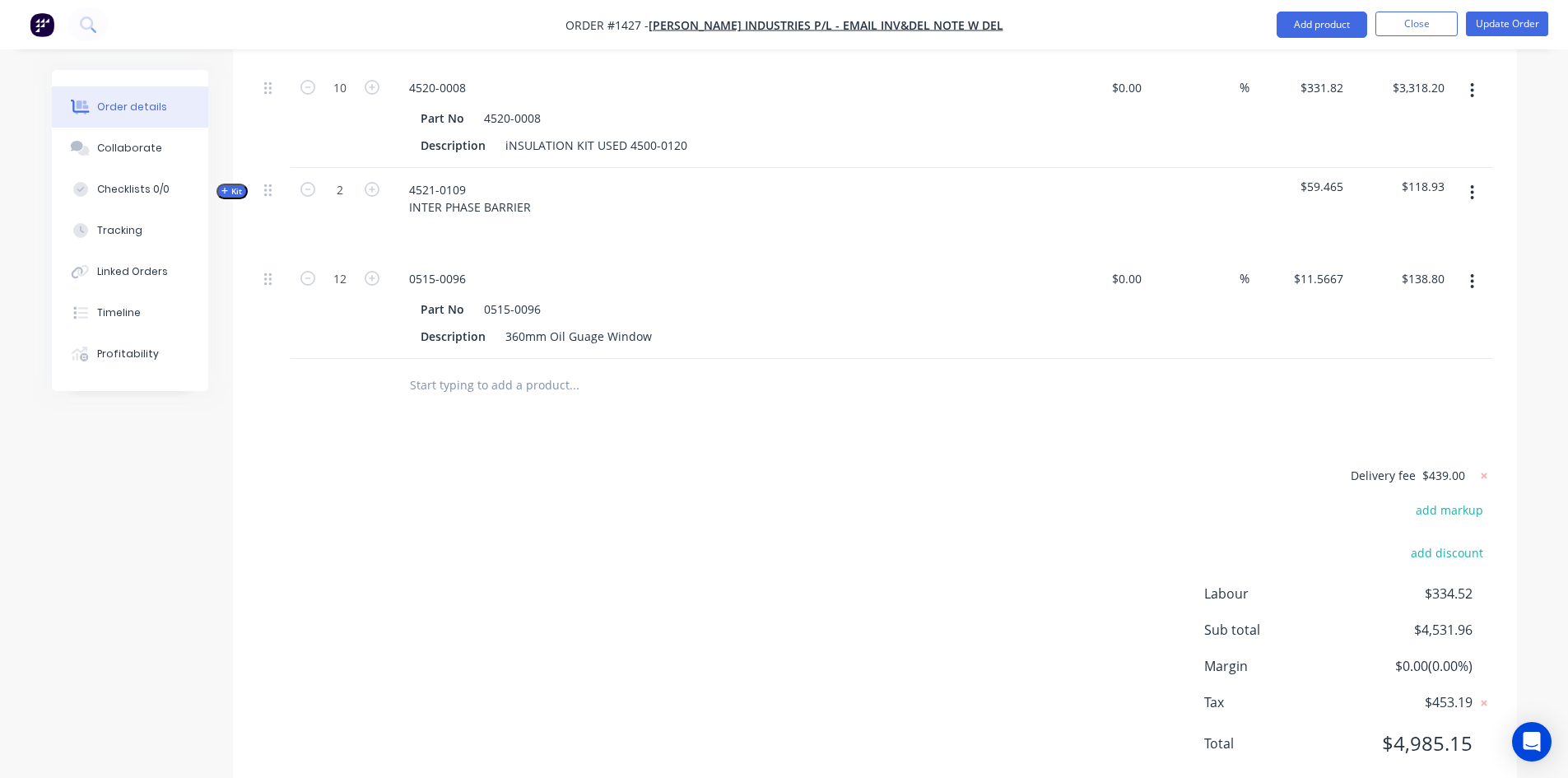
click at [448, 369] on input "text" at bounding box center [574, 384] width 329 height 33
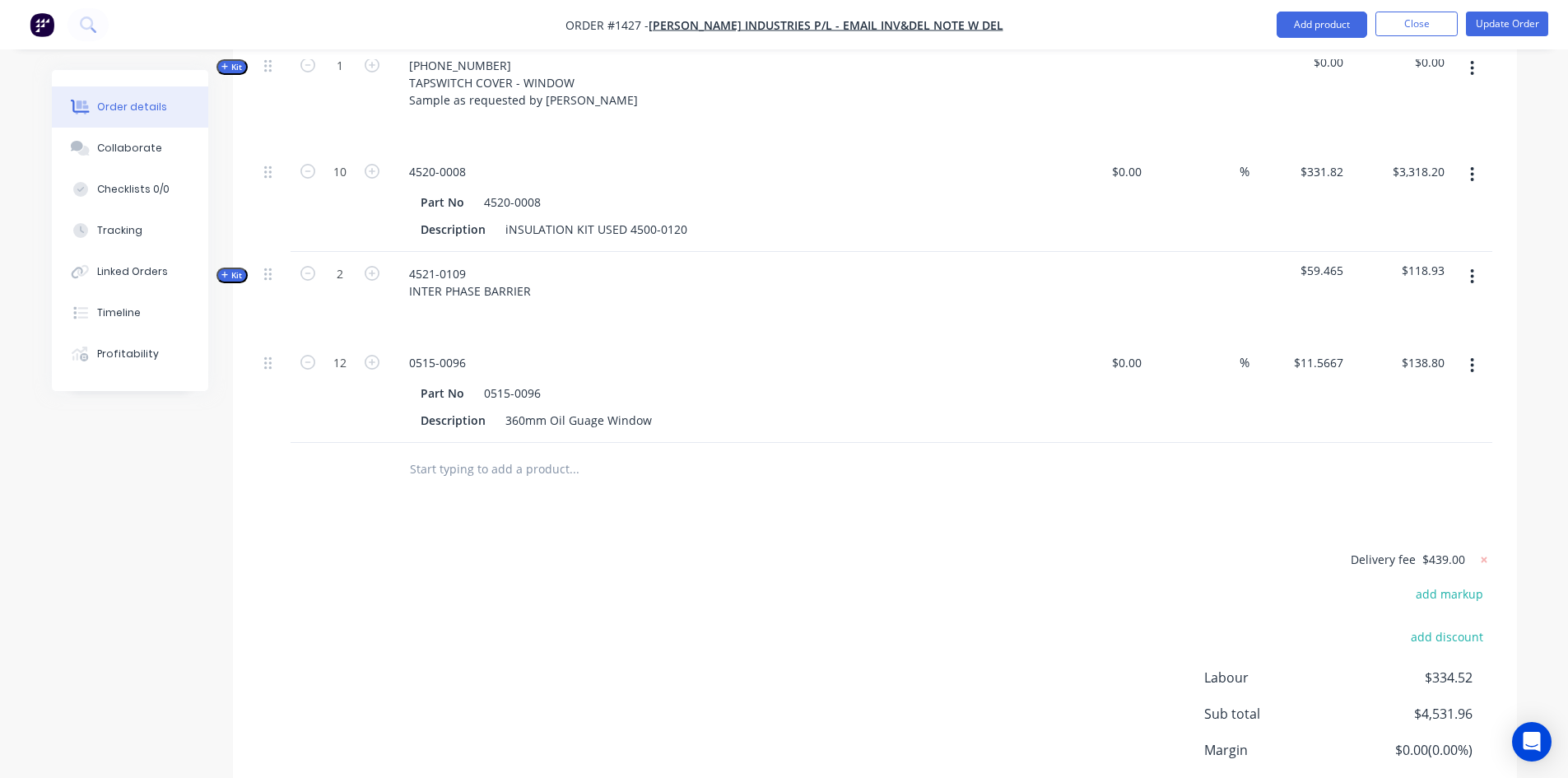
scroll to position [811, 0]
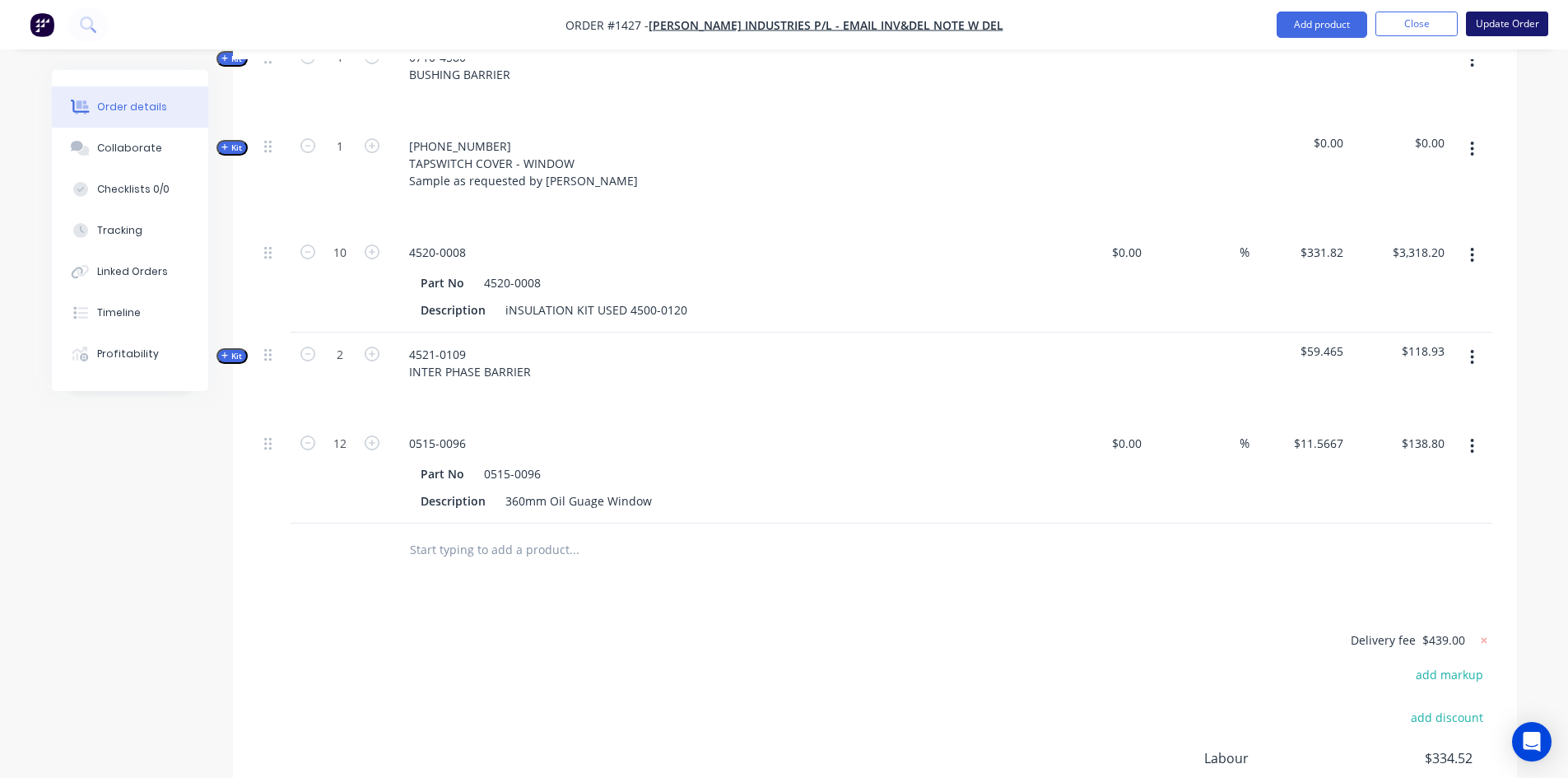
click at [1527, 18] on button "Update Order" at bounding box center [1506, 24] width 83 height 25
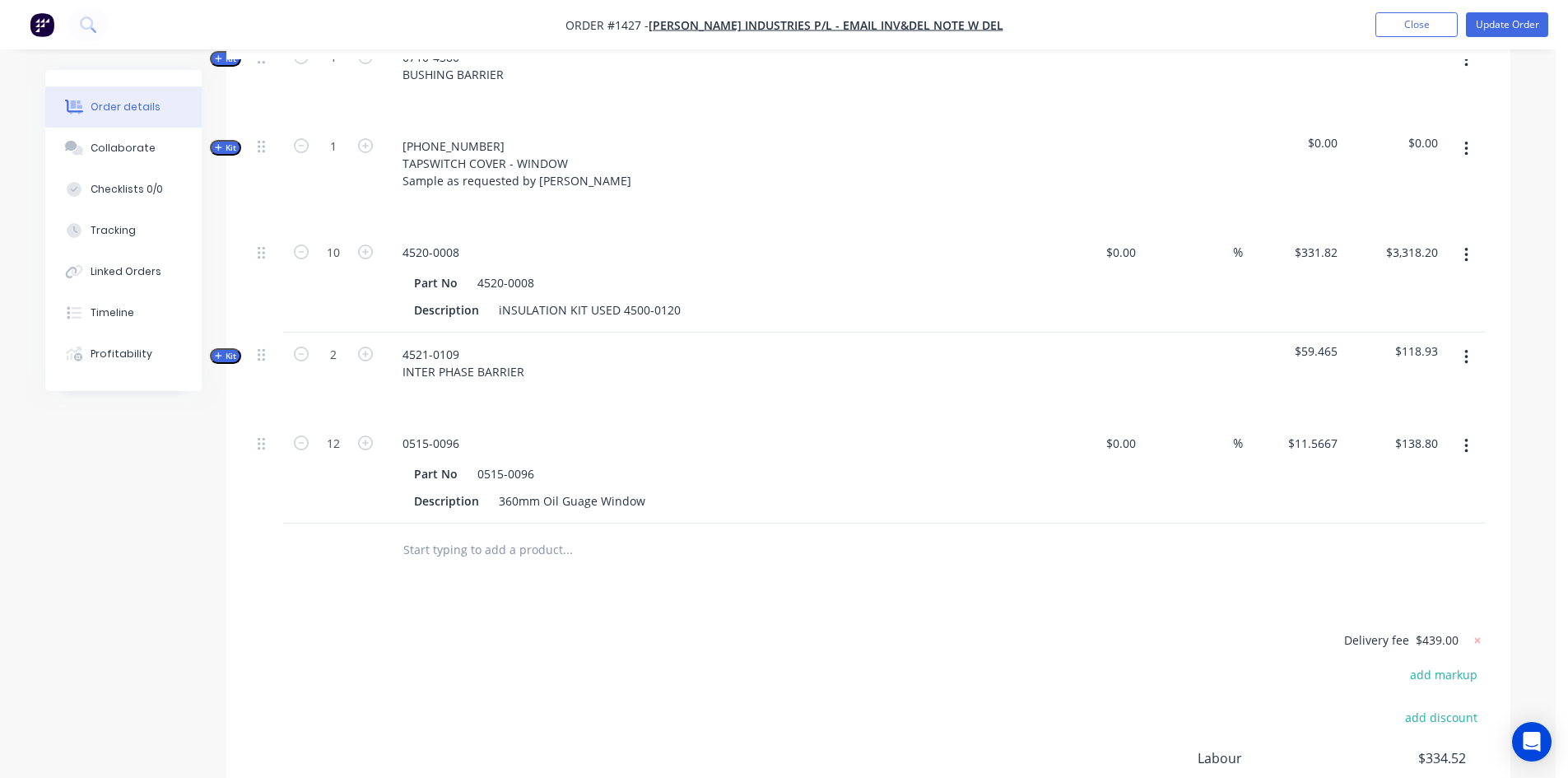
scroll to position [0, 0]
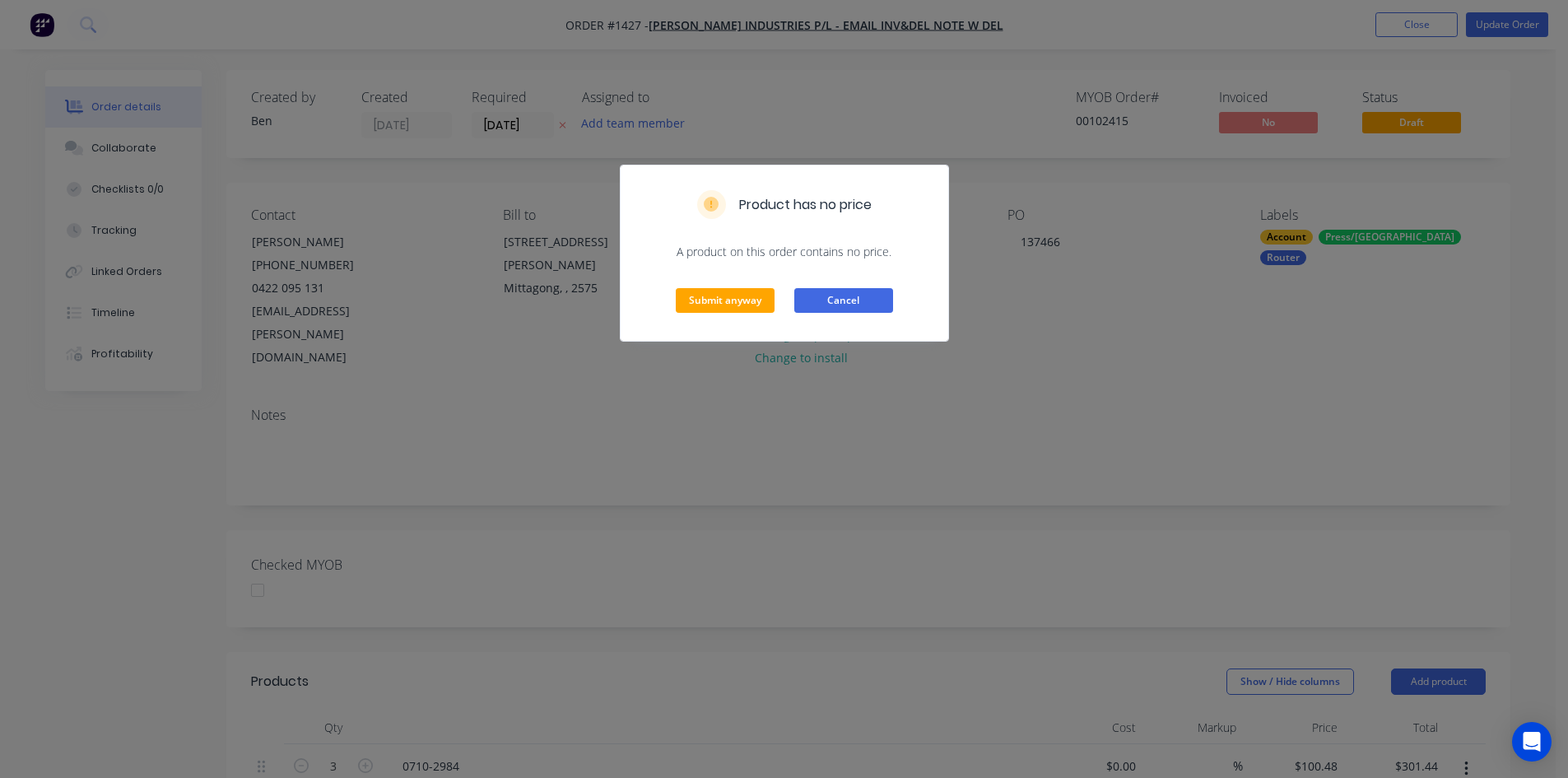
click at [869, 305] on button "Cancel" at bounding box center [844, 301] width 98 height 25
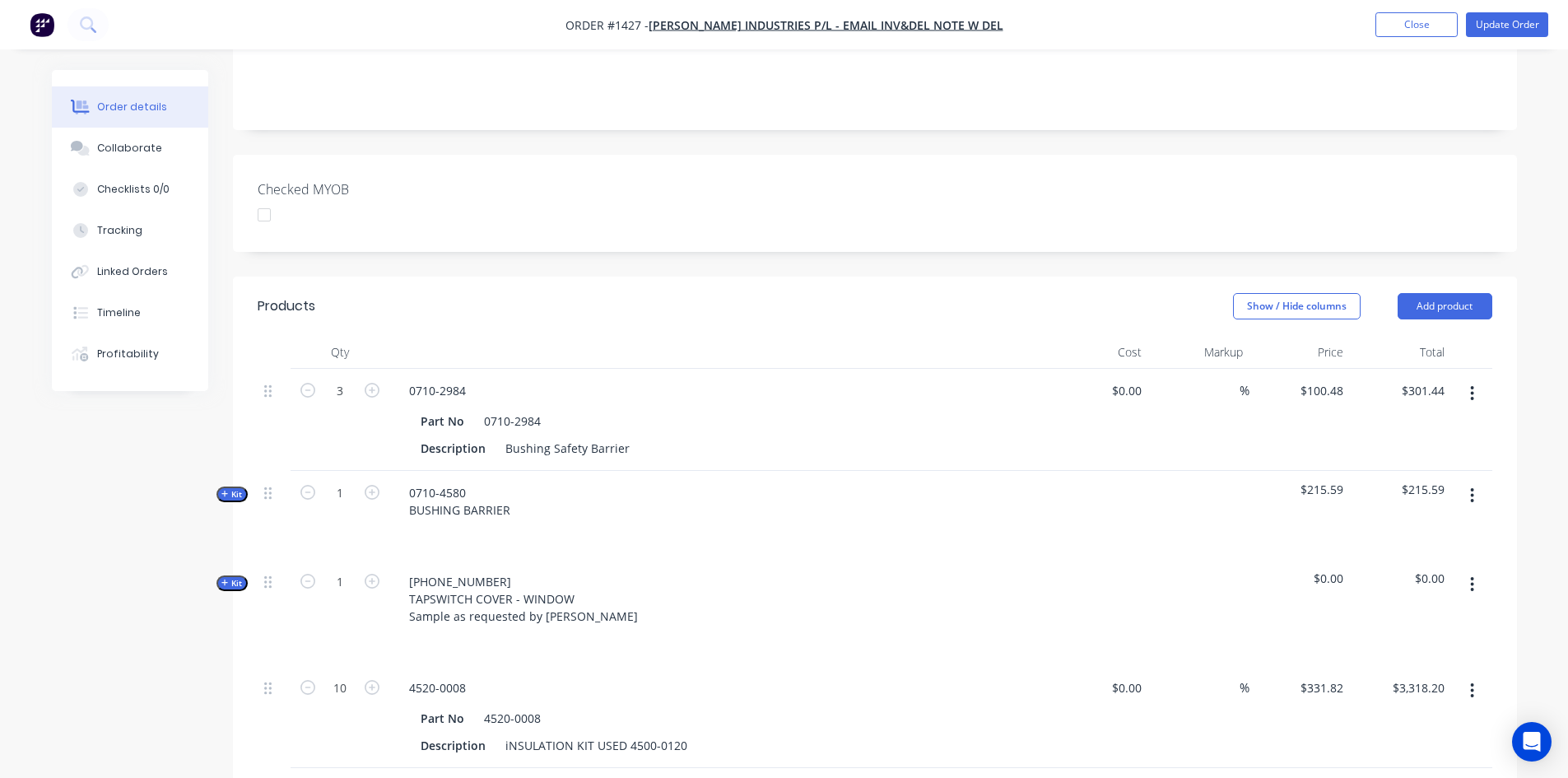
scroll to position [412, 0]
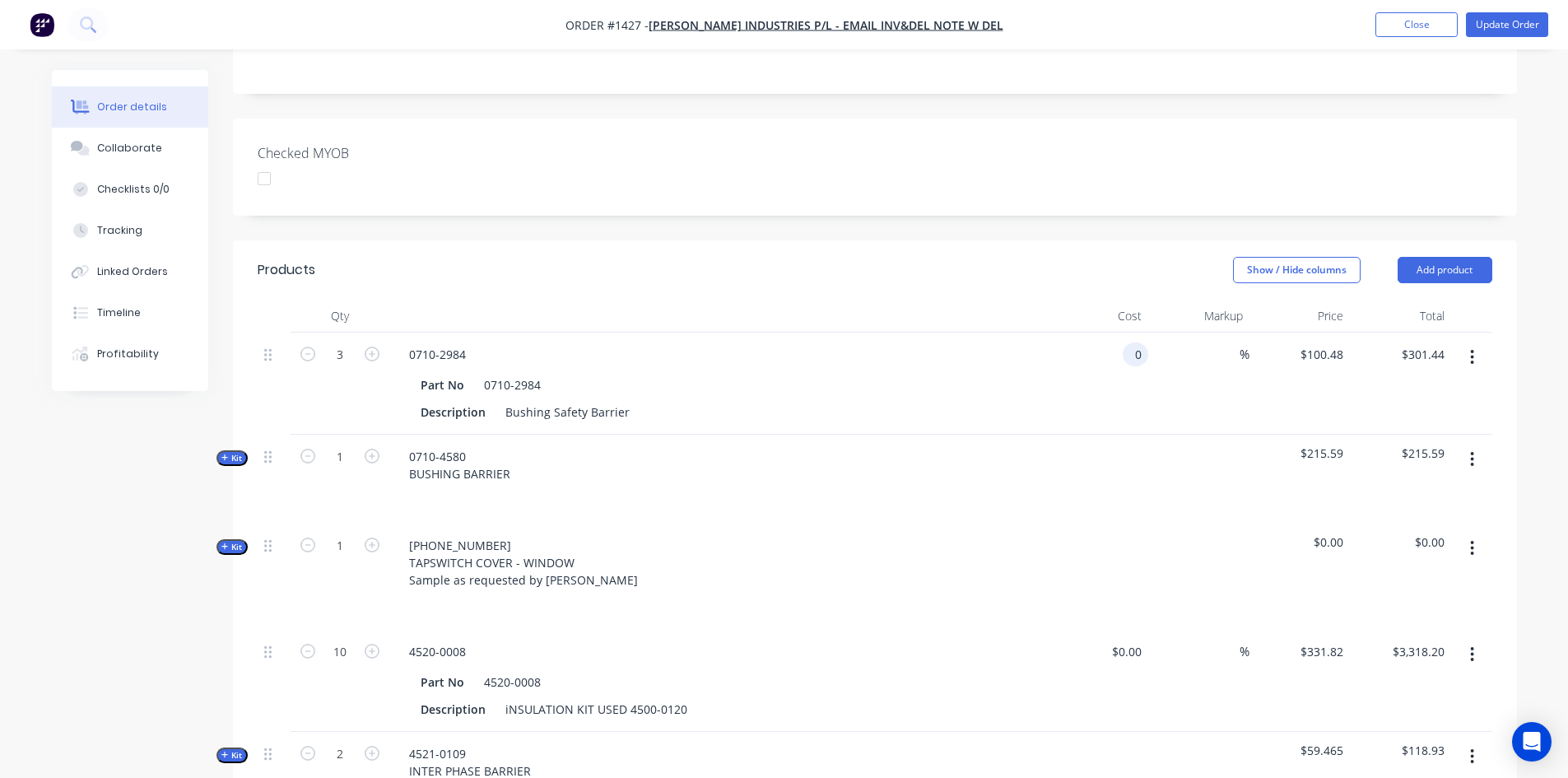
click at [1124, 343] on div "0 0" at bounding box center [1135, 354] width 26 height 24
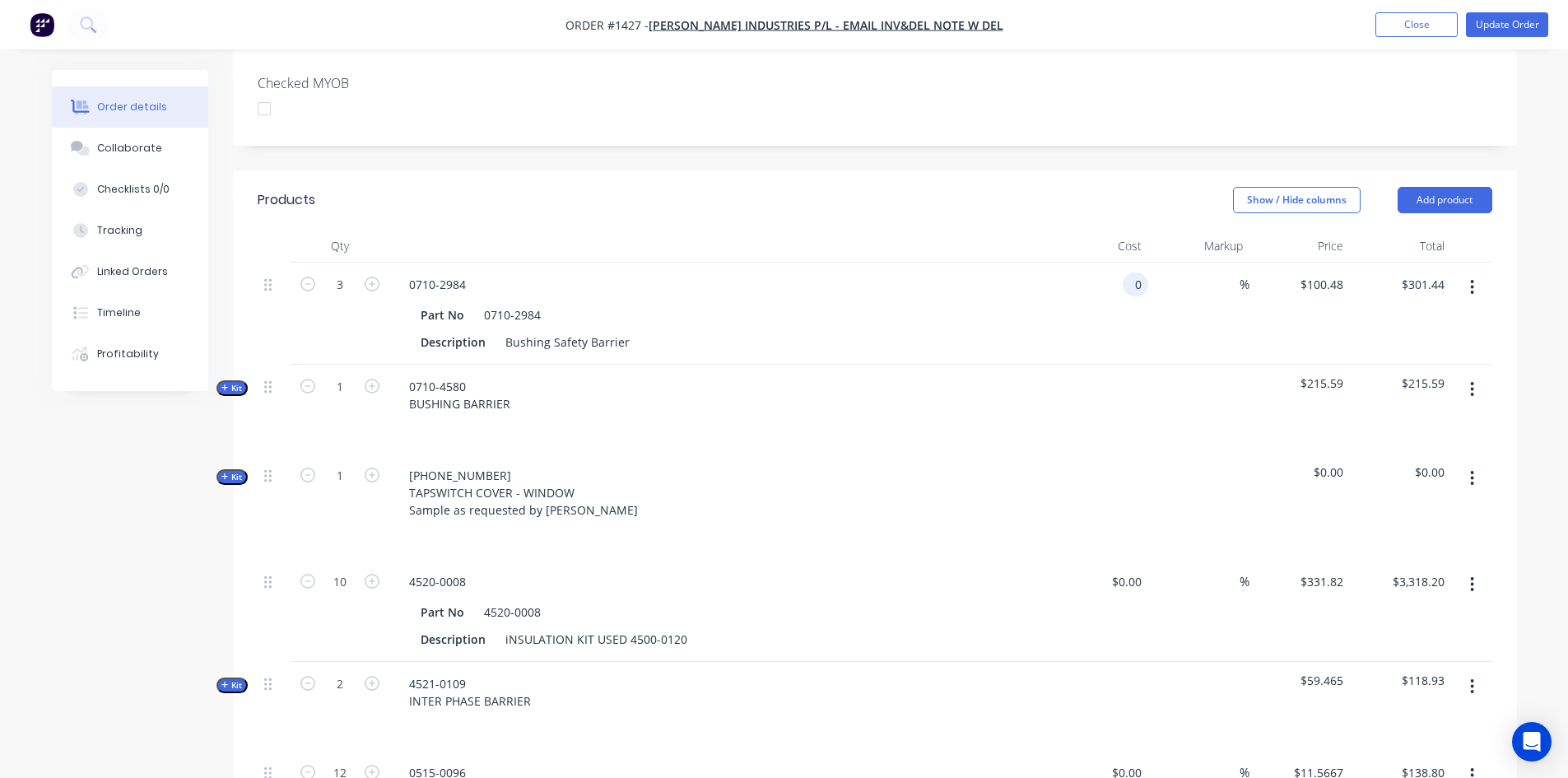
scroll to position [576, 0]
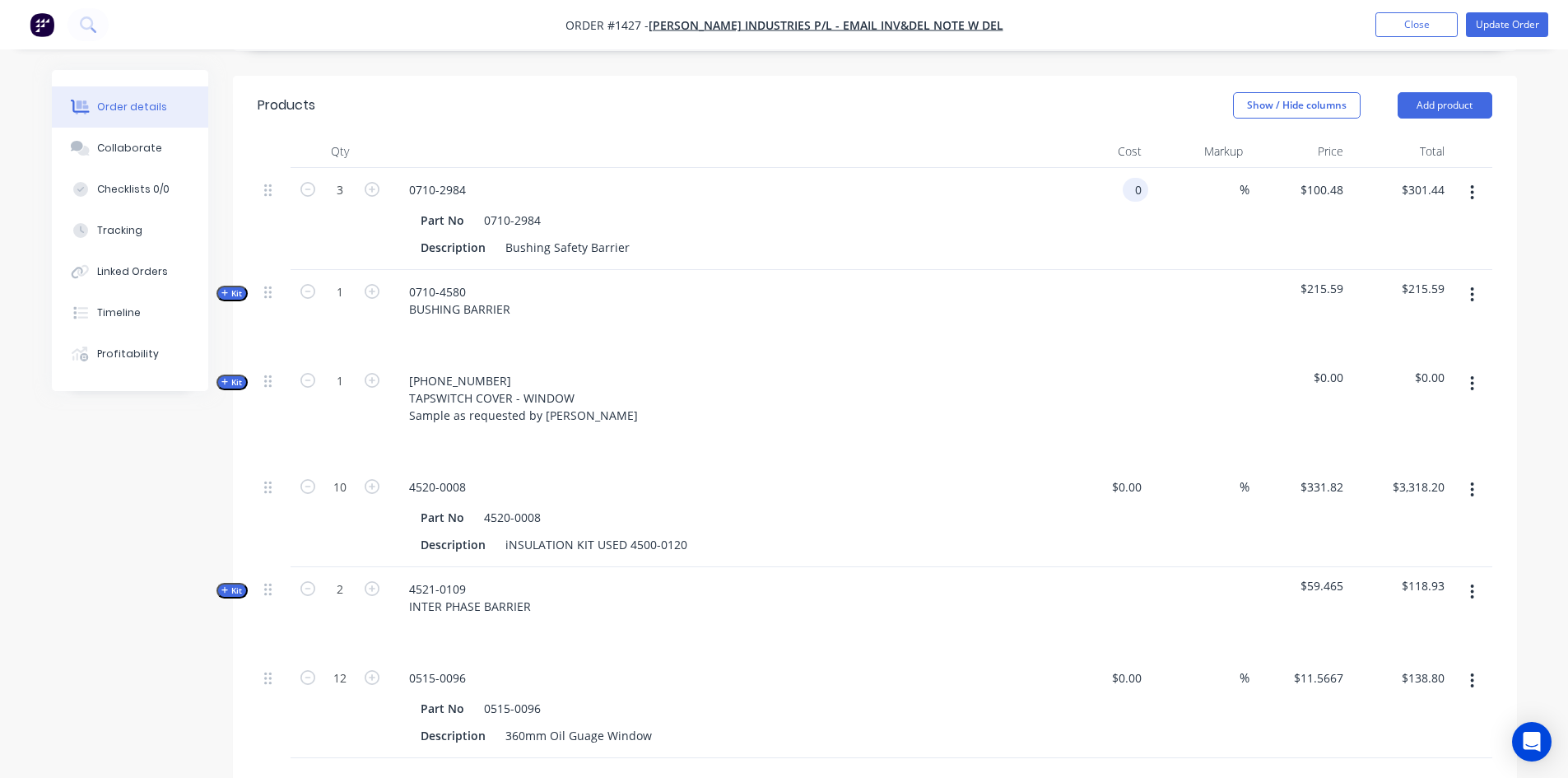
click at [1137, 178] on input "0" at bounding box center [1139, 189] width 19 height 24
type input "$100.48"
click at [1123, 192] on div "$100.48 100.48" at bounding box center [1098, 218] width 101 height 102
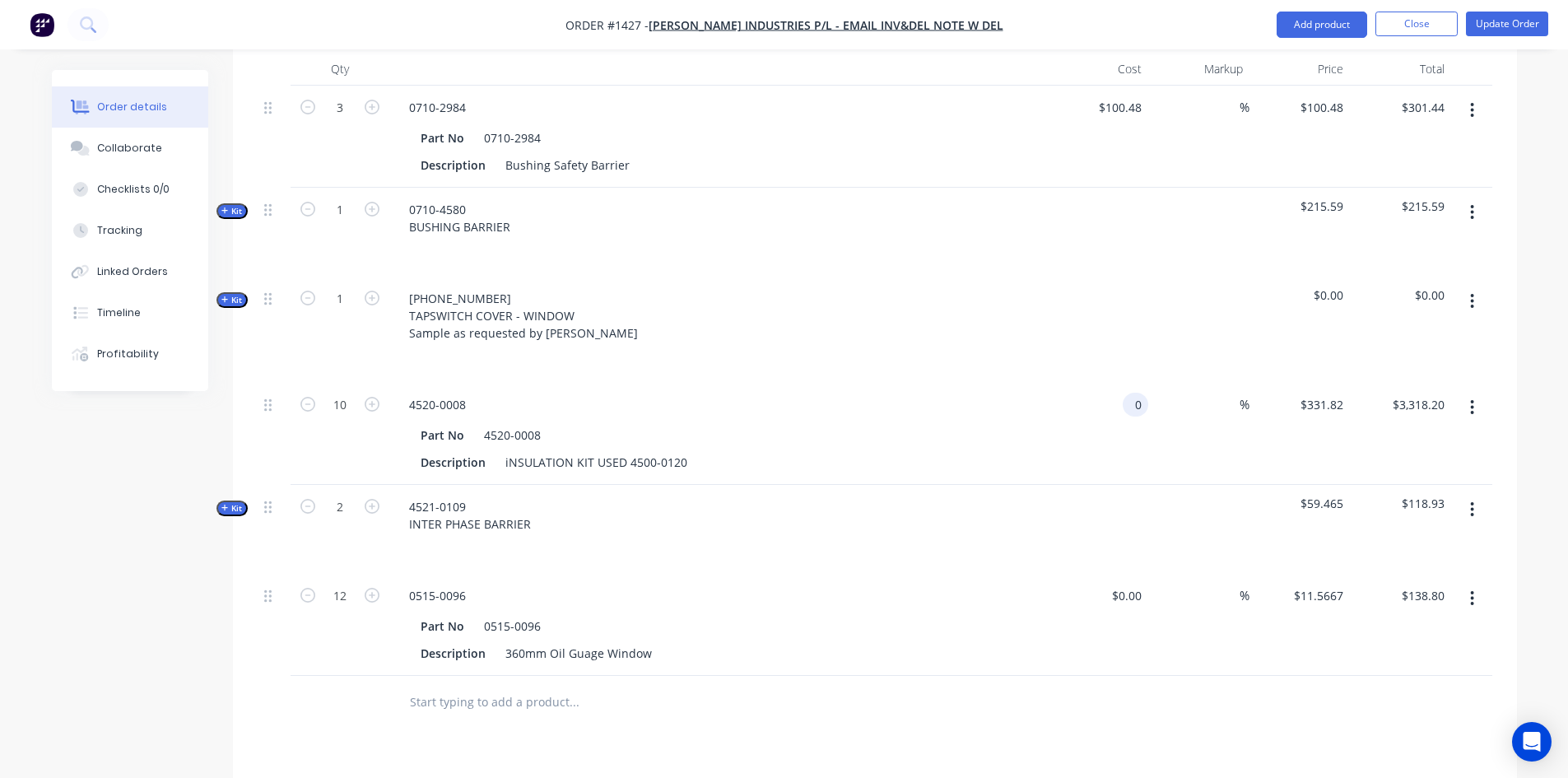
click at [1120, 383] on div "0 0" at bounding box center [1098, 434] width 101 height 102
type input "$331.82"
click at [1132, 584] on input "0" at bounding box center [1129, 595] width 38 height 24
type input "$11.567"
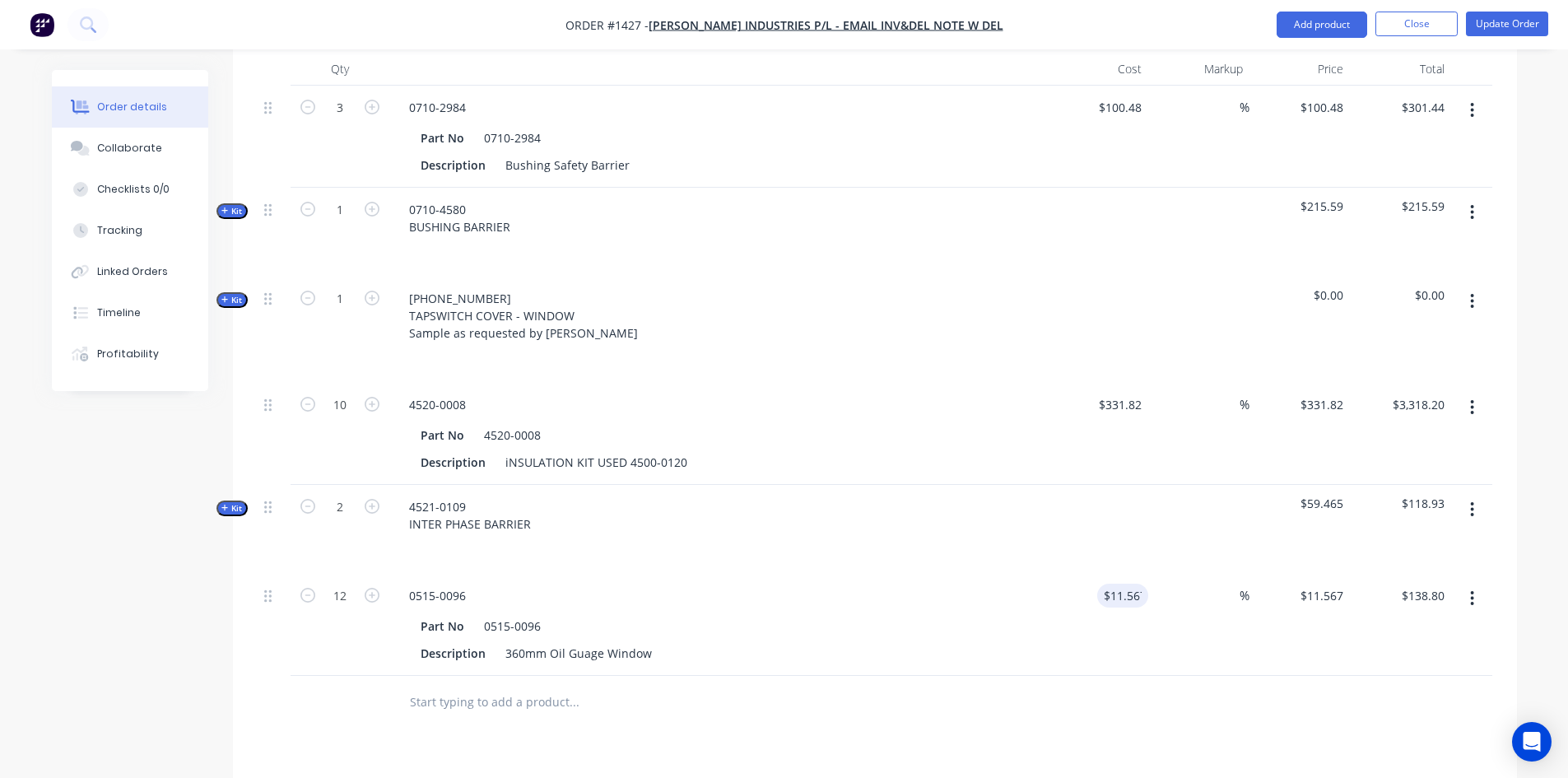
click at [1138, 485] on div at bounding box center [1098, 530] width 101 height 89
click at [1136, 584] on input "11.567" at bounding box center [1125, 595] width 44 height 24
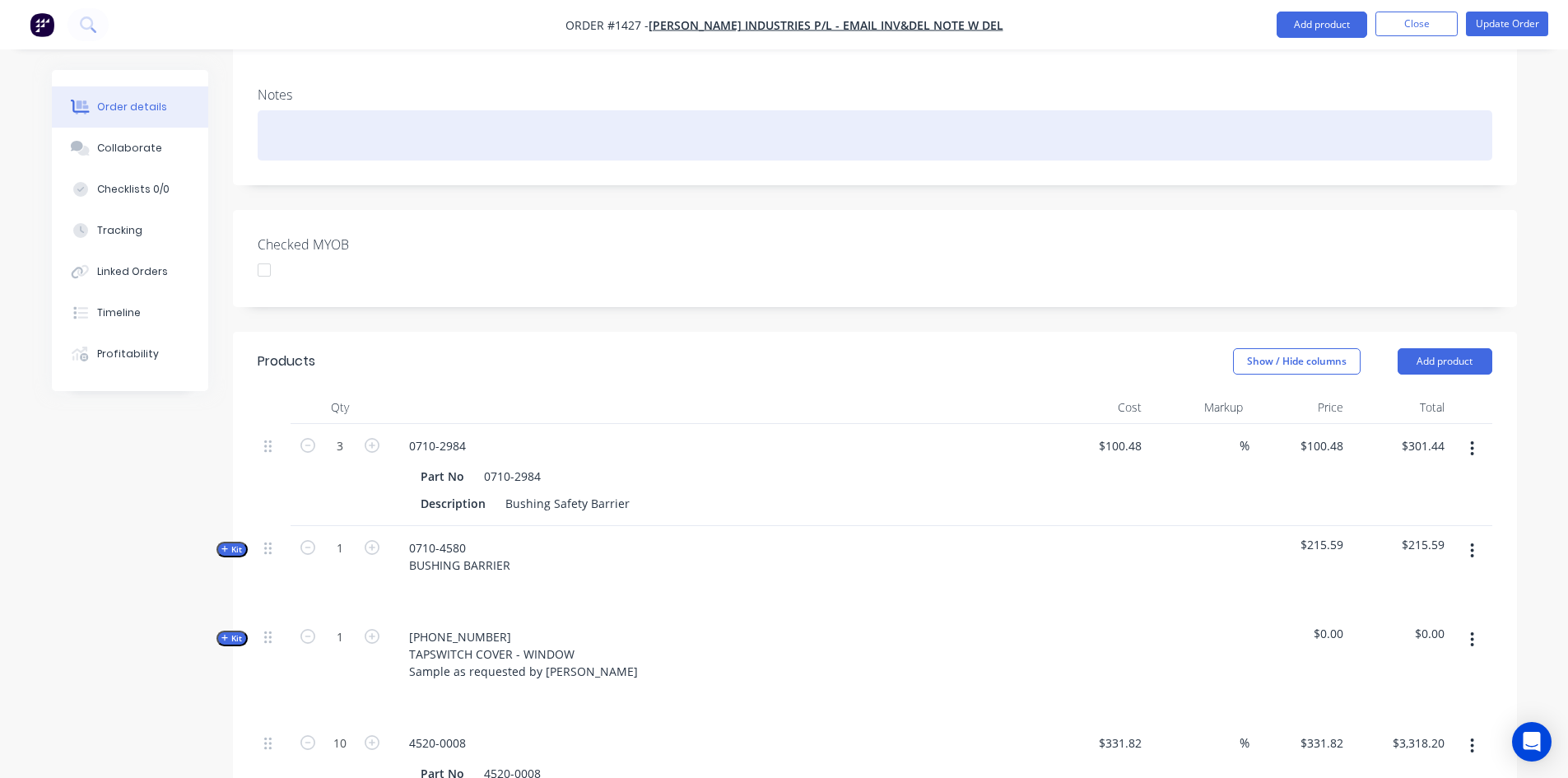
scroll to position [317, 0]
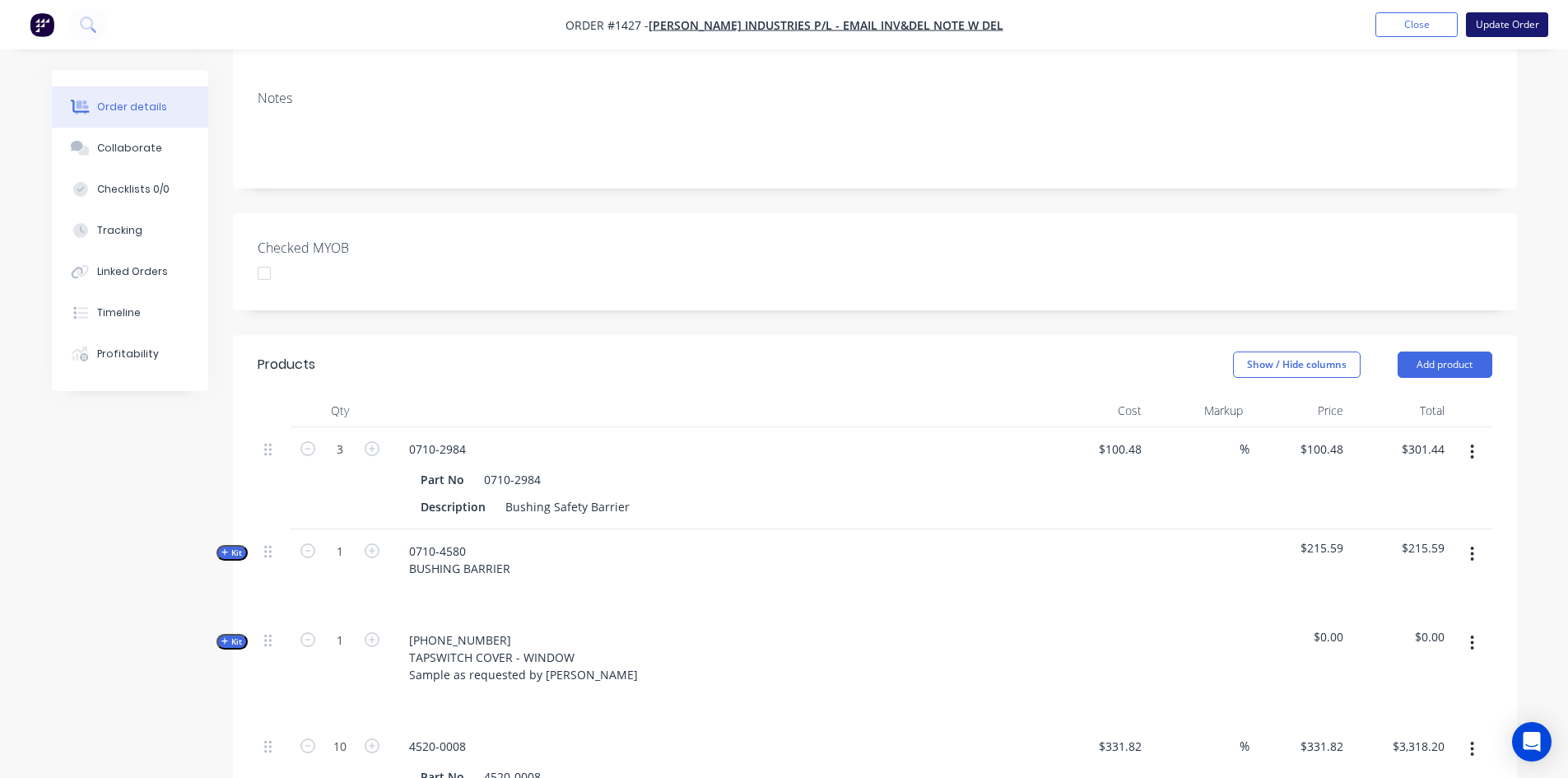
type input "$11.567"
click at [1508, 23] on button "Update Order" at bounding box center [1506, 25] width 83 height 25
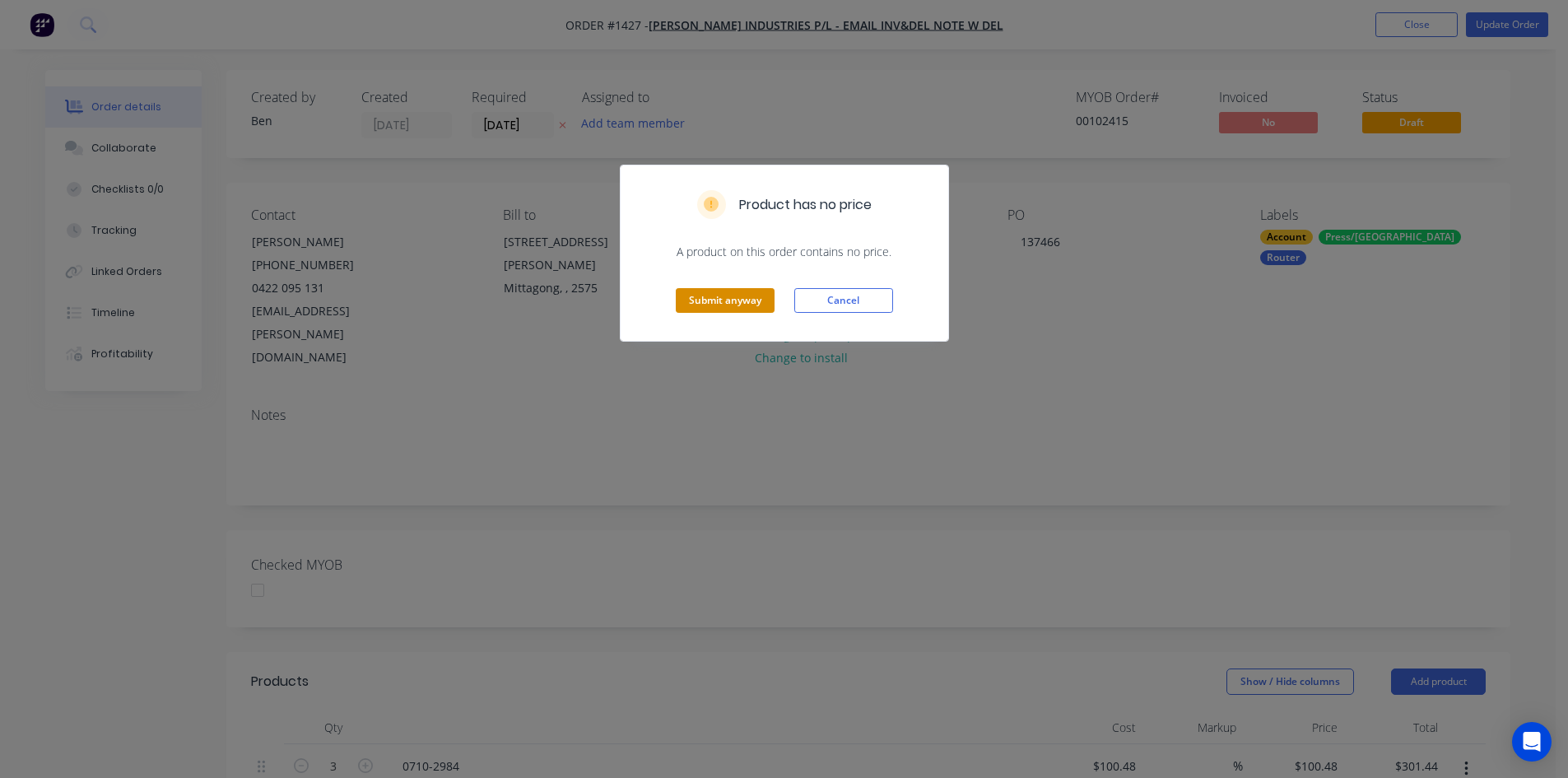
click at [734, 304] on button "Submit anyway" at bounding box center [725, 301] width 98 height 25
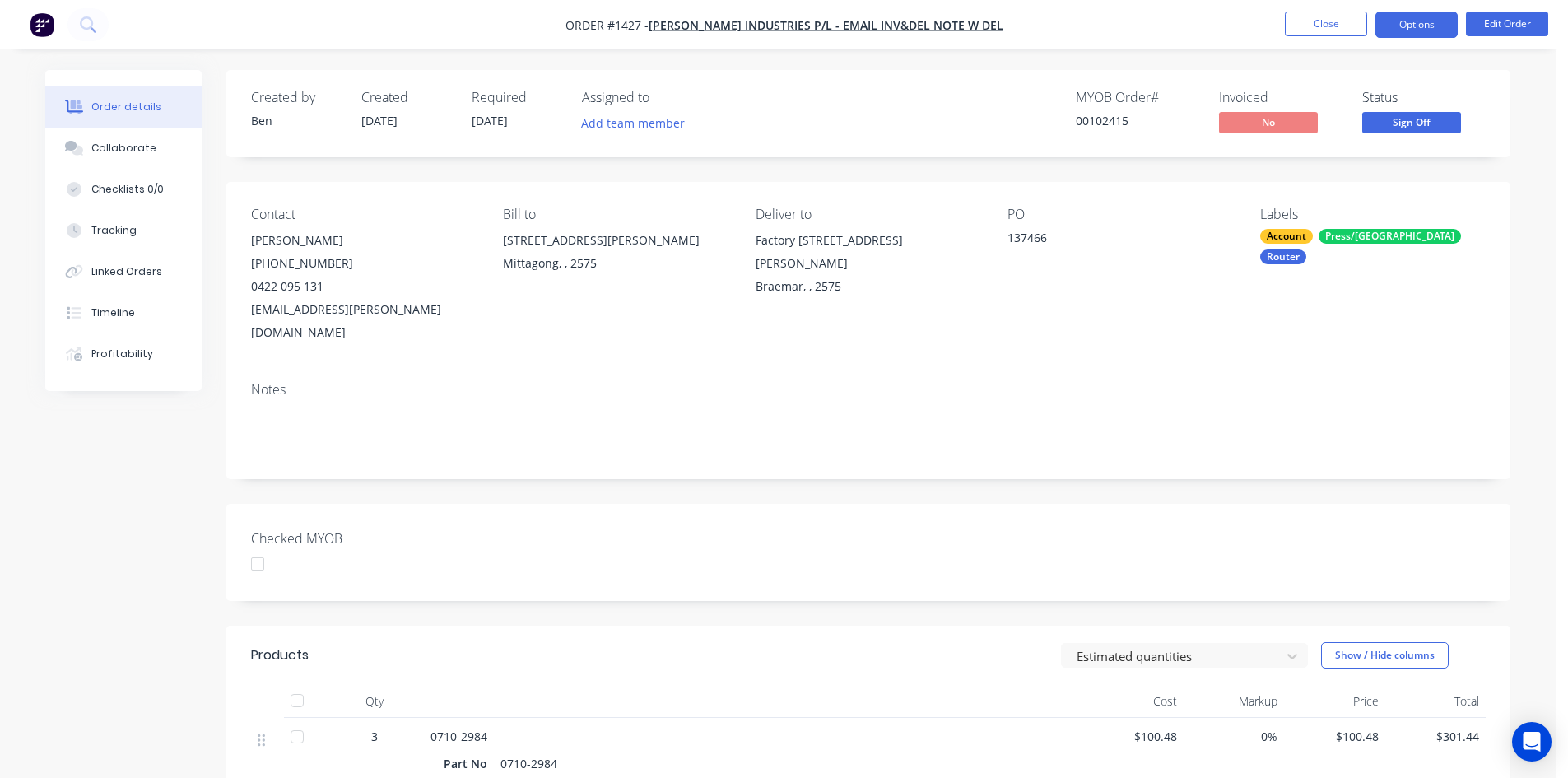
click at [1409, 28] on button "Options" at bounding box center [1416, 25] width 83 height 27
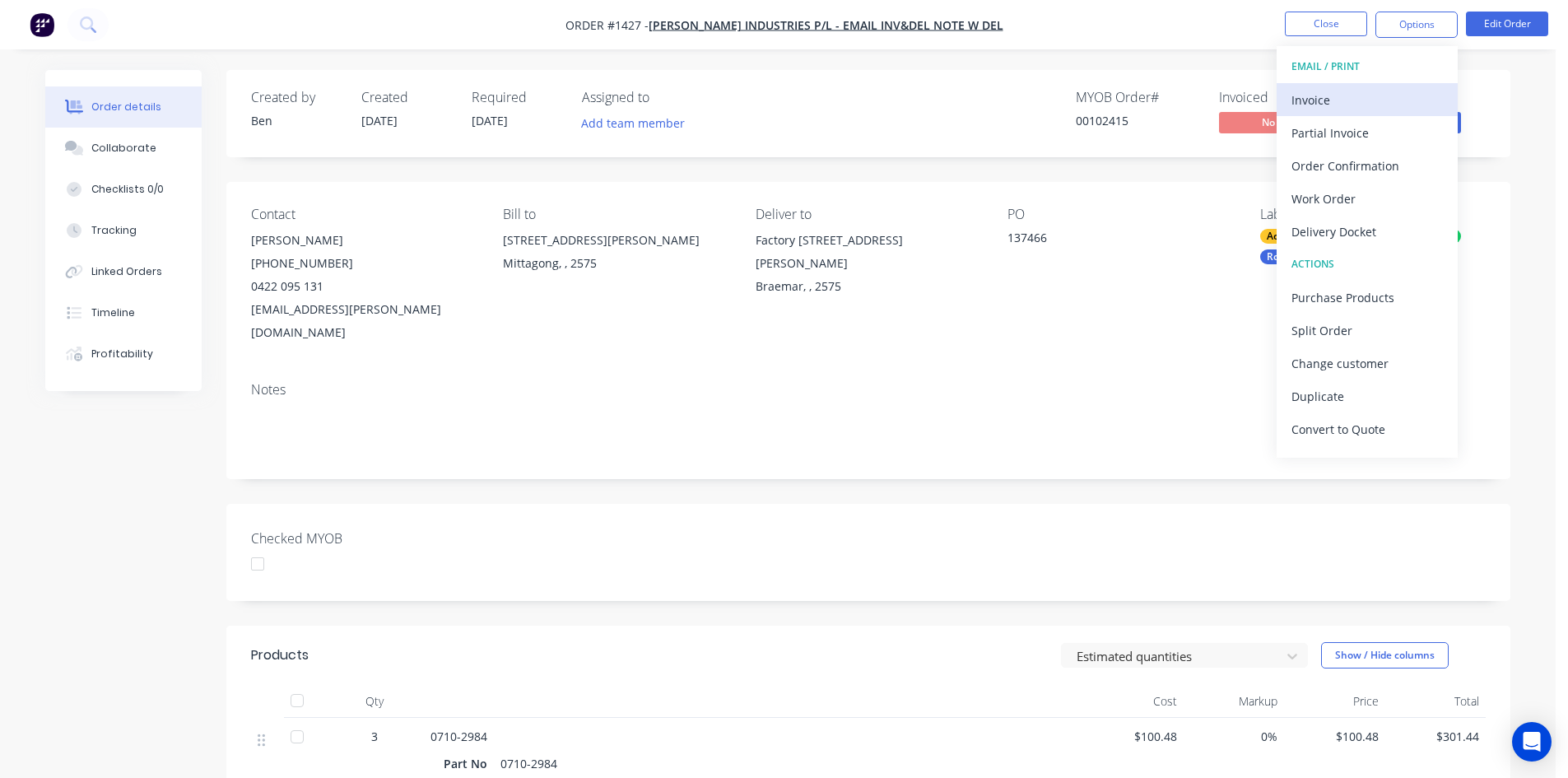
click at [1344, 98] on div "Invoice" at bounding box center [1367, 100] width 152 height 24
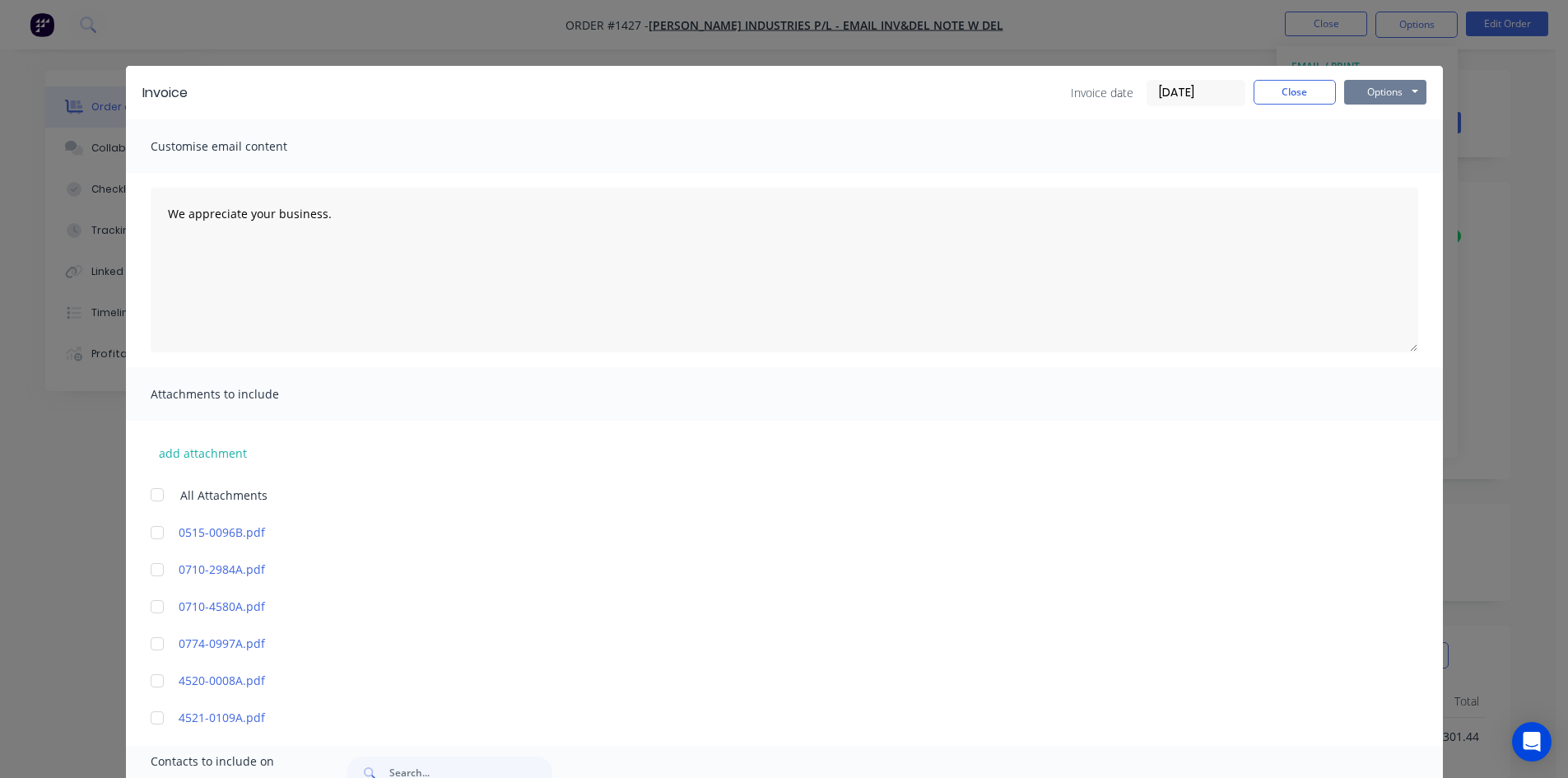
click at [1402, 88] on button "Options" at bounding box center [1385, 93] width 83 height 25
click at [1373, 149] on button "Print" at bounding box center [1396, 148] width 105 height 28
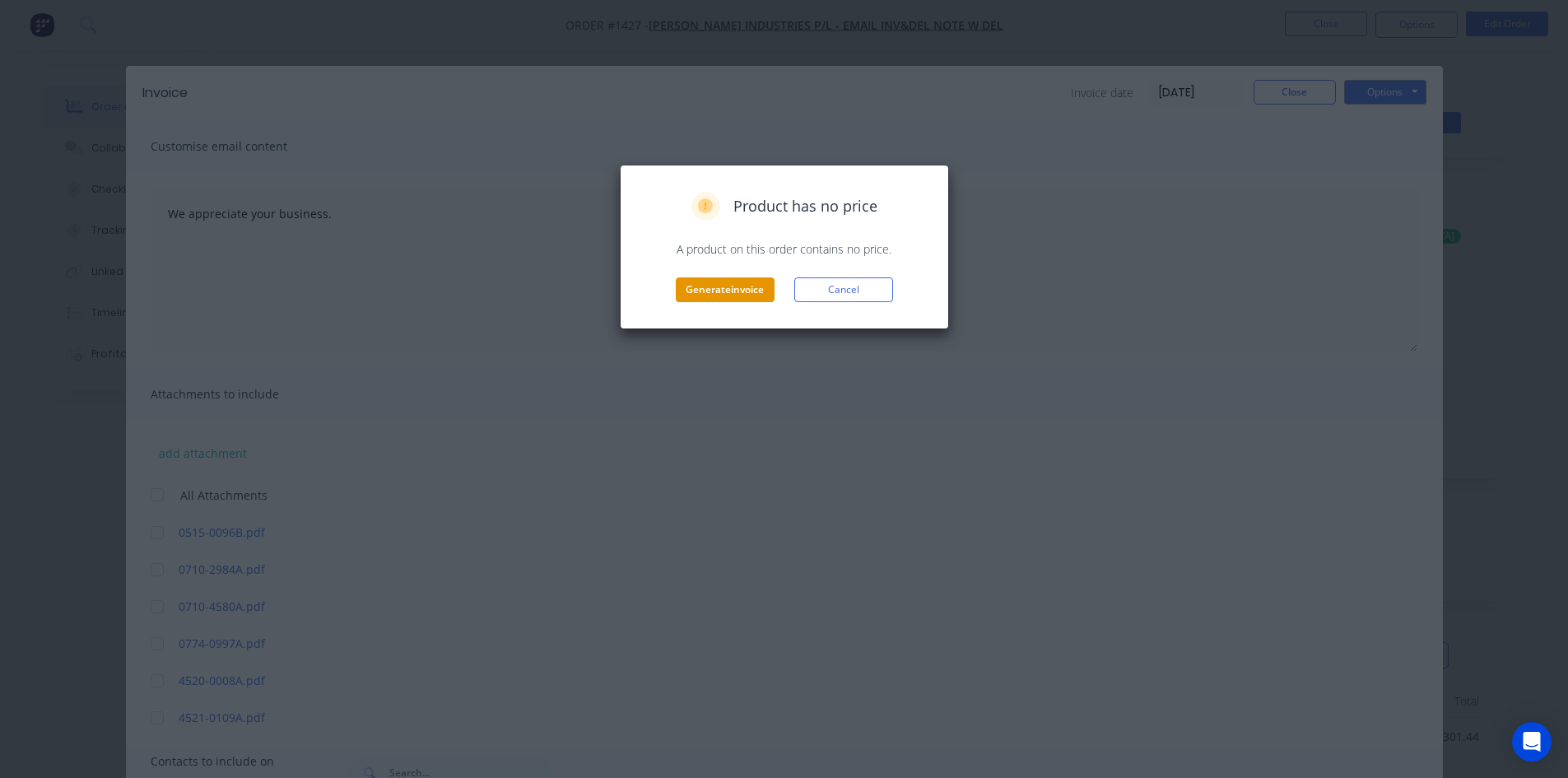
click at [724, 288] on button "Generate invoice" at bounding box center [725, 290] width 98 height 25
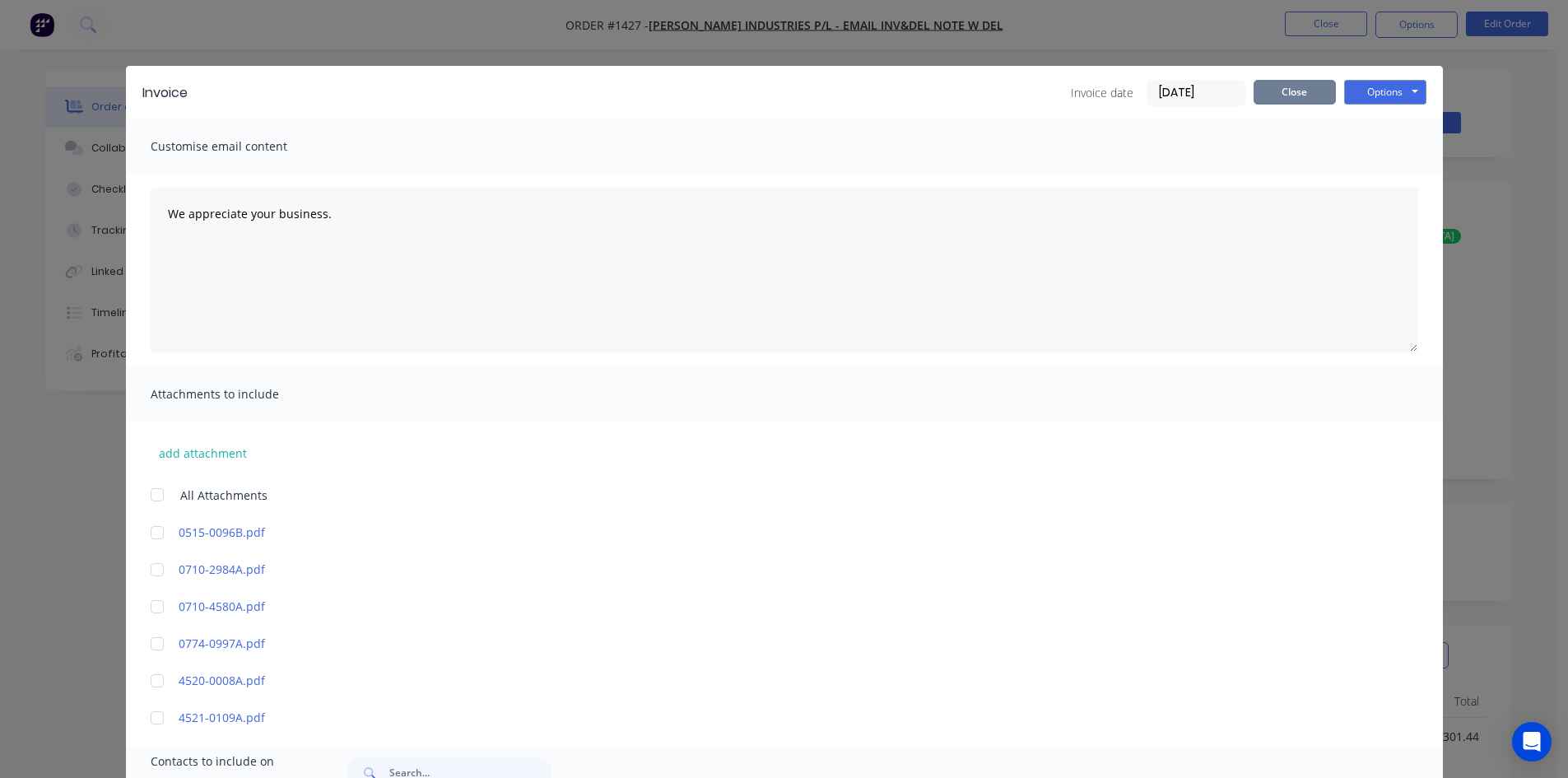
click at [1300, 91] on button "Close" at bounding box center [1295, 93] width 83 height 25
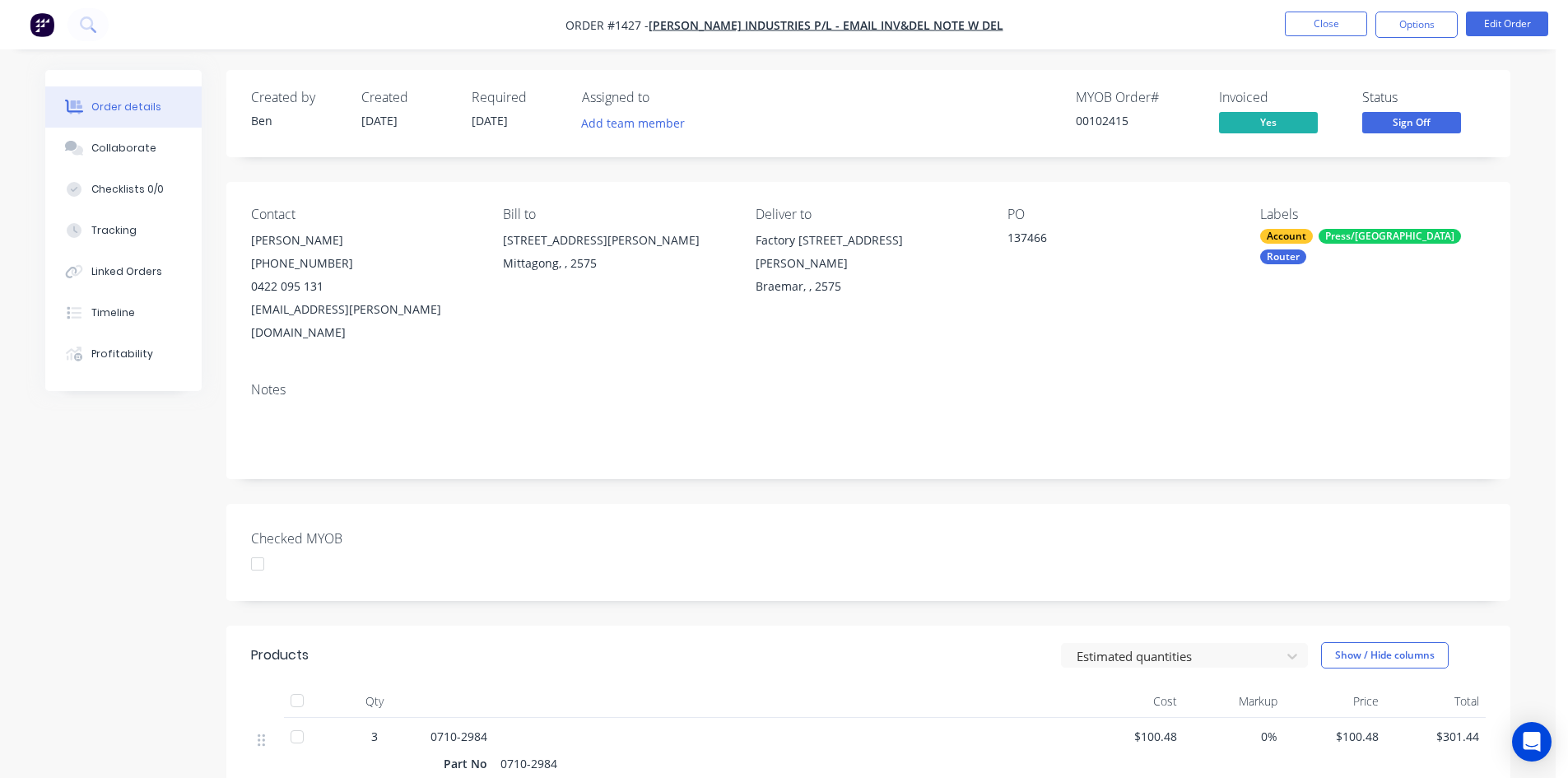
click at [261, 548] on div at bounding box center [257, 564] width 33 height 33
click at [1412, 23] on button "Options" at bounding box center [1416, 25] width 83 height 27
click at [1062, 504] on div "Checked MYOB" at bounding box center [869, 552] width 1284 height 98
click at [1426, 122] on span "Sign Off" at bounding box center [1411, 122] width 98 height 21
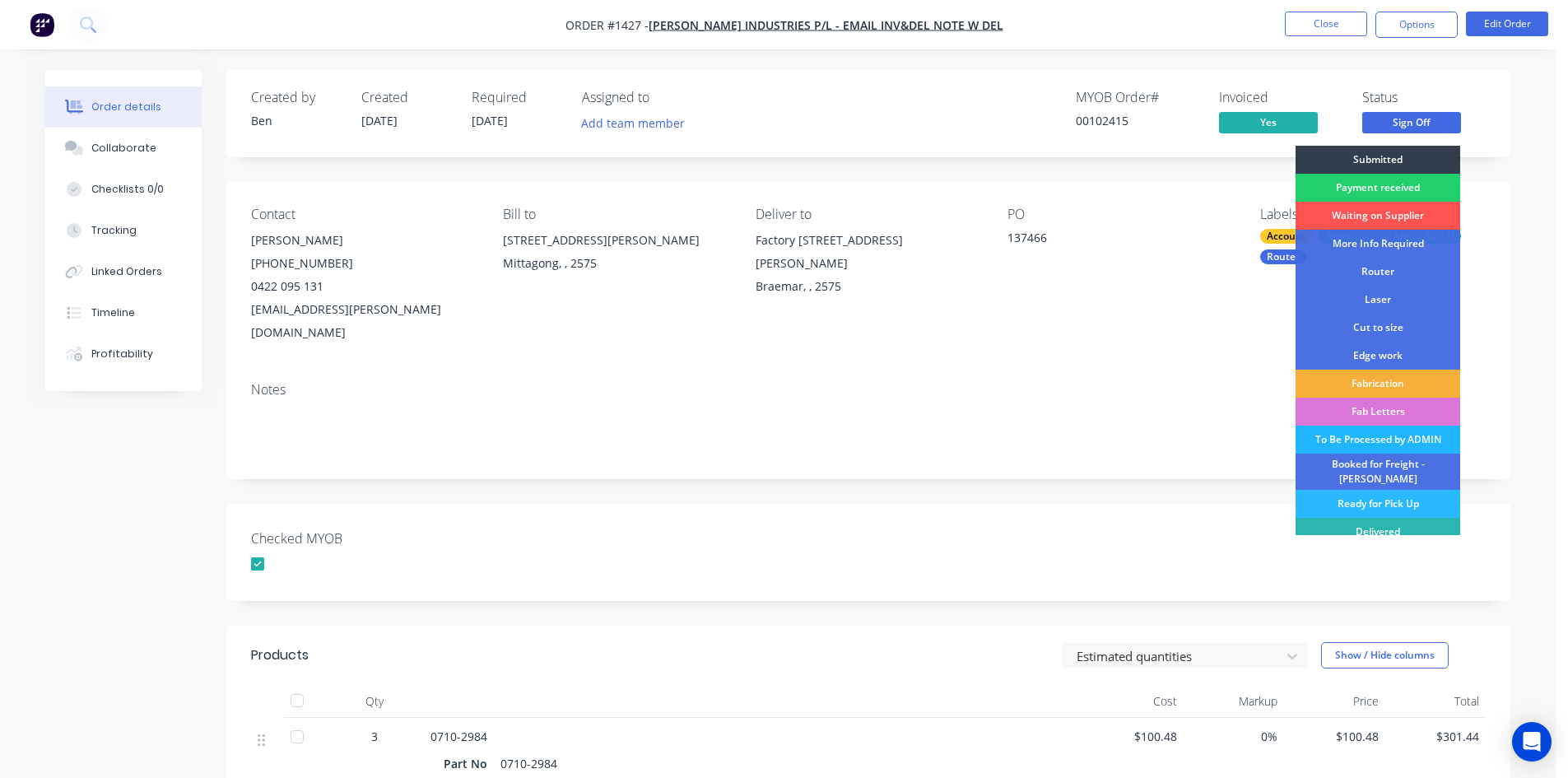
click at [1395, 435] on div "To Be Processed by ADMIN" at bounding box center [1377, 439] width 164 height 28
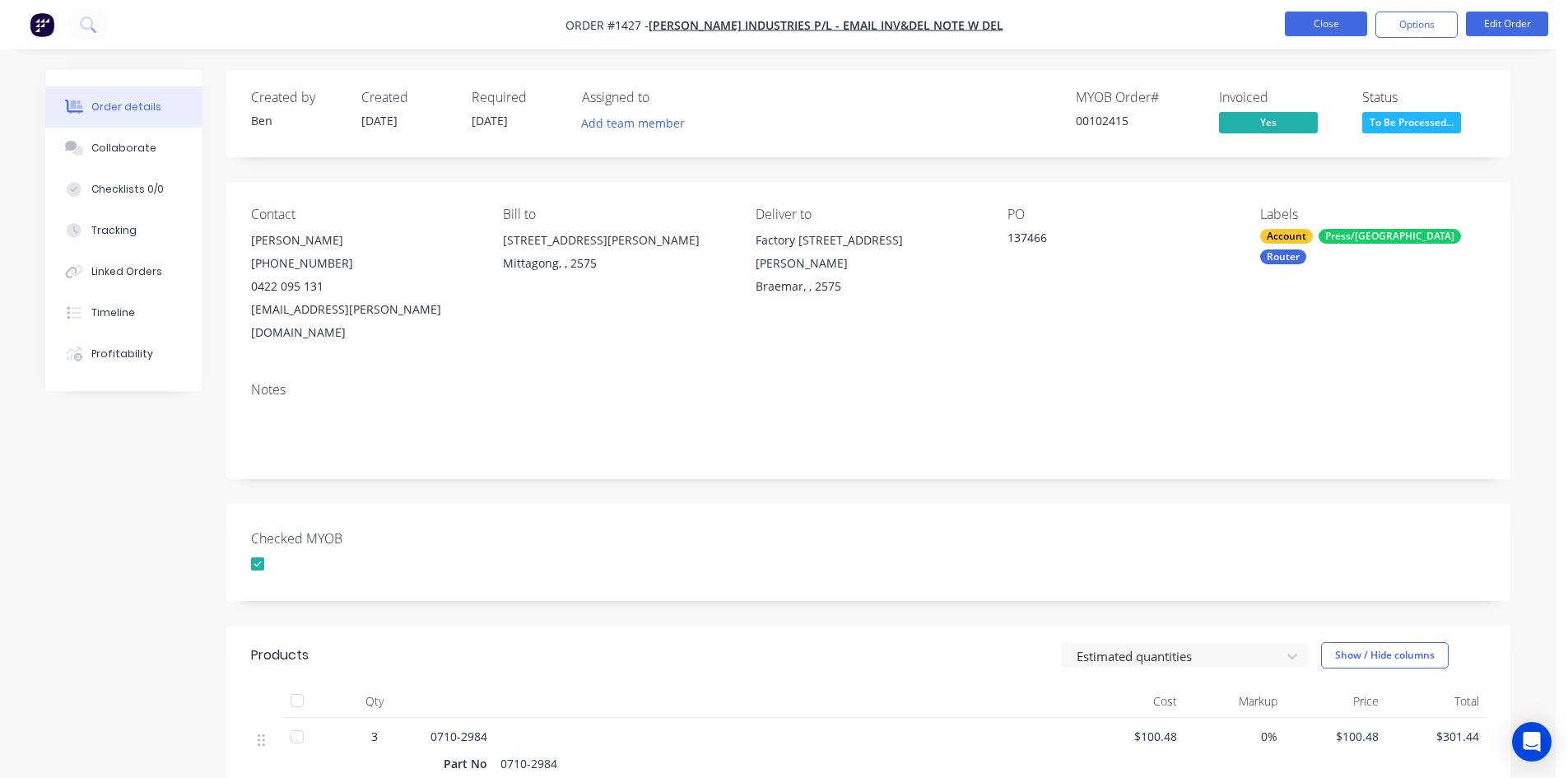
click at [1345, 23] on button "Close" at bounding box center [1325, 24] width 83 height 25
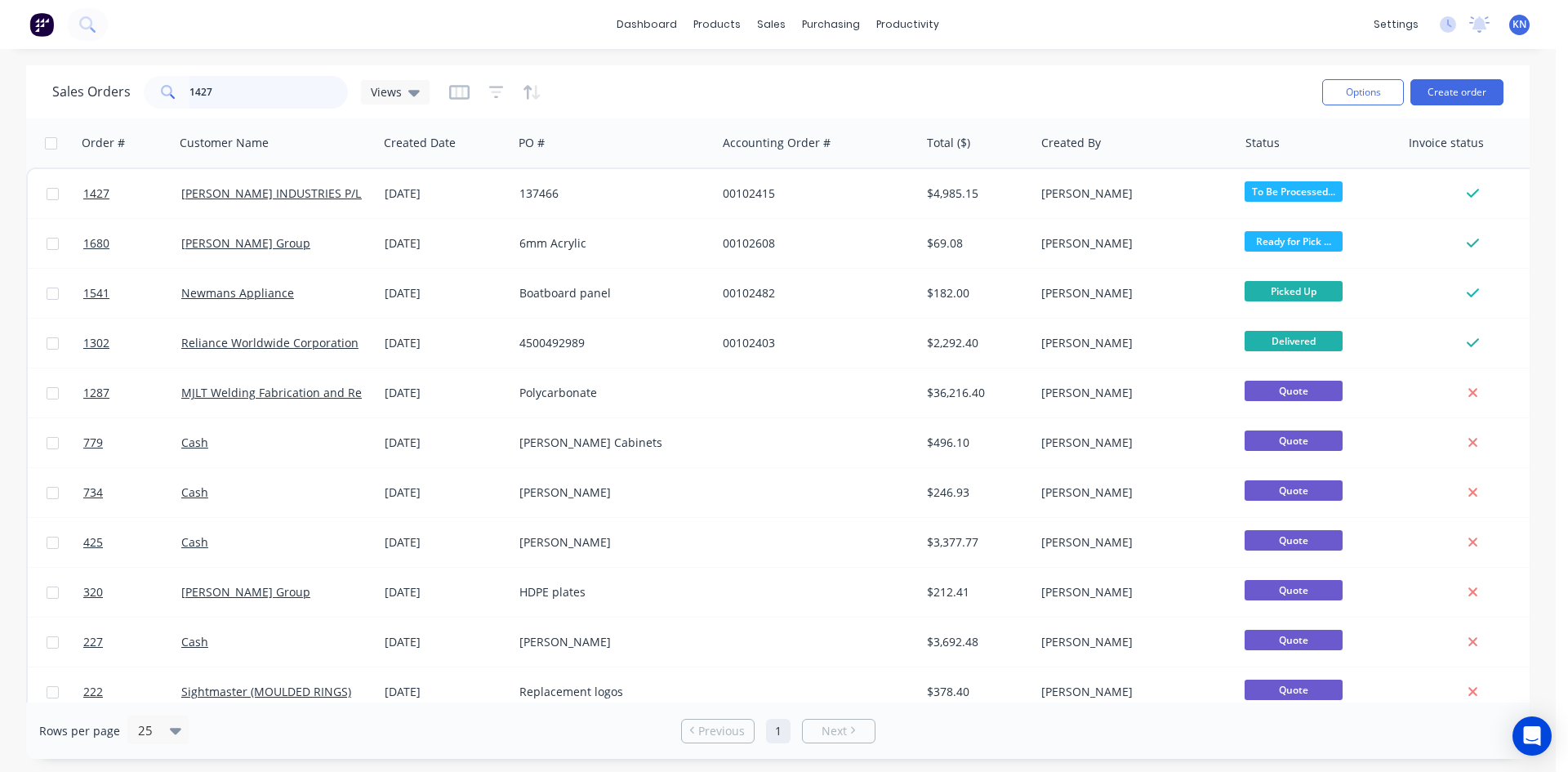
click at [261, 92] on input "1427" at bounding box center [269, 92] width 160 height 32
type input "1"
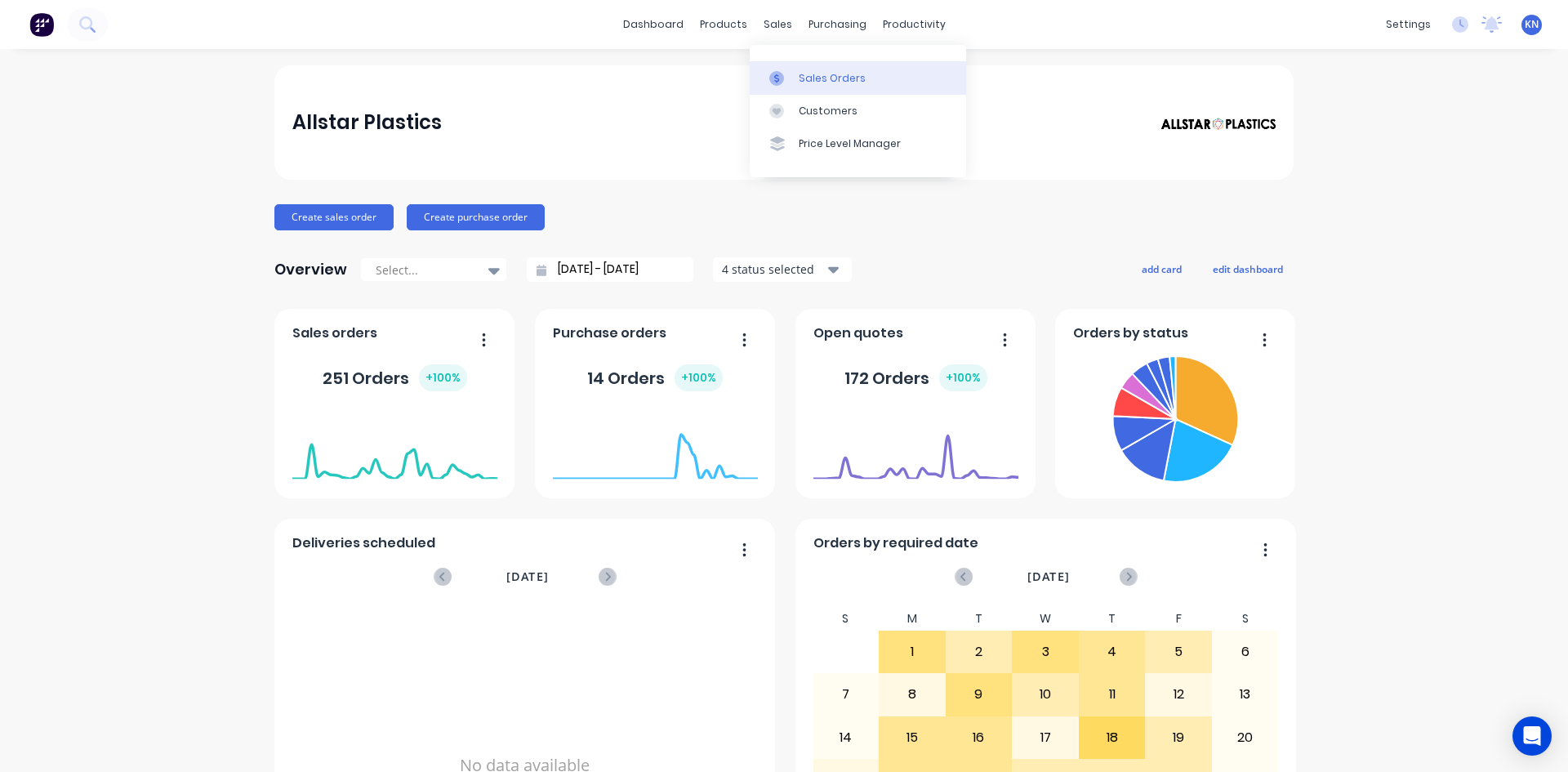
click at [840, 79] on div "Sales Orders" at bounding box center [832, 79] width 67 height 15
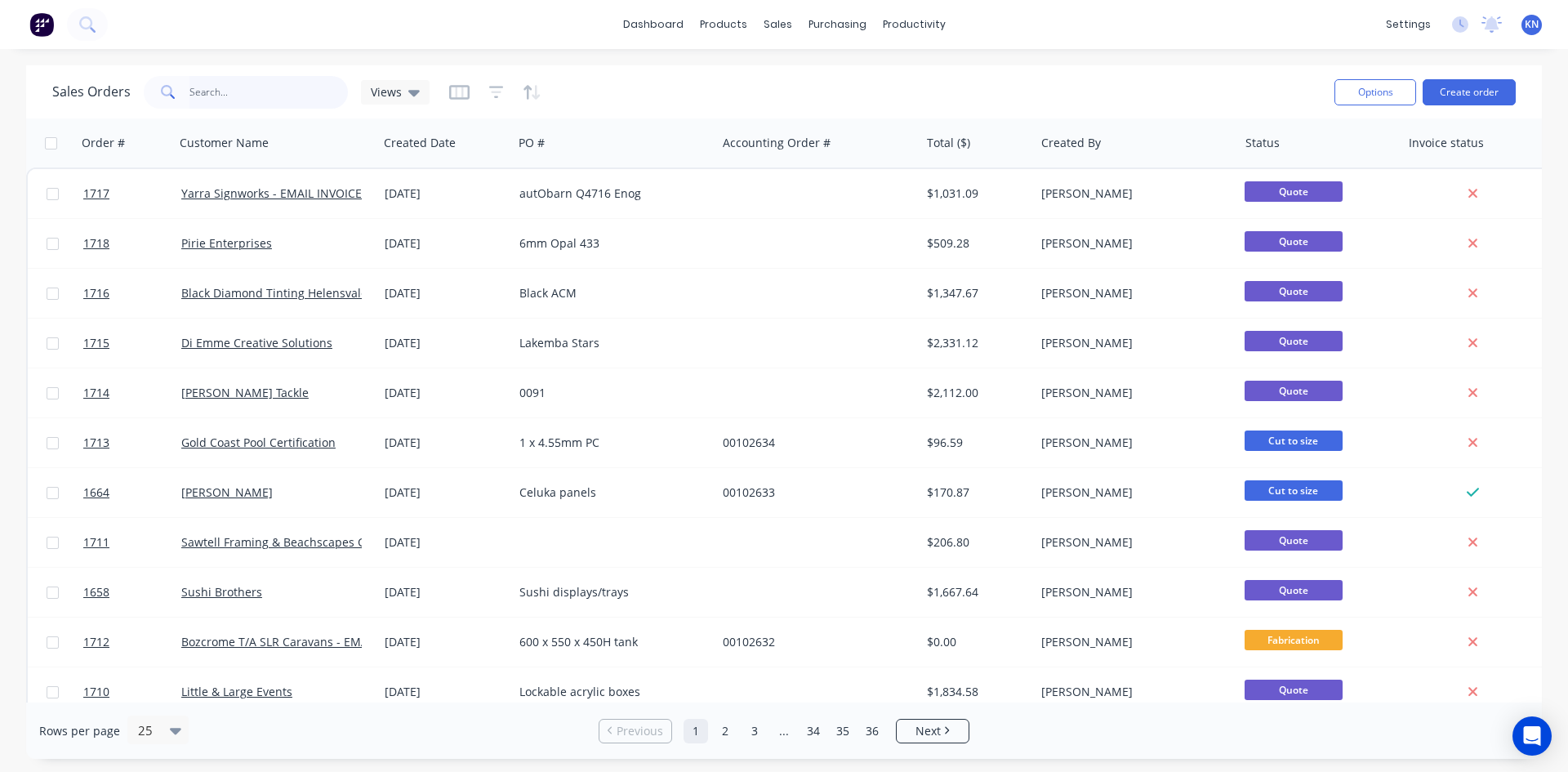
click at [244, 90] on input "text" at bounding box center [269, 92] width 160 height 32
type input "1543"
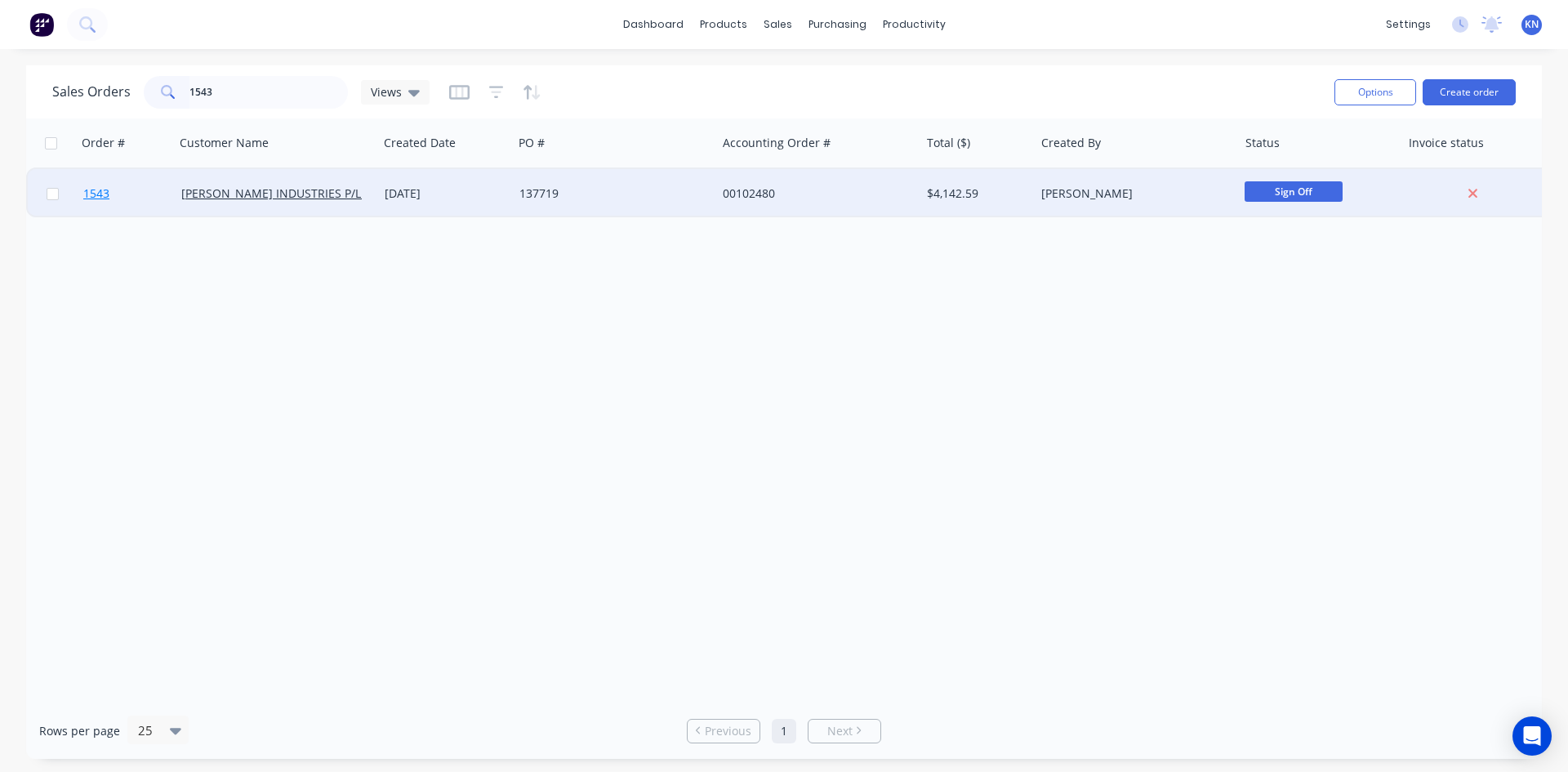
click at [93, 192] on span "1543" at bounding box center [97, 194] width 26 height 17
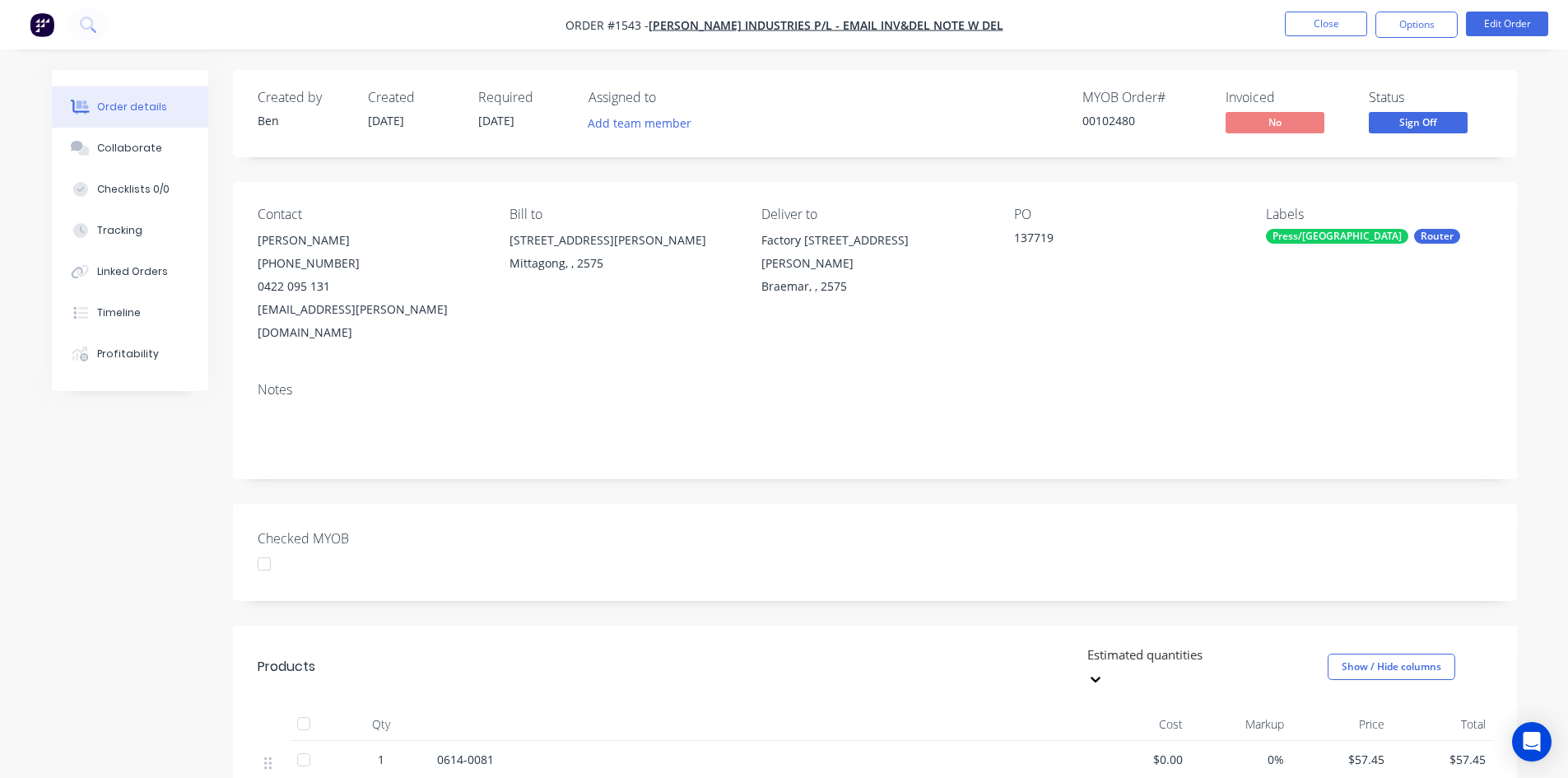
click at [268, 548] on div at bounding box center [263, 564] width 33 height 33
click at [1417, 19] on button "Options" at bounding box center [1416, 25] width 83 height 27
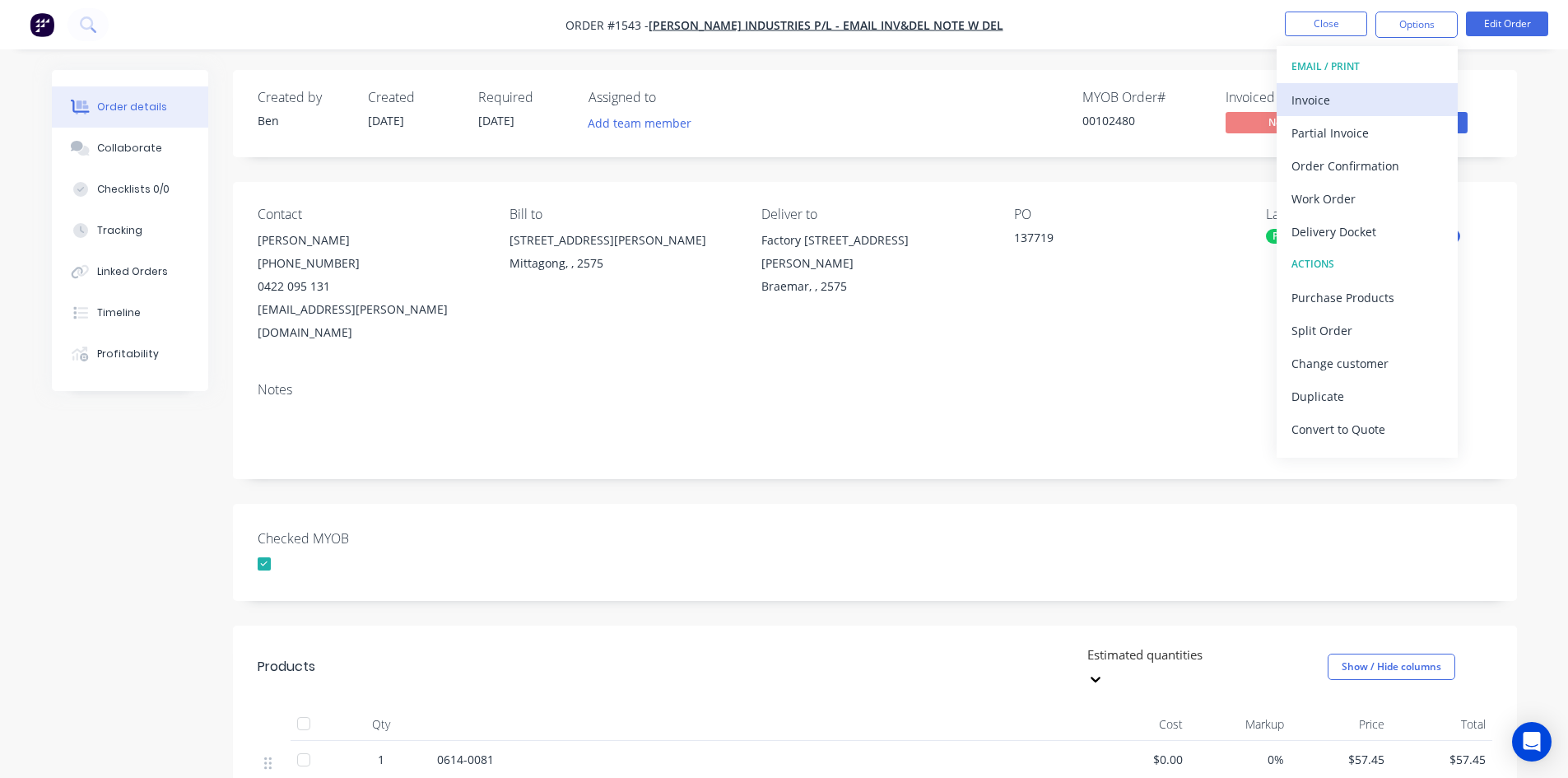
click at [1301, 99] on div "Invoice" at bounding box center [1367, 100] width 152 height 24
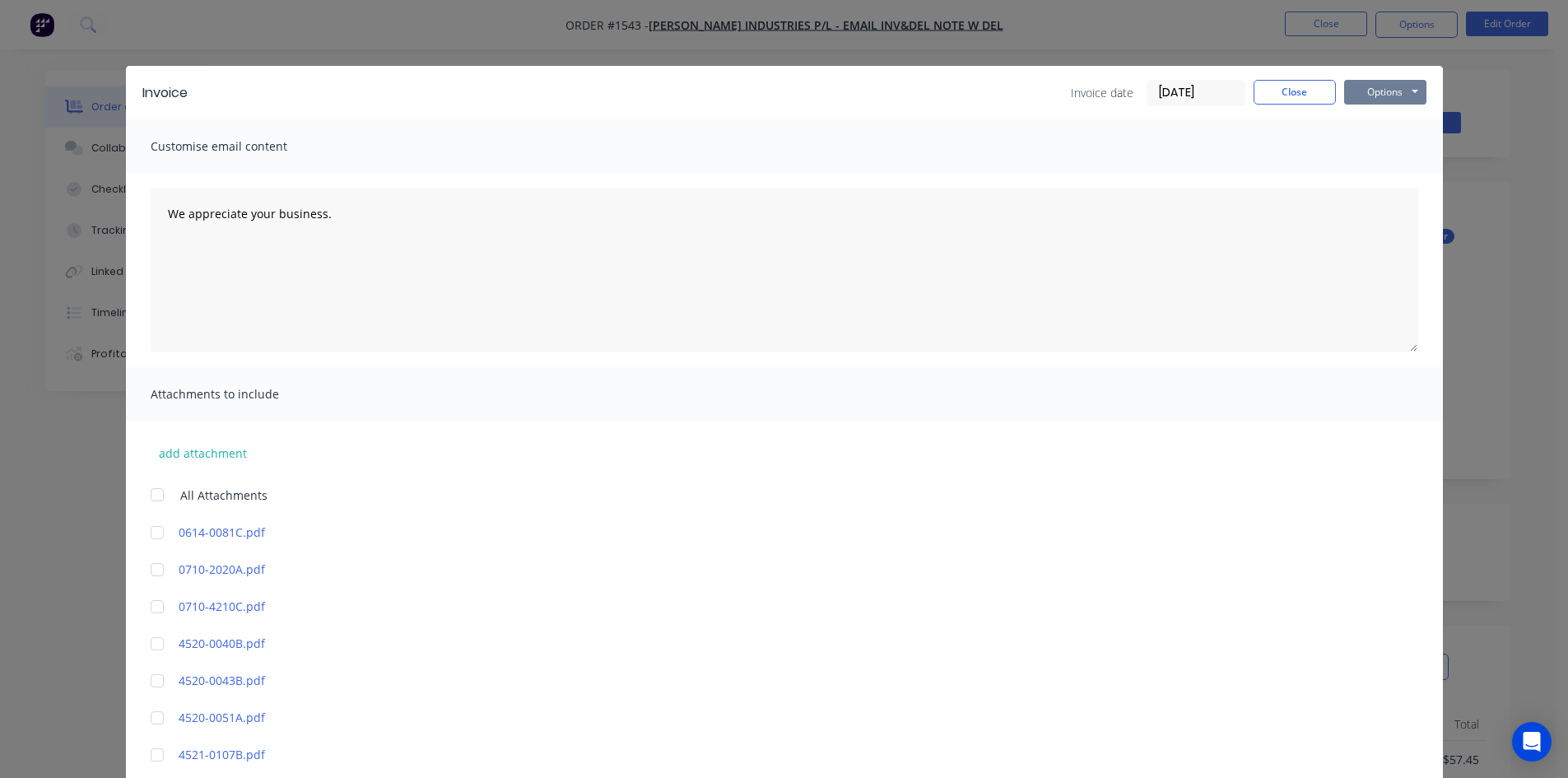
click at [1386, 93] on button "Options" at bounding box center [1385, 93] width 83 height 25
click at [1381, 145] on button "Print" at bounding box center [1396, 148] width 105 height 28
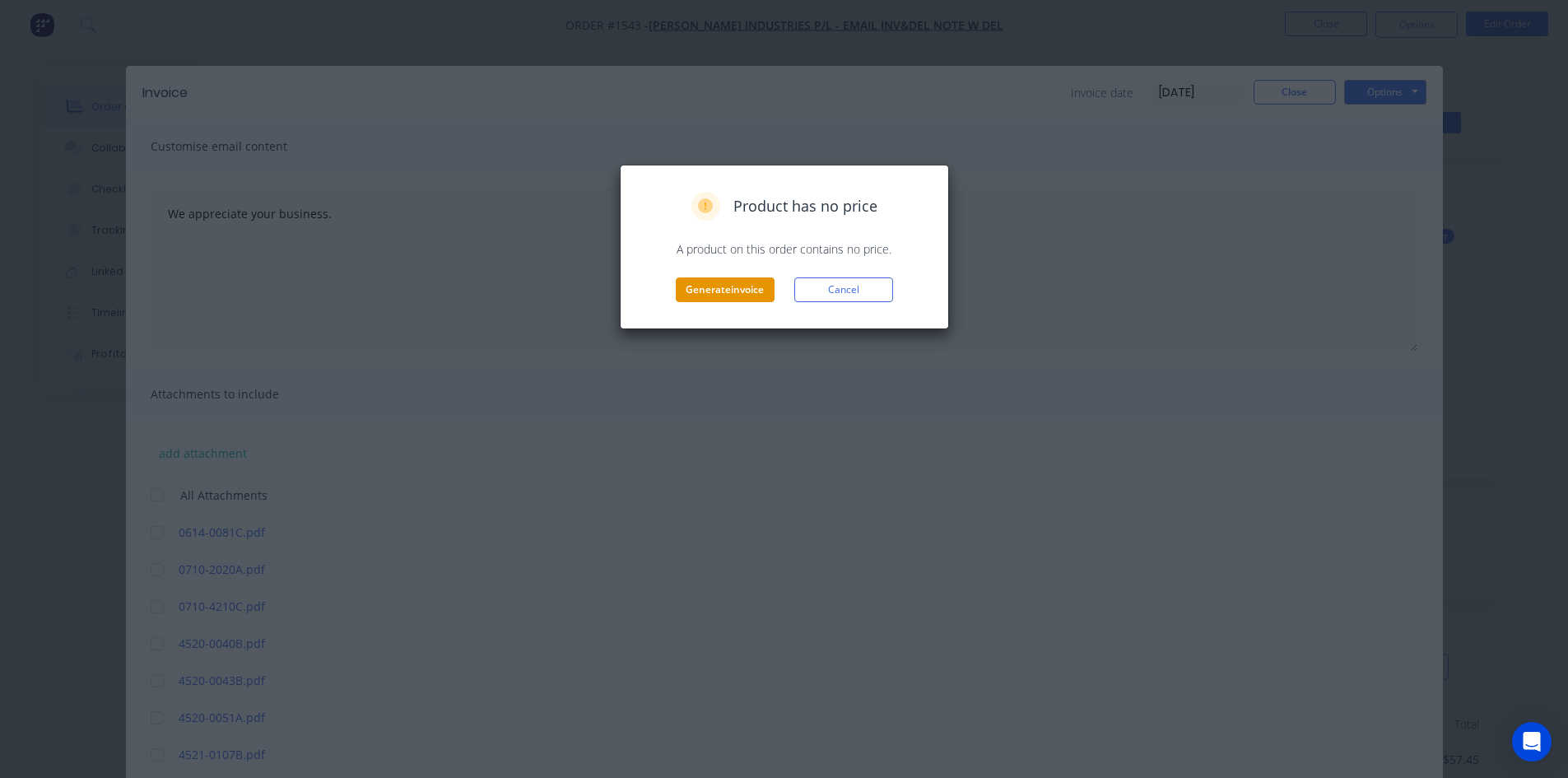
click at [724, 286] on button "Generate invoice" at bounding box center [725, 290] width 98 height 25
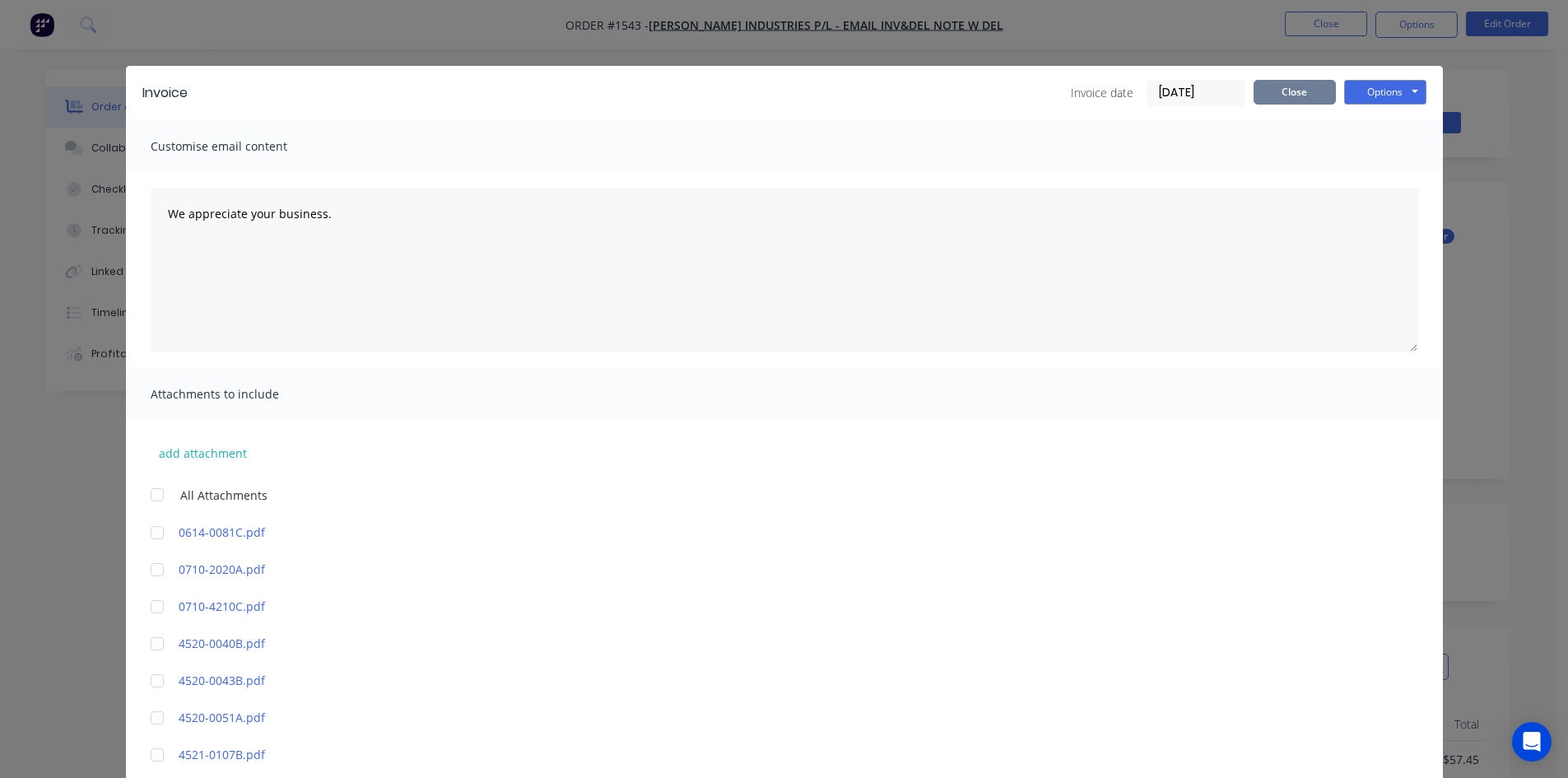
click at [1295, 91] on button "Close" at bounding box center [1295, 93] width 83 height 25
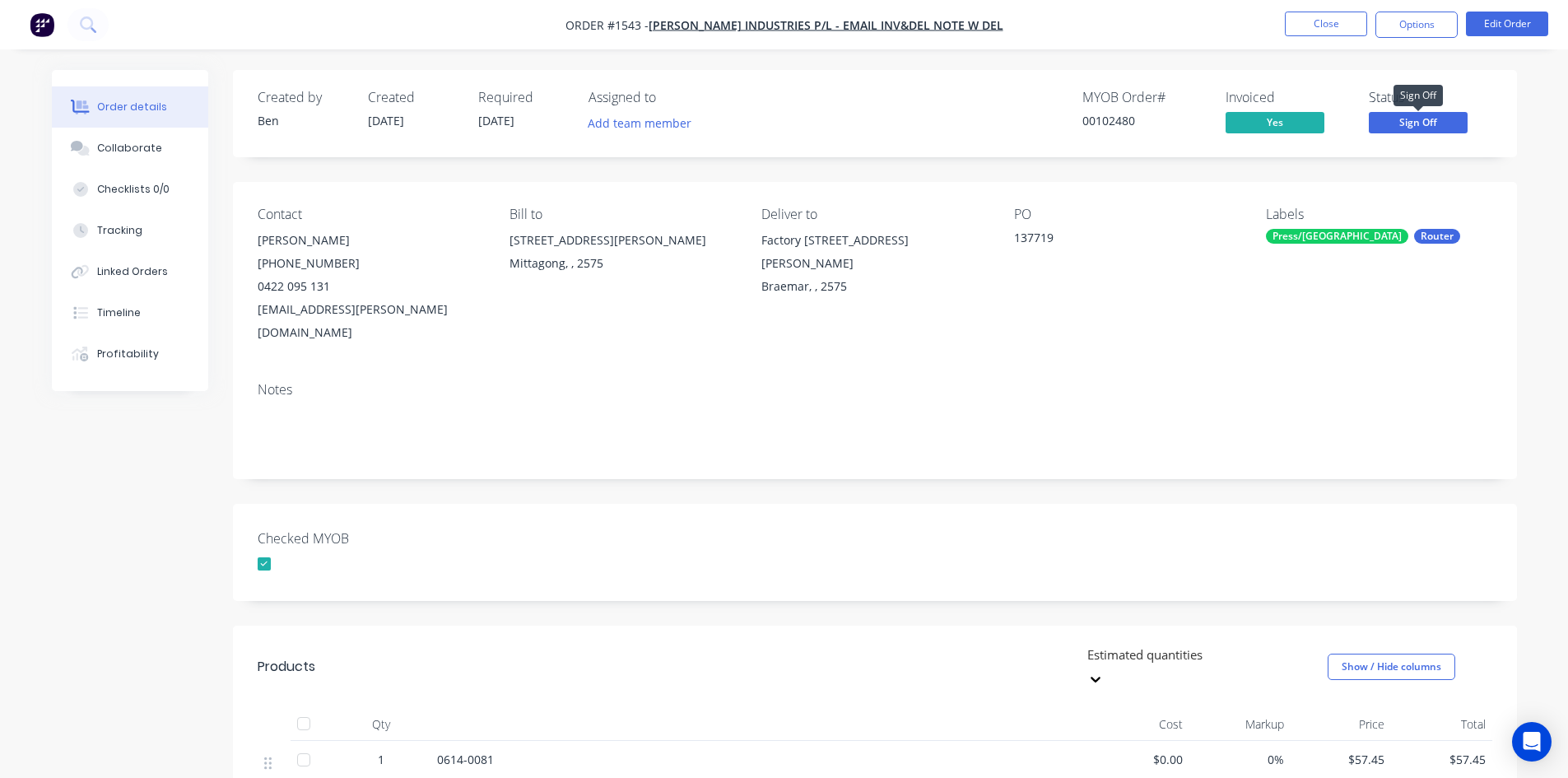
click at [1429, 117] on span "Sign Off" at bounding box center [1418, 122] width 98 height 21
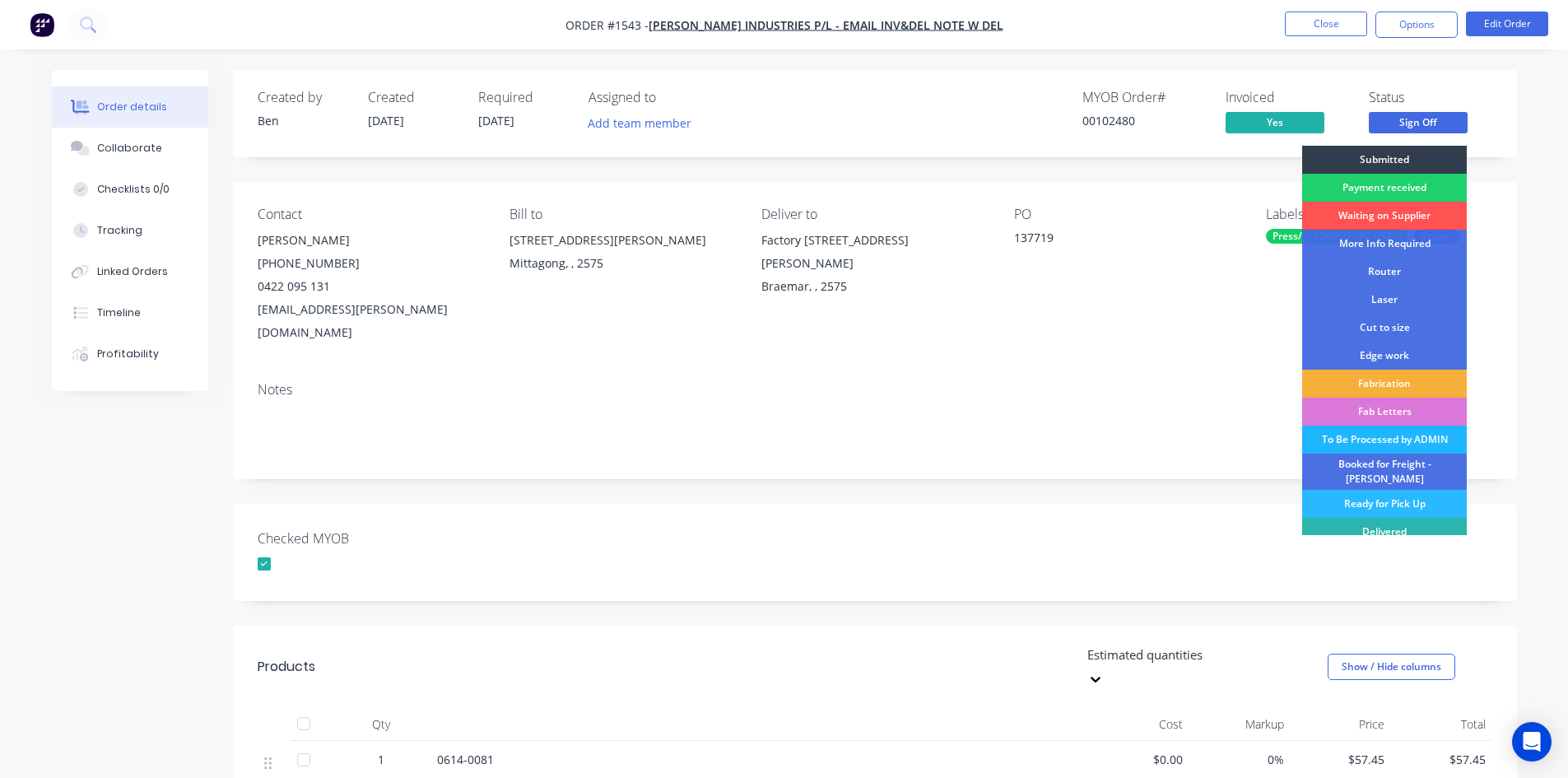
click at [1408, 436] on div "To Be Processed by ADMIN" at bounding box center [1384, 439] width 164 height 28
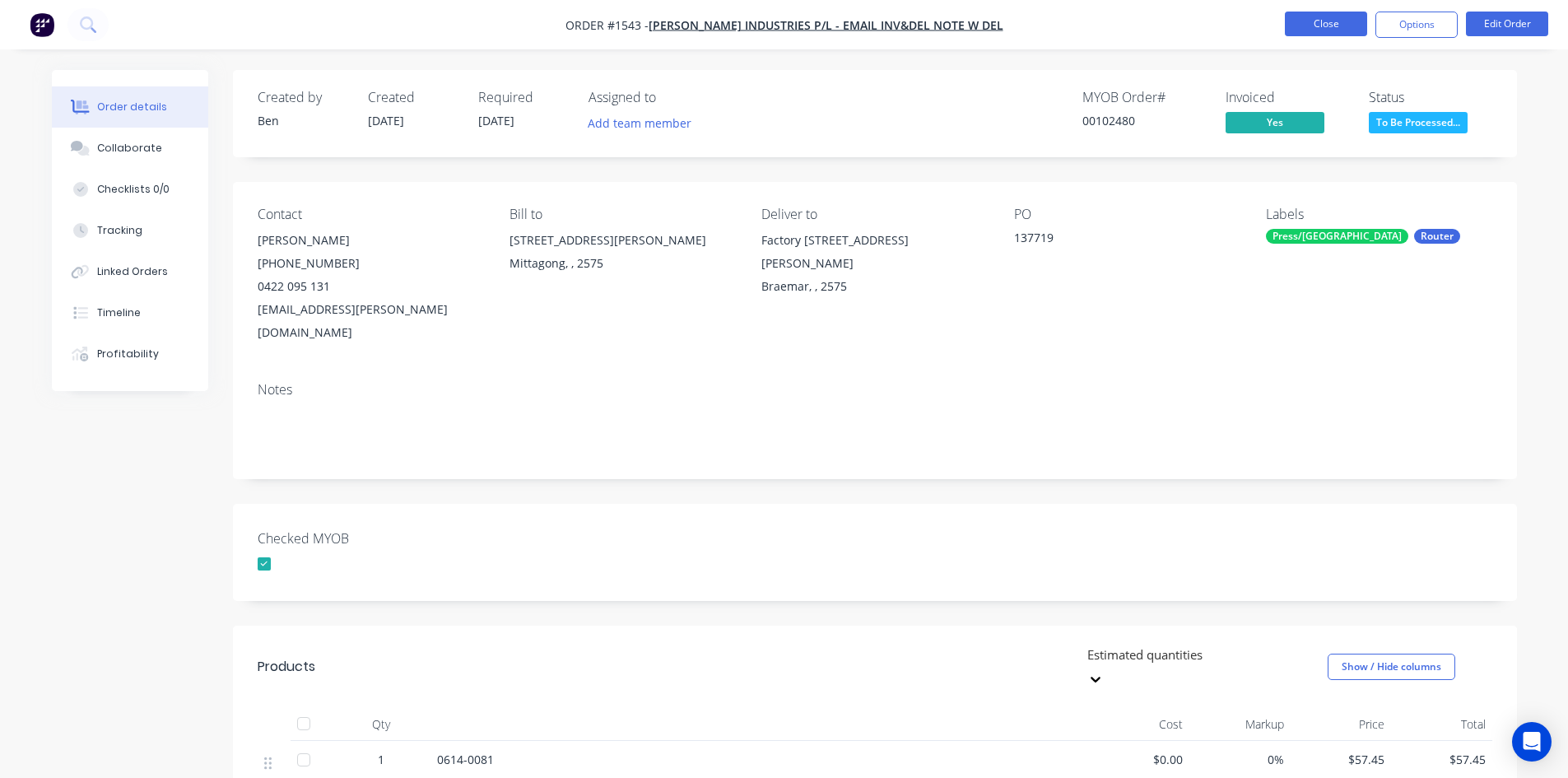
click at [1328, 22] on button "Close" at bounding box center [1325, 24] width 83 height 25
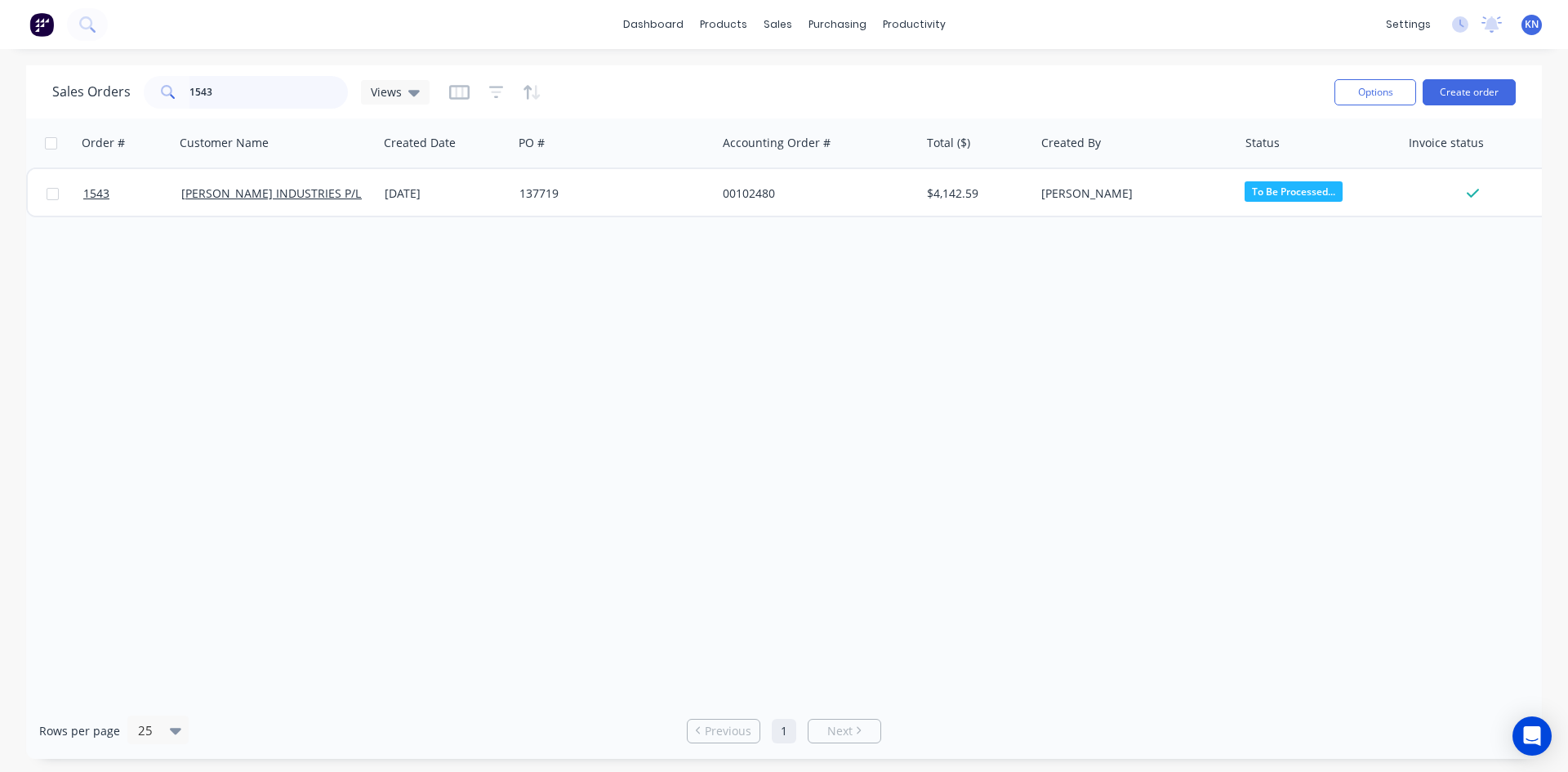
click at [267, 94] on input "1543" at bounding box center [269, 92] width 160 height 32
type input "1"
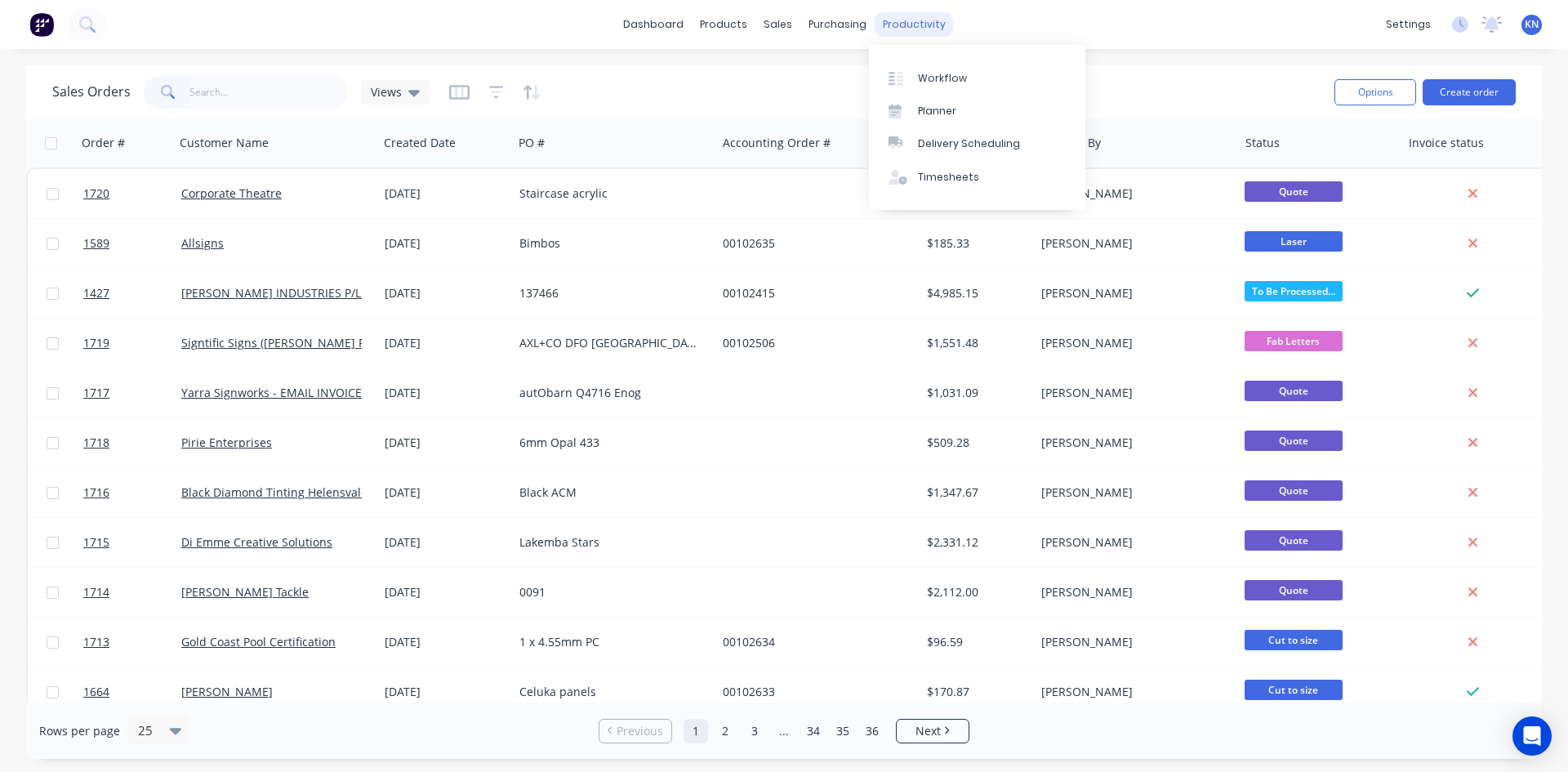
click at [915, 26] on div "productivity" at bounding box center [914, 25] width 79 height 25
click at [946, 80] on div "Workflow" at bounding box center [942, 79] width 49 height 15
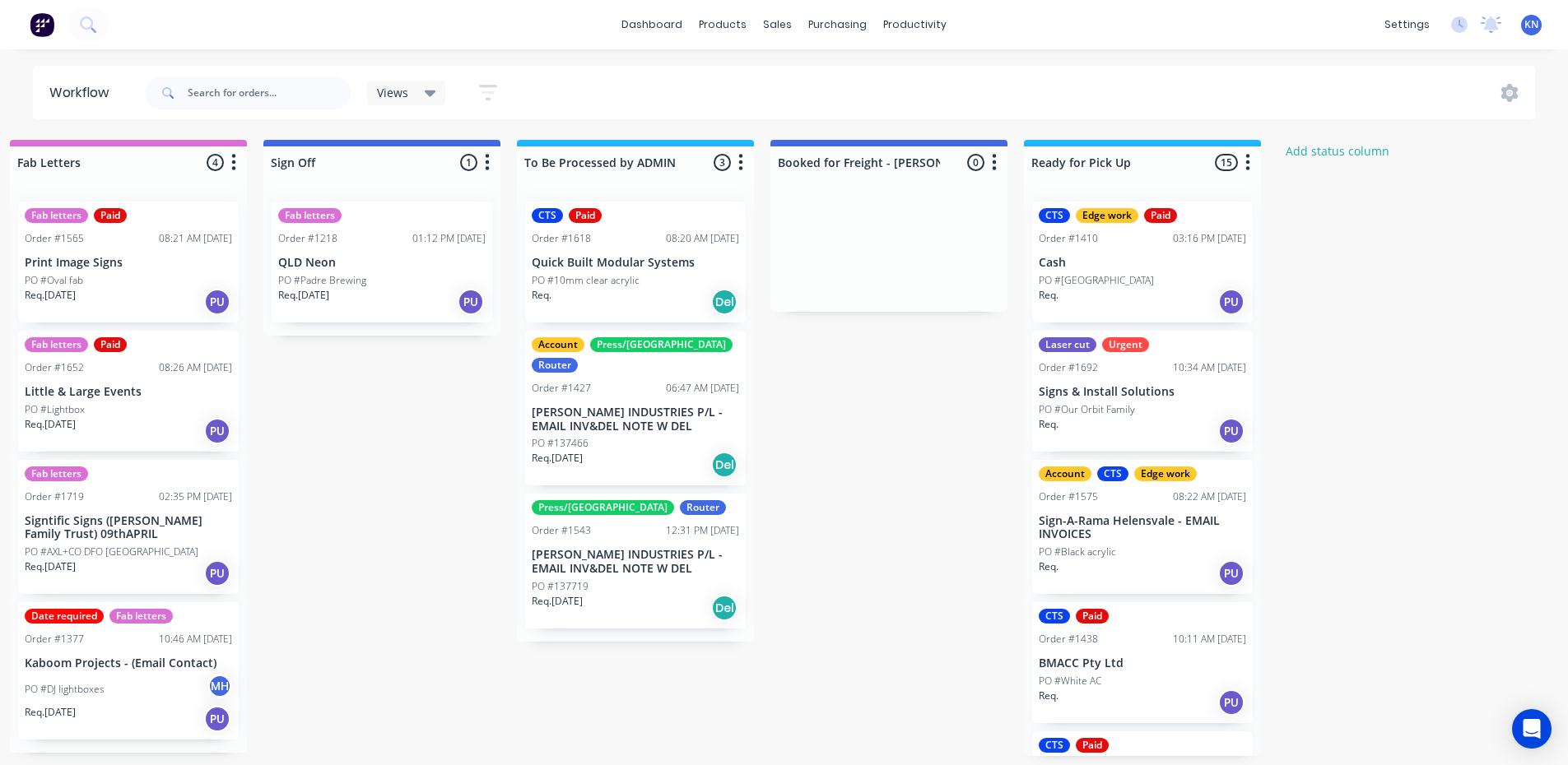
scroll to position [0, 2371]
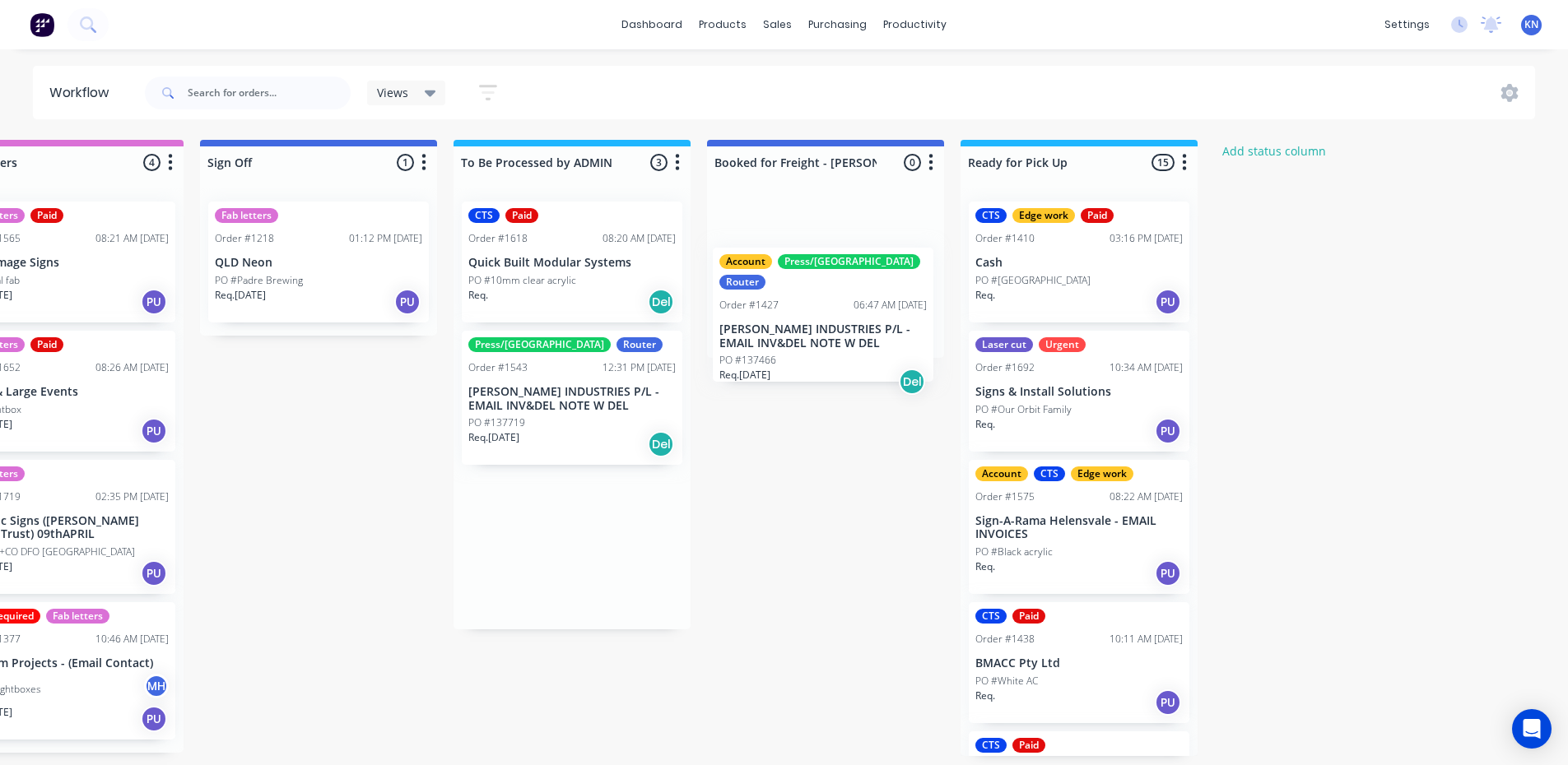
drag, startPoint x: 525, startPoint y: 411, endPoint x: 776, endPoint y: 266, distance: 289.9
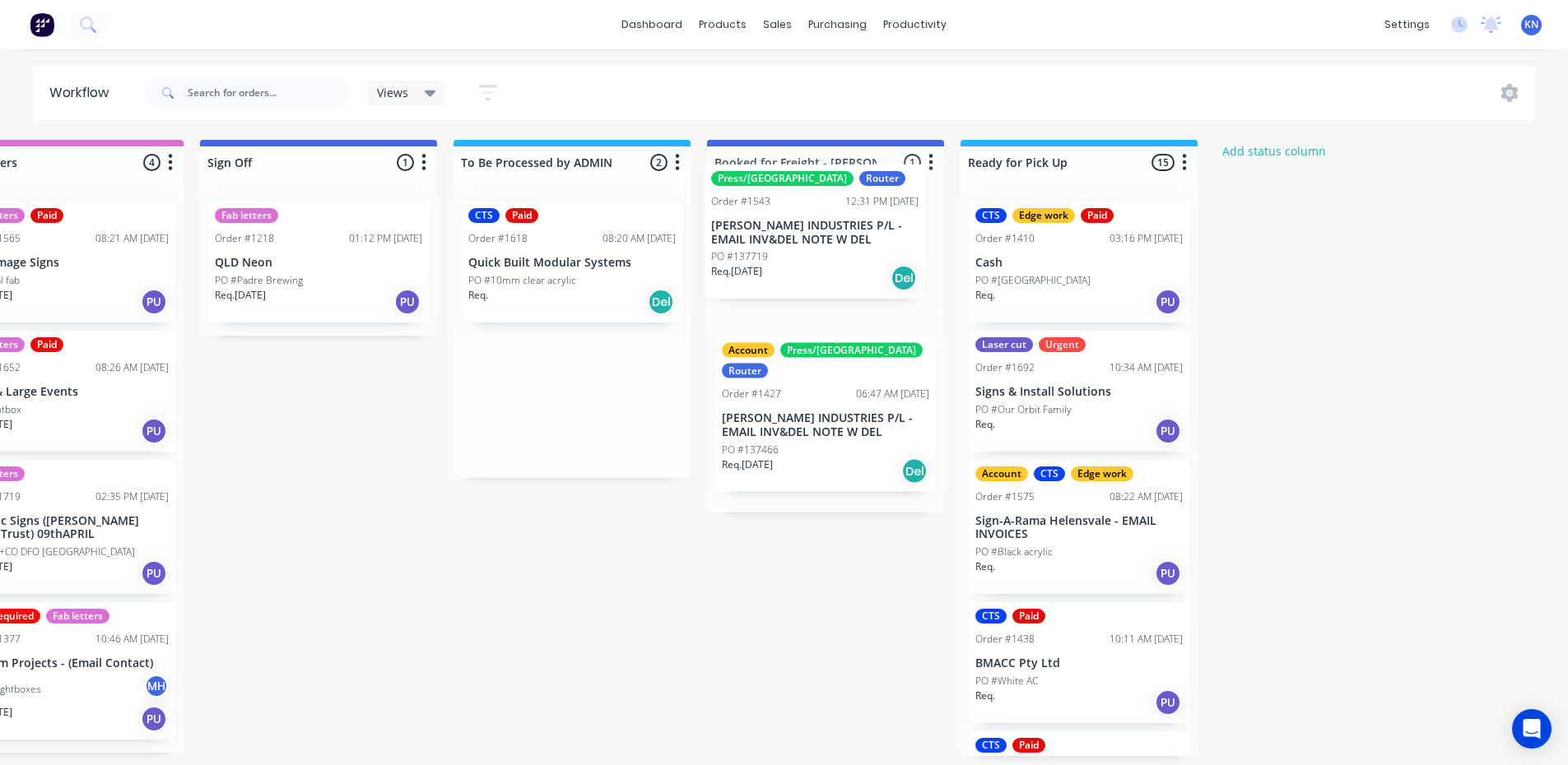
drag, startPoint x: 508, startPoint y: 420, endPoint x: 759, endPoint y: 251, distance: 302.6
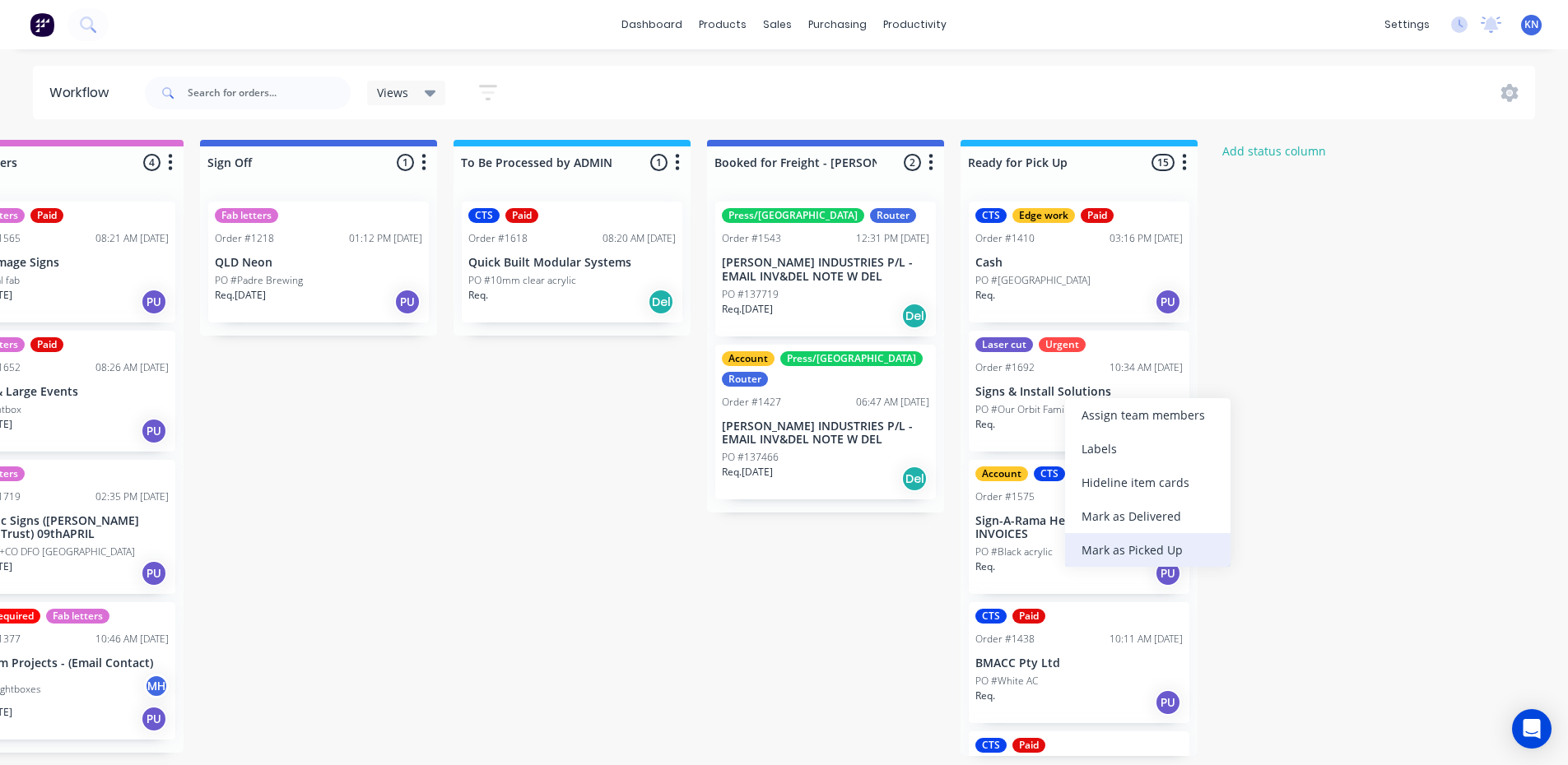
click at [1121, 542] on div "Mark as Picked Up" at bounding box center [1148, 550] width 165 height 33
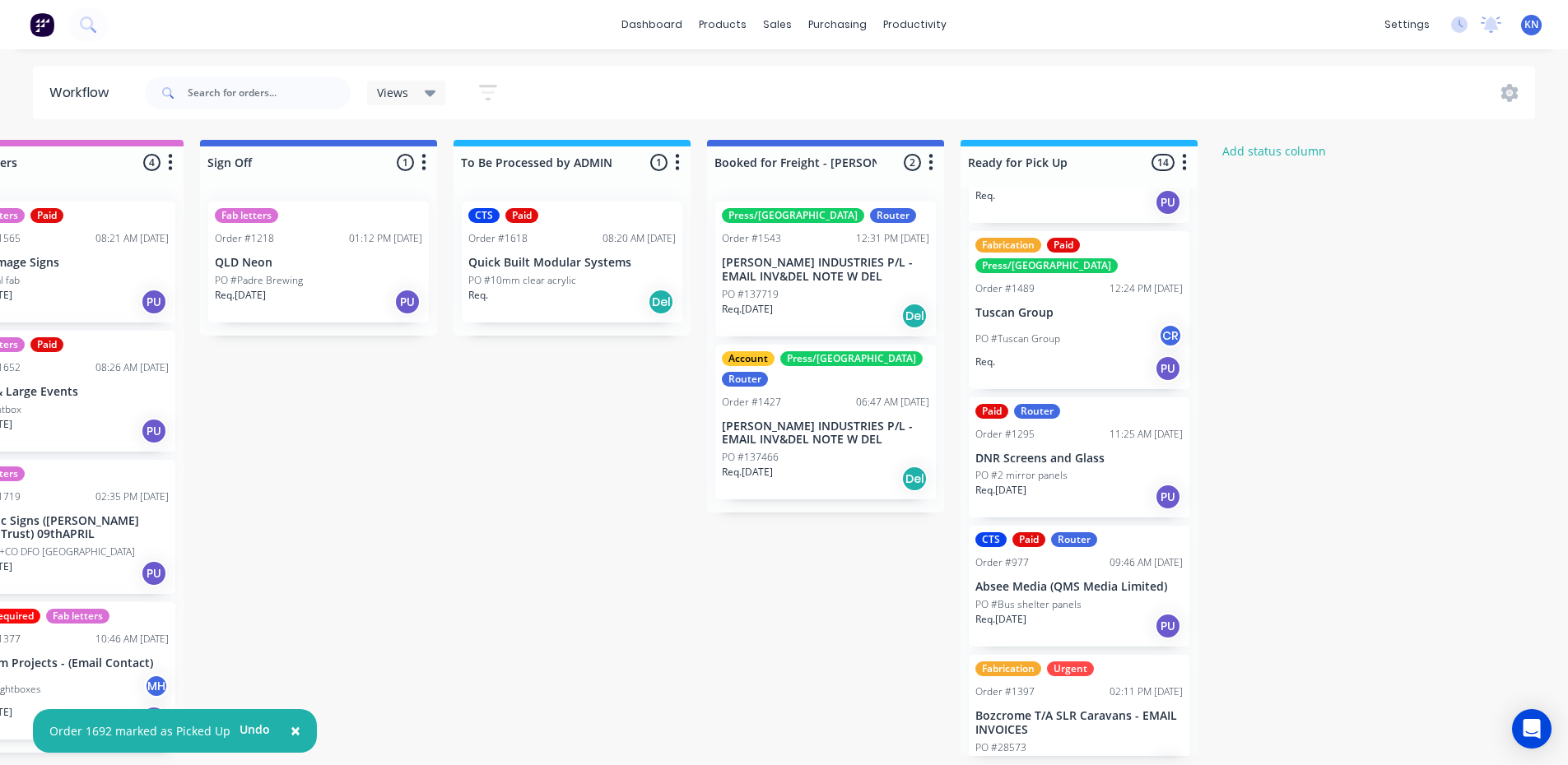
scroll to position [658, 0]
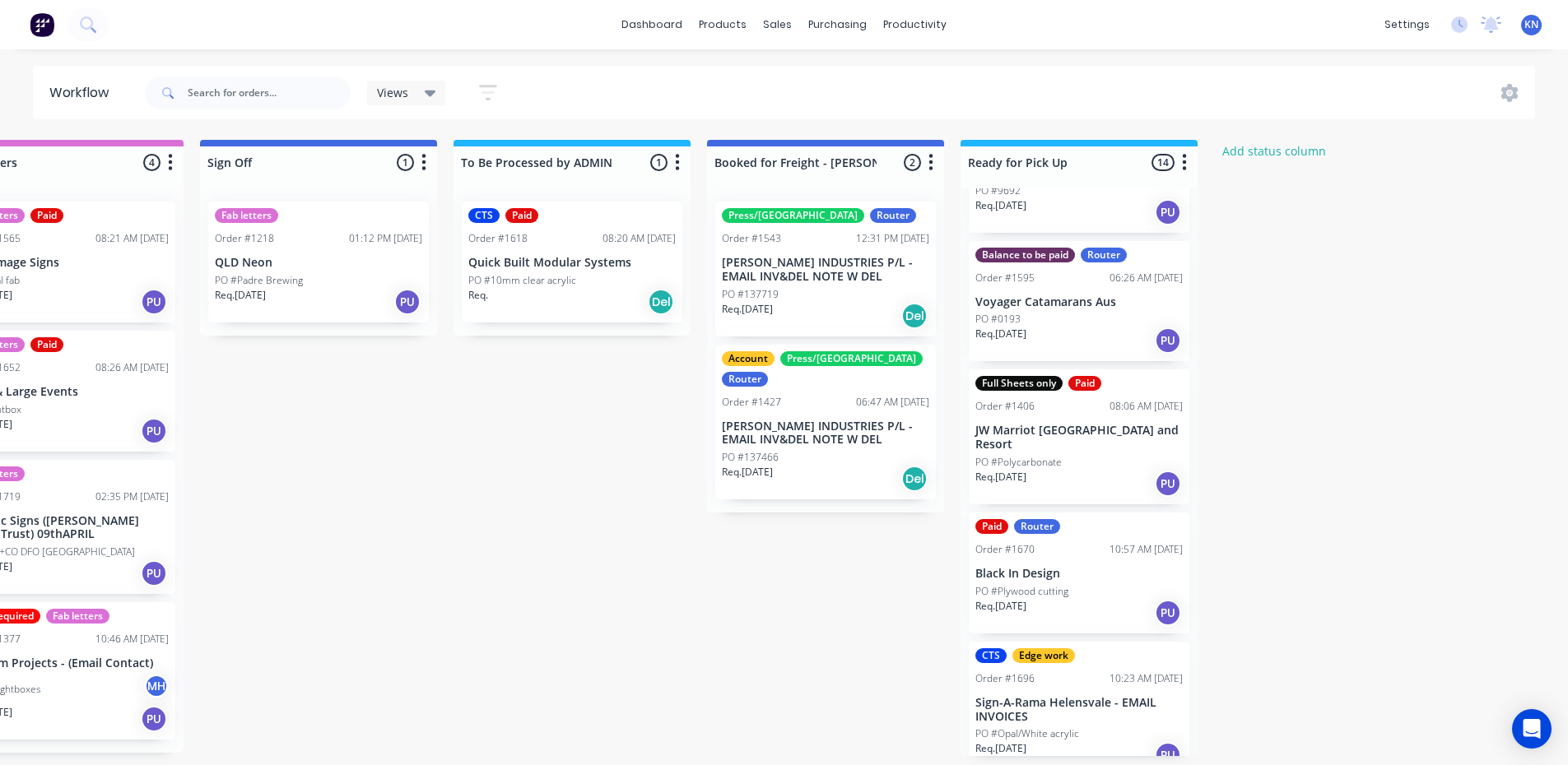
scroll to position [3, 2371]
click at [298, 251] on div "Fab letters Order #1218 01:12 PM 16/09/25 QLD Neon PO #Padre Brewing Req. 20/08…" at bounding box center [318, 262] width 221 height 121
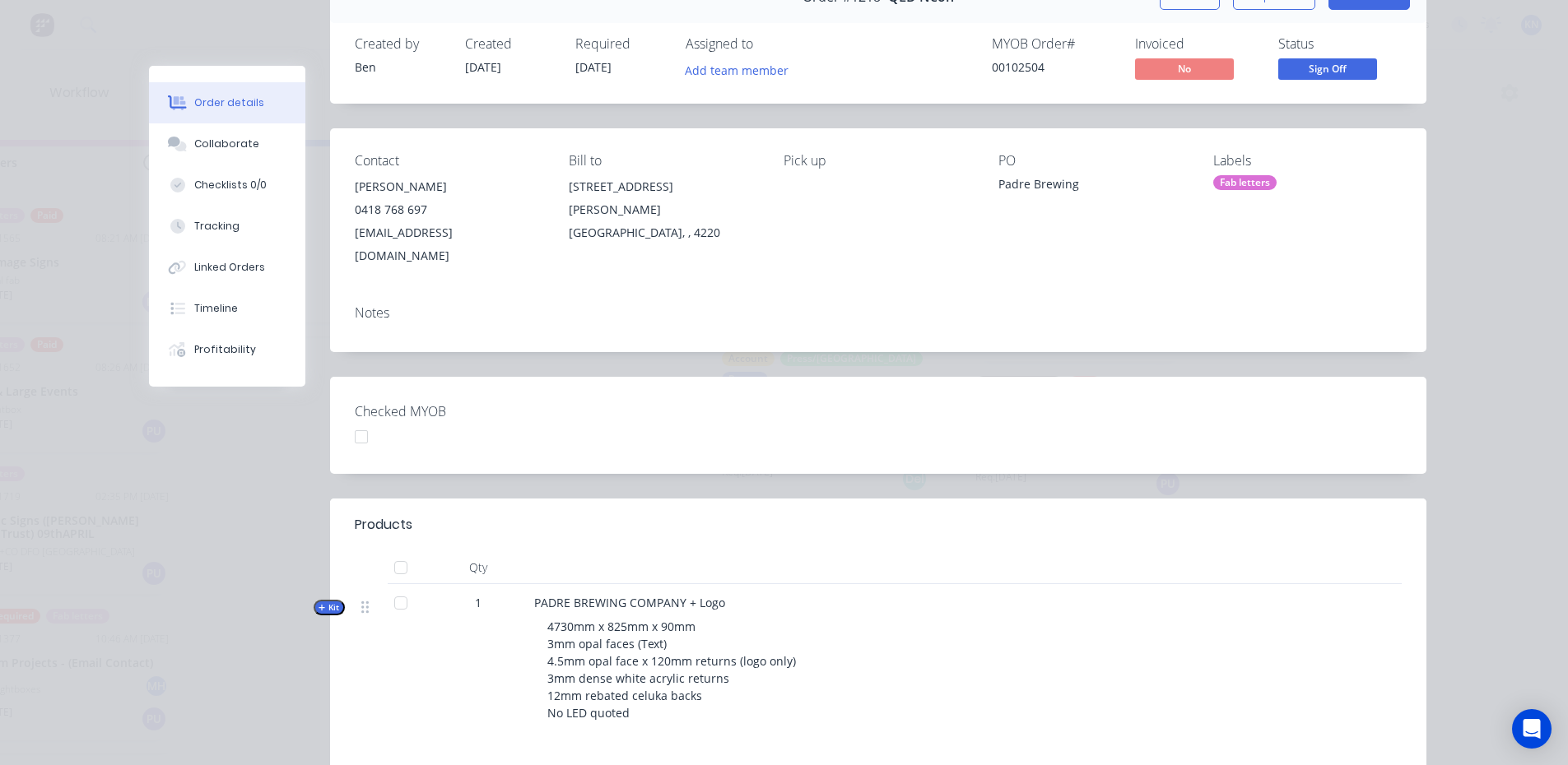
scroll to position [0, 0]
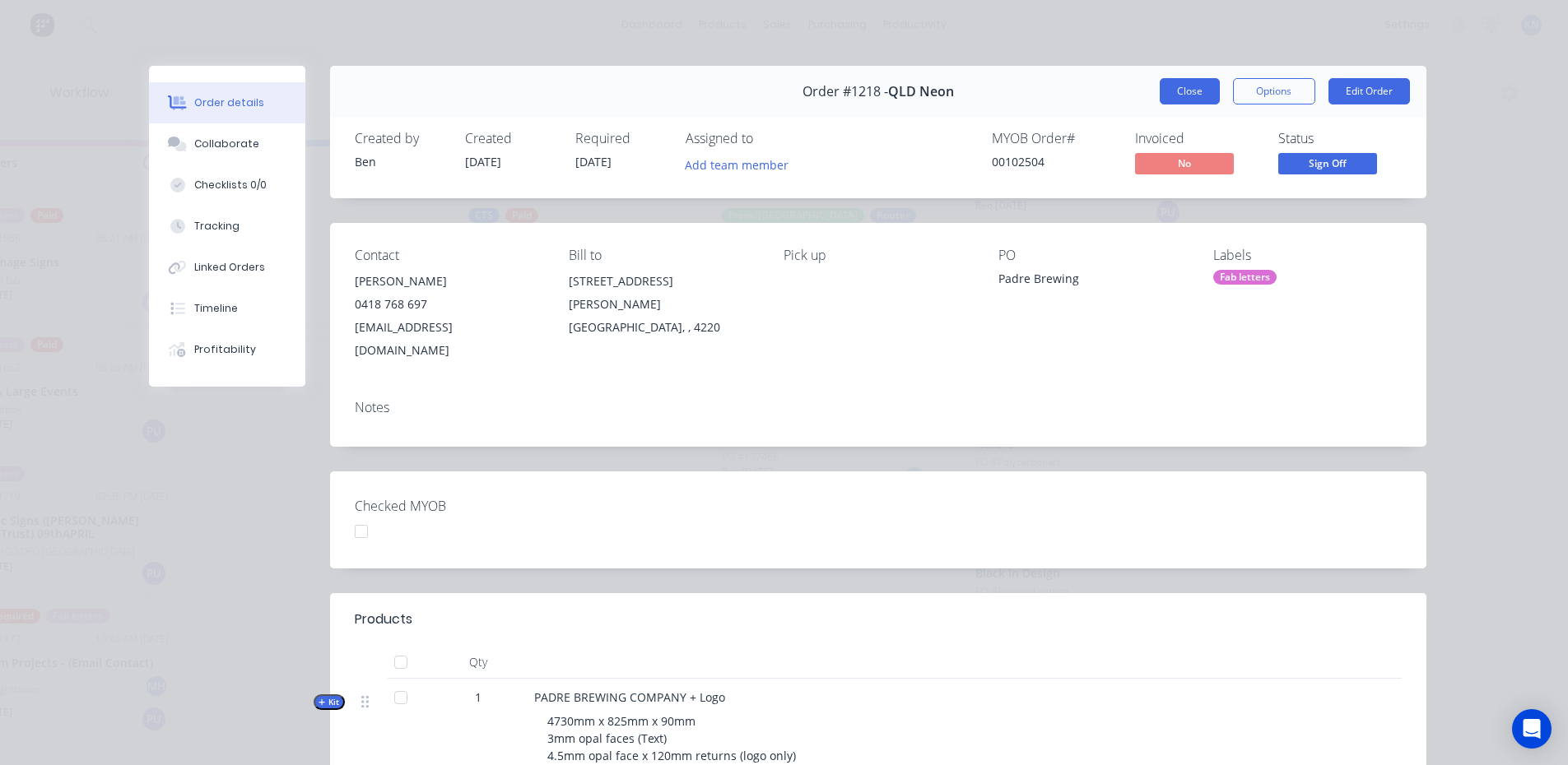
click at [1179, 93] on button "Close" at bounding box center [1190, 92] width 60 height 27
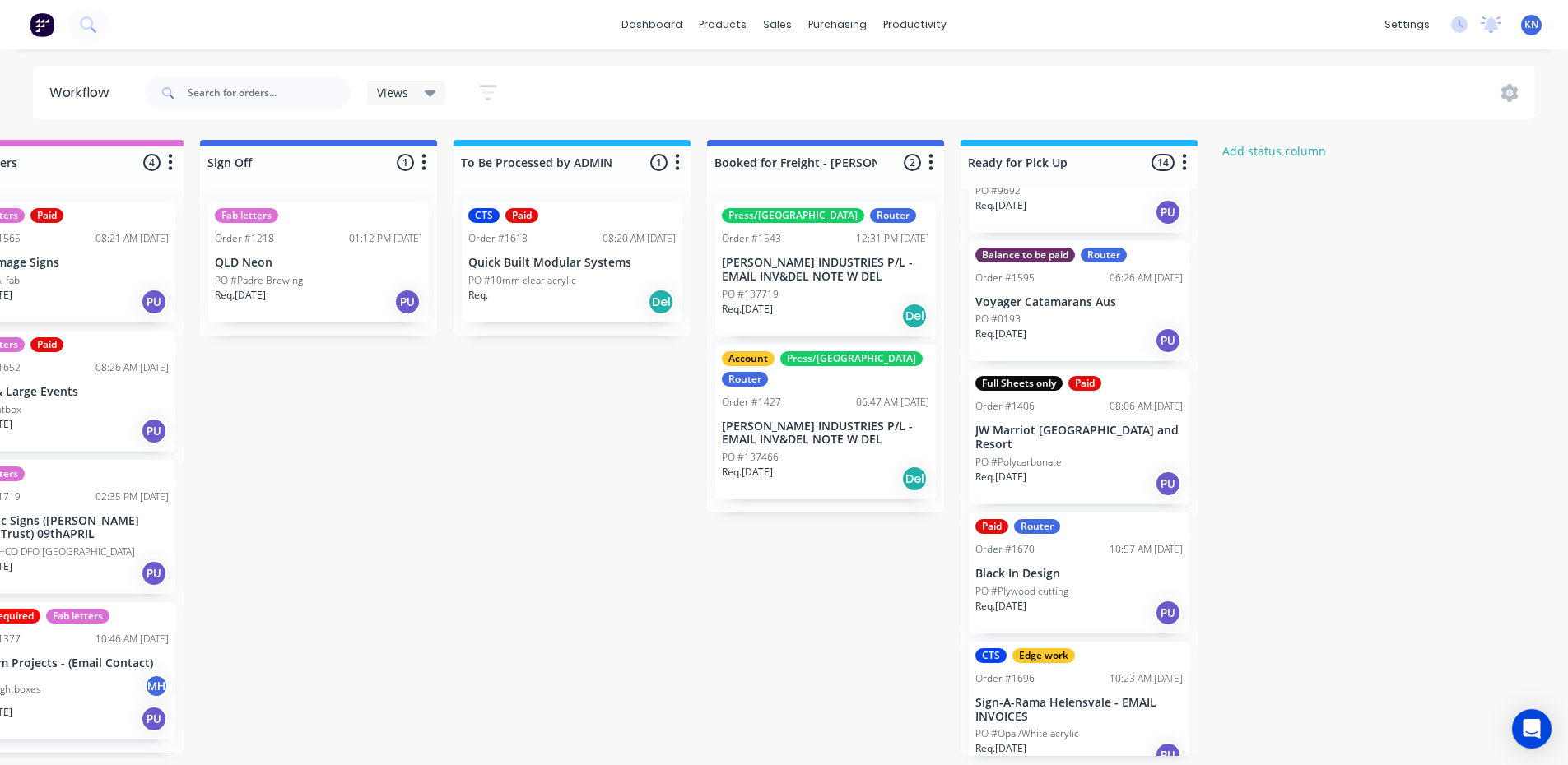
click at [305, 258] on p "QLD Neon" at bounding box center [318, 262] width 208 height 14
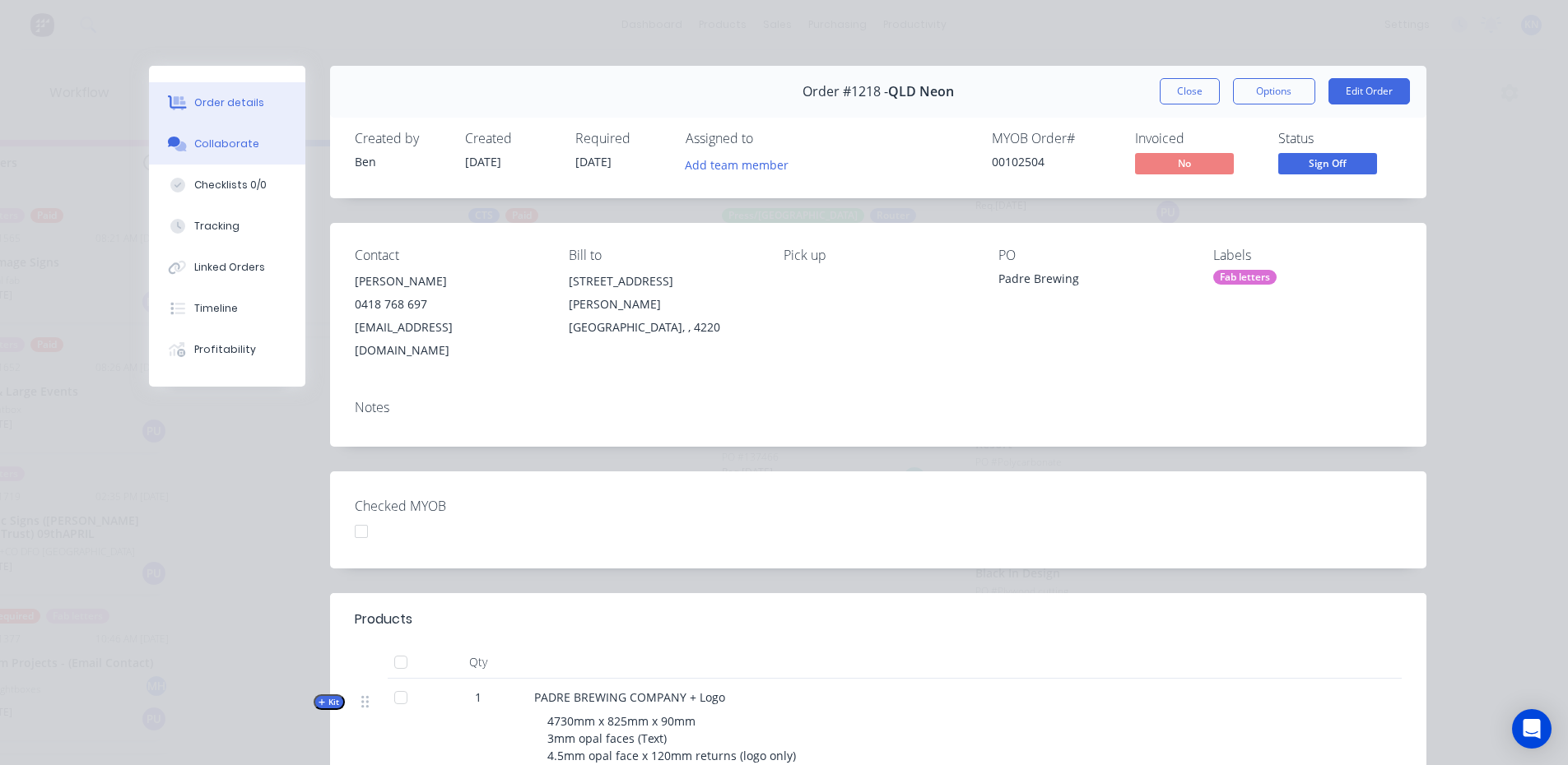
click at [218, 143] on div "Collaborate" at bounding box center [227, 144] width 65 height 15
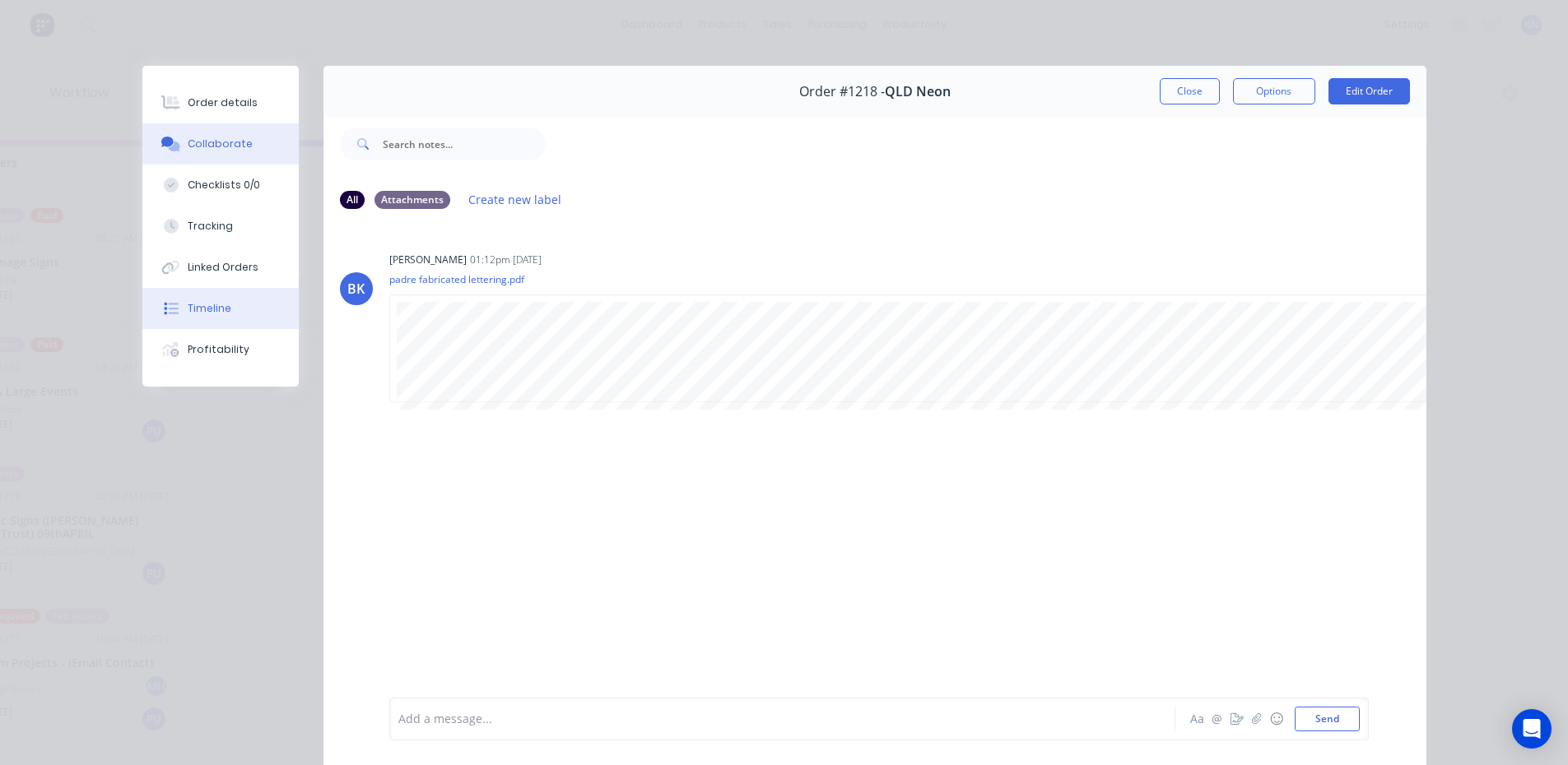
click at [203, 308] on div "Timeline" at bounding box center [209, 308] width 43 height 15
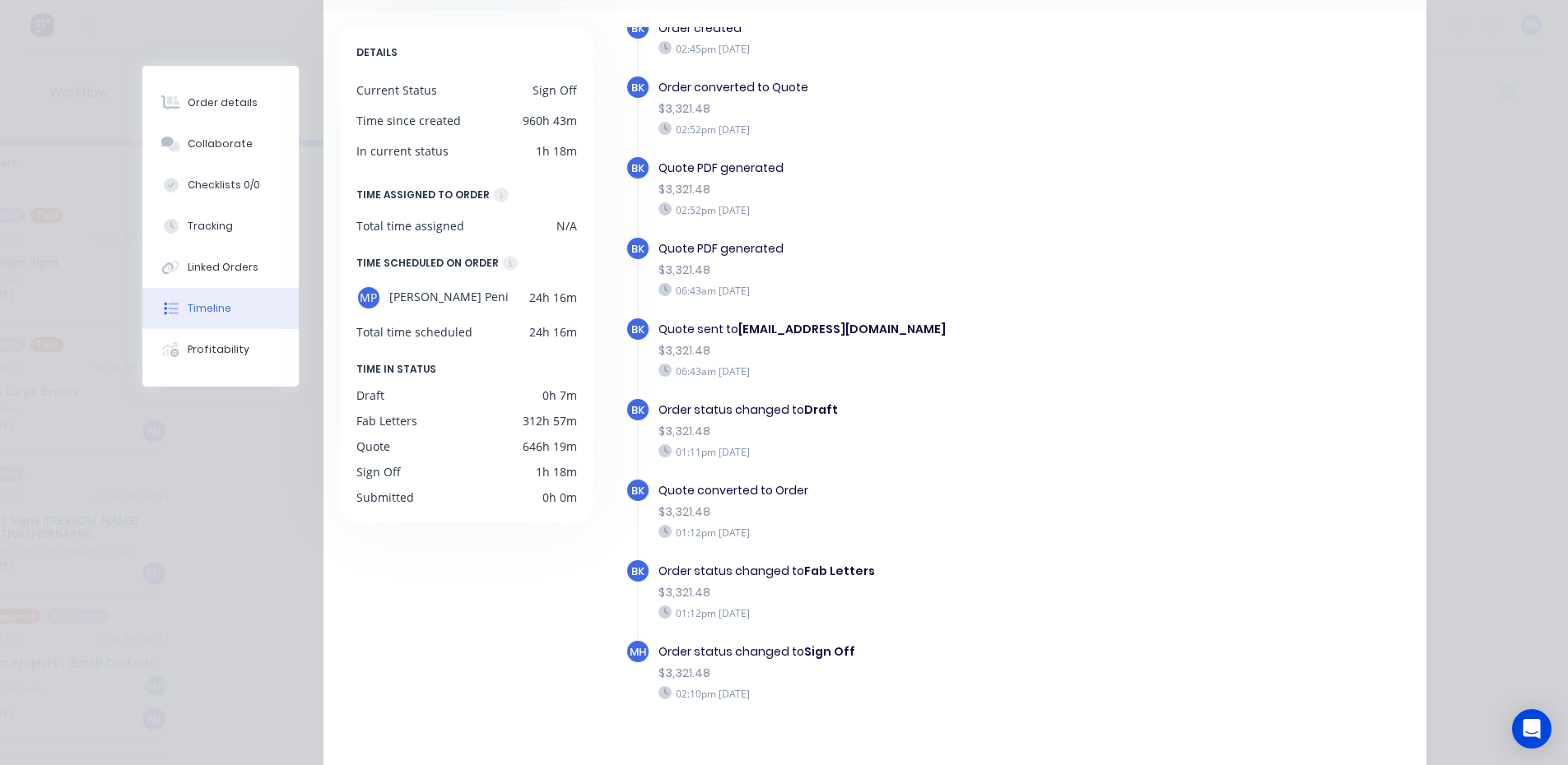
scroll to position [231, 0]
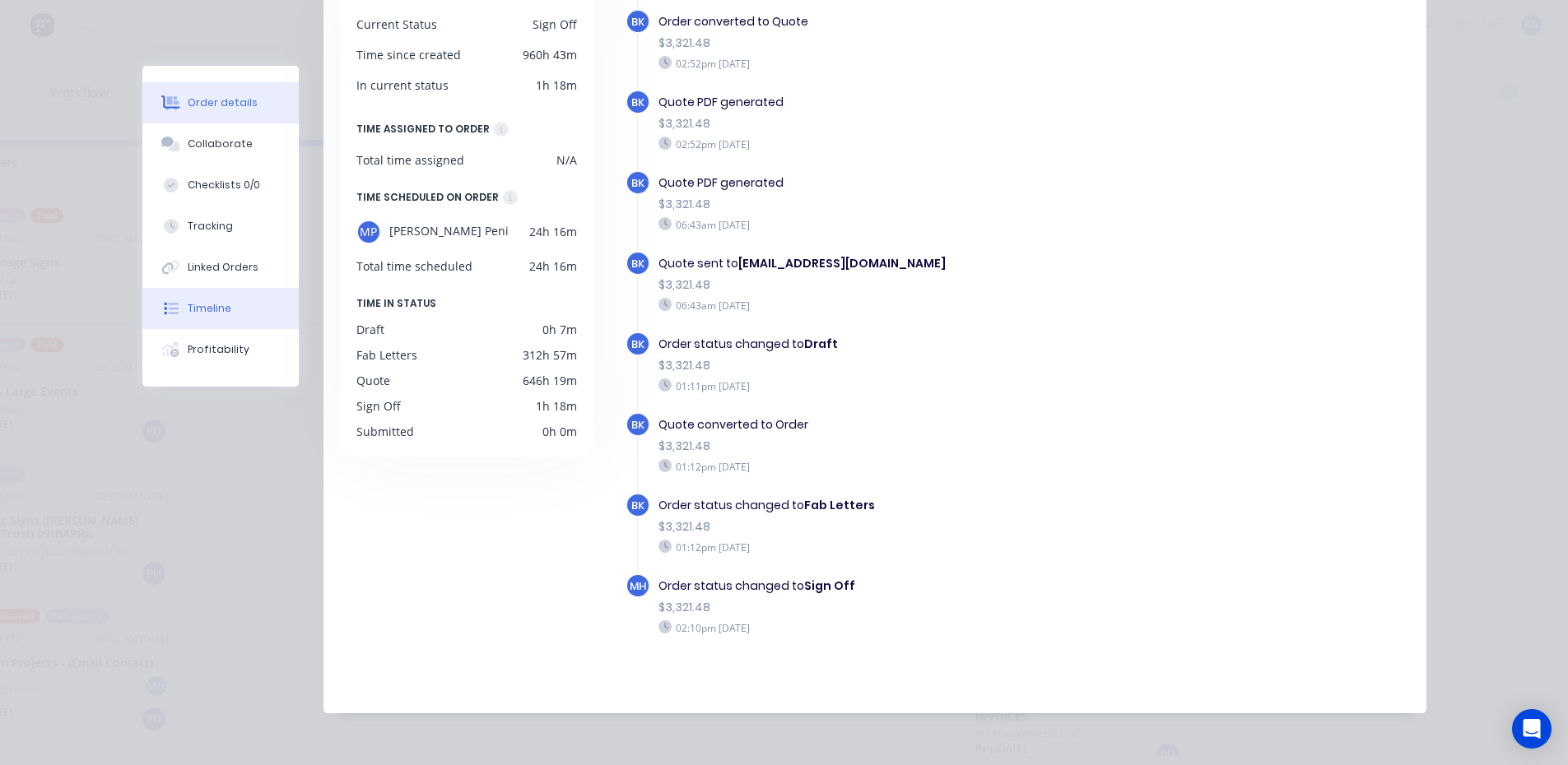
click at [211, 106] on div "Order details" at bounding box center [223, 103] width 70 height 15
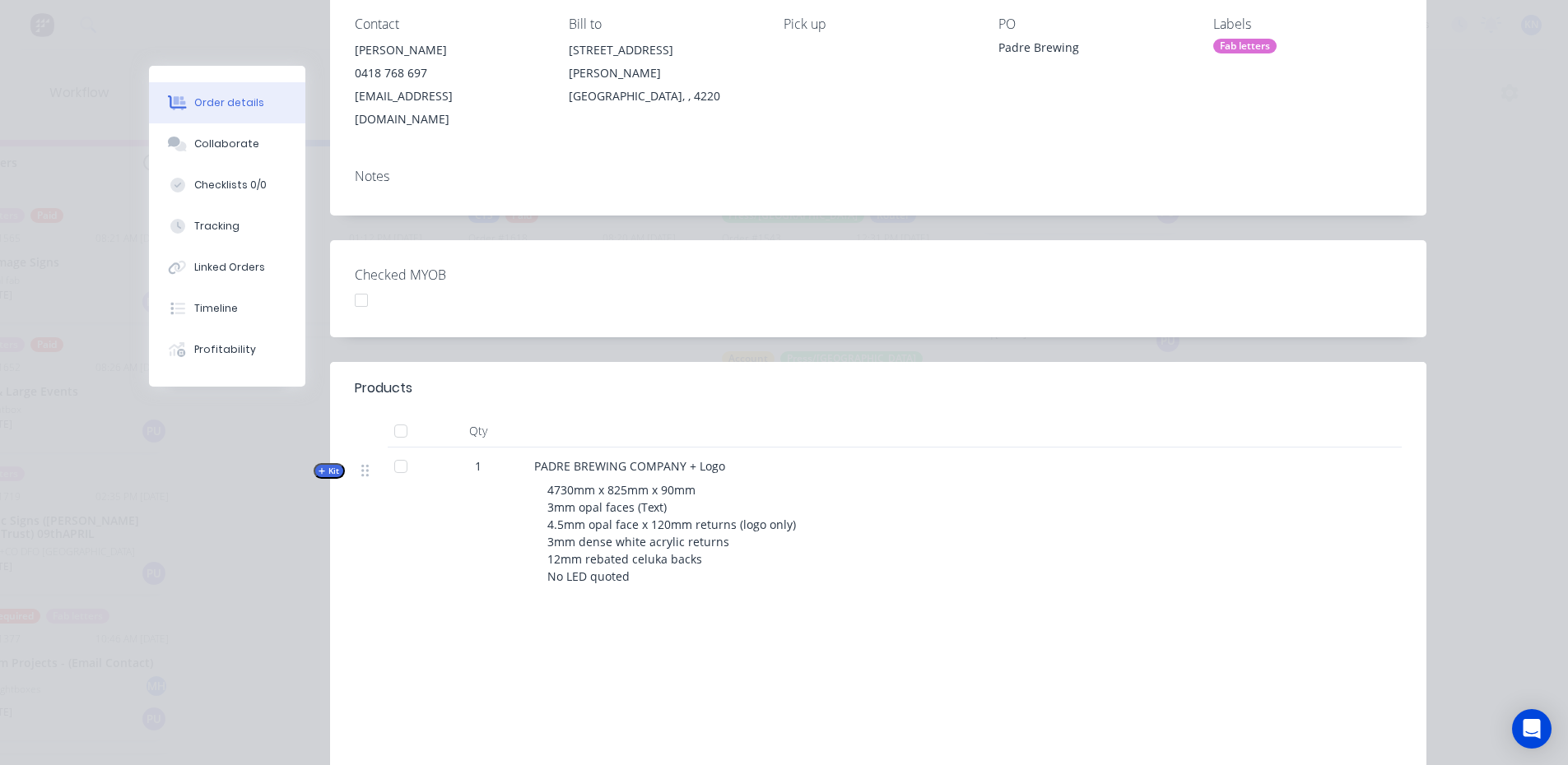
scroll to position [0, 0]
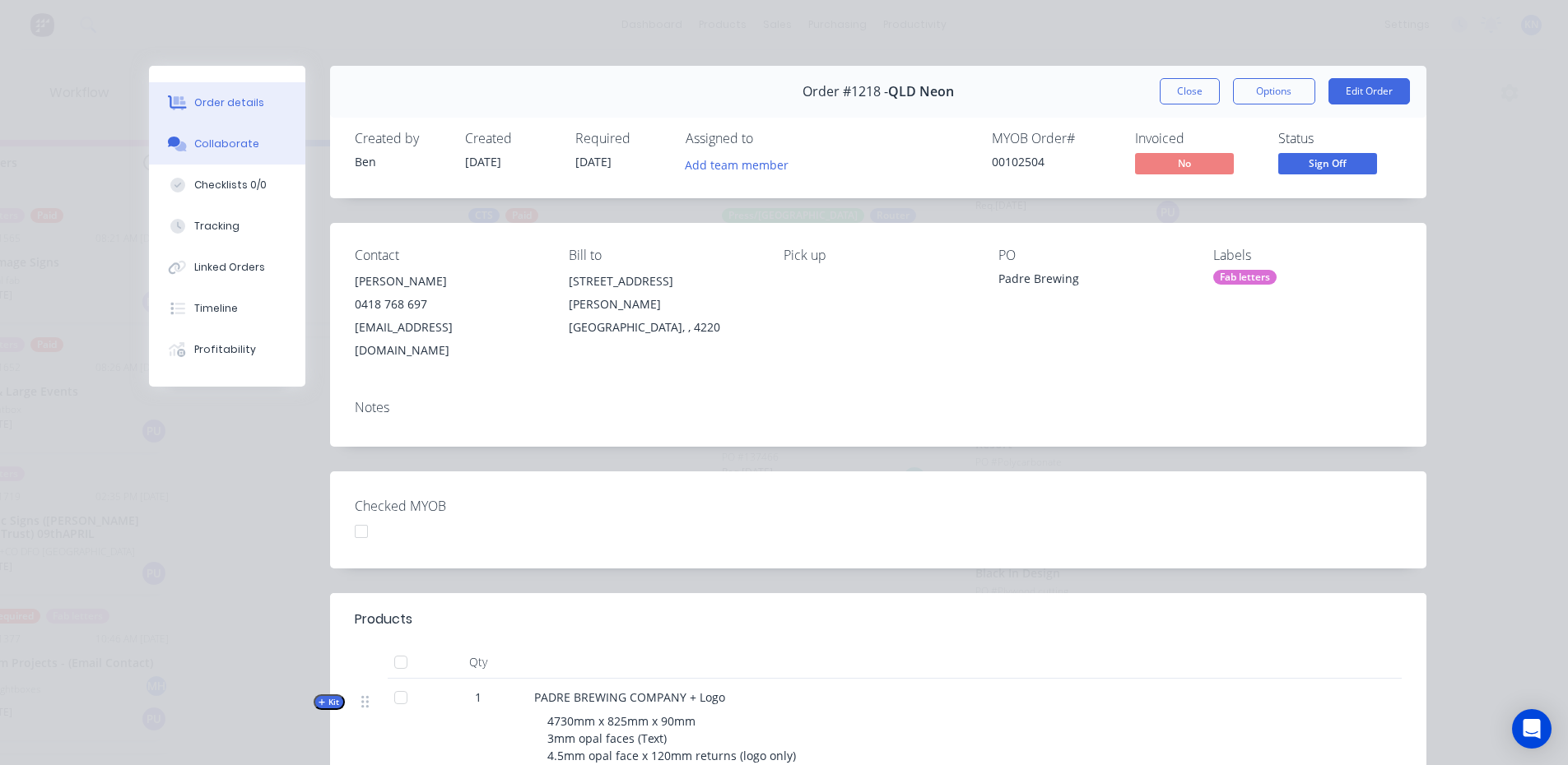
click at [218, 142] on div "Collaborate" at bounding box center [227, 144] width 65 height 15
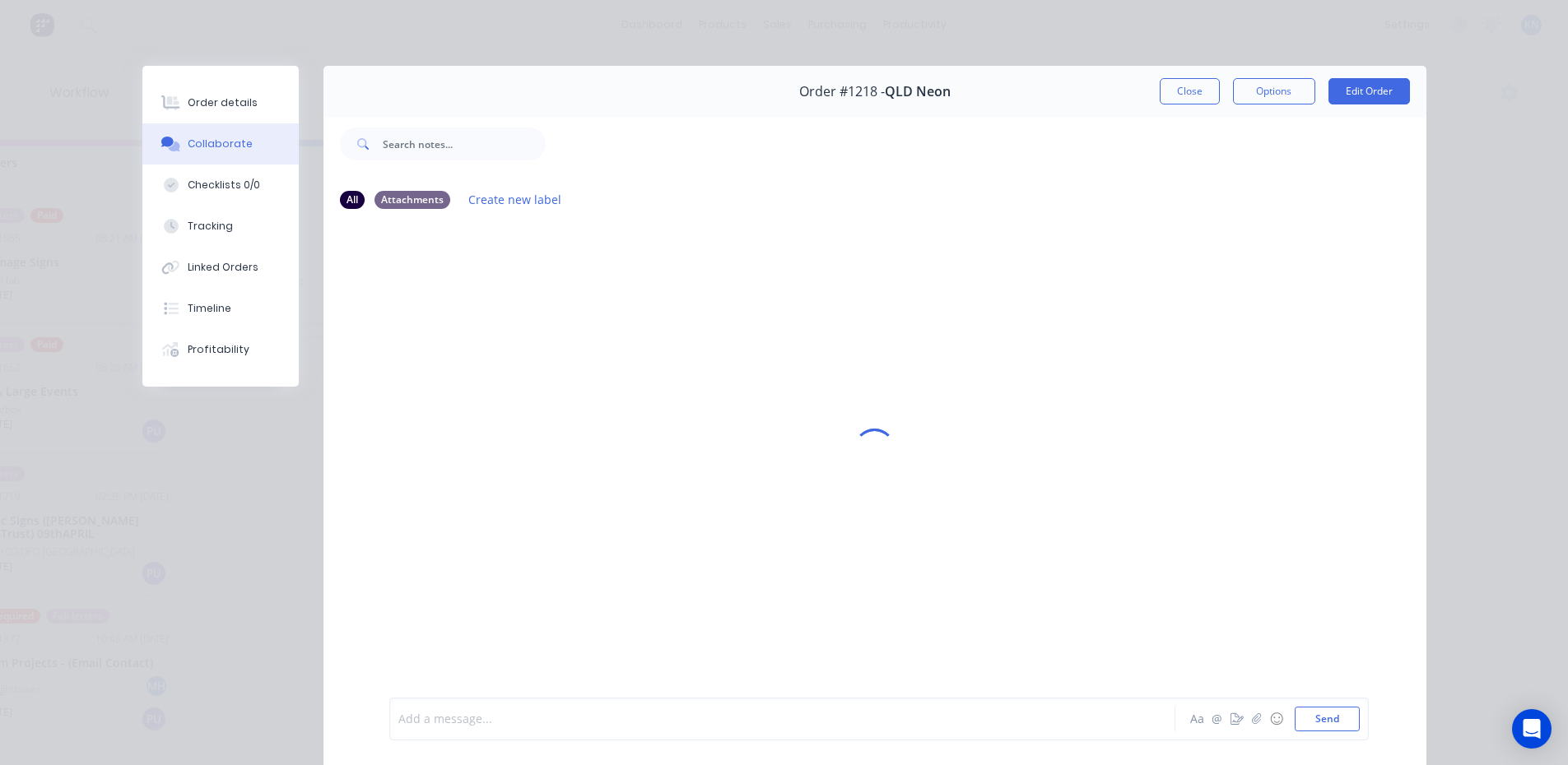
click at [431, 723] on div at bounding box center [759, 719] width 720 height 18
click at [1188, 92] on button "Close" at bounding box center [1190, 92] width 60 height 27
